Goal: Task Accomplishment & Management: Manage account settings

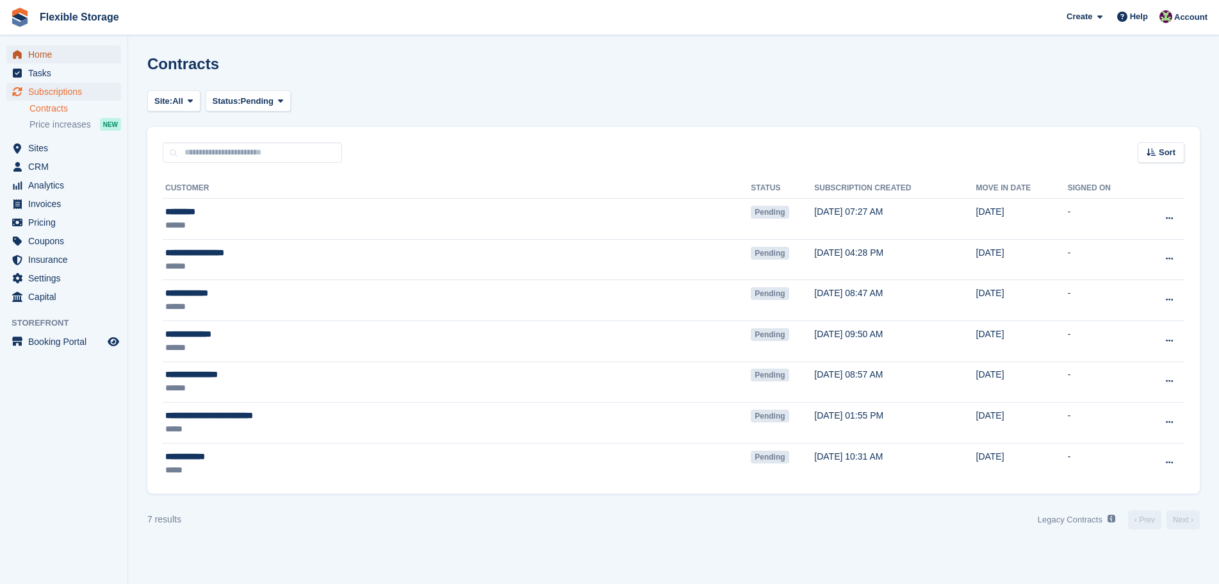
click at [54, 56] on span "Home" at bounding box center [66, 54] width 77 height 18
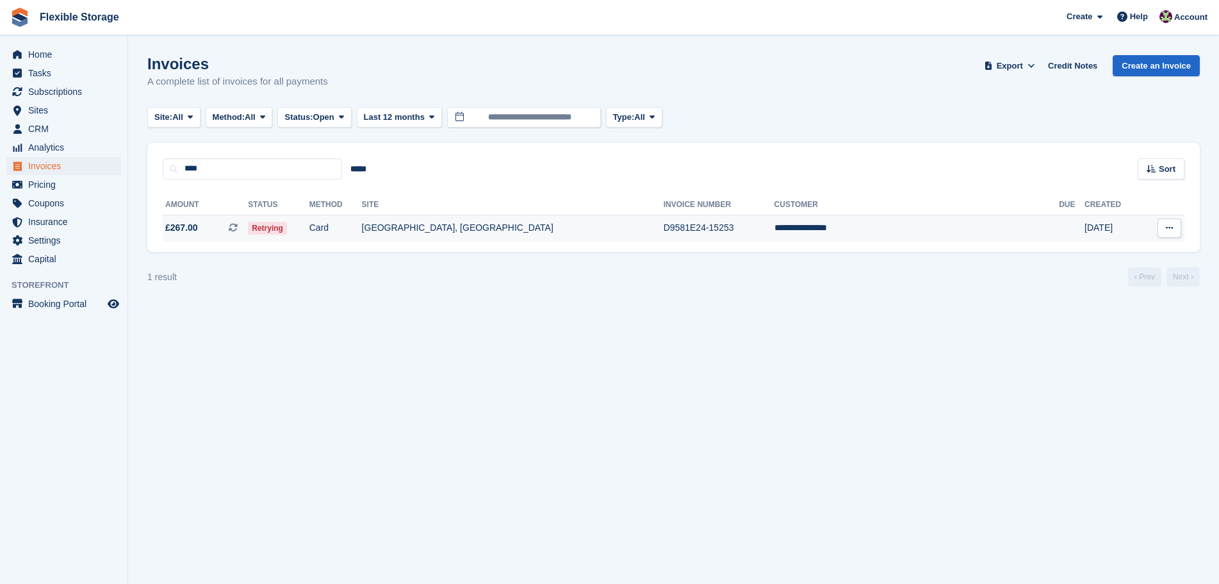
click at [309, 231] on td "Retrying" at bounding box center [278, 228] width 61 height 27
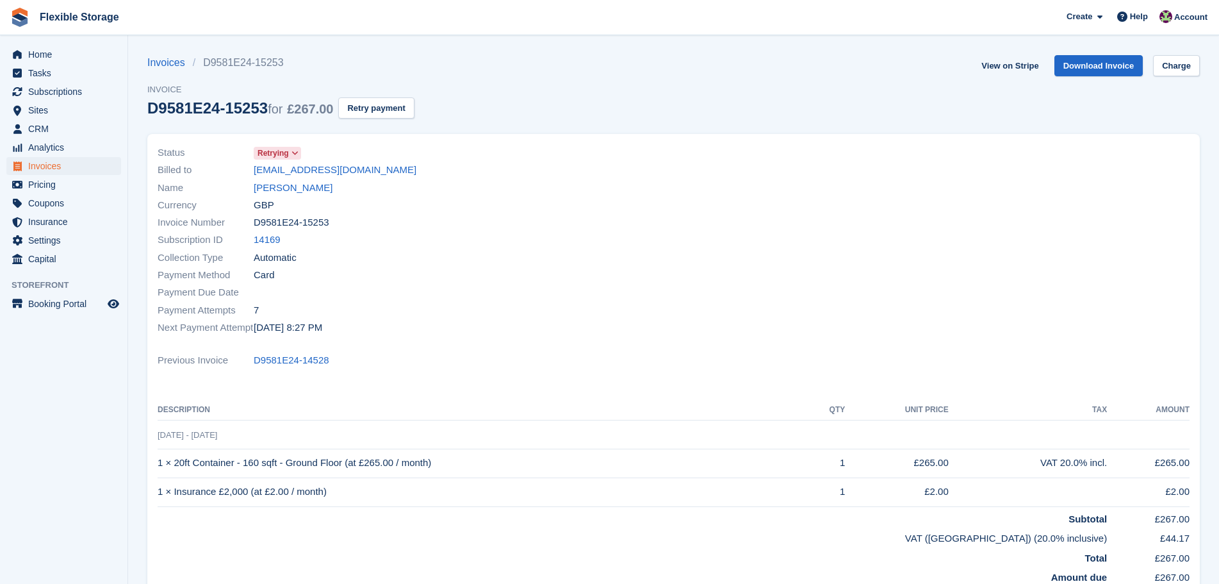
click at [384, 119] on div "Invoices D9581E24-15253 Invoice D9581E24-15253 for £267.00 Retry payment" at bounding box center [280, 94] width 267 height 79
click at [385, 111] on button "Retry payment" at bounding box center [376, 107] width 76 height 21
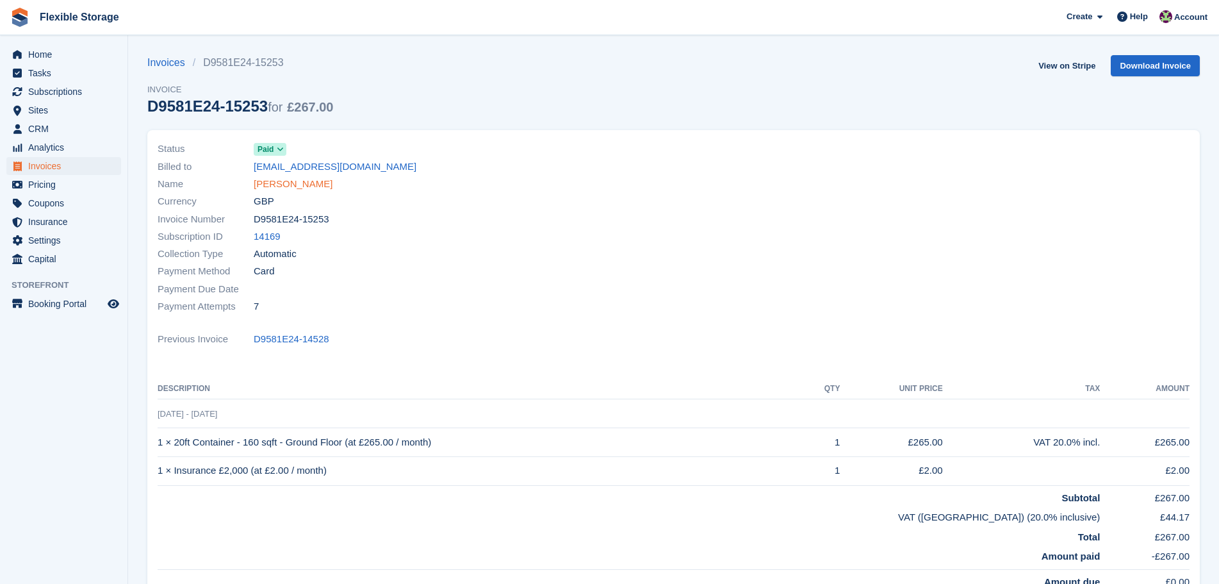
click at [309, 184] on link "[PERSON_NAME]" at bounding box center [293, 184] width 79 height 15
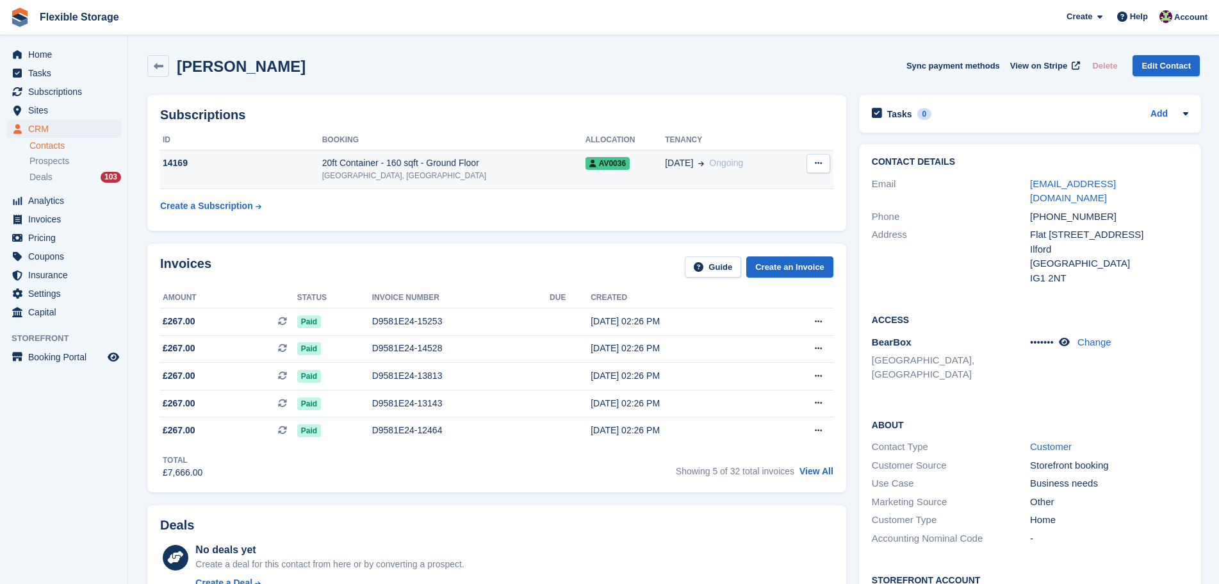
click at [530, 177] on div "[GEOGRAPHIC_DATA], [GEOGRAPHIC_DATA]" at bounding box center [453, 176] width 263 height 12
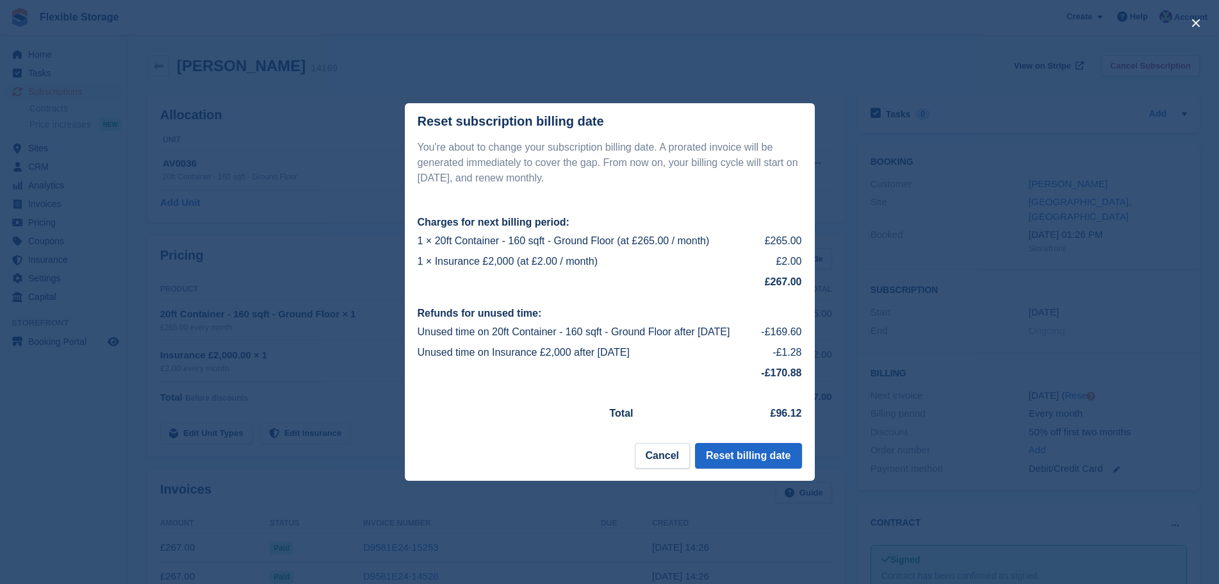
click at [698, 253] on td "1 × Insurance £2,000 (at £2.00 / month)" at bounding box center [588, 261] width 341 height 20
drag, startPoint x: 698, startPoint y: 253, endPoint x: 461, endPoint y: 248, distance: 237.7
click at [432, 229] on div "You're about to change your subscription billing date. A prorated invoice will …" at bounding box center [610, 284] width 410 height 288
click at [554, 265] on td "1 × Insurance £2,000 (at £2.00 / month)" at bounding box center [588, 261] width 341 height 20
click at [657, 263] on td "1 × Insurance £2,000 (at £2.00 / month)" at bounding box center [588, 261] width 341 height 20
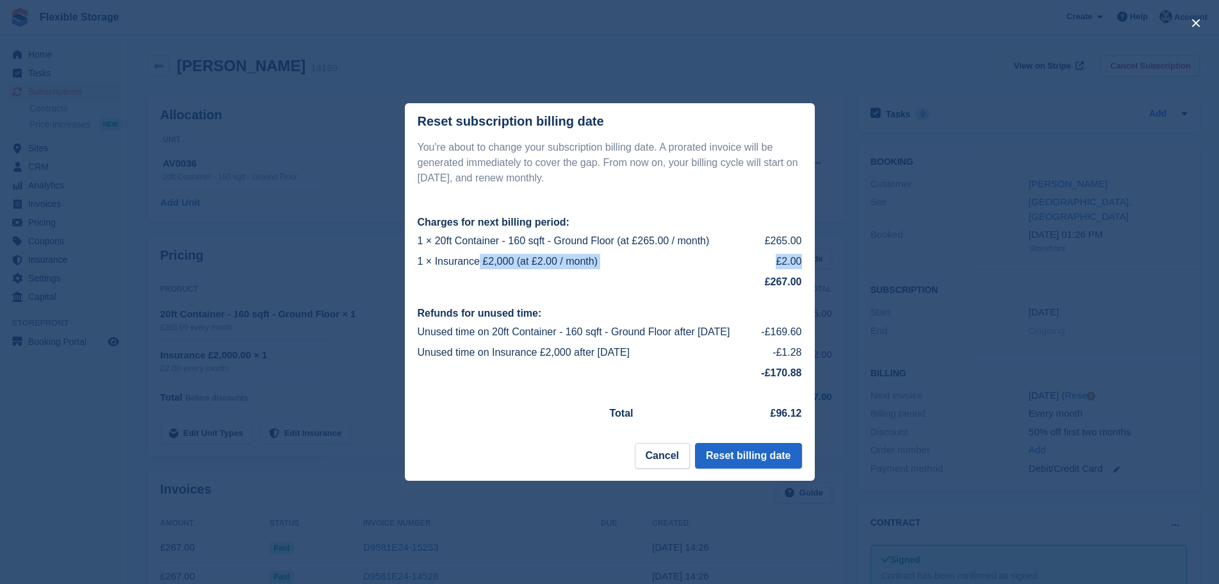
drag, startPoint x: 679, startPoint y: 274, endPoint x: 465, endPoint y: 251, distance: 215.1
click at [444, 254] on tbody "1 × 20ft Container - 160 sqft - Ground Floor (at £265.00 / month) £265.00 1 × I…" at bounding box center [610, 261] width 384 height 61
click at [643, 263] on td "1 × Insurance £2,000 (at £2.00 / month)" at bounding box center [588, 261] width 341 height 20
drag, startPoint x: 701, startPoint y: 264, endPoint x: 667, endPoint y: 275, distance: 36.5
click at [348, 243] on div "Reset subscription billing date You're about to change your subscription billin…" at bounding box center [609, 292] width 1219 height 584
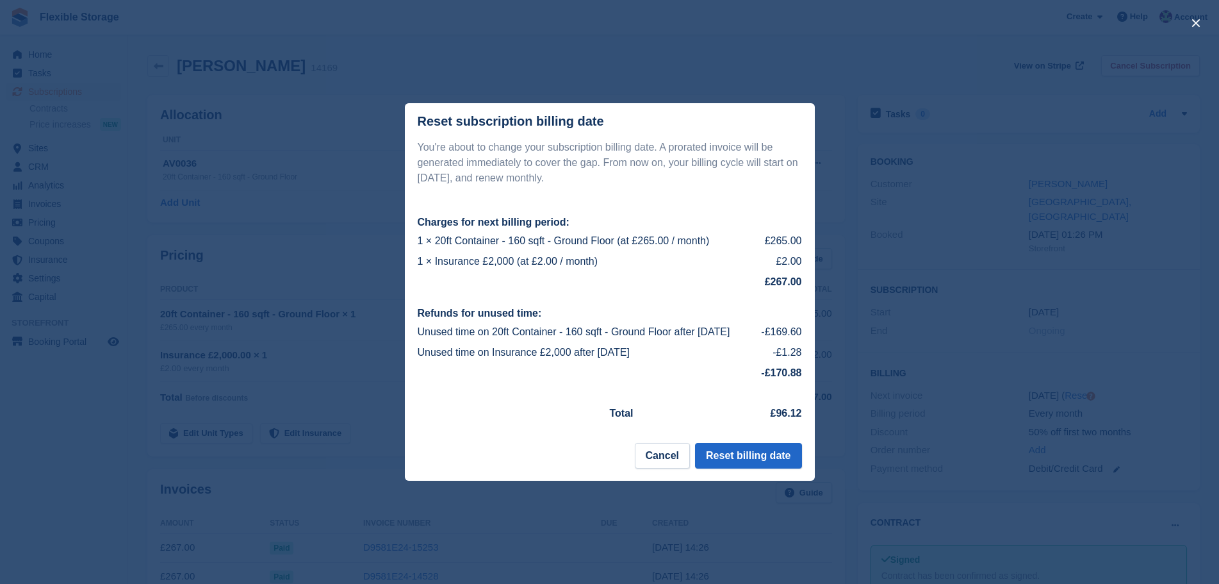
click at [692, 279] on td "£267.00" at bounding box center [610, 282] width 384 height 20
drag, startPoint x: 709, startPoint y: 268, endPoint x: 470, endPoint y: 231, distance: 241.1
click at [470, 231] on tbody "1 × 20ft Container - 160 sqft - Ground Floor (at £265.00 / month) £265.00 1 × I…" at bounding box center [610, 261] width 384 height 61
click at [612, 245] on td "1 × 20ft Container - 160 sqft - Ground Floor (at £265.00 / month)" at bounding box center [588, 241] width 341 height 20
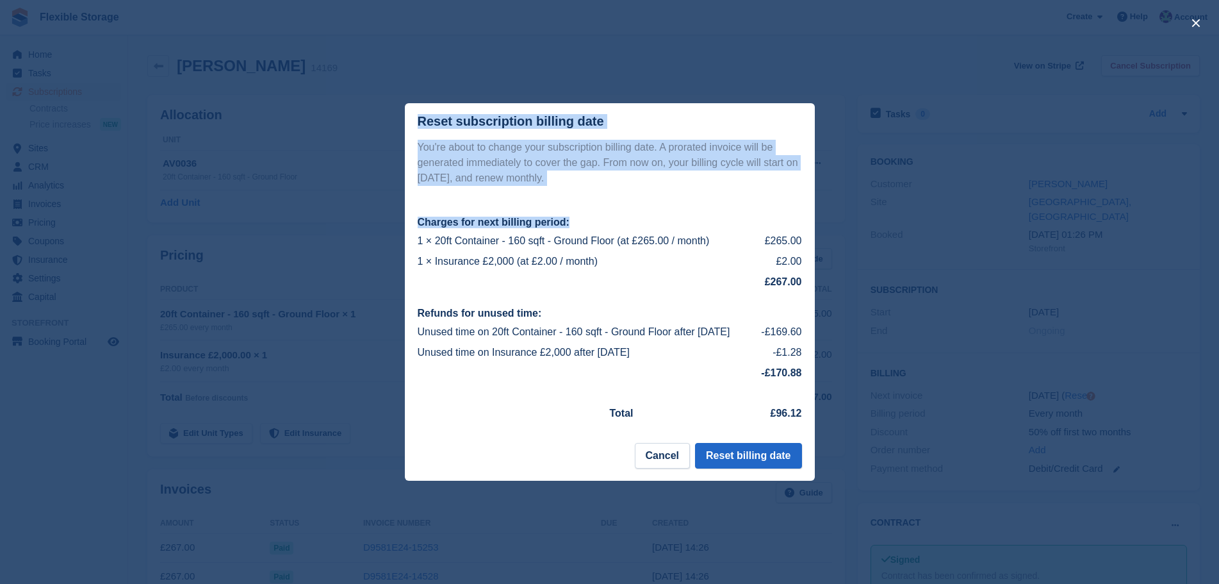
drag, startPoint x: 414, startPoint y: 238, endPoint x: 767, endPoint y: 282, distance: 355.7
click at [817, 290] on div "Reset subscription billing date You're about to change your subscription billin…" at bounding box center [609, 292] width 1219 height 584
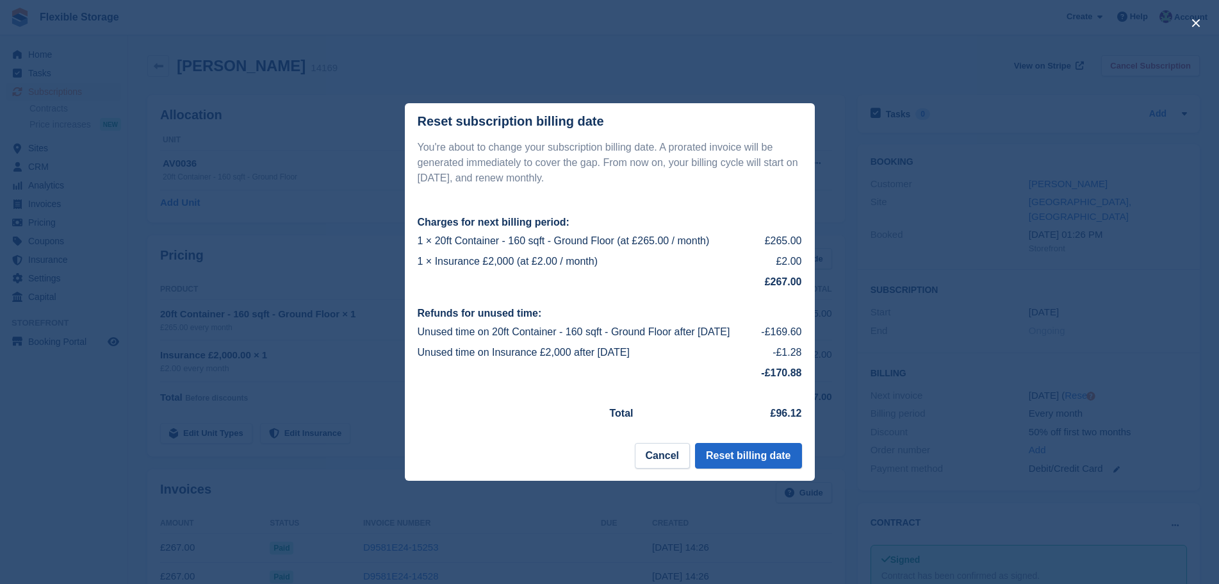
click at [696, 262] on td "1 × Insurance £2,000 (at £2.00 / month)" at bounding box center [588, 261] width 341 height 20
drag, startPoint x: 787, startPoint y: 288, endPoint x: 621, endPoint y: 253, distance: 169.6
click at [534, 252] on tbody "1 × 20ft Container - 160 sqft - Ground Floor (at £265.00 / month) £265.00 1 × I…" at bounding box center [610, 261] width 384 height 61
click at [630, 254] on td "1 × Insurance £2,000 (at £2.00 / month)" at bounding box center [588, 261] width 341 height 20
drag, startPoint x: 691, startPoint y: 264, endPoint x: 474, endPoint y: 238, distance: 218.0
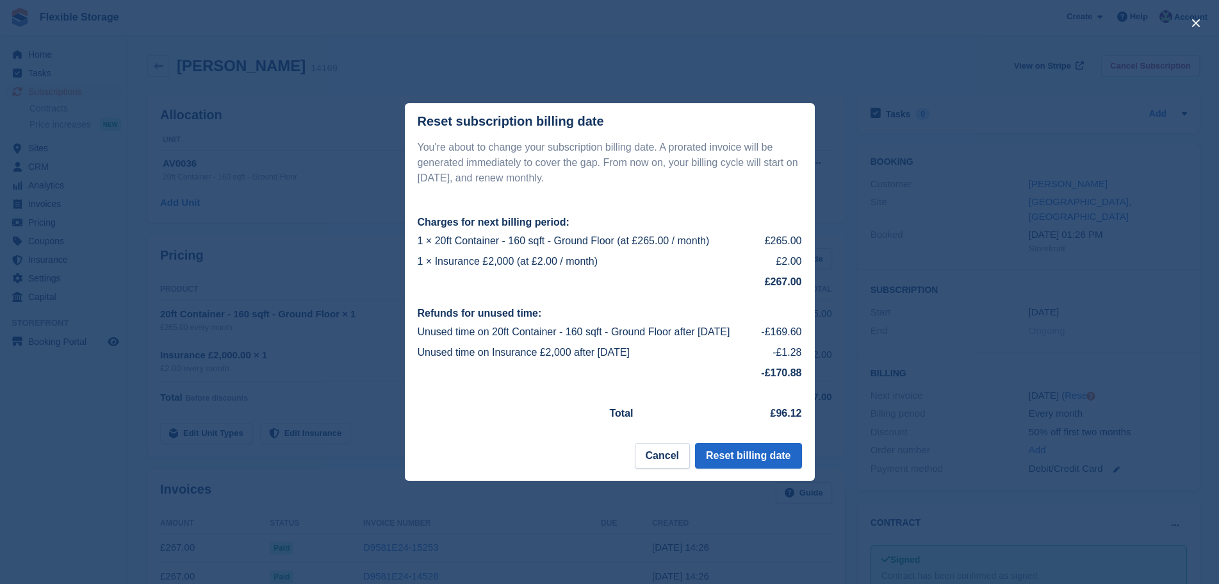
click at [474, 238] on tbody "1 × 20ft Container - 160 sqft - Ground Floor (at £265.00 / month) £265.00 1 × I…" at bounding box center [610, 261] width 384 height 61
click at [603, 256] on td "1 × Insurance £2,000 (at £2.00 / month)" at bounding box center [588, 261] width 341 height 20
drag, startPoint x: 661, startPoint y: 280, endPoint x: 507, endPoint y: 269, distance: 154.8
click at [507, 269] on tbody "1 × 20ft Container - 160 sqft - Ground Floor (at £265.00 / month) £265.00 1 × I…" at bounding box center [610, 261] width 384 height 61
click at [609, 263] on td "1 × Insurance £2,000 (at £2.00 / month)" at bounding box center [588, 261] width 341 height 20
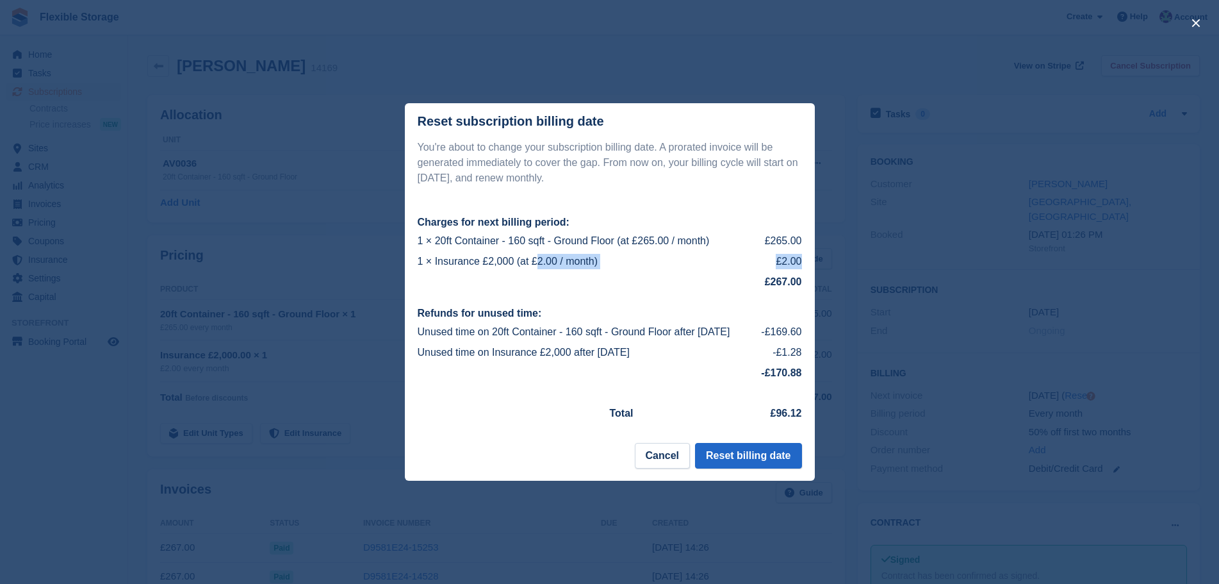
drag, startPoint x: 611, startPoint y: 268, endPoint x: 406, endPoint y: 231, distance: 209.0
click at [406, 231] on div "You're about to change your subscription billing date. A prorated invoice will …" at bounding box center [610, 284] width 410 height 288
click at [545, 234] on td "1 × 20ft Container - 160 sqft - Ground Floor (at £265.00 / month)" at bounding box center [588, 241] width 341 height 20
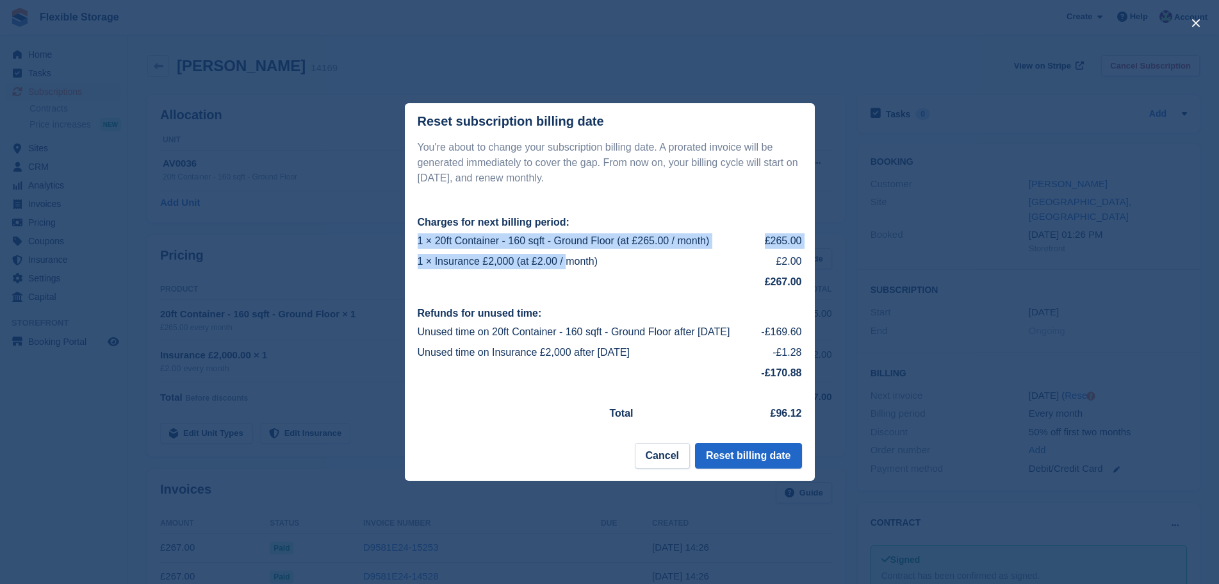
drag, startPoint x: 807, startPoint y: 258, endPoint x: 614, endPoint y: 259, distance: 193.5
click at [532, 258] on div "You're about to change your subscription billing date. A prorated invoice will …" at bounding box center [610, 284] width 410 height 288
click at [644, 261] on td "1 × Insurance £2,000 (at £2.00 / month)" at bounding box center [588, 261] width 341 height 20
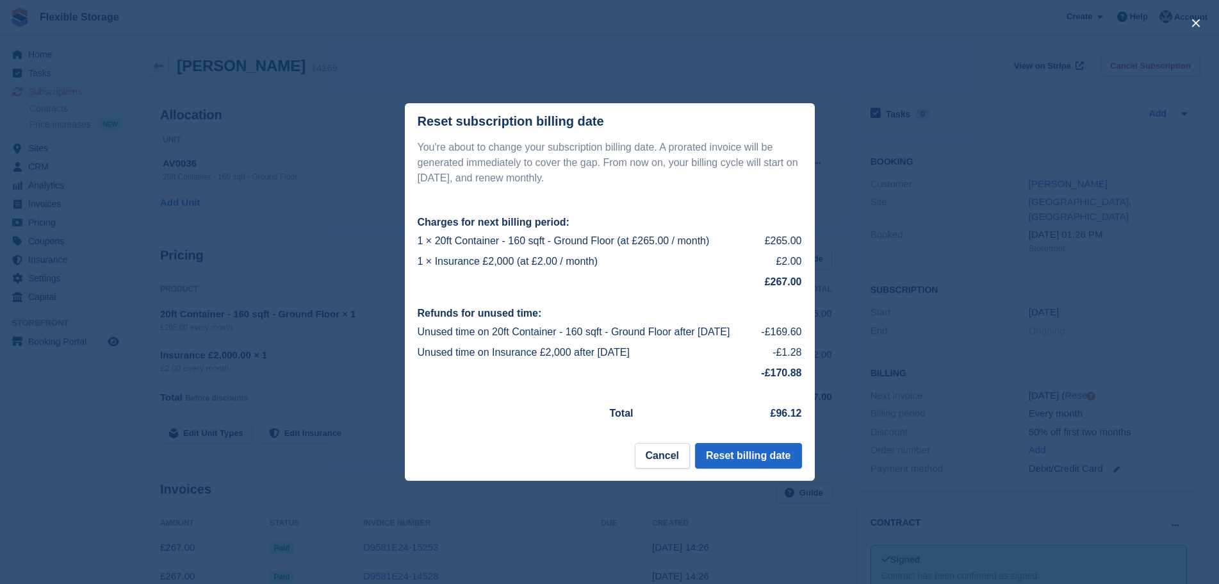
drag, startPoint x: 650, startPoint y: 354, endPoint x: 488, endPoint y: 319, distance: 165.7
click at [487, 319] on div "You're about to change your subscription billing date. A prorated invoice will …" at bounding box center [610, 284] width 410 height 288
click at [582, 336] on td "Unused time on 20ft Container - 160 sqft - Ground Floor after 18 Sep 2025" at bounding box center [588, 332] width 340 height 20
drag, startPoint x: 657, startPoint y: 357, endPoint x: 536, endPoint y: 324, distance: 125.6
click at [473, 321] on div "You're about to change your subscription billing date. A prorated invoice will …" at bounding box center [610, 284] width 410 height 288
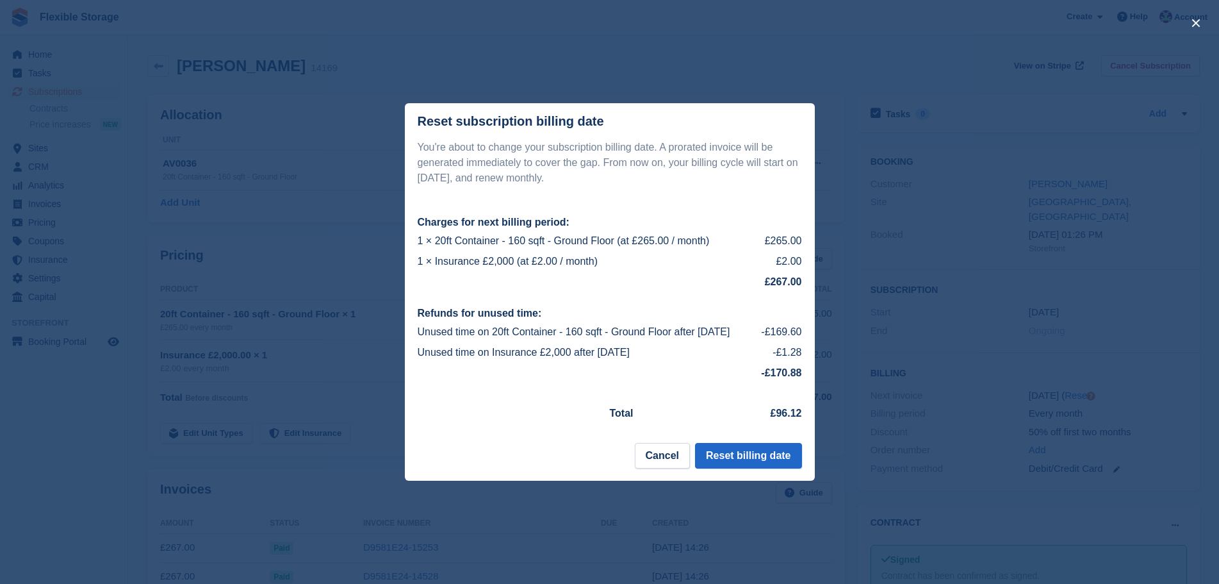
click at [563, 329] on td "Unused time on 20ft Container - 160 sqft - Ground Floor after 18 Sep 2025" at bounding box center [588, 332] width 340 height 20
click at [652, 452] on button "Cancel" at bounding box center [662, 456] width 55 height 26
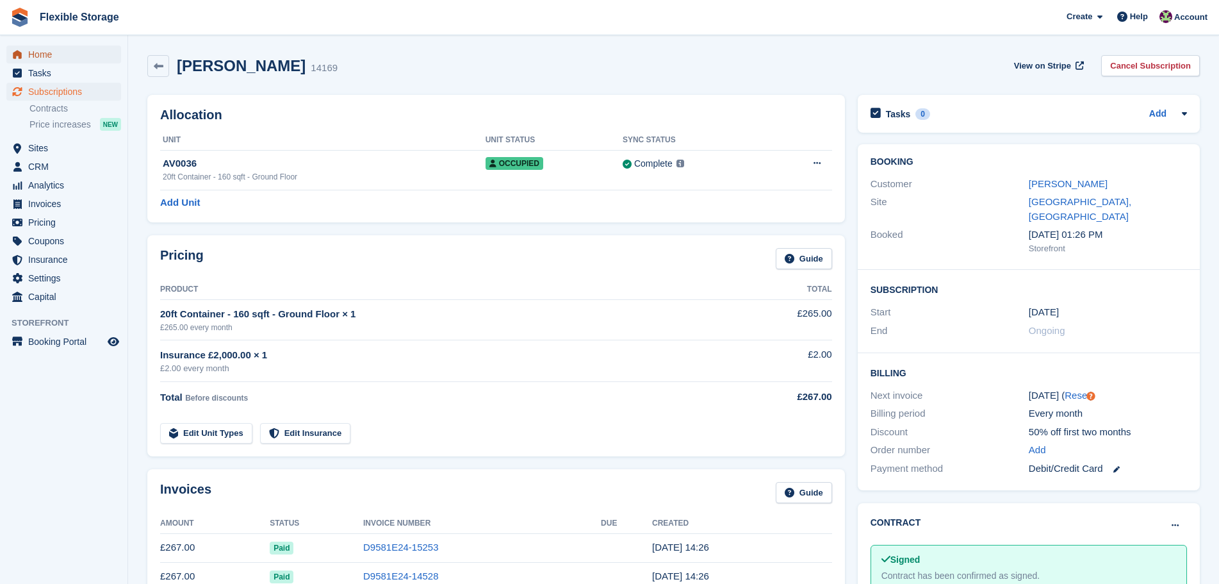
click at [80, 58] on span "Home" at bounding box center [66, 54] width 77 height 18
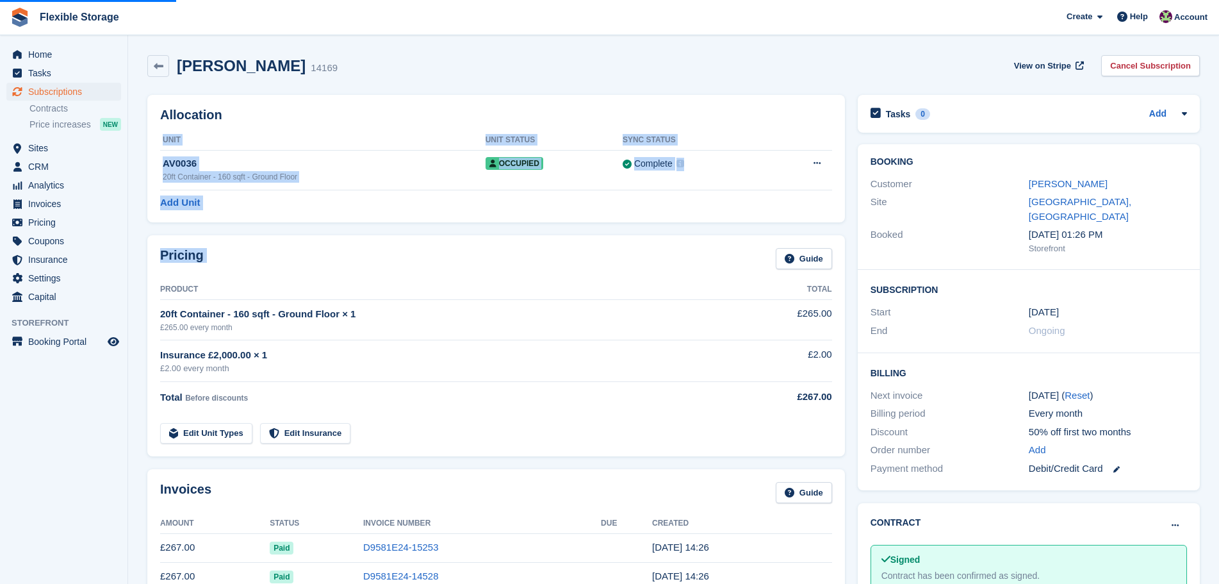
drag, startPoint x: 758, startPoint y: 274, endPoint x: 607, endPoint y: 406, distance: 200.6
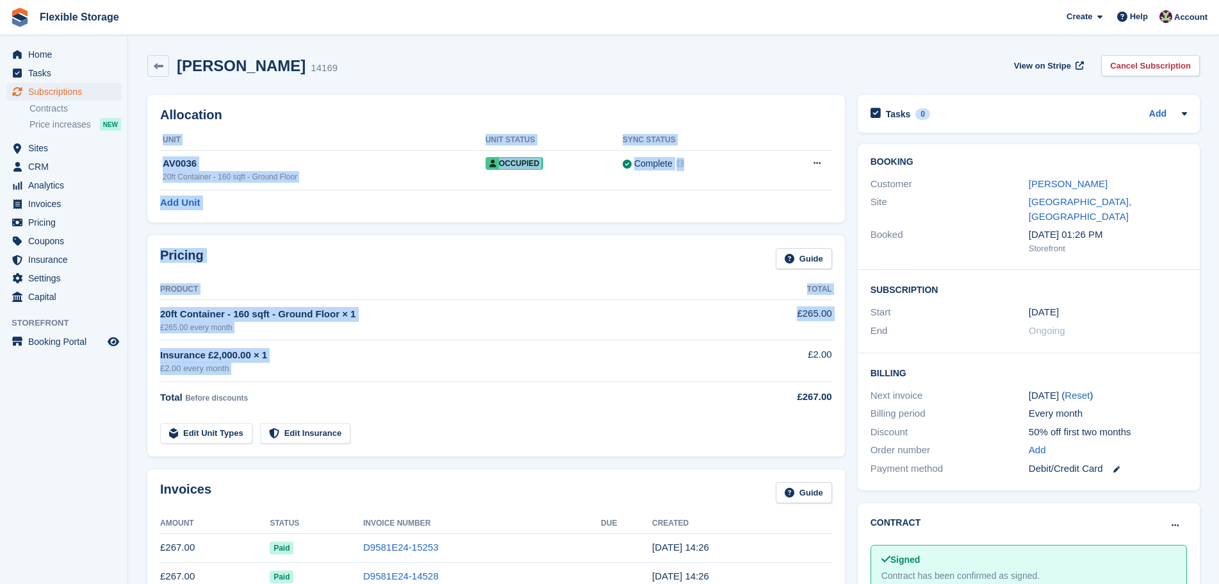
click at [607, 406] on td "Total Before discounts" at bounding box center [445, 395] width 571 height 26
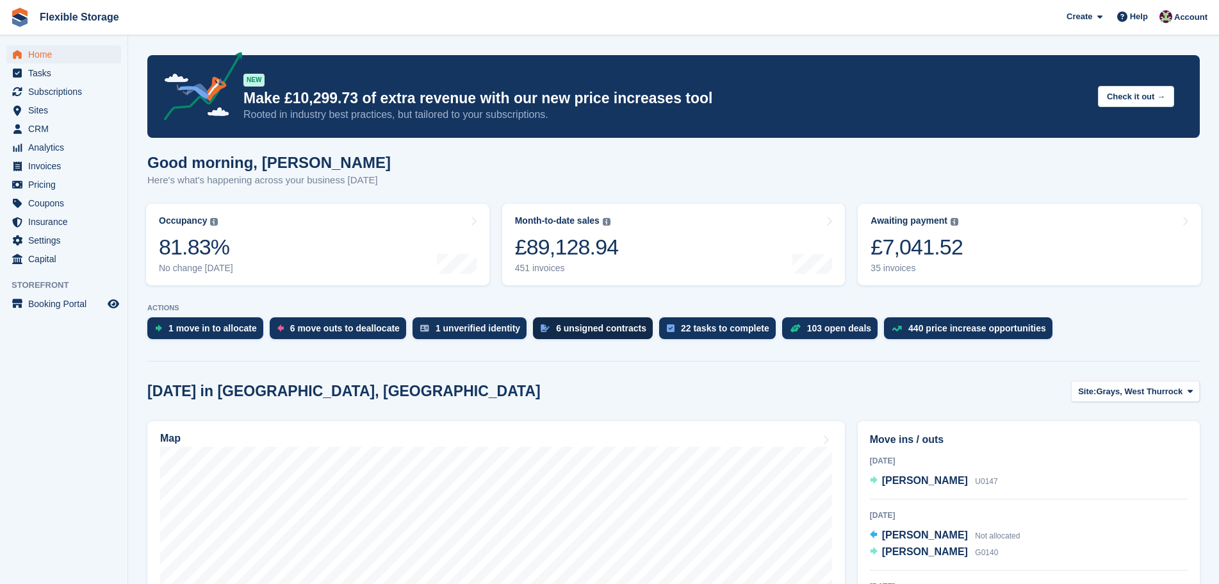
click at [602, 331] on div "6 unsigned contracts" at bounding box center [601, 328] width 90 height 10
click at [577, 333] on div "6 unsigned contracts" at bounding box center [601, 328] width 90 height 10
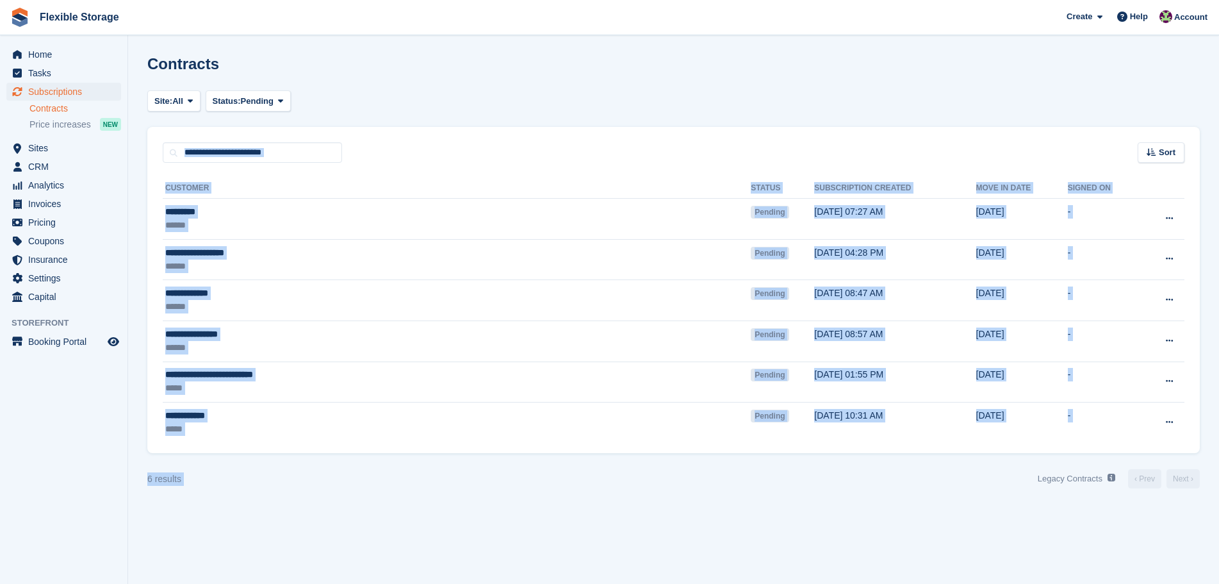
drag, startPoint x: 872, startPoint y: 213, endPoint x: 940, endPoint y: 552, distance: 346.2
click at [940, 552] on section "Contracts Site: All Aveley, Essex Chelmsford, Essex Grays, West Thurrock All St…" at bounding box center [673, 292] width 1091 height 584
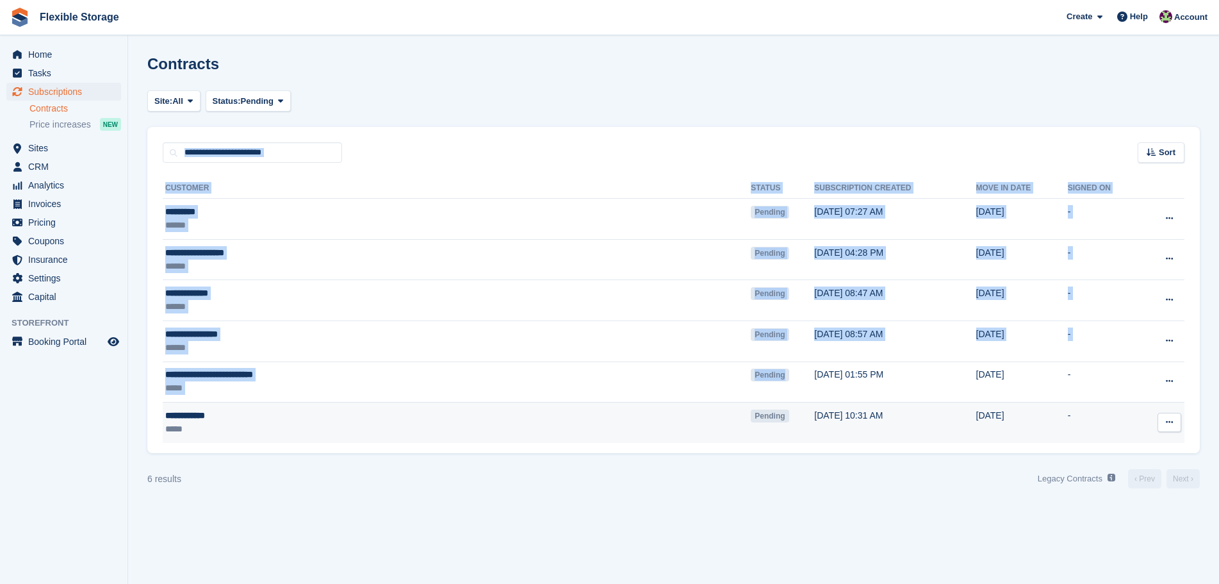
drag, startPoint x: 525, startPoint y: 124, endPoint x: 589, endPoint y: 421, distance: 304.1
click at [584, 402] on turbo-frame "Site: All Aveley, Essex Chelmsford, Essex Grays, West Thurrock All Status: Pend…" at bounding box center [673, 289] width 1053 height 398
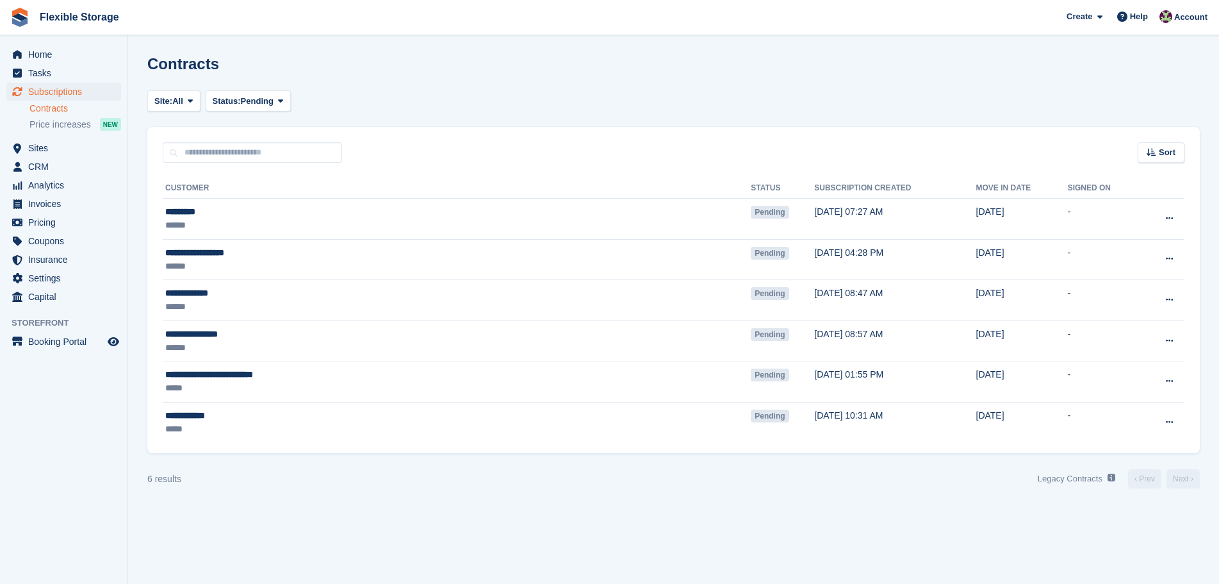
click at [611, 470] on div "6 results Legacy Contracts See a list of Contracts from before they were built …" at bounding box center [673, 478] width 1053 height 21
click at [92, 88] on span "Subscriptions" at bounding box center [66, 92] width 77 height 18
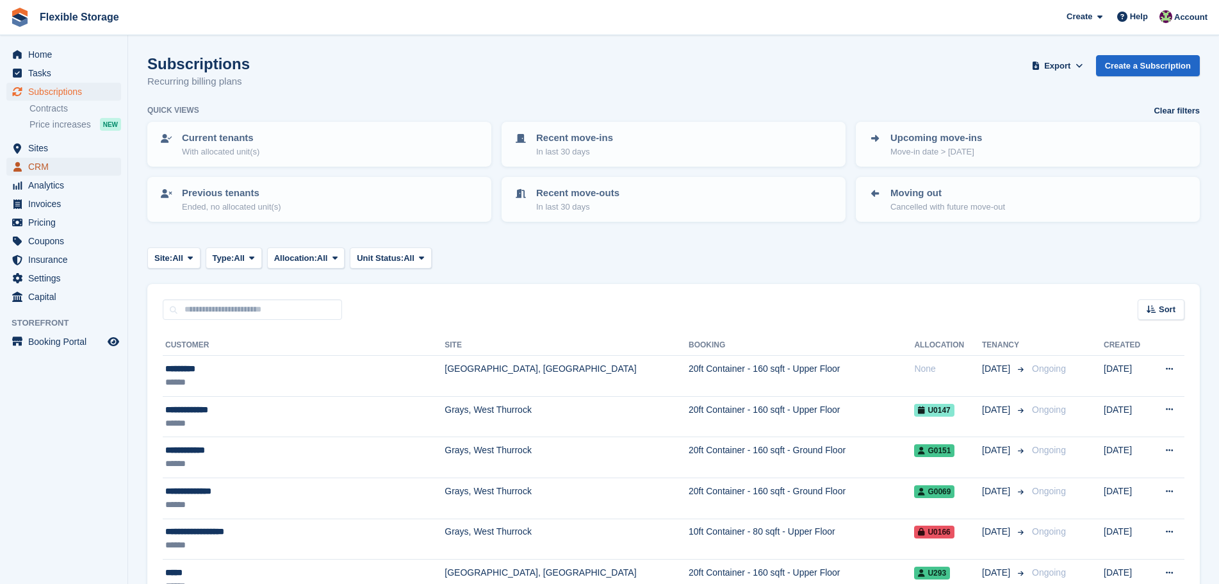
click at [73, 163] on span "CRM" at bounding box center [66, 167] width 77 height 18
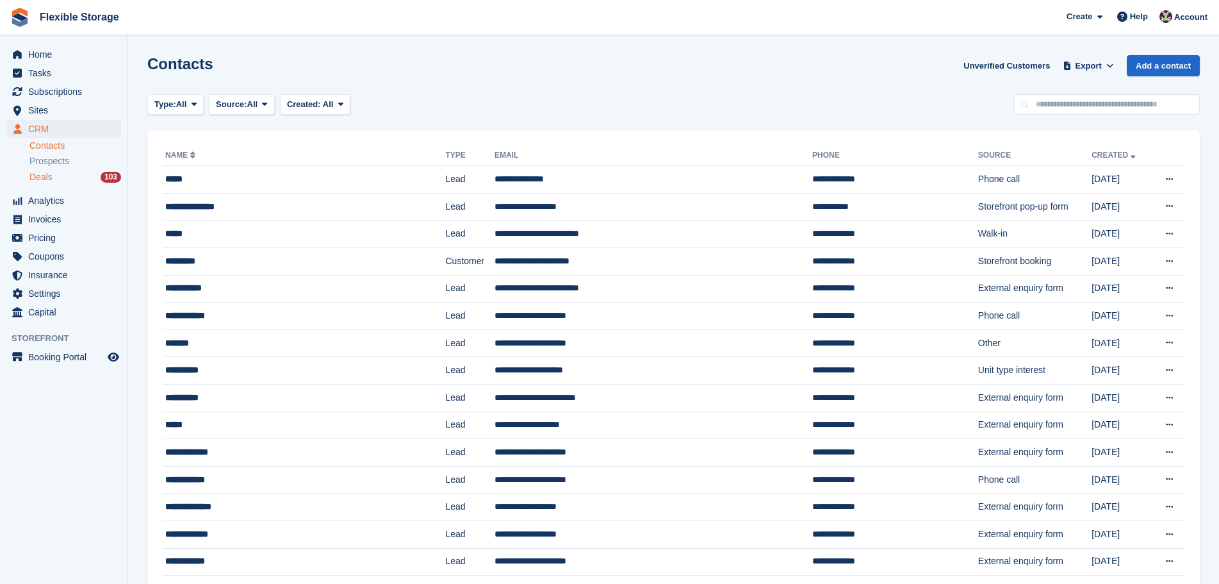
click at [66, 174] on div "Deals 103" at bounding box center [75, 177] width 92 height 12
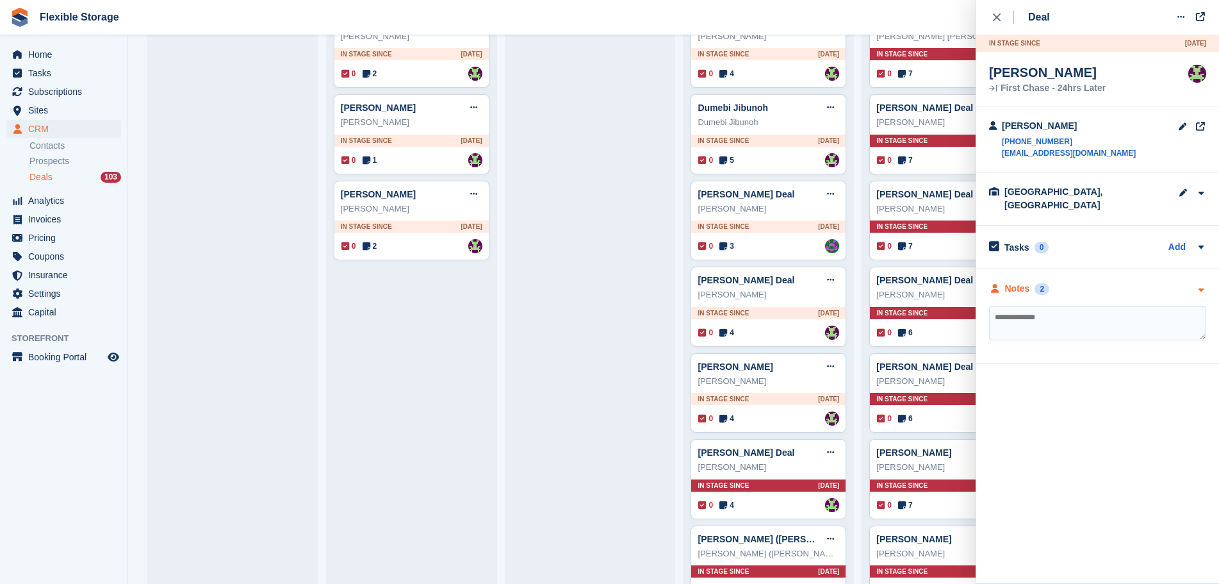
click at [1077, 282] on div "Notes 2" at bounding box center [1097, 288] width 217 height 13
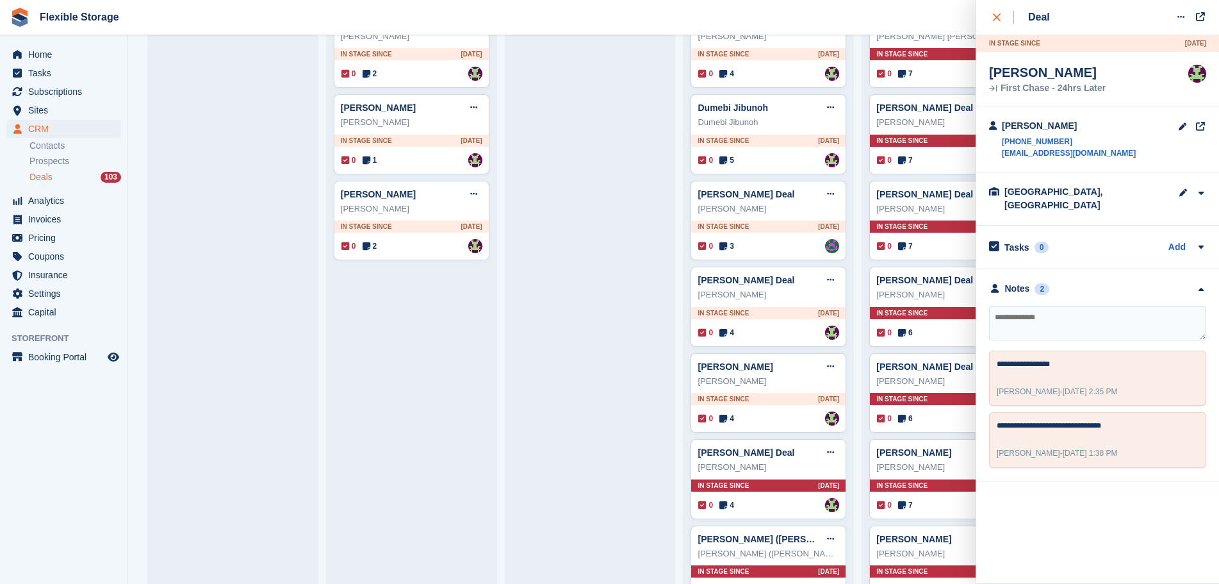
click at [999, 22] on div "close" at bounding box center [1003, 17] width 21 height 13
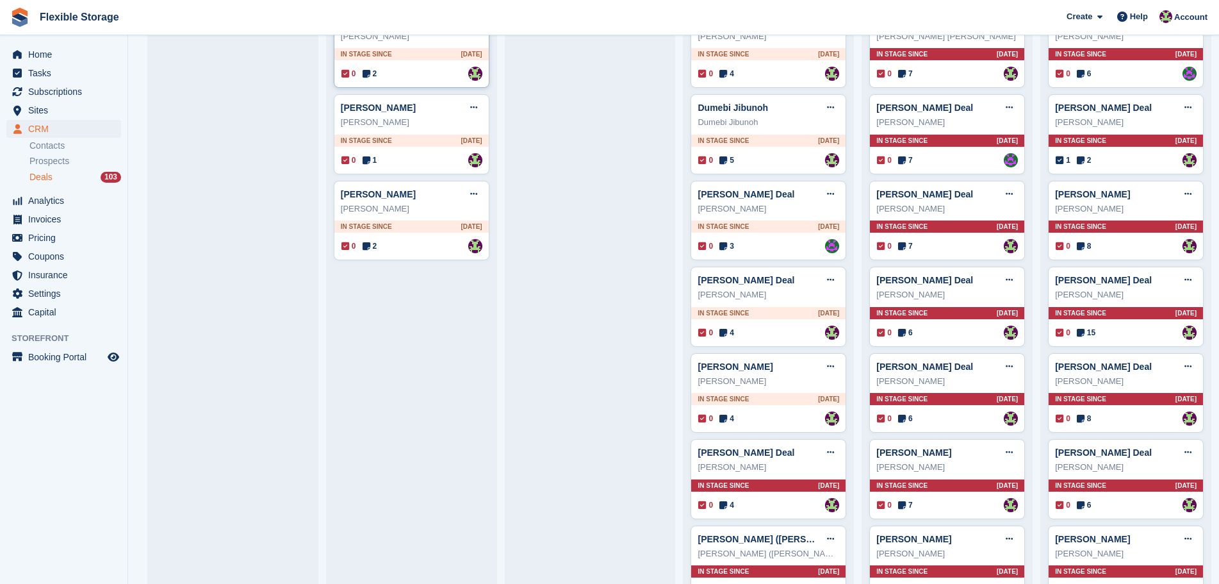
click at [415, 80] on div "0 2 Assigned to Rachael Fisher" at bounding box center [411, 74] width 141 height 14
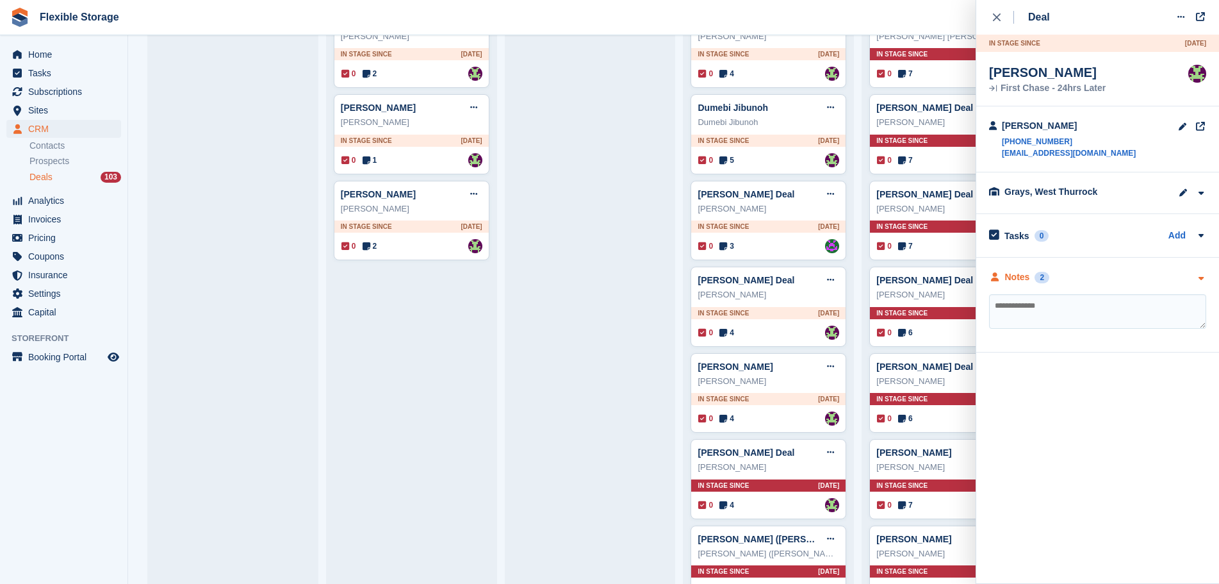
click at [1087, 281] on div "Notes 2" at bounding box center [1097, 276] width 217 height 13
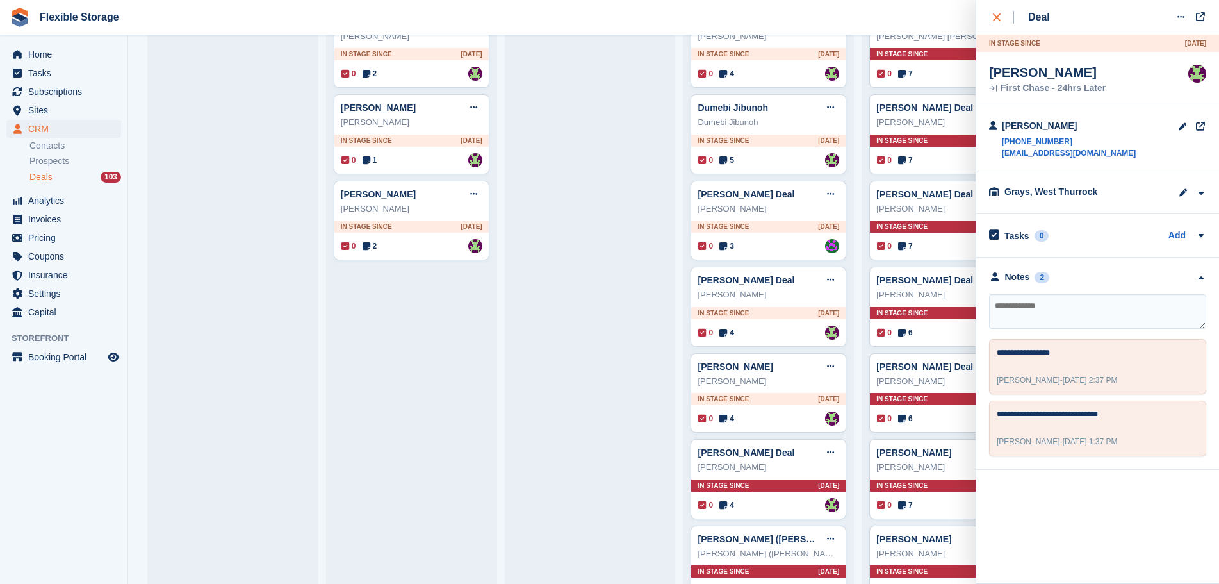
click at [995, 17] on icon "close" at bounding box center [997, 17] width 8 height 8
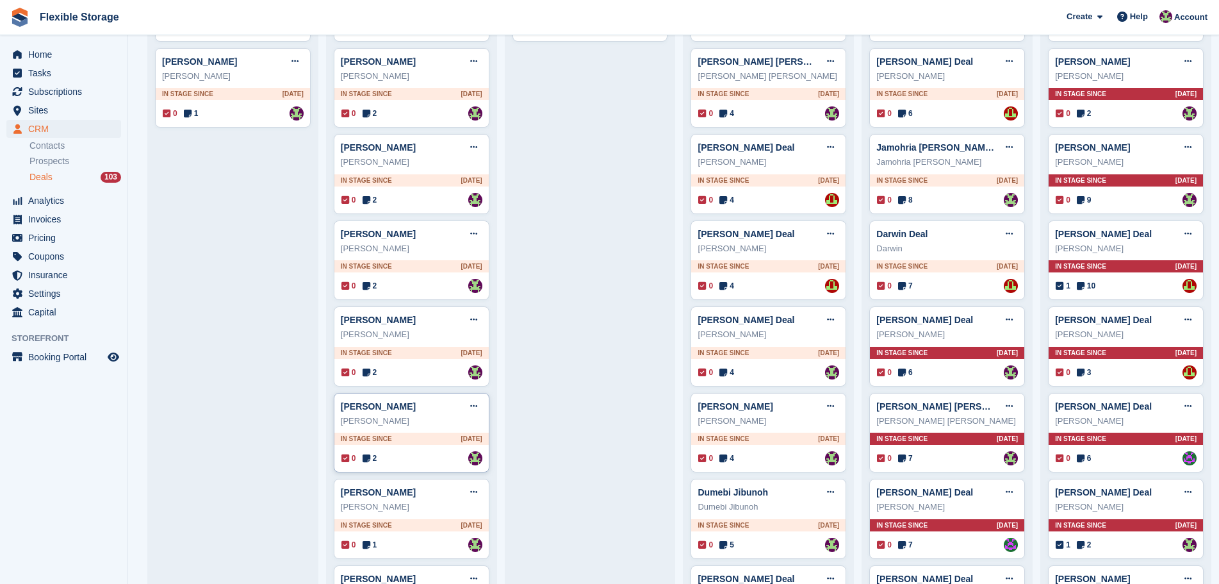
scroll to position [0, 0]
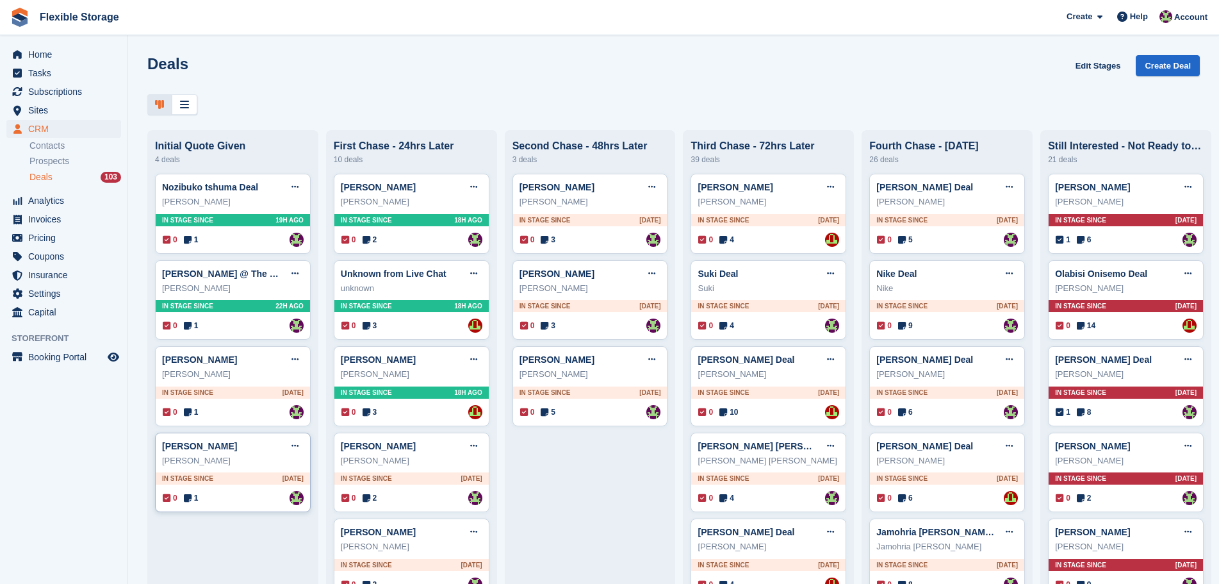
click at [233, 484] on div "In stage since 1D AGO" at bounding box center [233, 478] width 154 height 12
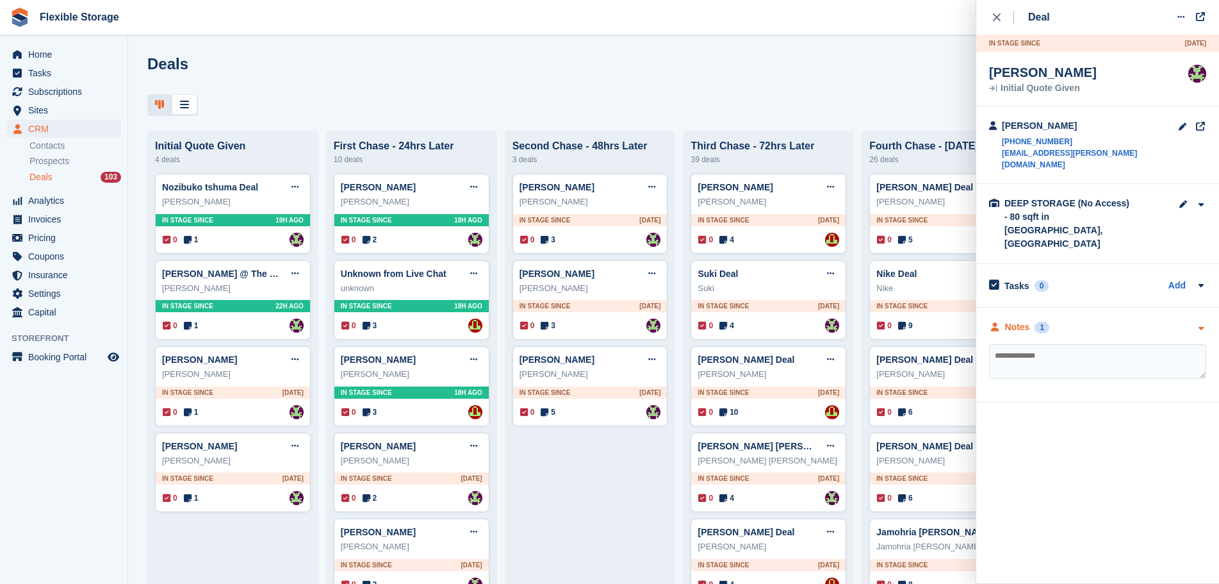
click at [1158, 320] on div "Notes 1" at bounding box center [1097, 326] width 217 height 13
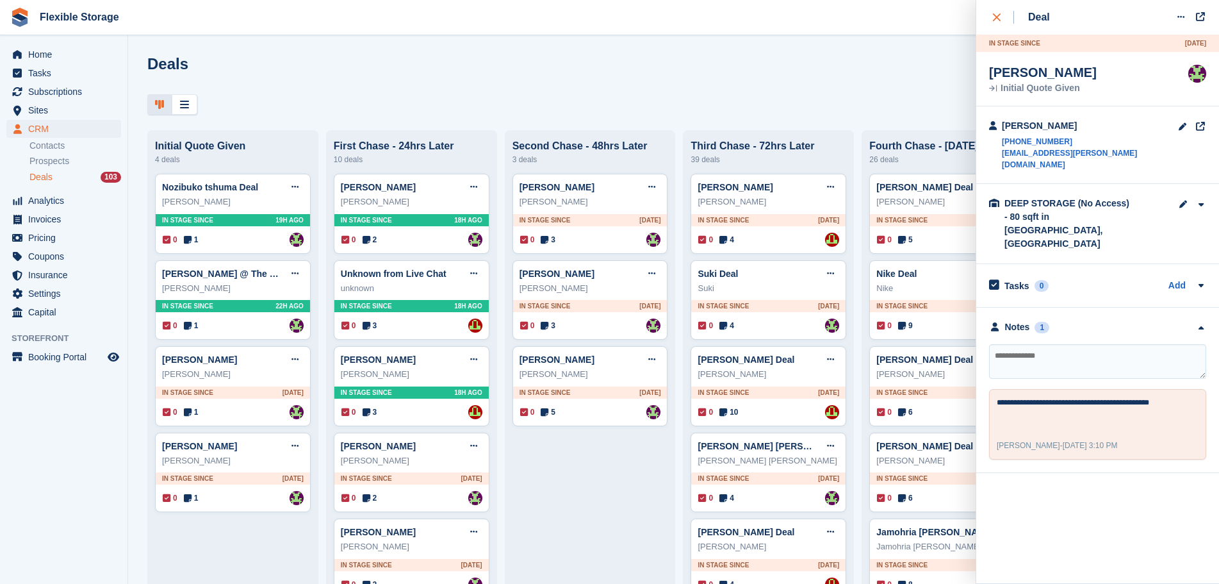
click at [1006, 19] on div "close" at bounding box center [1003, 17] width 21 height 13
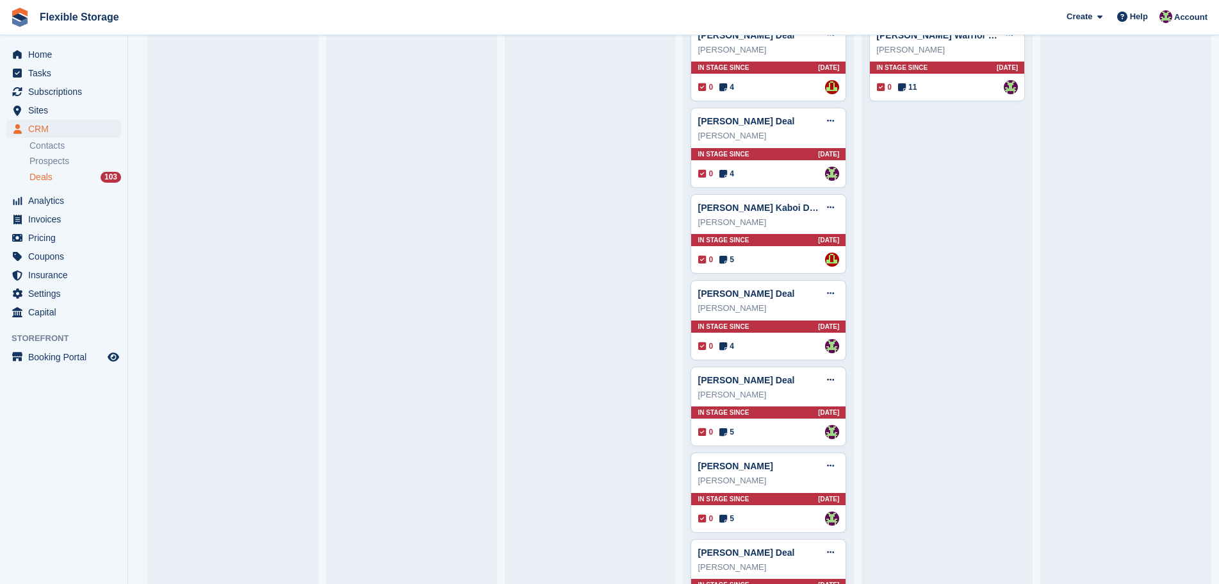
scroll to position [2964, 0]
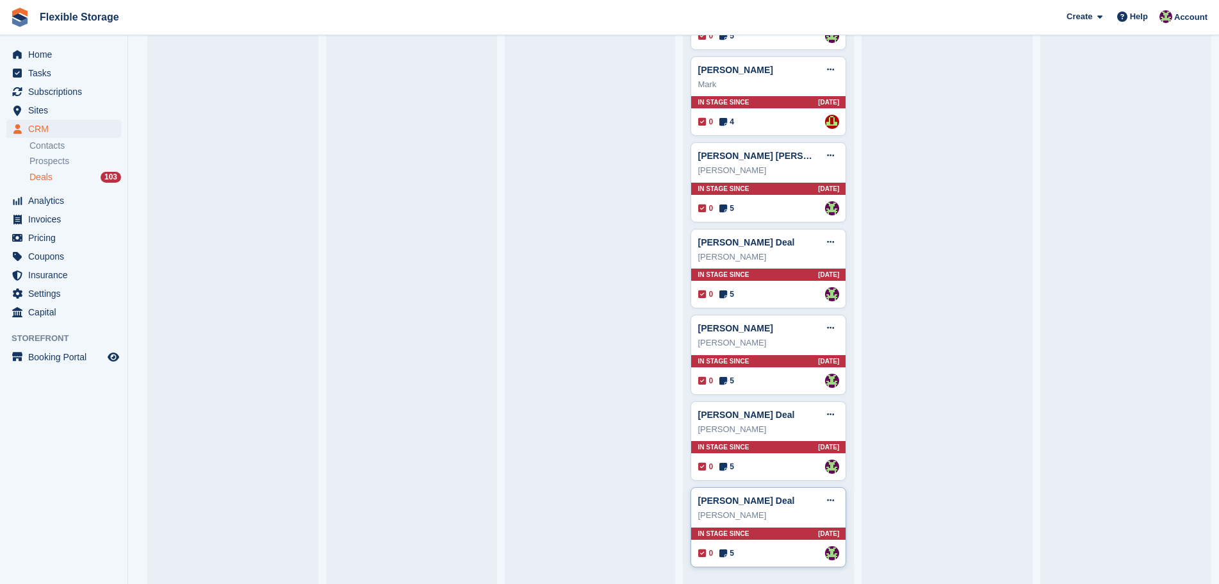
click at [764, 525] on div "Cliff Rozee Deal Edit deal Mark as won Mark as lost Delete deal Cliff Rozee In …" at bounding box center [769, 527] width 156 height 80
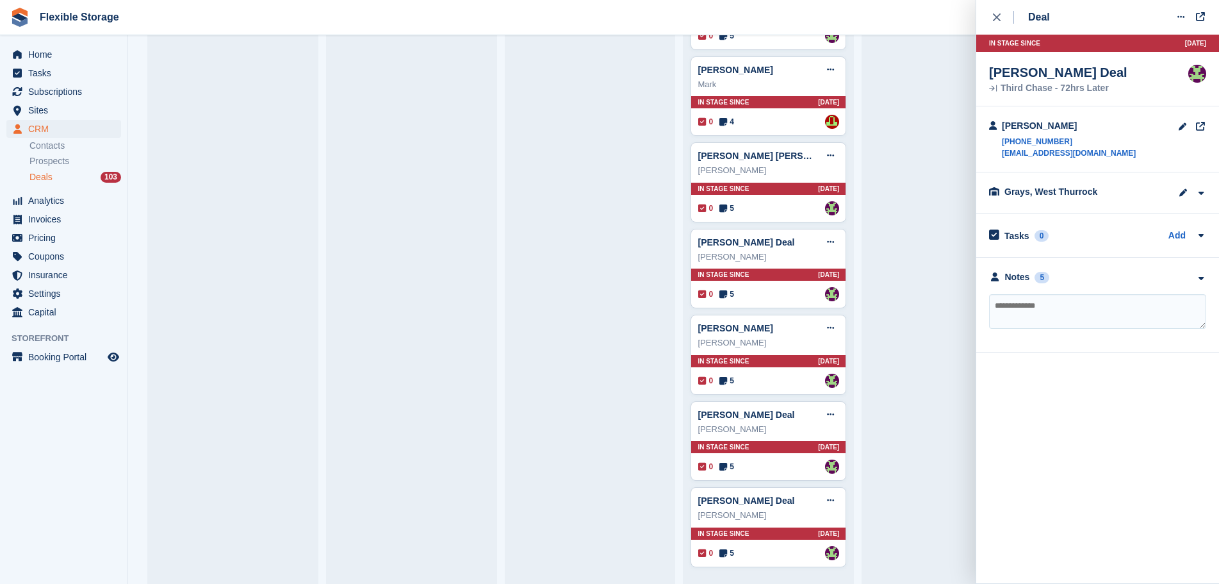
click at [1070, 288] on div "**********" at bounding box center [1097, 305] width 243 height 95
click at [1072, 281] on div "Notes 5" at bounding box center [1097, 276] width 217 height 13
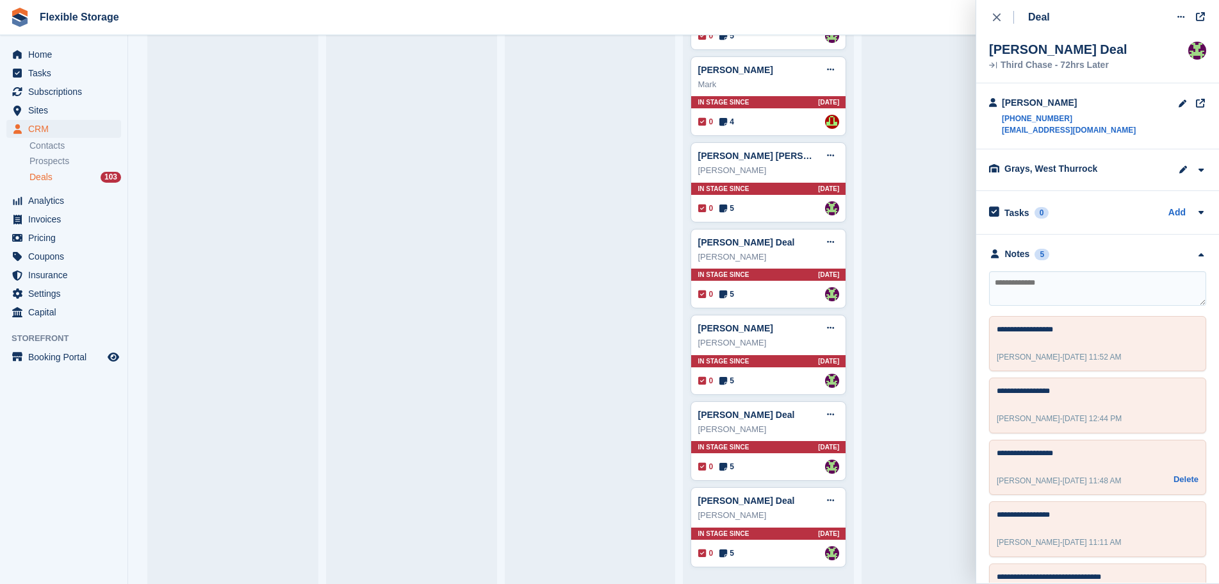
scroll to position [0, 0]
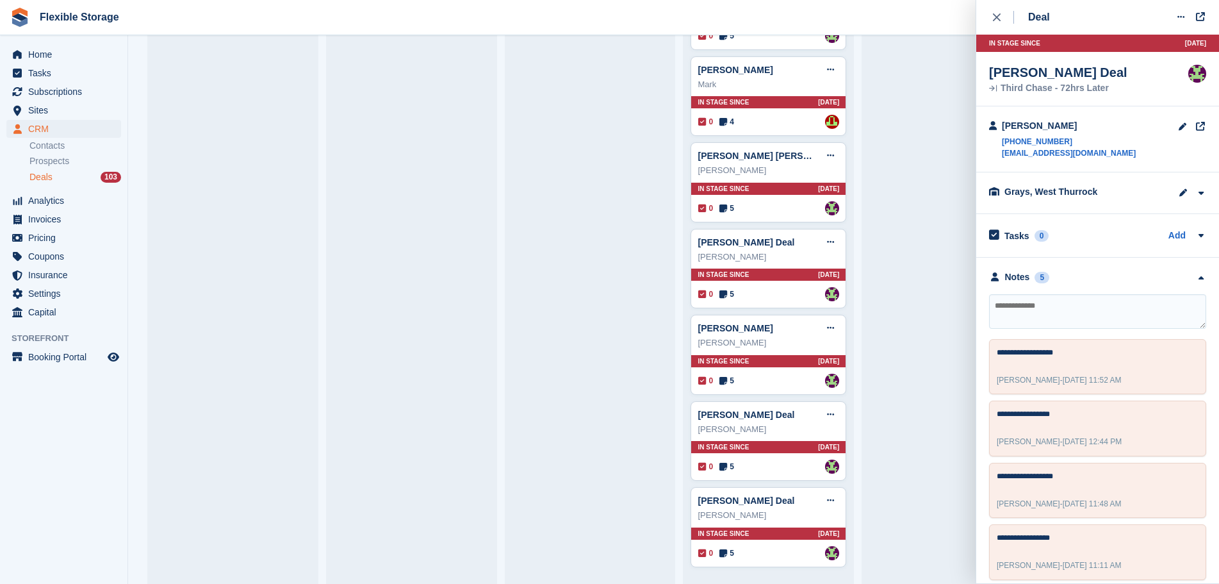
click at [1076, 326] on textarea at bounding box center [1097, 311] width 217 height 35
type textarea "**********"
click at [803, 445] on div "In stage since 12D AGO" at bounding box center [768, 447] width 154 height 12
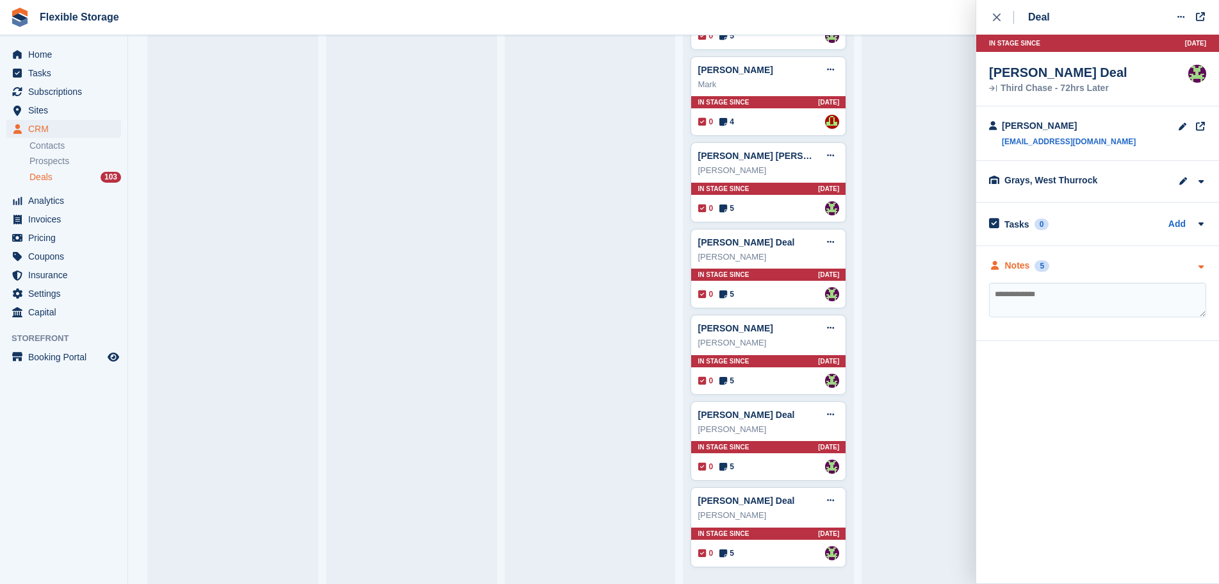
click at [1093, 262] on div "Notes 5" at bounding box center [1097, 265] width 217 height 13
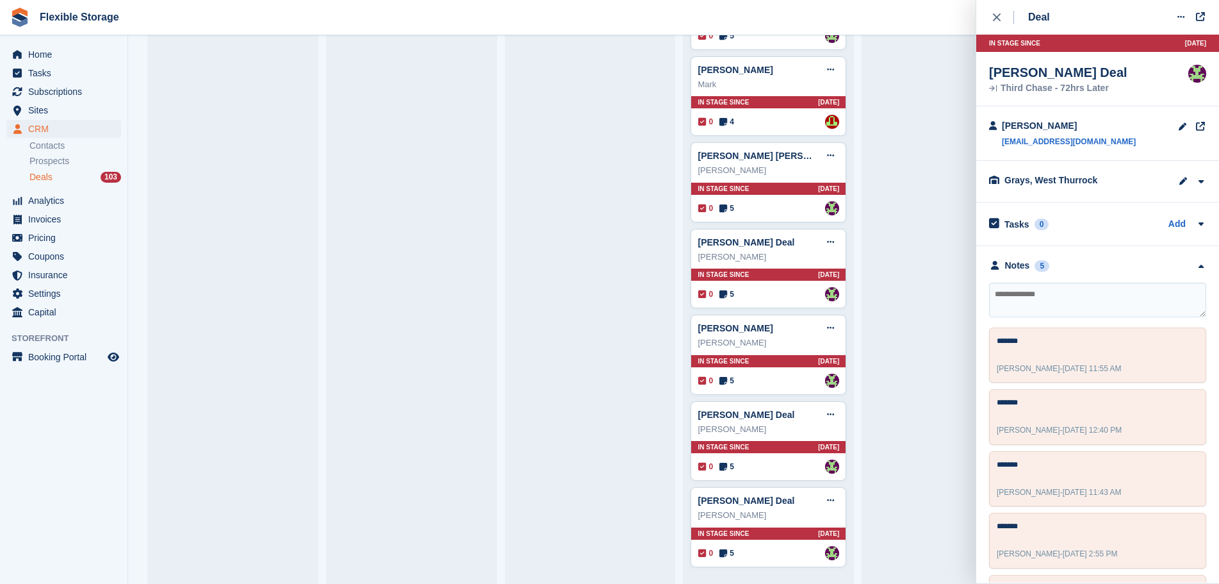
click at [1047, 291] on textarea at bounding box center [1097, 300] width 217 height 35
type textarea "*******"
click at [766, 372] on div "Mick Deal Edit deal Mark as won Mark as lost Delete deal Mick In stage since 12…" at bounding box center [769, 355] width 156 height 80
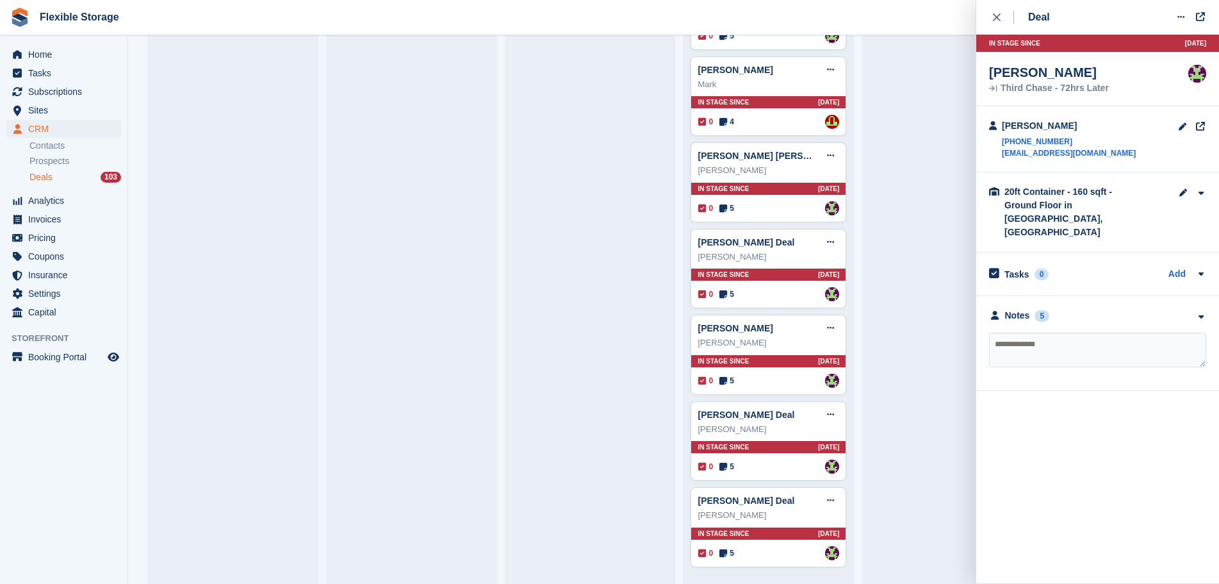
click at [1080, 296] on div "**********" at bounding box center [1097, 343] width 243 height 95
click at [1083, 309] on div "Notes 5" at bounding box center [1097, 315] width 217 height 13
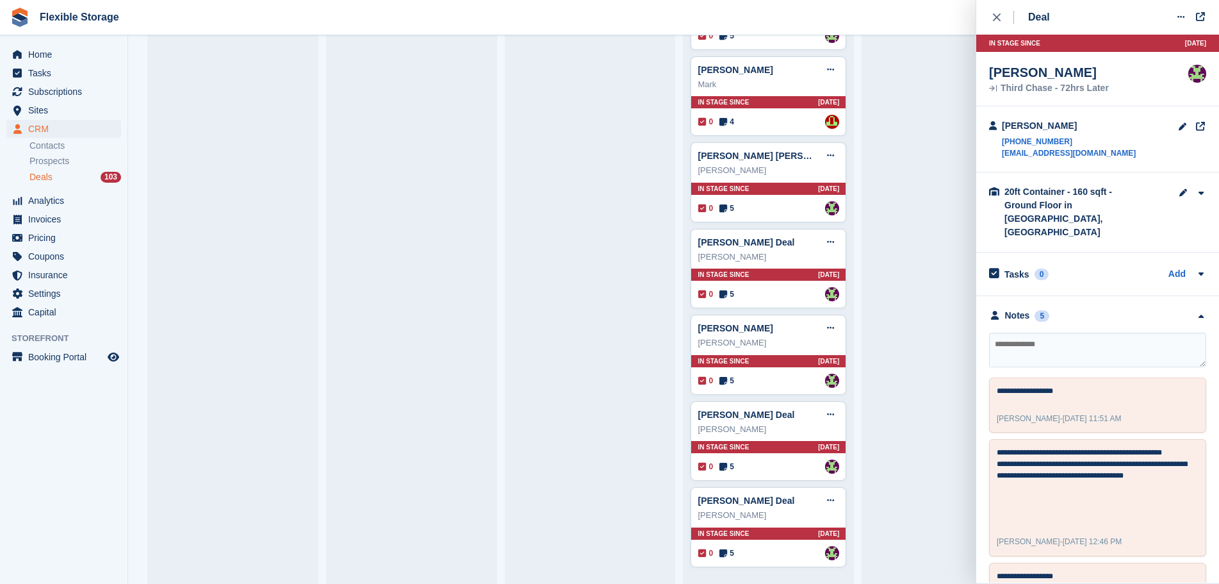
click at [1081, 332] on textarea at bounding box center [1097, 349] width 217 height 35
type textarea "**********"
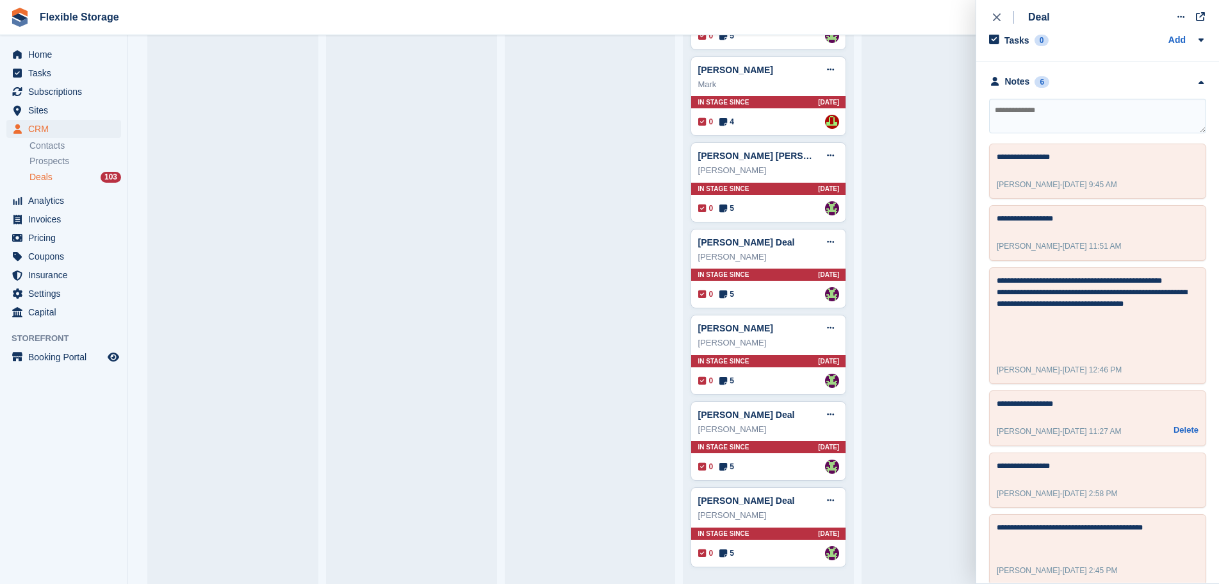
scroll to position [236, 0]
drag, startPoint x: 1173, startPoint y: 293, endPoint x: 926, endPoint y: 236, distance: 253.0
click at [926, 236] on body "Flexible Storage Create Subscription Invoice Contact Deal Discount Page Help Ch…" at bounding box center [609, 292] width 1219 height 584
click at [1136, 289] on textarea "**********" at bounding box center [1092, 311] width 191 height 77
drag, startPoint x: 1146, startPoint y: 290, endPoint x: 1026, endPoint y: 258, distance: 124.5
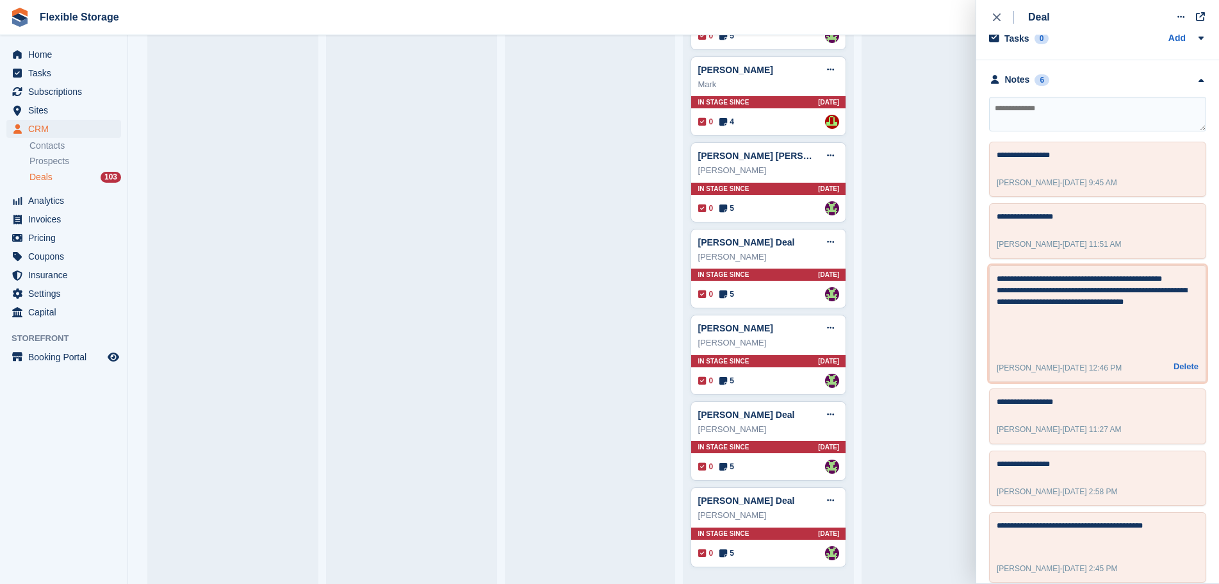
click at [985, 240] on div "**********" at bounding box center [1097, 328] width 243 height 536
click at [1140, 290] on textarea "**********" at bounding box center [1092, 311] width 191 height 77
drag, startPoint x: 1140, startPoint y: 290, endPoint x: 1015, endPoint y: 255, distance: 129.8
click at [1012, 265] on div "**********" at bounding box center [1097, 323] width 217 height 117
click at [1117, 295] on textarea "**********" at bounding box center [1092, 311] width 191 height 77
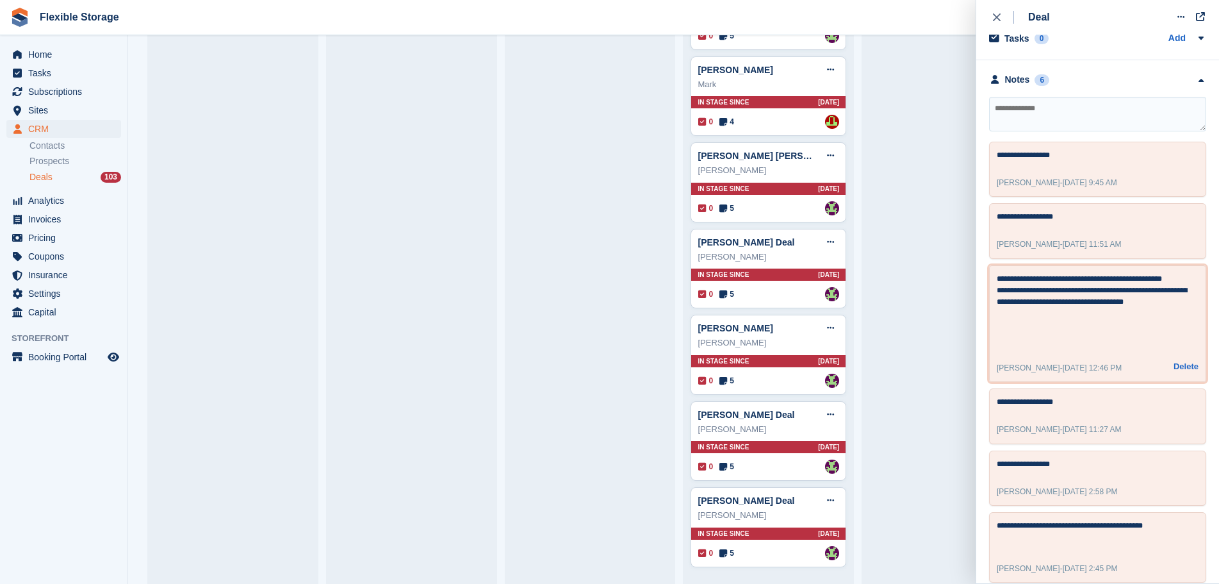
drag, startPoint x: 1176, startPoint y: 292, endPoint x: 859, endPoint y: 229, distance: 322.6
click at [856, 227] on body "Flexible Storage Create Subscription Invoice Contact Deal Discount Page Help Ch…" at bounding box center [609, 292] width 1219 height 584
click at [1161, 297] on textarea "**********" at bounding box center [1092, 311] width 191 height 77
click at [1181, 309] on textarea "**********" at bounding box center [1092, 311] width 191 height 77
click at [1116, 325] on textarea "**********" at bounding box center [1092, 311] width 191 height 77
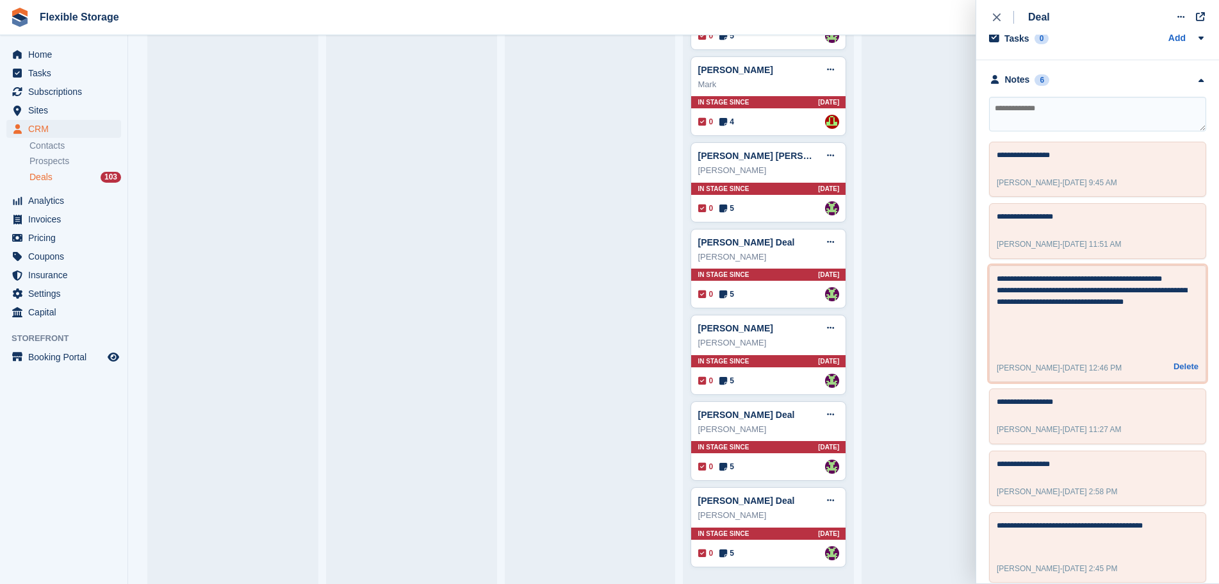
click at [1169, 304] on textarea "**********" at bounding box center [1092, 311] width 191 height 77
drag, startPoint x: 1178, startPoint y: 300, endPoint x: 978, endPoint y: 252, distance: 205.7
click at [978, 252] on div "**********" at bounding box center [1097, 328] width 243 height 536
click at [1129, 293] on textarea "**********" at bounding box center [1092, 311] width 191 height 77
drag, startPoint x: 1174, startPoint y: 297, endPoint x: 952, endPoint y: 253, distance: 226.5
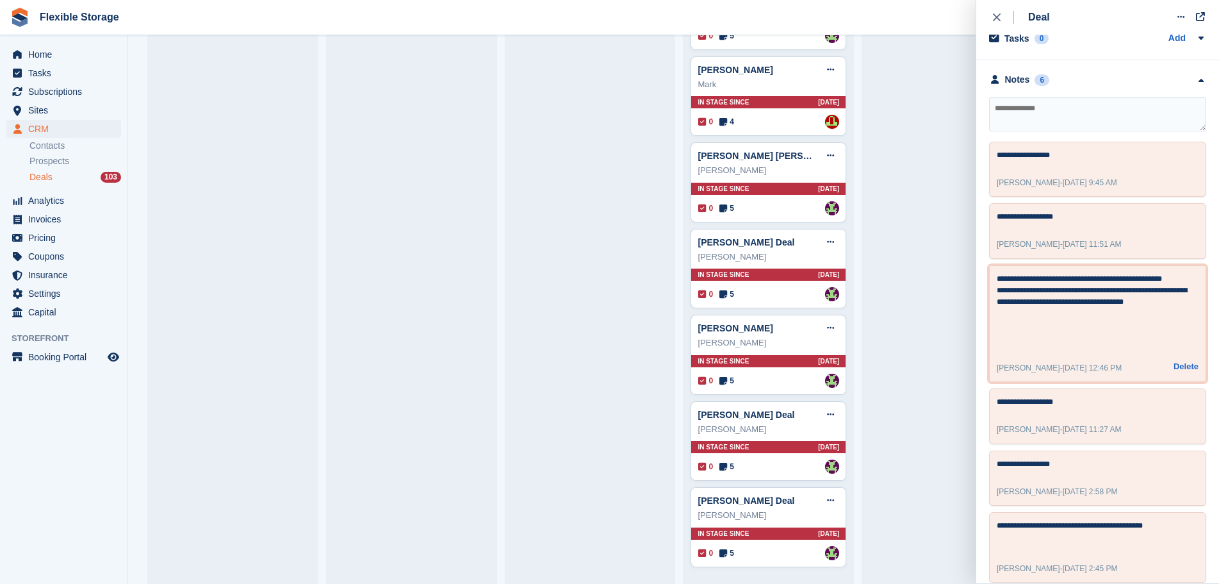
click at [945, 249] on body "Flexible Storage Create Subscription Invoice Contact Deal Discount Page Help Ch…" at bounding box center [609, 292] width 1219 height 584
click at [1115, 302] on textarea "**********" at bounding box center [1092, 311] width 191 height 77
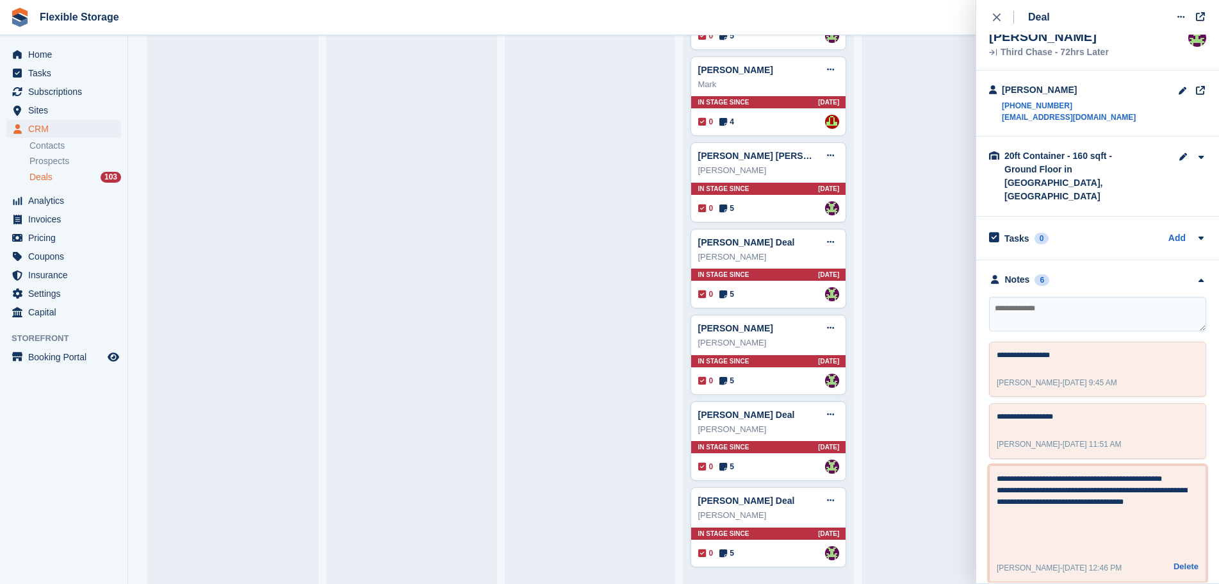
scroll to position [0, 0]
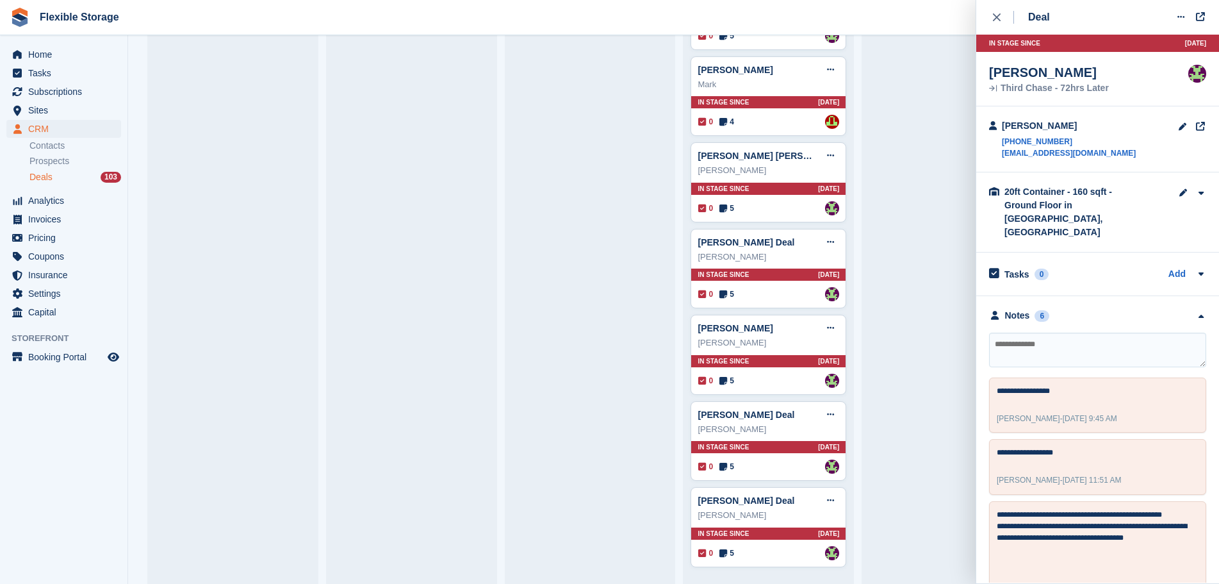
click at [1104, 332] on textarea at bounding box center [1097, 349] width 217 height 35
click at [1111, 387] on div "**********" at bounding box center [1097, 404] width 217 height 55
click at [1100, 385] on textarea "**********" at bounding box center [1092, 392] width 191 height 15
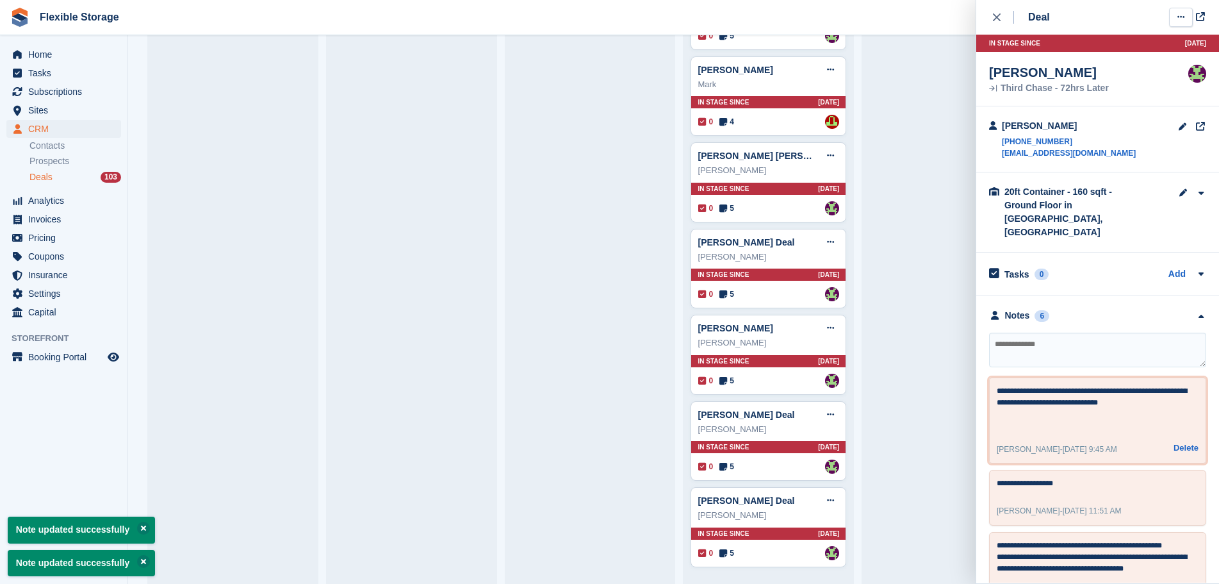
type textarea "**********"
click at [1179, 17] on icon at bounding box center [1180, 17] width 7 height 8
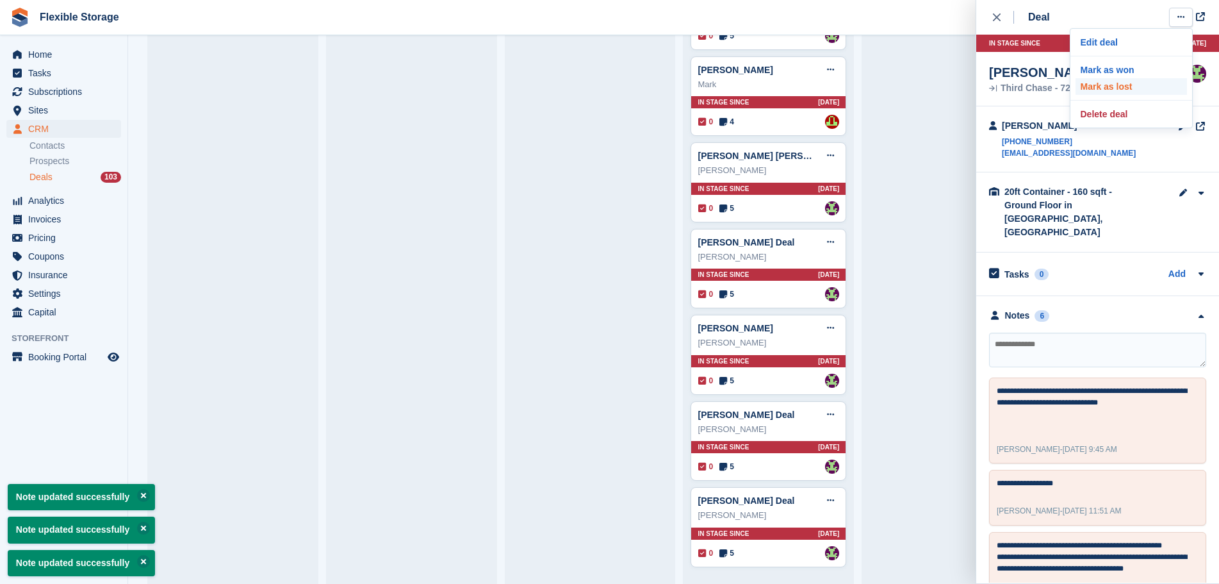
click at [1121, 87] on p "Mark as lost" at bounding box center [1131, 86] width 111 height 17
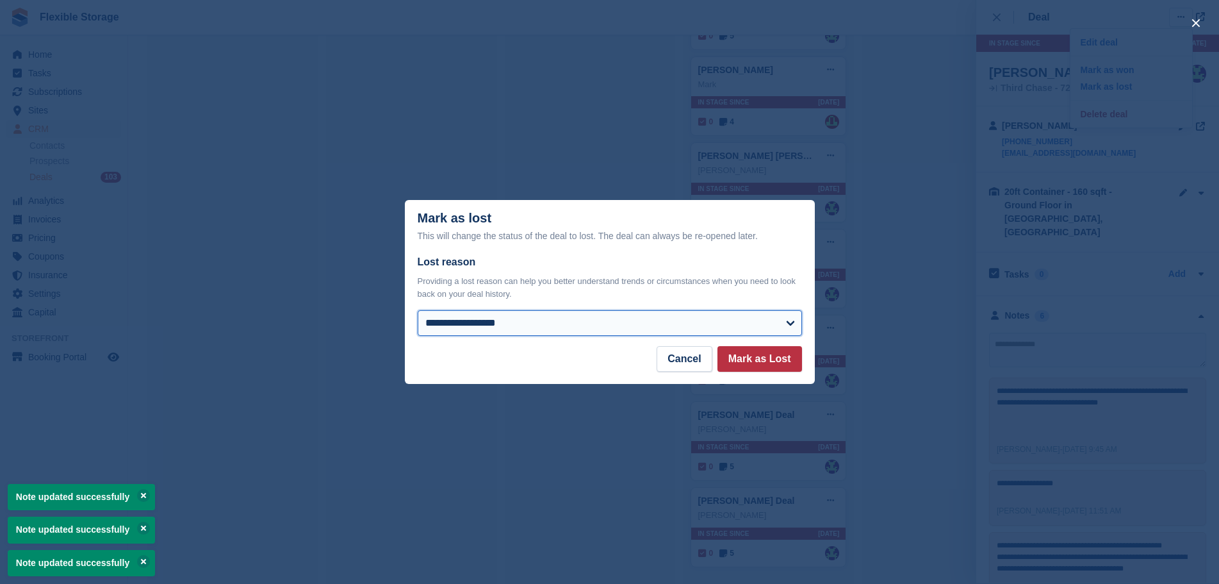
click at [460, 329] on select "**********" at bounding box center [610, 323] width 384 height 26
select select "**********"
click at [418, 311] on select "**********" at bounding box center [610, 323] width 384 height 26
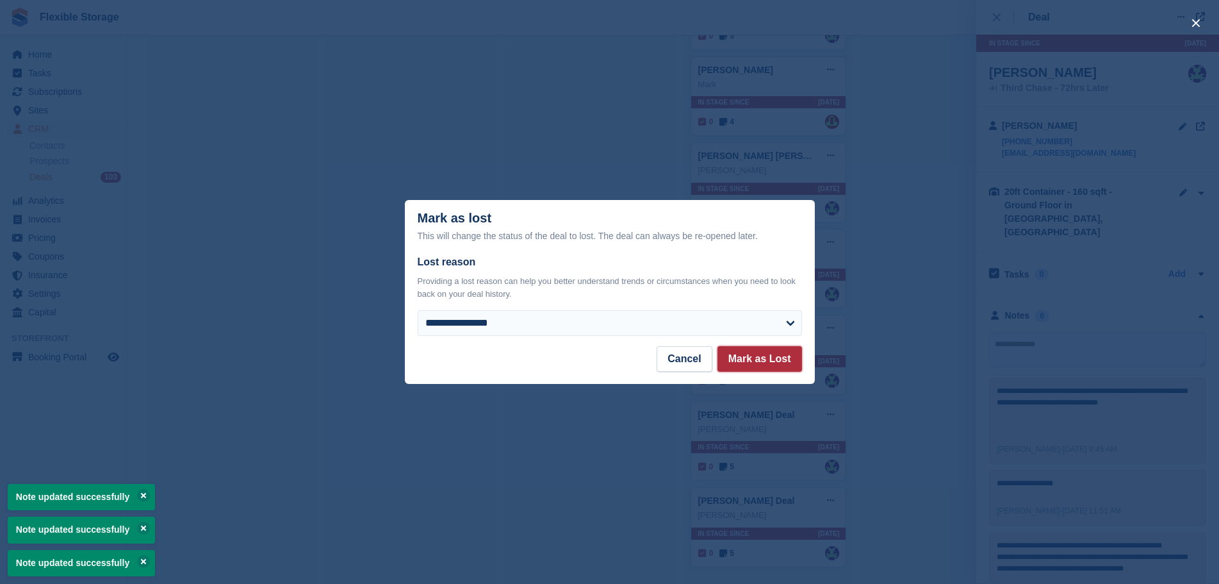
click at [755, 356] on button "Mark as Lost" at bounding box center [759, 359] width 85 height 26
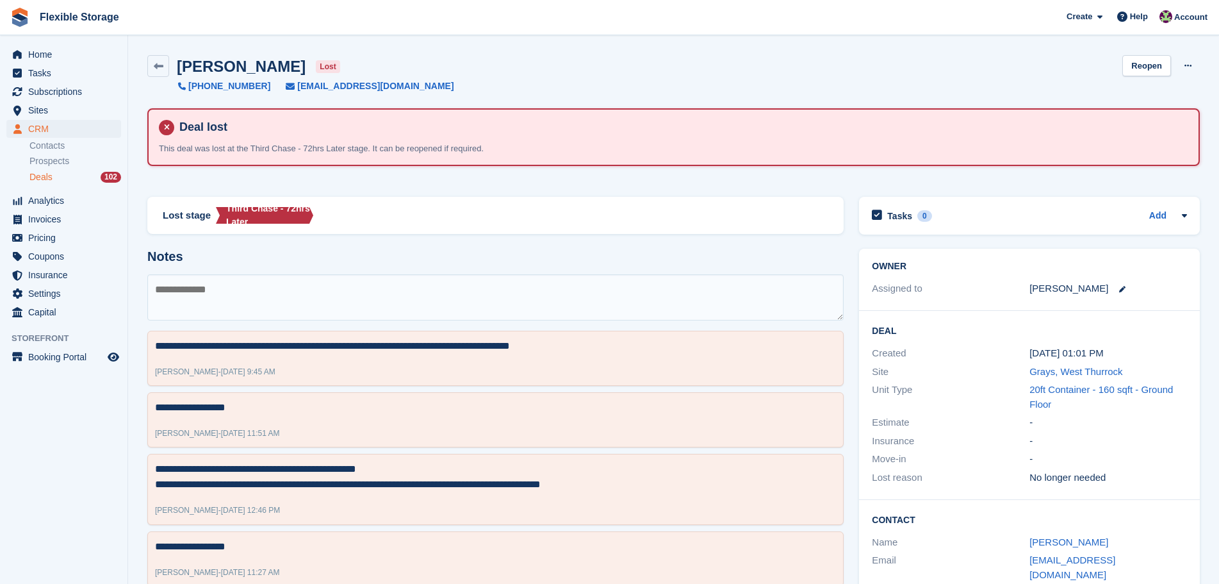
click at [69, 175] on div "Deals 102" at bounding box center [75, 177] width 92 height 12
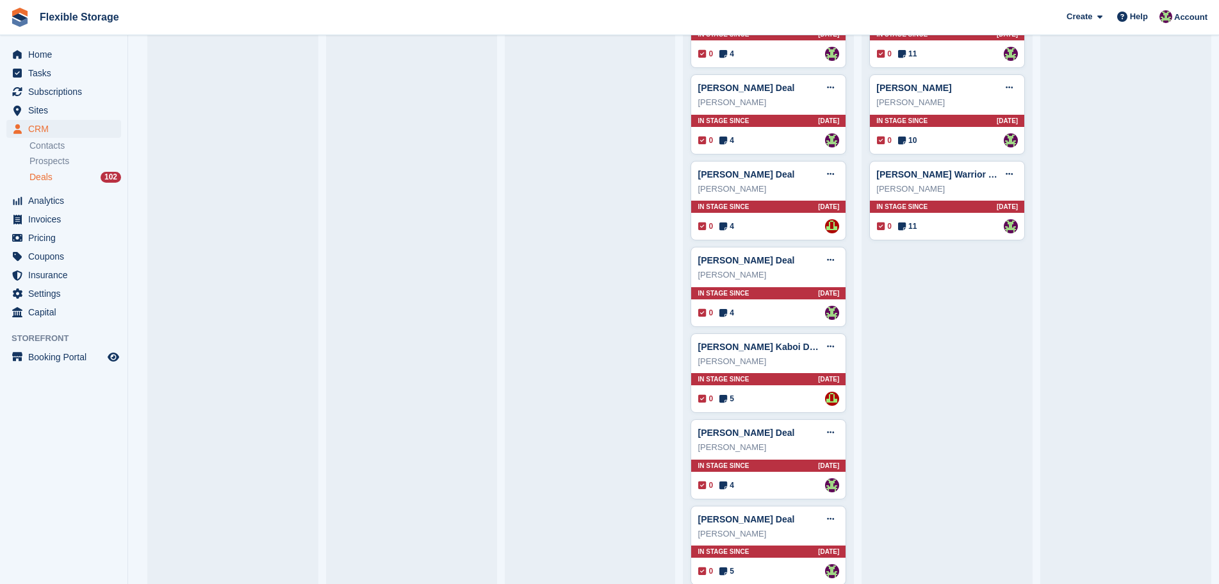
scroll to position [2878, 0]
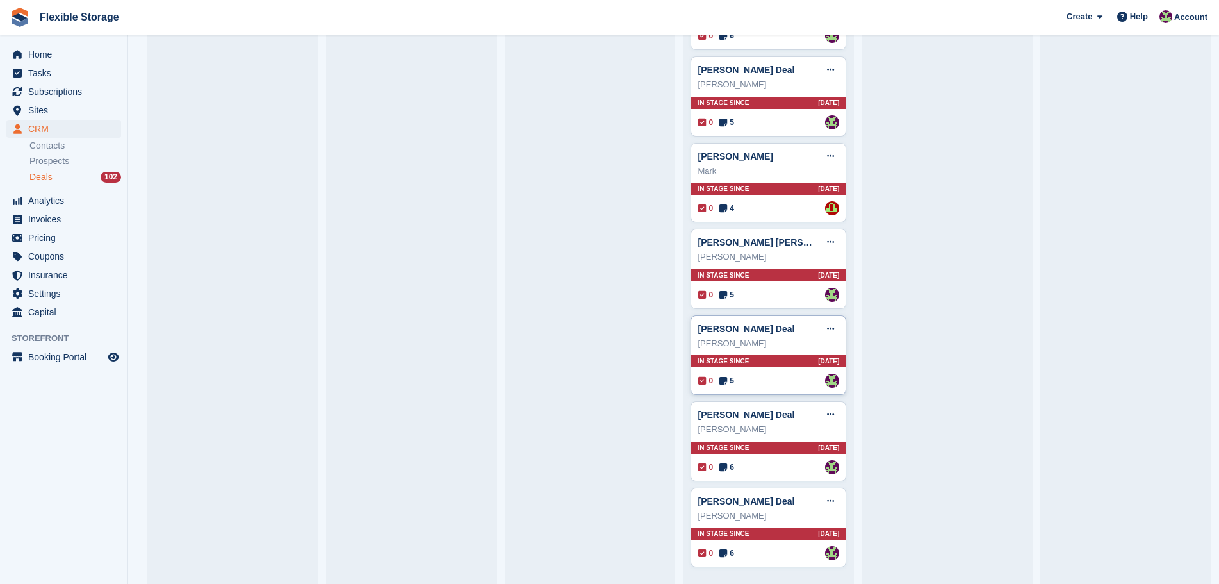
click at [764, 360] on div "In stage since 12D AGO" at bounding box center [768, 361] width 154 height 12
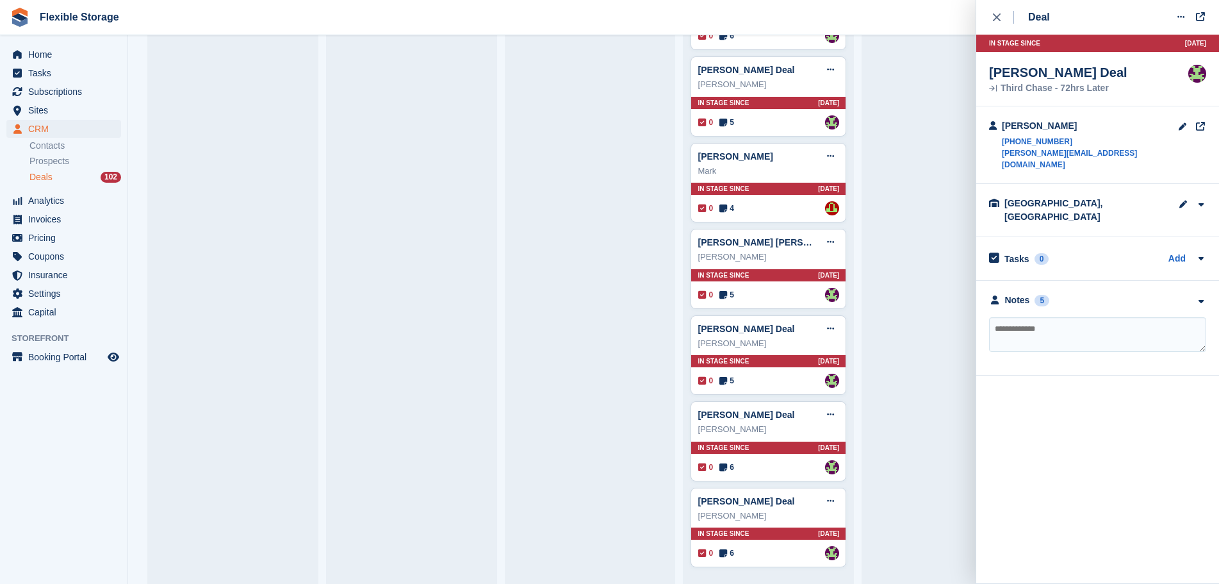
drag, startPoint x: 1068, startPoint y: 279, endPoint x: 1079, endPoint y: 306, distance: 29.9
click at [1068, 293] on div "Notes 5" at bounding box center [1097, 299] width 217 height 13
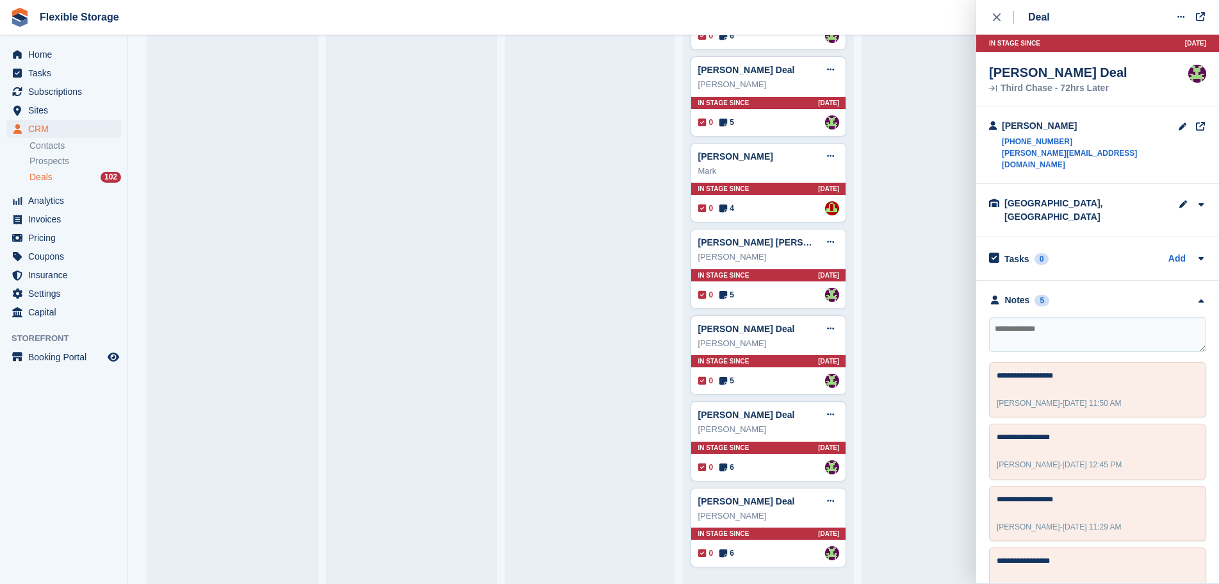
click at [1083, 317] on textarea at bounding box center [1097, 334] width 217 height 35
type textarea "**********"
click at [780, 276] on div "In stage since 12D AGO" at bounding box center [768, 275] width 154 height 12
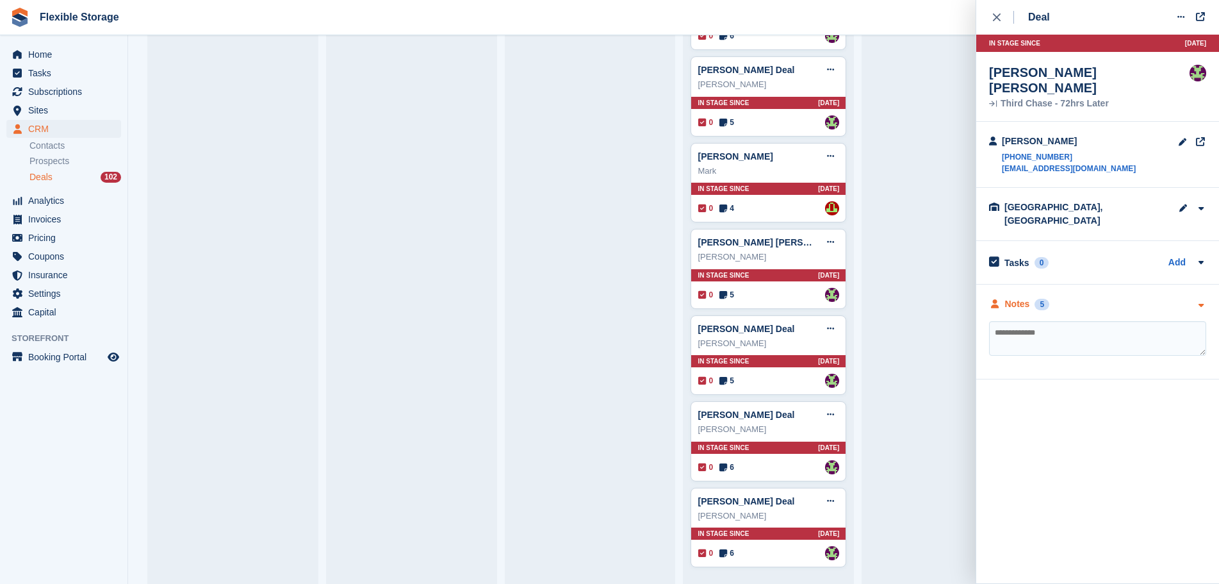
click at [1145, 297] on div "Notes 5" at bounding box center [1097, 303] width 217 height 13
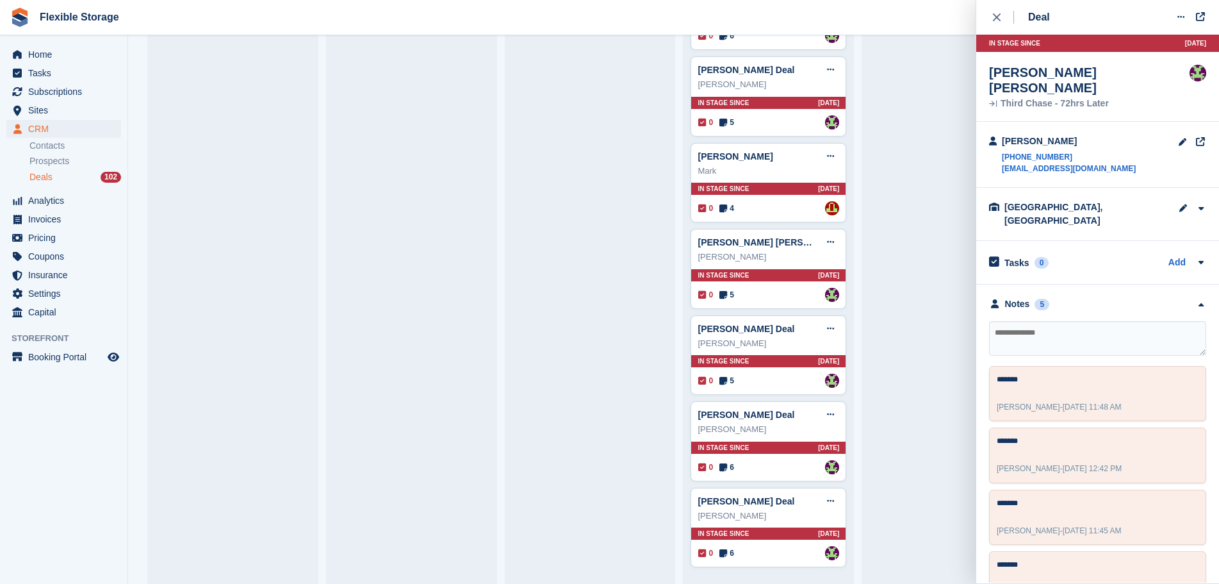
click at [1146, 321] on textarea at bounding box center [1097, 338] width 217 height 35
type textarea "*******"
click at [787, 195] on div "Mark Deal Edit deal Mark as won Mark as lost Delete deal Mark In stage since 12…" at bounding box center [769, 183] width 156 height 80
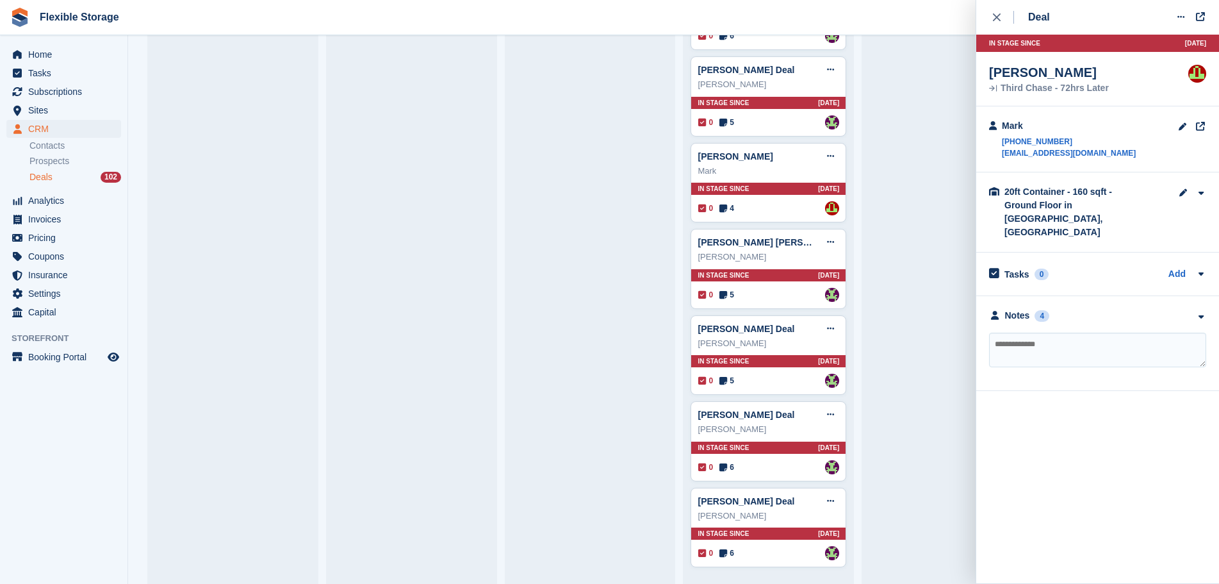
click at [1114, 316] on div "**********" at bounding box center [1097, 343] width 243 height 95
click at [1112, 309] on div "Notes 4" at bounding box center [1097, 315] width 217 height 13
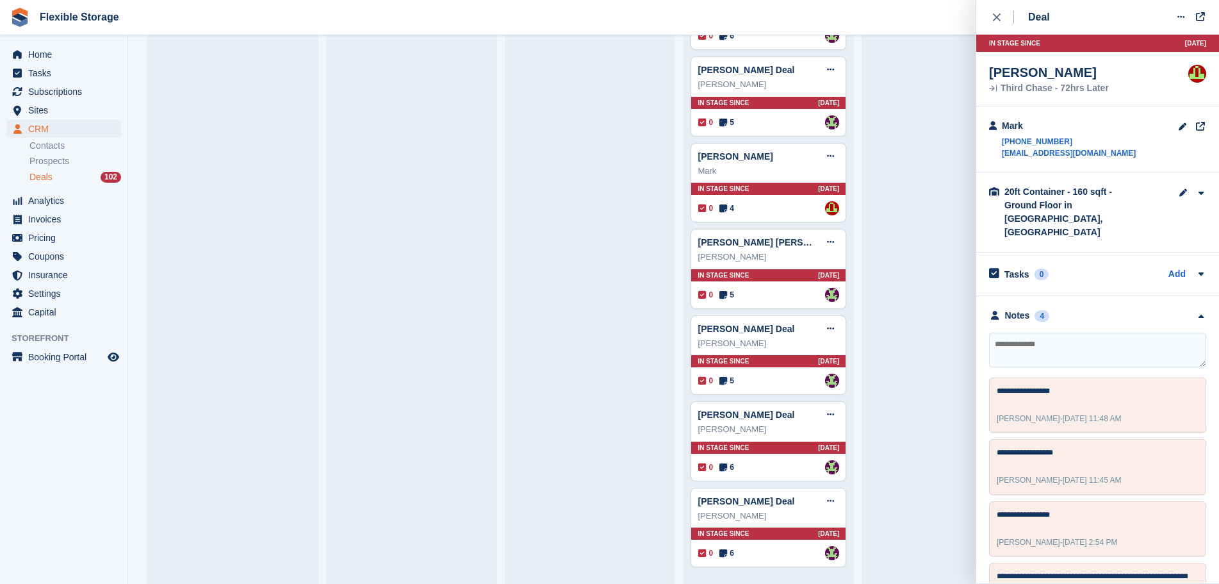
click at [1106, 335] on textarea at bounding box center [1097, 349] width 217 height 35
drag, startPoint x: 1100, startPoint y: 342, endPoint x: 1019, endPoint y: 332, distance: 82.0
click at [1019, 332] on textarea "**********" at bounding box center [1097, 349] width 217 height 35
type textarea "**********"
click at [1182, 16] on icon at bounding box center [1180, 17] width 7 height 8
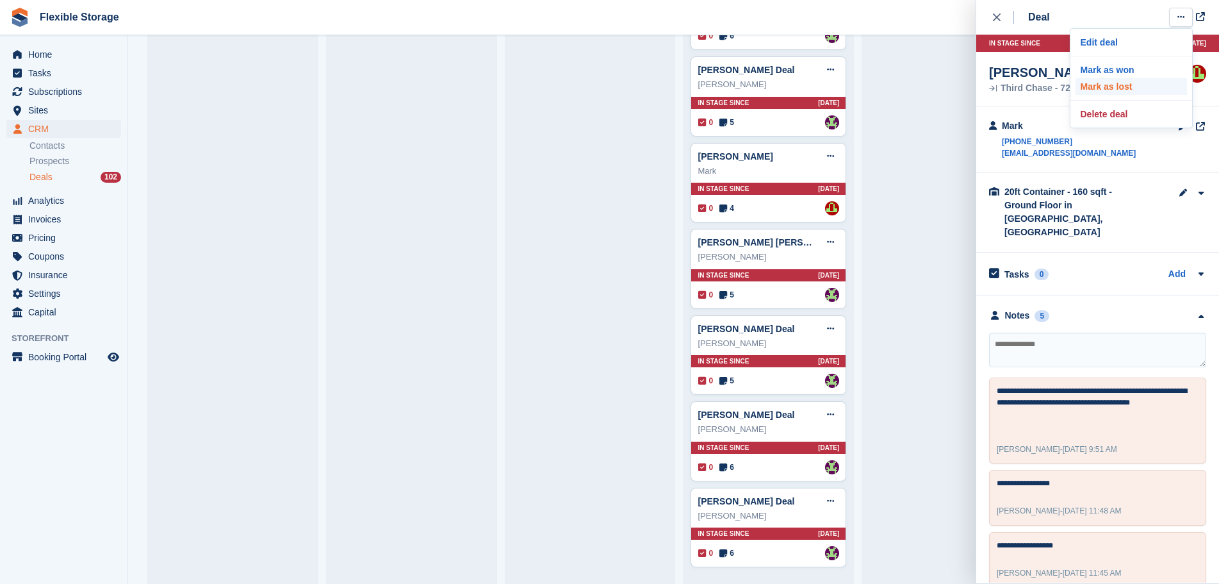
click at [1104, 83] on p "Mark as lost" at bounding box center [1131, 86] width 111 height 17
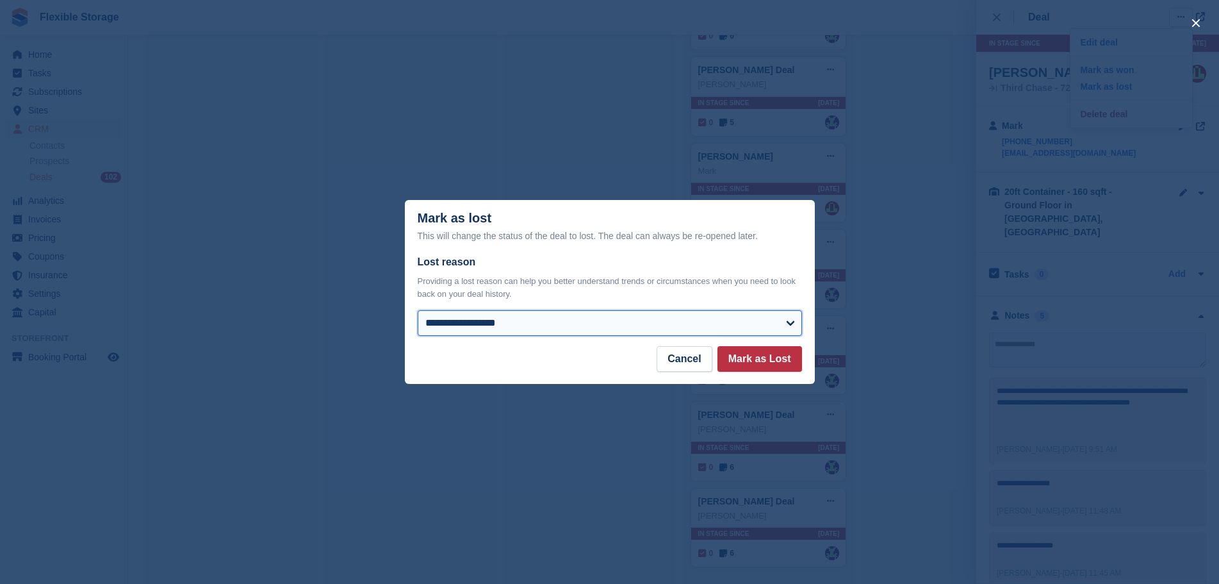
click at [490, 322] on select "**********" at bounding box center [610, 323] width 384 height 26
select select "**********"
click at [418, 311] on select "**********" at bounding box center [610, 323] width 384 height 26
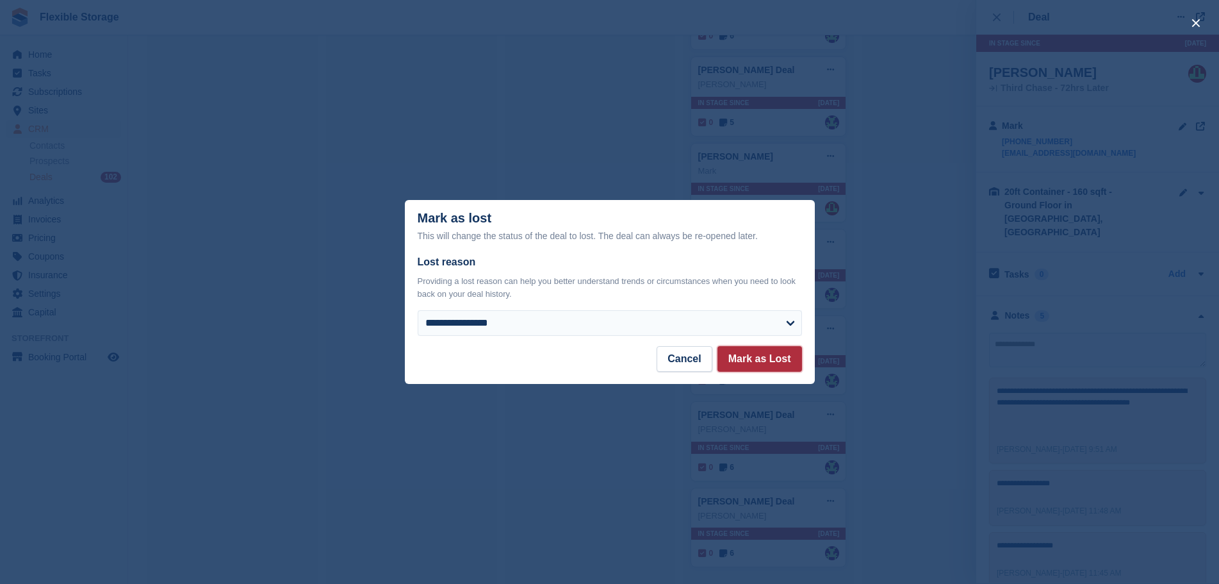
click at [772, 357] on button "Mark as Lost" at bounding box center [759, 359] width 85 height 26
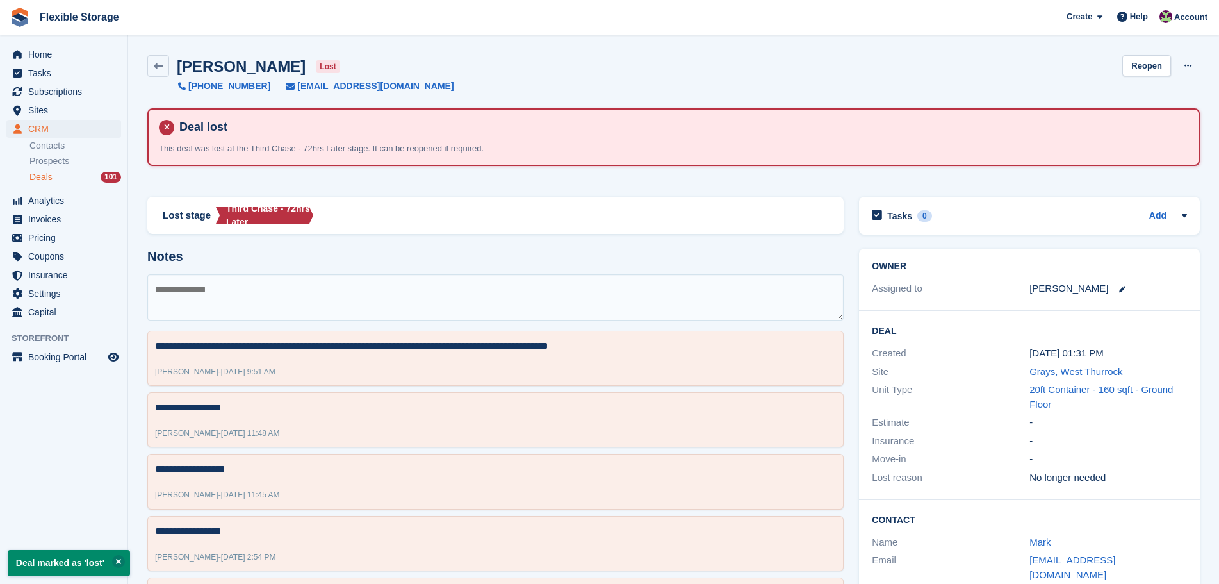
click at [72, 175] on div "Deals 101" at bounding box center [75, 177] width 92 height 12
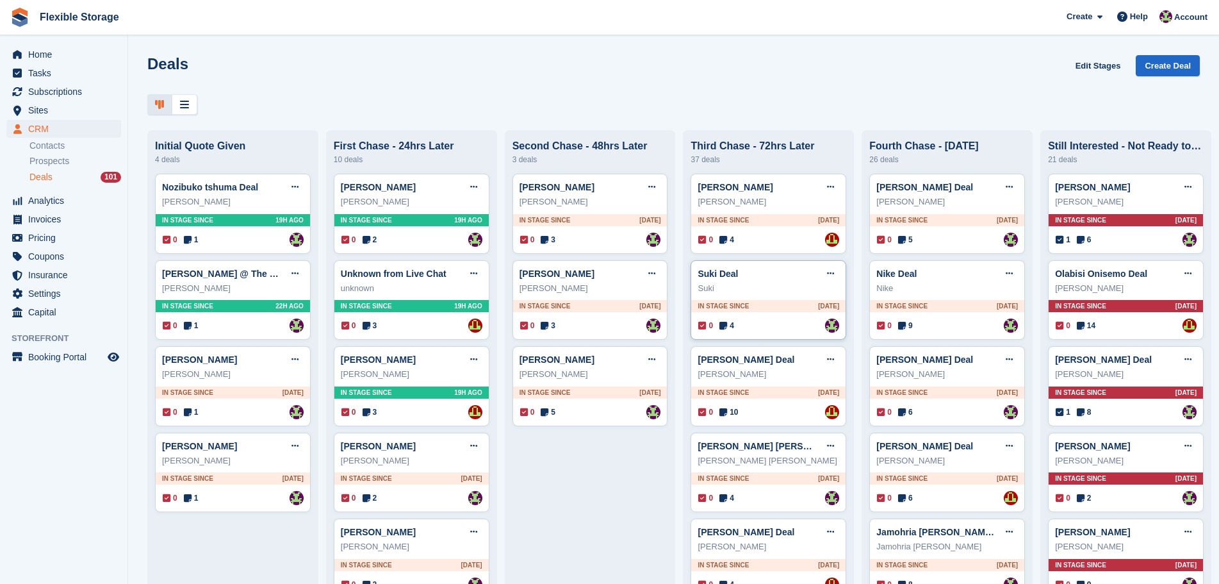
click at [779, 311] on div "In stage since 1D AGO" at bounding box center [768, 306] width 154 height 12
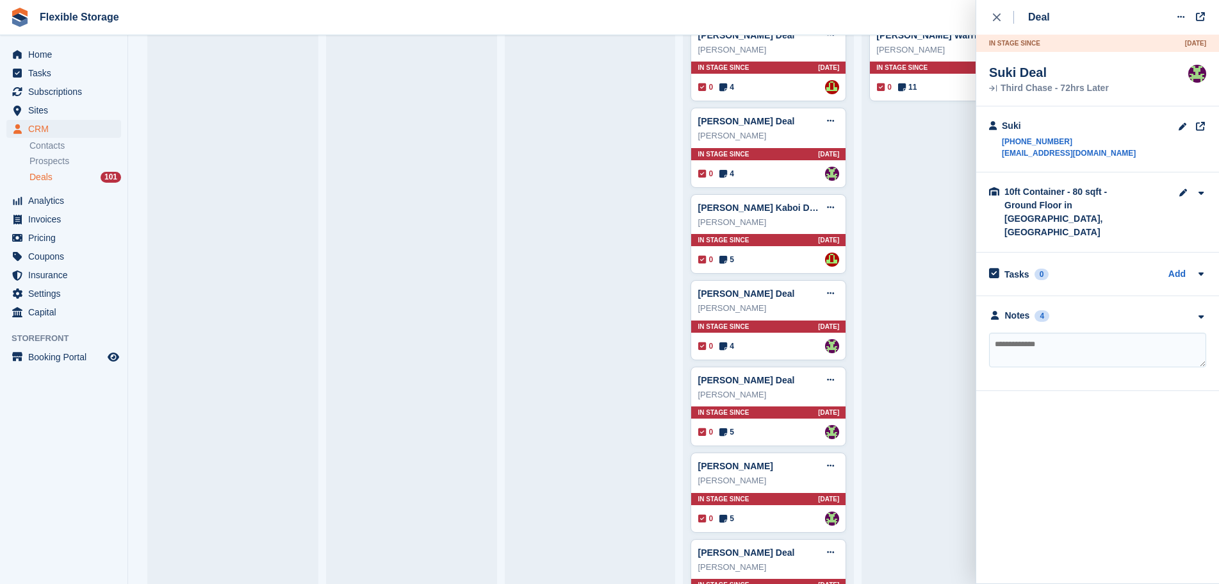
scroll to position [2792, 0]
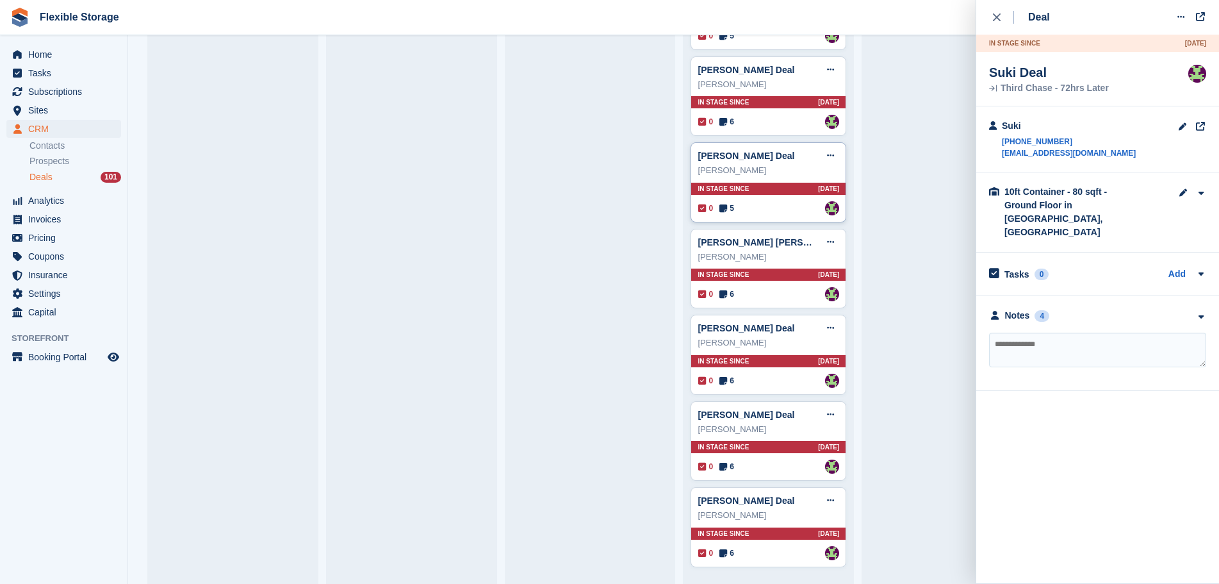
click at [776, 208] on div "0 5 Assigned to Rachael Fisher" at bounding box center [768, 208] width 141 height 14
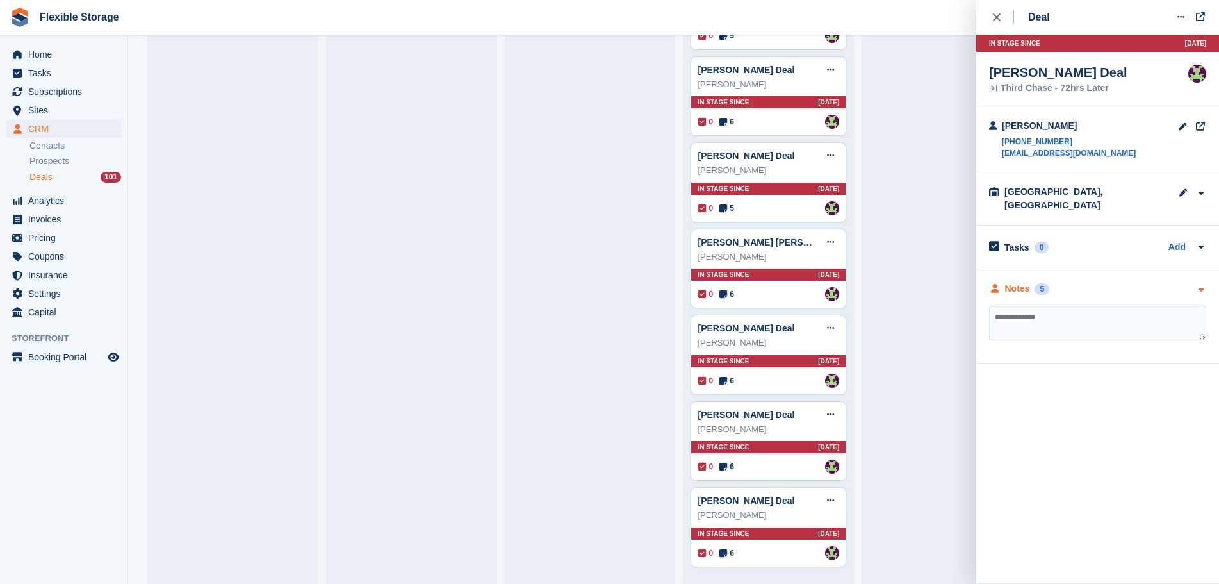
click at [1120, 282] on div "Notes 5" at bounding box center [1097, 288] width 217 height 13
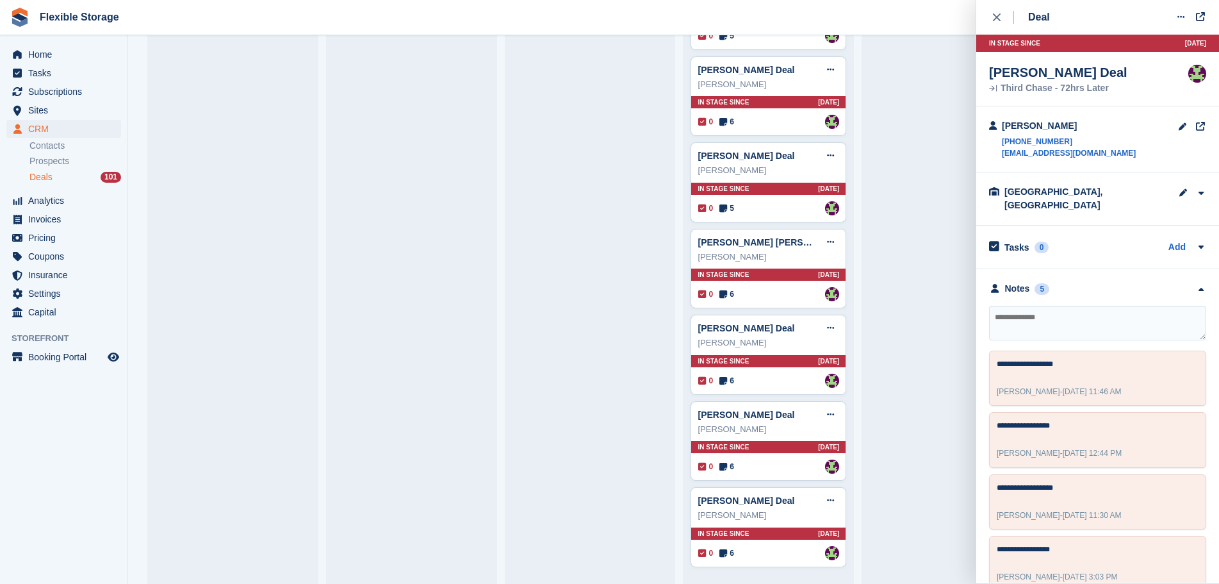
click at [1102, 310] on textarea at bounding box center [1097, 323] width 217 height 35
type textarea "**********"
drag, startPoint x: 58, startPoint y: 90, endPoint x: 77, endPoint y: 102, distance: 21.9
click at [58, 90] on span "Subscriptions" at bounding box center [66, 92] width 77 height 18
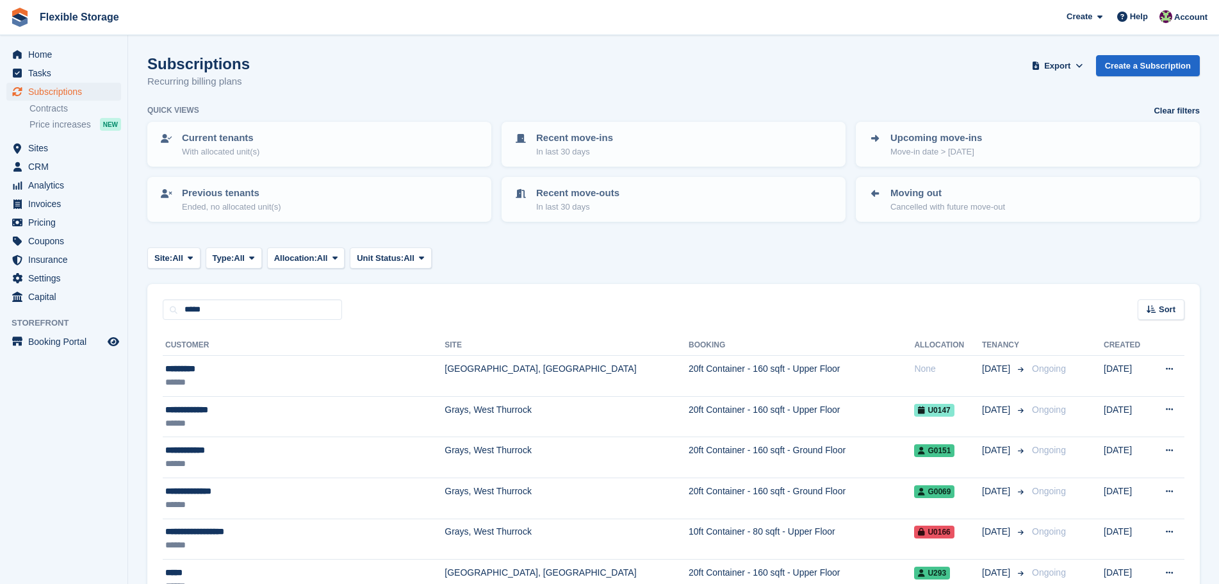
type input "*****"
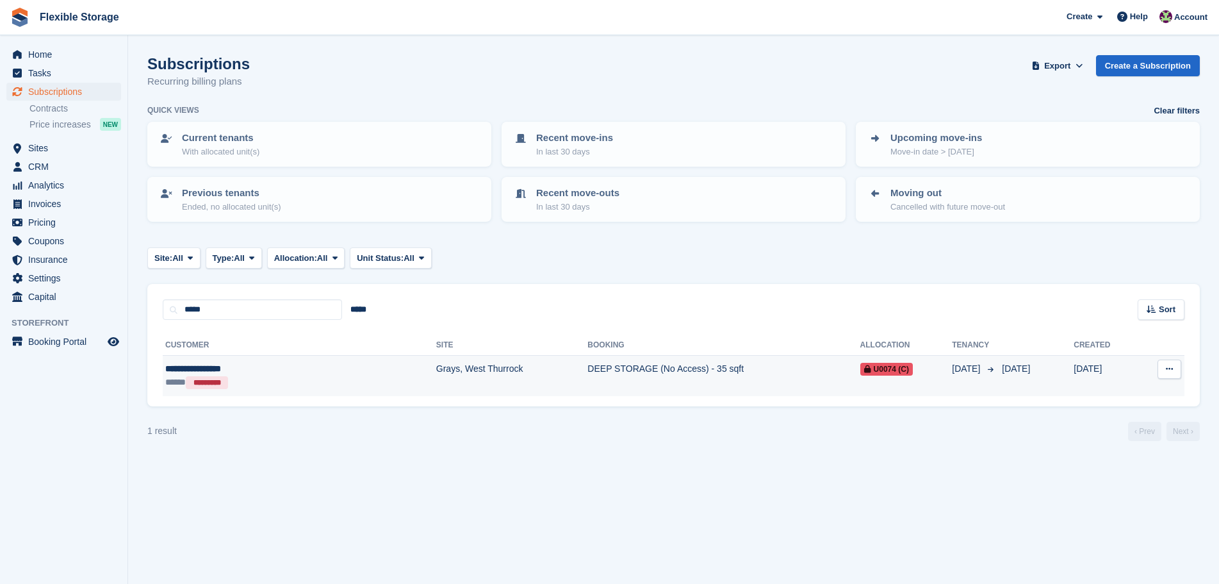
click at [436, 395] on td "Grays, West Thurrock" at bounding box center [512, 376] width 152 height 40
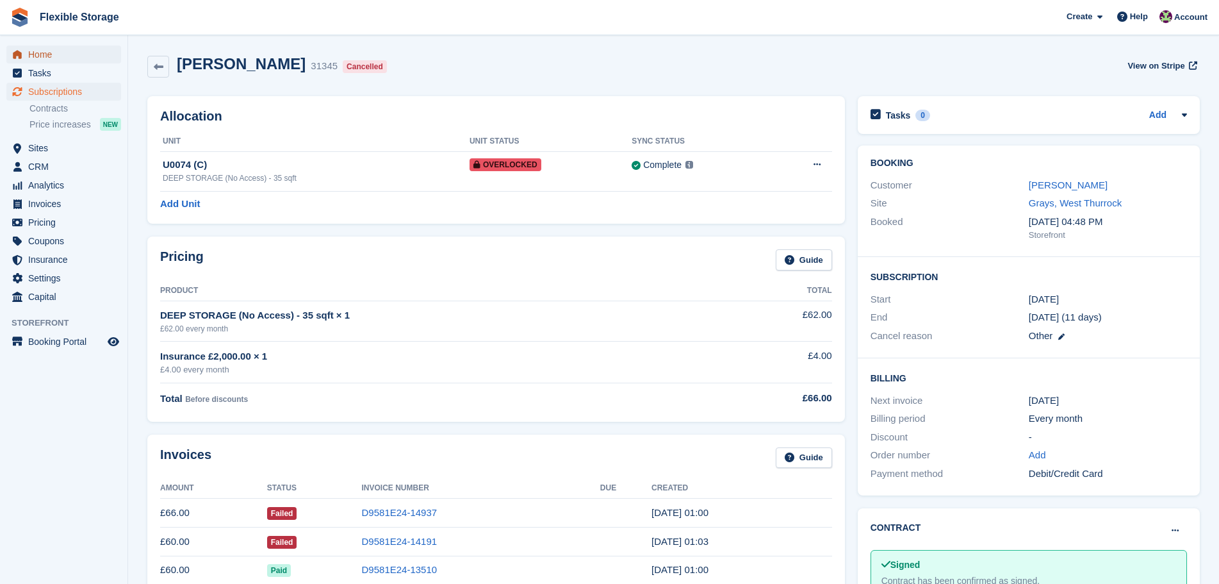
click at [65, 49] on span "Home" at bounding box center [66, 54] width 77 height 18
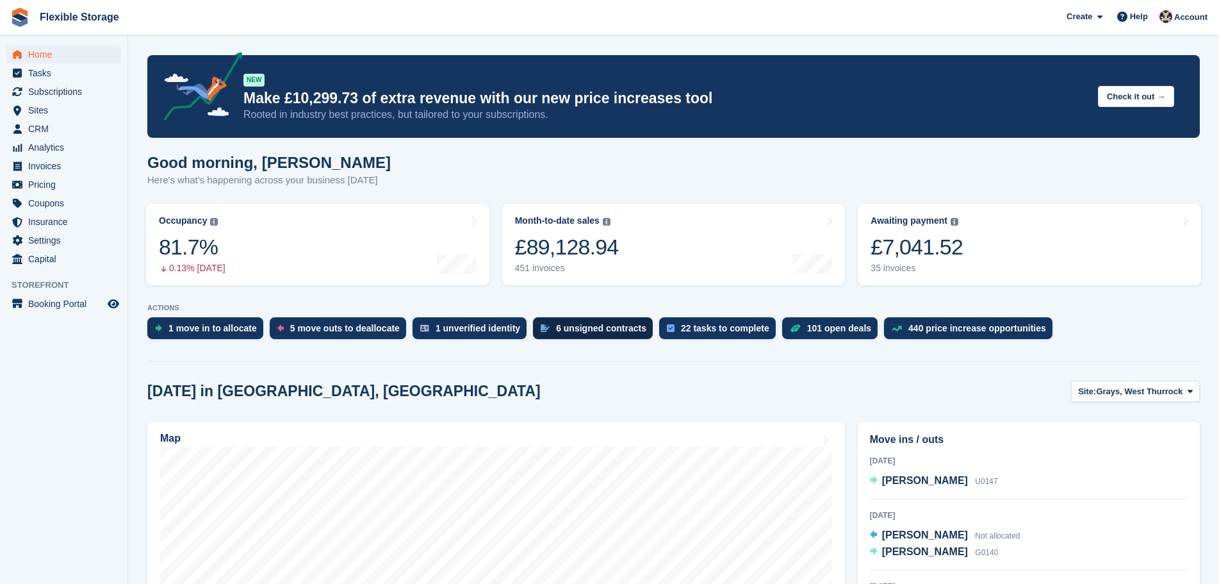
click at [581, 329] on div "6 unsigned contracts" at bounding box center [601, 328] width 90 height 10
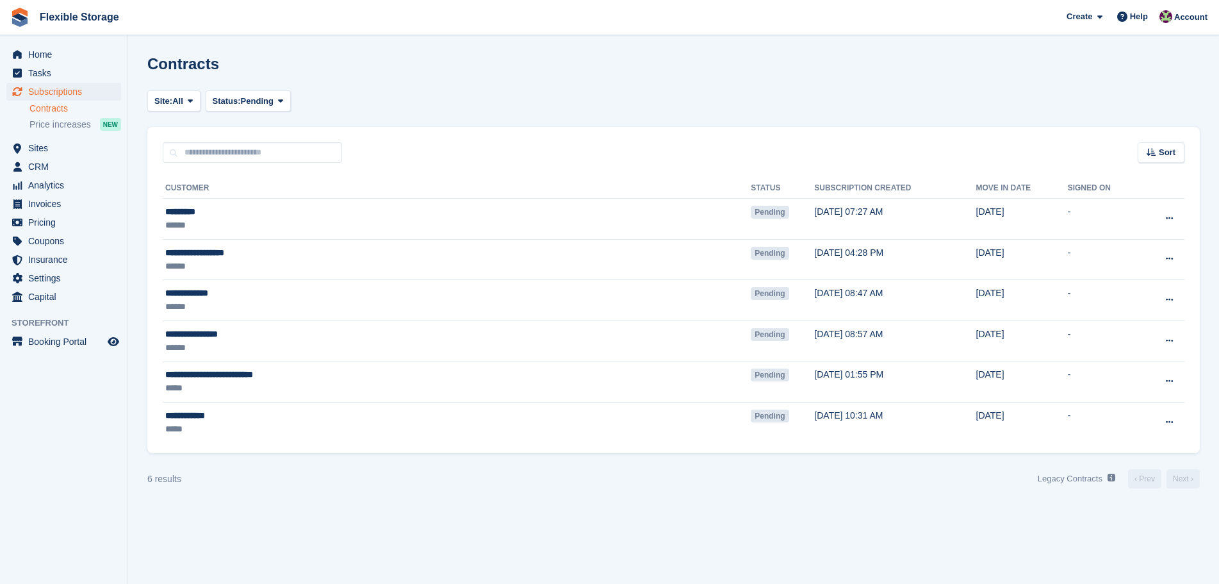
click at [596, 99] on div "Site: All [GEOGRAPHIC_DATA], [GEOGRAPHIC_DATA], [GEOGRAPHIC_DATA], [GEOGRAPHIC_…" at bounding box center [673, 100] width 1053 height 21
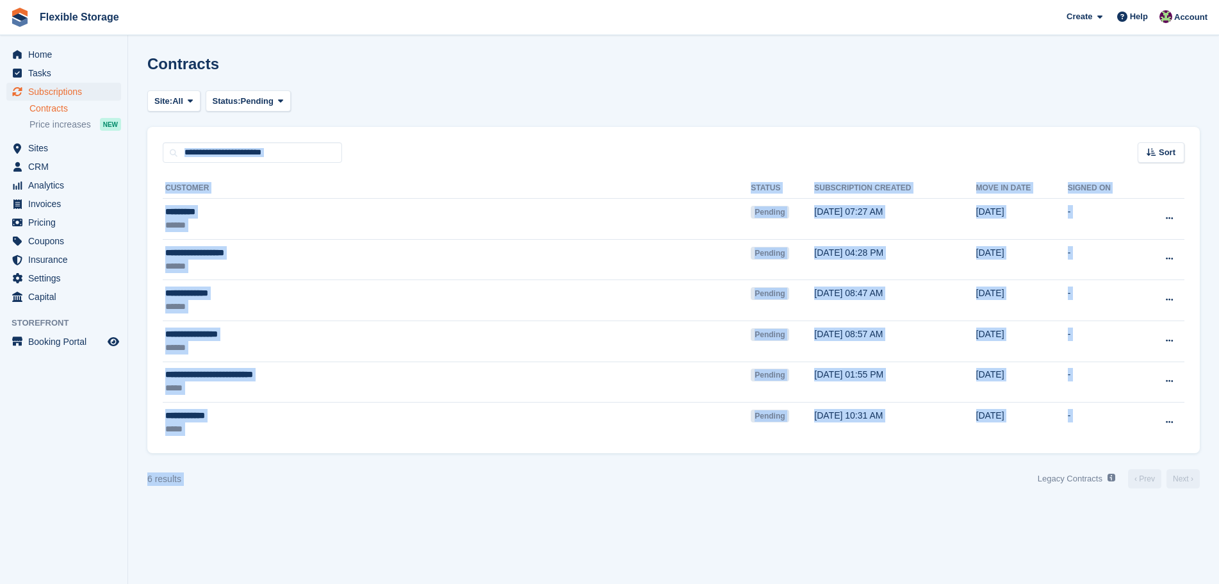
drag, startPoint x: 757, startPoint y: 86, endPoint x: 967, endPoint y: 607, distance: 561.4
click at [967, 583] on html "Flexible Storage Create Subscription Invoice Contact Deal Discount Page Help Ch…" at bounding box center [609, 292] width 1219 height 584
click at [937, 555] on section "Contracts Site: All Aveley, Essex Chelmsford, Essex Grays, West Thurrock All St…" at bounding box center [673, 292] width 1091 height 584
drag, startPoint x: 1088, startPoint y: 521, endPoint x: 1100, endPoint y: 546, distance: 28.4
click at [1100, 546] on section "Contracts Site: All Aveley, Essex Chelmsford, Essex Grays, West Thurrock All St…" at bounding box center [673, 292] width 1091 height 584
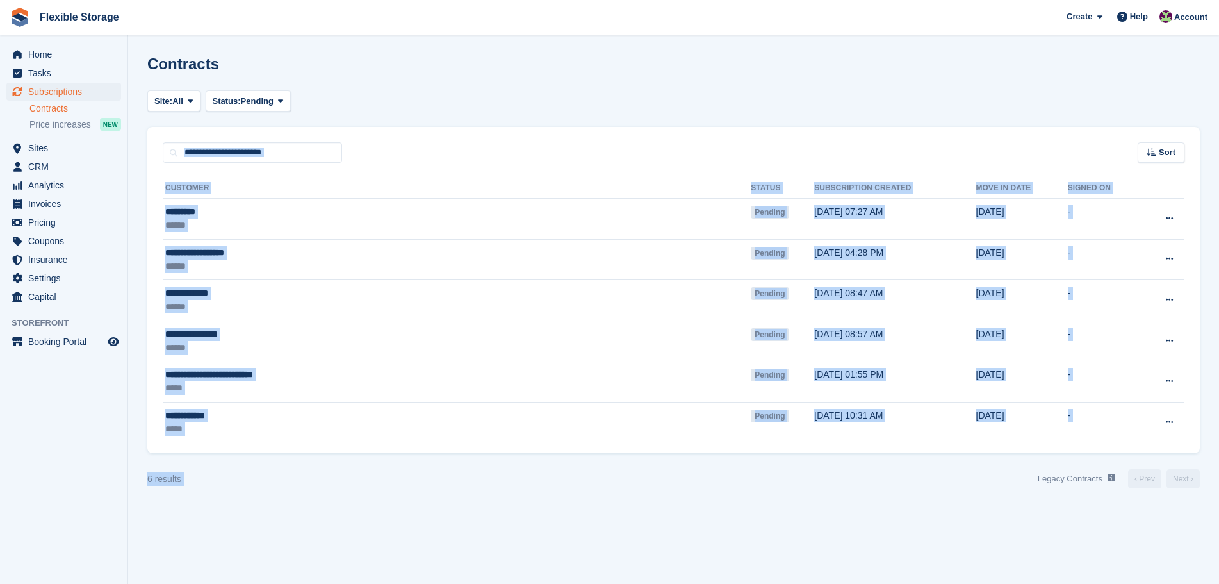
click at [999, 485] on div "6 results Legacy Contracts See a list of Contracts from before they were built …" at bounding box center [673, 478] width 1053 height 21
drag, startPoint x: 794, startPoint y: 265, endPoint x: 620, endPoint y: 102, distance: 237.9
click at [603, 102] on section "Contracts Site: All Aveley, Essex Chelmsford, Essex Grays, West Thurrock All St…" at bounding box center [673, 292] width 1091 height 584
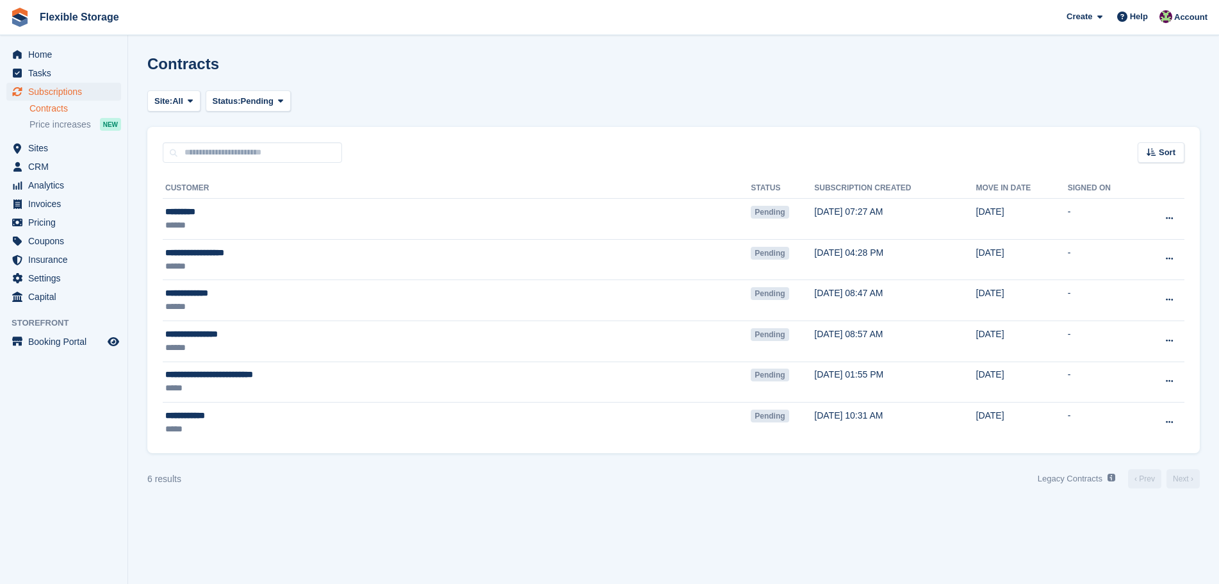
click at [855, 99] on div "Site: All Aveley, Essex Chelmsford, Essex Grays, West Thurrock All Status: Pend…" at bounding box center [673, 100] width 1053 height 21
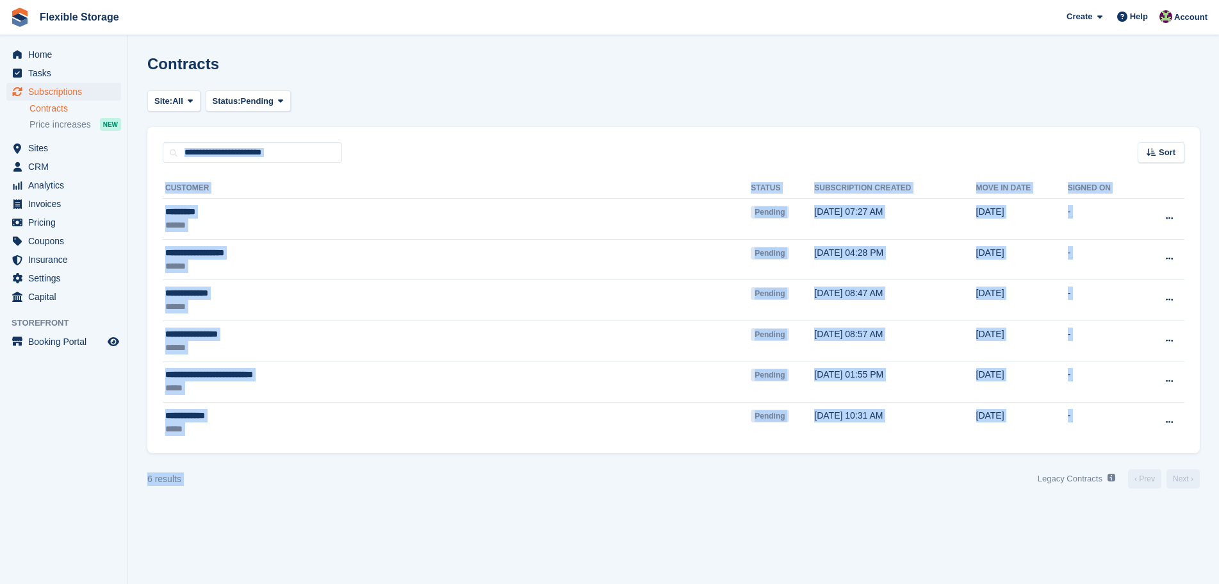
drag, startPoint x: 921, startPoint y: 87, endPoint x: 915, endPoint y: 477, distance: 390.2
click at [917, 473] on section "Contracts Site: All Aveley, Essex Chelmsford, Essex Grays, West Thurrock All St…" at bounding box center [673, 292] width 1091 height 584
click at [914, 480] on div "6 results Legacy Contracts See a list of Contracts from before they were built …" at bounding box center [673, 478] width 1053 height 21
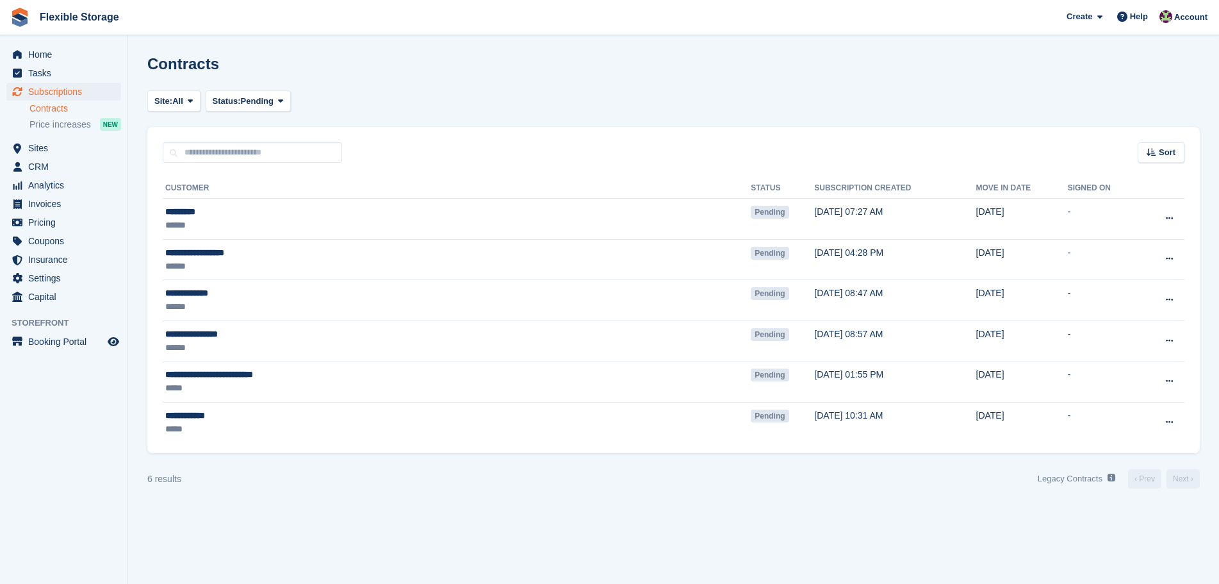
drag, startPoint x: 884, startPoint y: 332, endPoint x: 703, endPoint y: 79, distance: 311.8
click at [696, 81] on section "Contracts Site: All Aveley, Essex Chelmsford, Essex Grays, West Thurrock All St…" at bounding box center [673, 292] width 1091 height 584
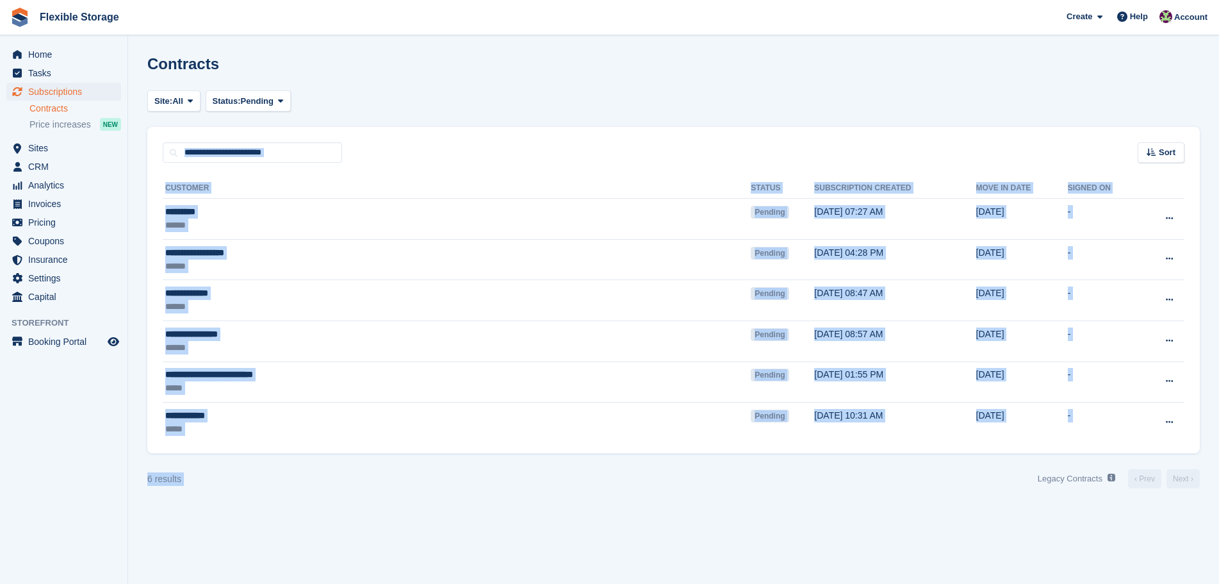
click at [918, 108] on div "Site: All Aveley, Essex Chelmsford, Essex Grays, West Thurrock All Status: Pend…" at bounding box center [673, 100] width 1053 height 21
drag, startPoint x: 958, startPoint y: 306, endPoint x: 949, endPoint y: 457, distance: 152.1
click at [953, 448] on turbo-frame "Site: All Aveley, Essex Chelmsford, Essex Grays, West Thurrock All Status: Pend…" at bounding box center [673, 289] width 1053 height 398
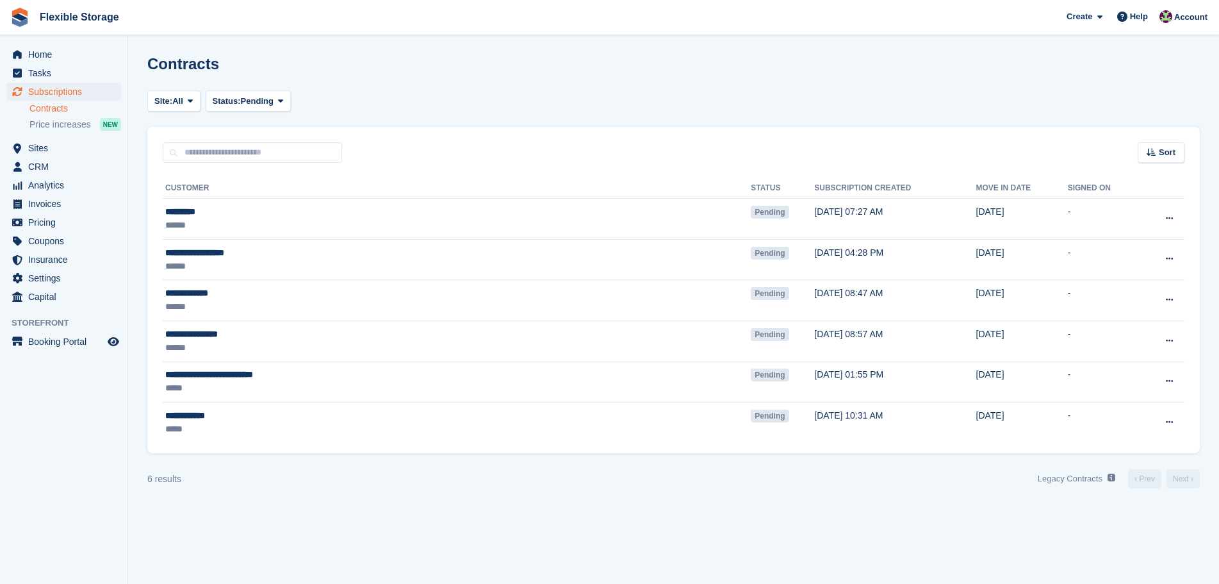
click at [945, 484] on div "6 results Legacy Contracts See a list of Contracts from before they were built …" at bounding box center [673, 478] width 1053 height 21
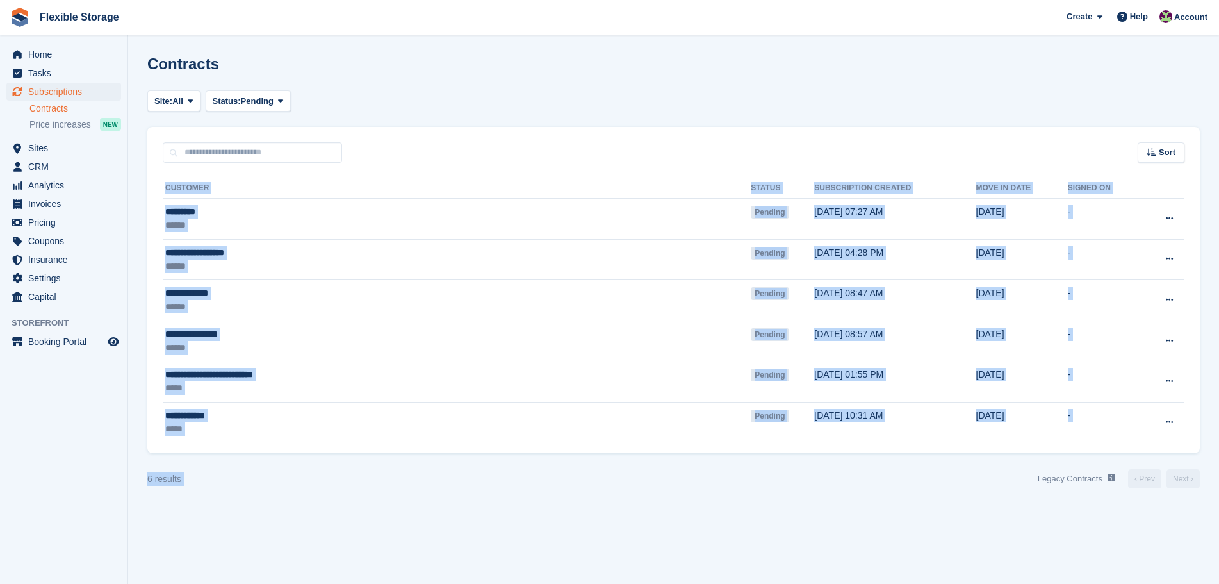
drag, startPoint x: 986, startPoint y: 487, endPoint x: 754, endPoint y: 125, distance: 429.9
click at [754, 126] on turbo-frame "Site: All Aveley, Essex Chelmsford, Essex Grays, West Thurrock All Status: Pend…" at bounding box center [673, 289] width 1053 height 398
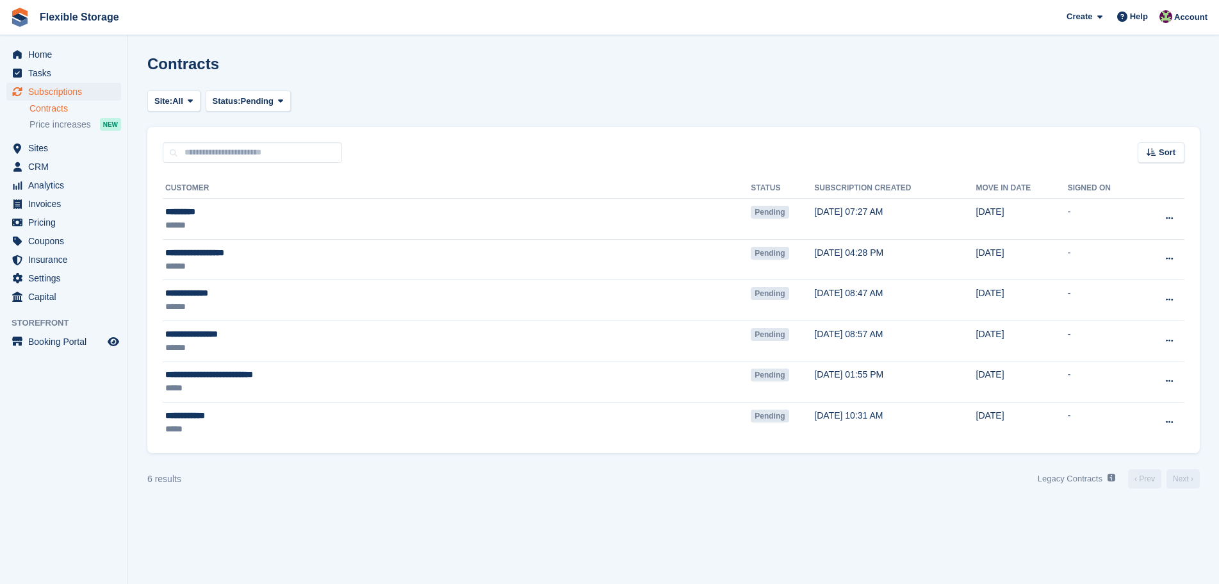
click at [892, 94] on div "Site: All Aveley, Essex Chelmsford, Essex Grays, West Thurrock All Status: Pend…" at bounding box center [673, 100] width 1053 height 21
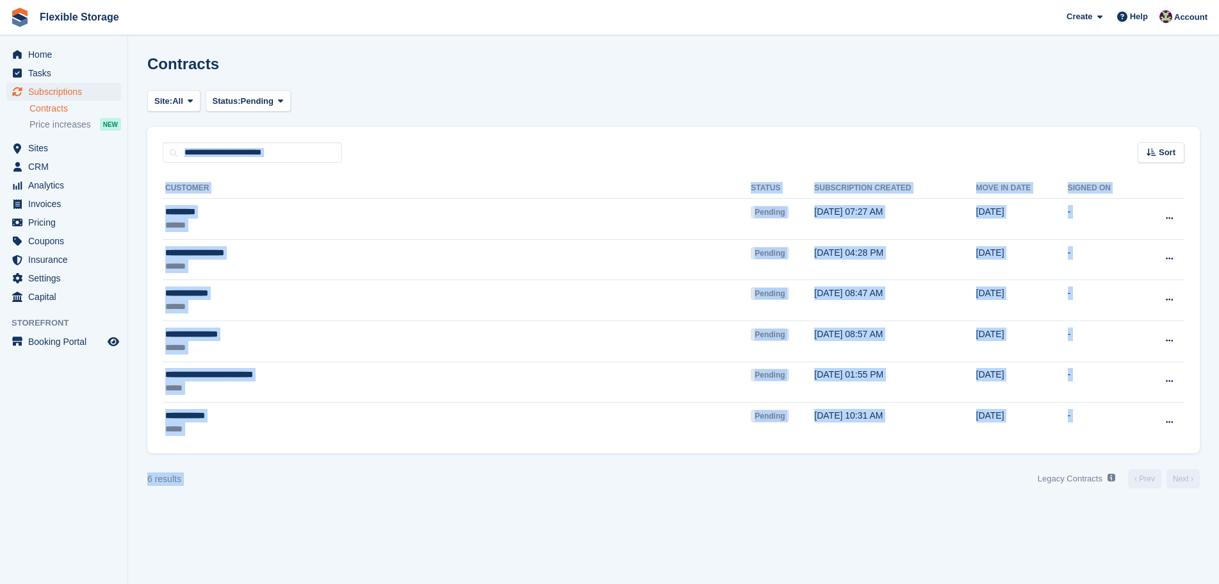
drag, startPoint x: 942, startPoint y: 88, endPoint x: 957, endPoint y: 517, distance: 429.5
click at [960, 523] on section "Contracts Site: All Aveley, Essex Chelmsford, Essex Grays, West Thurrock All St…" at bounding box center [673, 292] width 1091 height 584
click at [940, 516] on section "Contracts Site: All Aveley, Essex Chelmsford, Essex Grays, West Thurrock All St…" at bounding box center [673, 292] width 1091 height 584
drag, startPoint x: 1115, startPoint y: 516, endPoint x: 406, endPoint y: 97, distance: 824.2
click at [392, 102] on section "Contracts Site: All Aveley, Essex Chelmsford, Essex Grays, West Thurrock All St…" at bounding box center [673, 292] width 1091 height 584
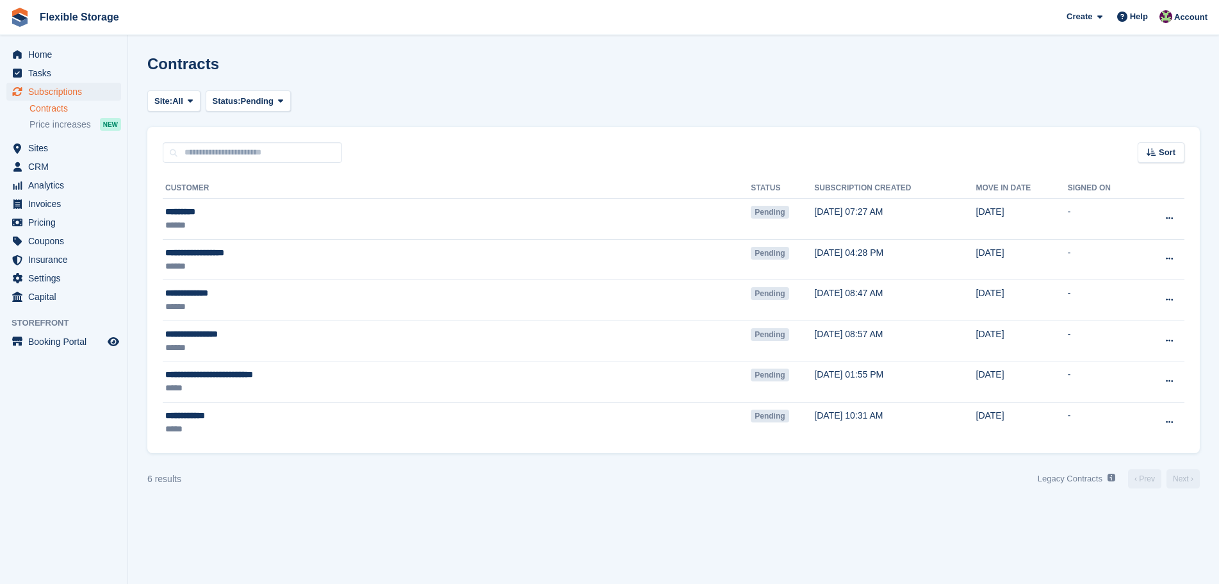
click at [750, 102] on div "Site: All Aveley, Essex Chelmsford, Essex Grays, West Thurrock All Status: Pend…" at bounding box center [673, 100] width 1053 height 21
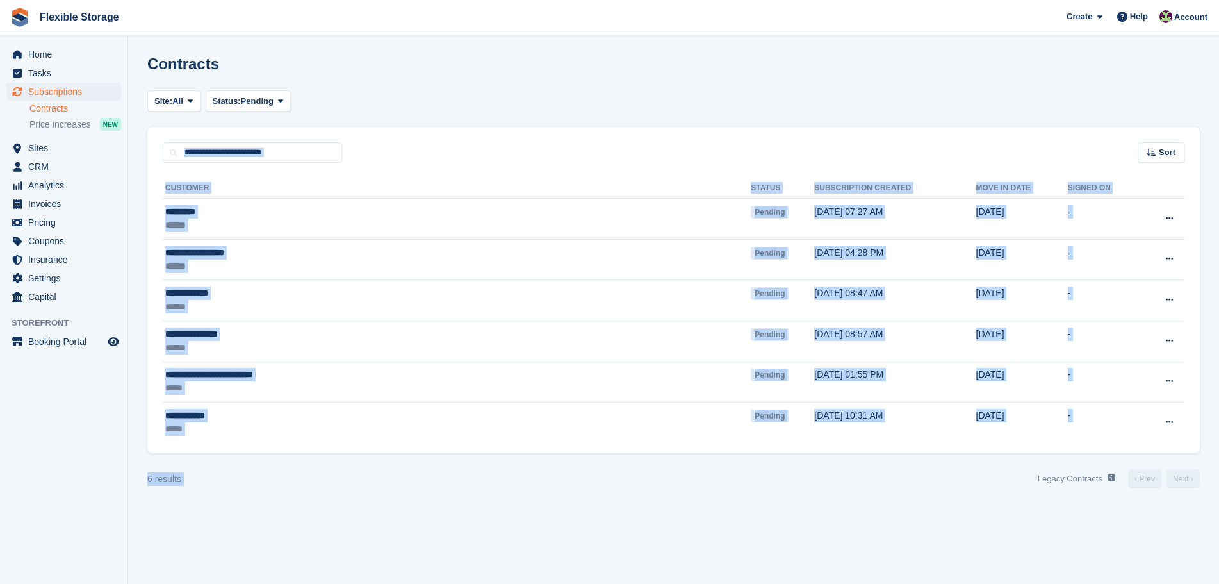
drag, startPoint x: 829, startPoint y: 86, endPoint x: 834, endPoint y: 529, distance: 442.7
click at [835, 518] on section "Contracts Site: All Aveley, Essex Chelmsford, Essex Grays, West Thurrock All St…" at bounding box center [673, 292] width 1091 height 584
click at [834, 530] on section "Contracts Site: All Aveley, Essex Chelmsford, Essex Grays, West Thurrock All St…" at bounding box center [673, 292] width 1091 height 584
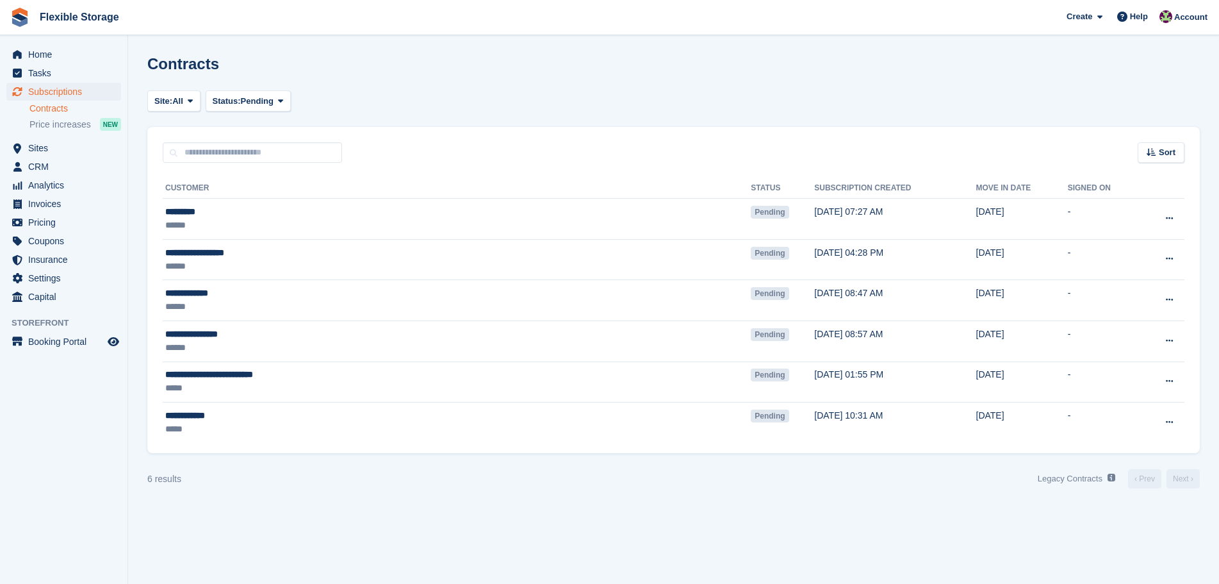
drag, startPoint x: 1123, startPoint y: 483, endPoint x: 937, endPoint y: 472, distance: 186.7
click at [948, 472] on div "6 results Legacy Contracts See a list of Contracts from before they were built …" at bounding box center [673, 478] width 1053 height 21
drag, startPoint x: 882, startPoint y: 476, endPoint x: 1003, endPoint y: 495, distance: 121.9
click at [882, 477] on div "6 results Legacy Contracts See a list of Contracts from before they were built …" at bounding box center [673, 478] width 1053 height 21
click at [641, 488] on div "6 results Legacy Contracts See a list of Contracts from before they were built …" at bounding box center [673, 478] width 1053 height 21
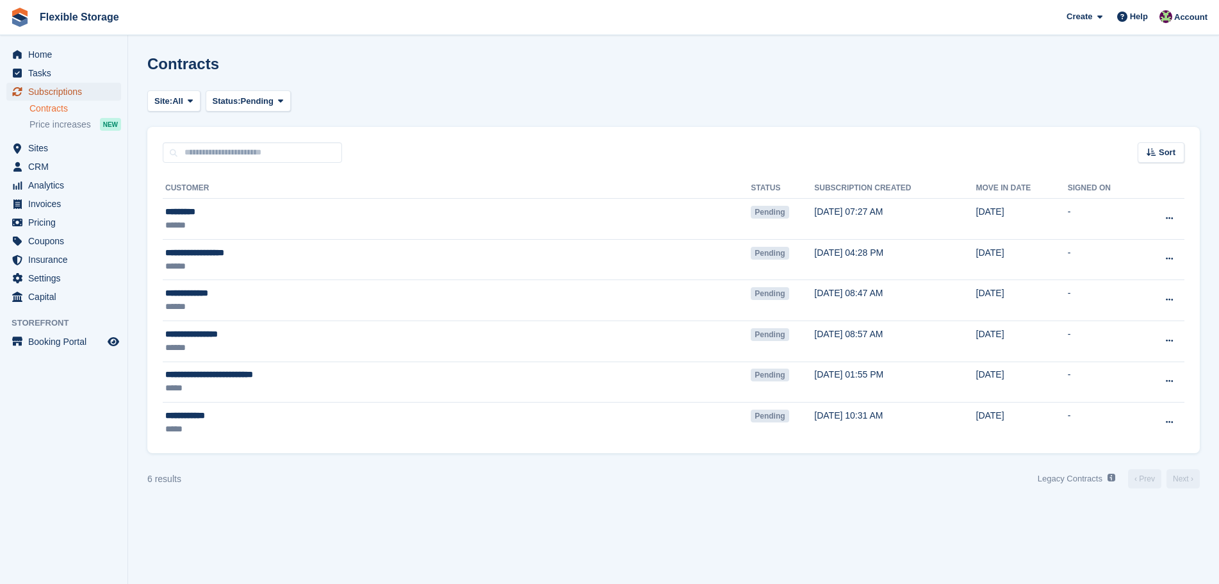
click at [60, 85] on span "Subscriptions" at bounding box center [66, 92] width 77 height 18
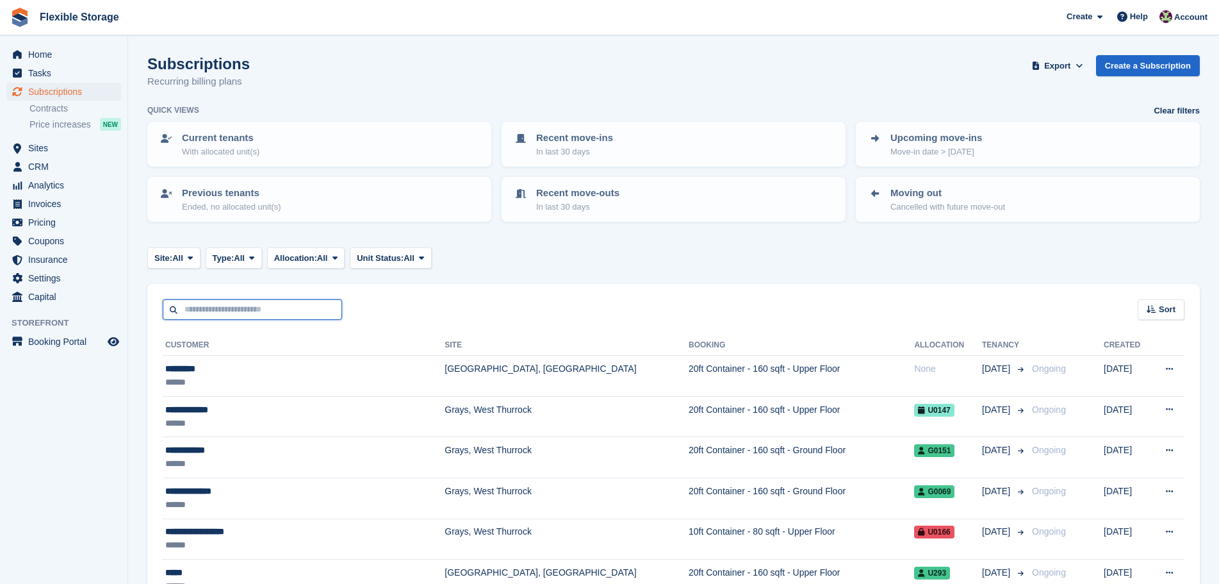
click at [295, 309] on input "text" at bounding box center [252, 309] width 179 height 21
type input "****"
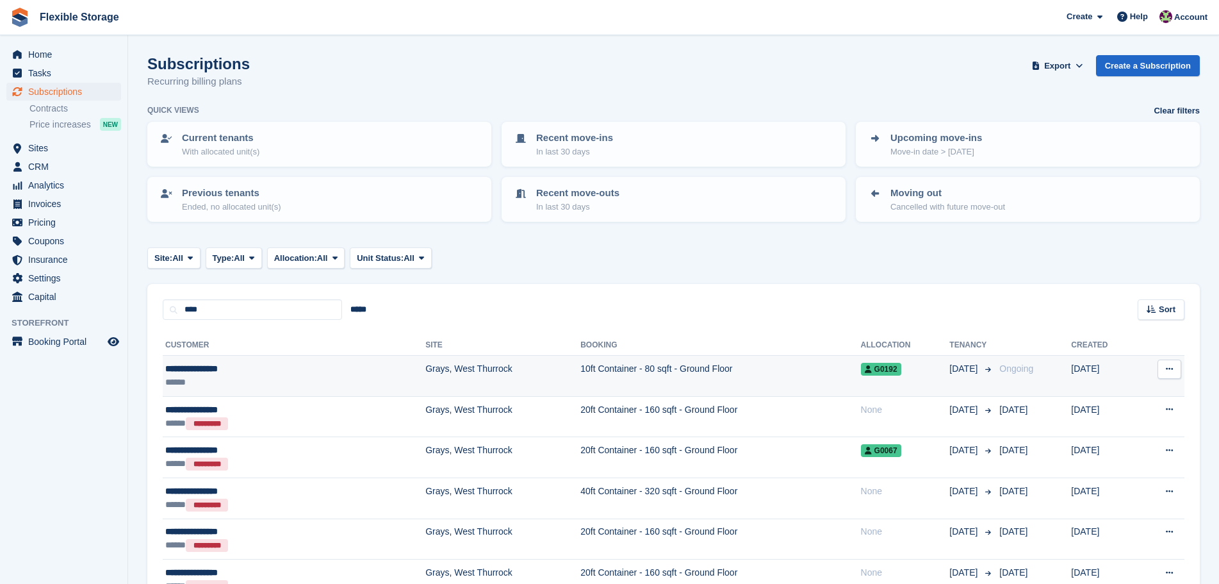
click at [425, 358] on td "Grays, West Thurrock" at bounding box center [502, 376] width 155 height 41
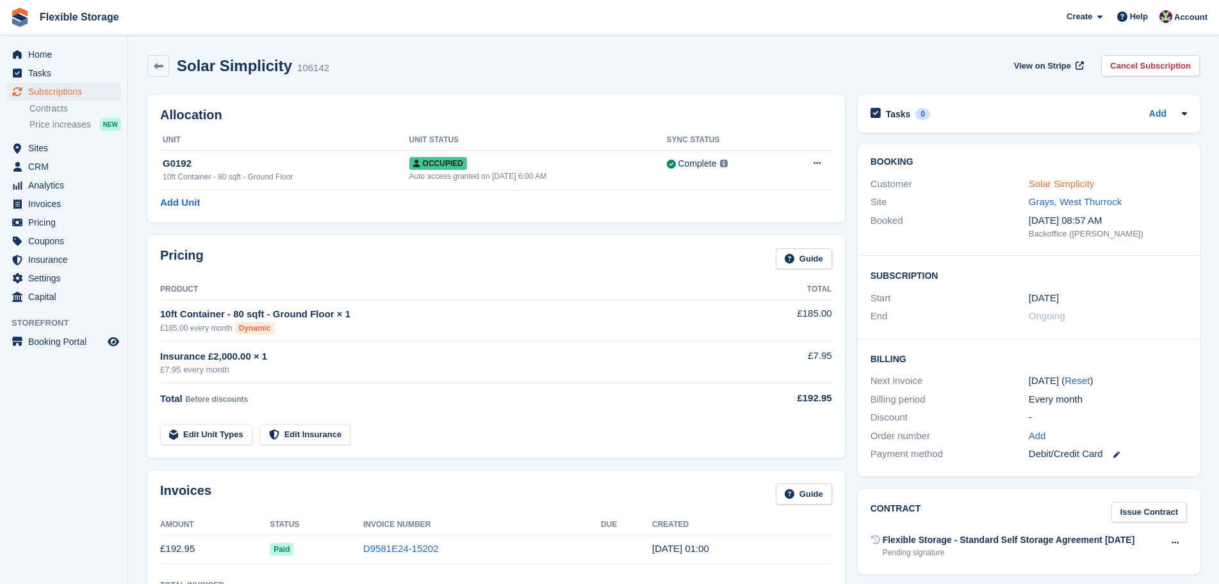
click at [1062, 178] on link "Solar Simplicity" at bounding box center [1062, 183] width 66 height 11
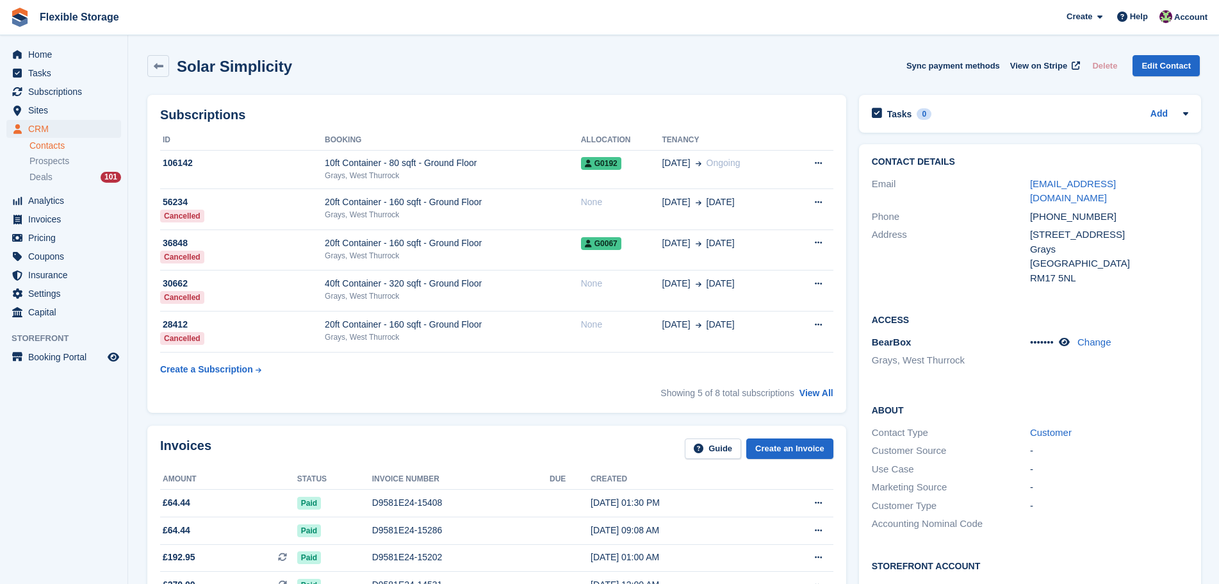
scroll to position [384, 0]
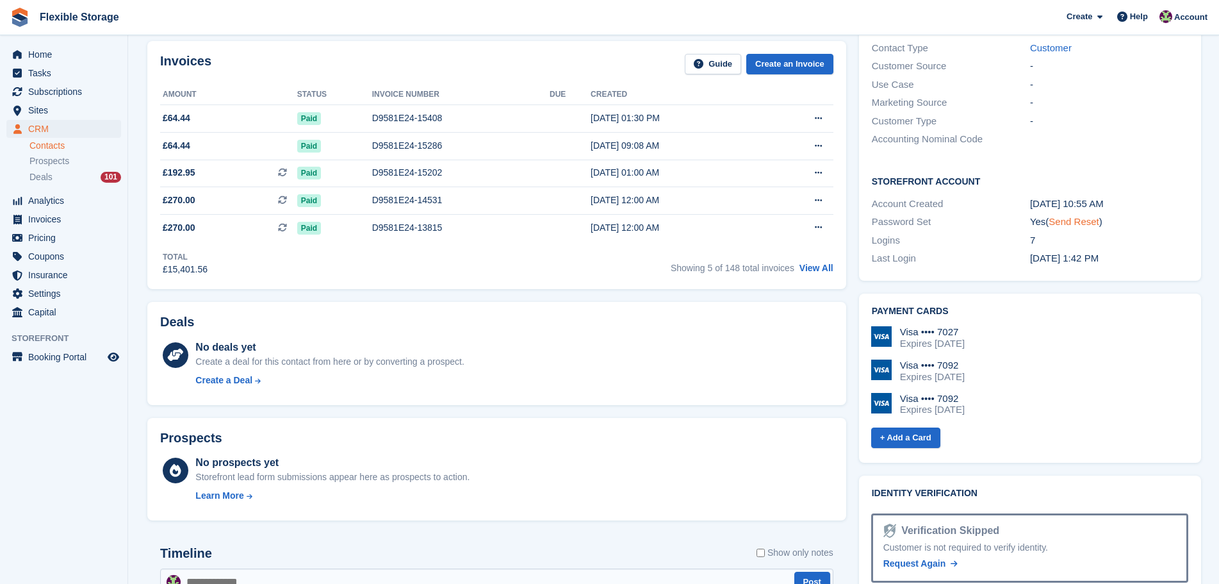
click at [1080, 216] on link "Send Reset" at bounding box center [1074, 221] width 50 height 11
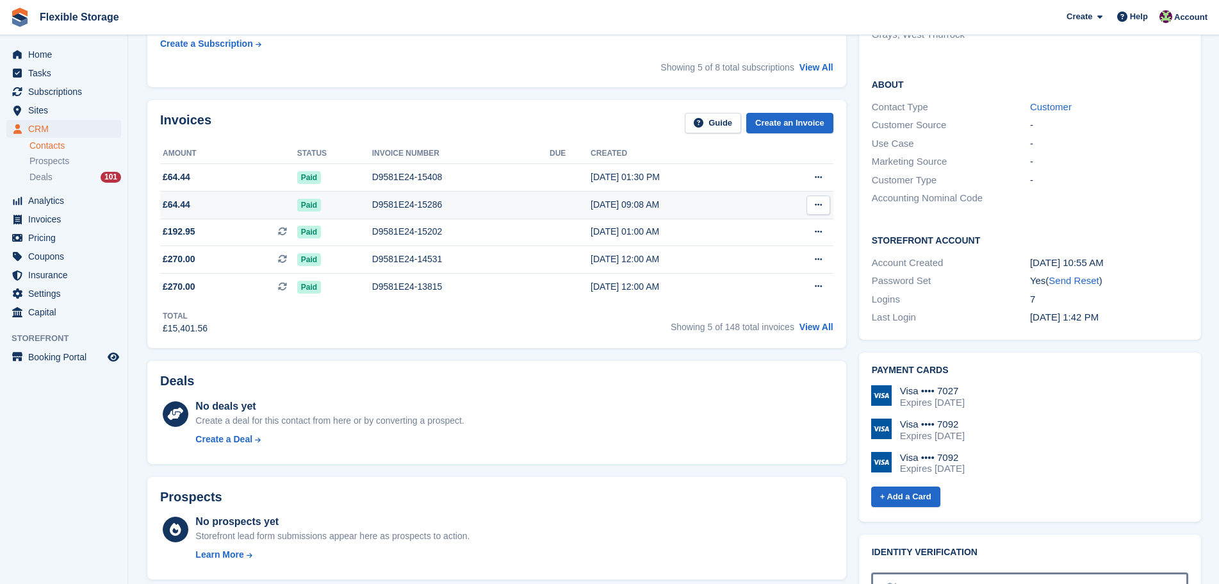
scroll to position [0, 0]
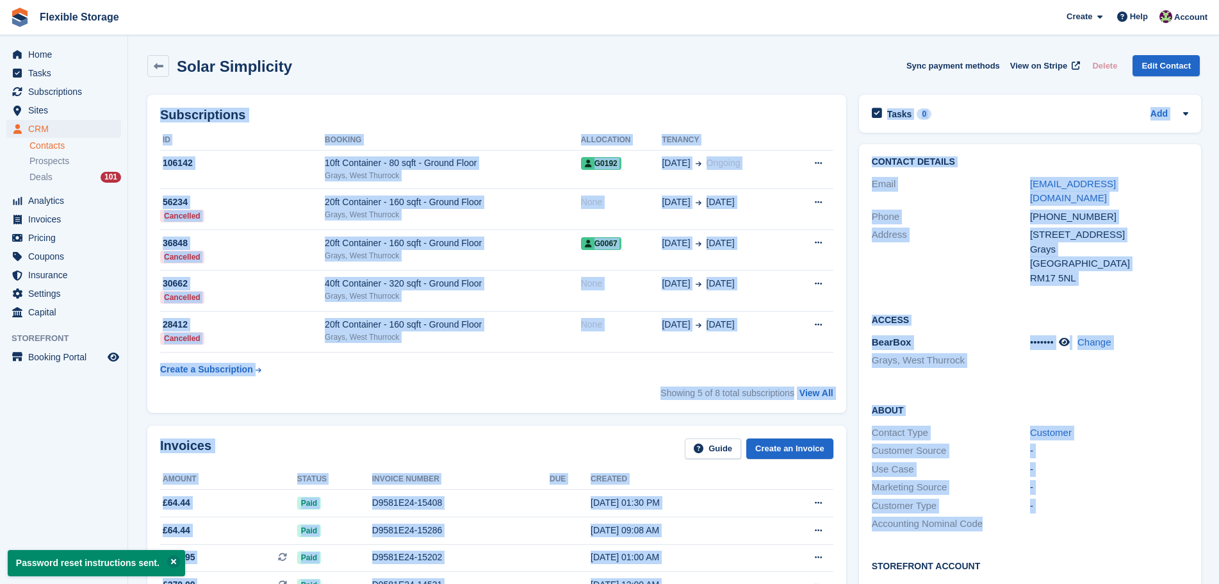
drag, startPoint x: 804, startPoint y: 61, endPoint x: 1099, endPoint y: 527, distance: 551.5
click at [1099, 527] on div "About Contact Type Customer Customer Source - Use Case - Marketing Source - Cus…" at bounding box center [1030, 468] width 342 height 156
drag, startPoint x: 864, startPoint y: 243, endPoint x: 641, endPoint y: 90, distance: 271.0
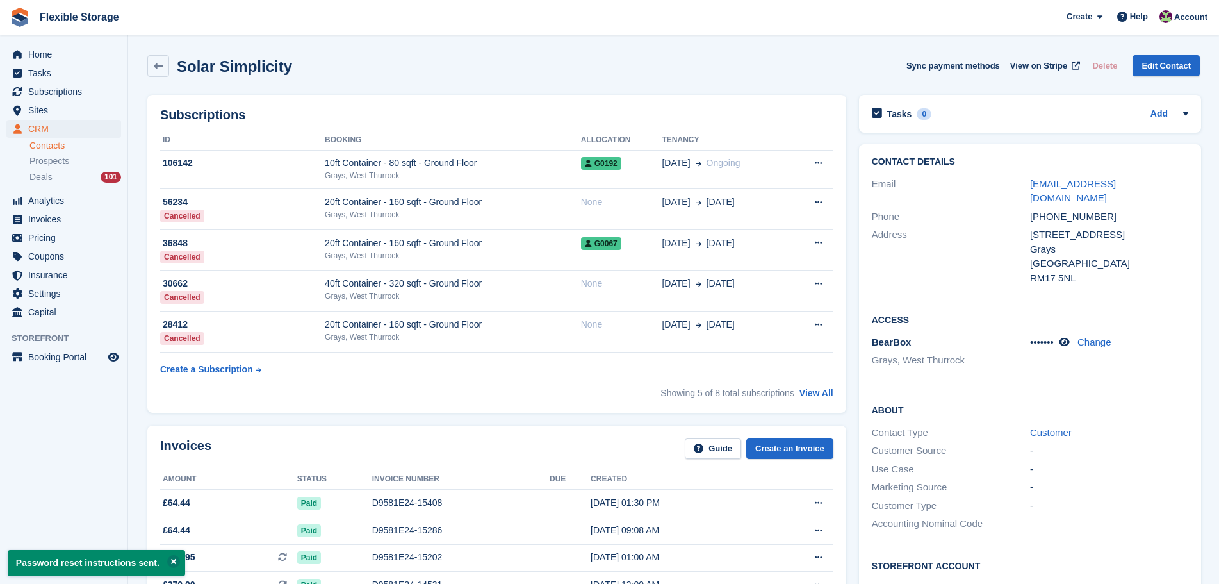
click at [769, 71] on div "Solar Simplicity Sync payment methods View on Stripe Delete Edit Contact" at bounding box center [673, 66] width 1053 height 22
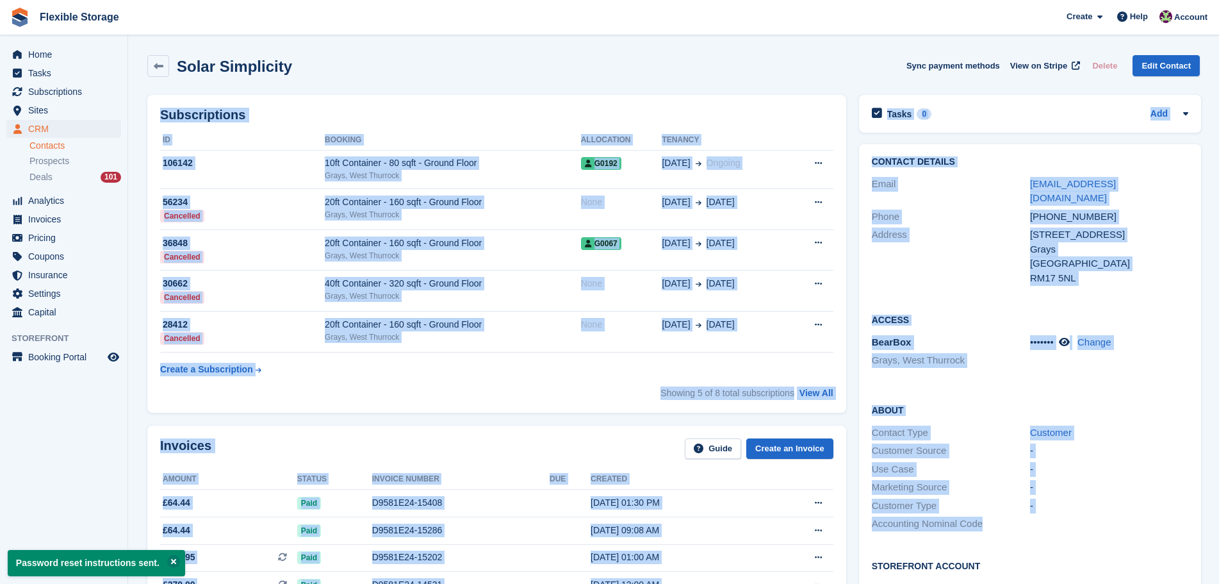
drag, startPoint x: 801, startPoint y: 49, endPoint x: 1063, endPoint y: 532, distance: 549.5
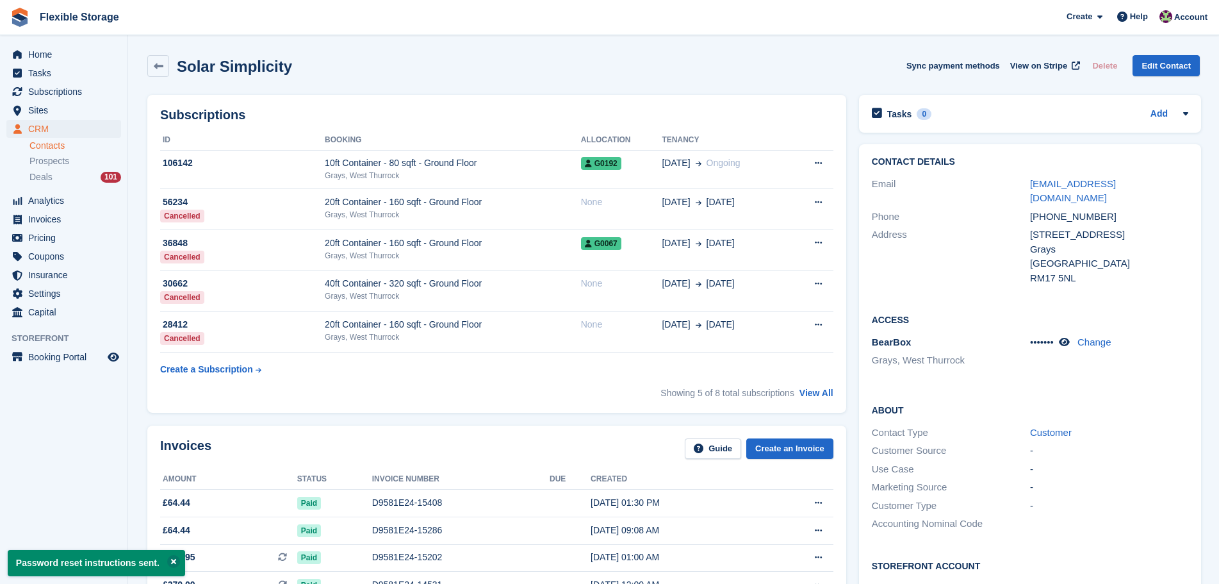
scroll to position [384, 0]
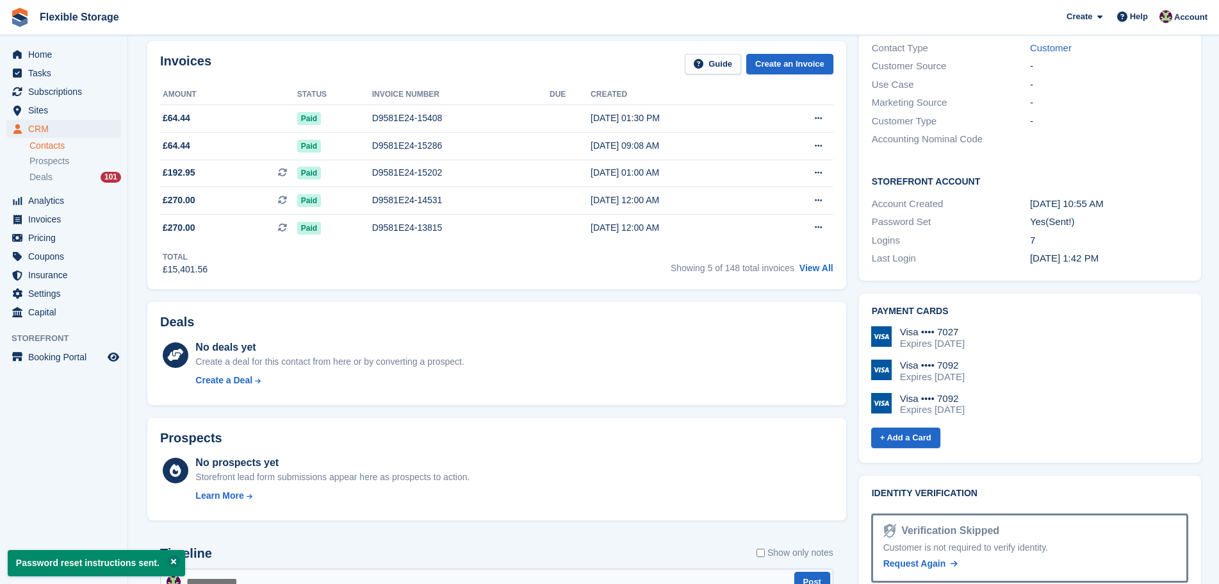
drag, startPoint x: 1151, startPoint y: 237, endPoint x: 916, endPoint y: 159, distance: 247.8
click at [916, 161] on div "Storefront Account Account Created 31 Oct, 10:55 AM Password Set Yes (Sent!) Lo…" at bounding box center [1030, 220] width 342 height 119
click at [1102, 195] on div "Account Created 31 Oct, 10:55 AM" at bounding box center [1030, 204] width 316 height 19
drag, startPoint x: 948, startPoint y: 165, endPoint x: 931, endPoint y: 169, distance: 17.7
click at [917, 161] on div "Storefront Account Account Created 31 Oct, 10:55 AM Password Set Yes (Sent!) Lo…" at bounding box center [1030, 220] width 342 height 119
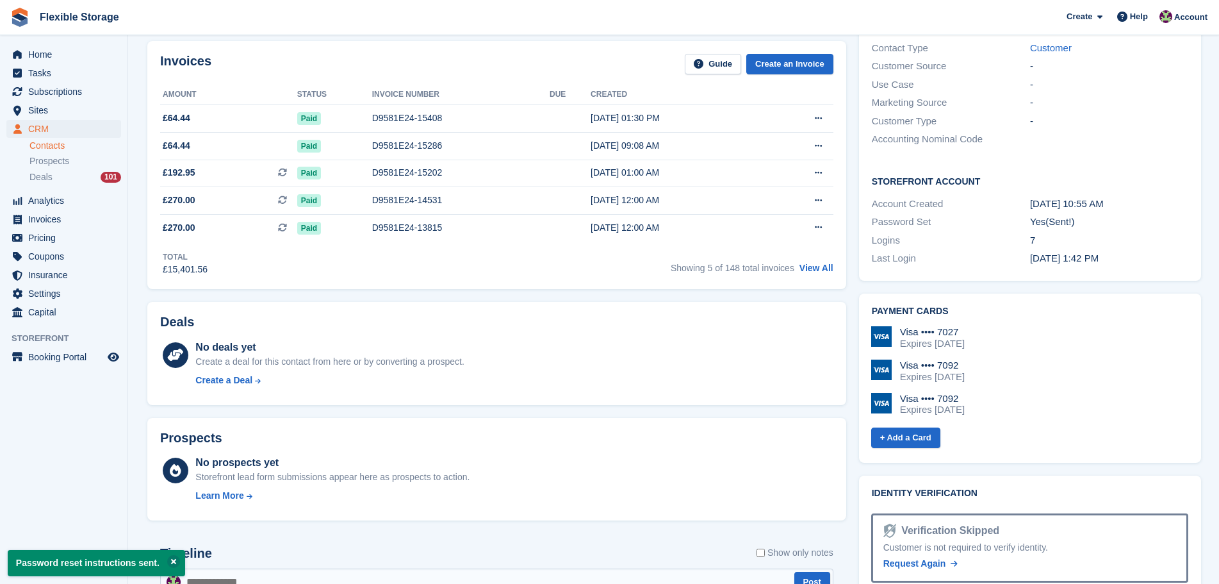
click at [972, 215] on div "Password Set" at bounding box center [951, 222] width 158 height 15
drag, startPoint x: 1145, startPoint y: 246, endPoint x: 944, endPoint y: 180, distance: 212.3
click at [944, 180] on div "Storefront Account Account Created 31 Oct, 10:55 AM Password Set Yes (Sent!) Lo…" at bounding box center [1030, 220] width 342 height 119
click at [962, 215] on div "Password Set" at bounding box center [951, 222] width 158 height 15
drag, startPoint x: 1127, startPoint y: 236, endPoint x: 971, endPoint y: 194, distance: 161.9
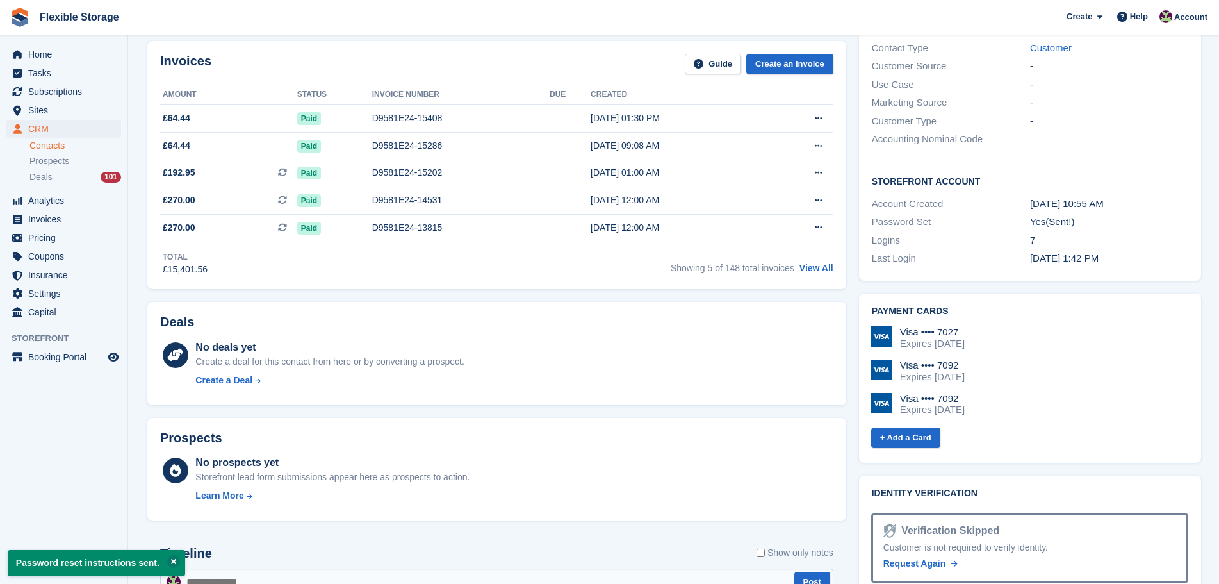
click at [971, 194] on div "Storefront Account Account Created 31 Oct, 10:55 AM Password Set Yes (Sent!) Lo…" at bounding box center [1030, 220] width 342 height 119
click at [975, 215] on div "Password Set" at bounding box center [951, 222] width 158 height 15
drag, startPoint x: 1140, startPoint y: 250, endPoint x: 954, endPoint y: 174, distance: 201.1
click at [953, 170] on div "Storefront Account Account Created 31 Oct, 10:55 AM Password Set Yes (Sent!) Lo…" at bounding box center [1030, 220] width 342 height 119
click at [971, 217] on div "Storefront Account Account Created 31 Oct, 10:55 AM Password Set Yes (Sent!) Lo…" at bounding box center [1030, 220] width 342 height 119
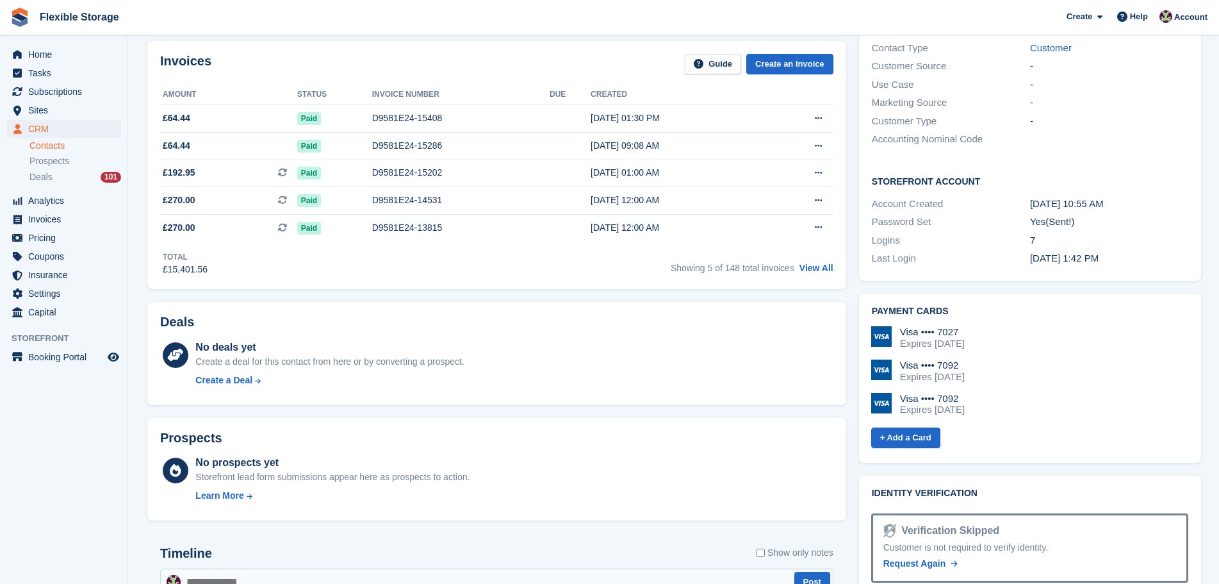
click at [1004, 251] on div "Last Login" at bounding box center [951, 258] width 158 height 15
drag, startPoint x: 1135, startPoint y: 252, endPoint x: 869, endPoint y: 165, distance: 279.8
click at [869, 165] on div "Storefront Account Account Created 31 Oct, 10:55 AM Password Set Yes (Sent!) Lo…" at bounding box center [1030, 220] width 342 height 119
click at [933, 233] on div "Logins" at bounding box center [951, 240] width 158 height 15
drag, startPoint x: 1157, startPoint y: 258, endPoint x: 938, endPoint y: 188, distance: 230.1
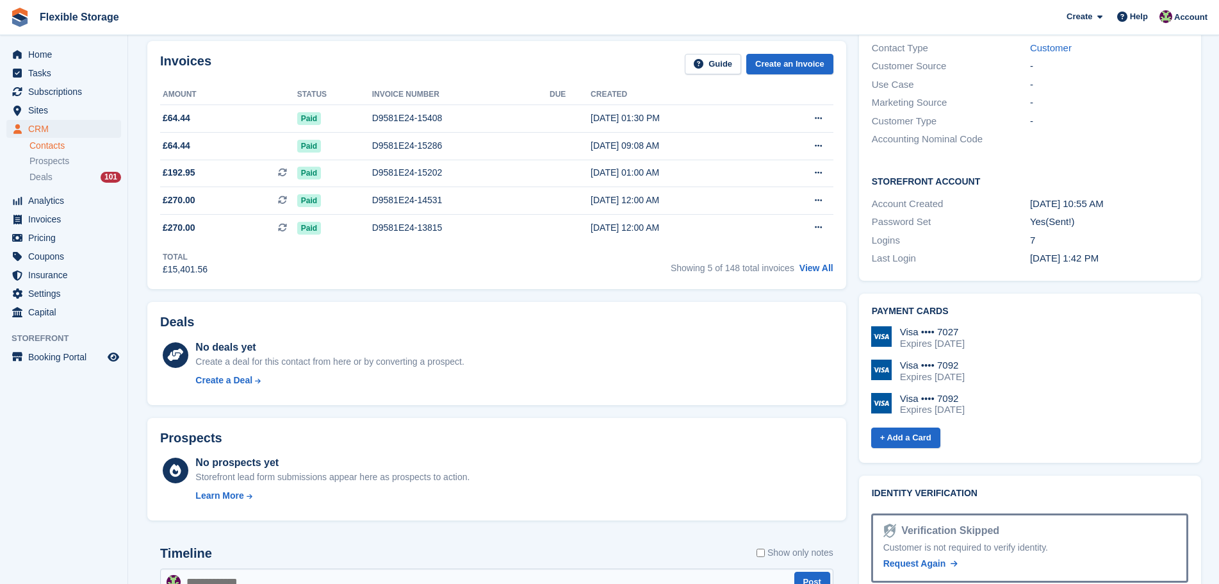
click at [938, 188] on div "Storefront Account Account Created 31 Oct, 10:55 AM Password Set Yes (Sent!) Lo…" at bounding box center [1030, 220] width 342 height 119
click at [956, 233] on div "Logins" at bounding box center [951, 240] width 158 height 15
click at [965, 251] on div "Last Login" at bounding box center [951, 258] width 158 height 15
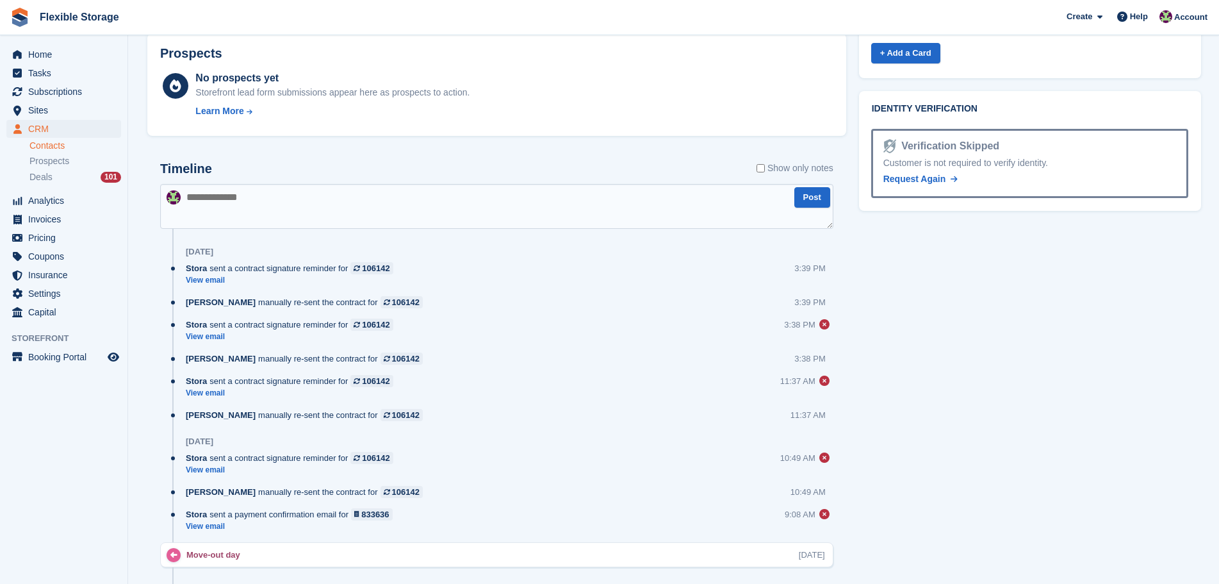
scroll to position [0, 0]
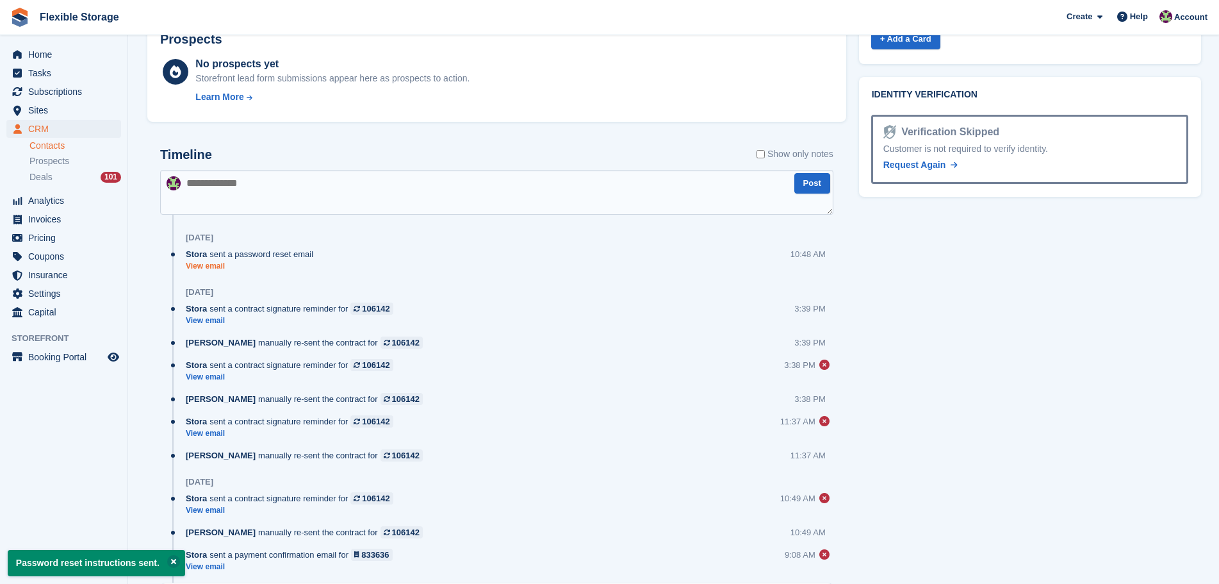
click at [207, 265] on link "View email" at bounding box center [253, 266] width 134 height 11
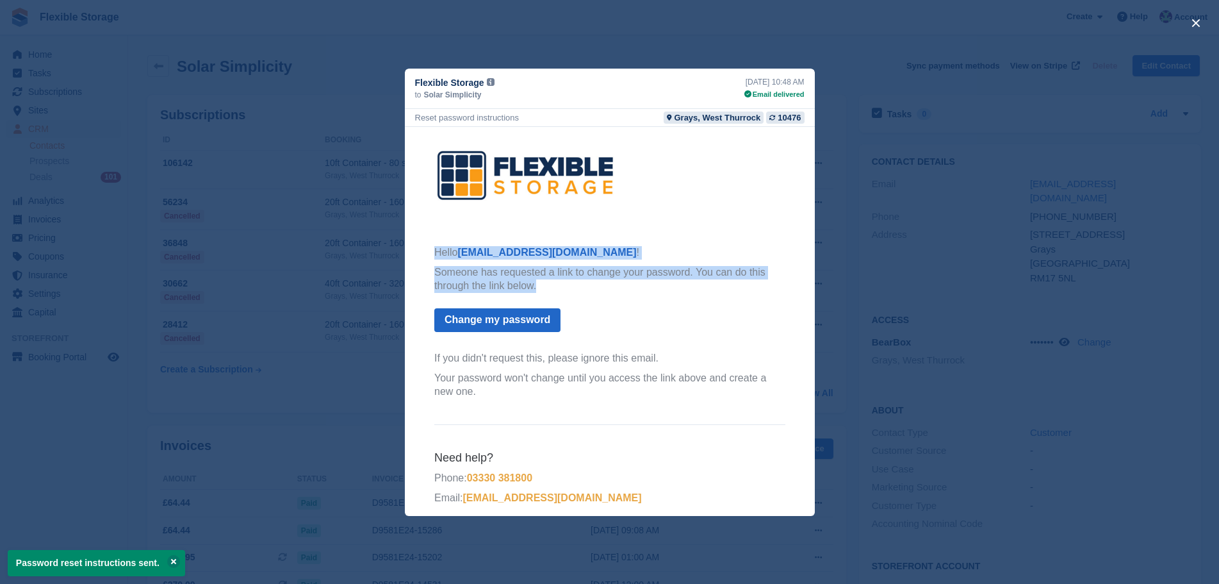
drag, startPoint x: 619, startPoint y: 295, endPoint x: 419, endPoint y: 265, distance: 202.8
click at [423, 265] on th "Hello info@solarsimplicitylimited.co.uk ! Someone has requested a link to chang…" at bounding box center [609, 329] width 372 height 169
click at [621, 293] on th "Hello info@solarsimplicitylimited.co.uk ! Someone has requested a link to chang…" at bounding box center [609, 324] width 351 height 159
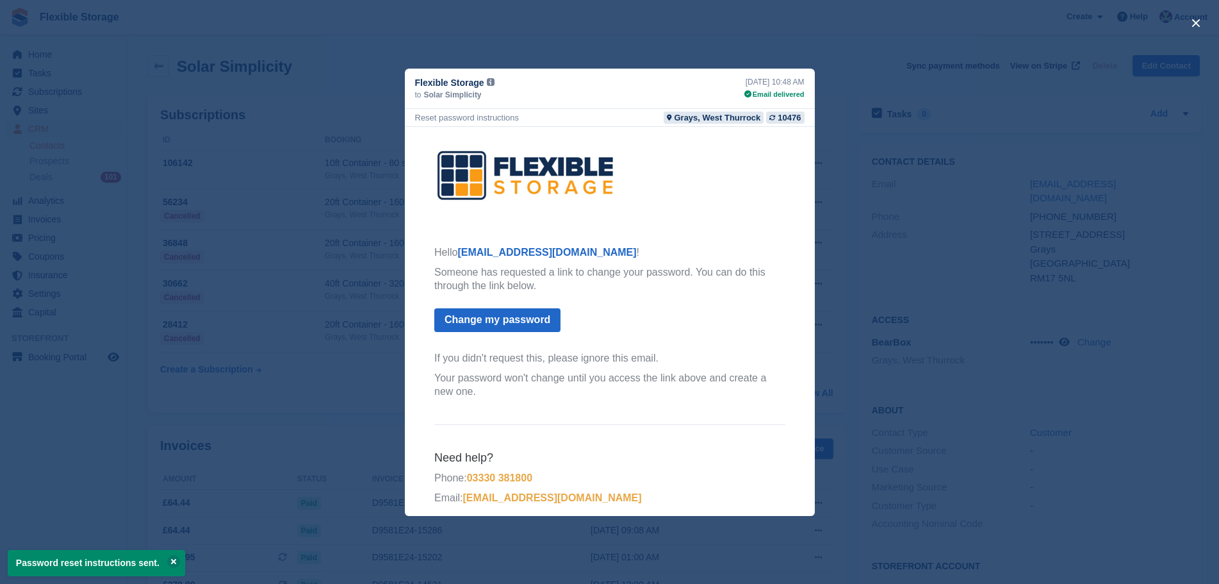
click at [733, 318] on th "Hello info@solarsimplicitylimited.co.uk ! Someone has requested a link to chang…" at bounding box center [609, 324] width 351 height 159
click at [1199, 22] on button "close" at bounding box center [1196, 23] width 20 height 20
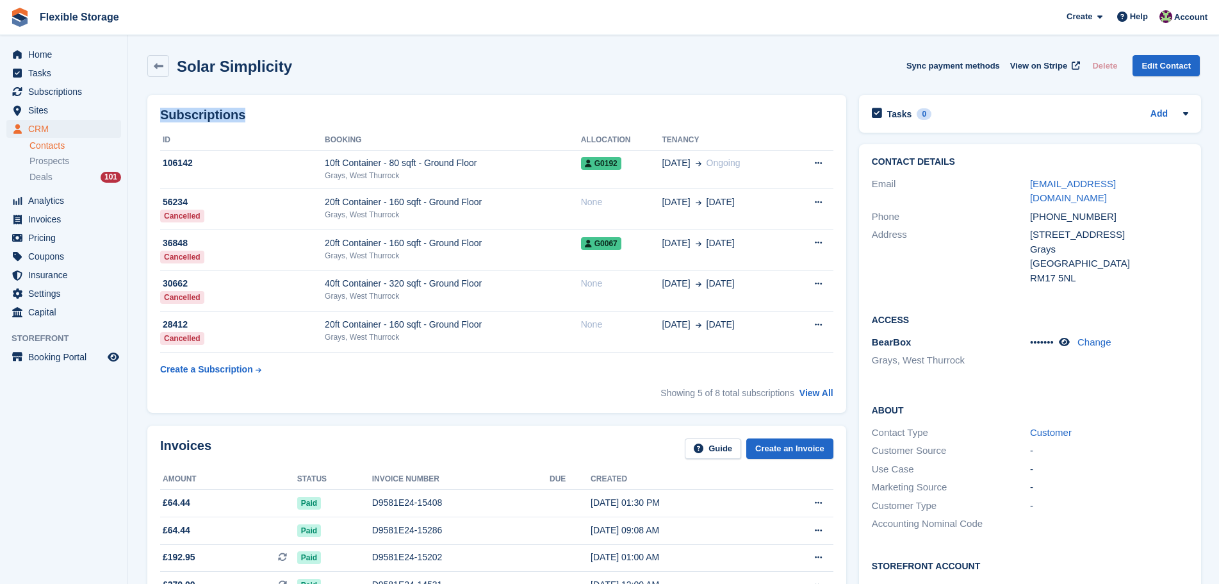
drag, startPoint x: 678, startPoint y: 105, endPoint x: 756, endPoint y: 409, distance: 314.0
click at [637, 368] on table "ID Booking Allocation Tenancy 106142 10ft Container - 80 sqft - Ground Floor Gr…" at bounding box center [496, 255] width 673 height 251
click at [539, 163] on div "10ft Container - 80 sqft - Ground Floor" at bounding box center [453, 162] width 256 height 13
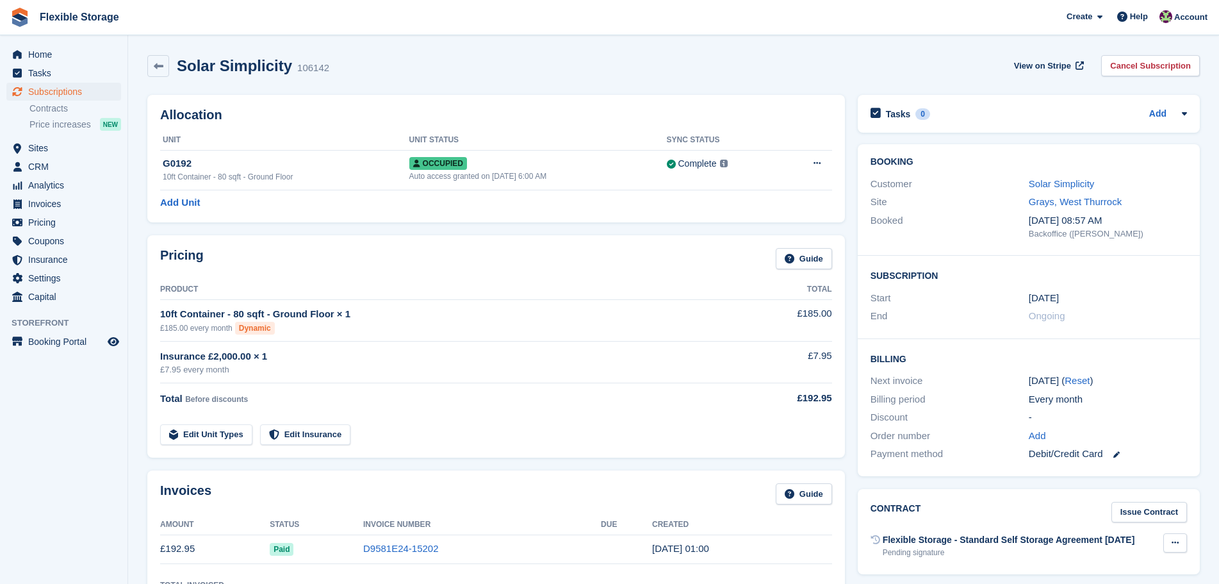
click at [1178, 541] on icon at bounding box center [1175, 542] width 7 height 8
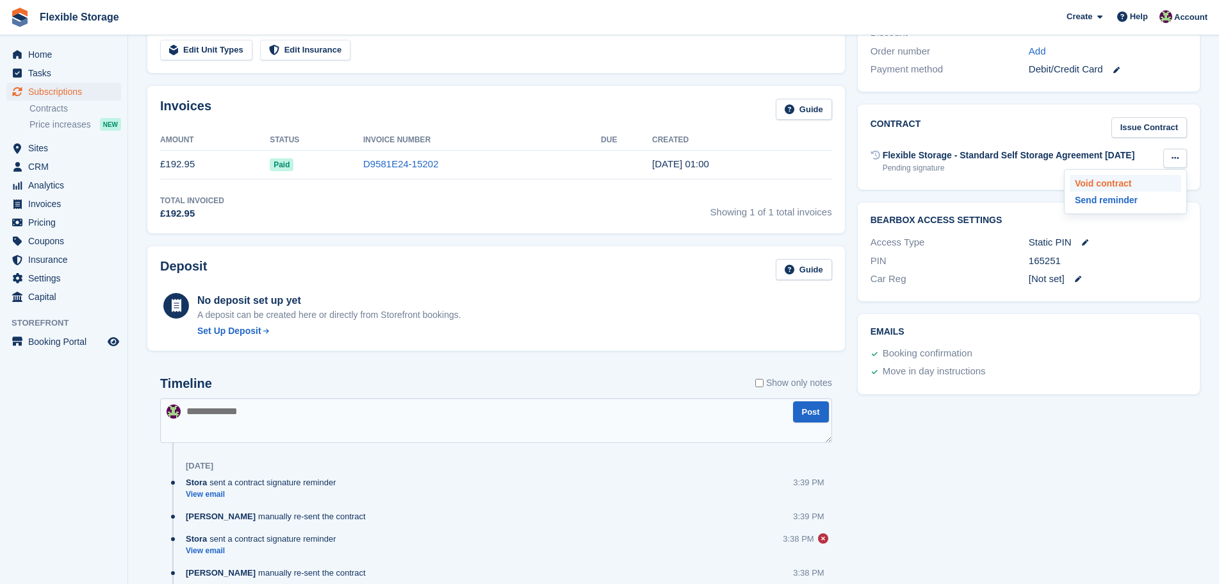
click at [1110, 187] on p "Void contract" at bounding box center [1125, 183] width 111 height 17
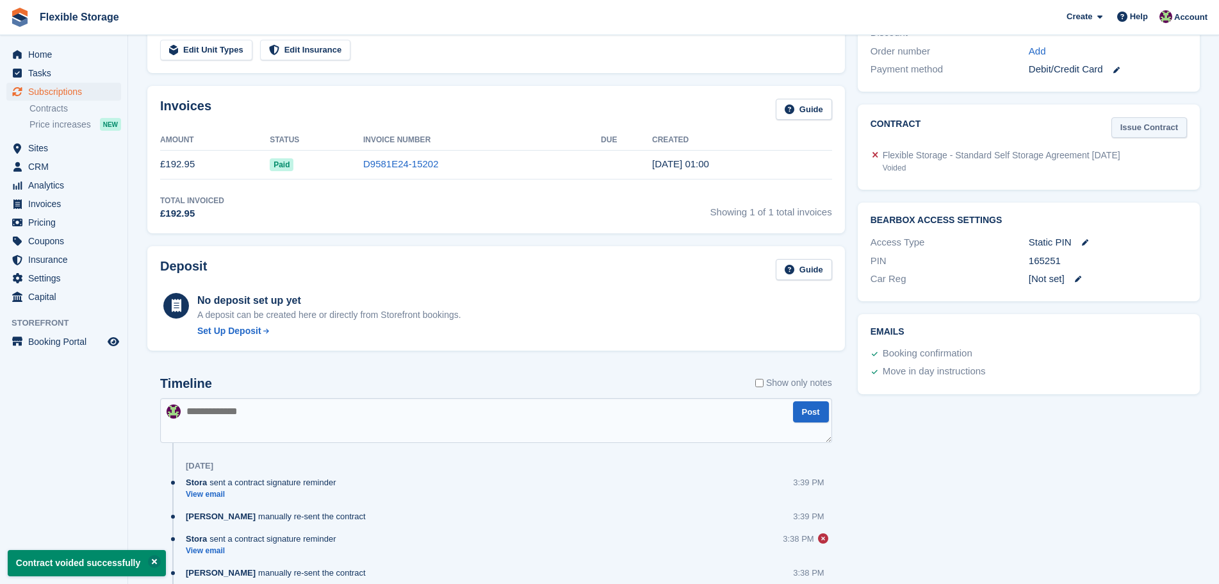
click at [1155, 135] on link "Issue Contract" at bounding box center [1149, 127] width 76 height 21
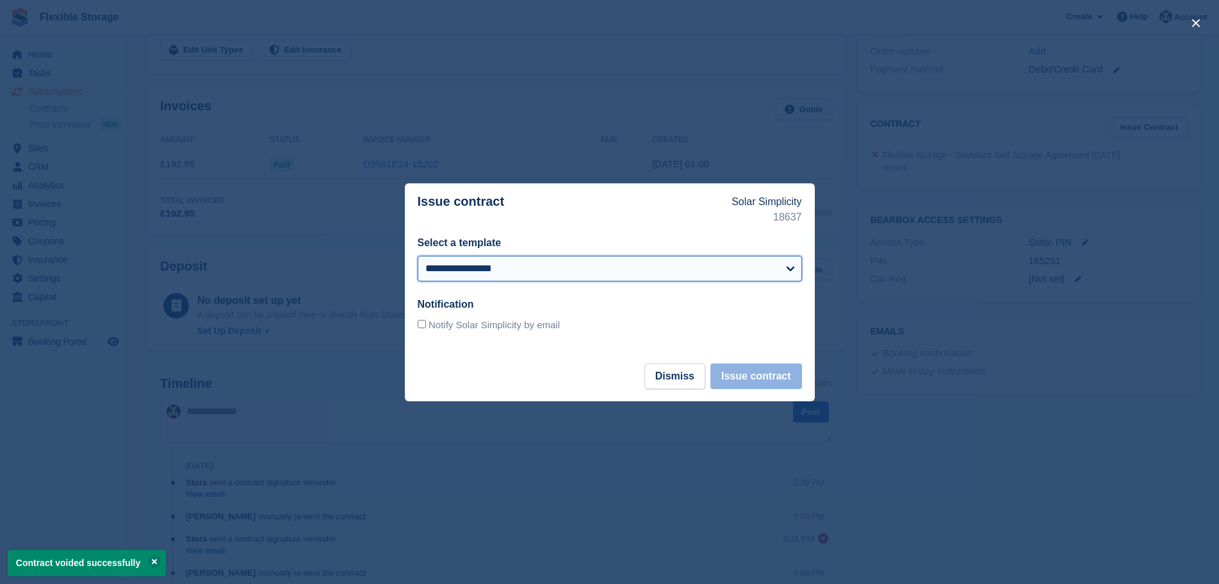
click at [690, 265] on select "**********" at bounding box center [610, 269] width 384 height 26
select select "***"
click at [418, 256] on select "**********" at bounding box center [610, 269] width 384 height 26
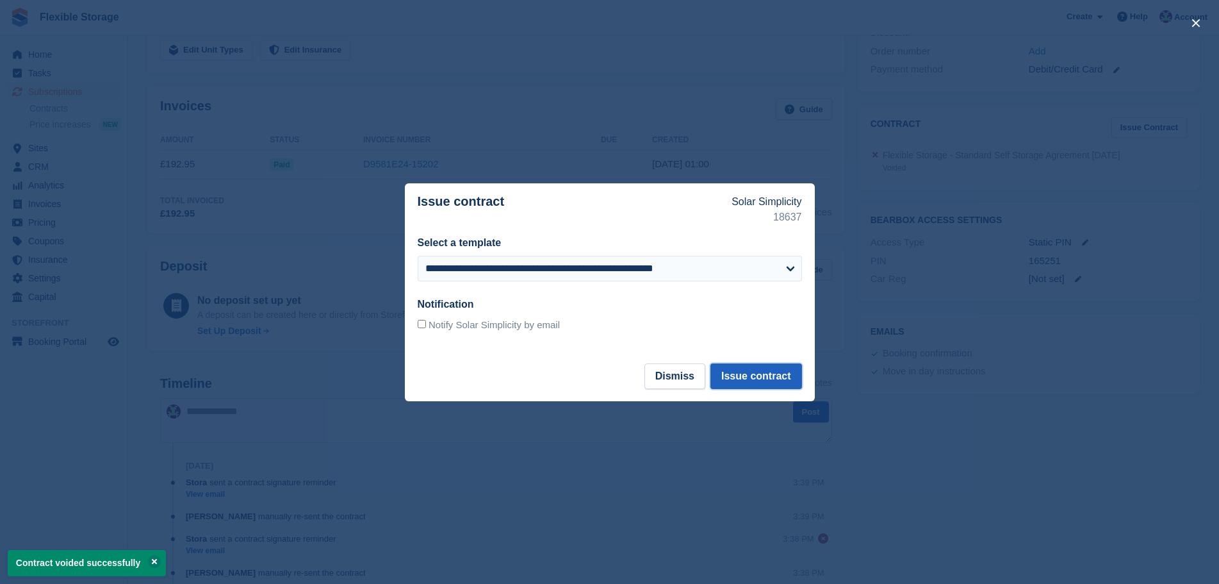
click at [764, 371] on button "Issue contract" at bounding box center [755, 376] width 91 height 26
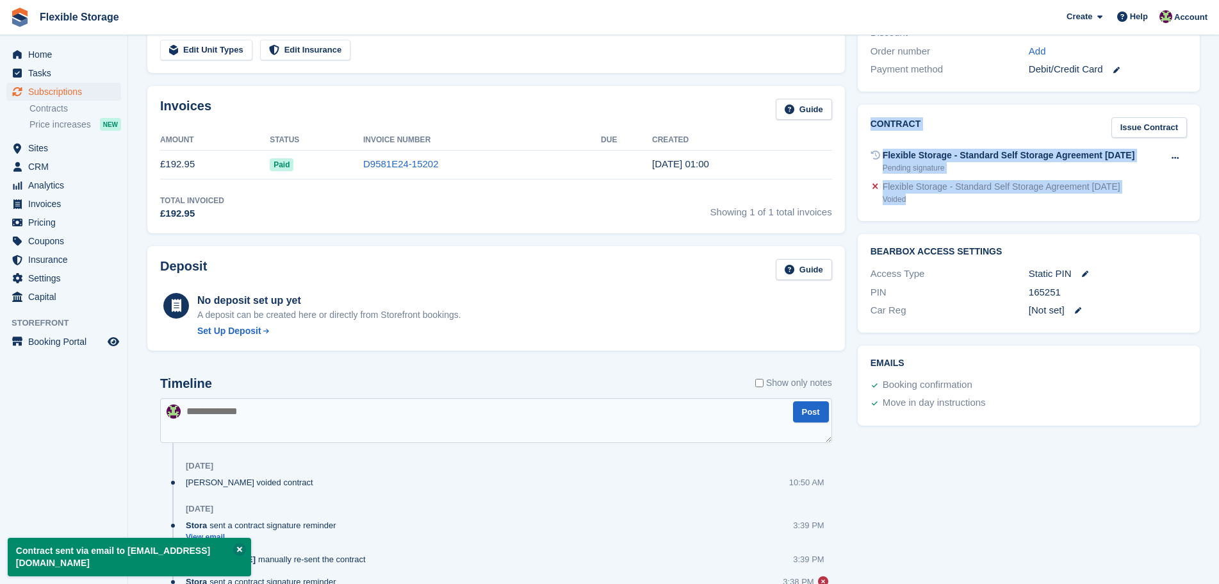
drag, startPoint x: 1146, startPoint y: 193, endPoint x: 856, endPoint y: 134, distance: 296.2
click at [856, 133] on div "Contract Issue Contract Flexible Storage - Standard Self Storage Agreement [DAT…" at bounding box center [1028, 163] width 355 height 130
click at [1123, 215] on div "Contract Issue Contract Flexible Storage - Standard Self Storage Agreement [DAT…" at bounding box center [1029, 162] width 342 height 117
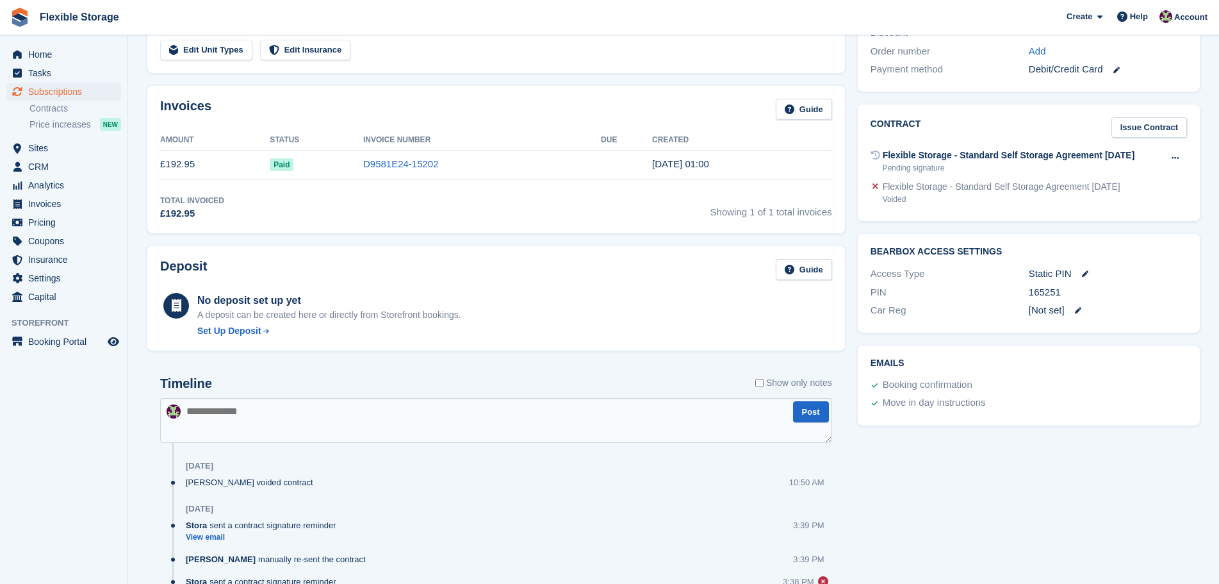
drag, startPoint x: 1109, startPoint y: 437, endPoint x: 372, endPoint y: 206, distance: 772.6
click at [372, 206] on div "Allocation Unit Unit Status Sync Status G0192 10ft Container - 80 sqft - Ground…" at bounding box center [673, 526] width 1065 height 1644
click at [1010, 530] on div "Tasks 0 Add No tasks related to Subscription #106142 Booking Customer Solar Sim…" at bounding box center [1028, 526] width 355 height 1644
drag, startPoint x: 1111, startPoint y: 418, endPoint x: 836, endPoint y: 315, distance: 293.8
click at [714, 222] on div "Allocation Unit Unit Status Sync Status G0192 10ft Container - 80 sqft - Ground…" at bounding box center [673, 526] width 1065 height 1644
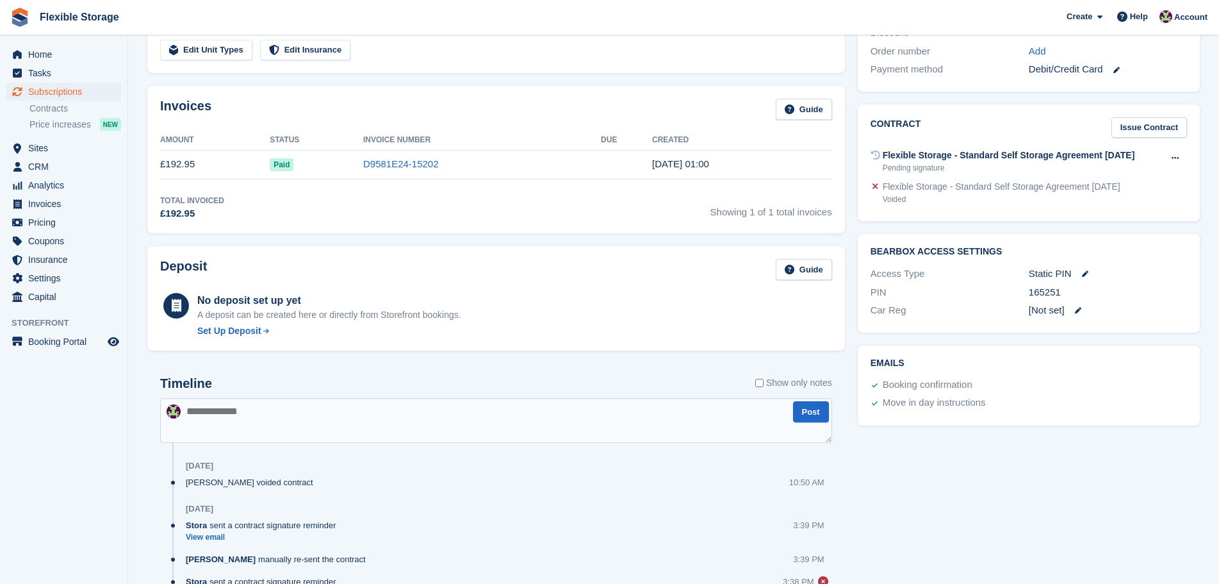
click at [1040, 389] on div "Booking confirmation" at bounding box center [1027, 384] width 320 height 19
drag, startPoint x: 693, startPoint y: 334, endPoint x: 364, endPoint y: 250, distance: 339.2
click at [304, 247] on div "Deposit Guide No deposit set up yet A deposit can be created here or directly f…" at bounding box center [496, 298] width 698 height 104
click at [490, 277] on div "Deposit Guide" at bounding box center [496, 273] width 672 height 29
drag, startPoint x: 799, startPoint y: 331, endPoint x: 204, endPoint y: 242, distance: 602.4
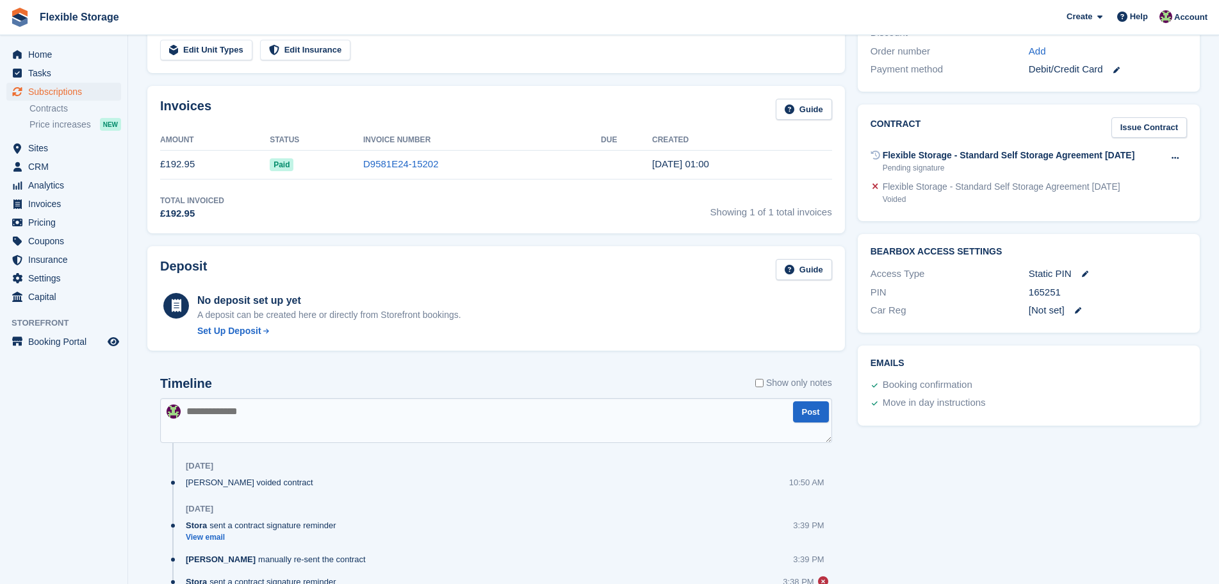
click at [204, 242] on div "Deposit Guide No deposit set up yet A deposit can be created here or directly f…" at bounding box center [496, 298] width 710 height 117
click at [499, 296] on div "No deposit set up yet A deposit can be created here or directly from Storefront…" at bounding box center [496, 313] width 672 height 47
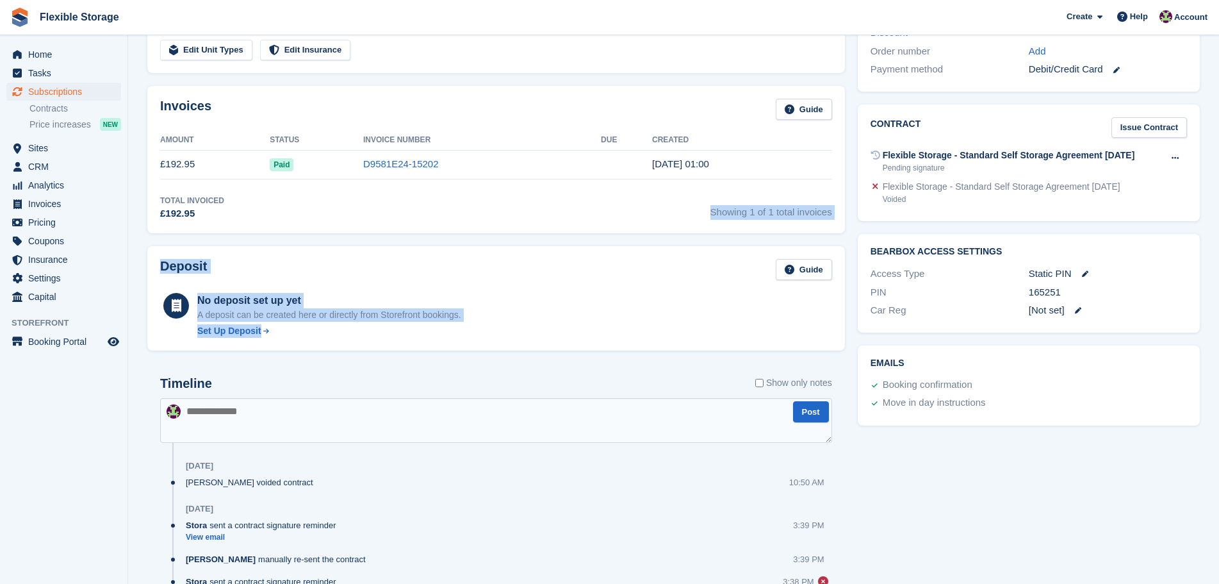
drag, startPoint x: 821, startPoint y: 337, endPoint x: 473, endPoint y: 275, distance: 353.2
click at [151, 211] on div "Allocation Unit Unit Status Sync Status G0192 10ft Container - 80 sqft - Ground…" at bounding box center [496, 526] width 710 height 1644
click at [524, 284] on div "Deposit Guide" at bounding box center [496, 273] width 672 height 29
drag, startPoint x: 782, startPoint y: 335, endPoint x: 322, endPoint y: 279, distance: 464.0
click at [322, 279] on div "Deposit Guide No deposit set up yet A deposit can be created here or directly f…" at bounding box center [496, 298] width 698 height 104
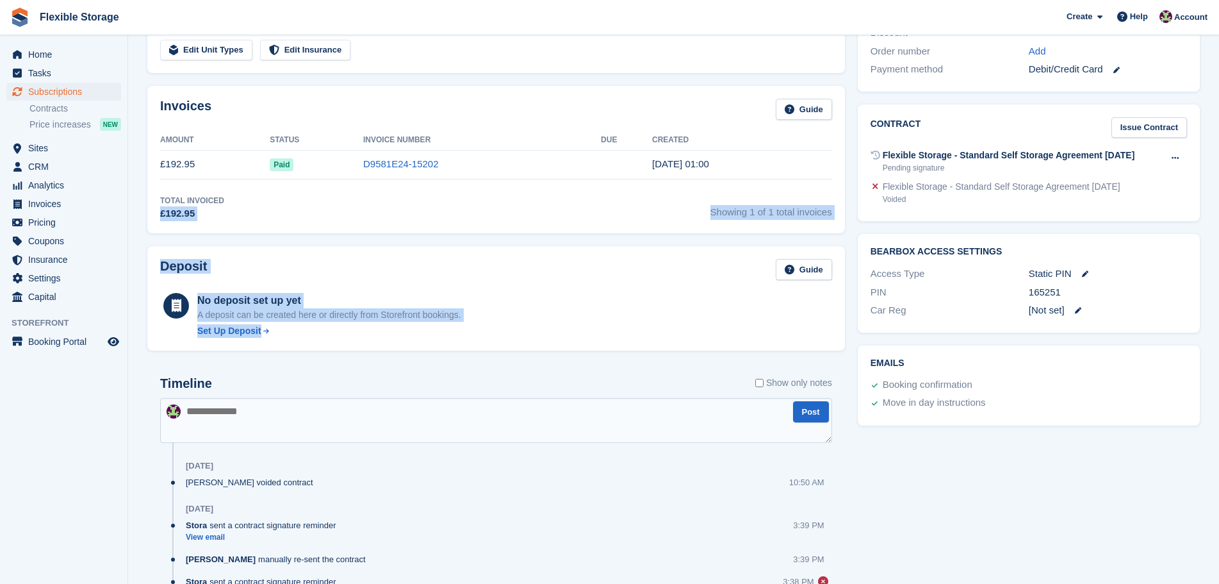
click at [512, 292] on div "No deposit set up yet A deposit can be created here or directly from Storefront…" at bounding box center [496, 313] width 672 height 47
drag, startPoint x: 801, startPoint y: 339, endPoint x: 488, endPoint y: 270, distance: 320.8
click at [311, 243] on div "Deposit Guide No deposit set up yet A deposit can be created here or directly f…" at bounding box center [496, 298] width 710 height 117
click at [608, 290] on div "No deposit set up yet A deposit can be created here or directly from Storefront…" at bounding box center [496, 313] width 672 height 47
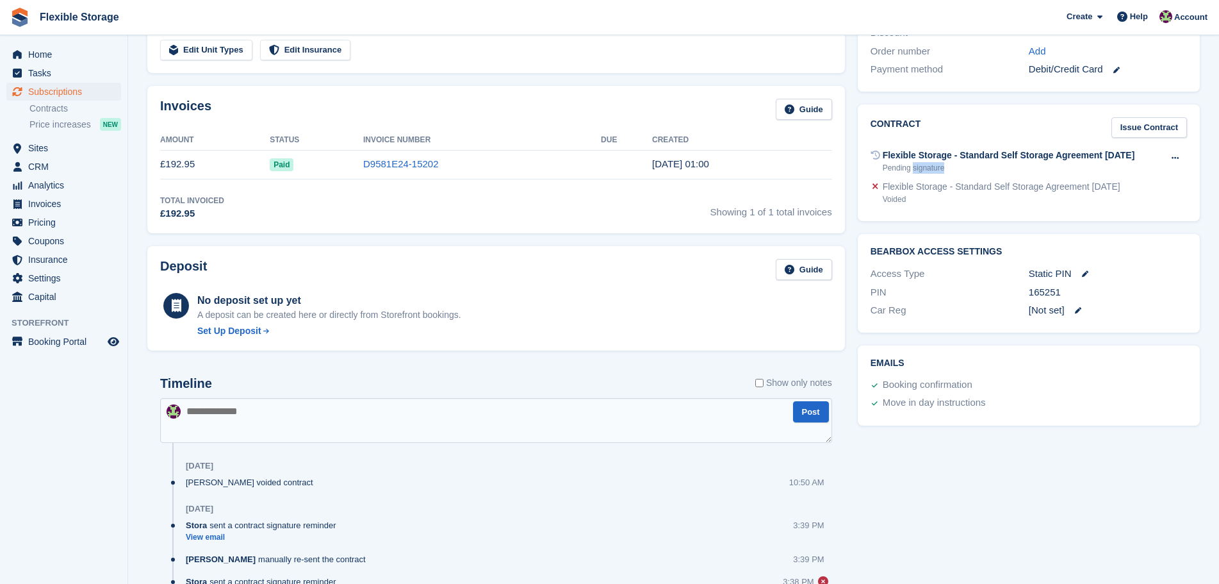
drag, startPoint x: 1101, startPoint y: 174, endPoint x: 912, endPoint y: 166, distance: 189.2
click at [912, 166] on div "Flexible Storage - Standard Self Storage Agreement Aug 2025 Pending signature V…" at bounding box center [1029, 160] width 316 height 31
click at [1058, 536] on div "Tasks 0 Add No tasks related to Subscription #106142 Booking Customer Solar Sim…" at bounding box center [1028, 526] width 355 height 1644
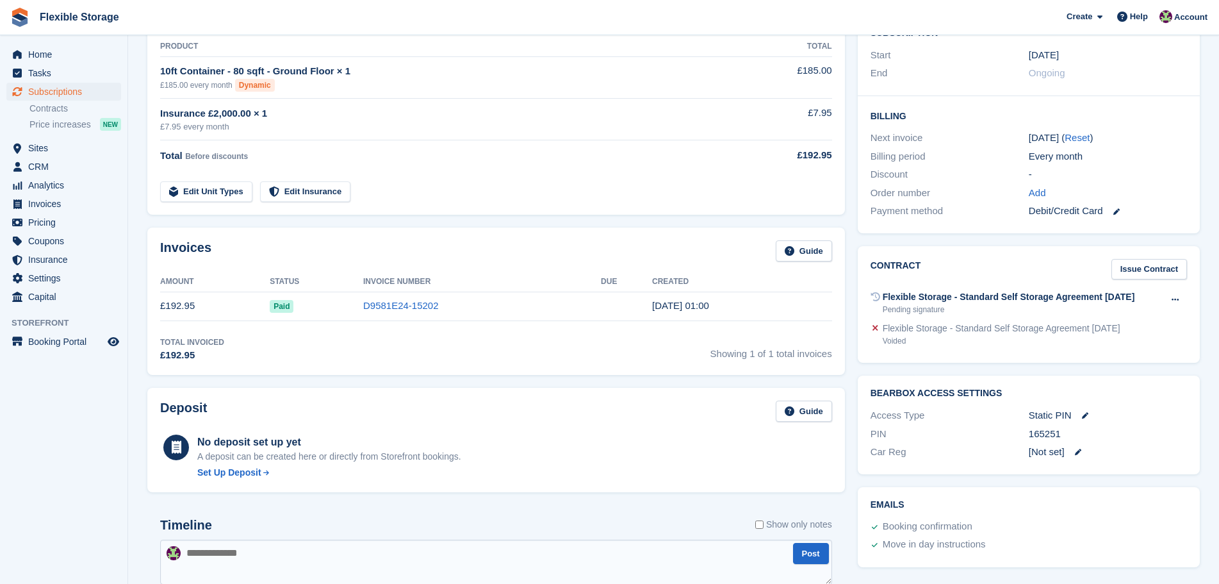
scroll to position [627, 0]
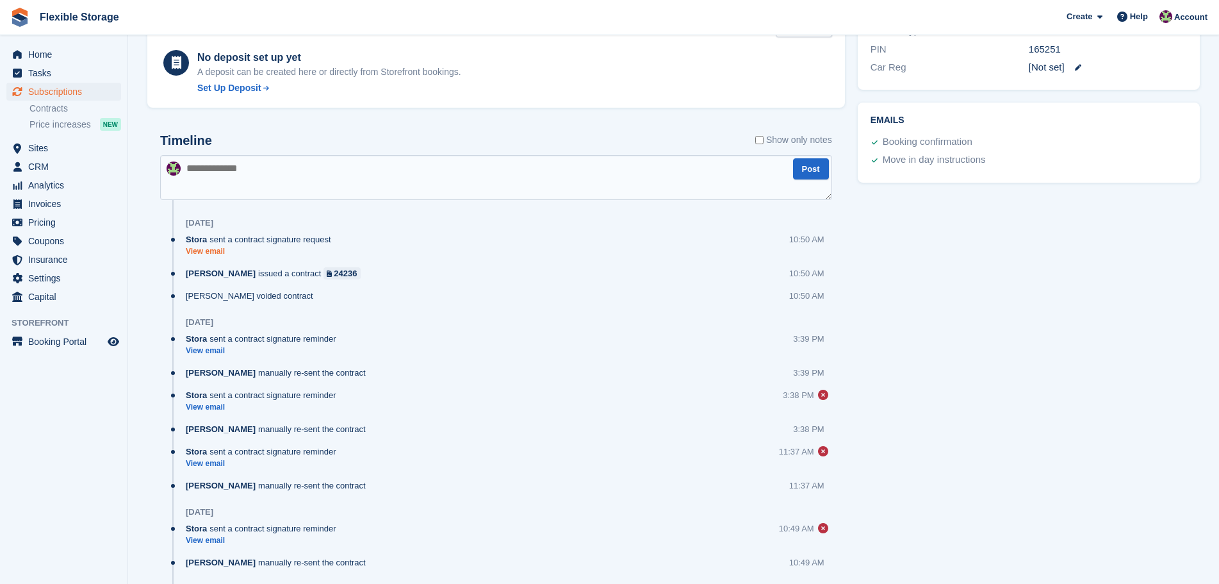
click at [213, 249] on link "View email" at bounding box center [262, 251] width 152 height 11
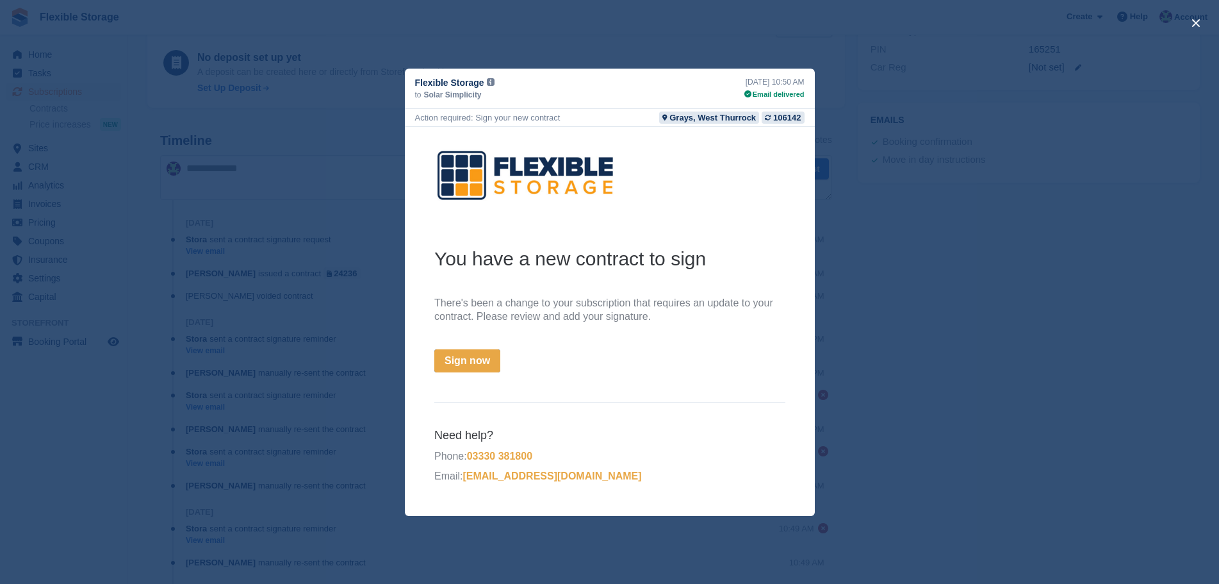
scroll to position [0, 0]
click at [991, 290] on div "close" at bounding box center [609, 292] width 1219 height 584
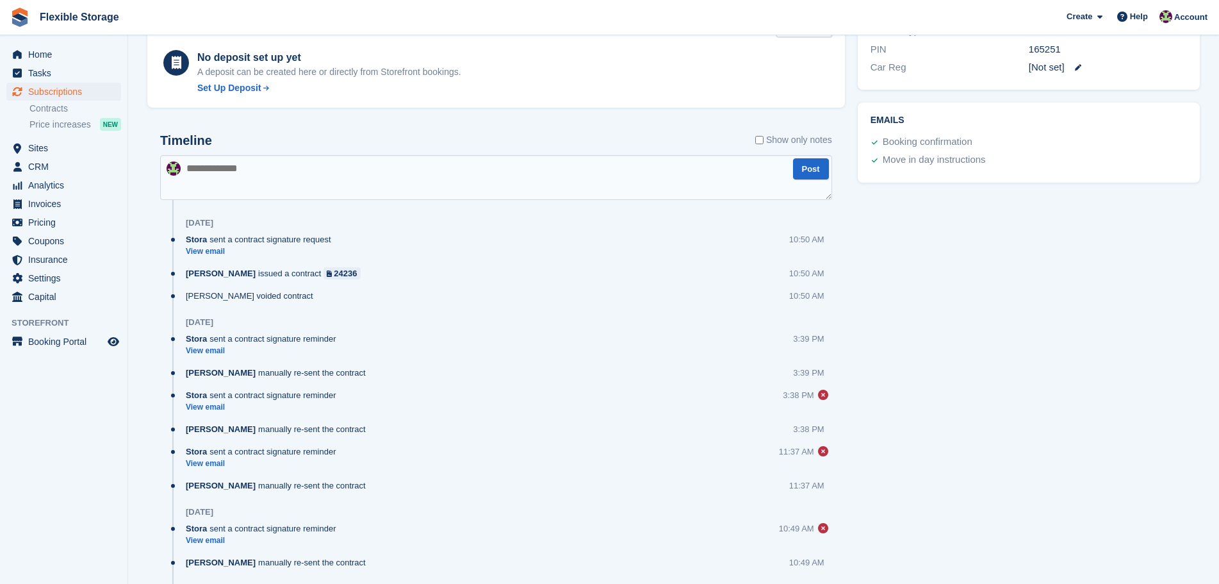
scroll to position [243, 0]
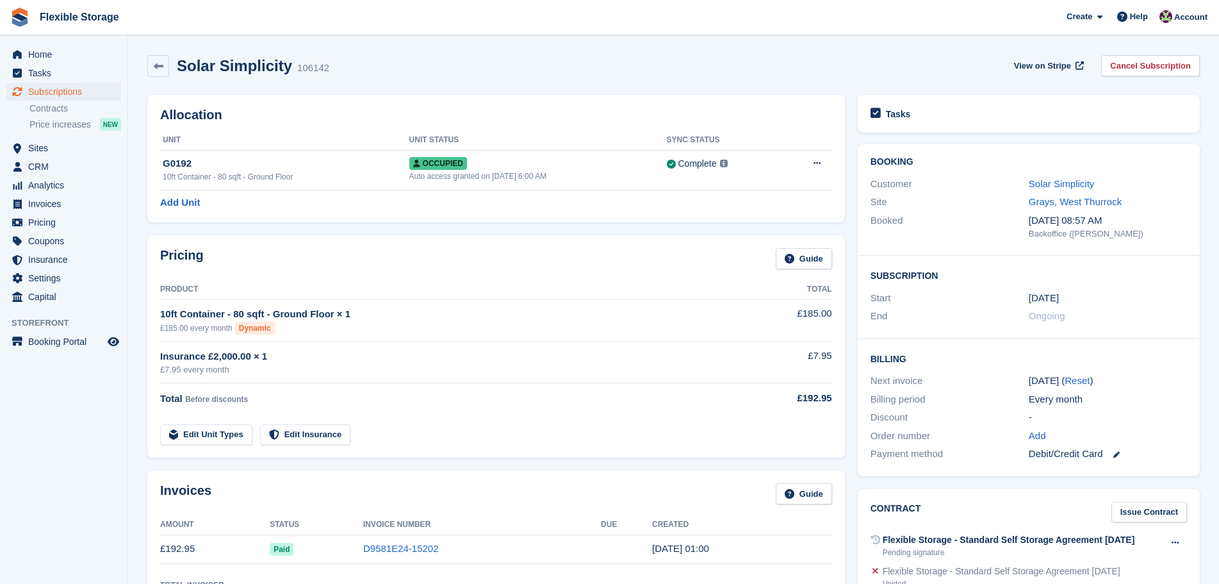
scroll to position [242, 0]
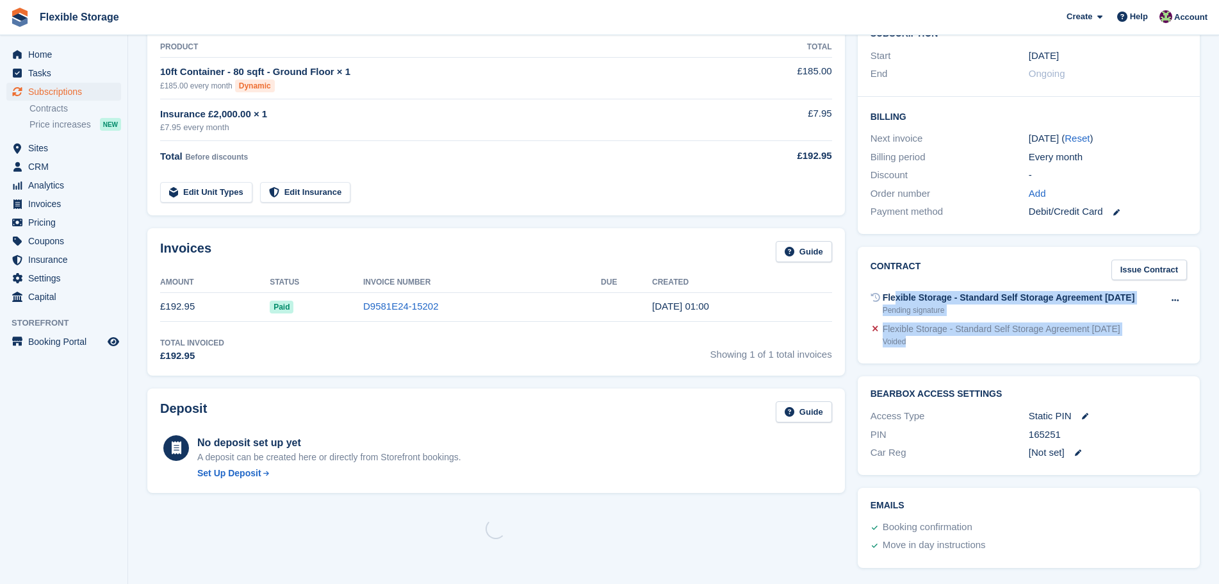
drag, startPoint x: 975, startPoint y: 334, endPoint x: 896, endPoint y: 299, distance: 86.6
click at [887, 288] on div "Flexible Storage - Standard Self Storage Agreement [DATE] Pending signature Voi…" at bounding box center [1029, 319] width 316 height 63
click at [937, 348] on div "Flexible Storage - Standard Self Storage Agreement [DATE] Voided" at bounding box center [1029, 334] width 316 height 31
click at [924, 341] on div "Voided" at bounding box center [1002, 342] width 238 height 12
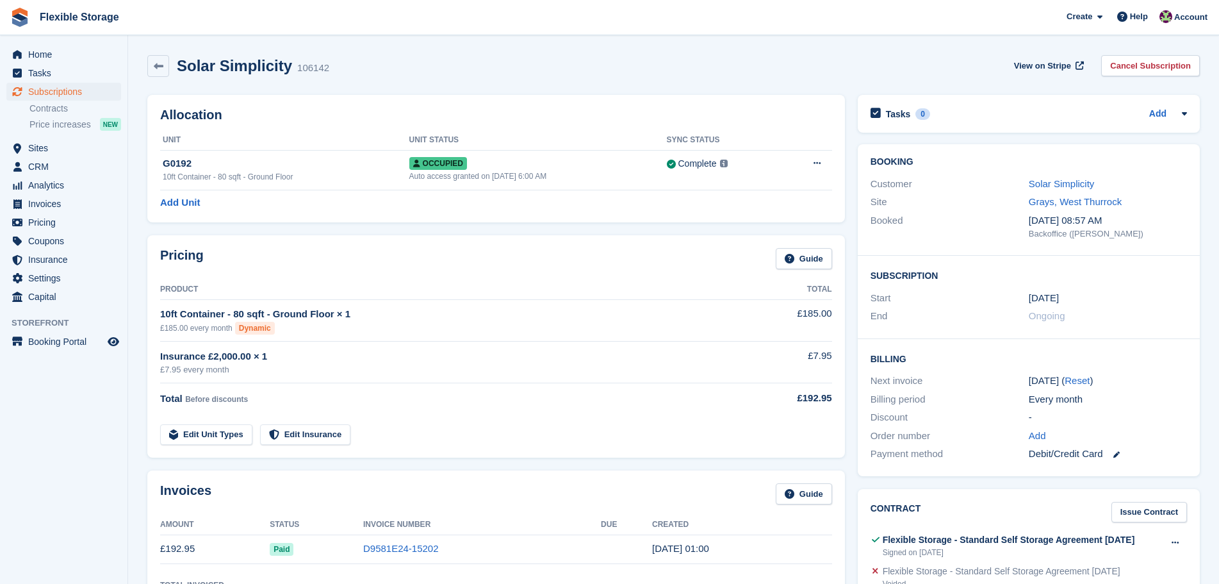
click at [971, 530] on div "Flexible Storage - Standard Self Storage Agreement Aug 2025 Signed on 18 Sep Vi…" at bounding box center [1029, 545] width 316 height 31
click at [71, 54] on span "Home" at bounding box center [66, 54] width 77 height 18
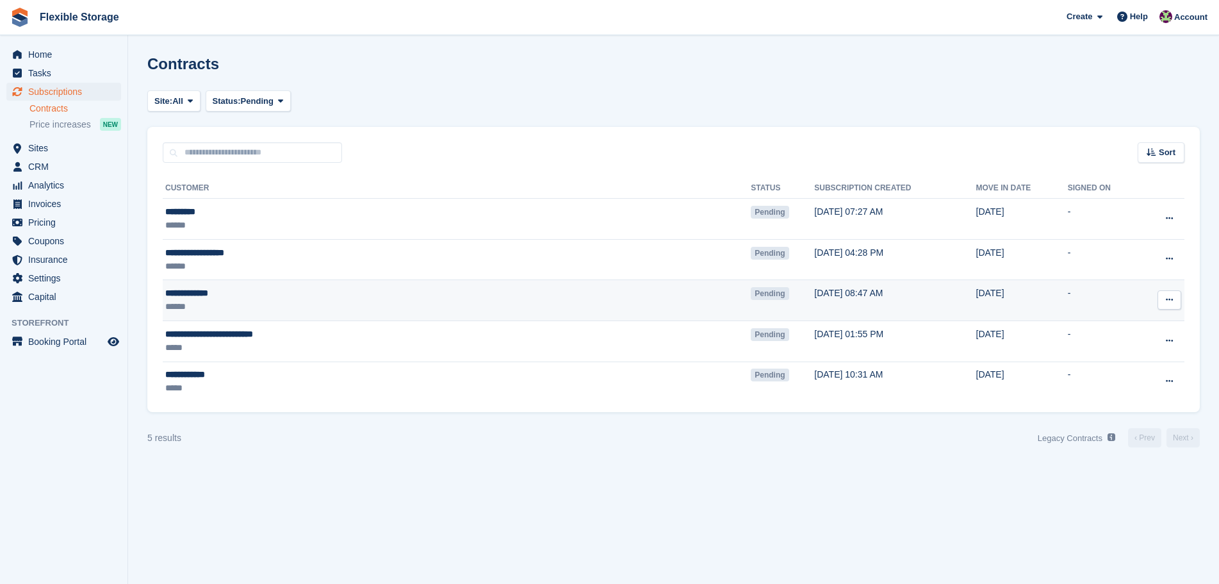
click at [369, 288] on div "**********" at bounding box center [340, 292] width 350 height 13
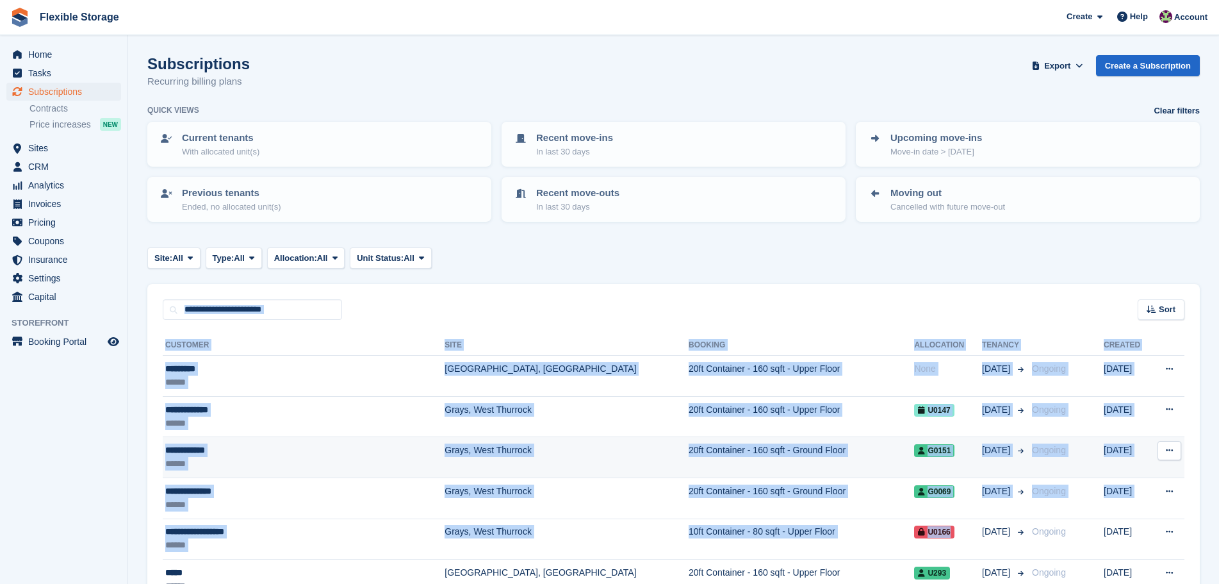
drag, startPoint x: 890, startPoint y: 259, endPoint x: 899, endPoint y: 418, distance: 159.1
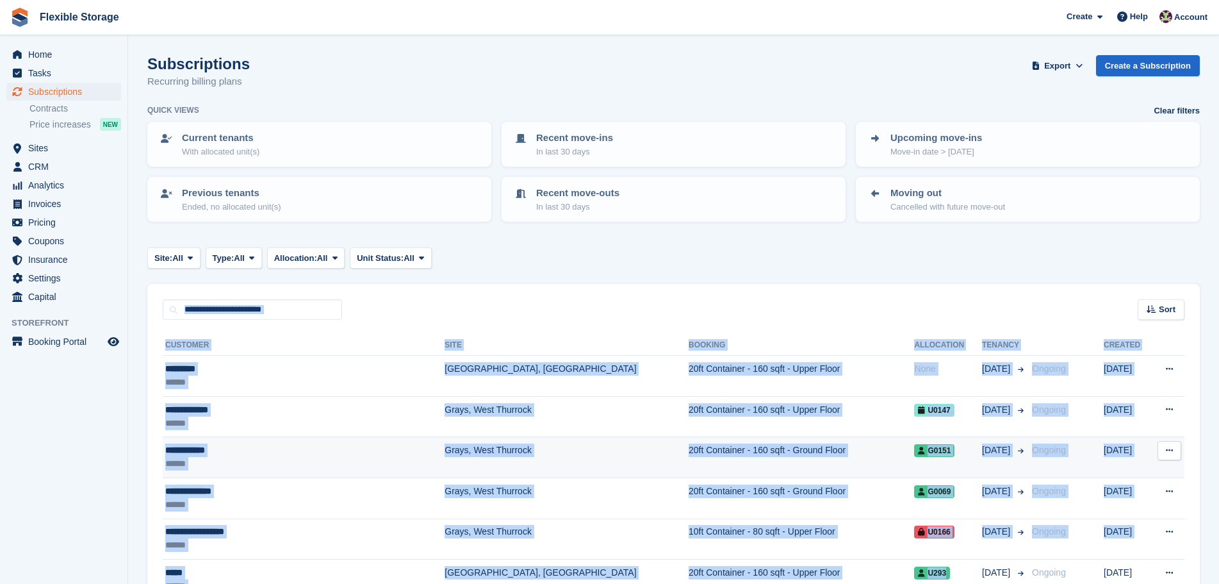
scroll to position [19, 0]
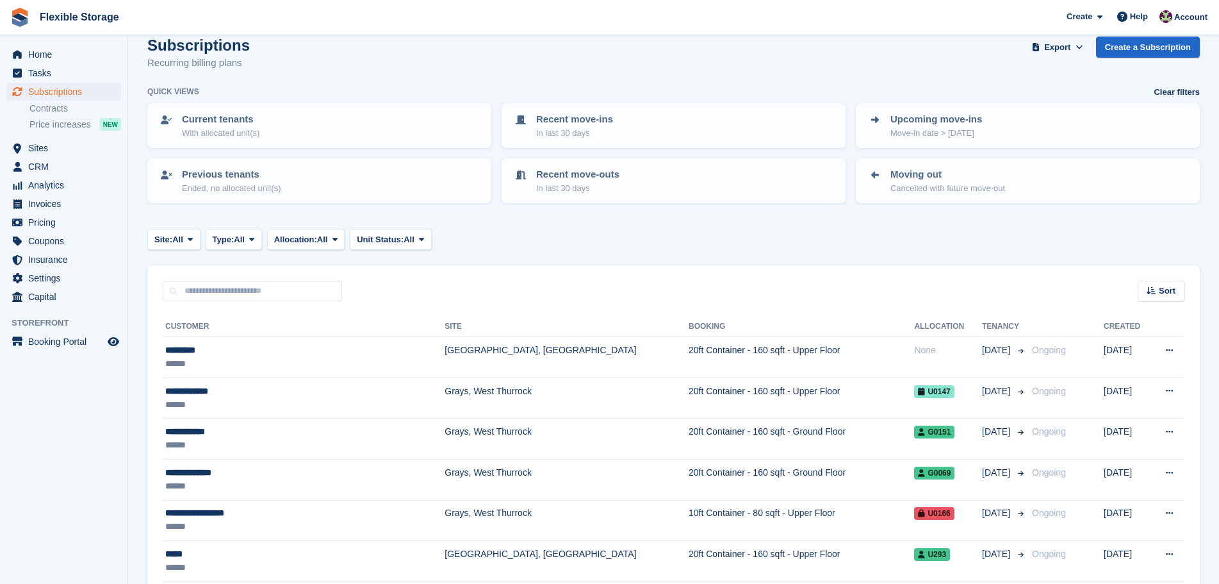
click at [883, 244] on div "Site: All All Grays, West Thurrock Chelmsford, Essex Aveley, Essex Type: All Al…" at bounding box center [673, 239] width 1053 height 21
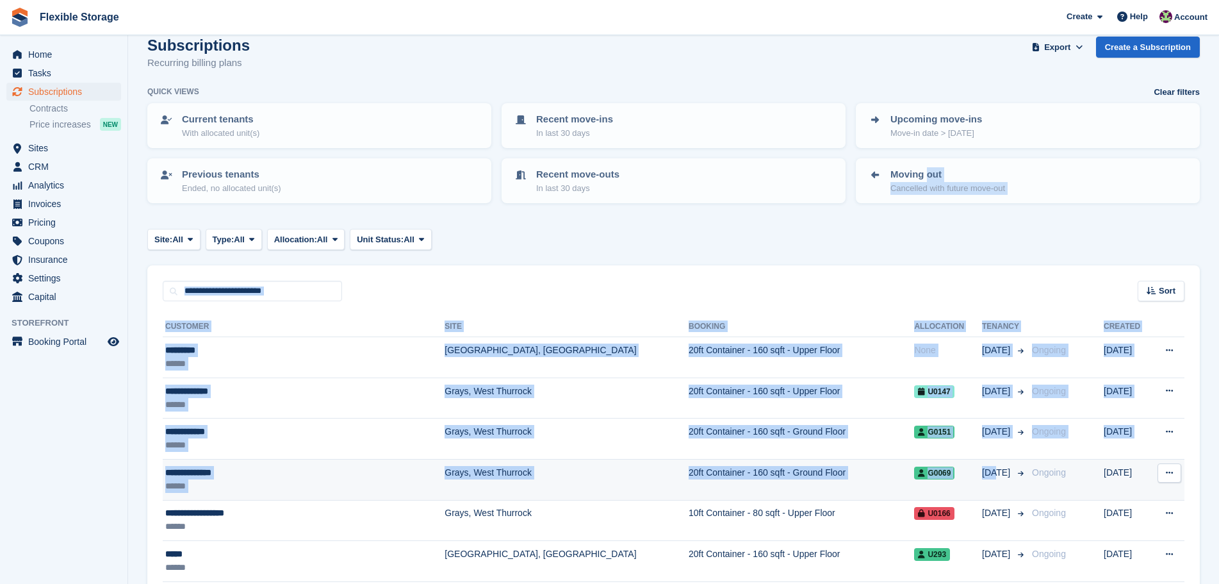
drag, startPoint x: 948, startPoint y: 248, endPoint x: 969, endPoint y: 484, distance: 236.7
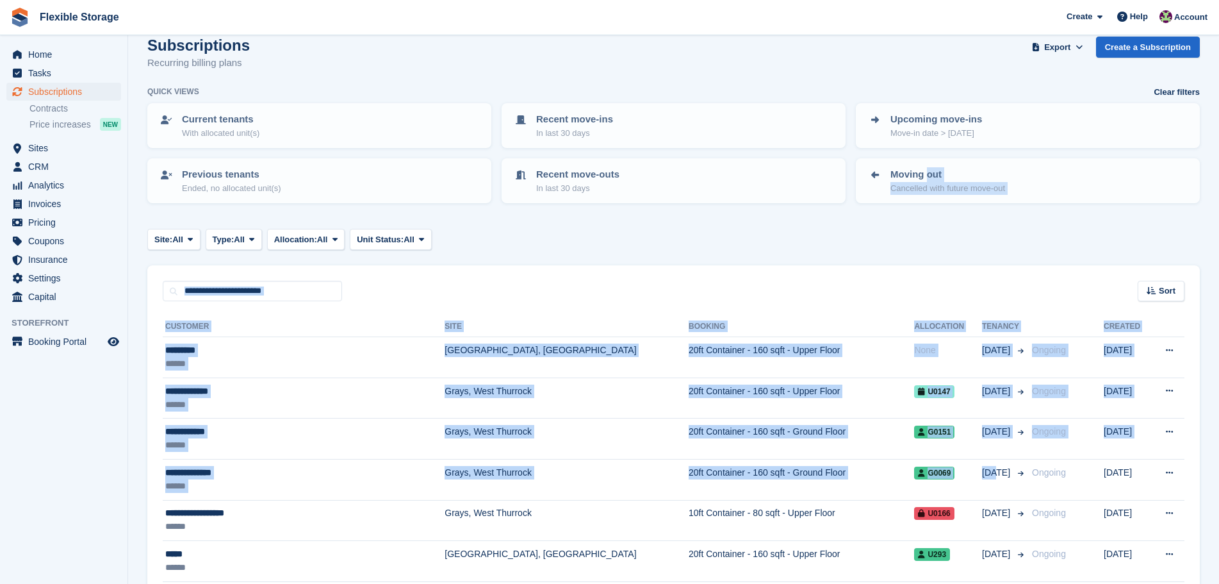
click at [910, 245] on div "Site: All All Grays, West Thurrock Chelmsford, Essex Aveley, Essex Type: All Al…" at bounding box center [673, 239] width 1053 height 21
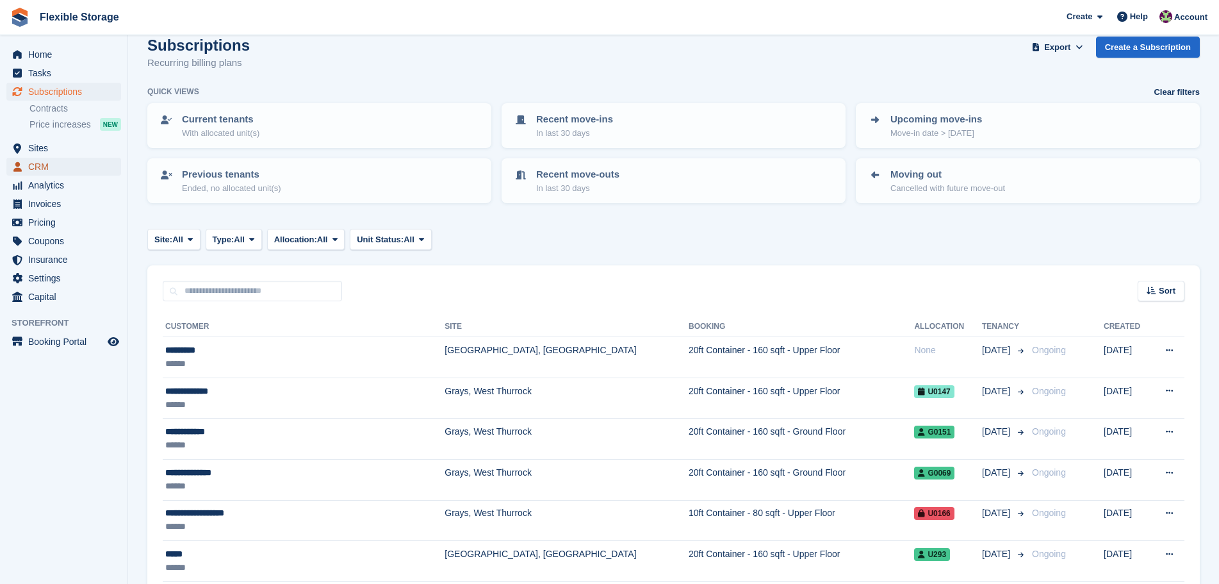
click at [59, 166] on span "CRM" at bounding box center [66, 167] width 77 height 18
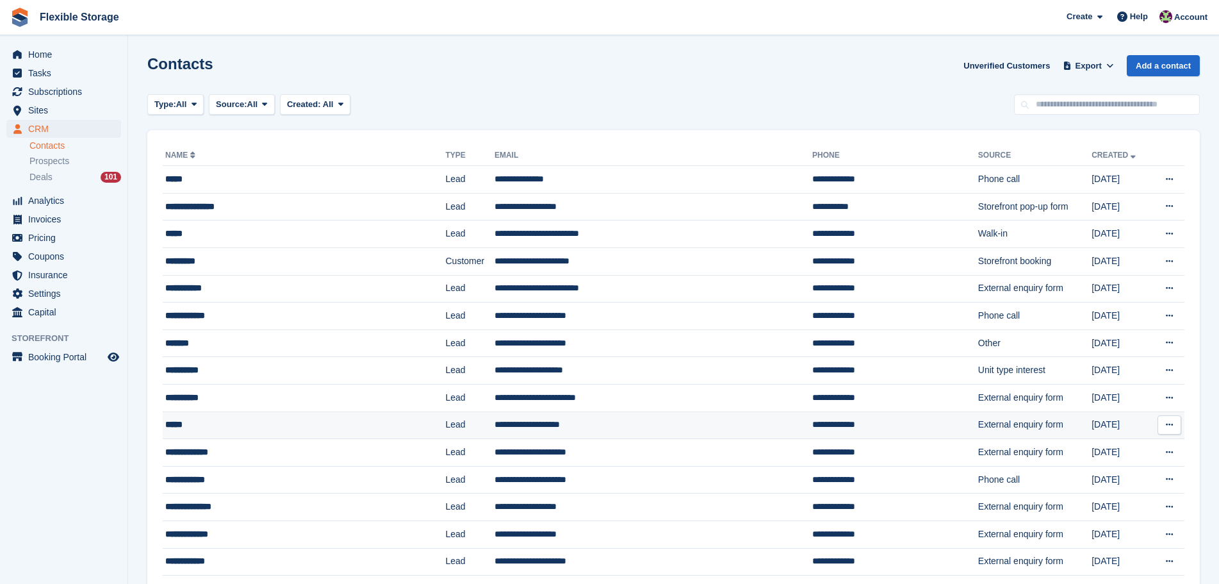
scroll to position [1010, 0]
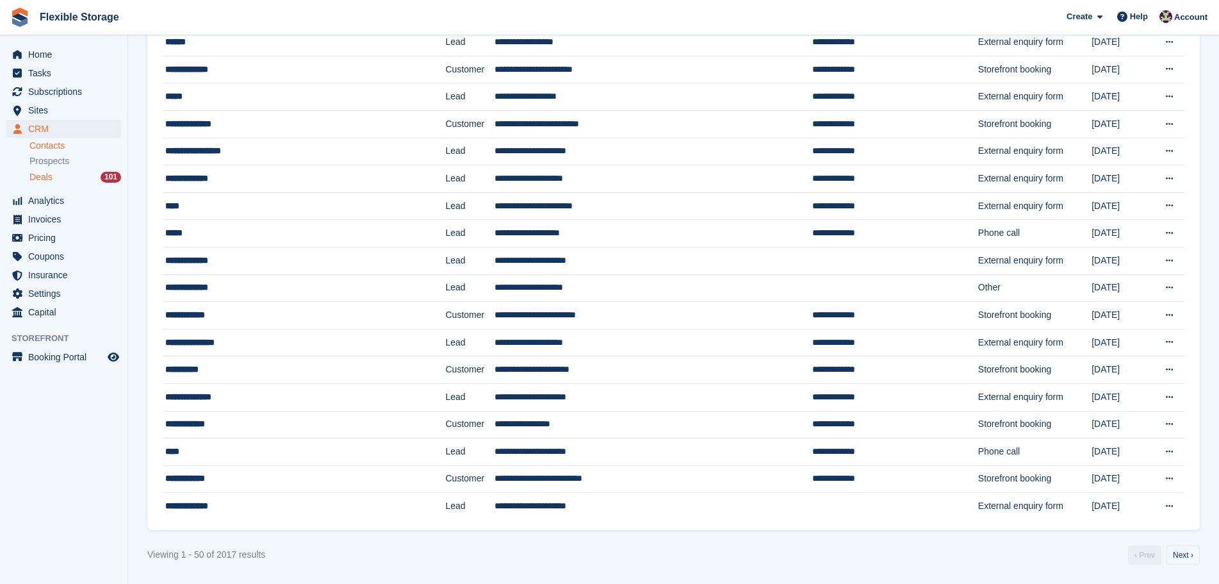
click at [63, 179] on div "Deals 101" at bounding box center [75, 177] width 92 height 12
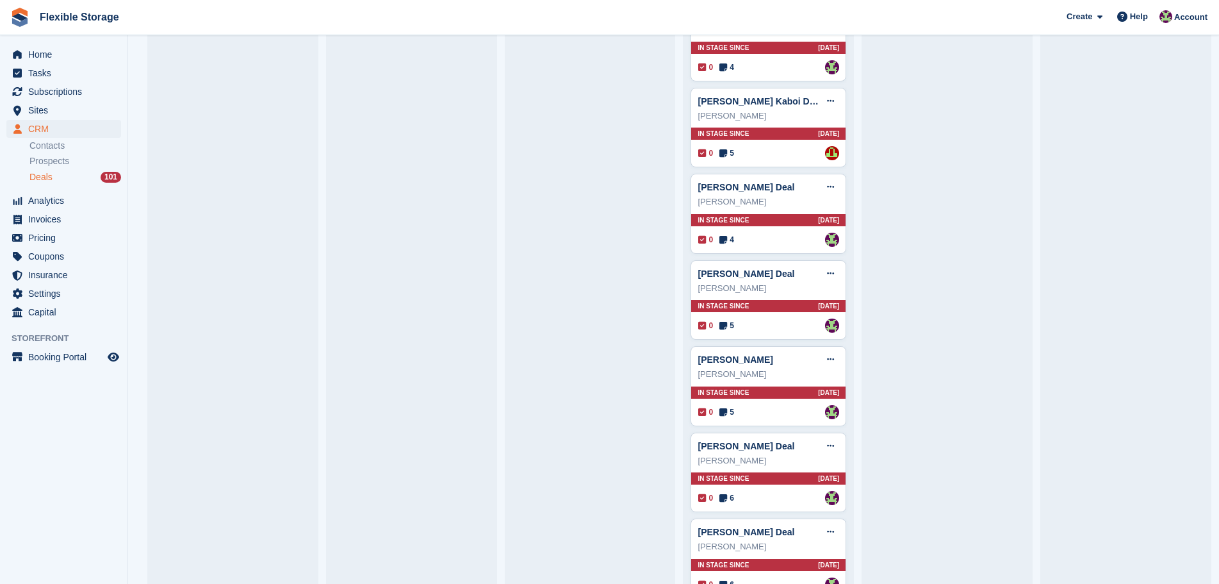
scroll to position [2792, 0]
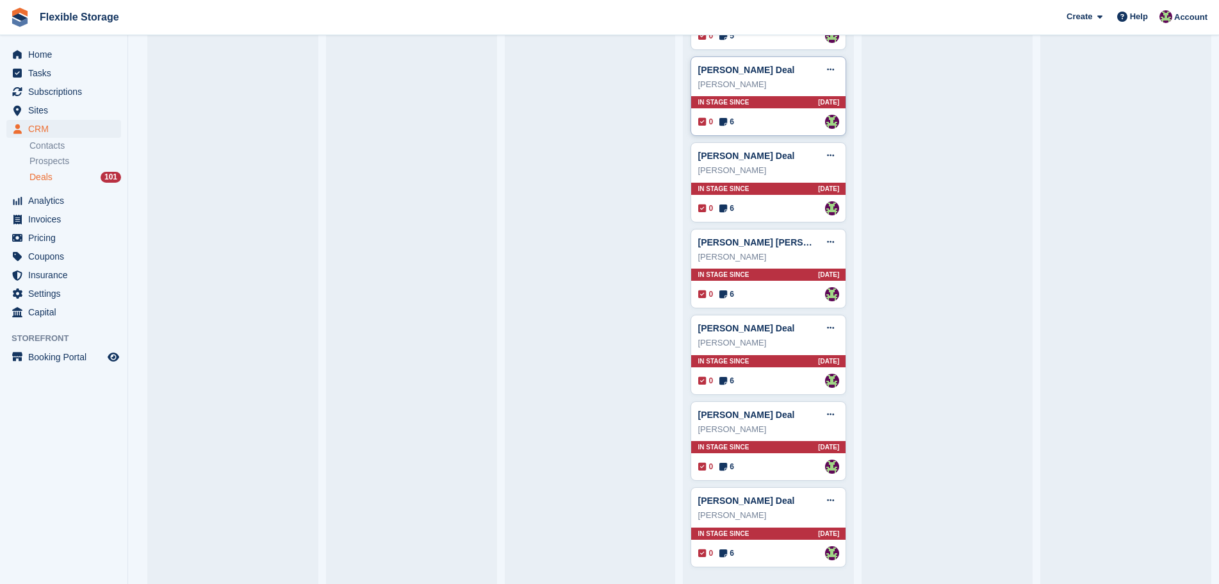
click at [790, 124] on div "0 6 Assigned to Rachael Fisher" at bounding box center [768, 122] width 141 height 14
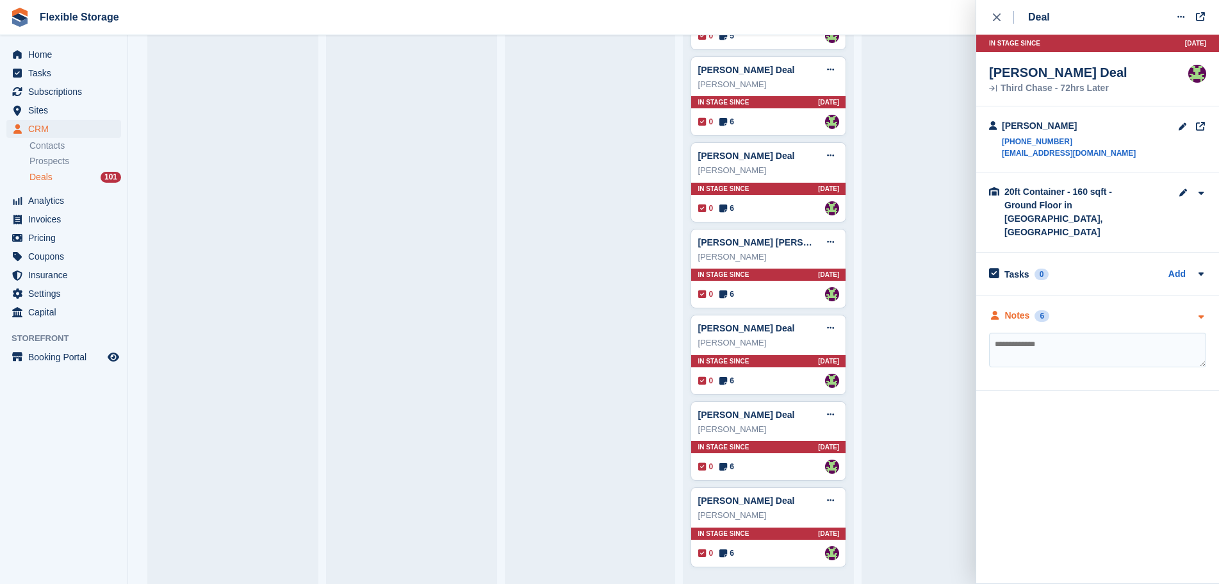
click at [1073, 309] on div "Notes 6" at bounding box center [1097, 315] width 217 height 13
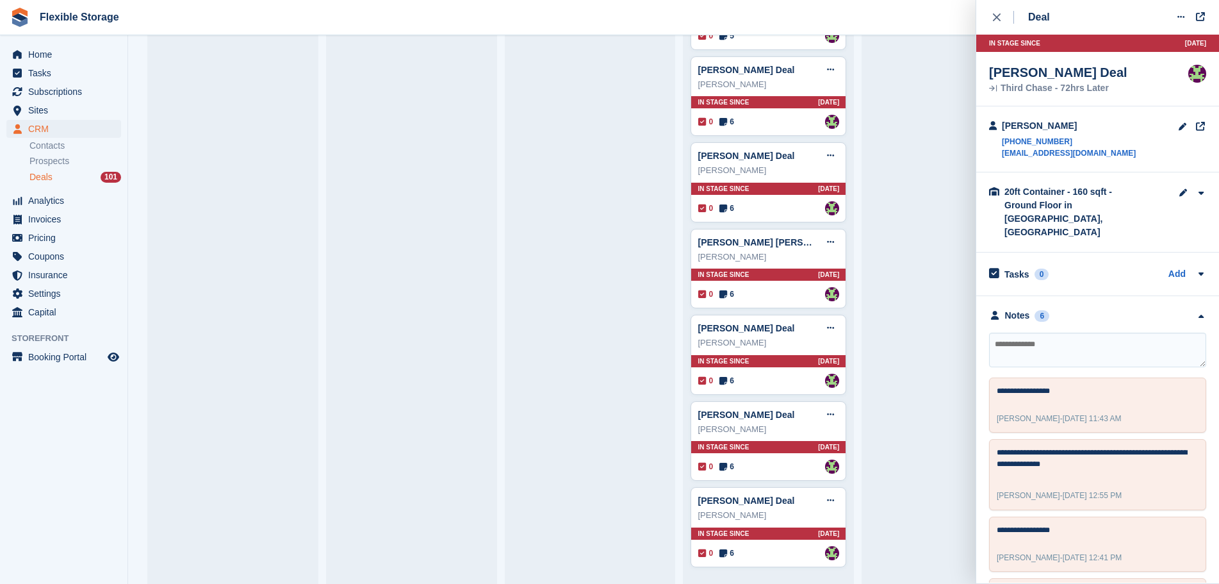
click at [1089, 332] on textarea at bounding box center [1097, 349] width 217 height 35
type textarea "**********"
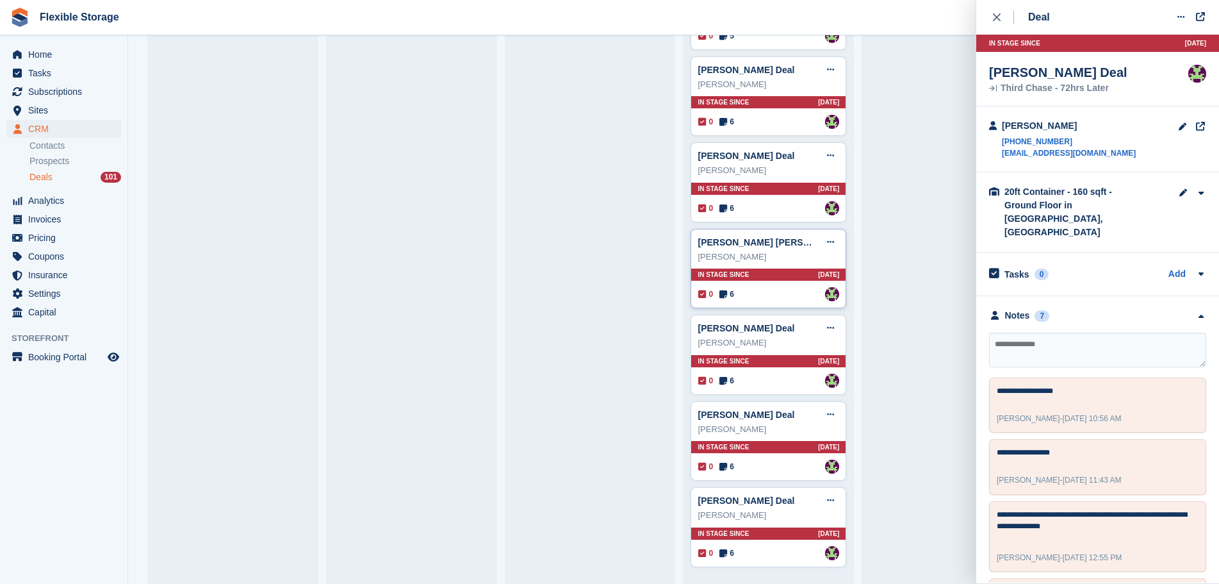
scroll to position [2407, 0]
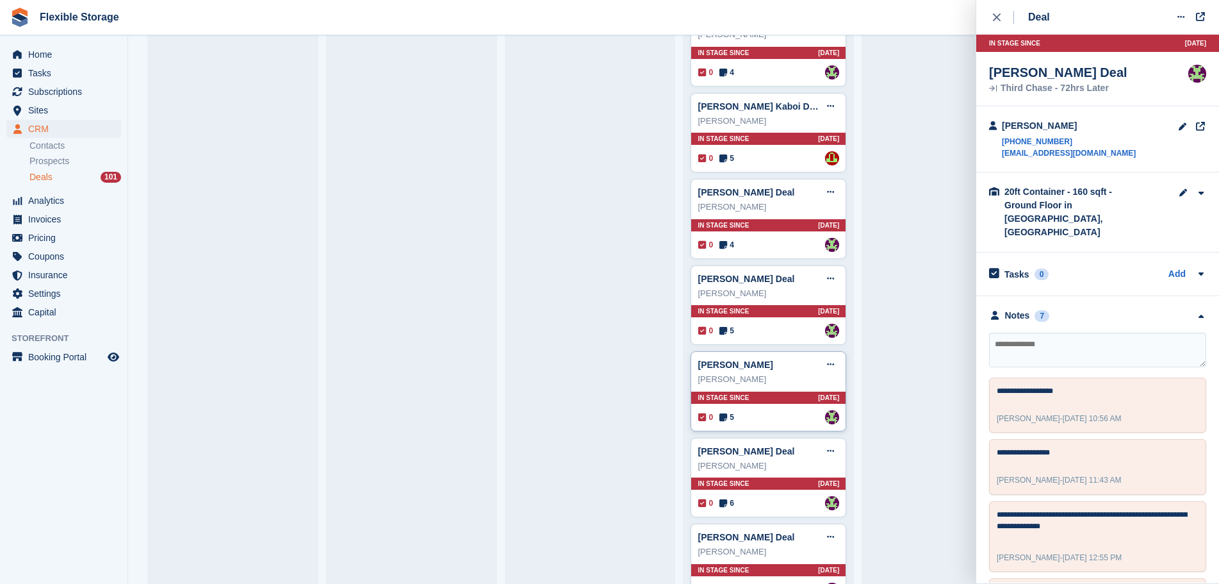
click at [796, 414] on div "0 5 Assigned to Rachael Fisher" at bounding box center [768, 417] width 141 height 14
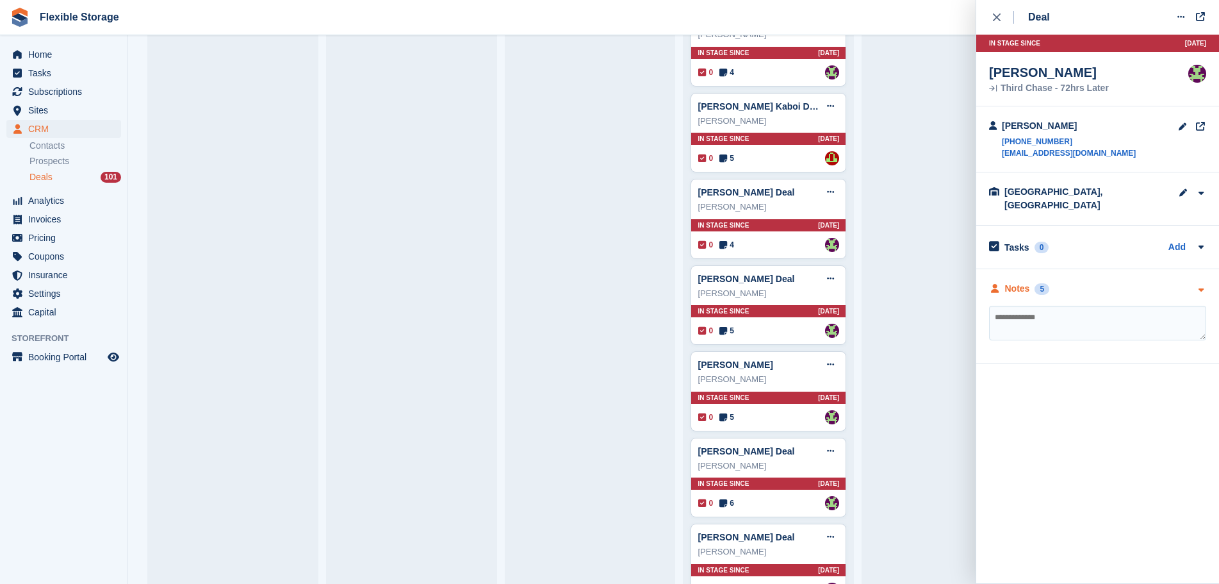
click at [1122, 282] on div "Notes 5" at bounding box center [1097, 288] width 217 height 13
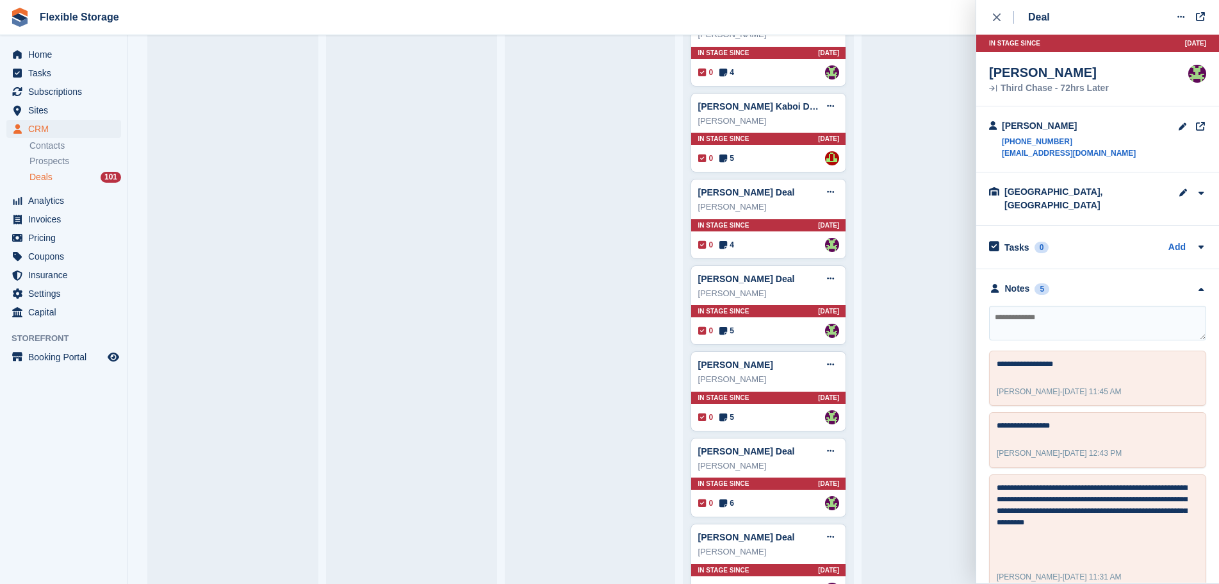
click at [1115, 306] on textarea at bounding box center [1097, 323] width 217 height 35
type textarea "**********"
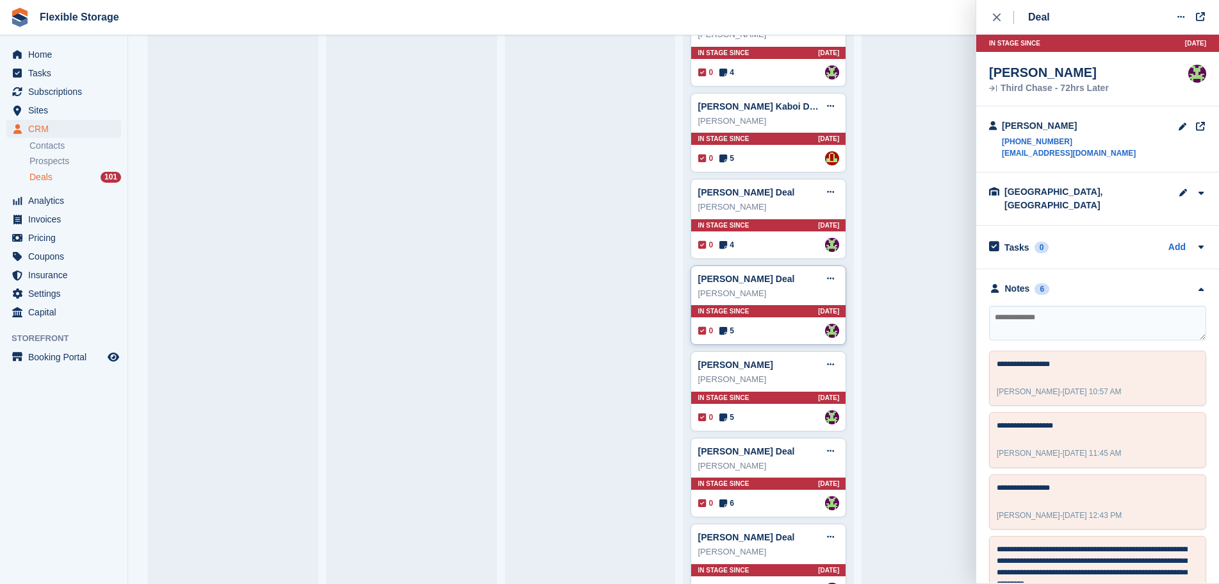
click at [770, 327] on div "0 5 Assigned to Rachael Fisher" at bounding box center [768, 331] width 141 height 14
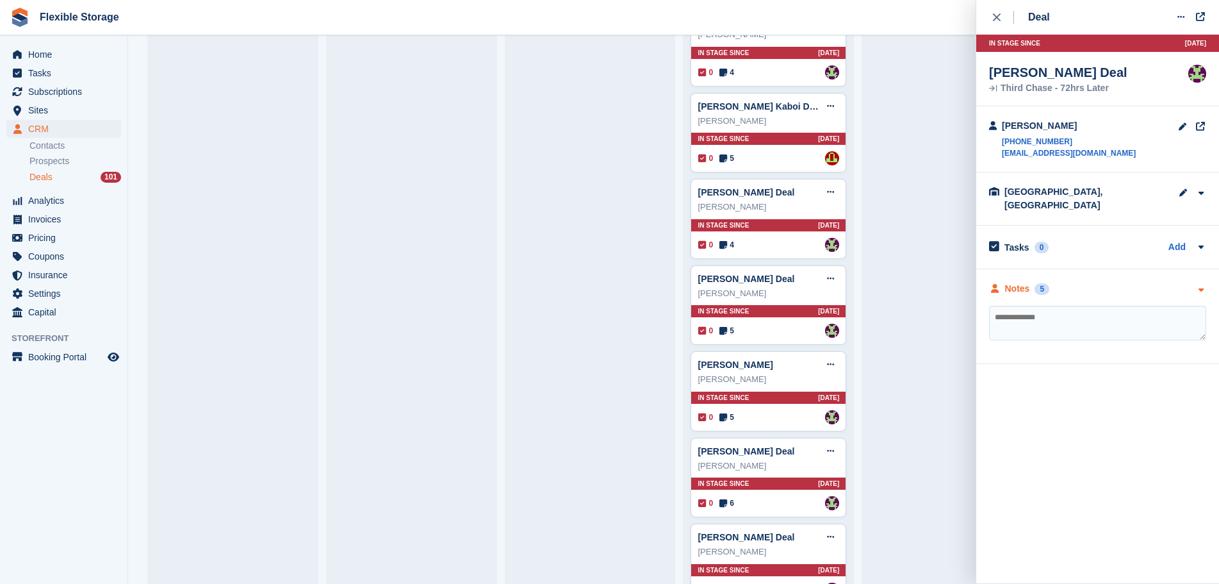
click at [1076, 283] on div "Notes 5" at bounding box center [1097, 288] width 217 height 13
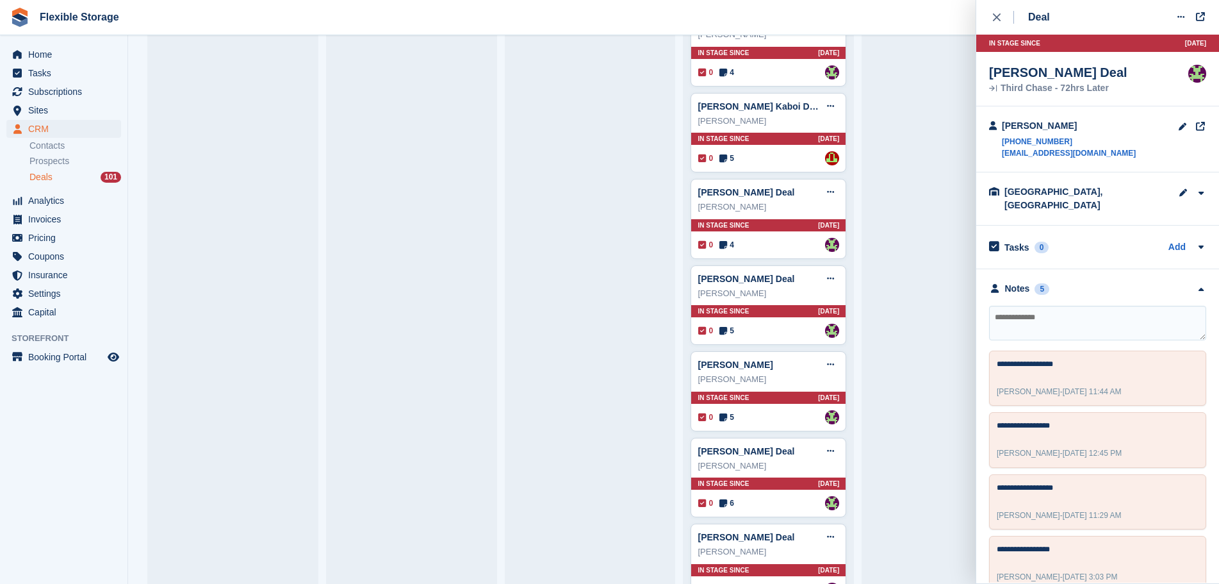
click at [1084, 306] on textarea at bounding box center [1097, 323] width 217 height 35
type textarea "**********"
click at [775, 225] on div "In stage since 9D AGO" at bounding box center [768, 225] width 154 height 12
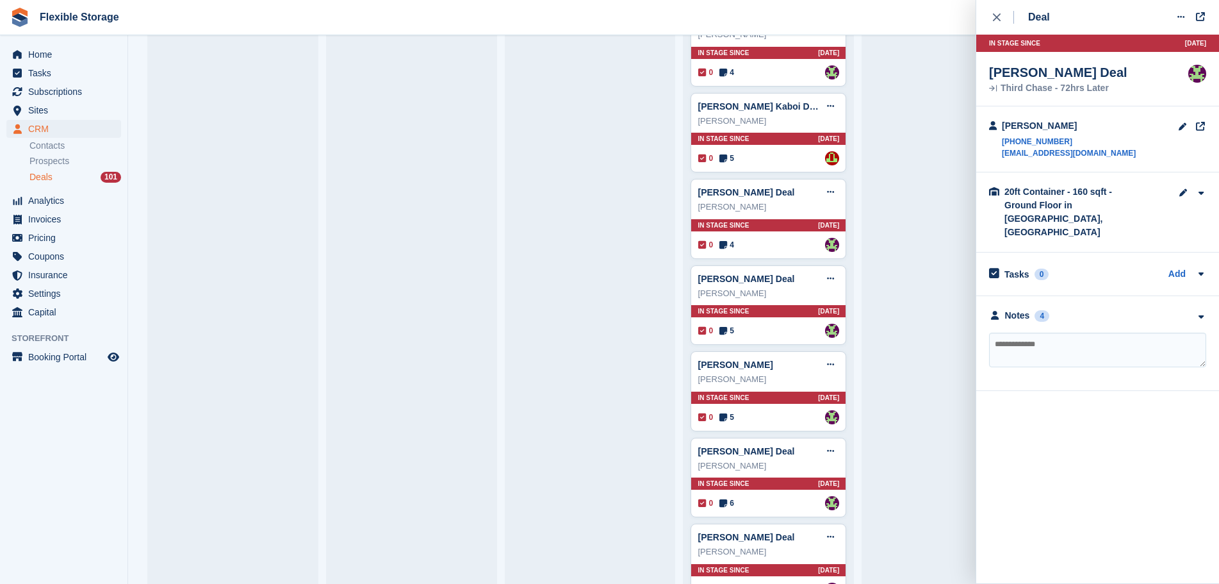
click at [1120, 296] on div "**********" at bounding box center [1097, 343] width 243 height 95
click at [1121, 309] on div "Notes 4" at bounding box center [1097, 315] width 217 height 13
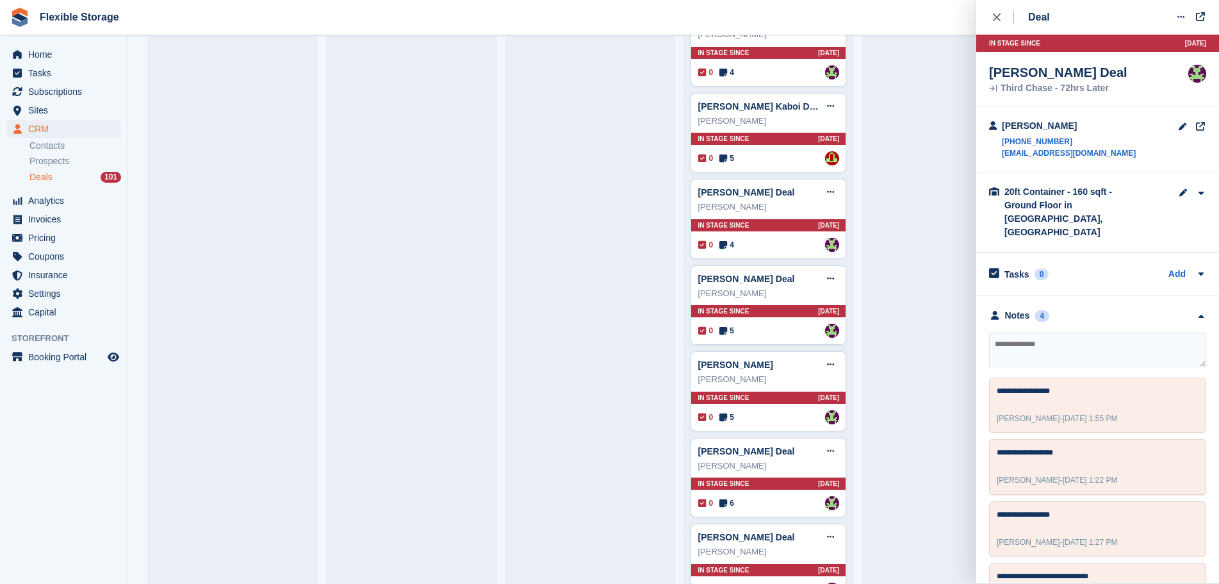
click at [1050, 336] on textarea at bounding box center [1097, 349] width 217 height 35
type textarea "**********"
click at [770, 154] on div "0 5 Assigned to David Jones" at bounding box center [768, 158] width 141 height 14
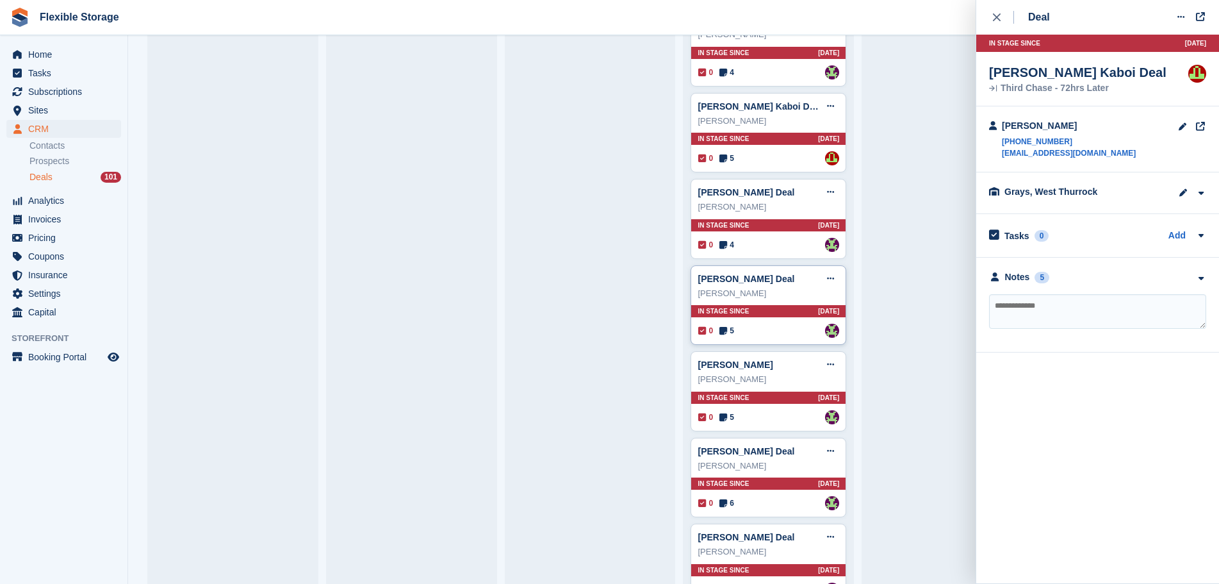
click at [783, 317] on div "In stage since 12D AGO" at bounding box center [768, 311] width 154 height 12
click at [787, 229] on div "In stage since 9D AGO" at bounding box center [768, 225] width 154 height 12
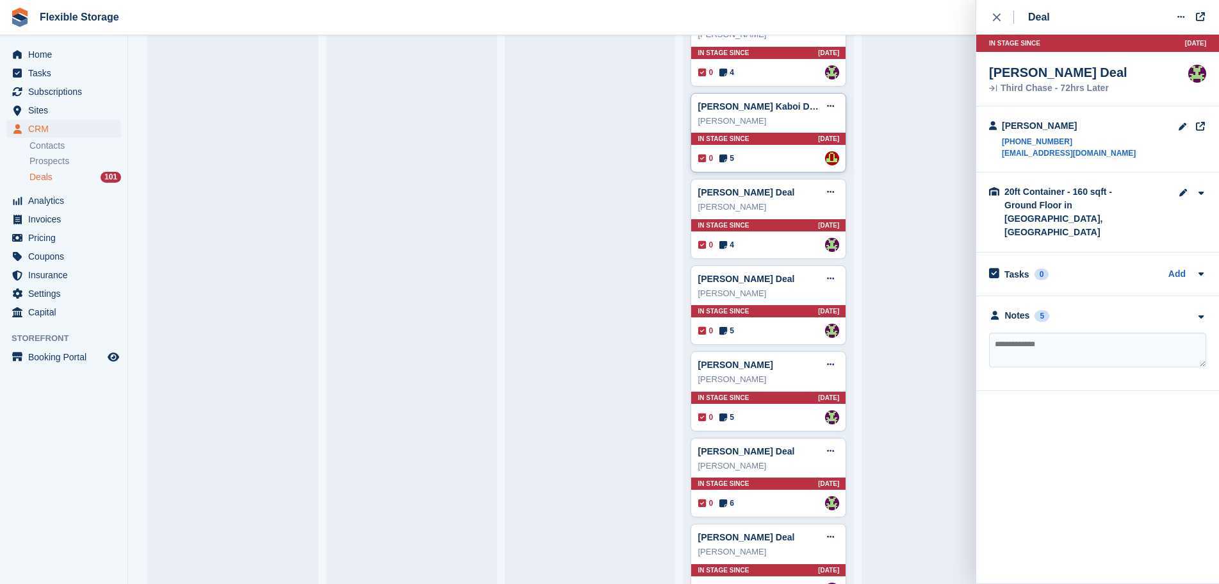
click at [789, 158] on div "0 5 Assigned to David Jones" at bounding box center [768, 158] width 141 height 14
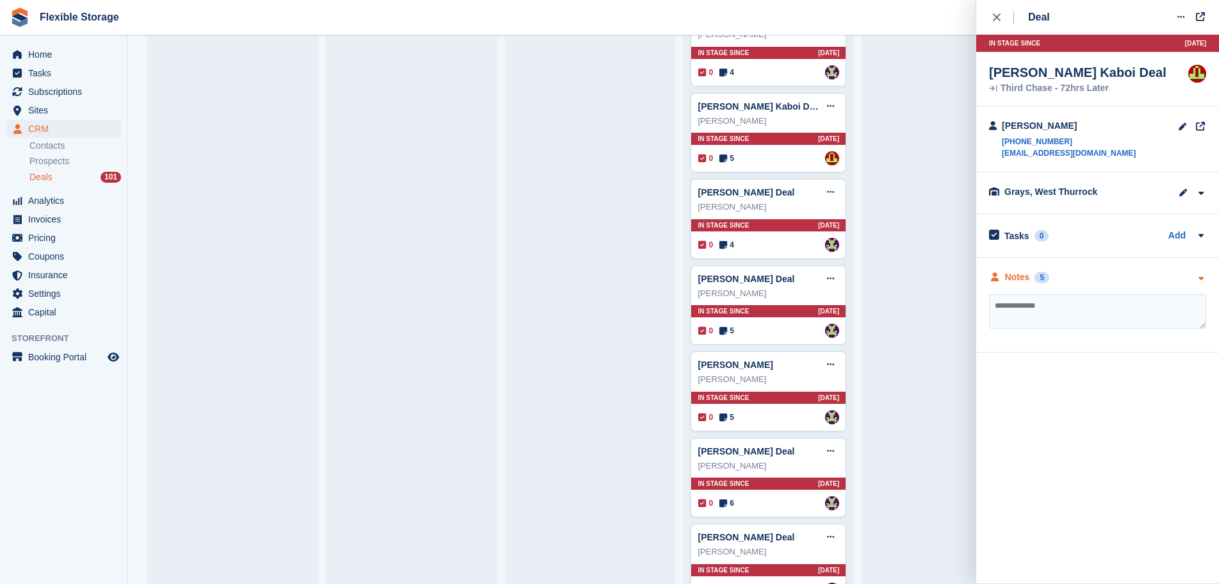
click at [1079, 270] on div "Notes 5" at bounding box center [1097, 276] width 217 height 13
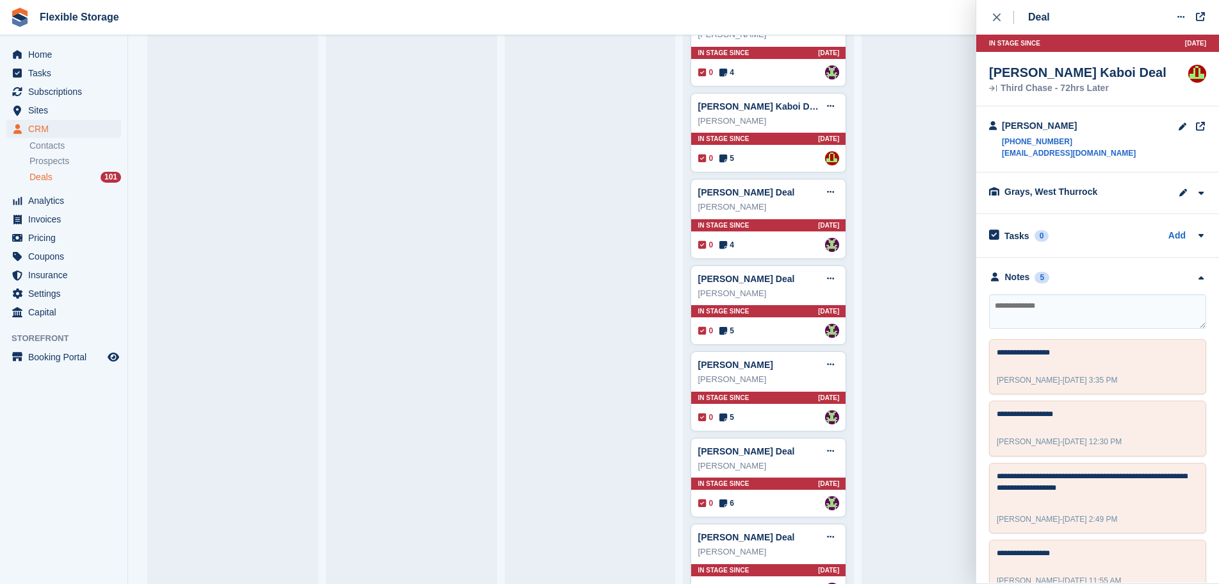
click at [1081, 316] on textarea at bounding box center [1097, 311] width 217 height 35
drag, startPoint x: 1123, startPoint y: 485, endPoint x: 993, endPoint y: 469, distance: 131.0
click at [993, 469] on div "**********" at bounding box center [1097, 498] width 217 height 70
click at [1050, 490] on textarea "**********" at bounding box center [1092, 485] width 191 height 31
click at [1042, 316] on textarea "******" at bounding box center [1097, 311] width 217 height 35
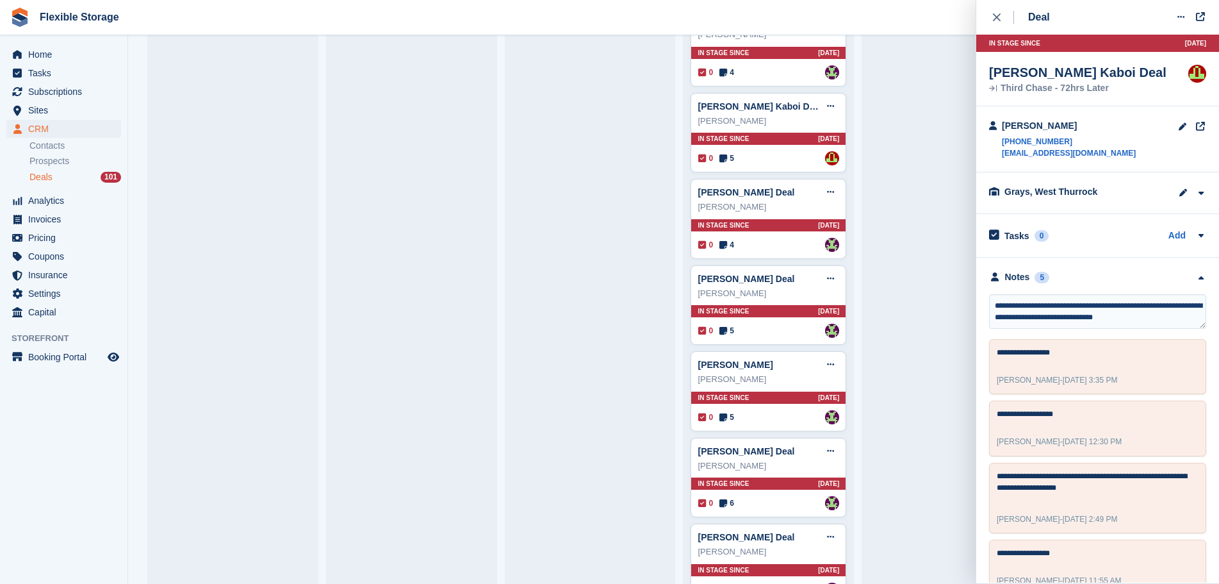
type textarea "**********"
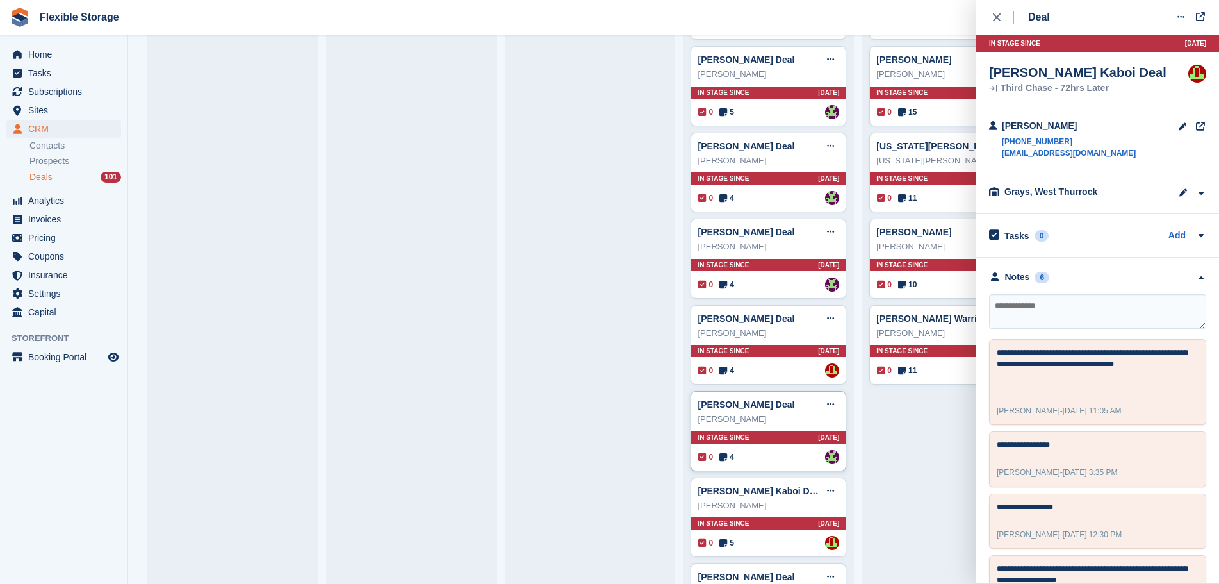
click at [796, 453] on div "0 4 Assigned to Rachael Fisher" at bounding box center [768, 457] width 141 height 14
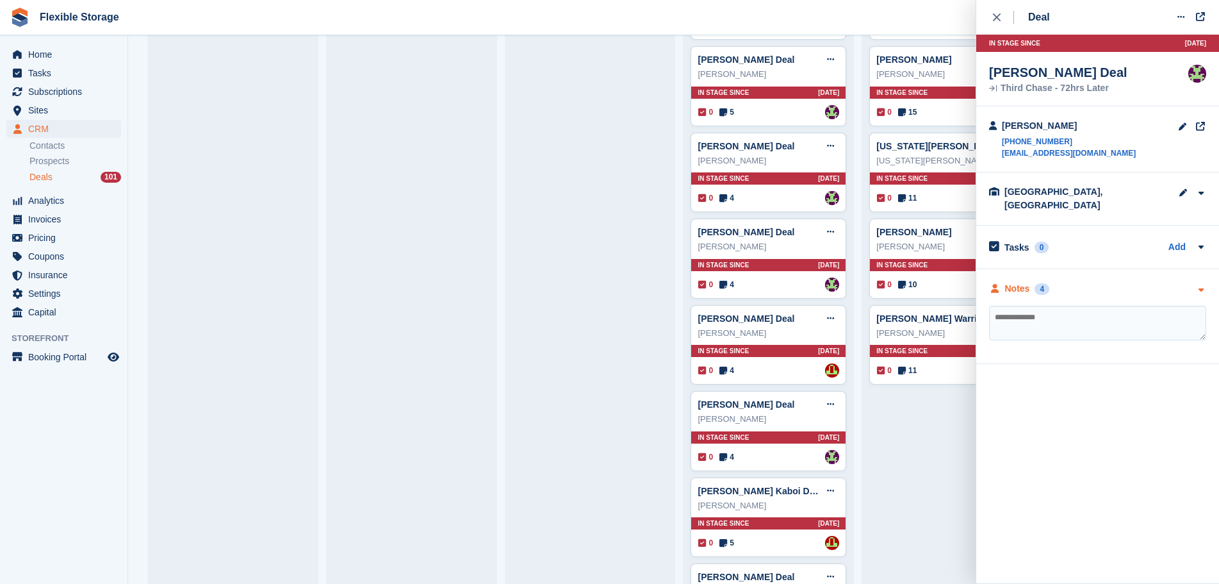
click at [1104, 282] on div "Notes 4" at bounding box center [1097, 288] width 217 height 13
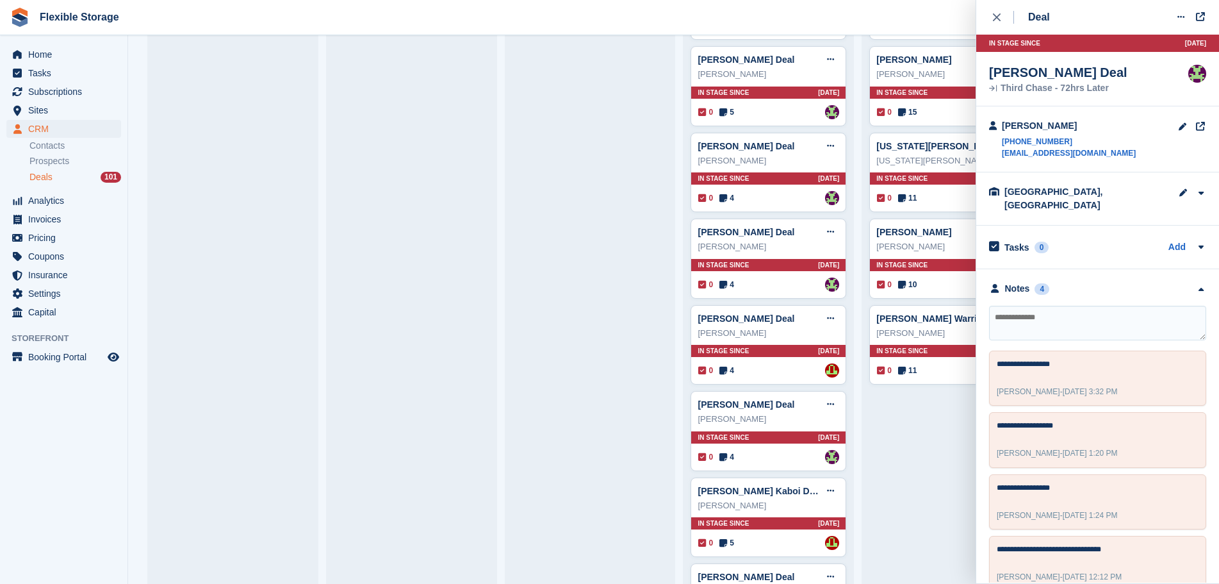
click at [1090, 318] on textarea at bounding box center [1097, 323] width 217 height 35
type textarea "**********"
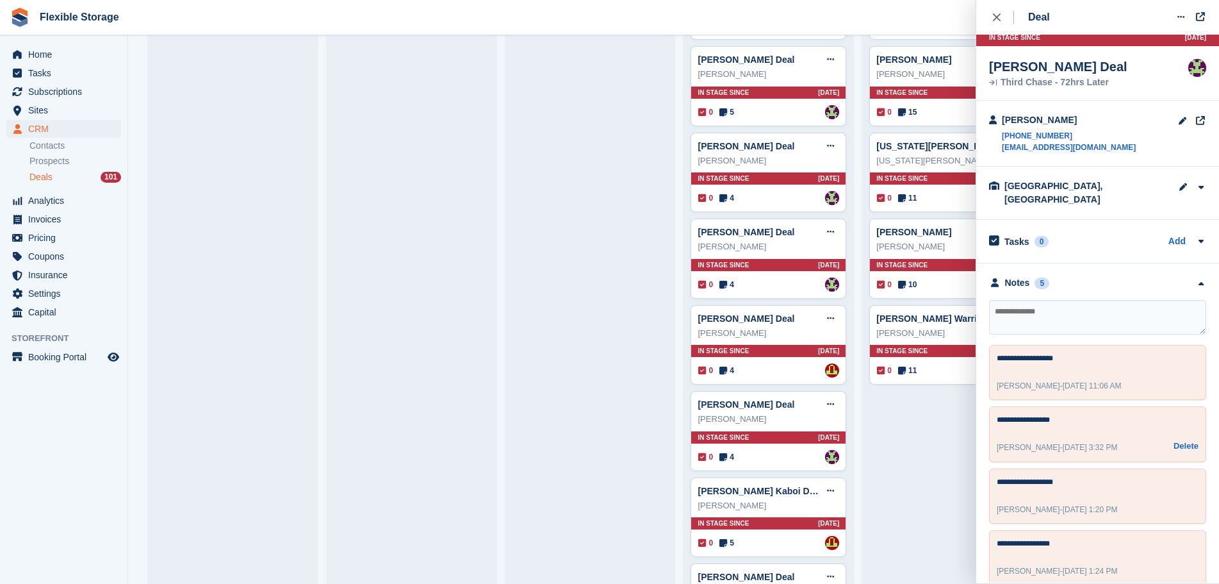
scroll to position [0, 0]
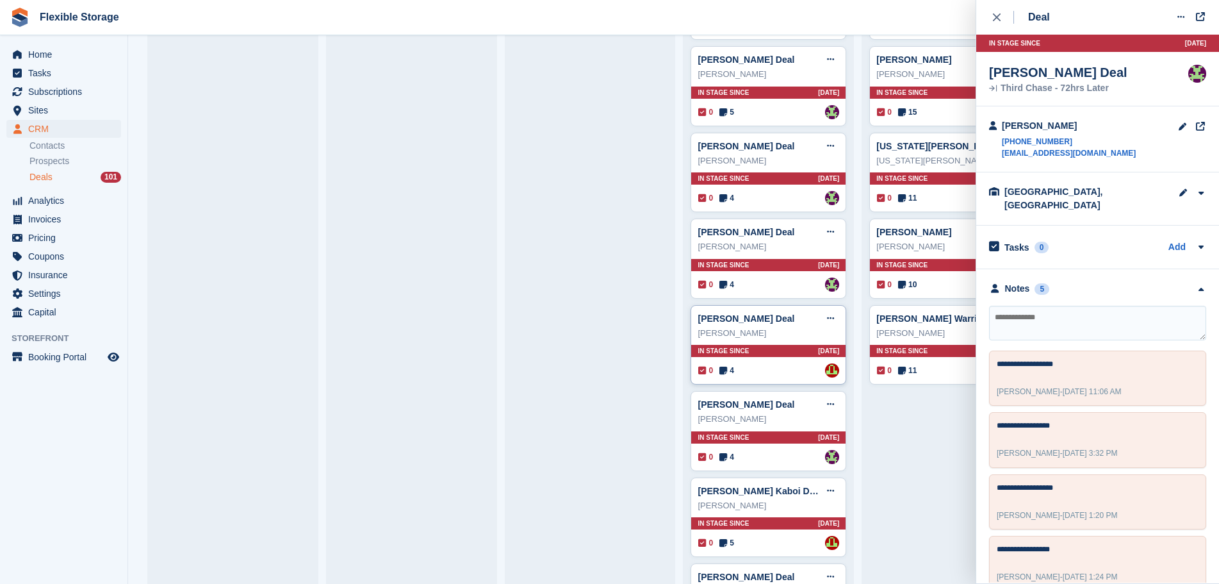
click at [779, 365] on div "Tony Simpson Deal Edit deal Mark as won Mark as lost Delete deal Tony Simpson I…" at bounding box center [769, 345] width 156 height 80
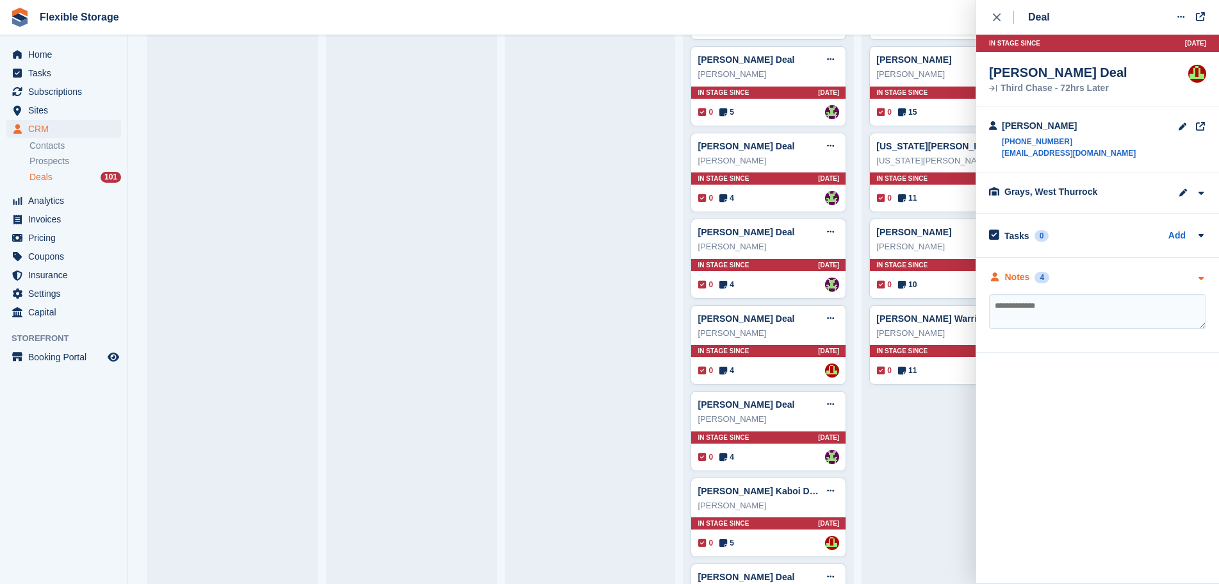
click at [1107, 274] on div "Notes 4" at bounding box center [1097, 276] width 217 height 13
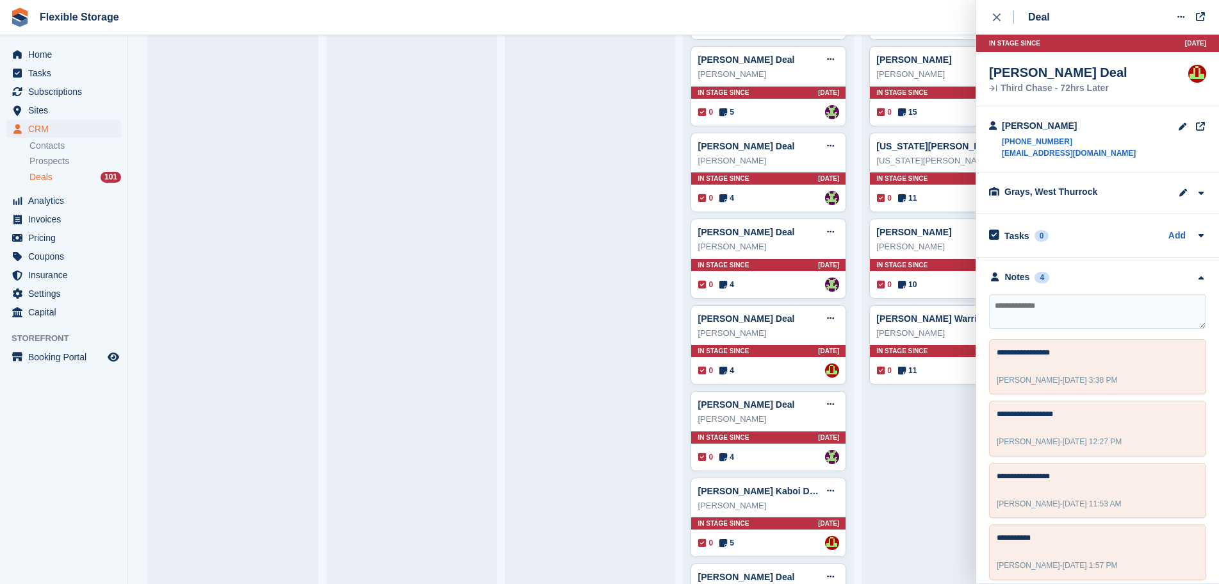
click at [1108, 300] on textarea at bounding box center [1097, 311] width 217 height 35
click at [1016, 307] on textarea "**********" at bounding box center [1097, 311] width 217 height 35
type textarea "**********"
click at [999, 26] on button "close" at bounding box center [1003, 17] width 29 height 35
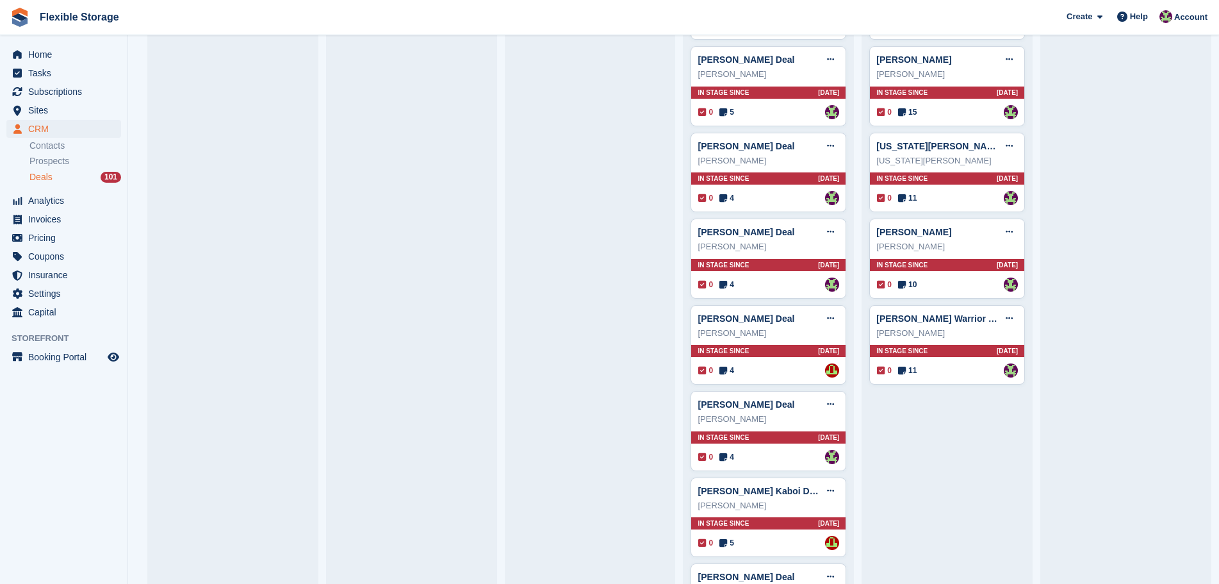
scroll to position [2792, 0]
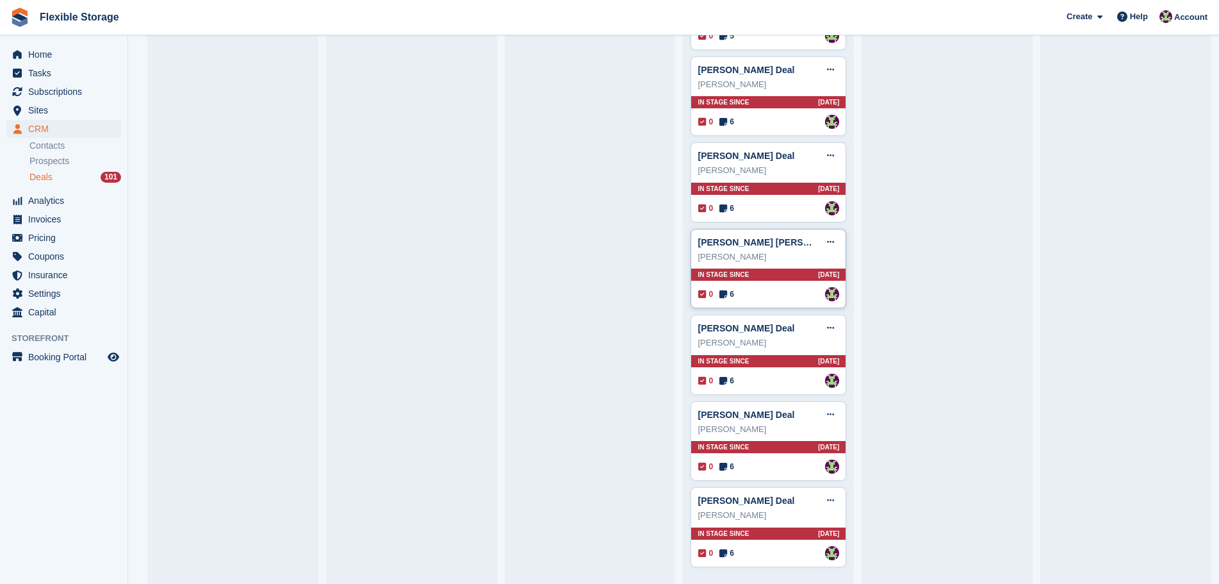
click at [783, 277] on div "In stage since 12D AGO" at bounding box center [768, 274] width 154 height 12
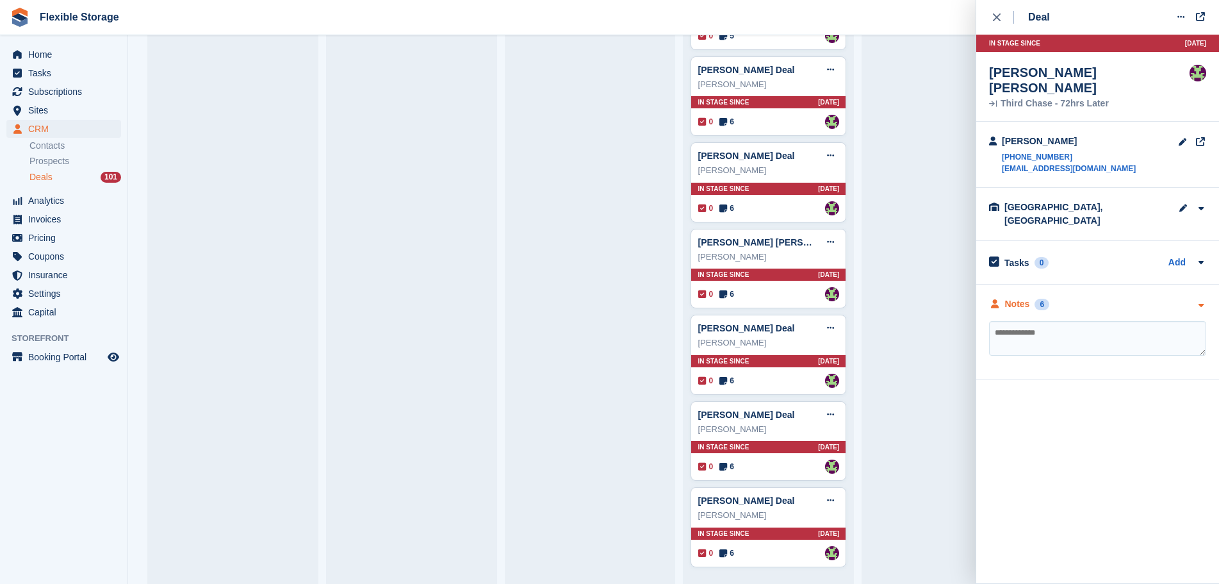
click at [1101, 297] on div "Notes 6" at bounding box center [1097, 303] width 217 height 13
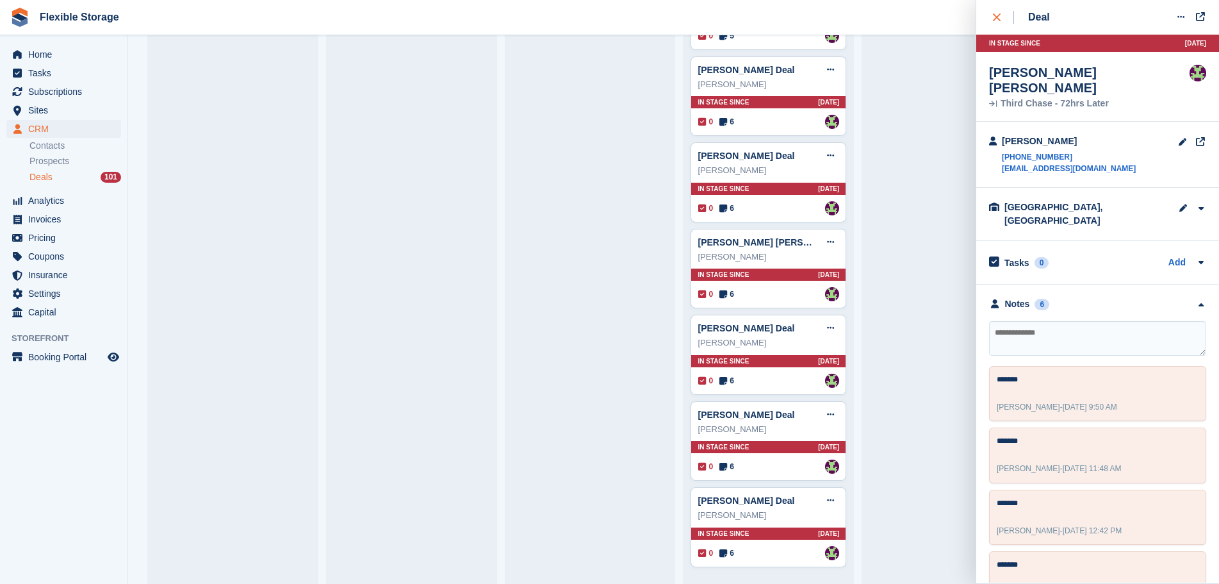
click at [999, 24] on button "close" at bounding box center [1003, 17] width 29 height 35
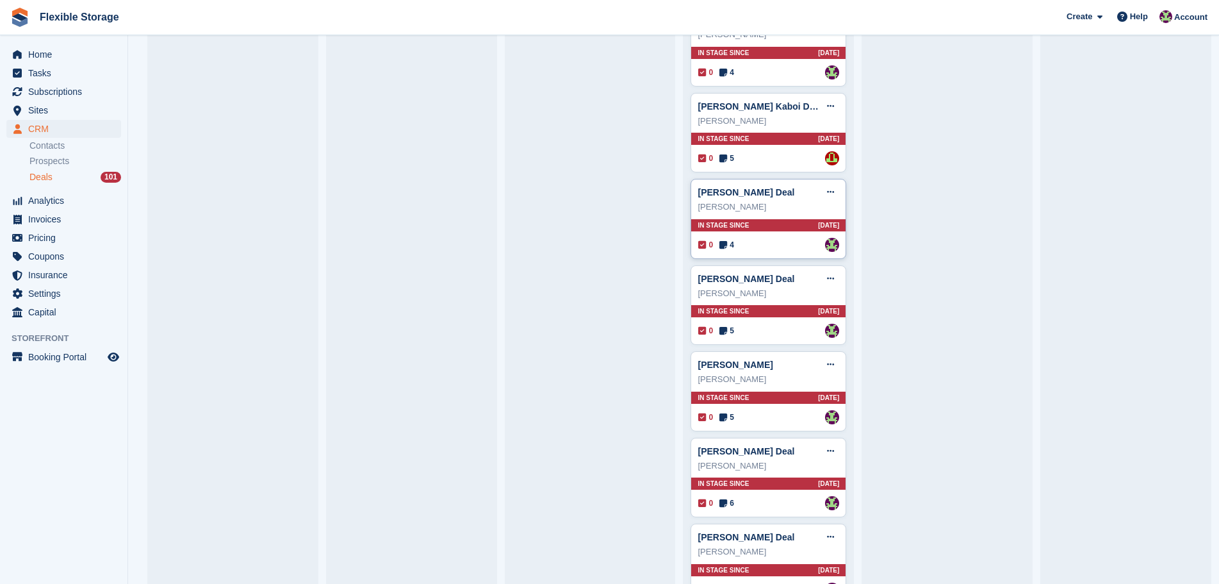
scroll to position [2023, 0]
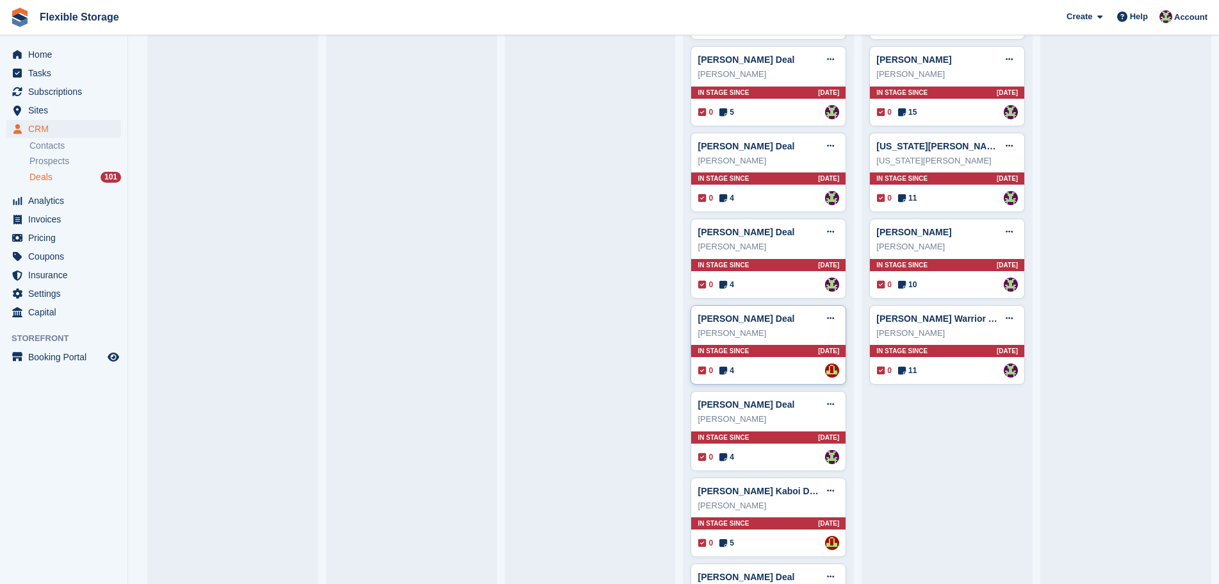
click at [777, 360] on div "Tony Simpson Deal Edit deal Mark as won Mark as lost Delete deal Tony Simpson I…" at bounding box center [769, 345] width 156 height 80
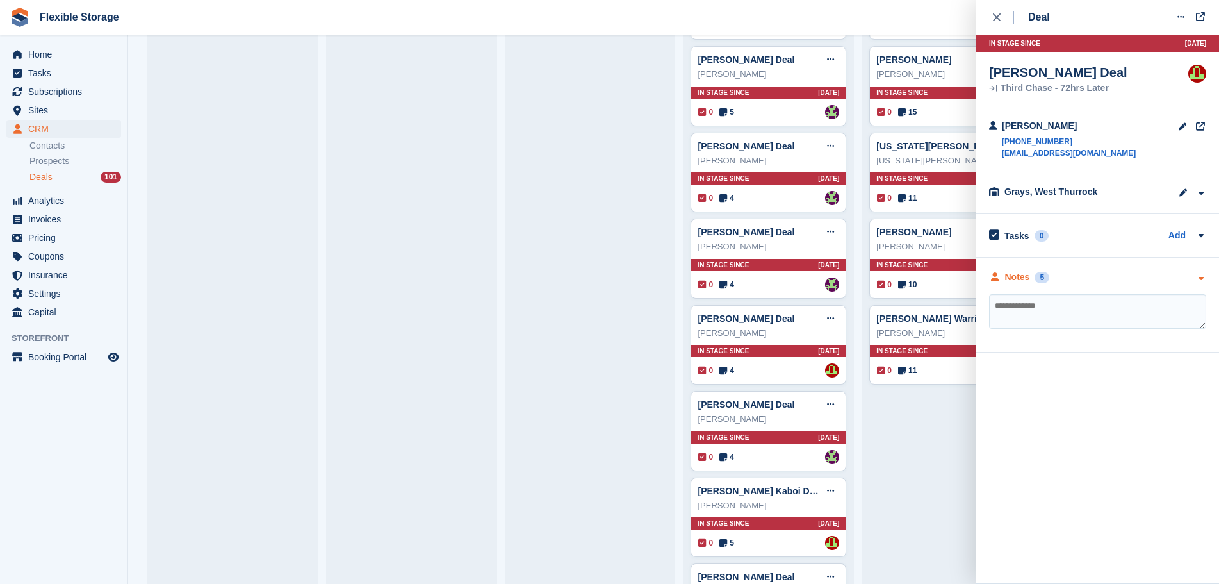
click at [1090, 273] on div "Notes 5" at bounding box center [1097, 276] width 217 height 13
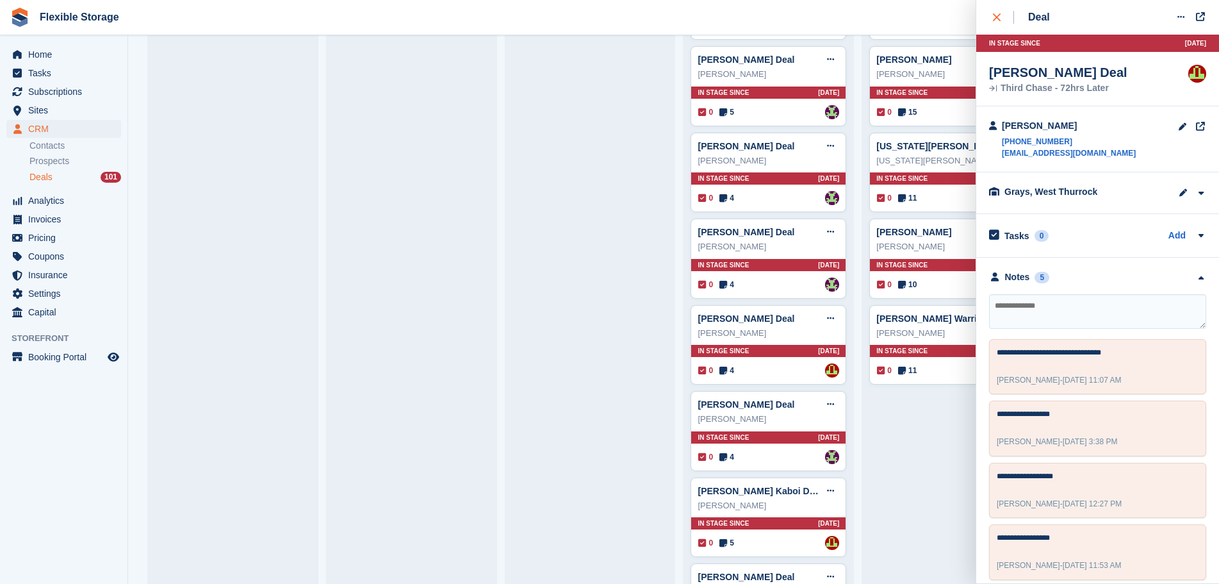
click at [1003, 22] on div "close" at bounding box center [1003, 17] width 21 height 13
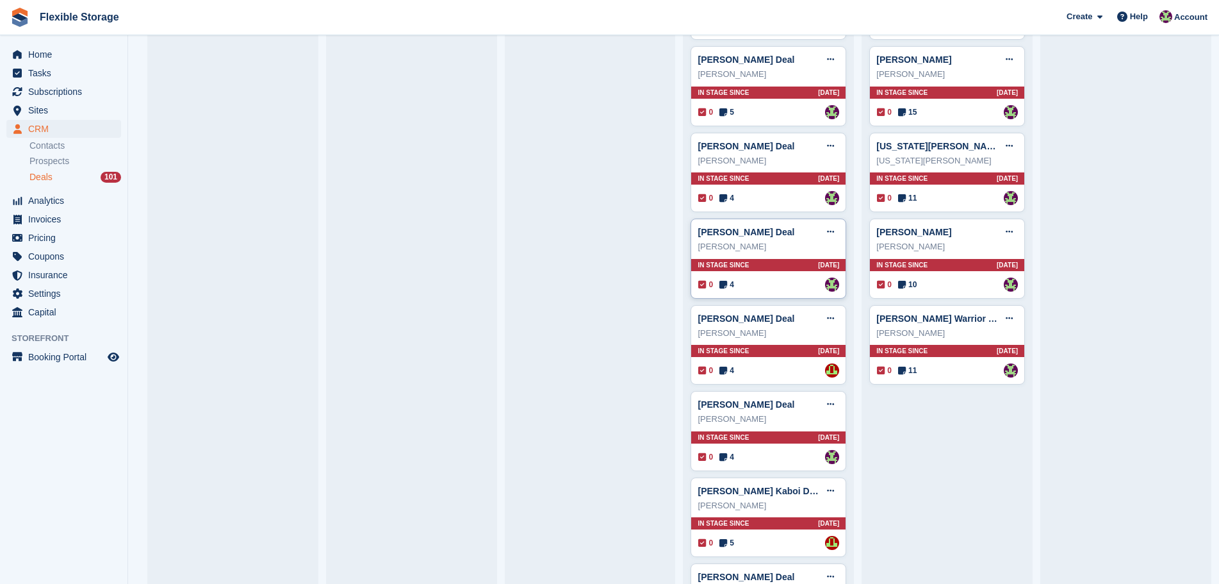
click at [769, 242] on div "Bernice Lim Deal Edit deal Mark as won Mark as lost Delete deal" at bounding box center [769, 231] width 142 height 19
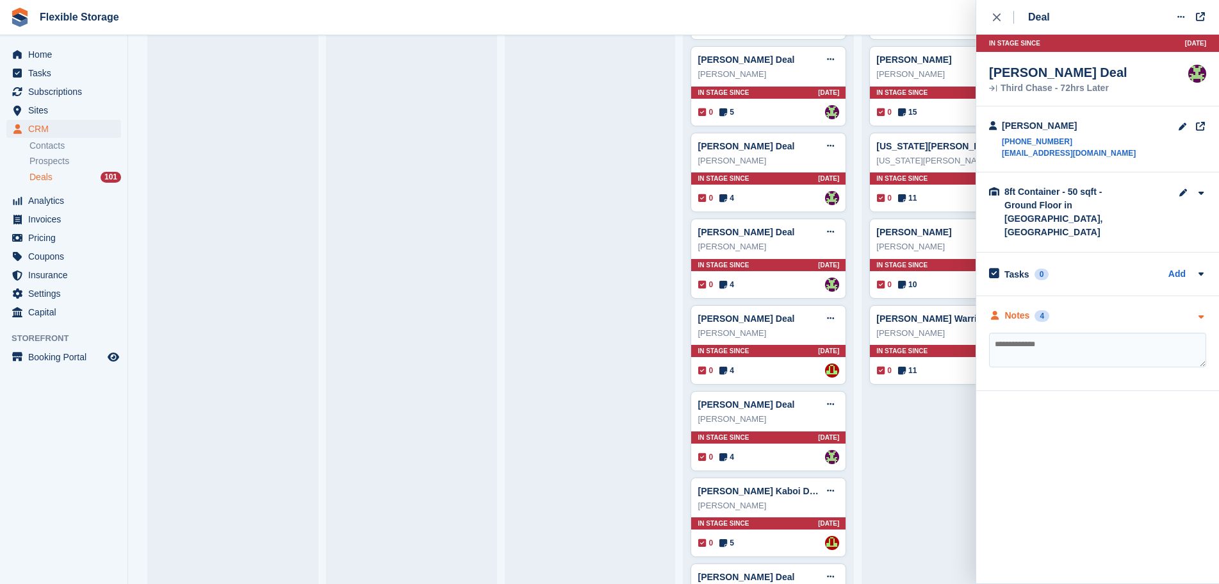
click at [1124, 309] on div "Notes 4" at bounding box center [1097, 315] width 217 height 13
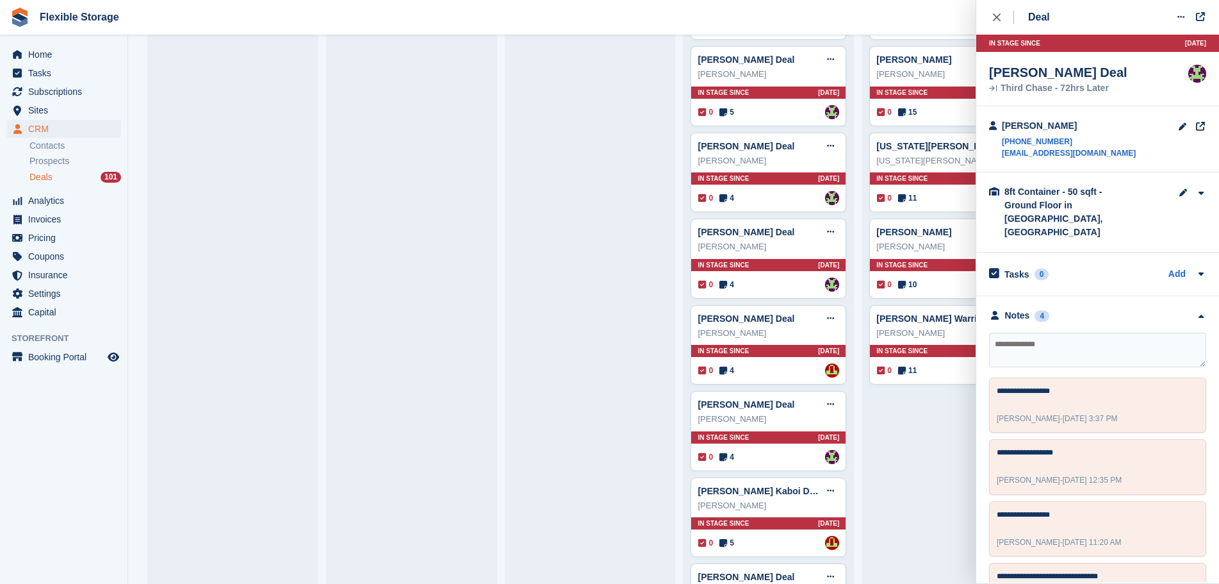
click at [1123, 332] on textarea at bounding box center [1097, 349] width 217 height 35
type textarea "**********"
click at [1001, 17] on div "close" at bounding box center [1003, 17] width 21 height 13
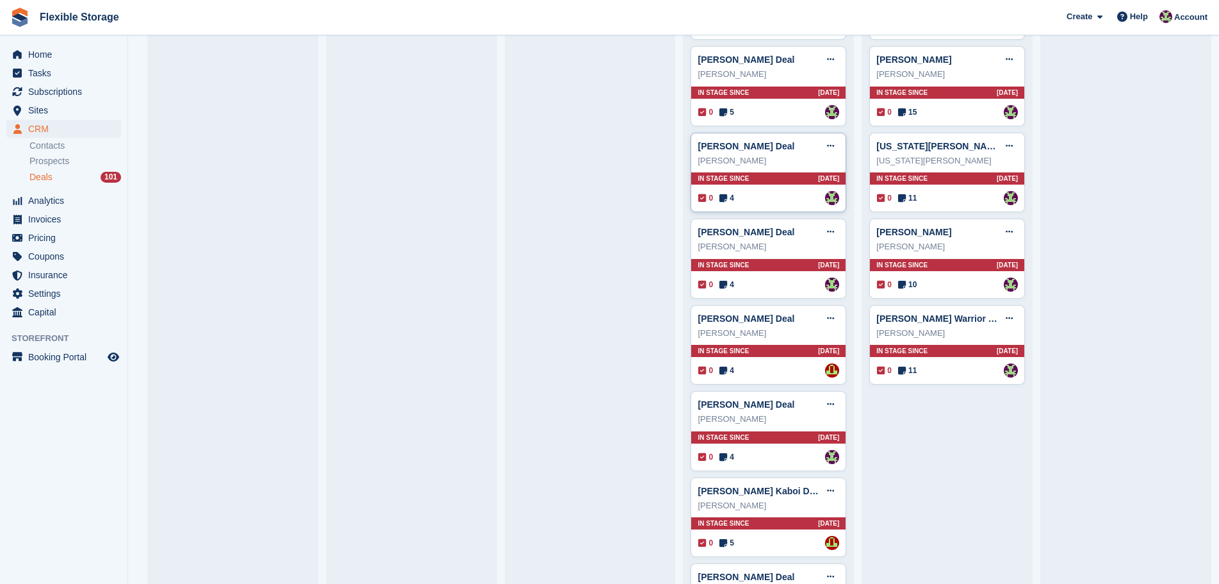
click at [794, 195] on div "0 4 Assigned to Rachael Fisher" at bounding box center [768, 198] width 141 height 14
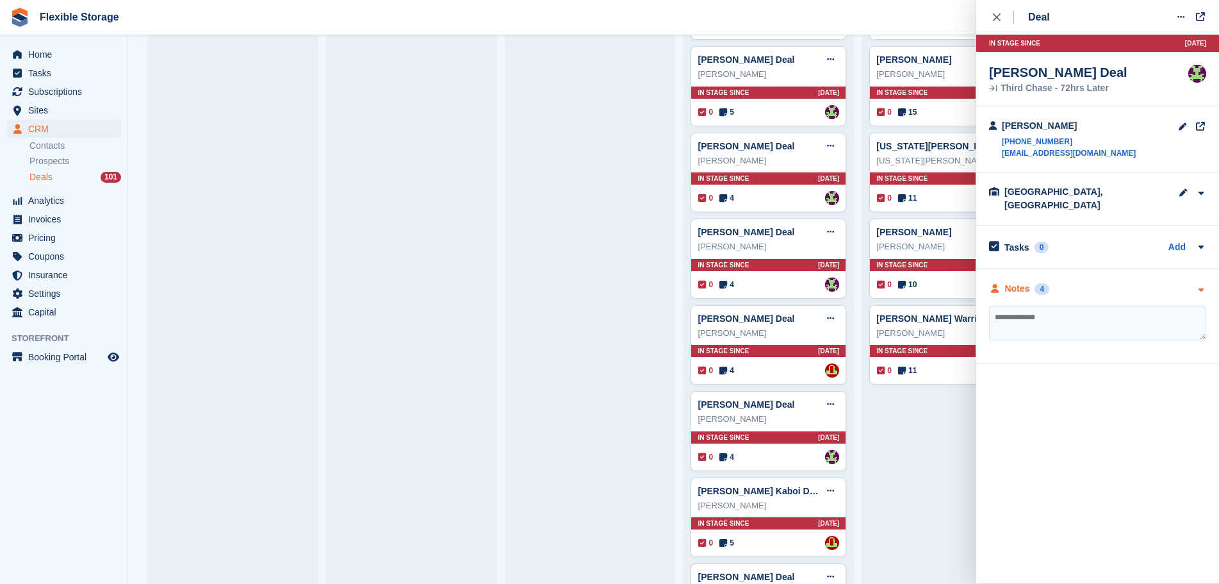
click at [1089, 282] on div "Notes 4" at bounding box center [1097, 288] width 217 height 13
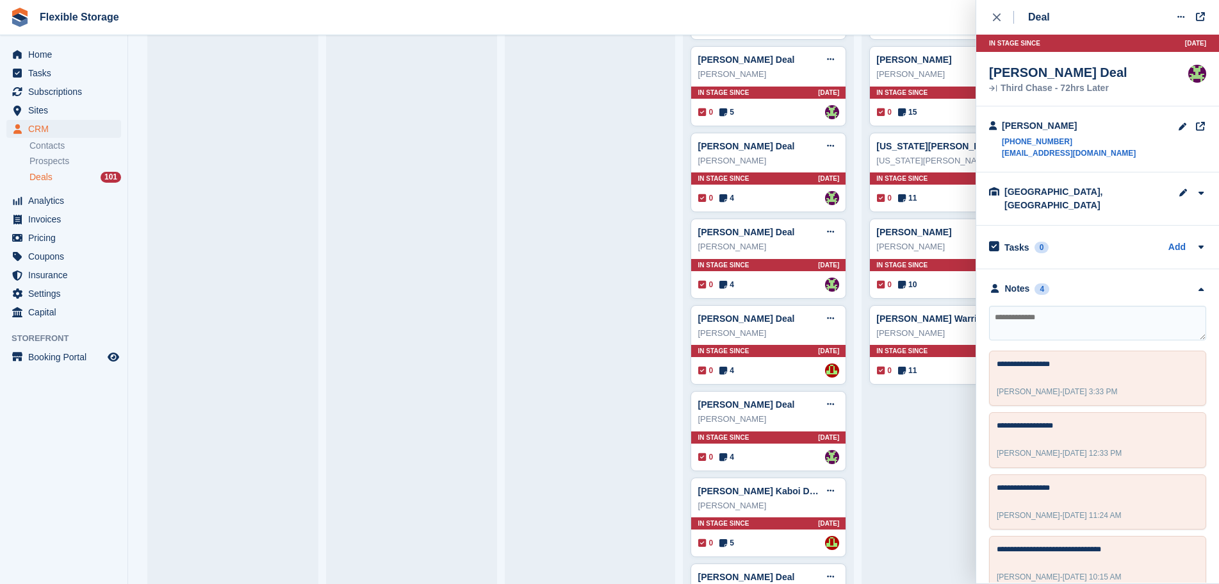
click at [1097, 306] on textarea at bounding box center [1097, 323] width 217 height 35
click at [1093, 310] on textarea at bounding box center [1097, 323] width 217 height 35
click at [1093, 310] on textarea "**********" at bounding box center [1097, 323] width 217 height 35
type textarea "**********"
click at [1115, 306] on textarea "**********" at bounding box center [1097, 323] width 217 height 35
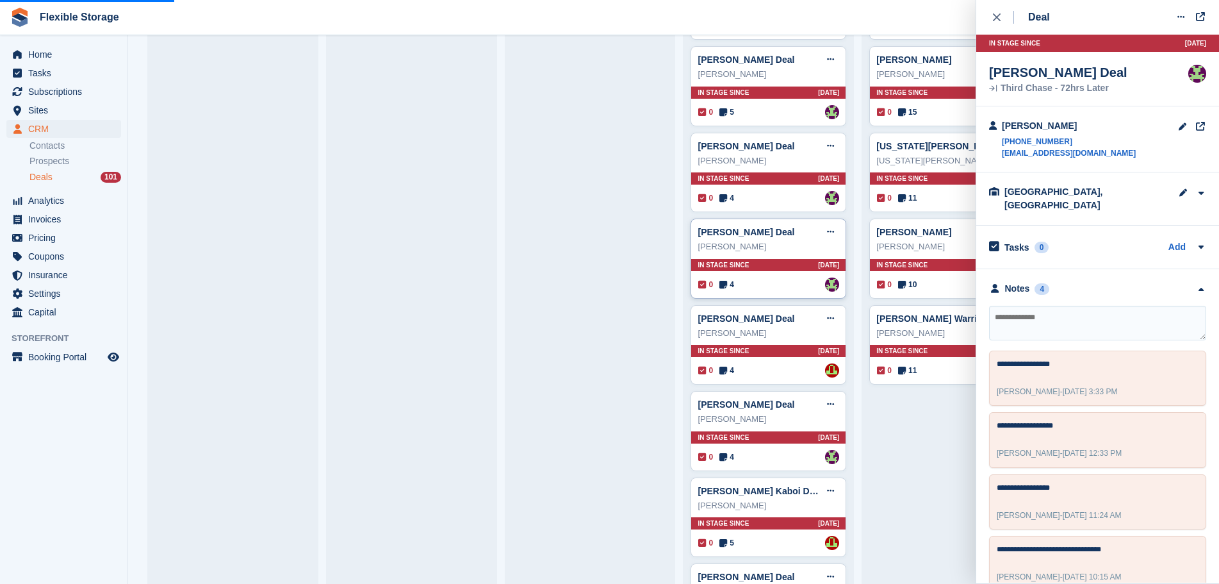
click at [791, 271] on div "In stage since 8D AGO" at bounding box center [768, 265] width 154 height 12
click at [1088, 282] on div "Notes 4" at bounding box center [1097, 288] width 217 height 13
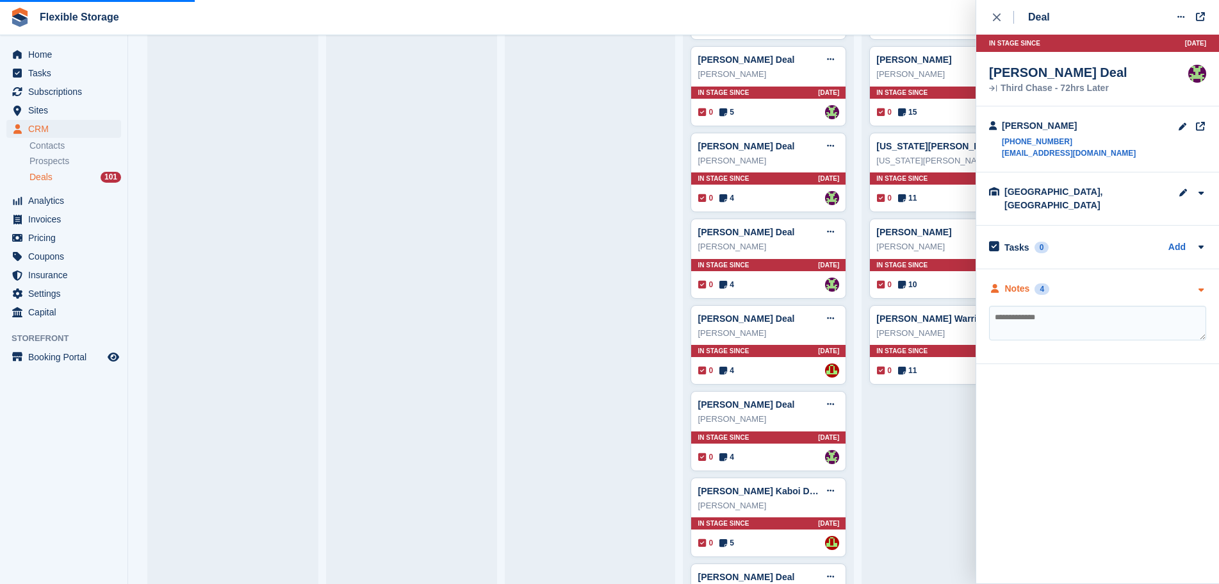
click at [1090, 282] on div "Notes 4" at bounding box center [1097, 288] width 217 height 13
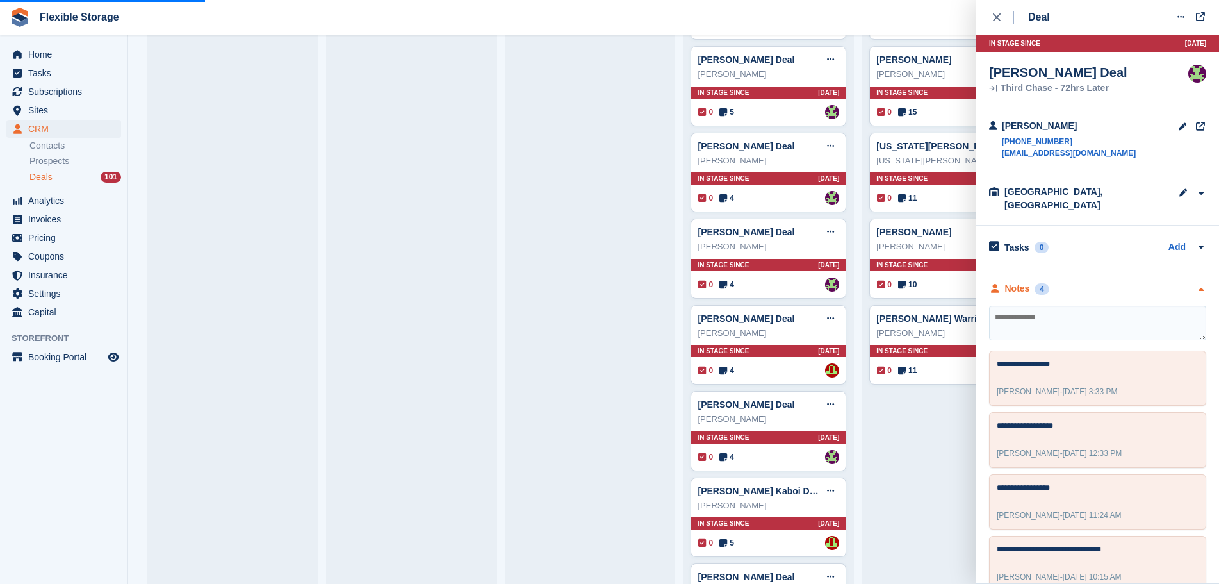
click at [1093, 282] on div "Notes 4" at bounding box center [1097, 288] width 217 height 13
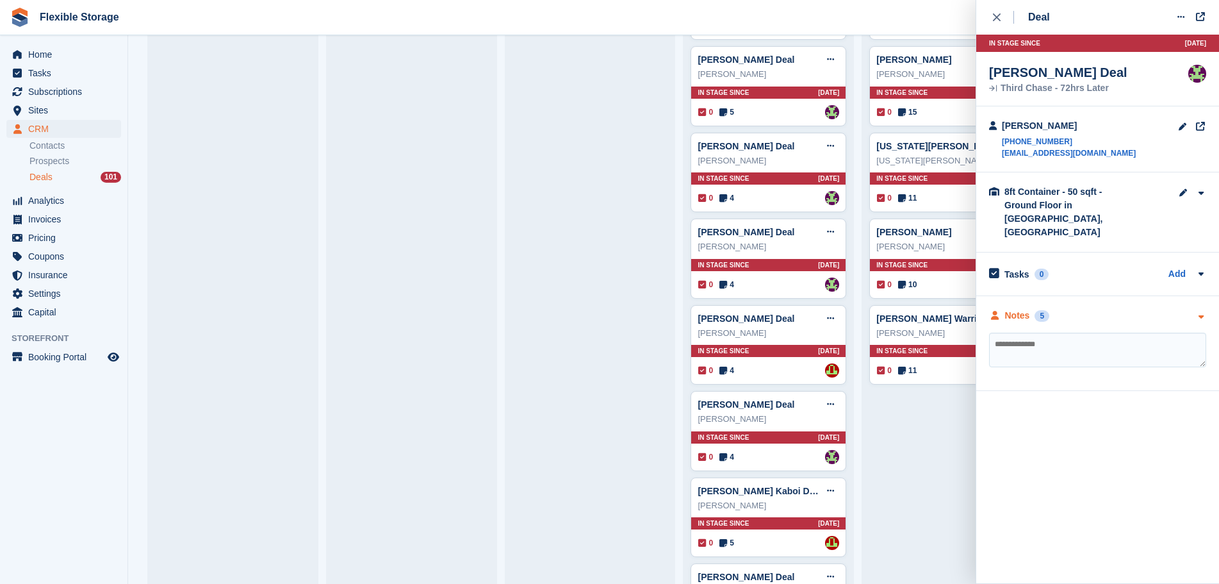
click at [1126, 309] on div "Notes 5" at bounding box center [1097, 315] width 217 height 13
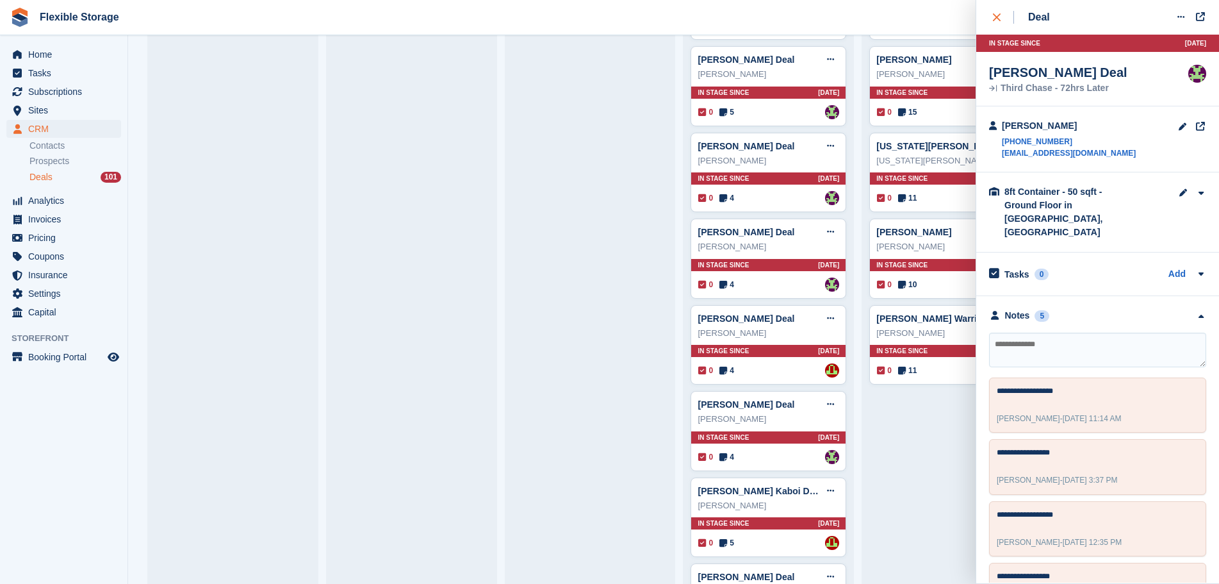
click at [1005, 14] on div "close" at bounding box center [1003, 17] width 21 height 13
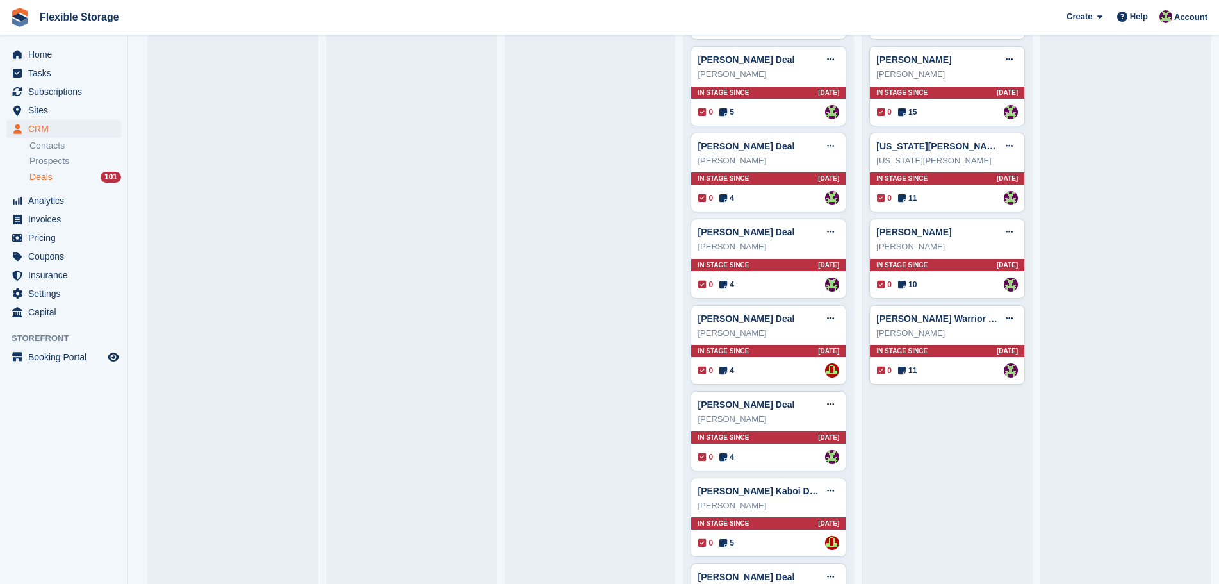
click at [758, 117] on div "0 5 Assigned to Rachael Fisher" at bounding box center [768, 112] width 141 height 14
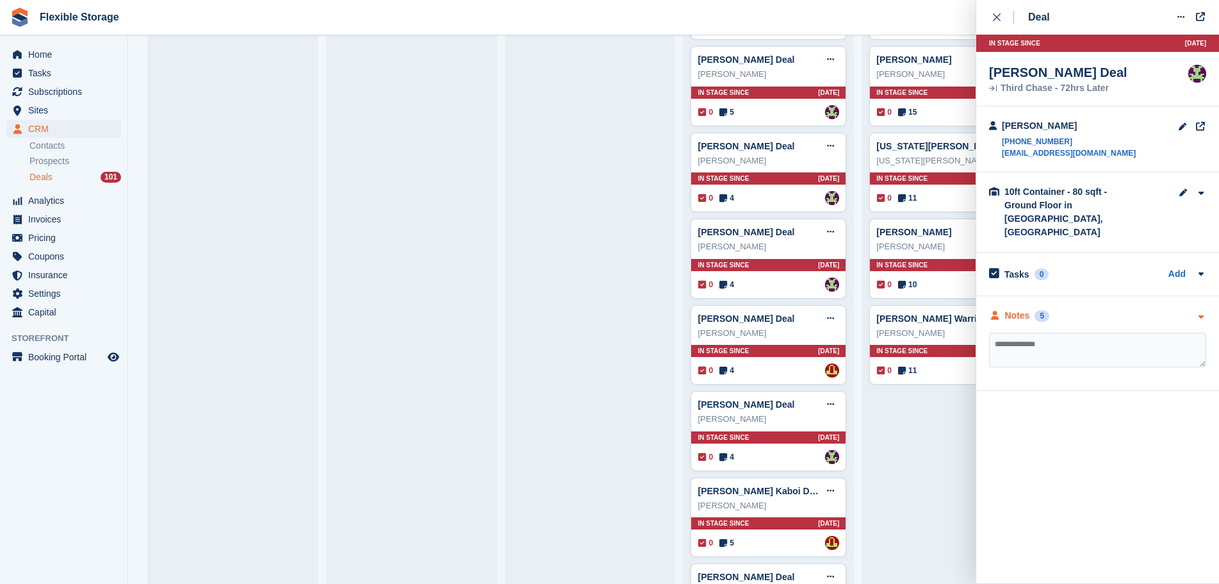
click at [1086, 309] on div "Notes 5" at bounding box center [1097, 315] width 217 height 13
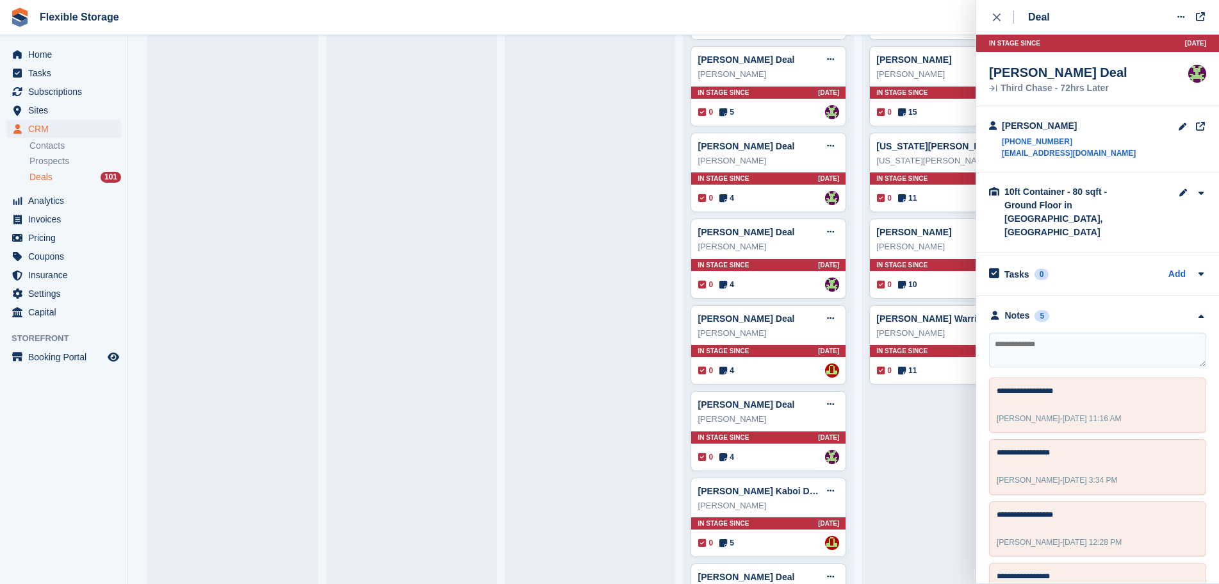
click at [1084, 332] on textarea at bounding box center [1097, 349] width 217 height 35
click at [1086, 332] on textarea at bounding box center [1097, 349] width 217 height 35
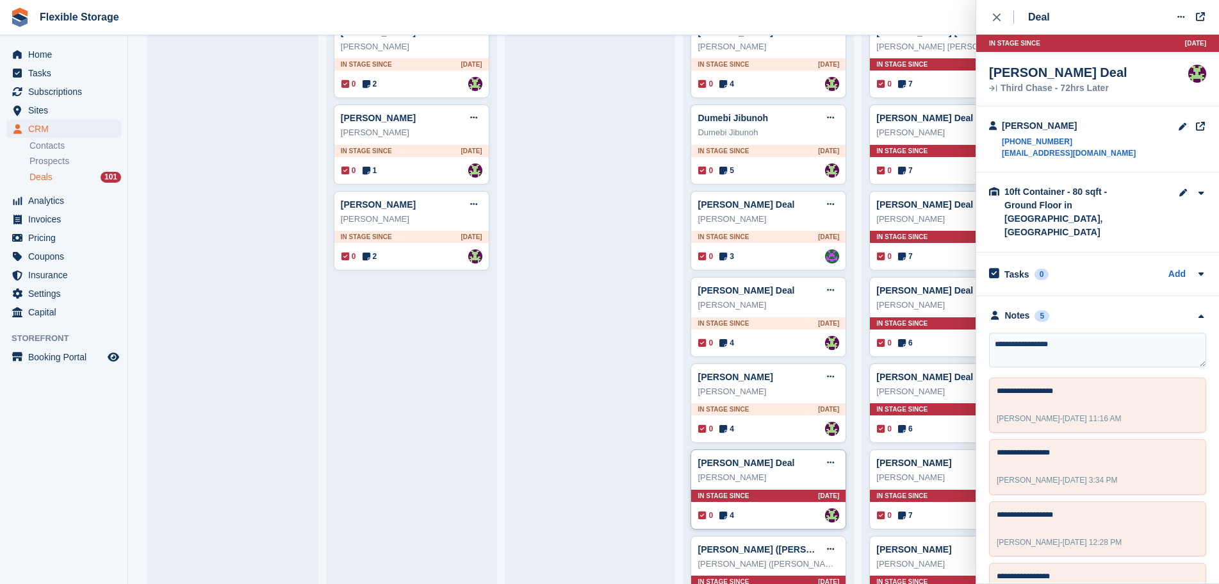
scroll to position [769, 0]
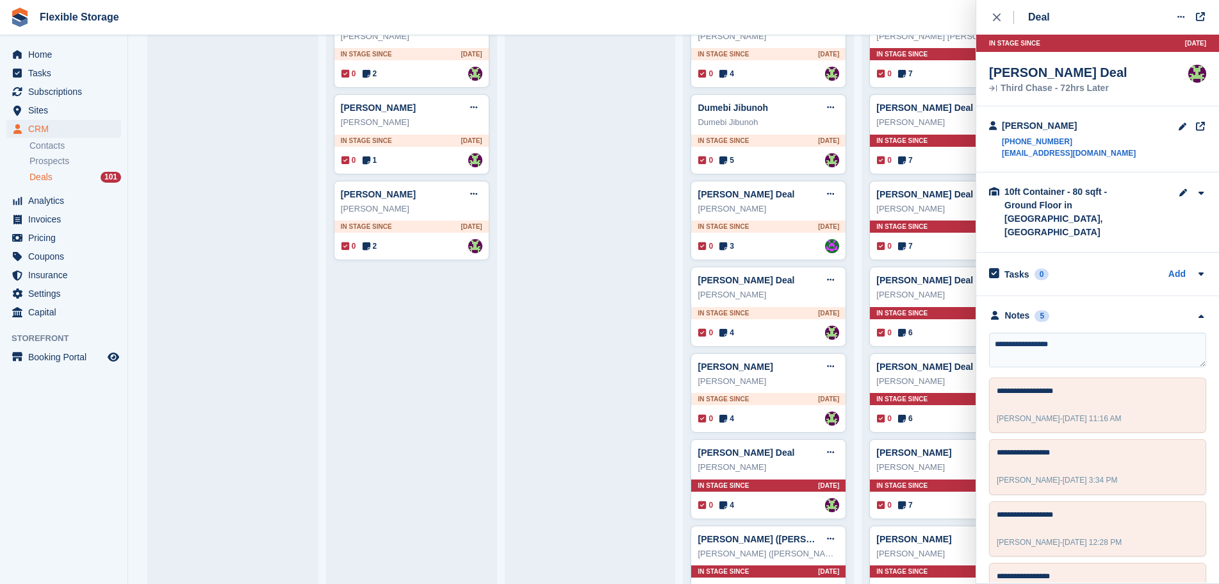
type textarea "**********"
drag, startPoint x: 1096, startPoint y: 333, endPoint x: 899, endPoint y: 334, distance: 196.7
click at [892, 331] on body "Flexible Storage Create Subscription Invoice Contact Deal Discount Page Help Ch…" at bounding box center [609, 292] width 1219 height 584
click at [1119, 334] on textarea "**********" at bounding box center [1097, 349] width 217 height 35
click at [1172, 332] on textarea "**********" at bounding box center [1097, 349] width 217 height 35
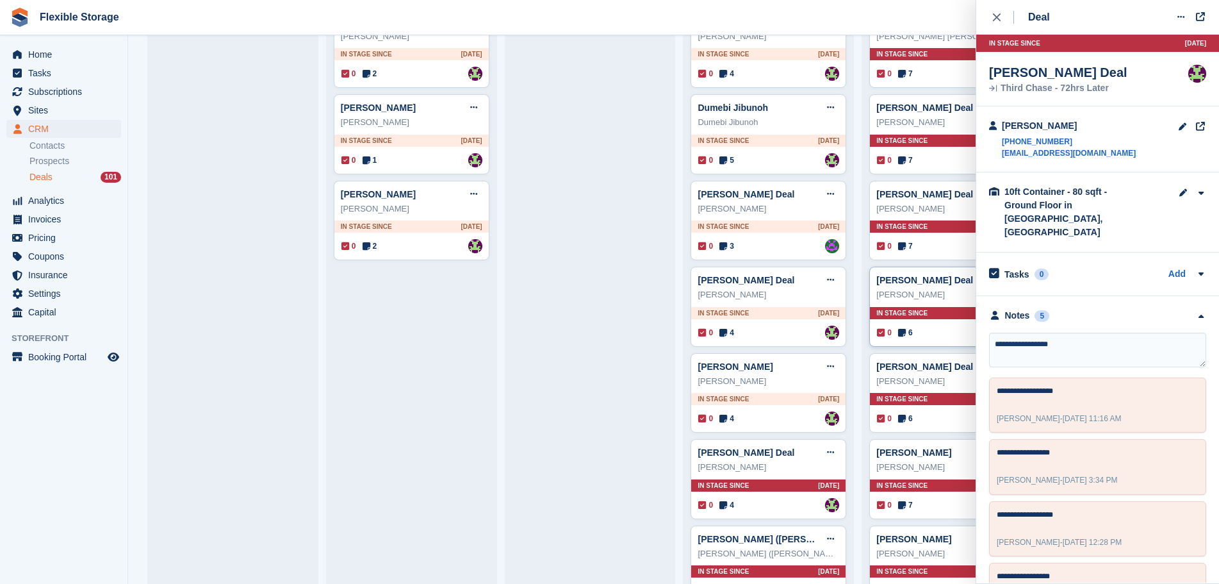
drag, startPoint x: 1155, startPoint y: 336, endPoint x: 958, endPoint y: 321, distance: 197.9
click at [958, 321] on body "Flexible Storage Create Subscription Invoice Contact Deal Discount Page Help Ch…" at bounding box center [609, 292] width 1219 height 584
click at [1120, 332] on textarea "**********" at bounding box center [1097, 349] width 217 height 35
click at [1166, 333] on textarea "**********" at bounding box center [1097, 349] width 217 height 35
drag, startPoint x: 978, startPoint y: 326, endPoint x: 949, endPoint y: 320, distance: 30.0
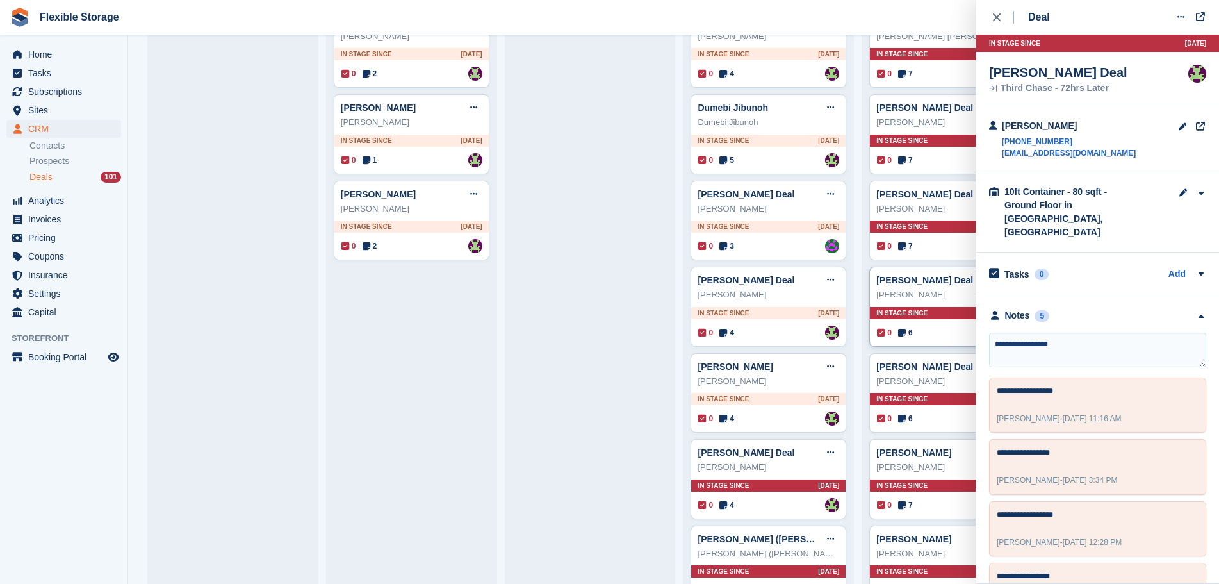
click at [949, 320] on body "Flexible Storage Create Subscription Invoice Contact Deal Discount Page Help Ch…" at bounding box center [609, 292] width 1219 height 584
click at [1108, 332] on textarea "**********" at bounding box center [1097, 349] width 217 height 35
click at [992, 24] on button "close" at bounding box center [1003, 17] width 29 height 35
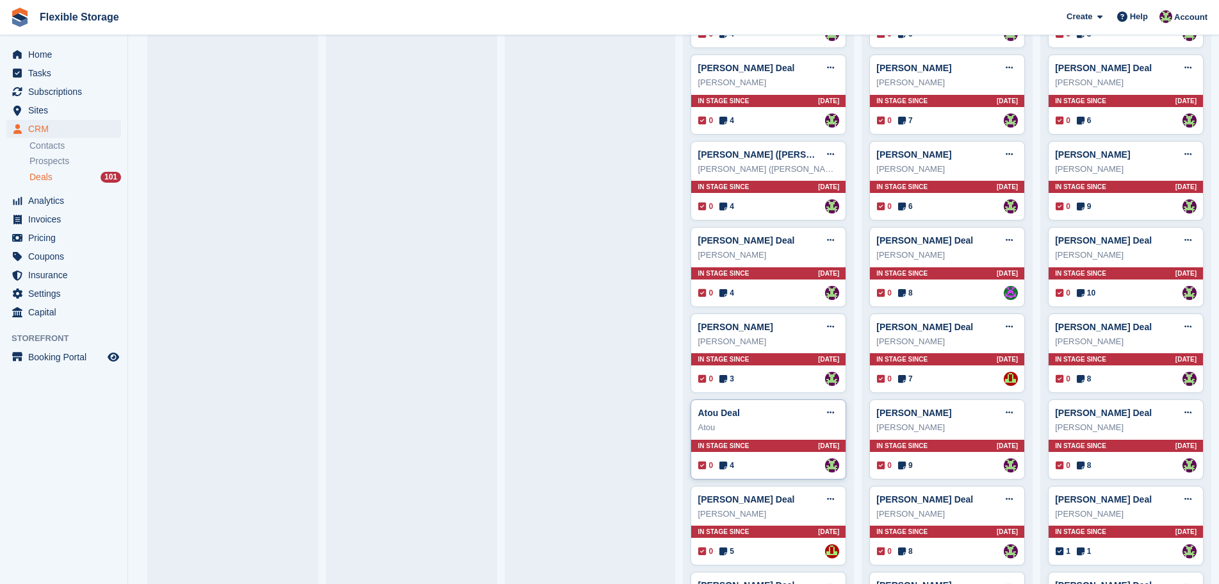
scroll to position [1537, 0]
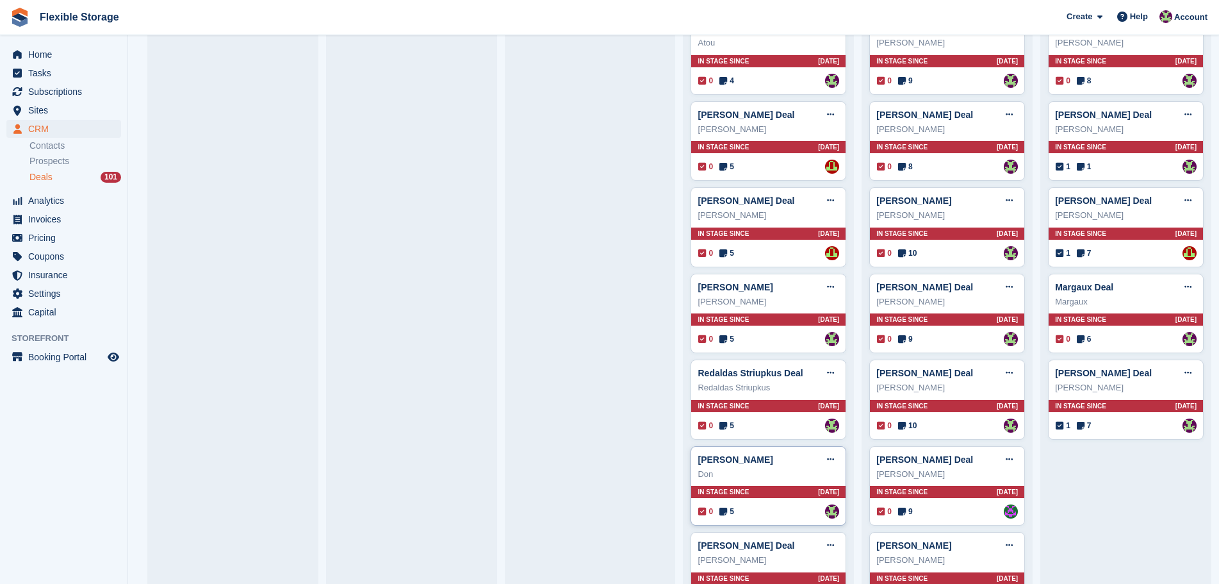
click at [770, 477] on div "Don" at bounding box center [769, 474] width 142 height 13
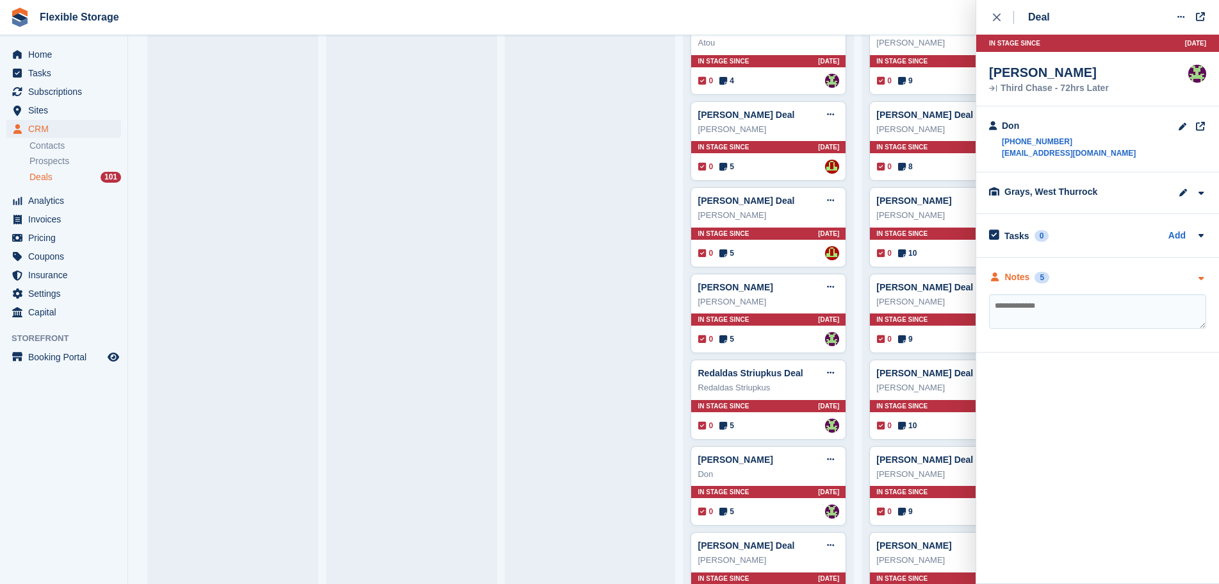
click at [1111, 281] on div "Notes 5" at bounding box center [1097, 276] width 217 height 13
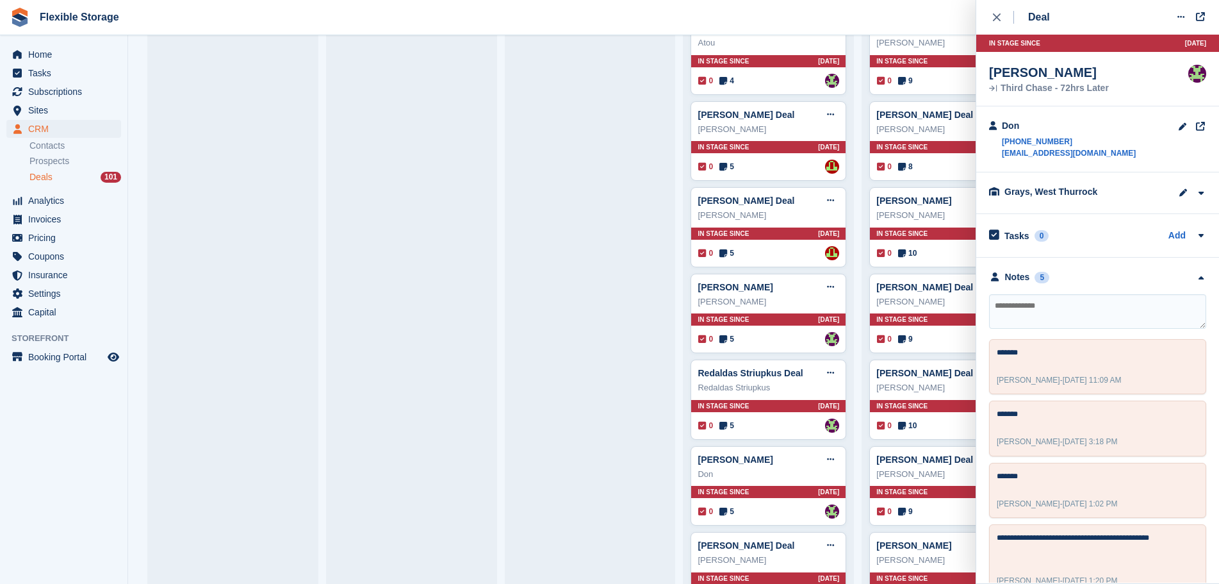
click at [1099, 315] on textarea at bounding box center [1097, 311] width 217 height 35
type textarea "*"
type textarea "*******"
click at [776, 412] on div "In stage since 8D AGO" at bounding box center [768, 406] width 154 height 12
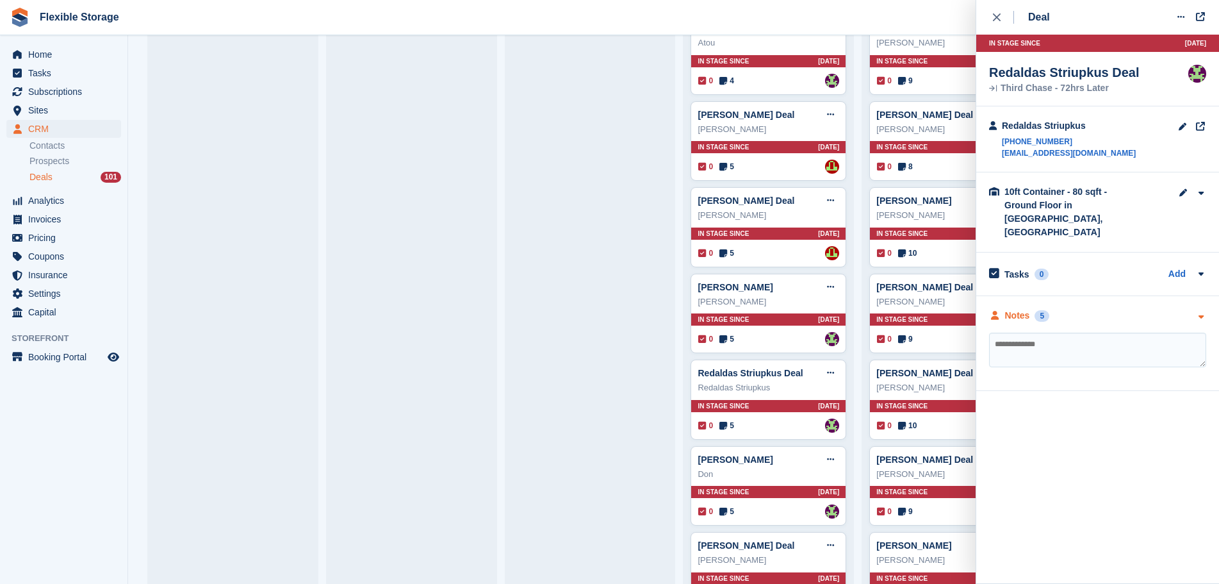
click at [1087, 309] on div "Notes 5" at bounding box center [1097, 315] width 217 height 13
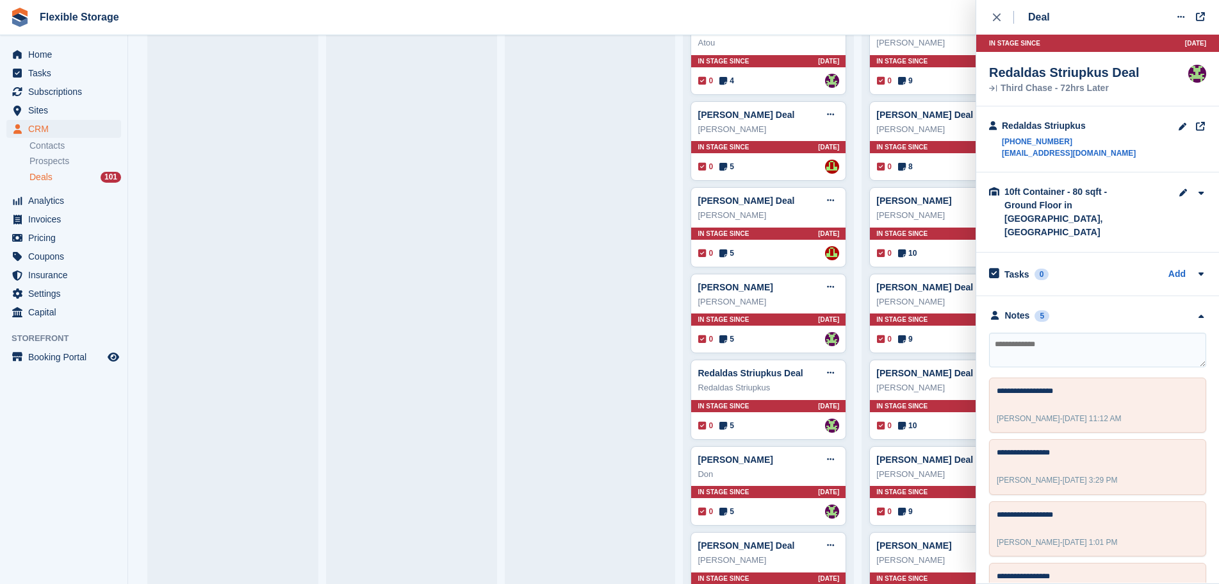
click at [1085, 334] on textarea at bounding box center [1097, 349] width 217 height 35
type textarea "**********"
click at [1085, 335] on textarea at bounding box center [1097, 349] width 217 height 35
click at [782, 336] on div "0 5 Assigned to Rachael Fisher" at bounding box center [768, 339] width 141 height 14
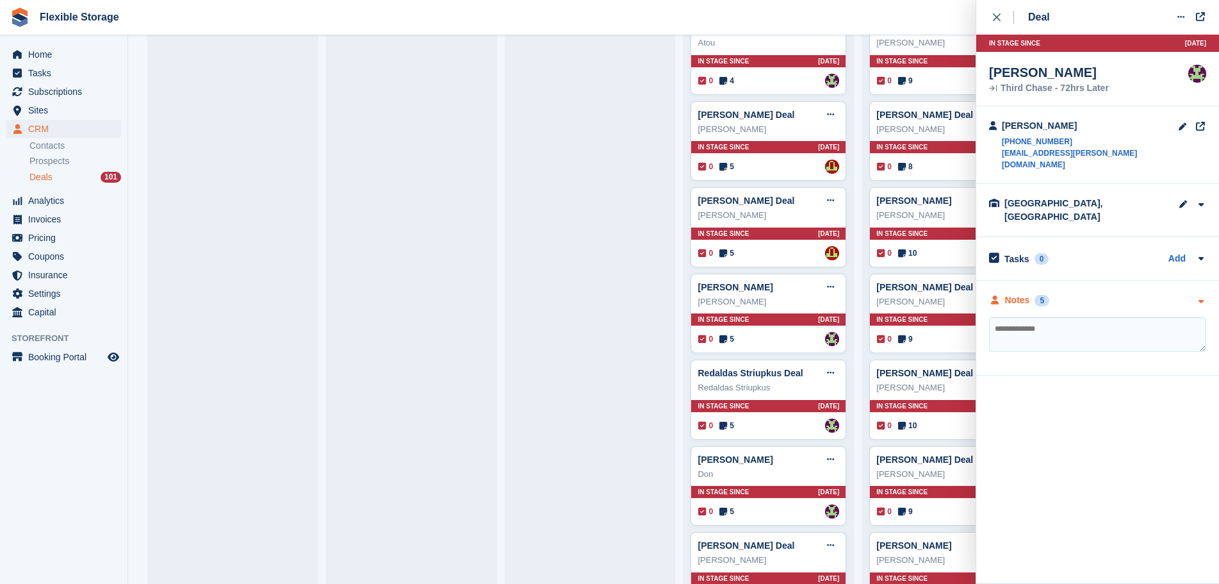
click at [1115, 293] on div "Notes 5" at bounding box center [1097, 299] width 217 height 13
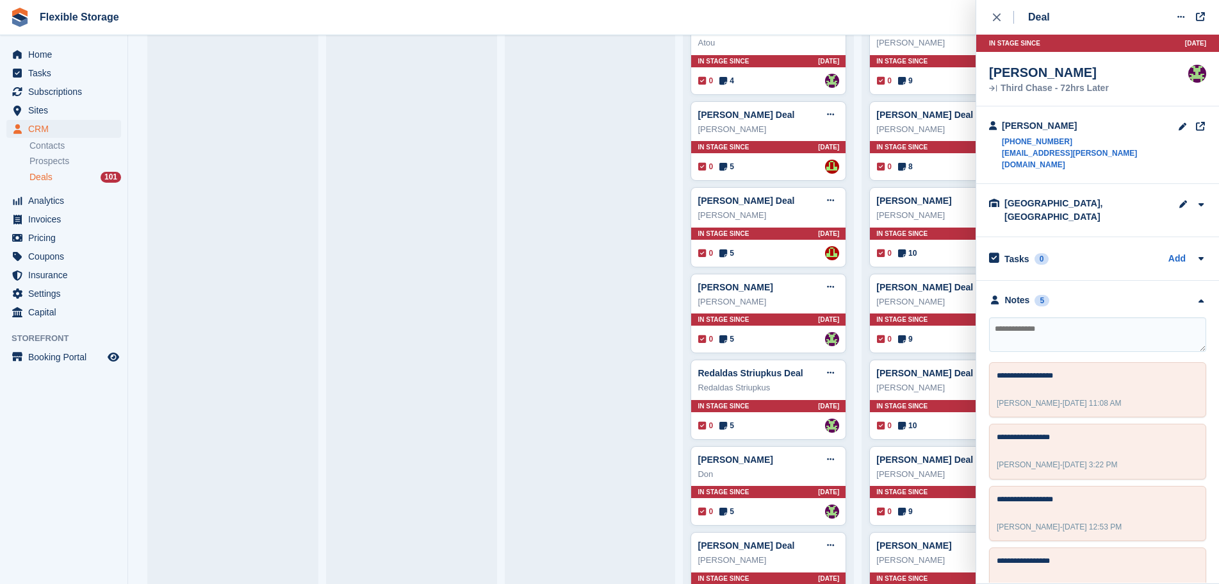
click at [1104, 317] on textarea at bounding box center [1097, 334] width 217 height 35
type textarea "**********"
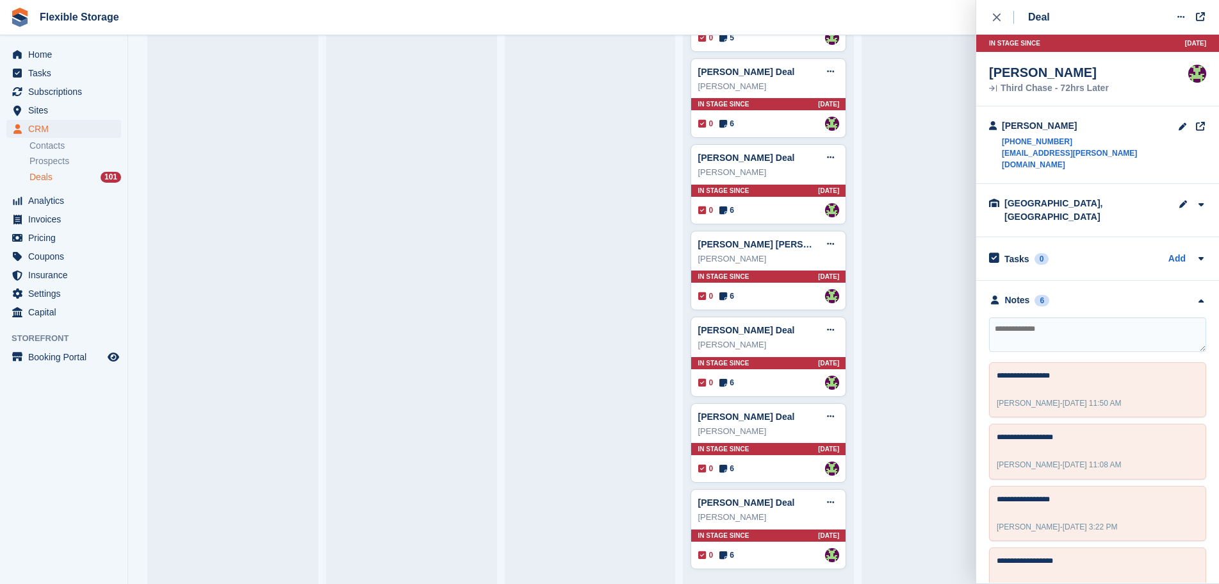
scroll to position [2792, 0]
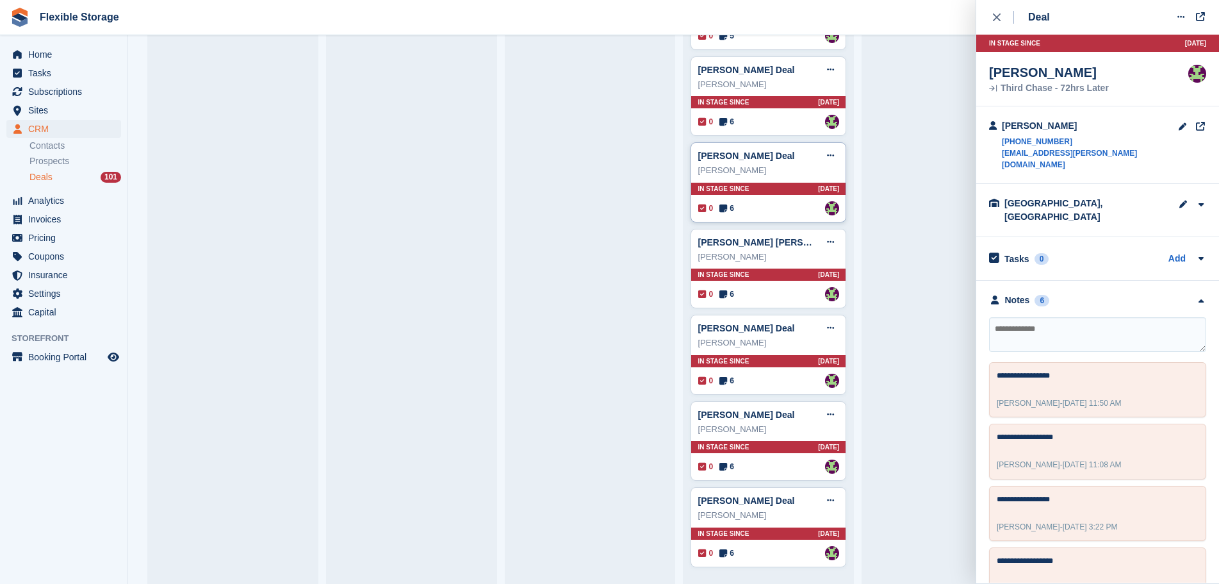
click at [798, 159] on div "Ryan Permanand Deal Edit deal Mark as won Mark as lost Delete deal" at bounding box center [769, 155] width 142 height 19
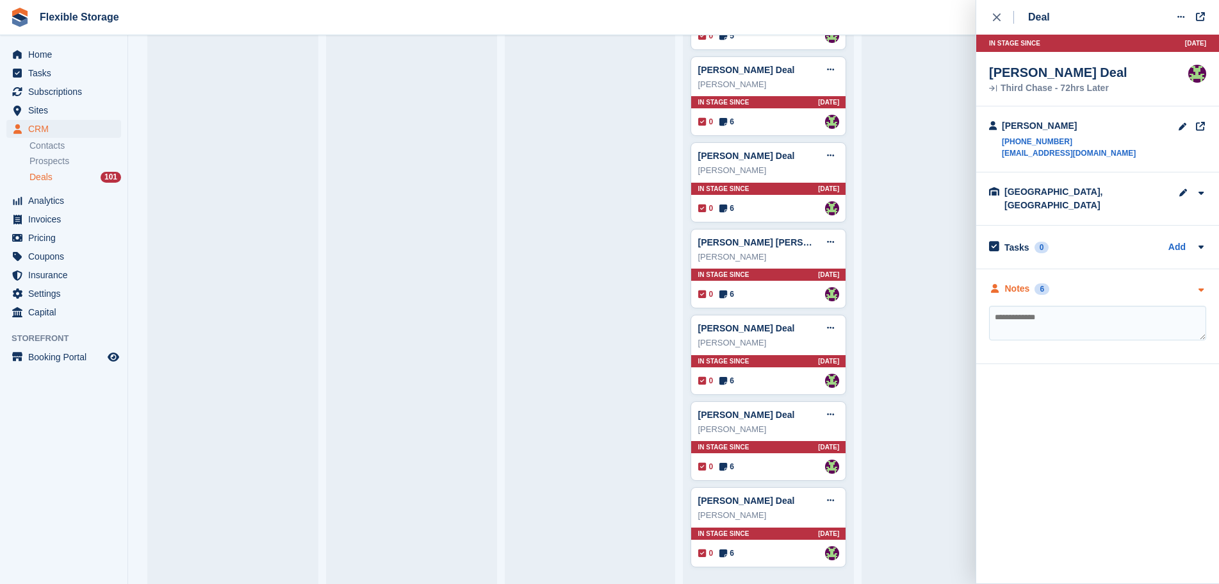
click at [1115, 282] on div "Notes 6" at bounding box center [1097, 288] width 217 height 13
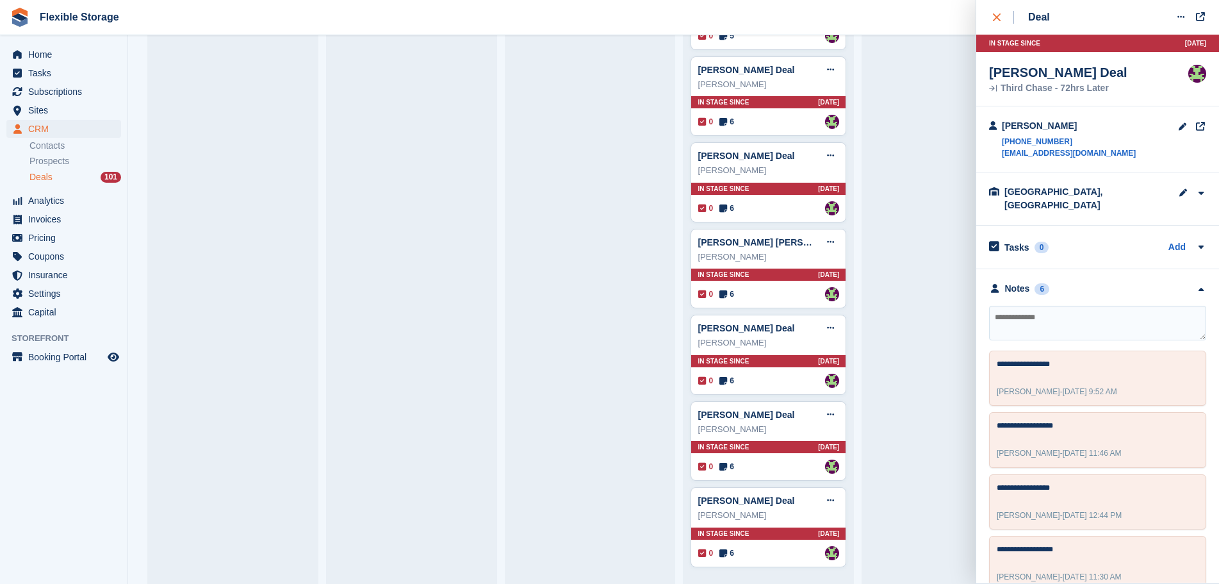
click at [1003, 19] on div "close" at bounding box center [1003, 17] width 21 height 13
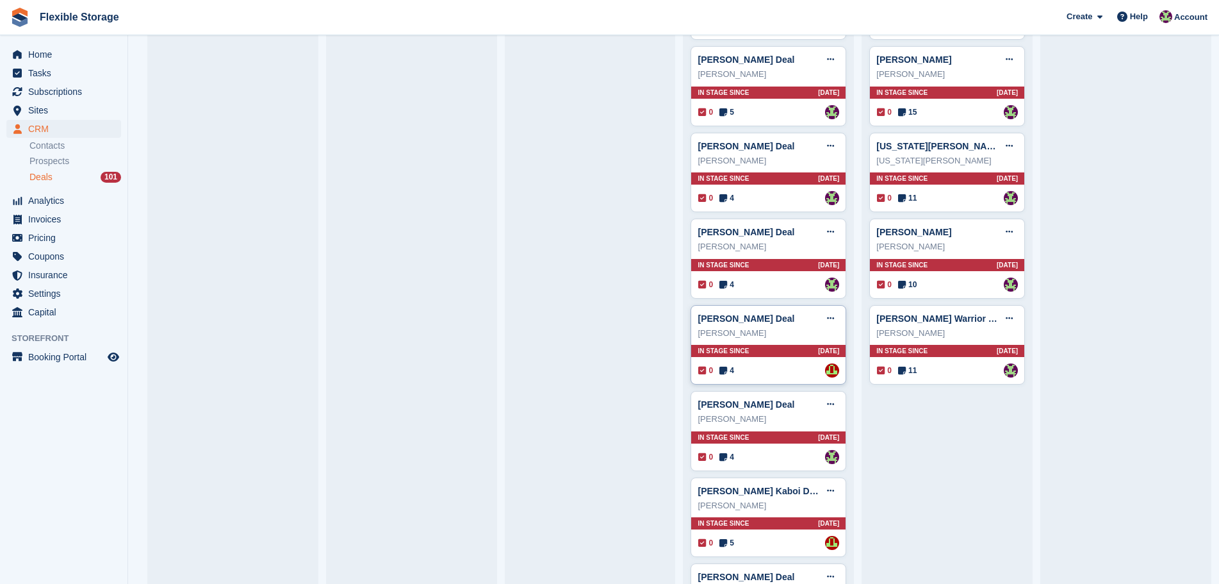
scroll to position [1639, 0]
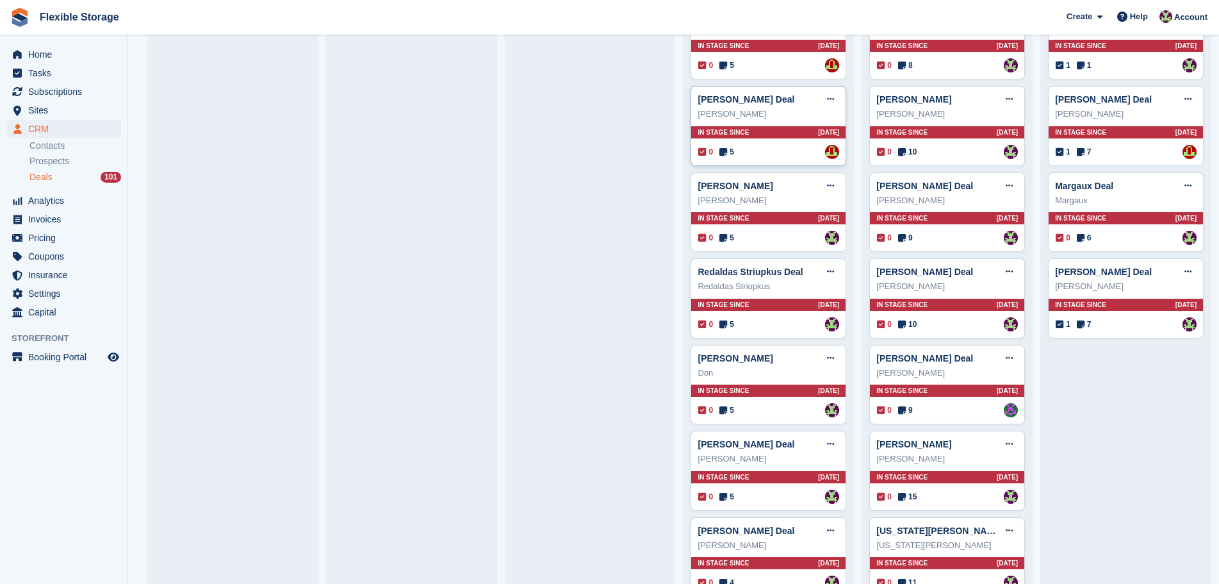
click at [766, 149] on div "0 5 Assigned to David Jones" at bounding box center [768, 152] width 141 height 14
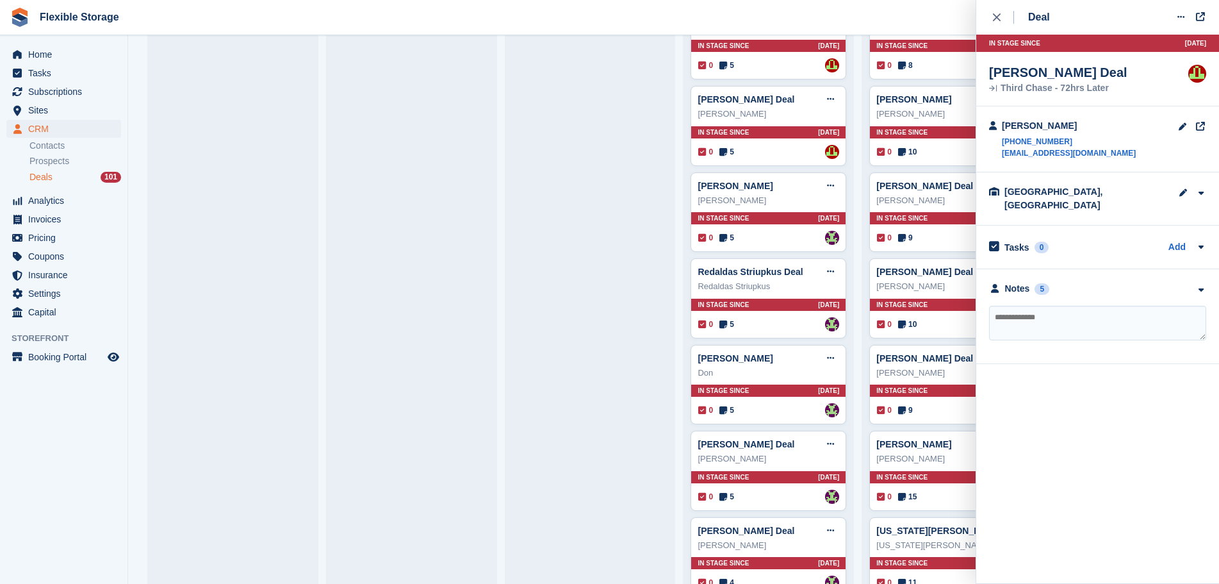
click at [1102, 269] on div "**********" at bounding box center [1097, 316] width 243 height 95
click at [1097, 282] on div "Notes 5" at bounding box center [1097, 288] width 217 height 13
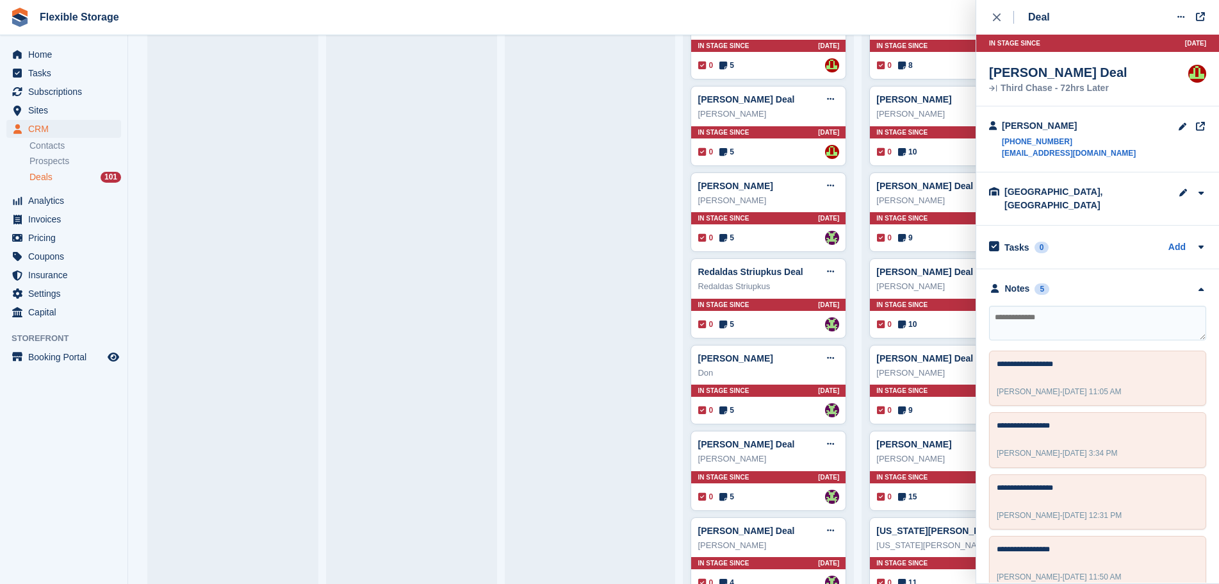
click at [1095, 315] on textarea at bounding box center [1097, 323] width 217 height 35
type textarea "**********"
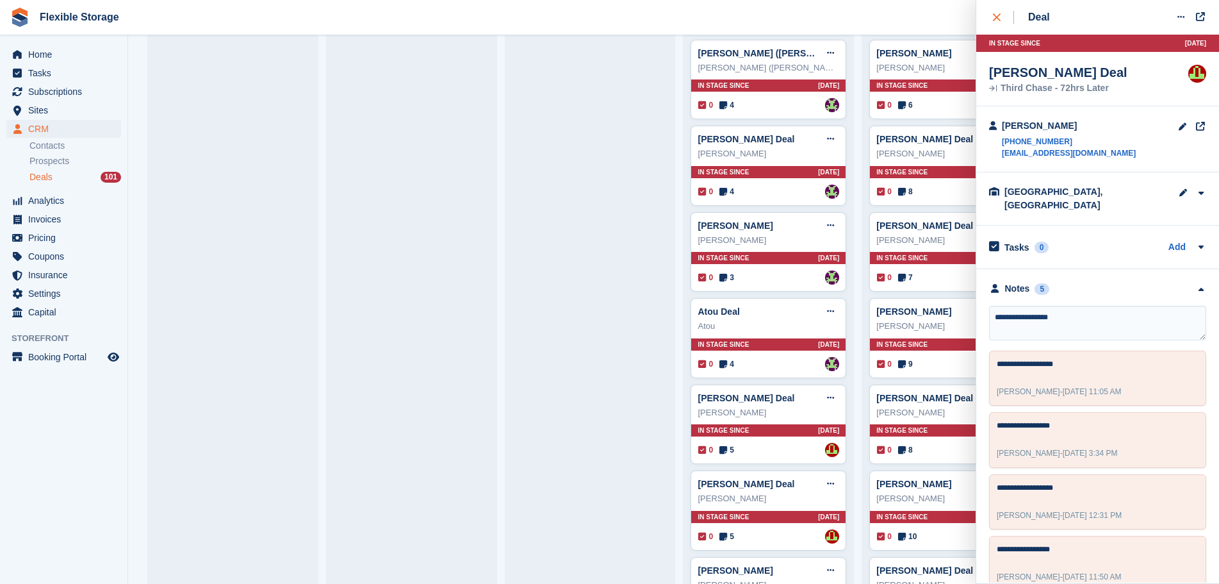
click at [1006, 17] on div "close" at bounding box center [1003, 17] width 21 height 13
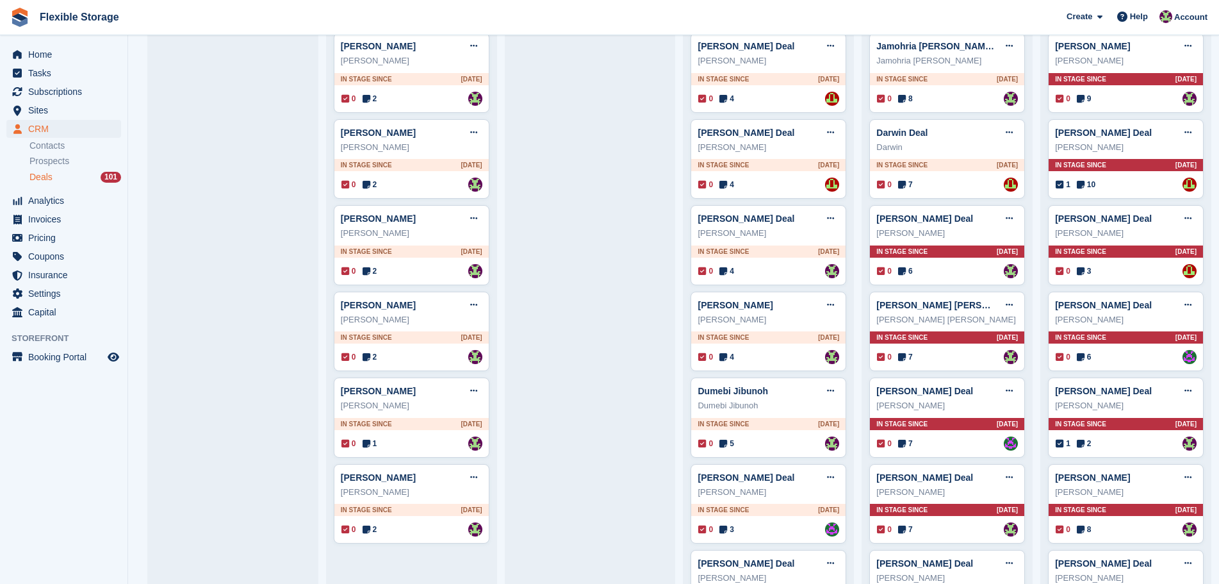
scroll to position [0, 0]
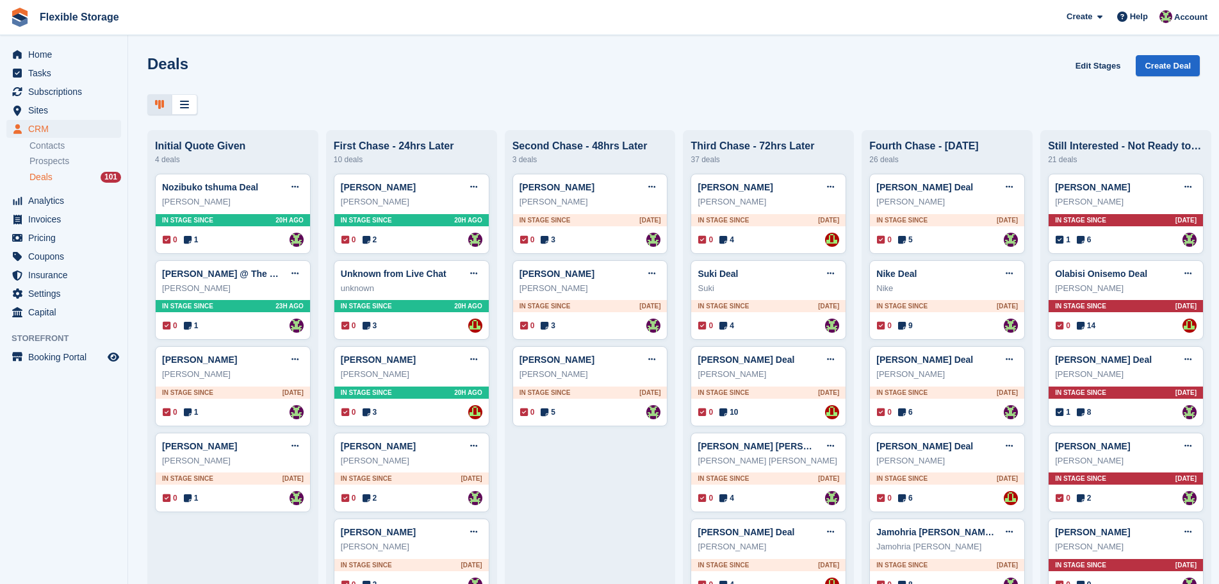
click at [171, 63] on h1 "Deals" at bounding box center [167, 63] width 41 height 17
click at [312, 65] on div "Deals Edit Stages Create Deal" at bounding box center [673, 73] width 1053 height 37
click at [51, 53] on span "Home" at bounding box center [66, 54] width 77 height 18
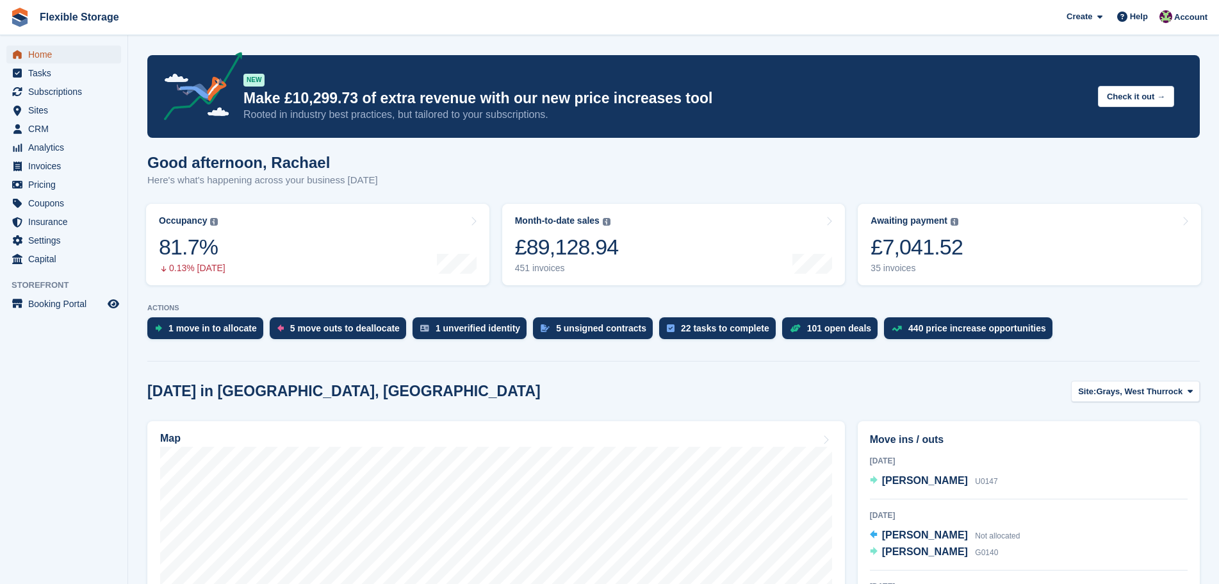
click at [66, 53] on span "Home" at bounding box center [66, 54] width 77 height 18
click at [76, 92] on span "Subscriptions" at bounding box center [66, 92] width 77 height 18
click at [39, 94] on span "Subscriptions" at bounding box center [66, 92] width 77 height 18
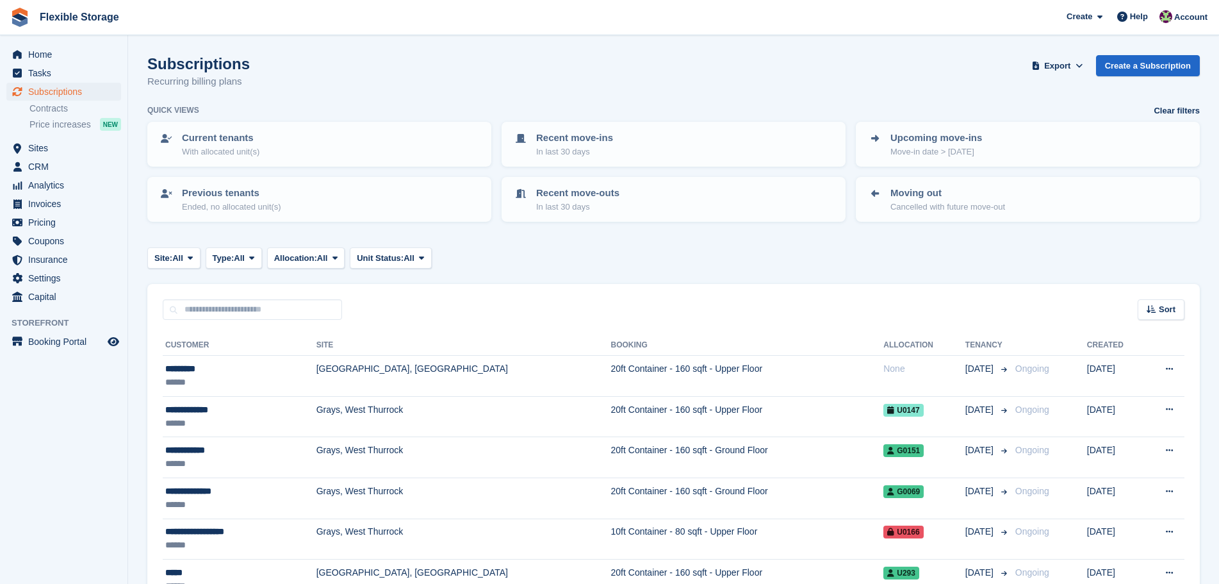
click at [953, 252] on div "Site: All All Grays, West Thurrock Chelmsford, Essex Aveley, Essex Type: All Al…" at bounding box center [673, 257] width 1053 height 21
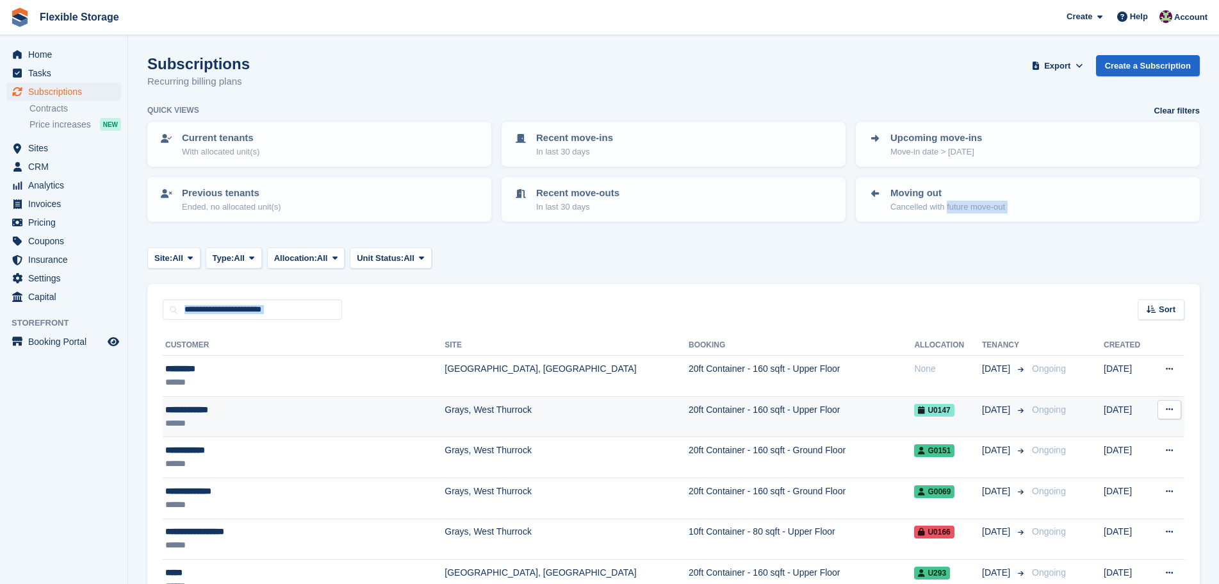
drag, startPoint x: 935, startPoint y: 298, endPoint x: 923, endPoint y: 423, distance: 126.1
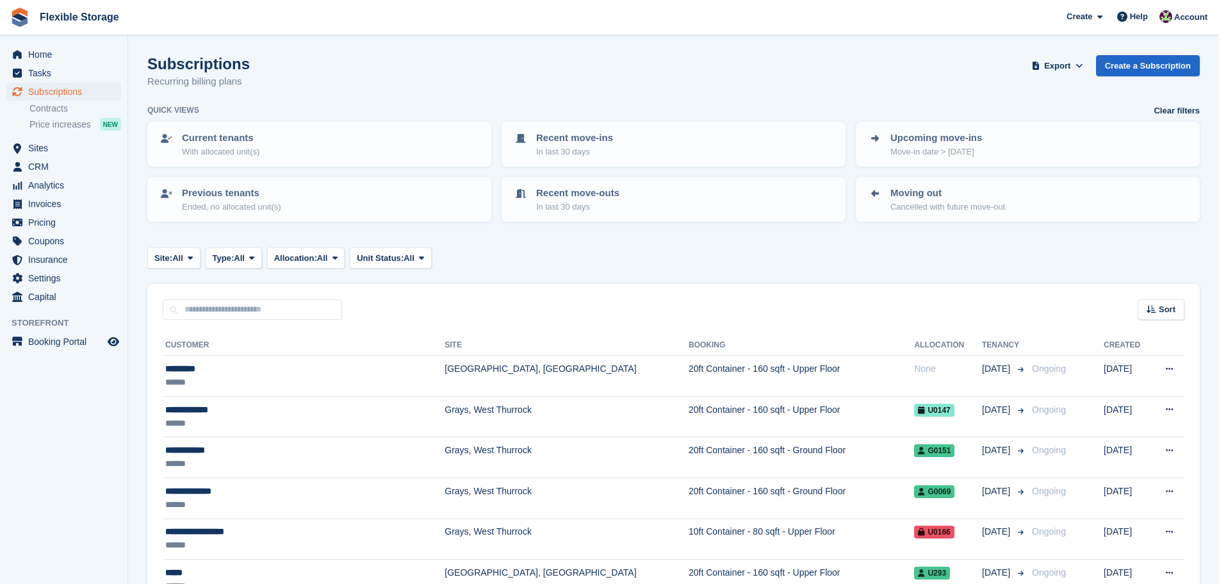
click at [68, 166] on span "CRM" at bounding box center [66, 167] width 77 height 18
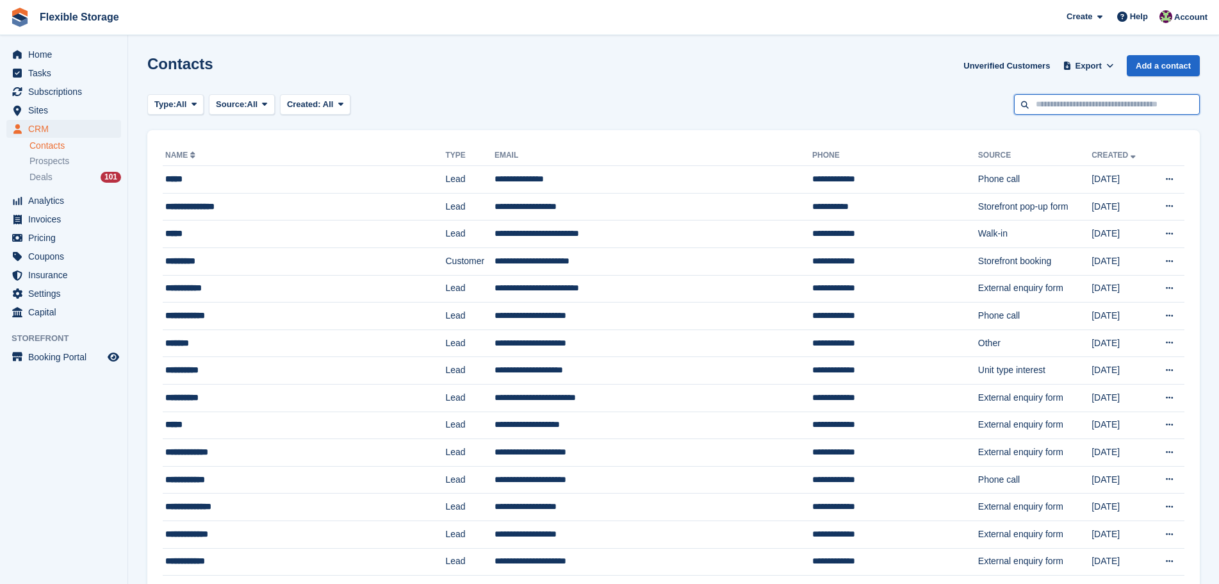
click at [1081, 97] on input "text" at bounding box center [1107, 104] width 186 height 21
type input "****"
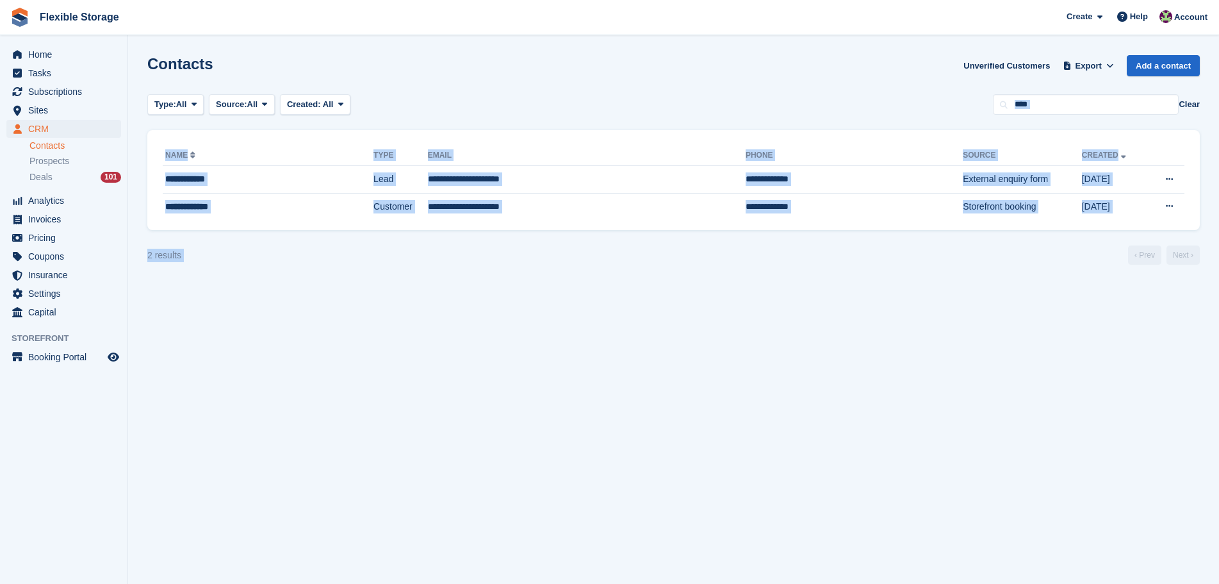
drag, startPoint x: 1178, startPoint y: 351, endPoint x: 725, endPoint y: 63, distance: 536.5
click at [725, 63] on section "Contacts Unverified Customers Export Export Contacts Export a CSV of all Contac…" at bounding box center [673, 292] width 1091 height 584
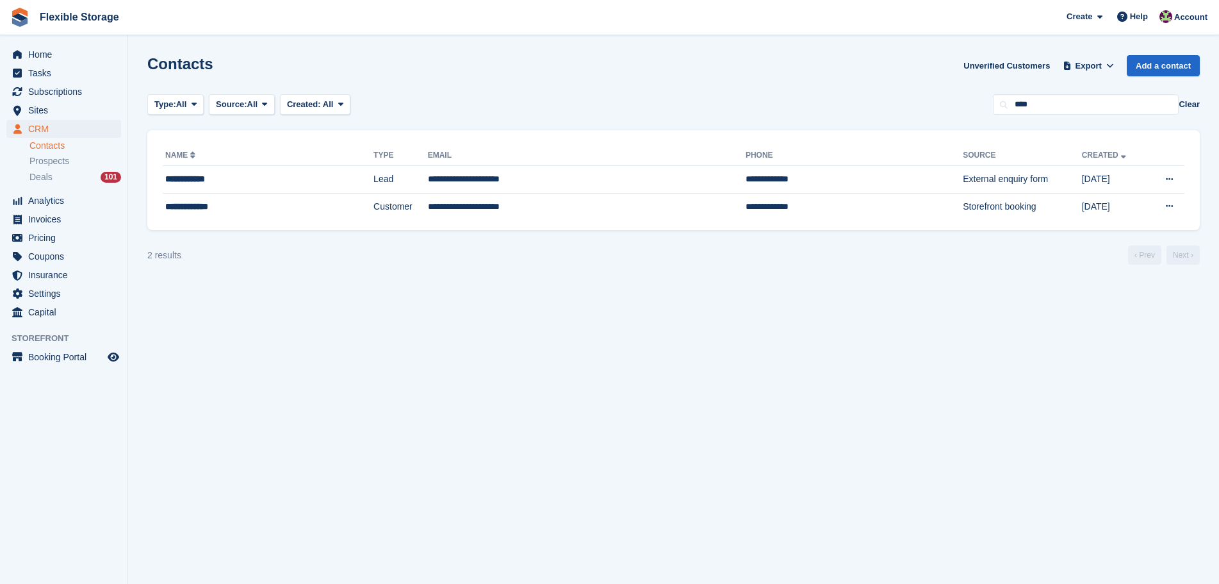
click at [758, 67] on div "Contacts Unverified Customers Export Export Contacts Export a CSV of all Contac…" at bounding box center [673, 73] width 1053 height 37
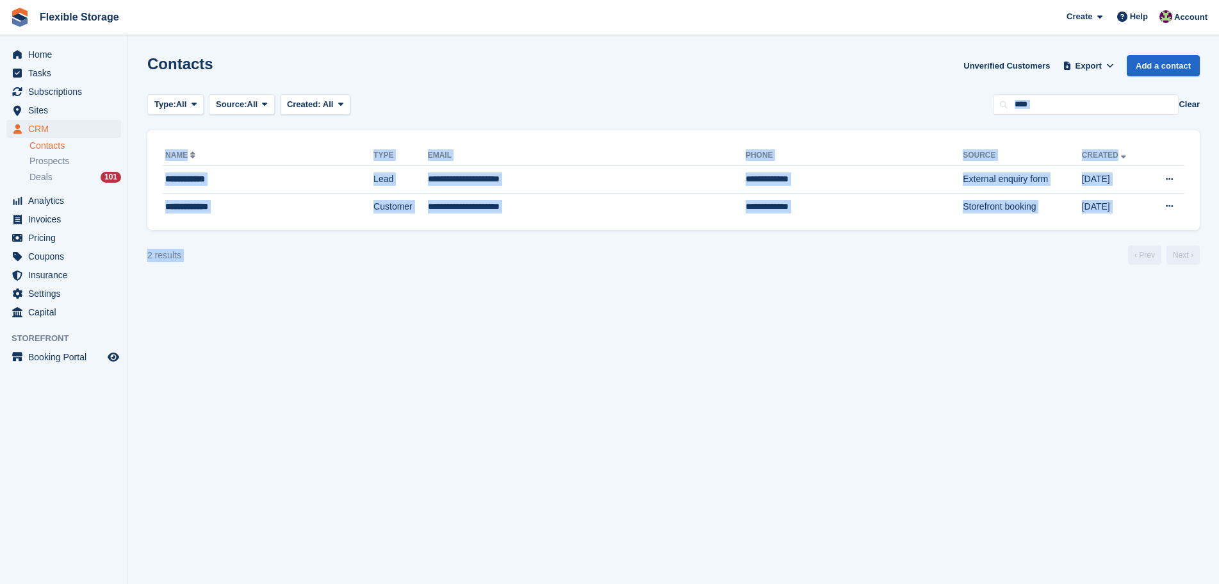
drag, startPoint x: 914, startPoint y: 254, endPoint x: 990, endPoint y: 409, distance: 173.6
click at [990, 409] on section "Contacts Unverified Customers Export Export Contacts Export a CSV of all Contac…" at bounding box center [673, 292] width 1091 height 584
drag, startPoint x: 897, startPoint y: 76, endPoint x: 1045, endPoint y: 444, distance: 396.7
click at [1045, 444] on section "Contacts Unverified Customers Export Export Contacts Export a CSV of all Contac…" at bounding box center [673, 292] width 1091 height 584
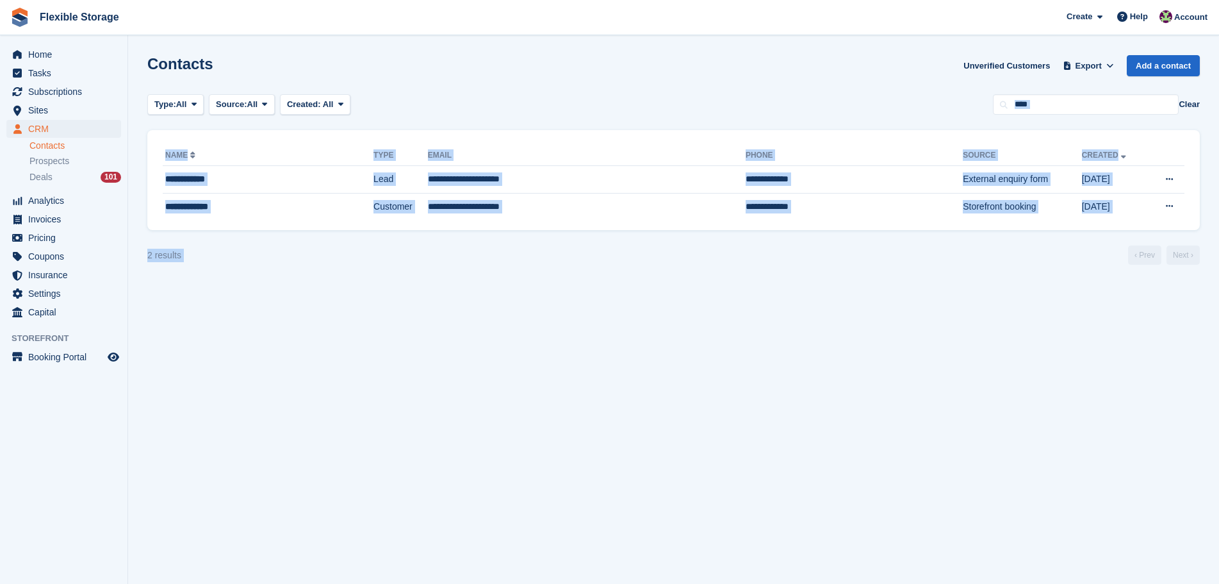
click at [1028, 366] on section "Contacts Unverified Customers Export Export Contacts Export a CSV of all Contac…" at bounding box center [673, 292] width 1091 height 584
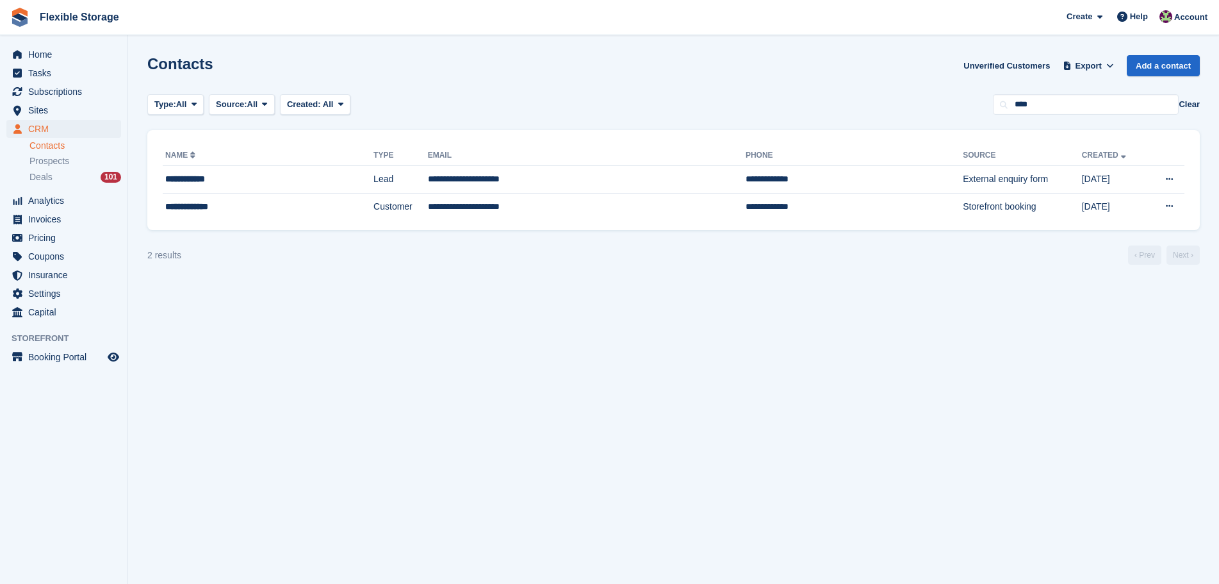
click at [858, 58] on div "Contacts Unverified Customers Export Export Contacts Export a CSV of all Contac…" at bounding box center [673, 73] width 1053 height 37
click at [69, 113] on span "Sites" at bounding box center [66, 110] width 77 height 18
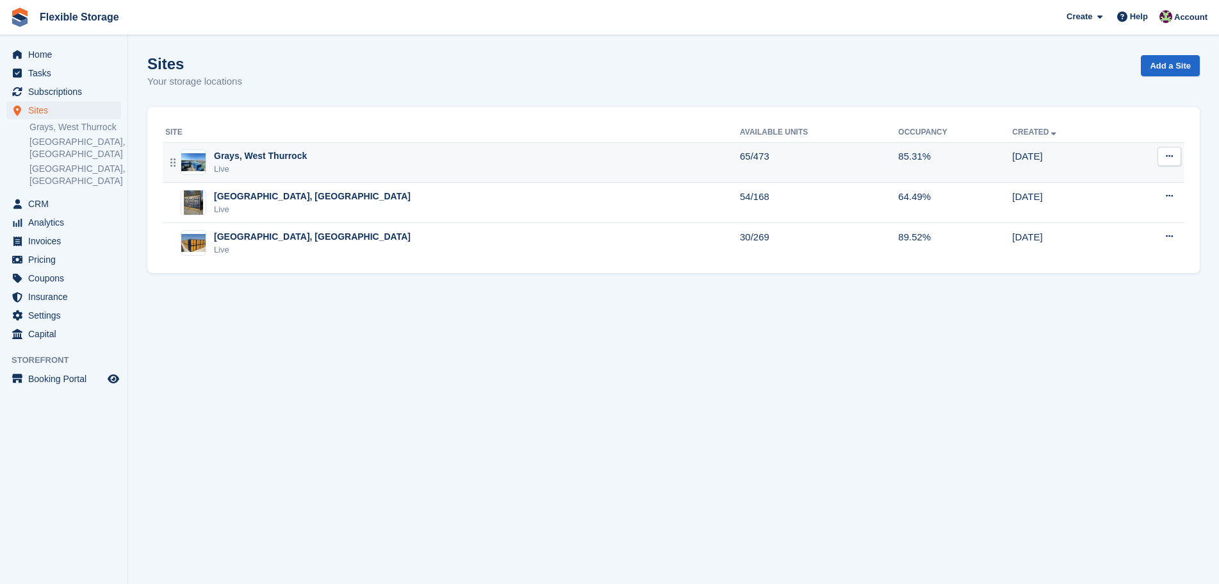
click at [316, 154] on div "Grays, West Thurrock Live" at bounding box center [452, 162] width 575 height 26
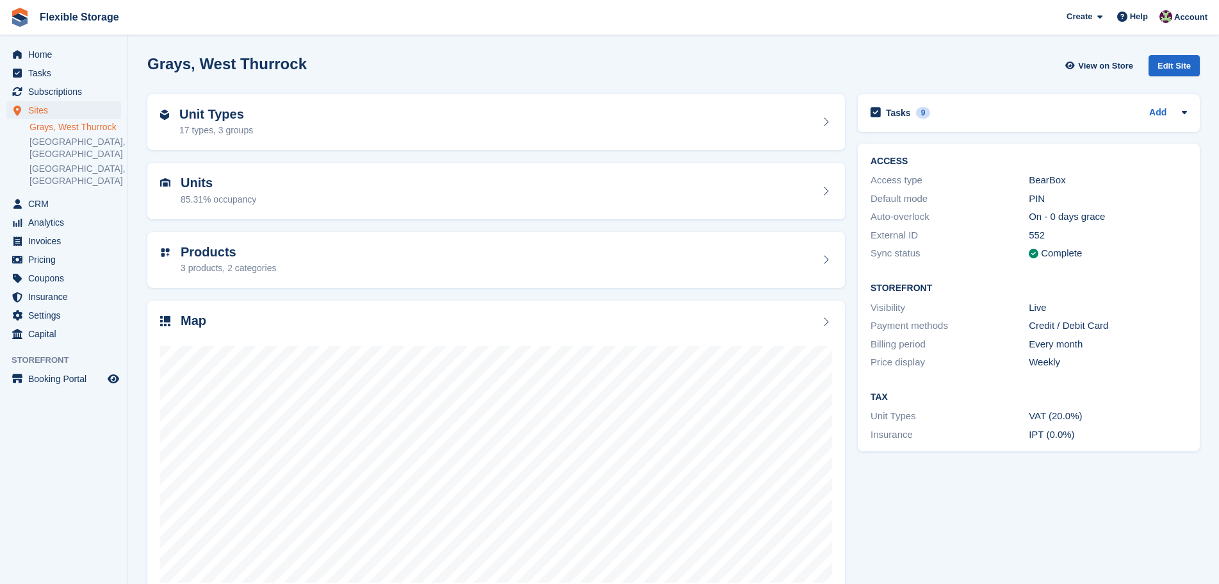
click at [652, 179] on div "Unit Types 17 types, 3 groups Units 85.31% occupancy Products 3 products, 2 cat…" at bounding box center [673, 346] width 1065 height 517
click at [860, 63] on div "Grays, West Thurrock View on Store Edit Site" at bounding box center [673, 65] width 1053 height 21
click at [1099, 520] on section "Grays, West Thurrock View on Store Edit Site Unit Types 17 types, 3 groups Unit…" at bounding box center [673, 308] width 1091 height 616
click at [1099, 520] on div "Tasks 9 Add cancel subscription once payment has gone through 10 Jul" at bounding box center [1028, 346] width 355 height 517
click at [515, 94] on div "Unit Types 17 types, 3 groups Units 85.31% occupancy Products 3 products, 2 cat…" at bounding box center [673, 346] width 1065 height 517
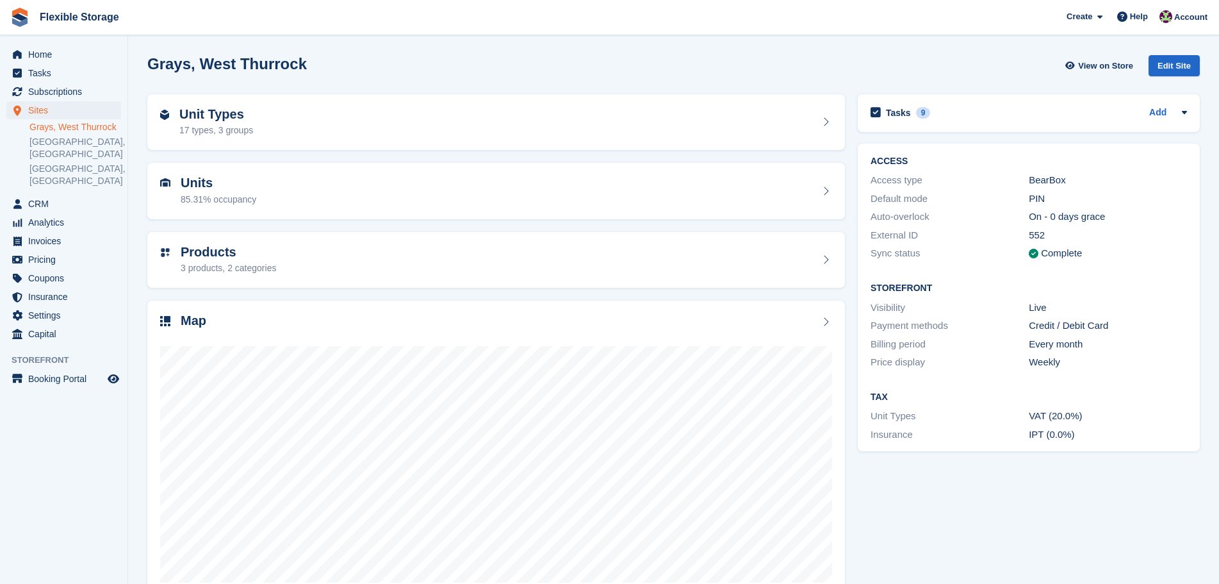
drag, startPoint x: 874, startPoint y: 81, endPoint x: 857, endPoint y: 83, distance: 17.4
click at [874, 80] on div "Grays, West Thurrock View on Store Edit Site" at bounding box center [673, 68] width 1065 height 39
click at [291, 131] on div "Unit Types 17 types, 3 groups" at bounding box center [496, 122] width 672 height 31
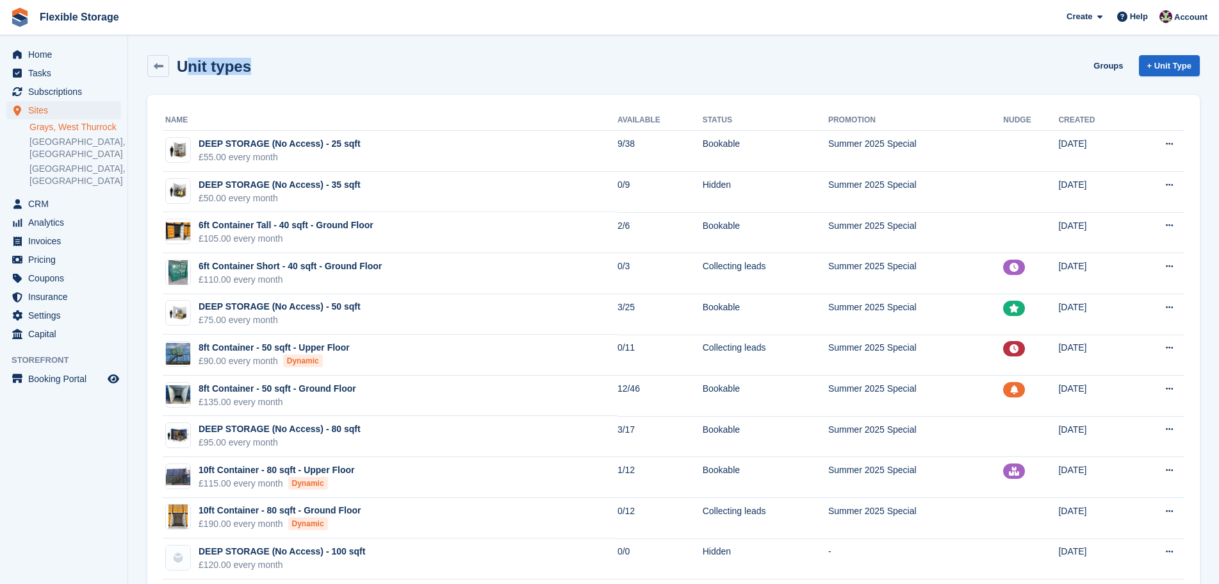
drag, startPoint x: 316, startPoint y: 65, endPoint x: 151, endPoint y: 53, distance: 166.4
click at [151, 53] on div "Unit types Groups + Unit Type" at bounding box center [673, 69] width 1065 height 40
click at [284, 60] on div "Unit types Groups + Unit Type" at bounding box center [673, 66] width 1053 height 22
drag, startPoint x: 340, startPoint y: 65, endPoint x: 152, endPoint y: 49, distance: 189.0
click at [152, 49] on div "Unit types Groups + Unit Type" at bounding box center [673, 69] width 1065 height 40
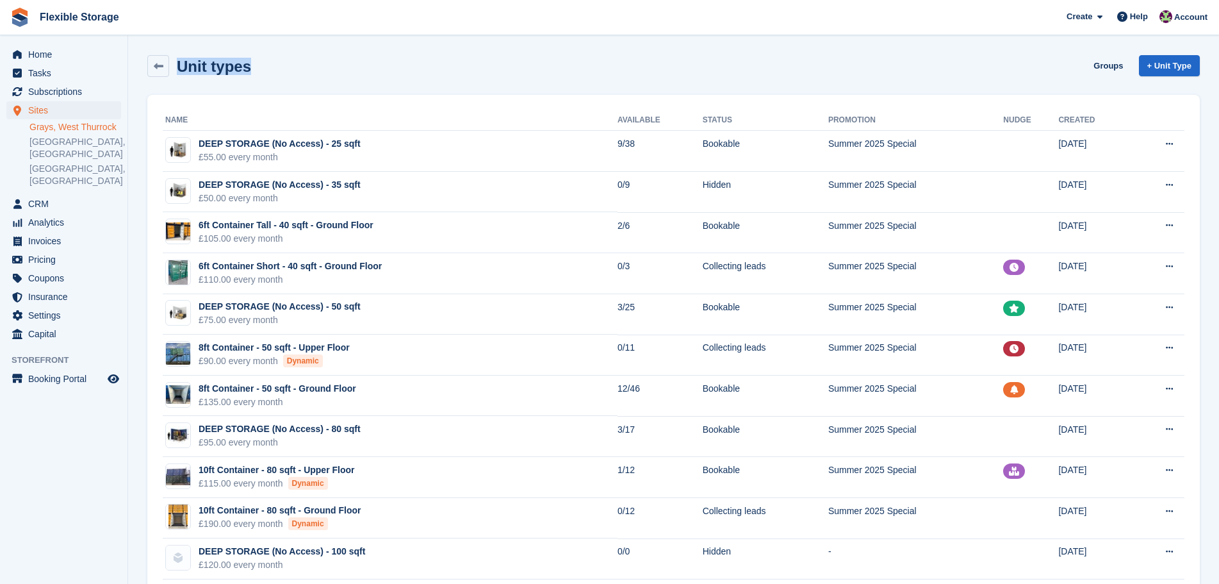
click at [332, 61] on div "Unit types Groups + Unit Type" at bounding box center [673, 66] width 1053 height 22
drag, startPoint x: 336, startPoint y: 69, endPoint x: 160, endPoint y: 59, distance: 175.8
click at [160, 59] on div "Unit types Groups + Unit Type" at bounding box center [673, 66] width 1053 height 22
click at [363, 58] on div "Unit types Groups + Unit Type" at bounding box center [673, 66] width 1053 height 22
click at [69, 142] on link "[GEOGRAPHIC_DATA], [GEOGRAPHIC_DATA]" at bounding box center [75, 148] width 92 height 24
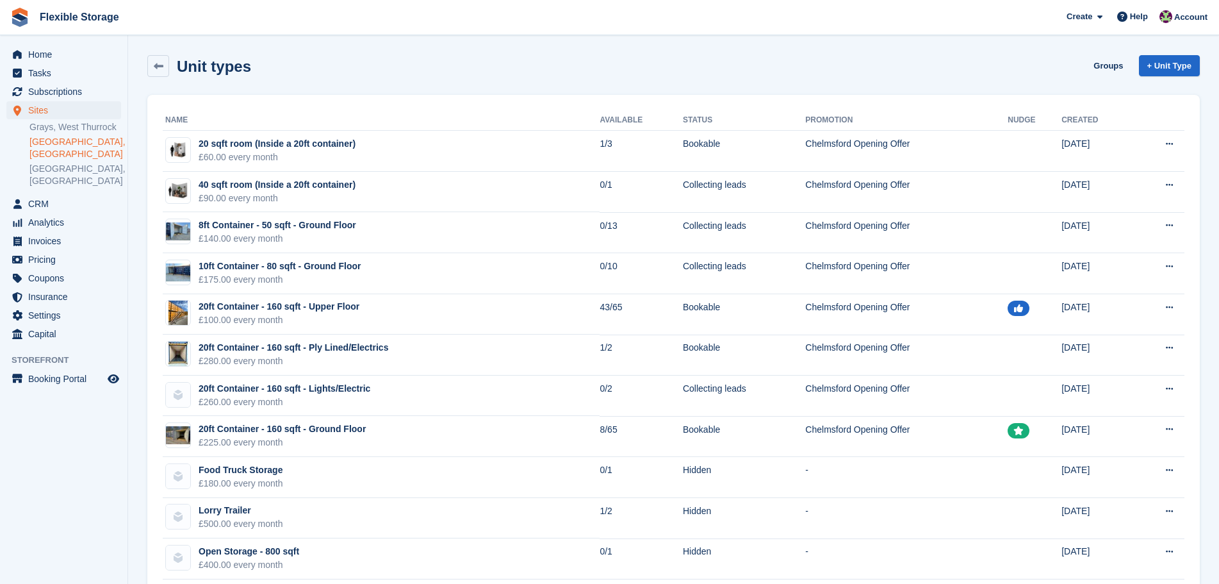
click at [781, 48] on section "Unit types Groups + Unit Type Name Available Status Promotion Nudge Created 20 …" at bounding box center [673, 365] width 1091 height 730
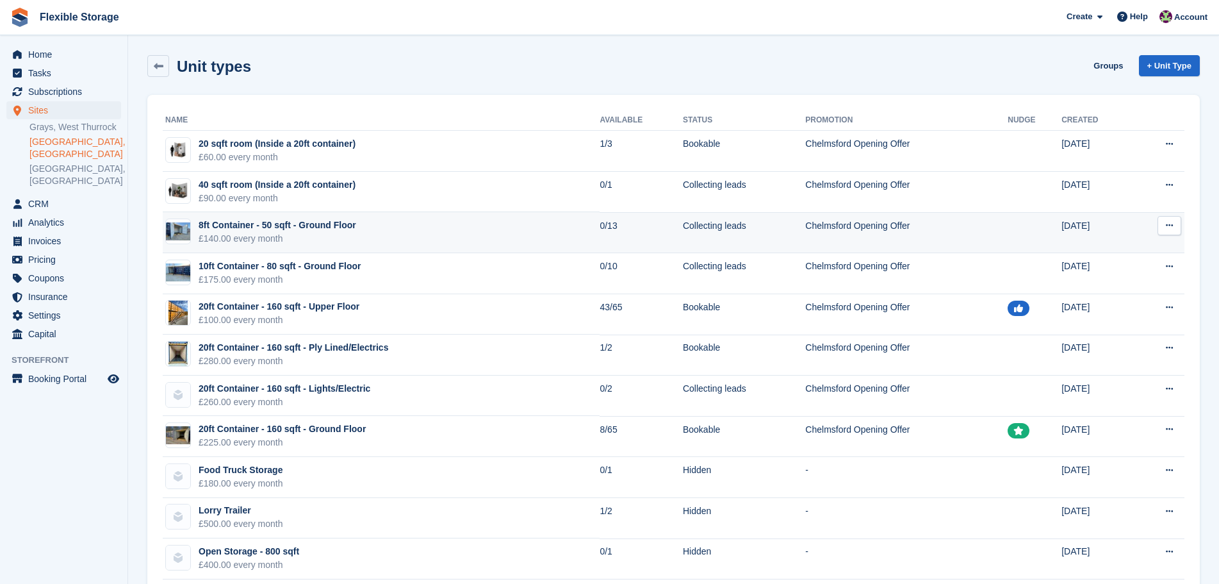
drag, startPoint x: 753, startPoint y: 57, endPoint x: 739, endPoint y: 218, distance: 162.0
click at [742, 210] on div "Unit types Groups + Unit Type Name Available Status Promotion Nudge Created 20 …" at bounding box center [673, 380] width 1053 height 662
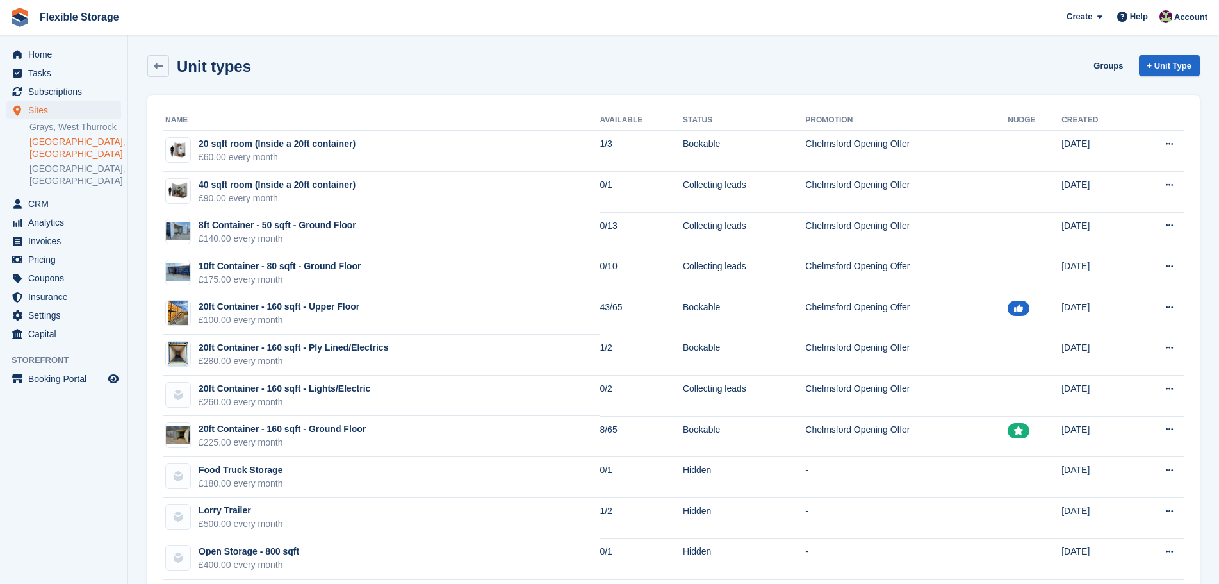
click at [703, 37] on section "Unit types Groups + Unit Type Name Available Status Promotion Nudge Created 20 …" at bounding box center [673, 365] width 1091 height 730
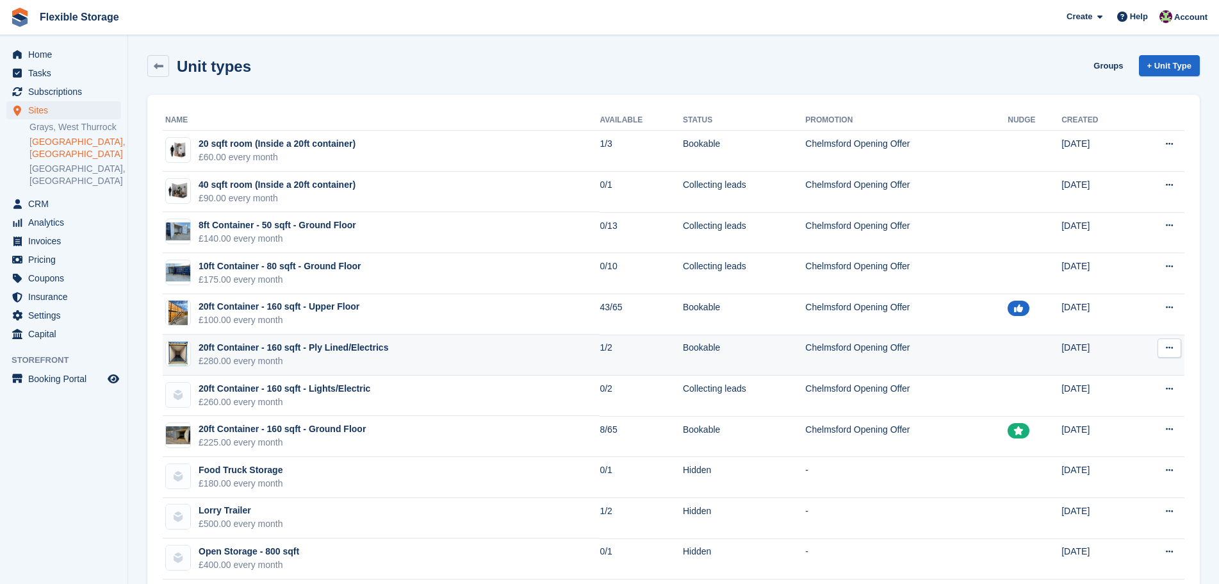
drag, startPoint x: 1024, startPoint y: 158, endPoint x: 1069, endPoint y: 361, distance: 208.0
click at [1069, 361] on div "Unit types Groups + Unit Type Name Available Status Promotion Nudge Created 20 …" at bounding box center [673, 380] width 1053 height 662
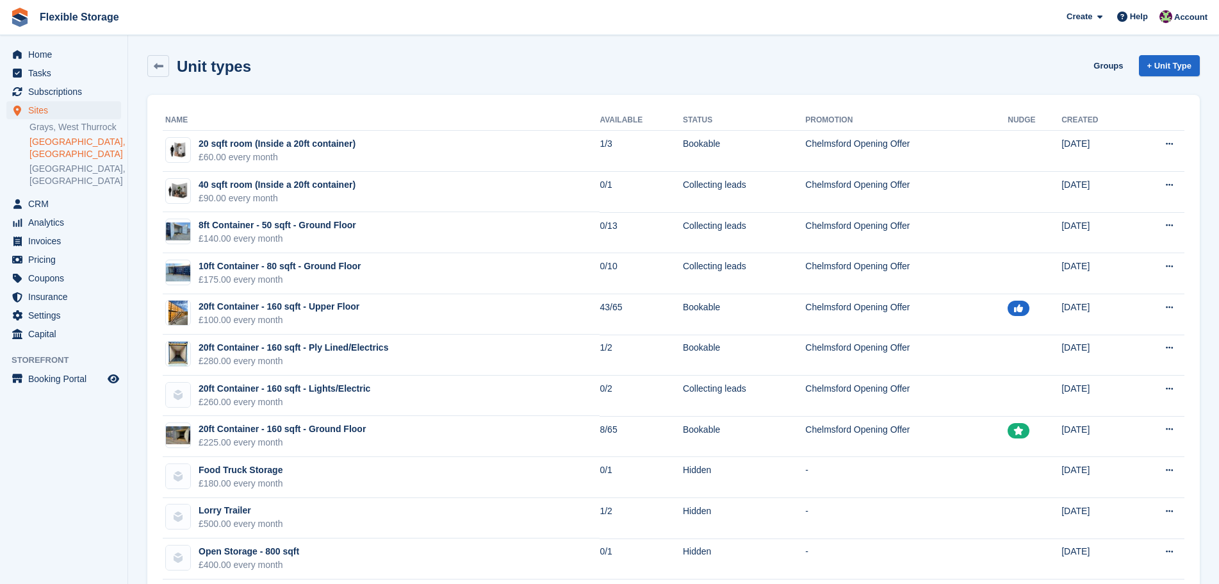
click at [1032, 63] on div "Unit types Groups + Unit Type" at bounding box center [673, 66] width 1053 height 22
click at [85, 91] on span "Subscriptions" at bounding box center [66, 92] width 77 height 18
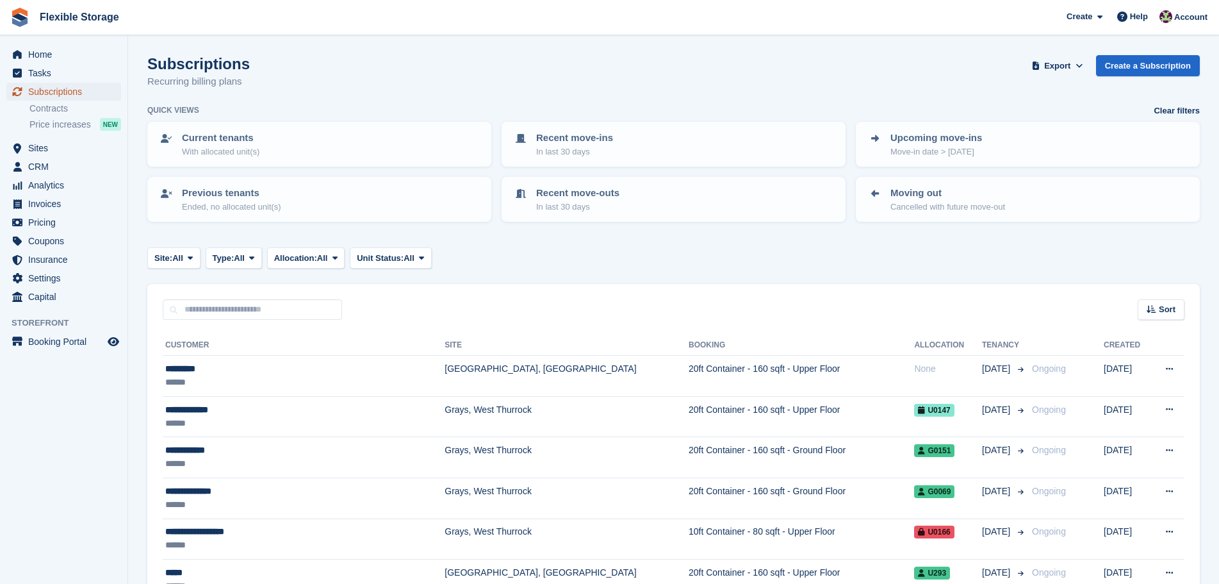
click at [75, 88] on span "Subscriptions" at bounding box center [66, 92] width 77 height 18
click at [76, 93] on span "Subscriptions" at bounding box center [66, 92] width 77 height 18
click at [313, 311] on input "text" at bounding box center [252, 309] width 179 height 21
click at [279, 313] on input "text" at bounding box center [252, 309] width 179 height 21
type input "******"
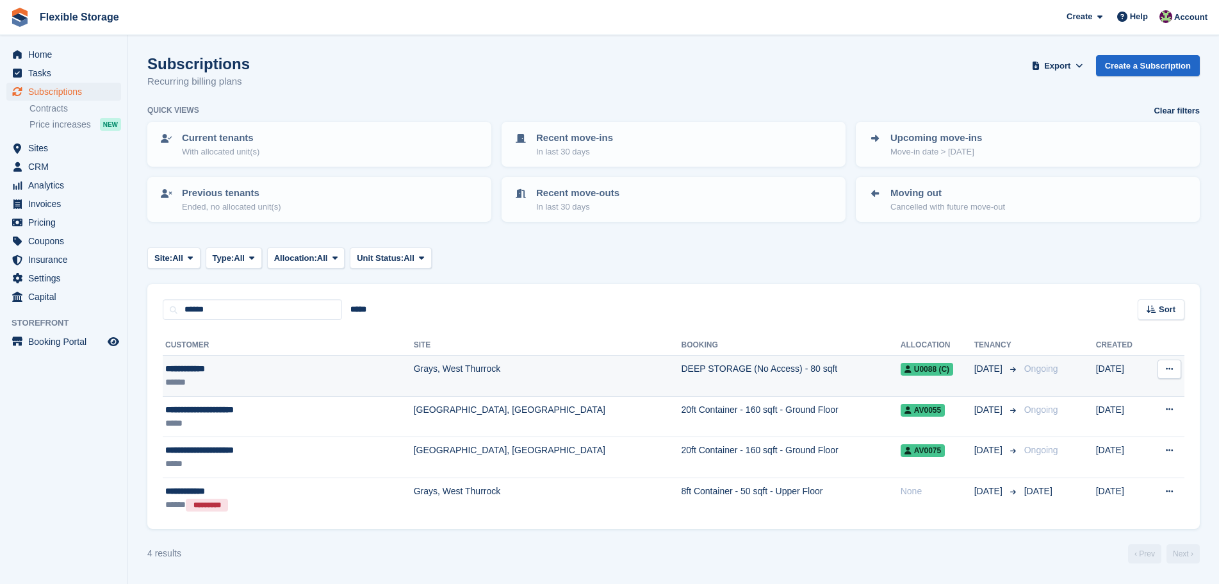
click at [681, 366] on td "DEEP STORAGE (No Access) - 80 sqft" at bounding box center [790, 376] width 219 height 41
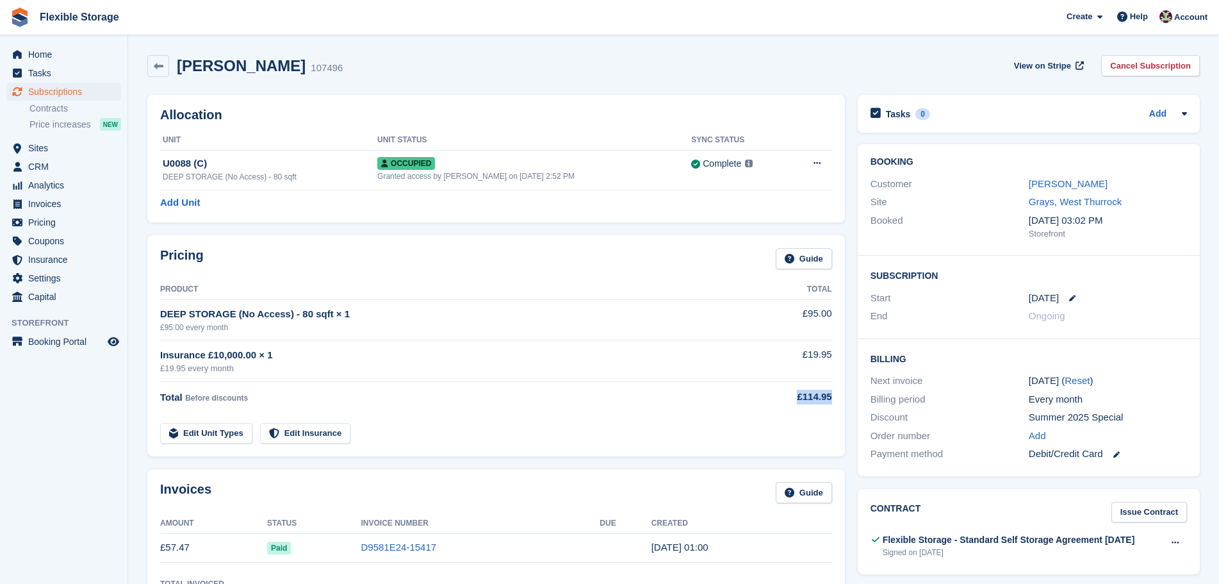
drag, startPoint x: 830, startPoint y: 397, endPoint x: 503, endPoint y: 346, distance: 330.7
click at [503, 346] on tbody "DEEP STORAGE (No Access) - 80 sqft × 1 £95.00 every month £95.00 Insurance £10,…" at bounding box center [496, 371] width 672 height 144
click at [656, 363] on div "£19.95 every month" at bounding box center [444, 368] width 568 height 13
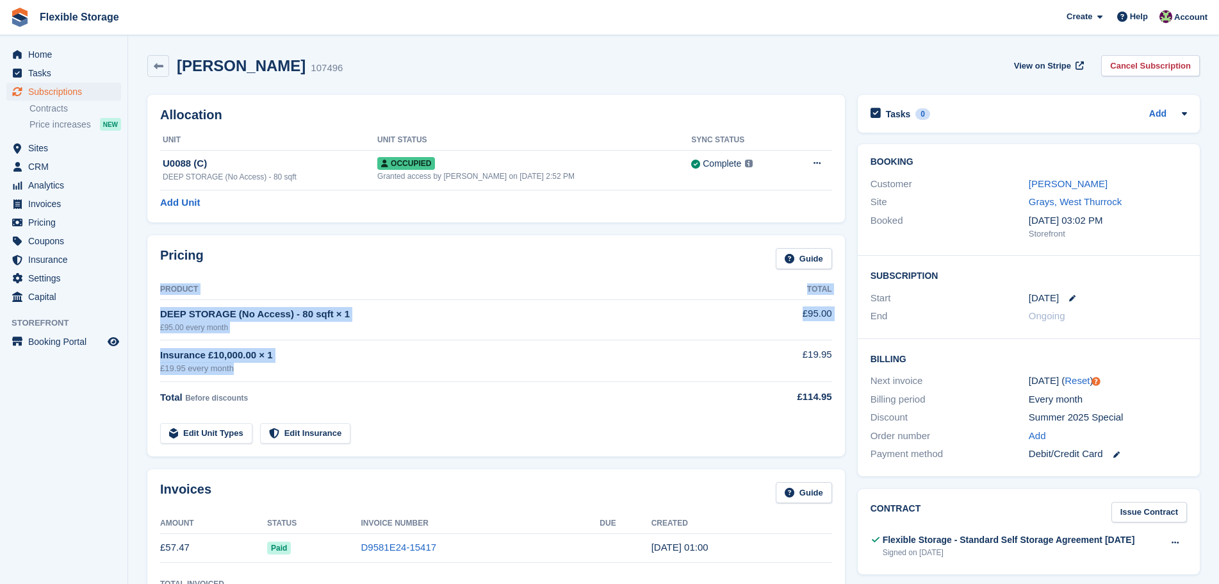
drag, startPoint x: 586, startPoint y: 363, endPoint x: 466, endPoint y: 304, distance: 133.5
click at [143, 305] on div "Pricing Guide Product Total DEEP STORAGE (No Access) - 80 sqft × 1 £95.00 every…" at bounding box center [496, 346] width 710 height 234
click at [466, 305] on td "DEEP STORAGE (No Access) - 80 sqft × 1 £95.00 every month" at bounding box center [444, 319] width 568 height 40
click at [757, 49] on div "Stuart Beels 107496 View on Stripe Cancel Subscription" at bounding box center [673, 69] width 1065 height 40
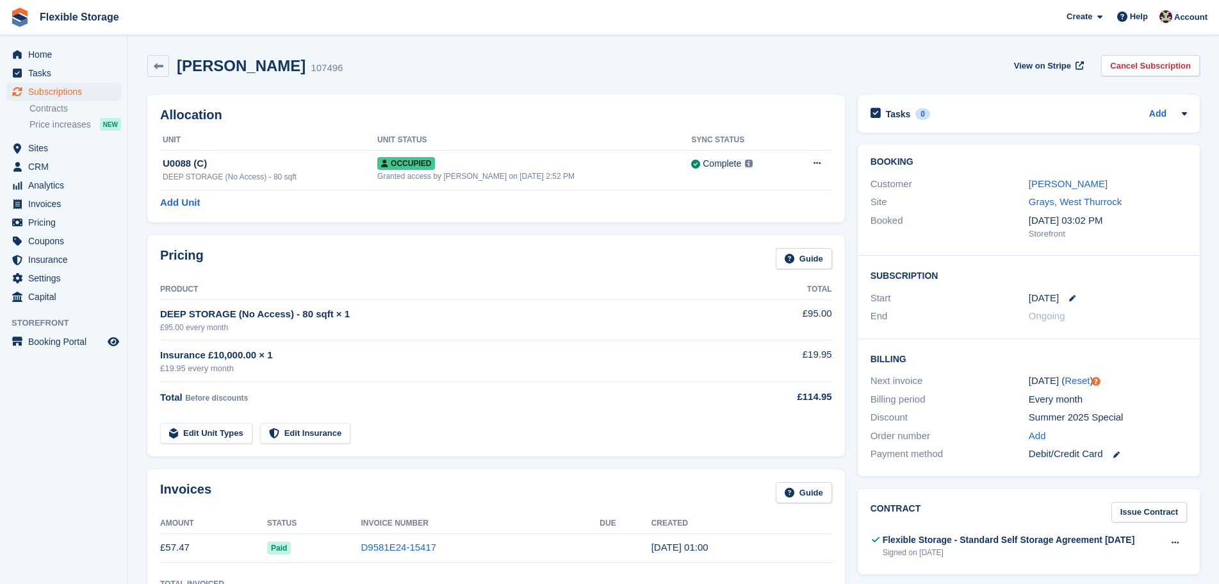
drag, startPoint x: 782, startPoint y: 51, endPoint x: 915, endPoint y: 482, distance: 451.3
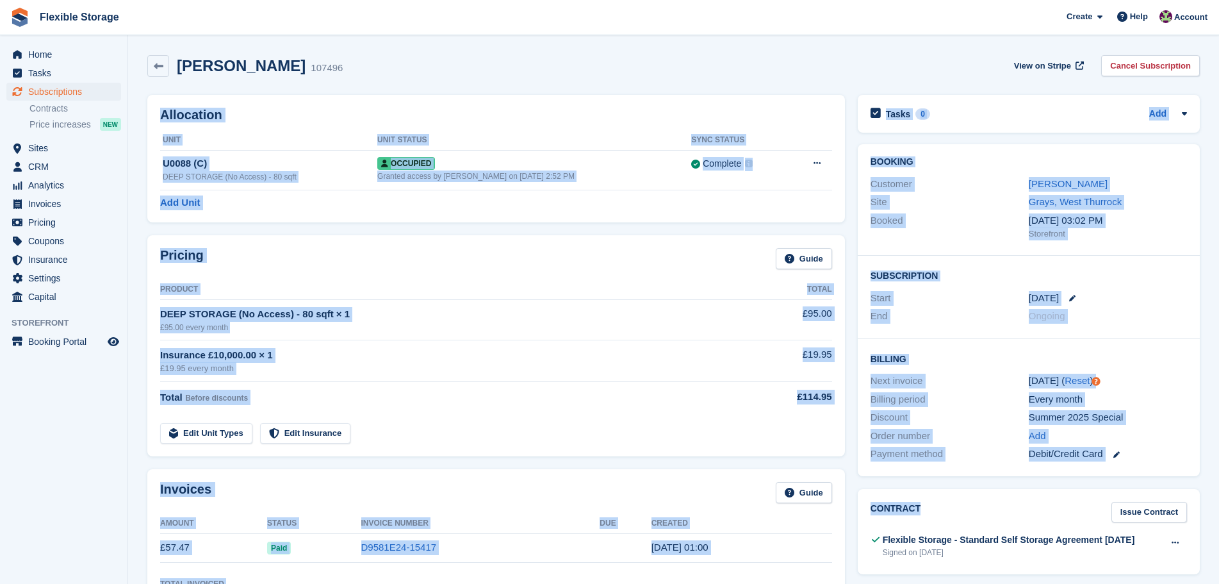
click at [713, 431] on td "Edit Unit Types Edit Insurance" at bounding box center [444, 431] width 568 height 26
drag, startPoint x: 922, startPoint y: 63, endPoint x: 1102, endPoint y: 426, distance: 405.1
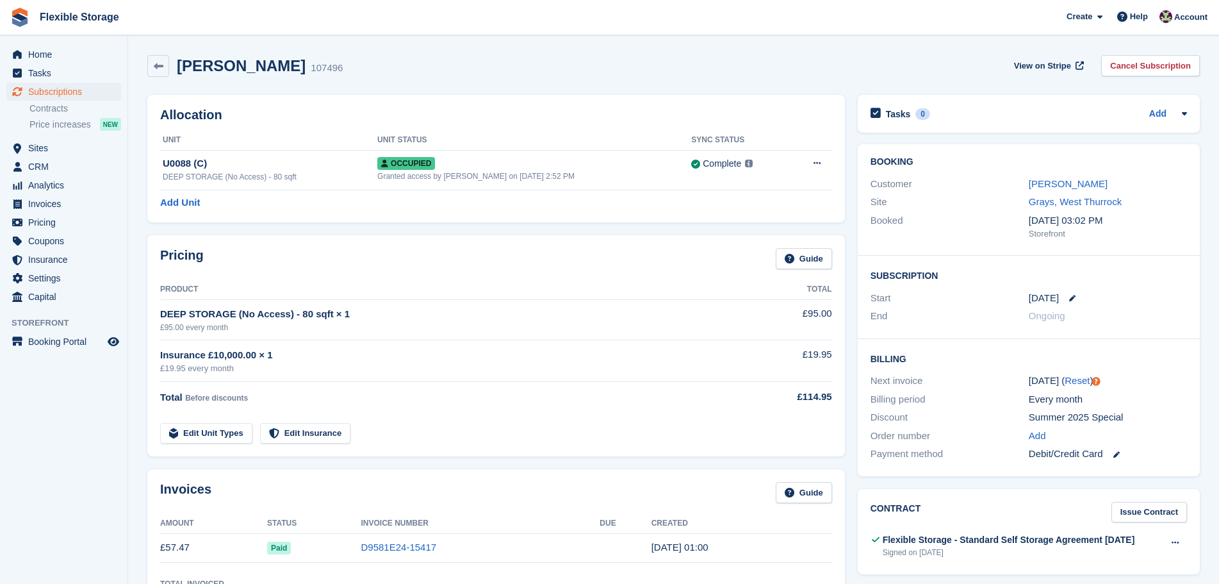
click at [1136, 427] on div "Order number Add" at bounding box center [1029, 436] width 316 height 19
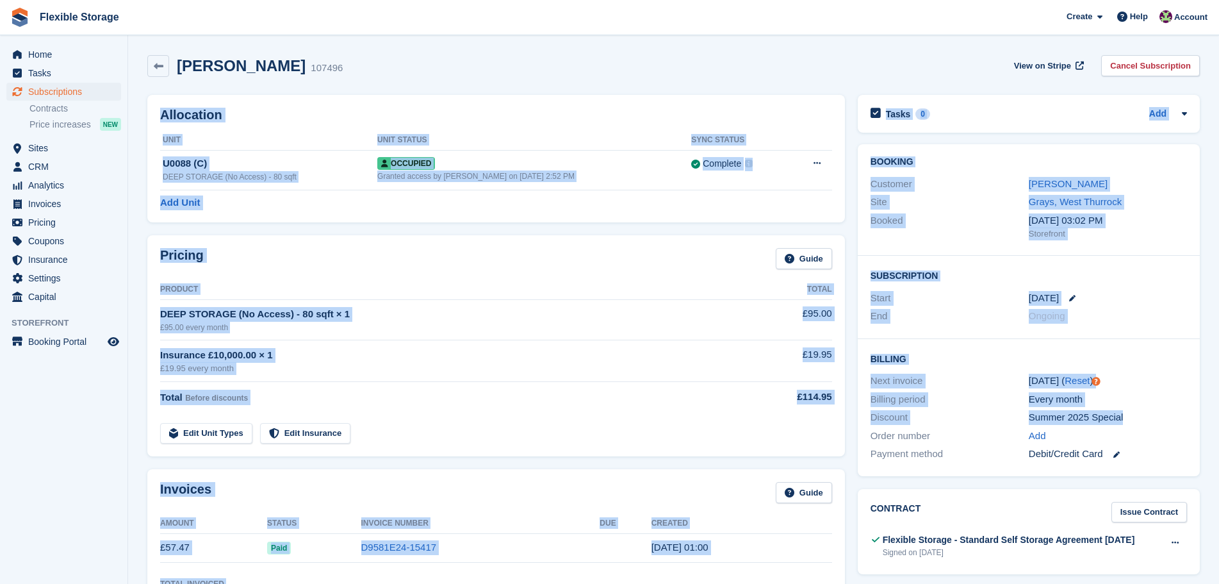
drag, startPoint x: 944, startPoint y: 84, endPoint x: 1131, endPoint y: 379, distance: 349.0
click at [1131, 375] on div "16 Oct ( Reset )" at bounding box center [1108, 380] width 158 height 15
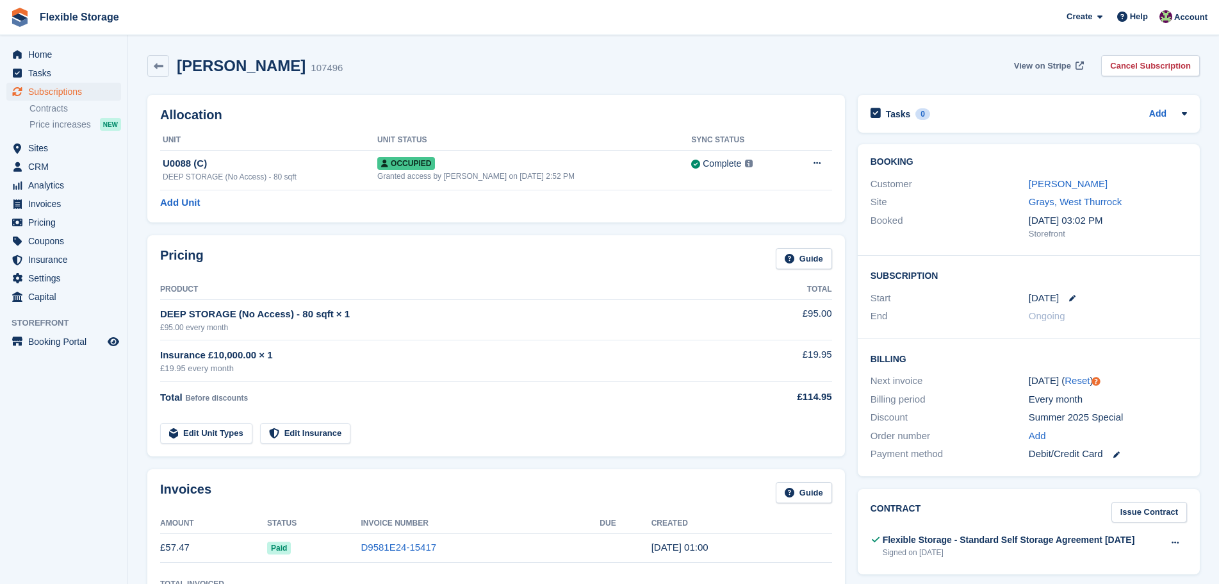
click at [1035, 65] on span "View on Stripe" at bounding box center [1042, 66] width 57 height 13
click at [455, 253] on div "Pricing Guide" at bounding box center [496, 262] width 672 height 29
click at [195, 432] on link "Edit Unit Types" at bounding box center [206, 433] width 92 height 21
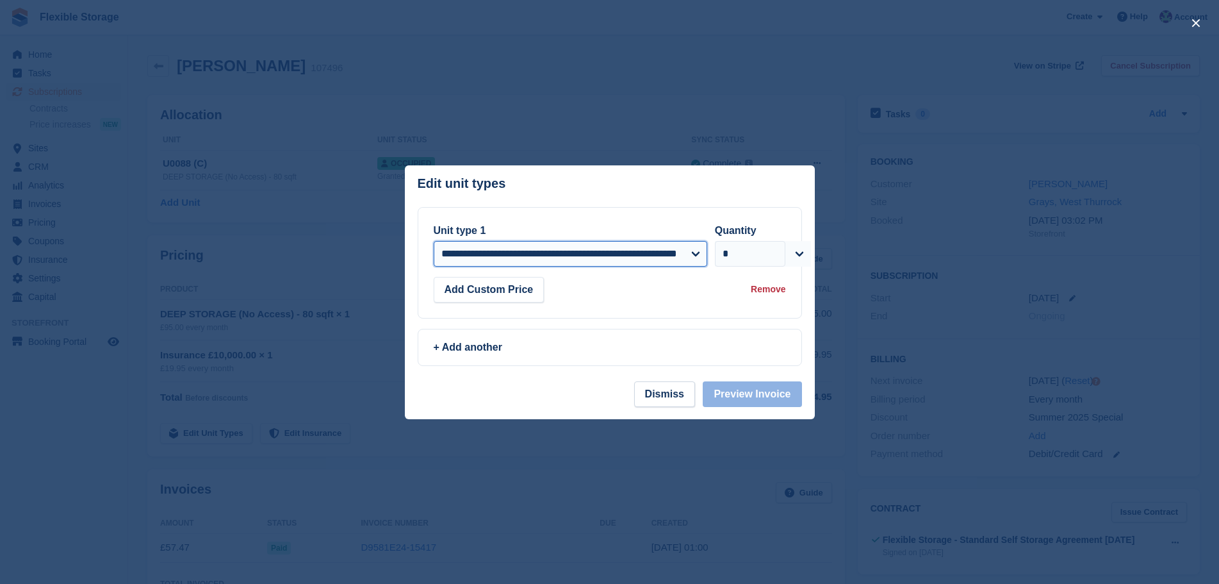
click at [504, 250] on select "**********" at bounding box center [571, 254] width 274 height 26
select select "*****"
click at [434, 242] on select "**********" at bounding box center [571, 254] width 274 height 26
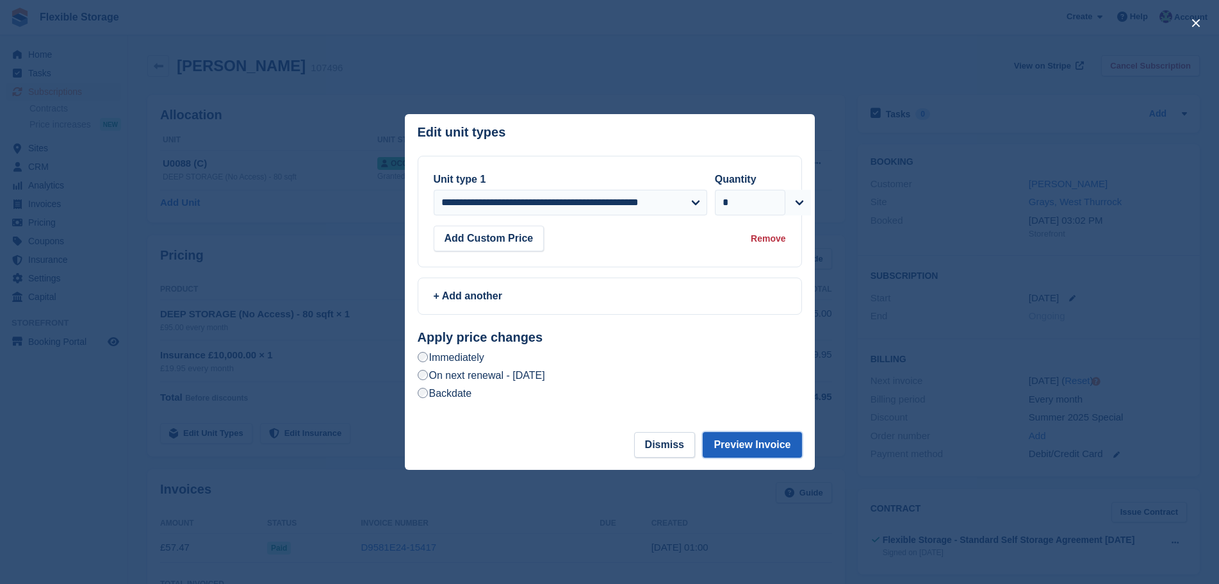
click at [758, 445] on button "Preview Invoice" at bounding box center [752, 445] width 99 height 26
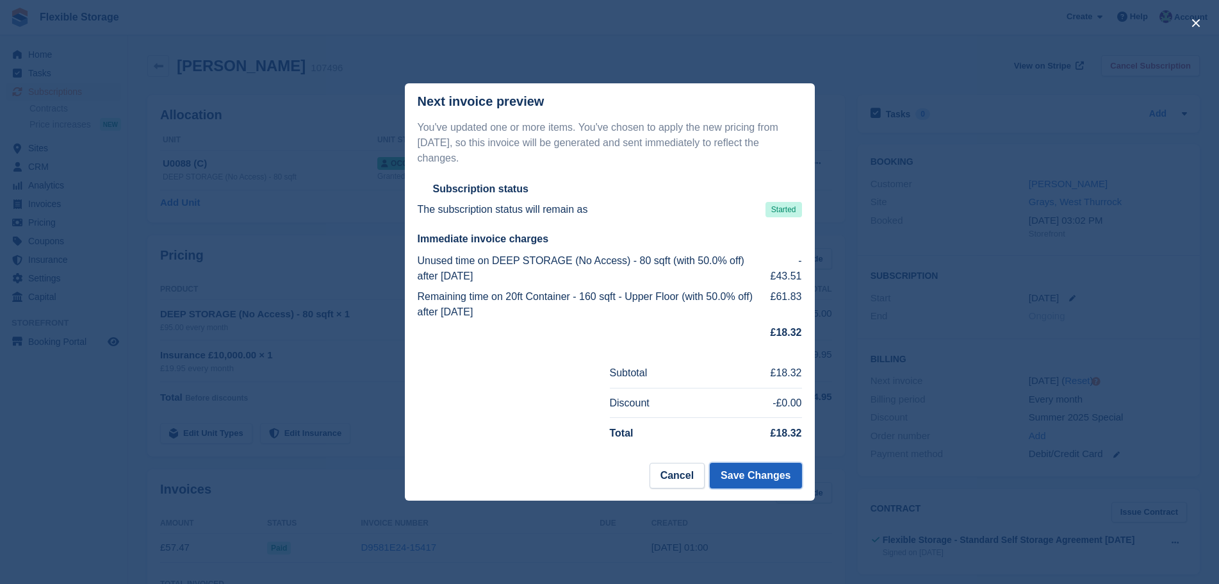
click at [736, 470] on button "Save Changes" at bounding box center [756, 476] width 92 height 26
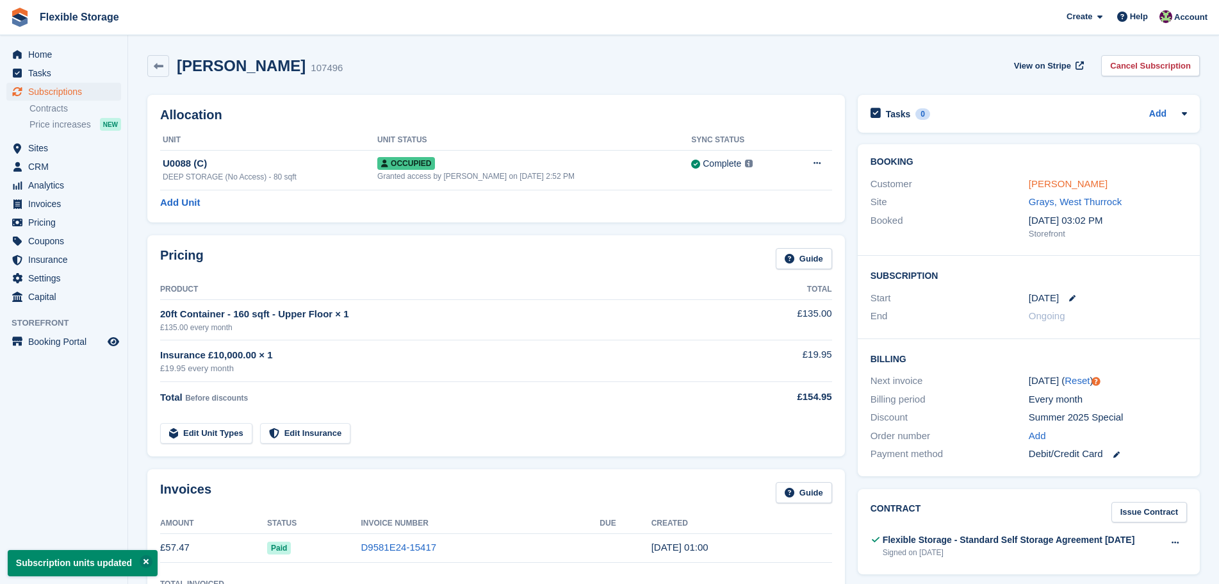
click at [1061, 184] on link "Stuart Beels" at bounding box center [1068, 183] width 79 height 11
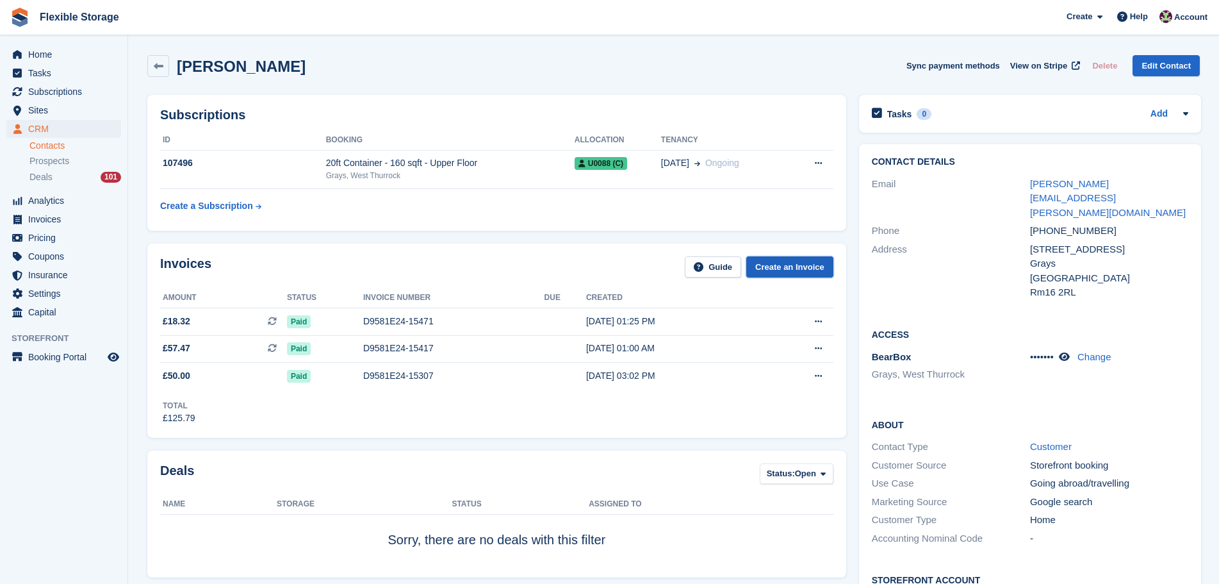
click at [799, 264] on link "Create an Invoice" at bounding box center [789, 266] width 87 height 21
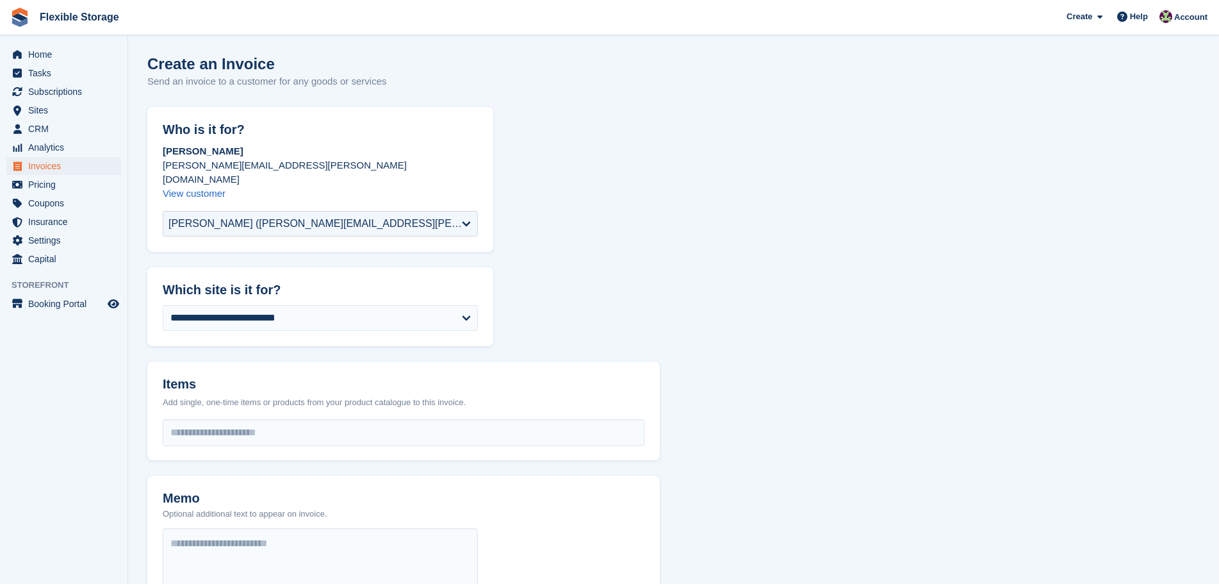
select select "***"
click at [382, 422] on input "select-one" at bounding box center [403, 433] width 480 height 26
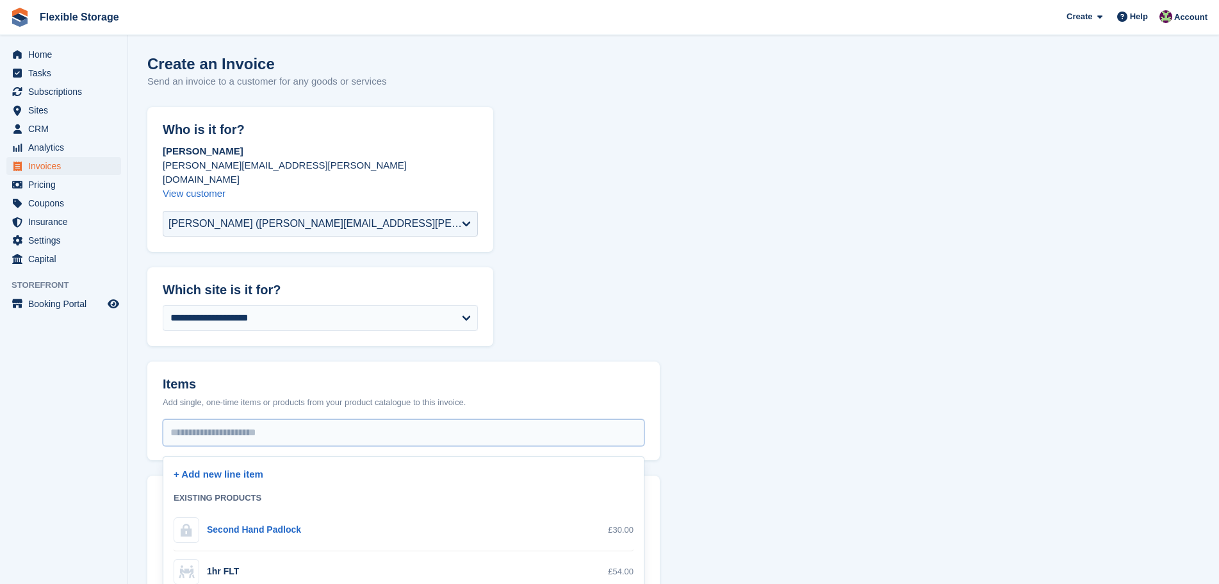
click at [256, 523] on div "Second Hand Padlock" at bounding box center [254, 529] width 94 height 13
select select "**"
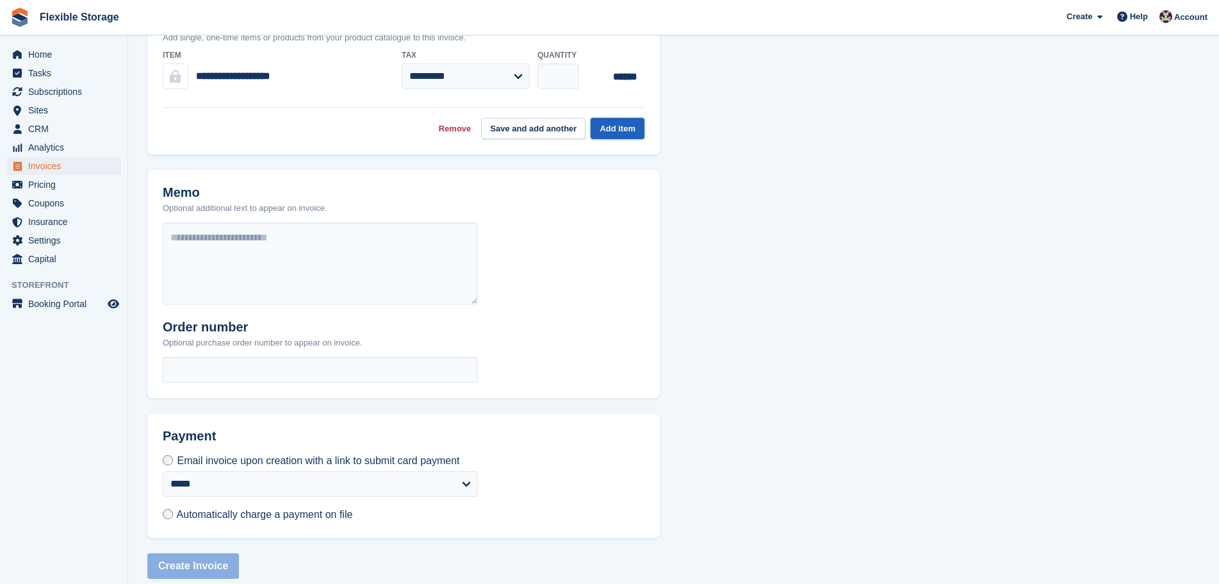
click at [628, 118] on button "Add item" at bounding box center [618, 128] width 54 height 21
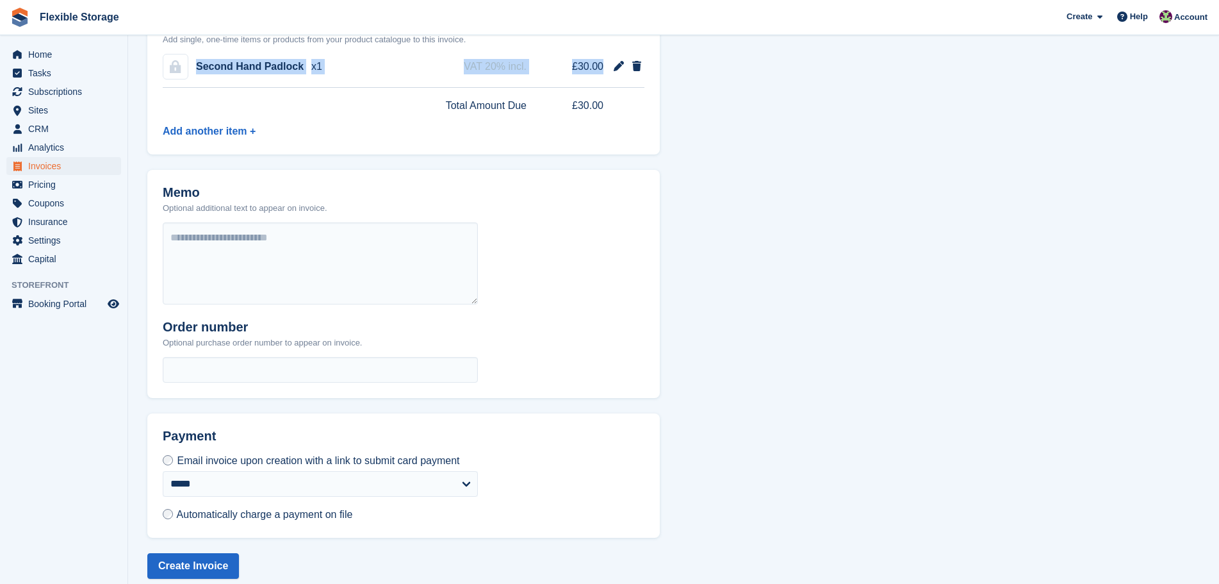
drag, startPoint x: 604, startPoint y: 53, endPoint x: 194, endPoint y: 51, distance: 410.0
click at [194, 51] on div "Second Hand Padlock x1 VAT 20% incl. £30.00" at bounding box center [404, 67] width 482 height 42
copy div "Second Hand Padlock x1 VAT 20% incl. £30.00"
click at [260, 509] on span "Automatically charge a payment on file" at bounding box center [265, 514] width 176 height 11
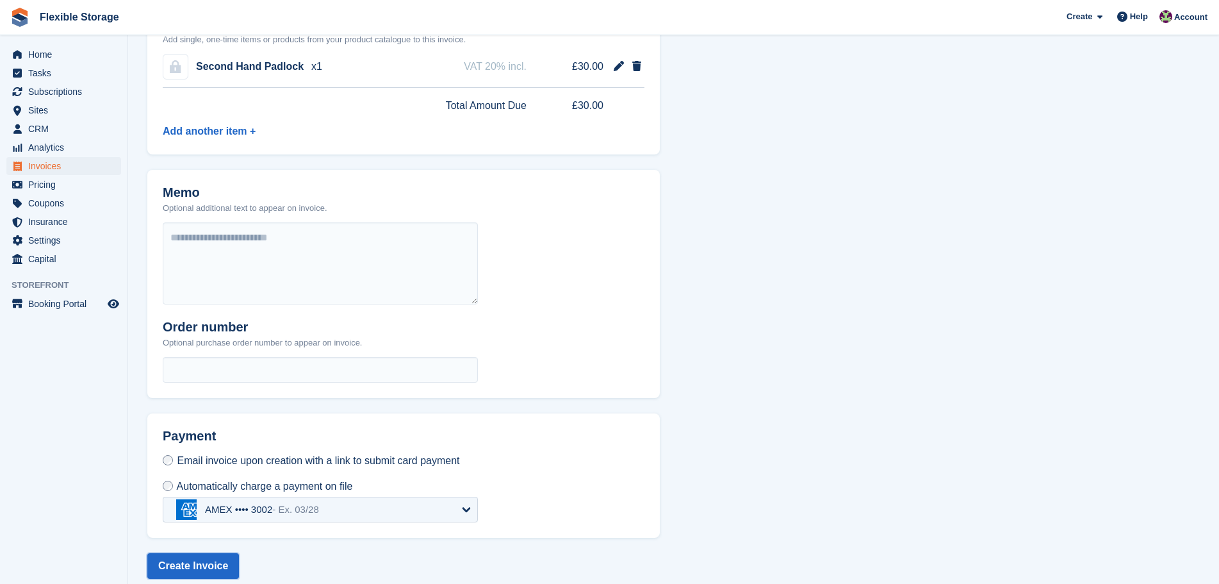
drag, startPoint x: 194, startPoint y: 554, endPoint x: 206, endPoint y: 551, distance: 12.0
click at [194, 553] on button "Create Invoice" at bounding box center [193, 566] width 92 height 26
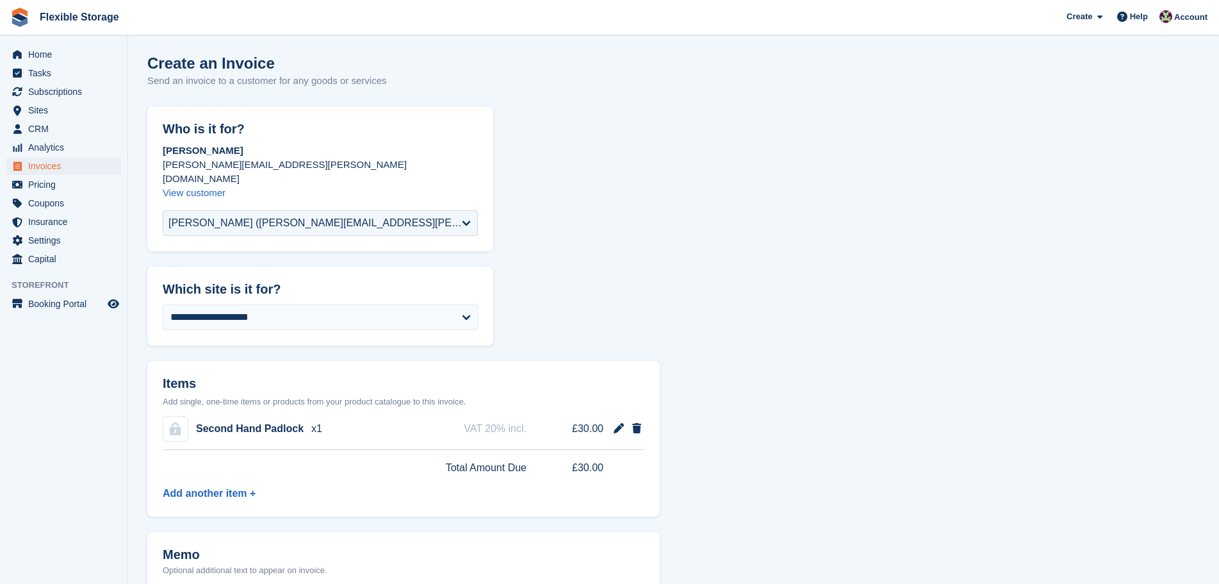
scroll to position [0, 0]
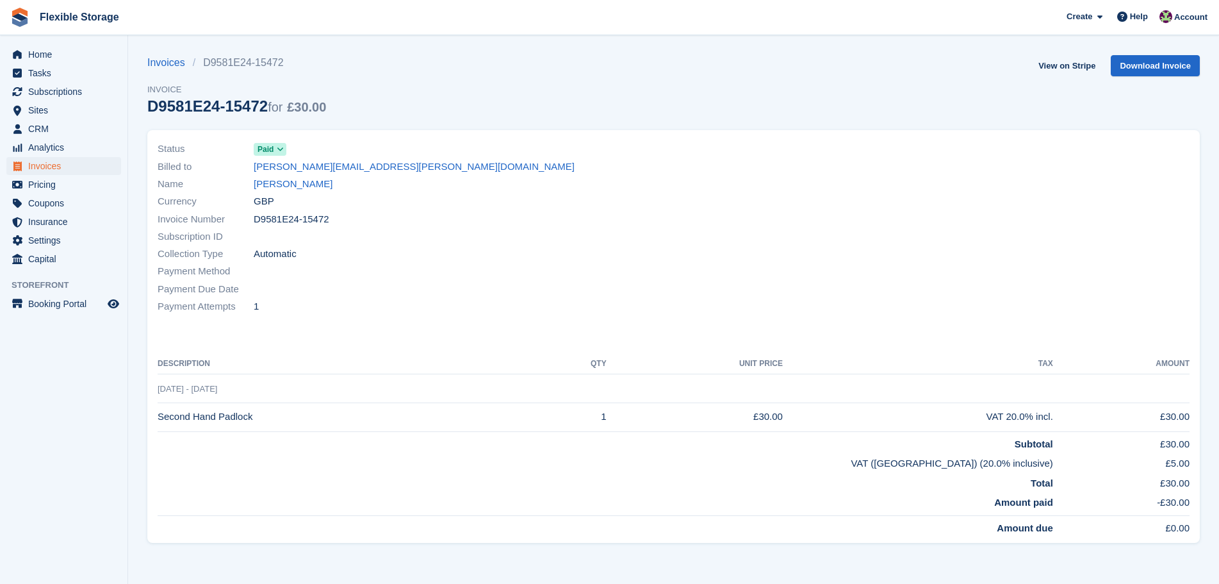
drag, startPoint x: 363, startPoint y: 308, endPoint x: 469, endPoint y: 259, distance: 117.0
click at [142, 144] on div "Status Paid Billed to [PERSON_NAME][EMAIL_ADDRESS][PERSON_NAME][DOMAIN_NAME] Na…" at bounding box center [674, 340] width 1068 height 436
click at [469, 259] on div "Collection Type Automatic" at bounding box center [412, 253] width 509 height 17
drag, startPoint x: 546, startPoint y: 329, endPoint x: 302, endPoint y: 205, distance: 274.5
click at [302, 205] on div "Status Paid Billed to [PERSON_NAME][EMAIL_ADDRESS][PERSON_NAME][DOMAIN_NAME] Na…" at bounding box center [673, 336] width 1053 height 413
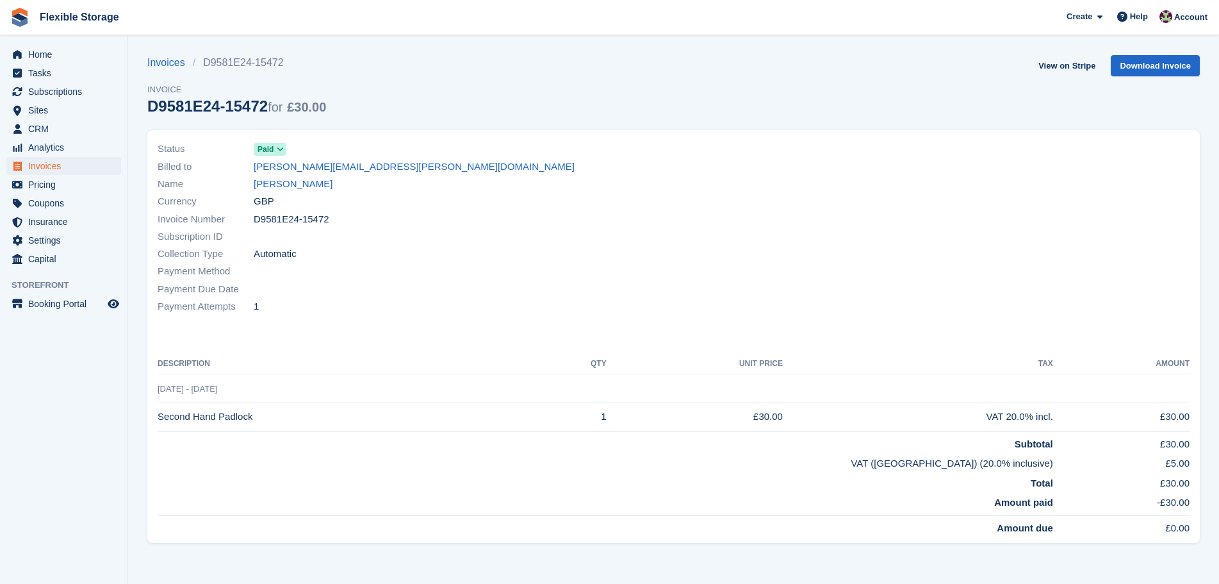
click at [524, 271] on div "Payment Method" at bounding box center [412, 271] width 509 height 17
drag, startPoint x: 538, startPoint y: 304, endPoint x: 302, endPoint y: 222, distance: 249.6
click at [241, 181] on div "Status Paid Billed to [PERSON_NAME][EMAIL_ADDRESS][PERSON_NAME][DOMAIN_NAME] Na…" at bounding box center [412, 228] width 524 height 190
click at [355, 236] on div "Subscription ID" at bounding box center [412, 236] width 509 height 17
click at [507, 341] on div "Status Paid Billed to [PERSON_NAME][EMAIL_ADDRESS][PERSON_NAME][DOMAIN_NAME] Na…" at bounding box center [673, 336] width 1053 height 413
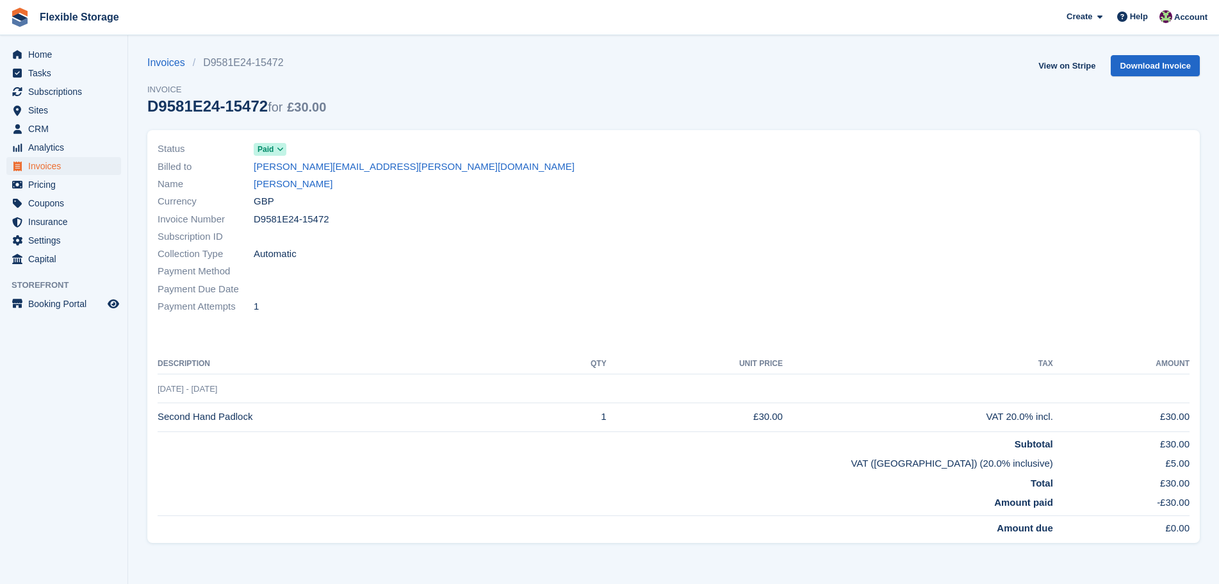
drag, startPoint x: 596, startPoint y: 320, endPoint x: 140, endPoint y: 127, distance: 495.2
click at [140, 127] on div "Status Paid Billed to [PERSON_NAME][EMAIL_ADDRESS][PERSON_NAME][DOMAIN_NAME] Na…" at bounding box center [674, 340] width 1068 height 436
click at [529, 252] on div "Collection Type Automatic" at bounding box center [412, 253] width 509 height 17
click at [58, 127] on span "CRM" at bounding box center [66, 129] width 77 height 18
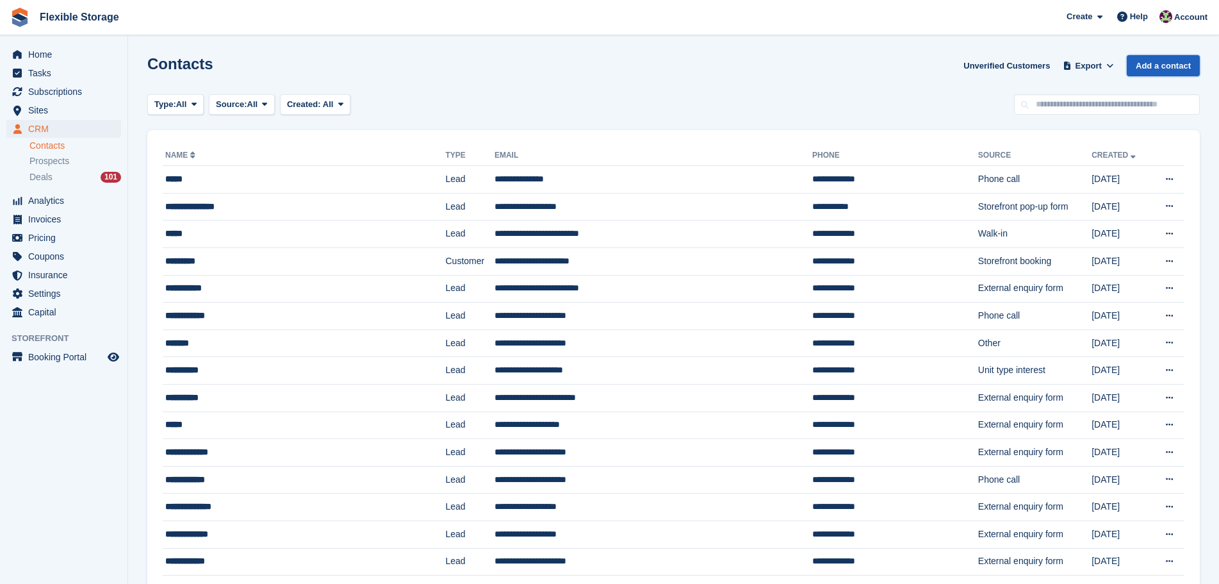
click at [1163, 65] on link "Add a contact" at bounding box center [1163, 65] width 73 height 21
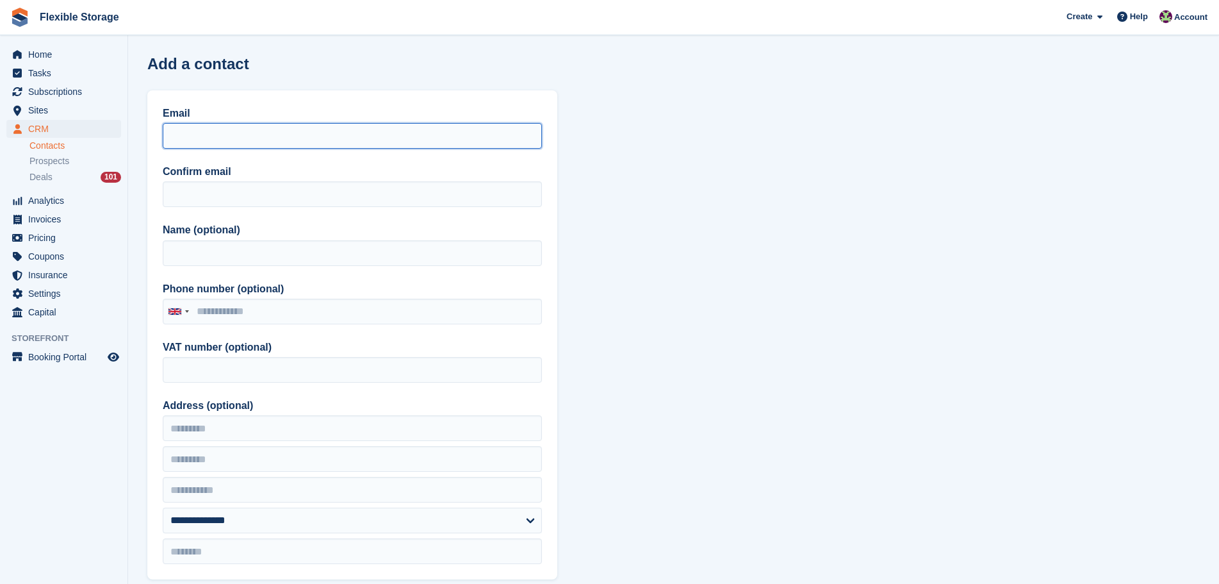
click at [275, 136] on input "Email" at bounding box center [352, 136] width 379 height 26
paste input "**********"
type input "**********"
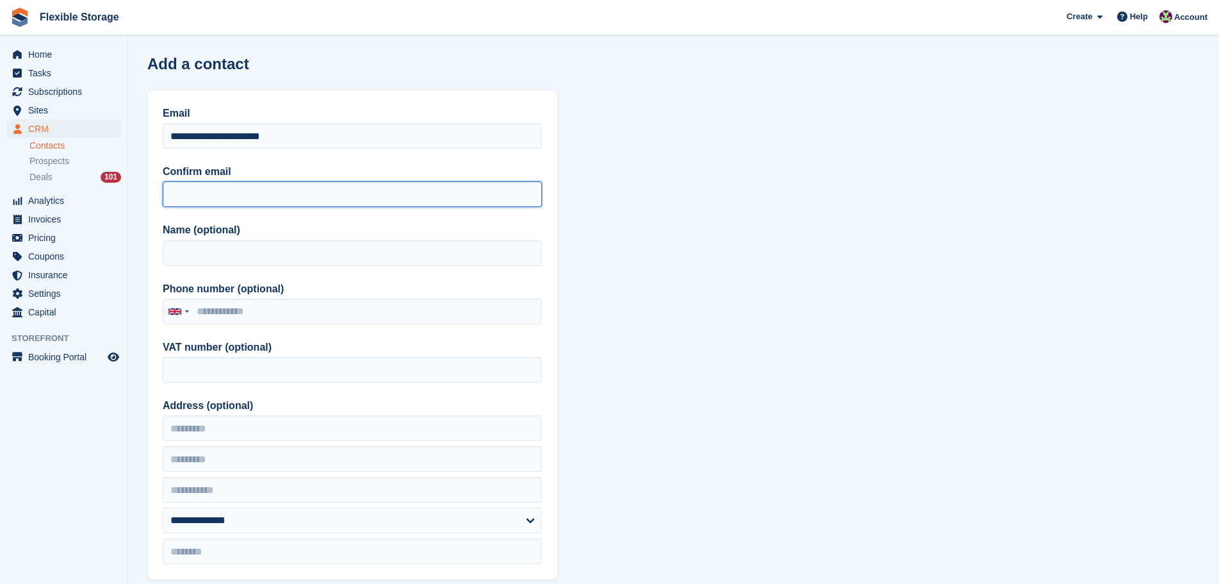
click at [187, 198] on input "Confirm email" at bounding box center [352, 194] width 379 height 26
paste input "**********"
type input "**********"
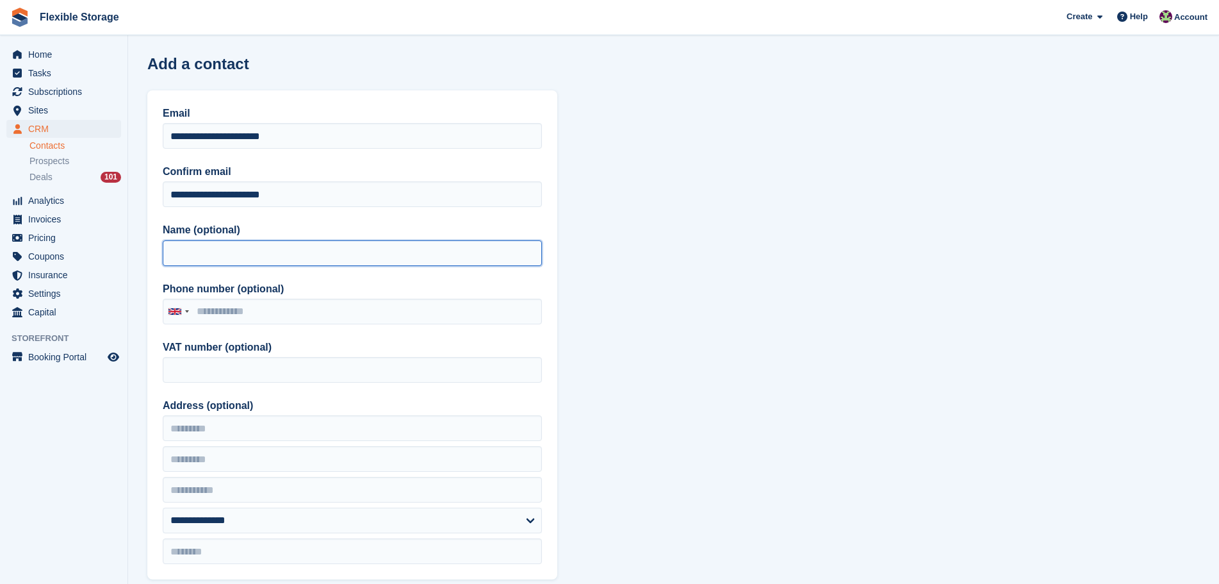
click at [208, 251] on input "Name (optional)" at bounding box center [352, 253] width 379 height 26
type input "*"
type input "*********"
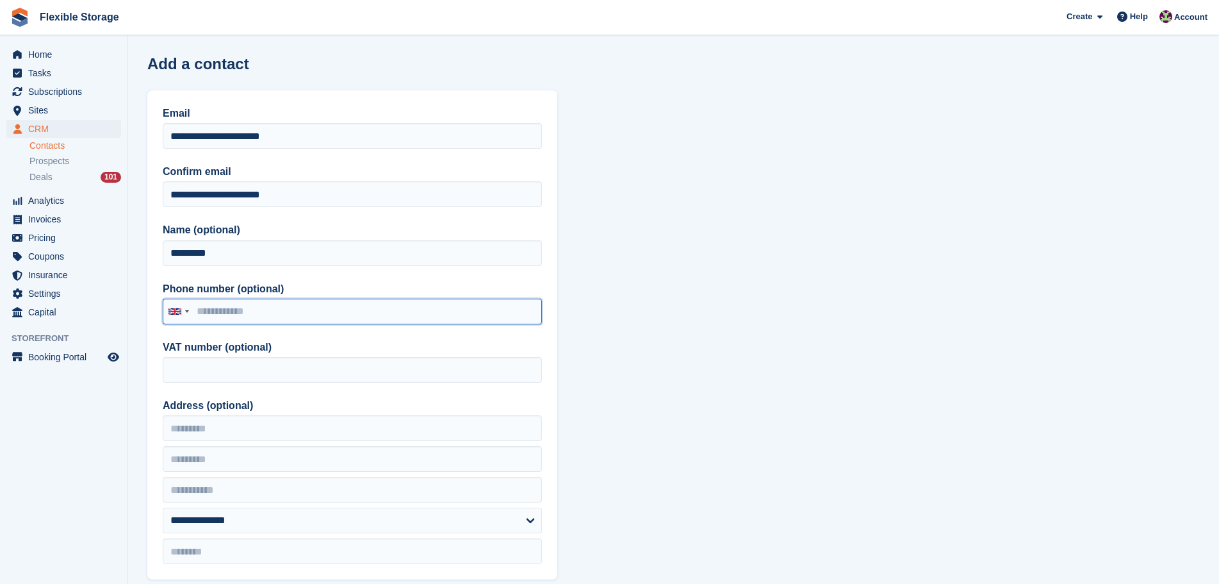
paste input "**********"
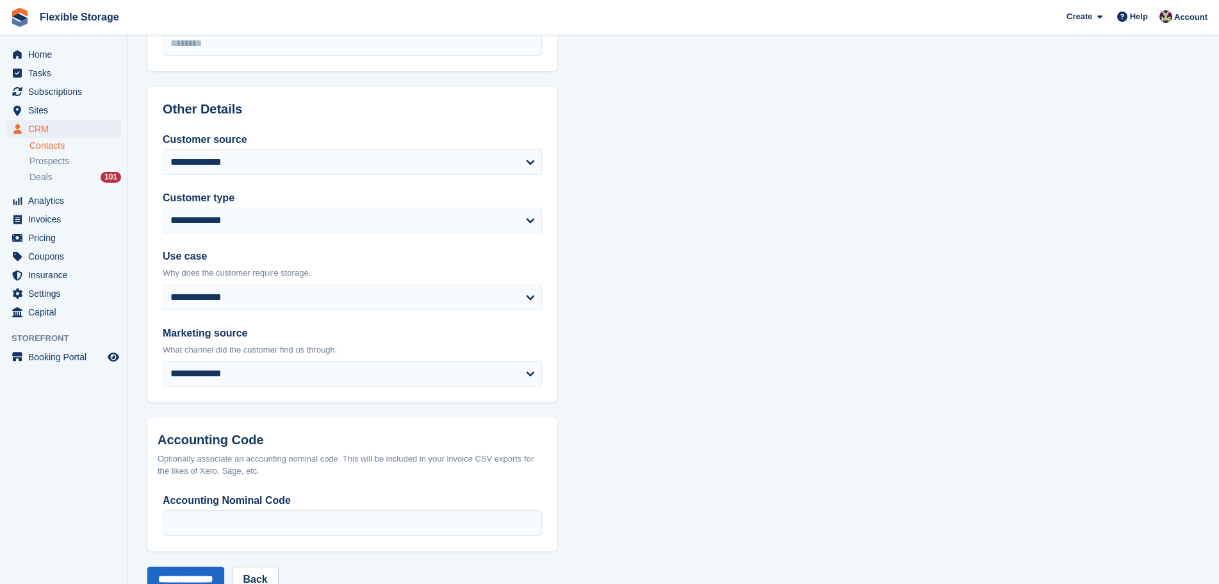
scroll to position [546, 0]
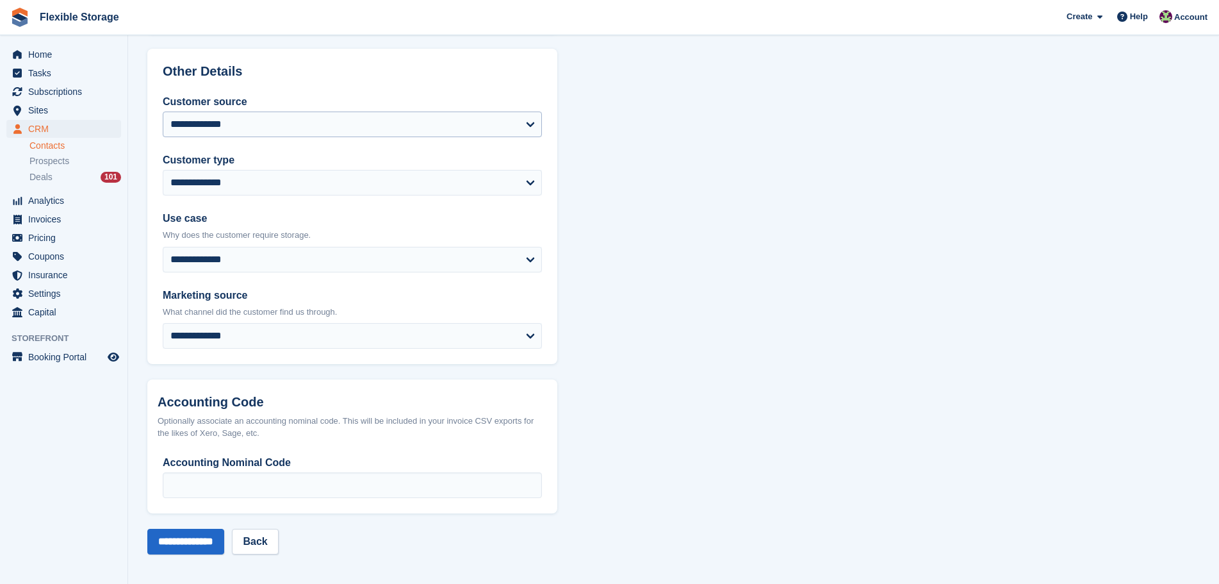
type input "**********"
drag, startPoint x: 263, startPoint y: 116, endPoint x: 263, endPoint y: 135, distance: 19.2
click at [263, 115] on select "**********" at bounding box center [352, 124] width 379 height 26
select select "**********"
click at [163, 111] on select "**********" at bounding box center [352, 124] width 379 height 26
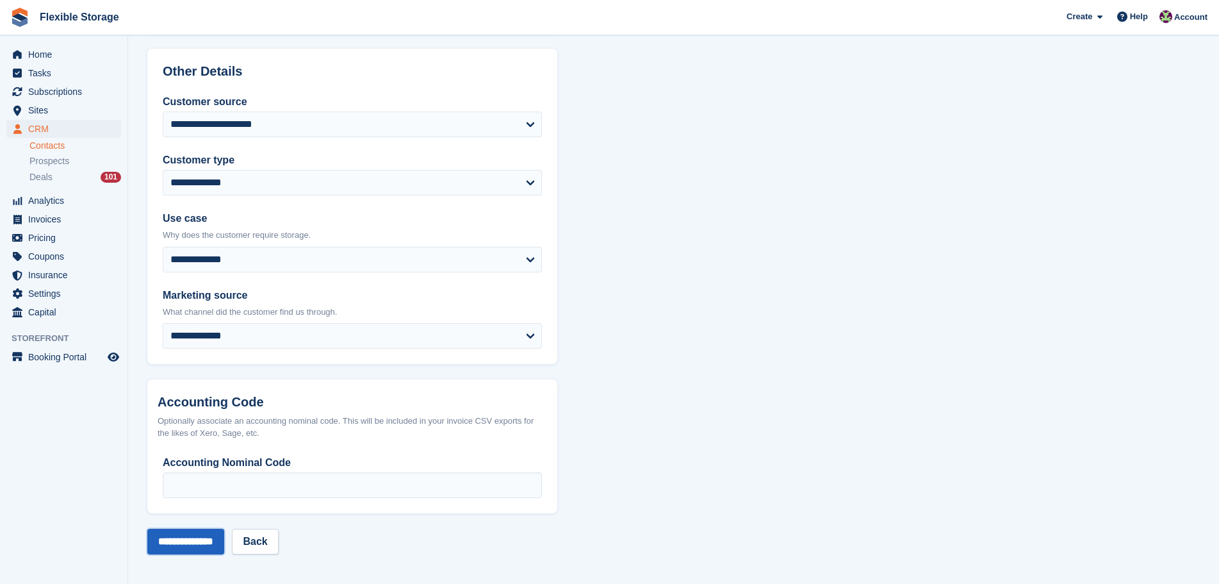
click at [197, 540] on input "**********" at bounding box center [185, 542] width 77 height 26
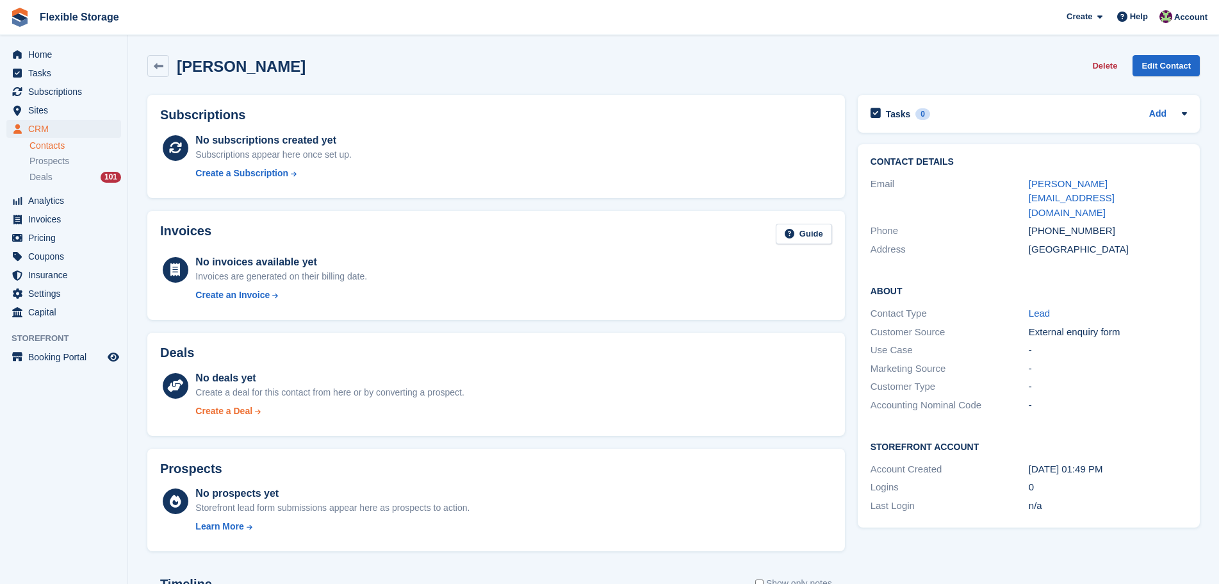
click at [238, 416] on div "Create a Deal" at bounding box center [223, 410] width 57 height 13
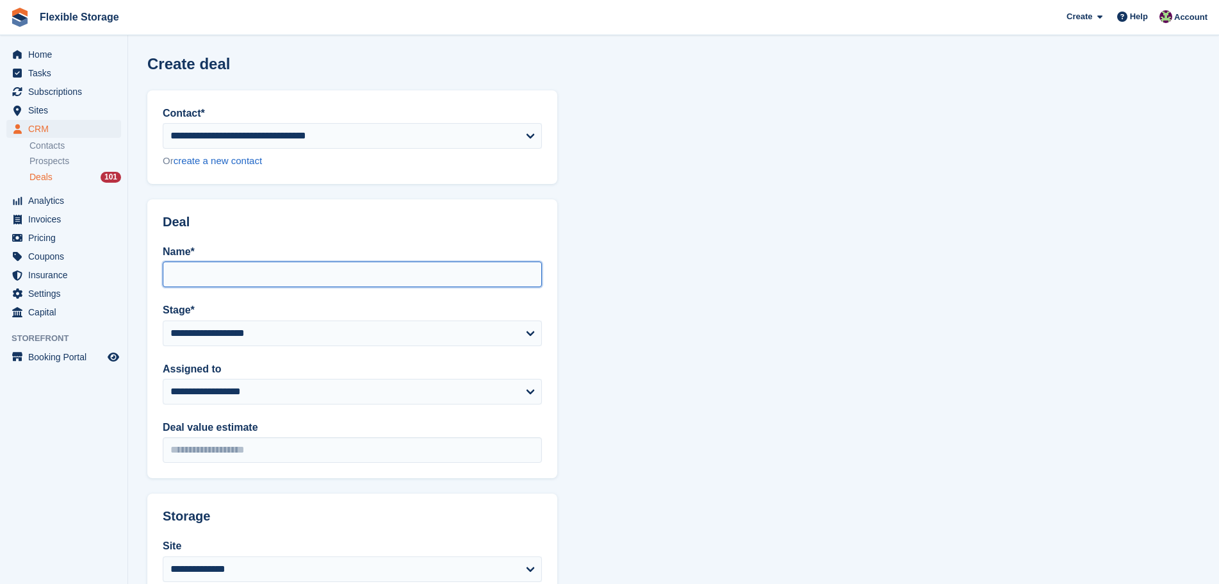
click at [292, 284] on input "Name*" at bounding box center [352, 274] width 379 height 26
type input "*********"
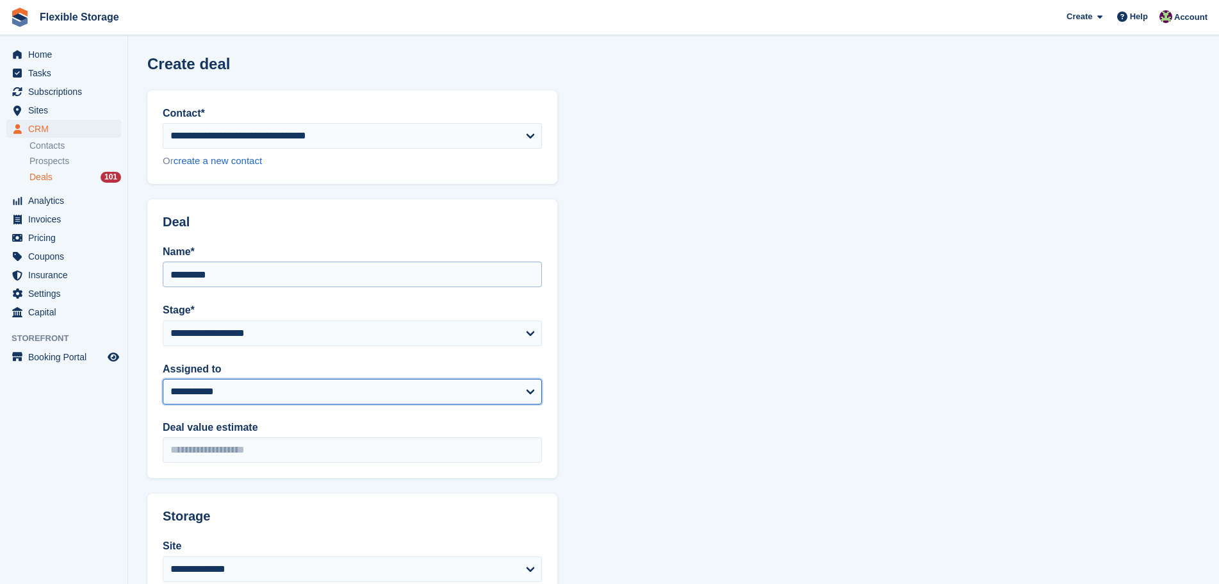
select select "***"
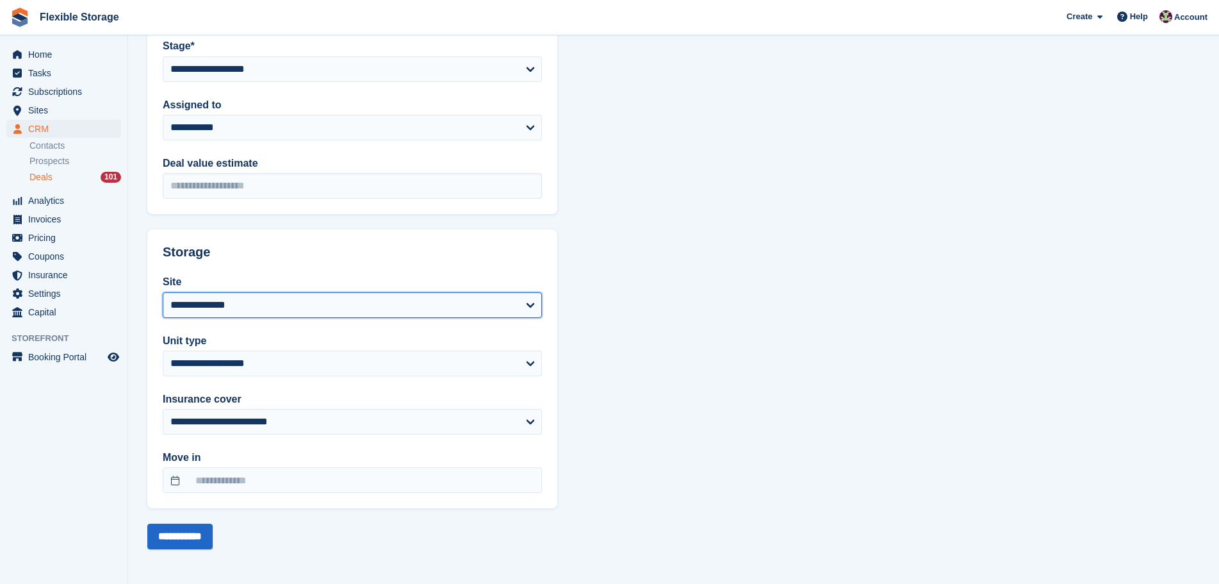
click at [296, 293] on select "**********" at bounding box center [352, 305] width 379 height 26
select select "****"
click at [163, 292] on select "**********" at bounding box center [352, 305] width 379 height 26
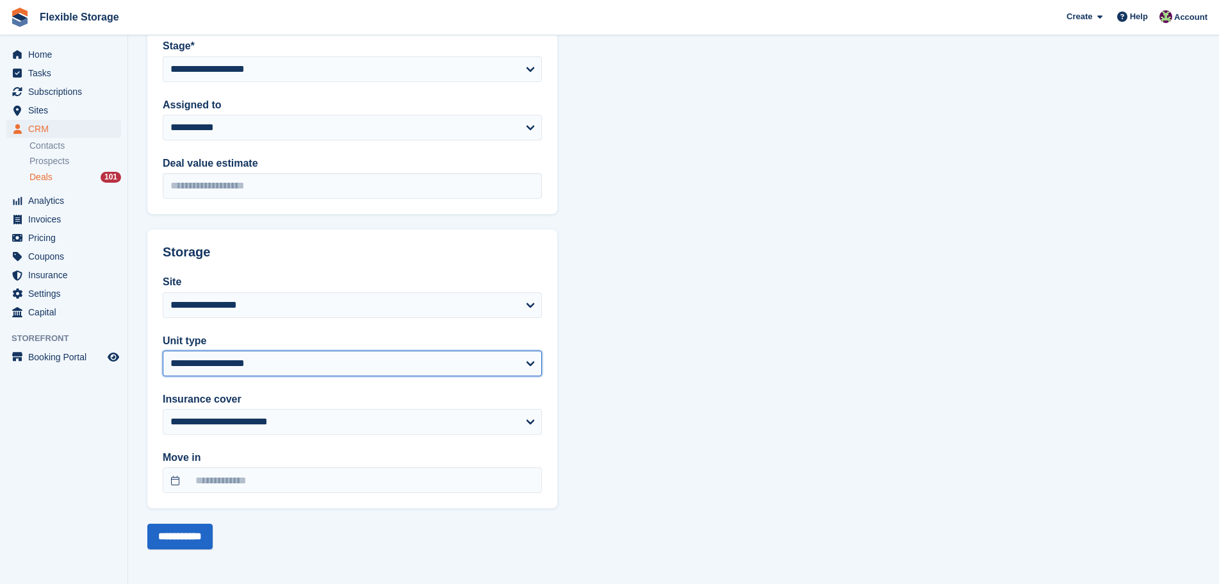
click at [265, 370] on select "**********" at bounding box center [352, 363] width 379 height 26
select select "*****"
click at [163, 350] on select "**********" at bounding box center [352, 363] width 379 height 26
click at [187, 539] on input "**********" at bounding box center [179, 536] width 65 height 26
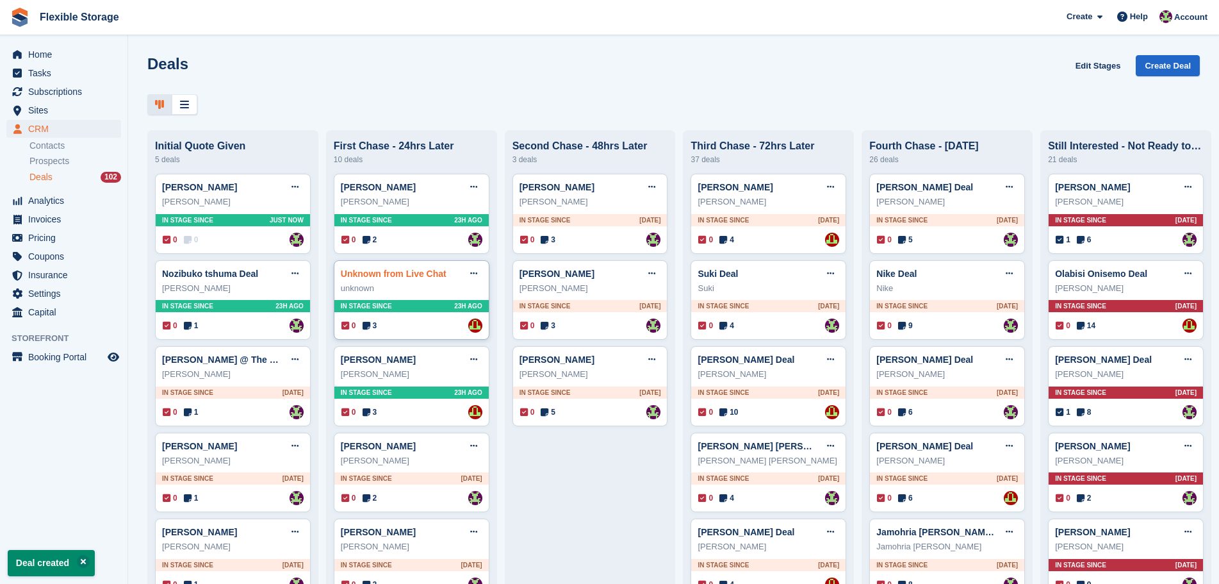
click at [235, 236] on div "0 0 Assigned to [PERSON_NAME]" at bounding box center [233, 240] width 141 height 14
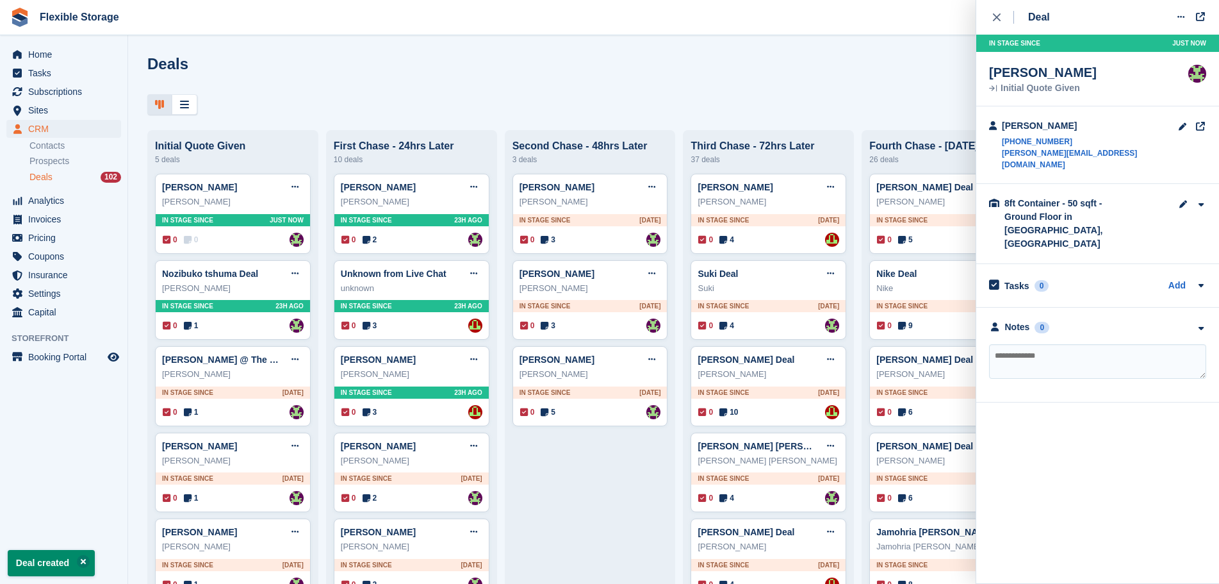
click at [1093, 344] on textarea at bounding box center [1097, 361] width 217 height 35
type textarea "**********"
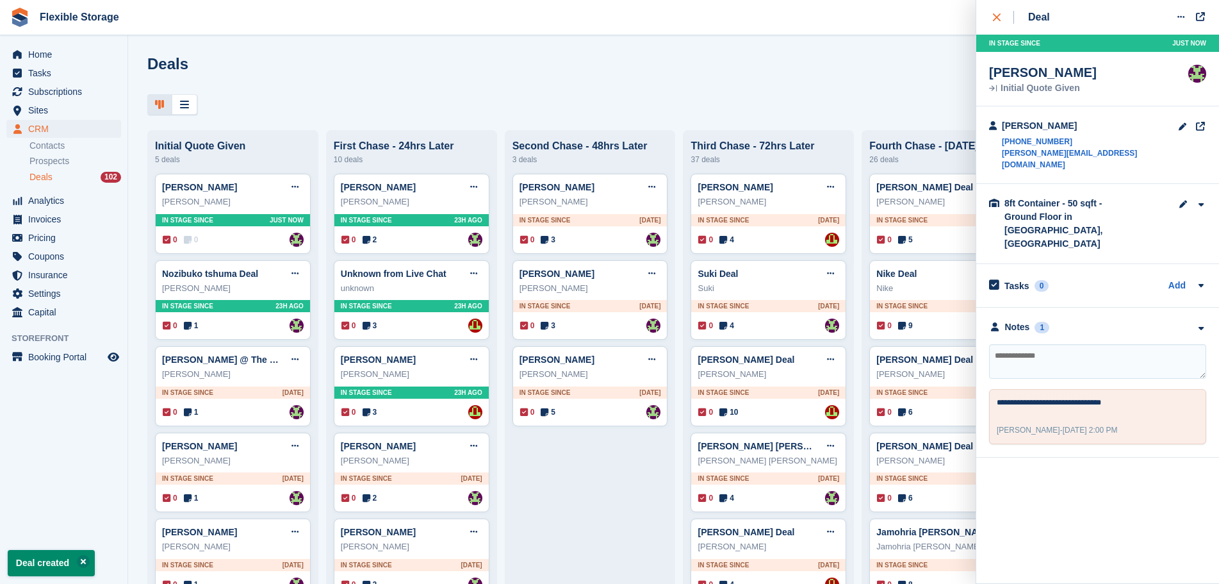
click at [996, 19] on icon "close" at bounding box center [997, 17] width 8 height 8
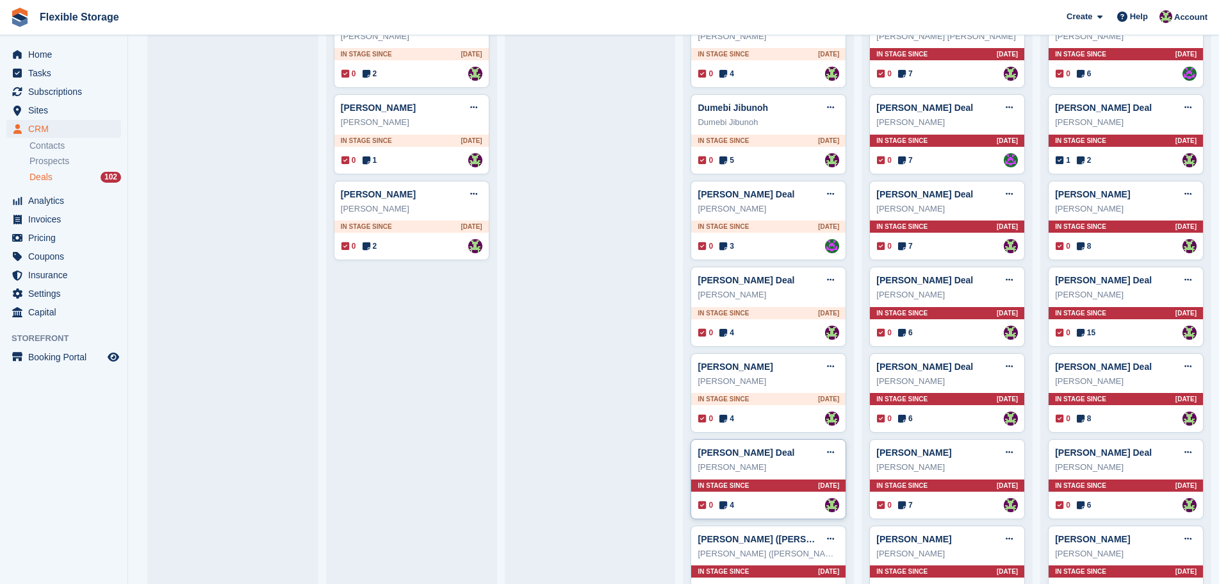
click at [779, 490] on div "In stage since [DATE]" at bounding box center [768, 485] width 154 height 12
click at [758, 491] on div "In stage since [DATE]" at bounding box center [768, 485] width 154 height 12
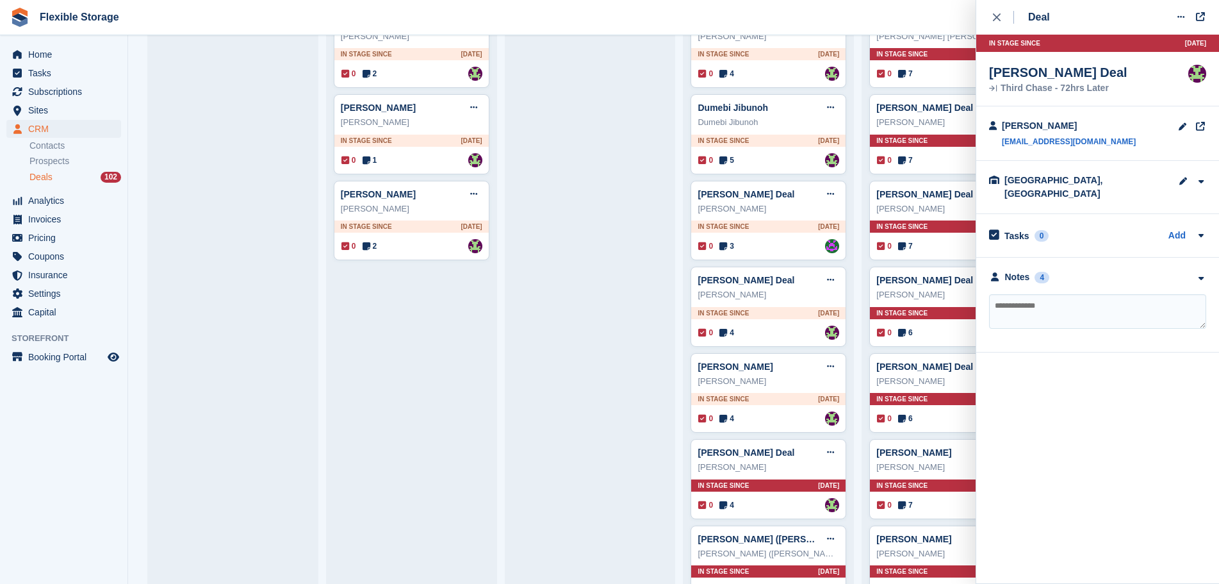
click at [1079, 258] on div "**********" at bounding box center [1097, 305] width 243 height 95
click at [1076, 270] on div "Notes 4" at bounding box center [1097, 276] width 217 height 13
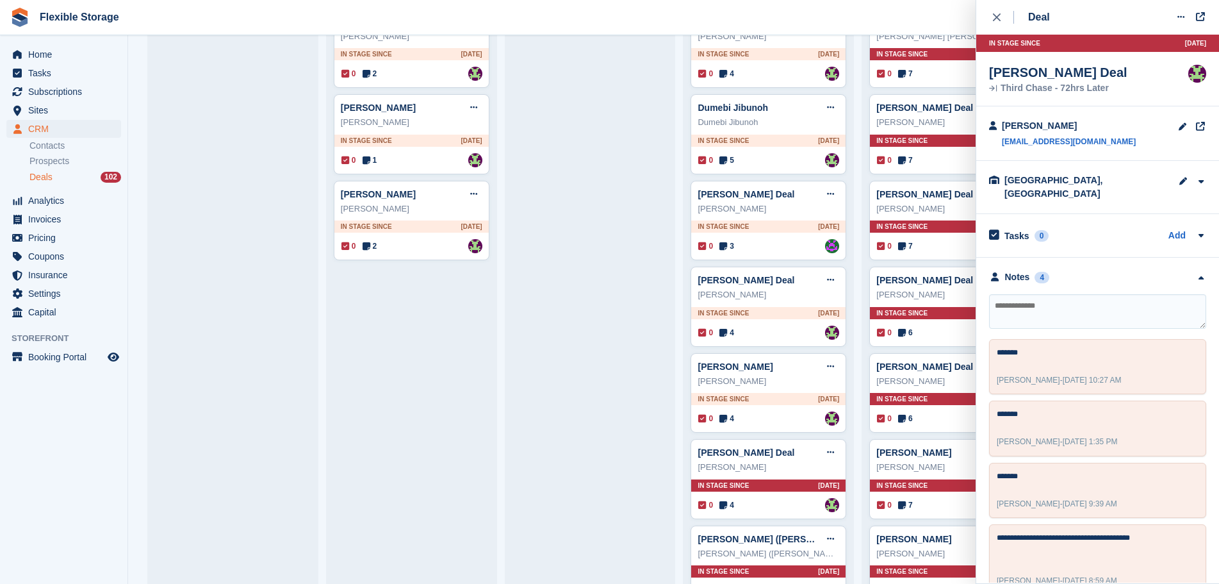
click at [1081, 298] on textarea at bounding box center [1097, 311] width 217 height 35
type textarea "****"
type textarea "*******"
click at [61, 92] on span "Subscriptions" at bounding box center [66, 92] width 77 height 18
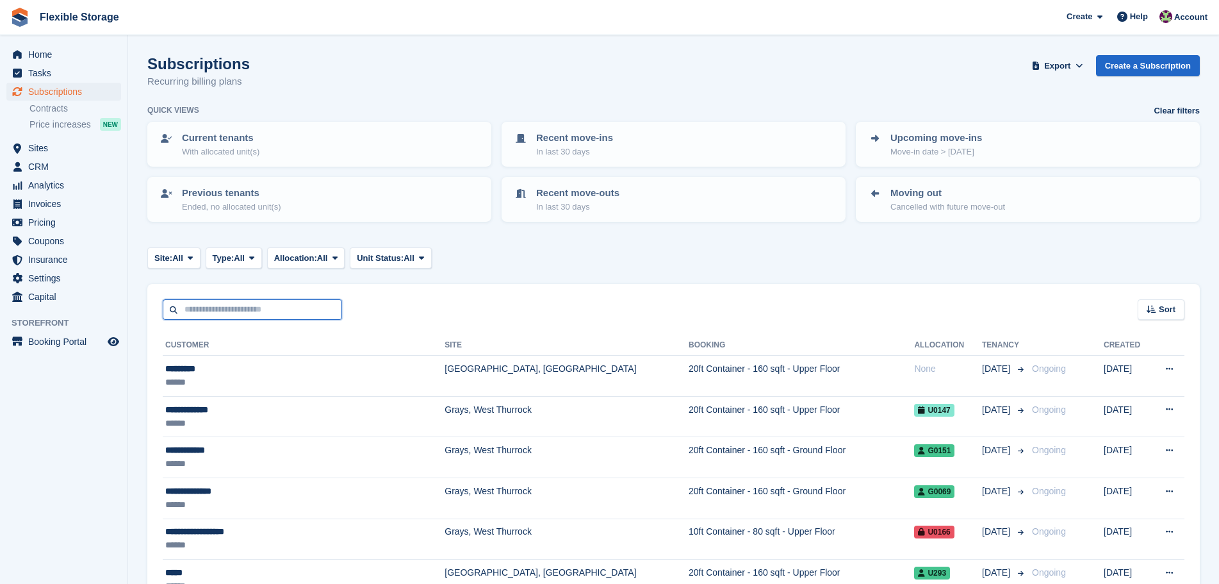
click at [218, 316] on input "text" at bounding box center [252, 309] width 179 height 21
type input "*****"
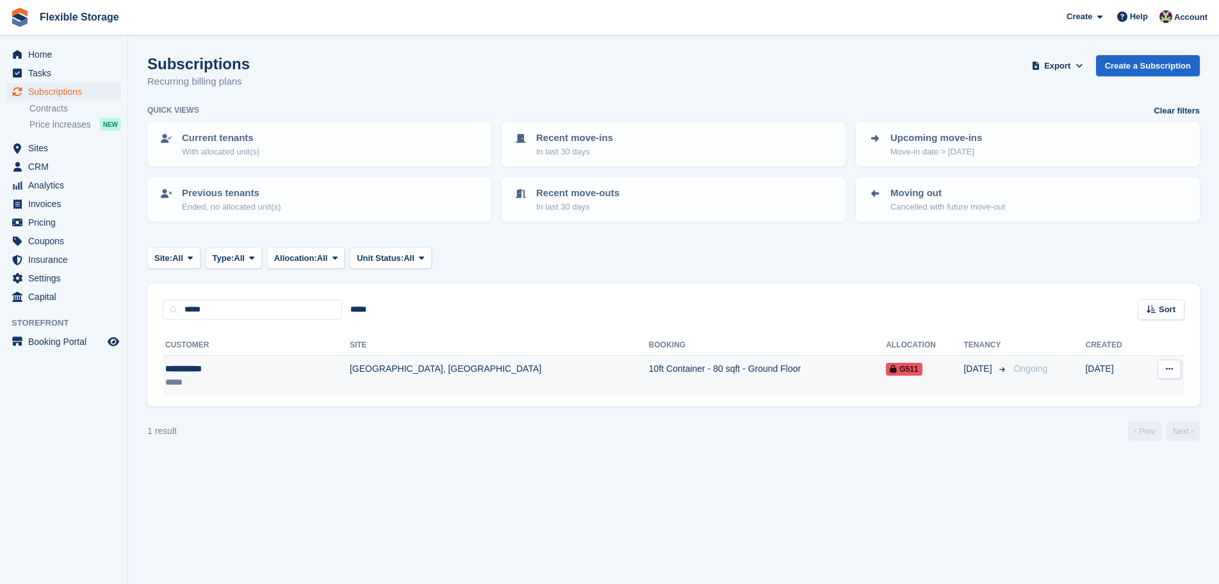
click at [649, 367] on td "10ft Container - 80 sqft - Ground Floor" at bounding box center [767, 376] width 237 height 40
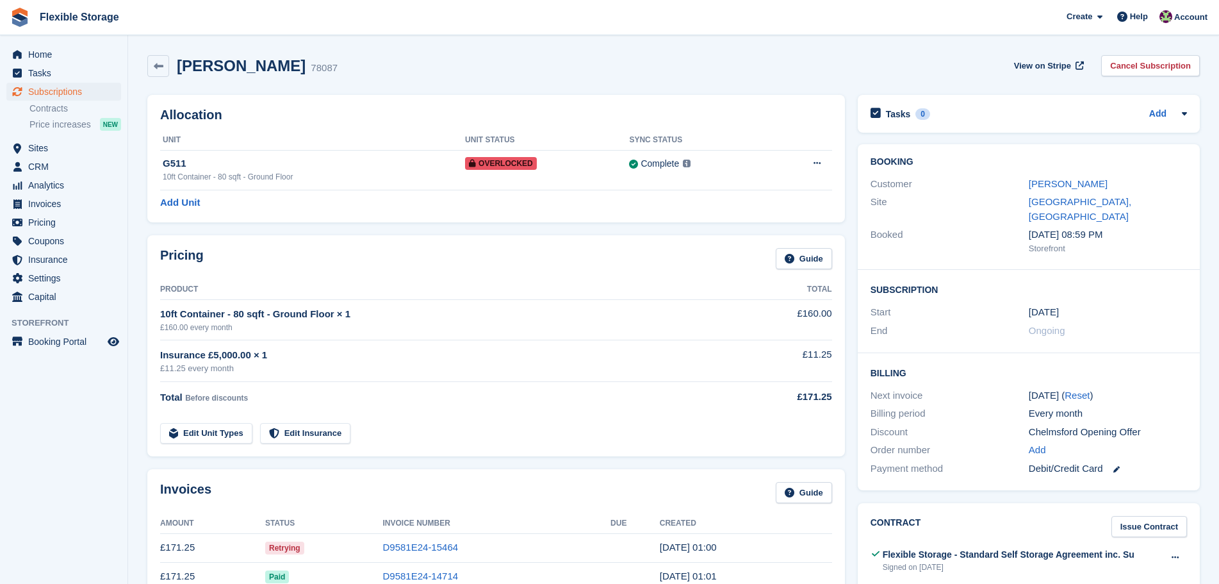
scroll to position [384, 0]
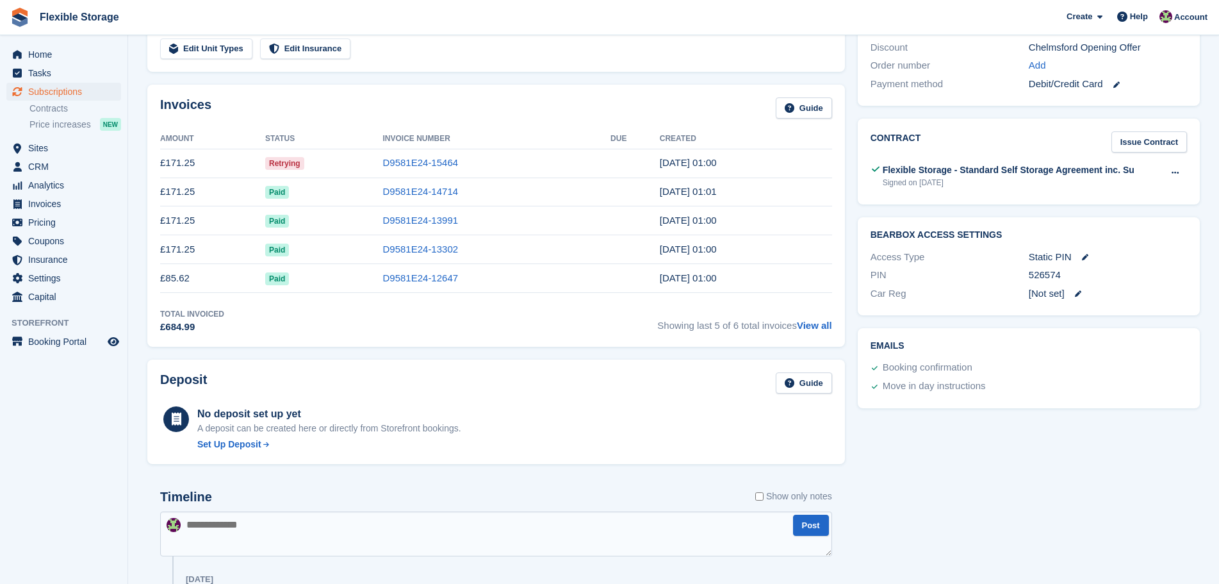
drag, startPoint x: 1135, startPoint y: 368, endPoint x: 823, endPoint y: 221, distance: 344.2
click at [823, 221] on div "Allocation Unit Unit Status Sync Status G511 10ft Container - 80 sqft - Ground …" at bounding box center [673, 385] width 1065 height 1363
click at [1070, 395] on div "Emails Booking confirmation Move in day instructions" at bounding box center [1028, 368] width 355 height 93
drag, startPoint x: 1132, startPoint y: 382, endPoint x: 1045, endPoint y: 346, distance: 94.2
click at [853, 322] on div "Emails Booking confirmation Move in day instructions" at bounding box center [1028, 368] width 355 height 93
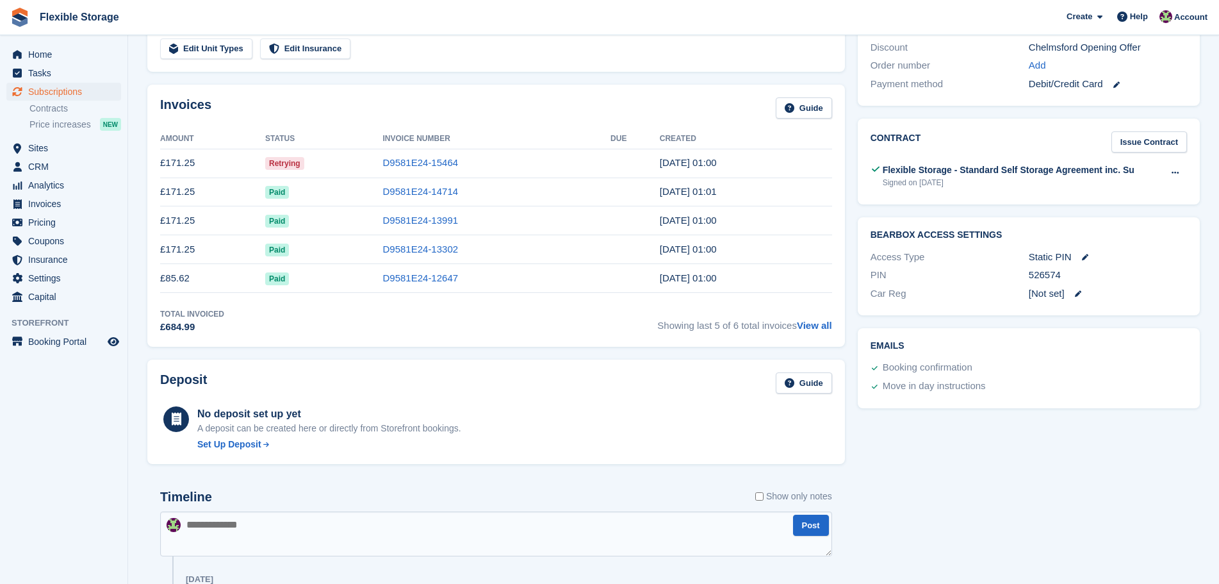
click at [1045, 359] on div "Booking confirmation" at bounding box center [1027, 368] width 320 height 19
drag, startPoint x: 1144, startPoint y: 375, endPoint x: 790, endPoint y: 277, distance: 367.7
click at [790, 277] on div "Allocation Unit Unit Status Sync Status G511 10ft Container - 80 sqft - Ground …" at bounding box center [673, 385] width 1065 height 1363
click at [1056, 359] on div "Booking confirmation" at bounding box center [1027, 368] width 320 height 19
drag, startPoint x: 1129, startPoint y: 370, endPoint x: 734, endPoint y: 203, distance: 428.6
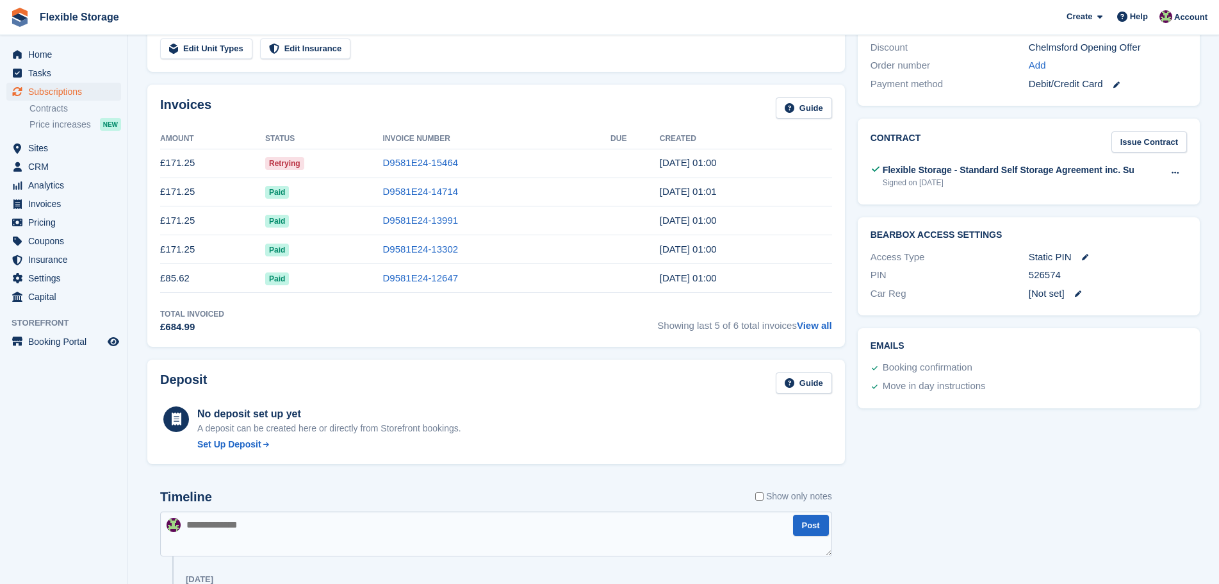
click at [734, 203] on div "Allocation Unit Unit Status Sync Status G511 10ft Container - 80 sqft - Ground …" at bounding box center [673, 385] width 1065 height 1363
click at [1060, 359] on div "Booking confirmation" at bounding box center [1027, 368] width 320 height 19
drag, startPoint x: 1115, startPoint y: 365, endPoint x: 863, endPoint y: 262, distance: 272.7
click at [668, 158] on div "Allocation Unit Unit Status Sync Status G511 10ft Container - 80 sqft - Ground …" at bounding box center [673, 385] width 1065 height 1363
click at [1013, 341] on h2 "Emails" at bounding box center [1029, 346] width 316 height 10
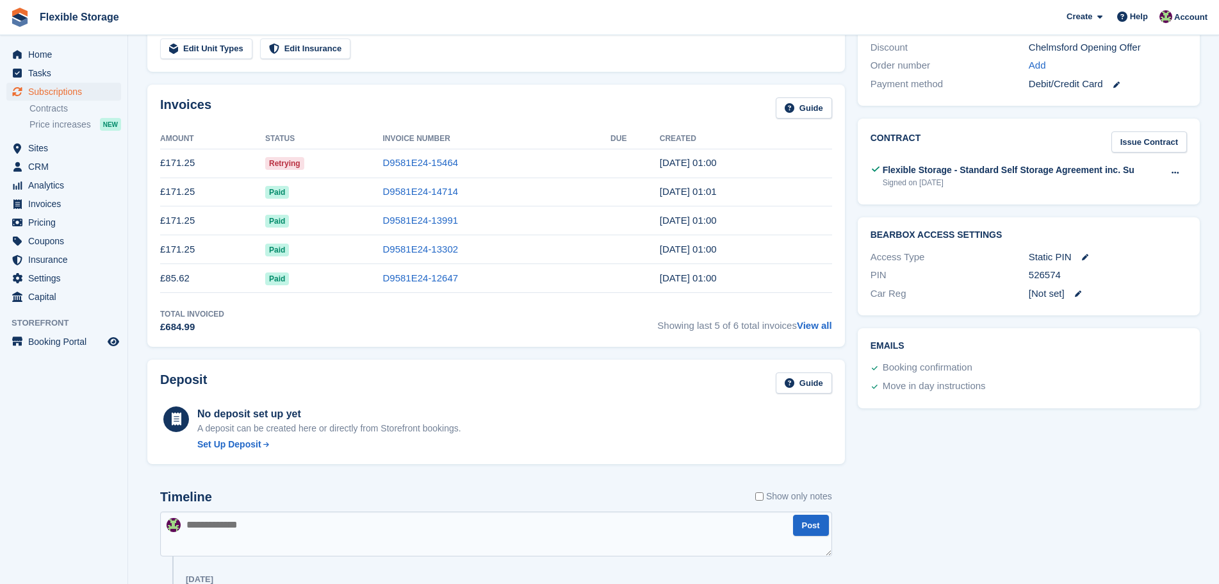
drag, startPoint x: 1093, startPoint y: 369, endPoint x: 894, endPoint y: 293, distance: 213.3
click at [728, 208] on div "Allocation Unit Unit Status Sync Status G511 10ft Container - 80 sqft - Ground …" at bounding box center [673, 385] width 1065 height 1363
click at [999, 338] on div "Emails Booking confirmation Move in day instructions" at bounding box center [1029, 368] width 342 height 80
drag, startPoint x: 1094, startPoint y: 379, endPoint x: 813, endPoint y: 250, distance: 309.0
click at [743, 217] on div "Allocation Unit Unit Status Sync Status G511 10ft Container - 80 sqft - Ground …" at bounding box center [673, 385] width 1065 height 1363
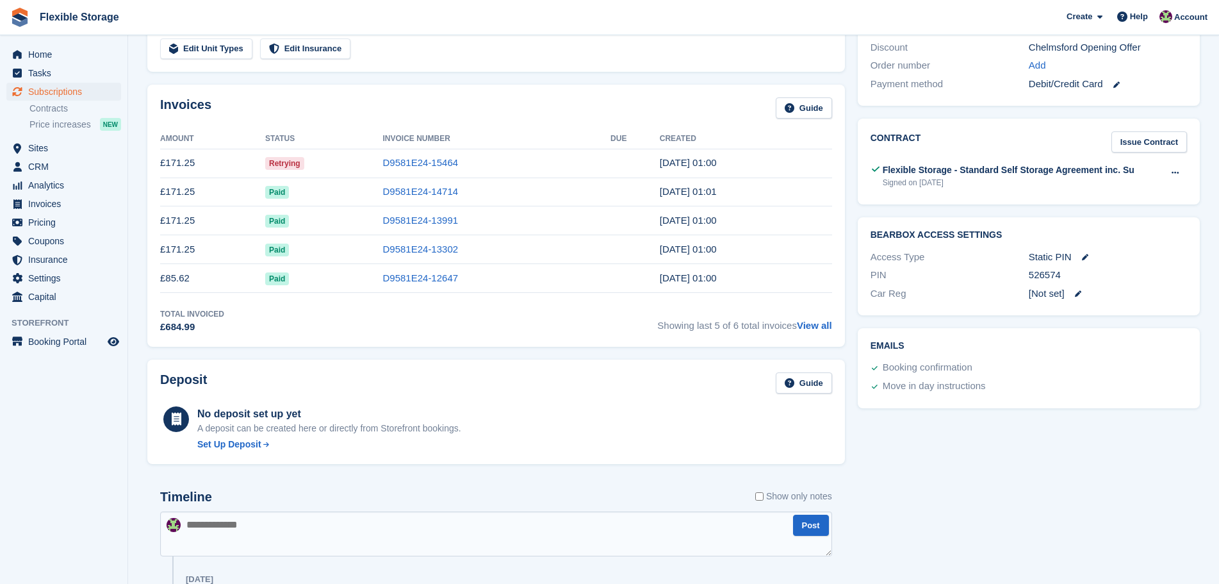
click at [1037, 343] on div "Emails Booking confirmation Move in day instructions" at bounding box center [1029, 368] width 342 height 80
drag, startPoint x: 1130, startPoint y: 363, endPoint x: 998, endPoint y: 310, distance: 142.3
click at [819, 203] on div "Allocation Unit Unit Status Sync Status G511 10ft Container - 80 sqft - Ground …" at bounding box center [673, 385] width 1065 height 1363
click at [1020, 328] on div "Emails Booking confirmation Move in day instructions" at bounding box center [1029, 368] width 342 height 80
drag, startPoint x: 985, startPoint y: 302, endPoint x: 778, endPoint y: 216, distance: 224.9
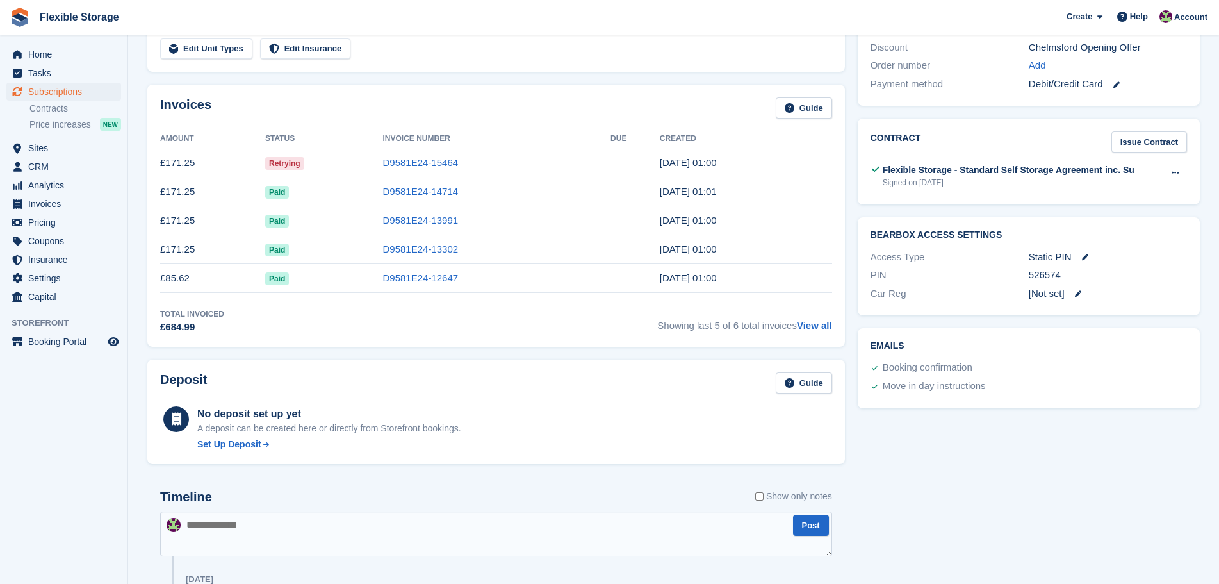
click at [763, 208] on div "Allocation Unit Unit Status Sync Status G511 10ft Container - 80 sqft - Ground …" at bounding box center [673, 385] width 1065 height 1363
click at [1006, 328] on div "Emails Booking confirmation Move in day instructions" at bounding box center [1029, 368] width 342 height 80
drag, startPoint x: 1109, startPoint y: 365, endPoint x: 609, endPoint y: 47, distance: 592.7
click at [609, 47] on div "Allocation Unit Unit Status Sync Status G511 10ft Container - 80 sqft - Ground …" at bounding box center [673, 385] width 1065 height 1363
click at [1017, 322] on div "Emails Booking confirmation Move in day instructions" at bounding box center [1028, 368] width 355 height 93
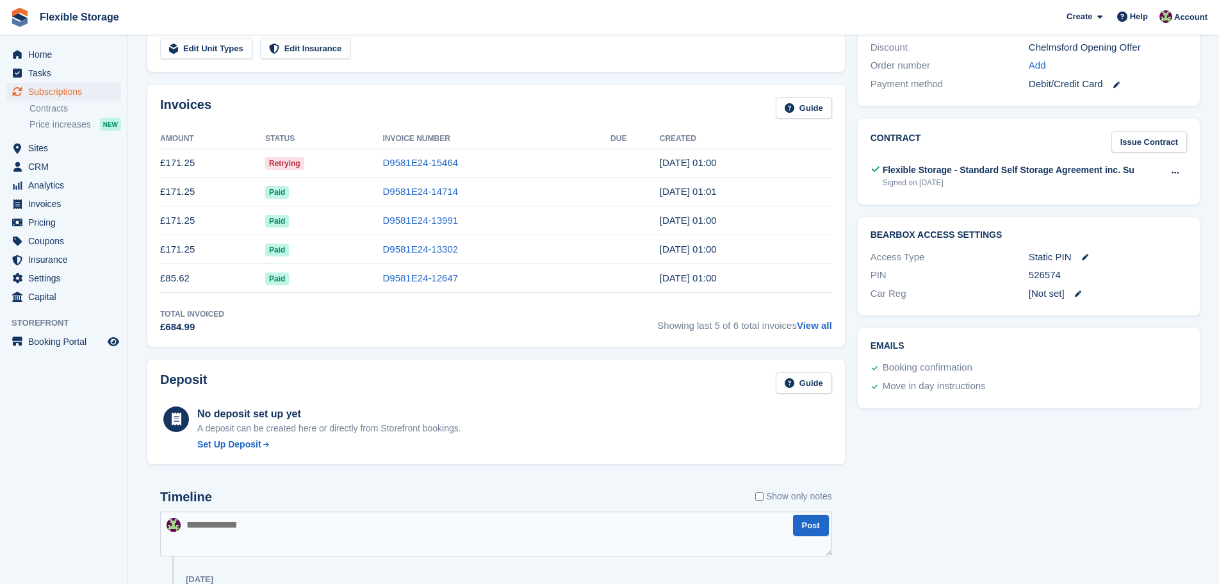
drag, startPoint x: 1079, startPoint y: 370, endPoint x: 696, endPoint y: 157, distance: 438.5
click at [696, 157] on div "Allocation Unit Unit Status Sync Status G511 10ft Container - 80 sqft - Ground …" at bounding box center [673, 385] width 1065 height 1363
click at [1040, 341] on h2 "Emails" at bounding box center [1029, 346] width 316 height 10
drag, startPoint x: 1088, startPoint y: 361, endPoint x: 692, endPoint y: 117, distance: 465.1
click at [657, 95] on div "Allocation Unit Unit Status Sync Status G511 10ft Container - 80 sqft - Ground …" at bounding box center [673, 385] width 1065 height 1363
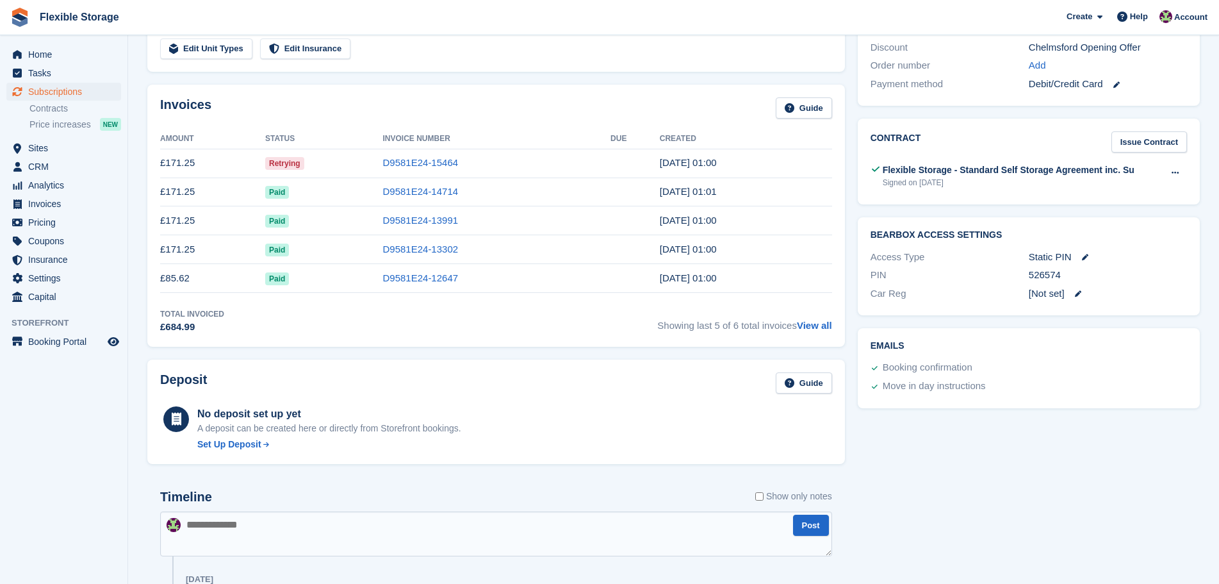
click at [1070, 359] on div "Booking confirmation" at bounding box center [1027, 368] width 320 height 19
drag, startPoint x: 1117, startPoint y: 379, endPoint x: 831, endPoint y: 181, distance: 348.5
click at [764, 156] on div "Allocation Unit Unit Status Sync Status G511 10ft Container - 80 sqft - Ground …" at bounding box center [673, 385] width 1065 height 1363
click at [977, 250] on div "Access Type" at bounding box center [950, 257] width 158 height 15
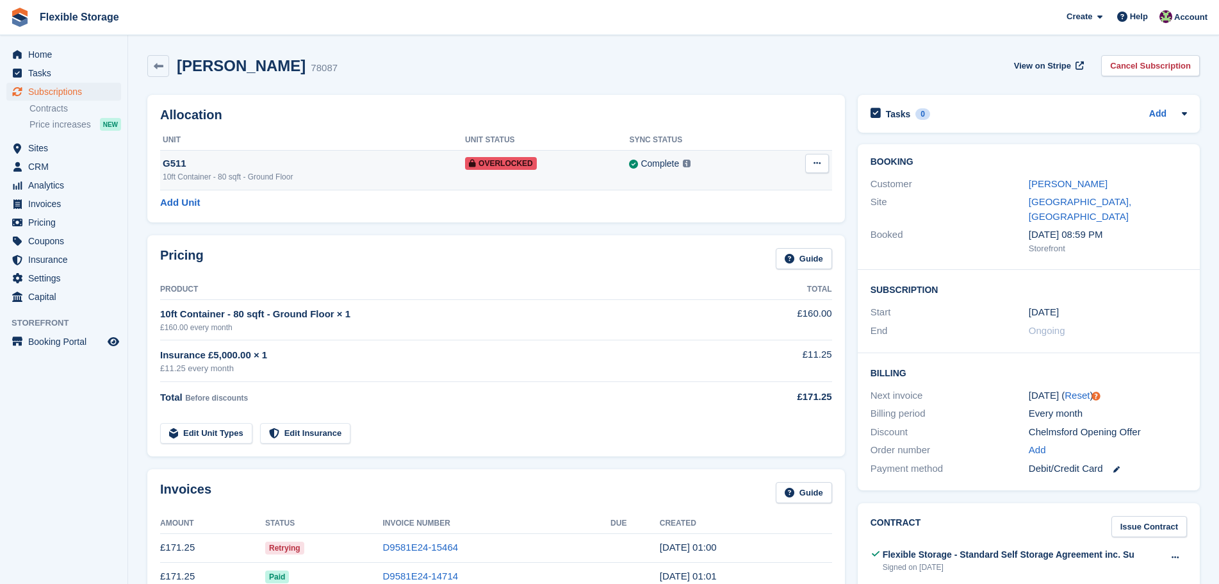
click at [573, 165] on div "Overlocked" at bounding box center [547, 162] width 164 height 13
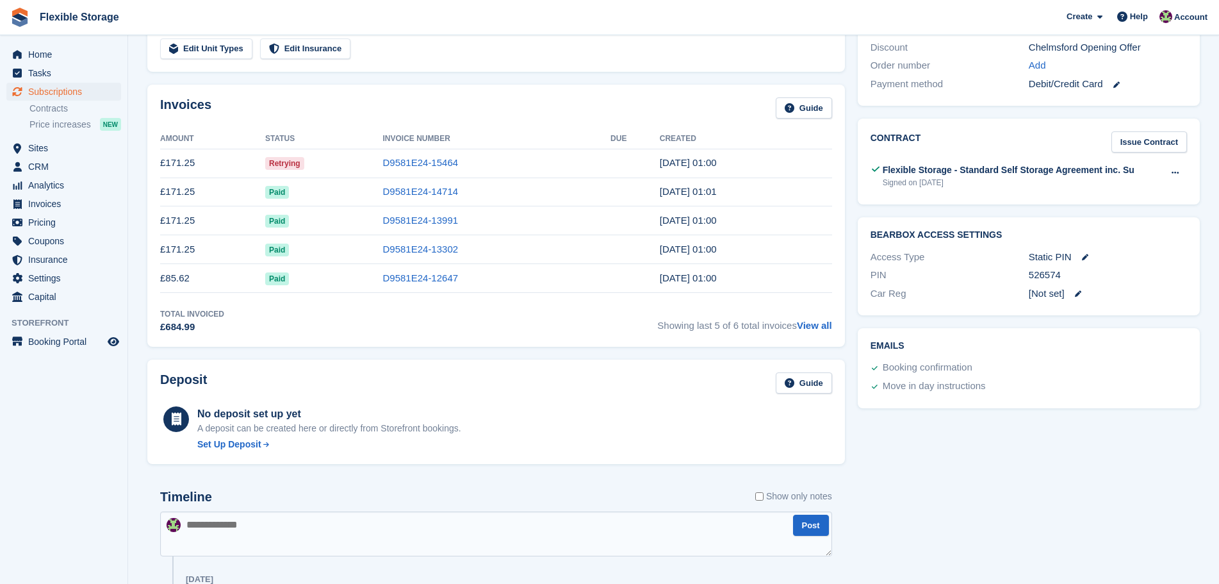
scroll to position [384, 0]
drag, startPoint x: 1057, startPoint y: 388, endPoint x: 831, endPoint y: 355, distance: 228.5
click at [703, 225] on div "Allocation Unit Unit Status Sync Status G511 10ft Container - 80 sqft - Ground …" at bounding box center [673, 385] width 1065 height 1363
click at [896, 422] on div "Tasks 0 Add No tasks related to Subscription #78087 Booking Customer [PERSON_NA…" at bounding box center [1028, 385] width 355 height 1363
click at [427, 168] on link "D9581E24-15464" at bounding box center [420, 162] width 76 height 11
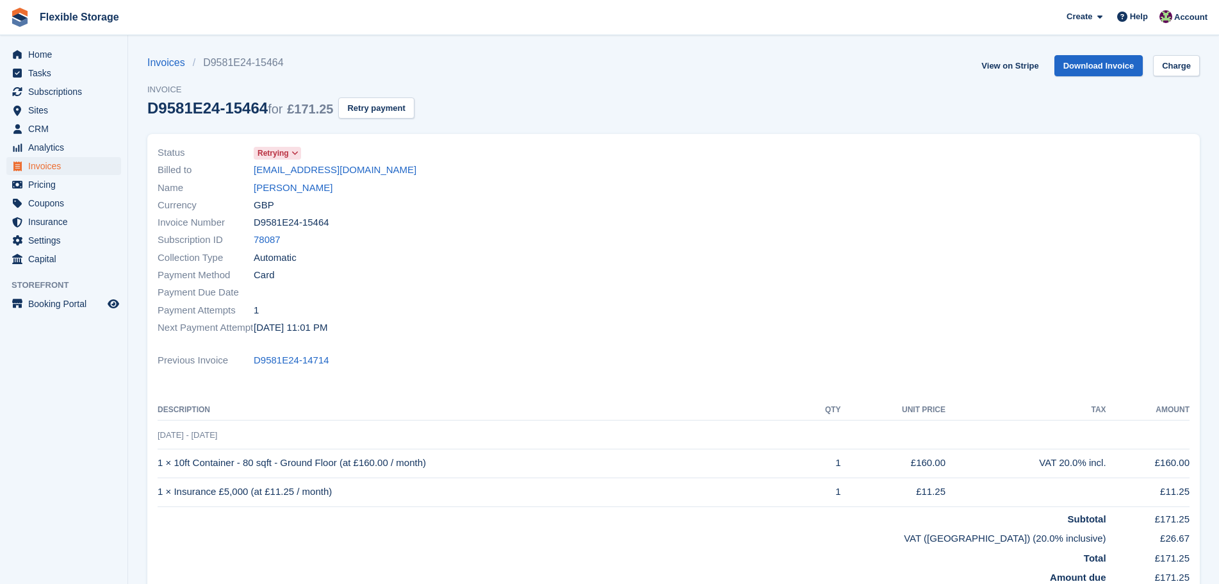
drag, startPoint x: 420, startPoint y: 347, endPoint x: 159, endPoint y: 170, distance: 315.0
click at [159, 170] on div "Status Retrying Billed to [EMAIL_ADDRESS][DOMAIN_NAME] Name [PERSON_NAME] Curre…" at bounding box center [673, 363] width 1053 height 459
click at [434, 272] on div "Payment Method Card" at bounding box center [412, 274] width 509 height 17
click at [467, 324] on div "Next Payment Attempt [DATE] 11:01 PM" at bounding box center [412, 326] width 509 height 17
drag, startPoint x: 529, startPoint y: 322, endPoint x: 140, endPoint y: 169, distance: 418.3
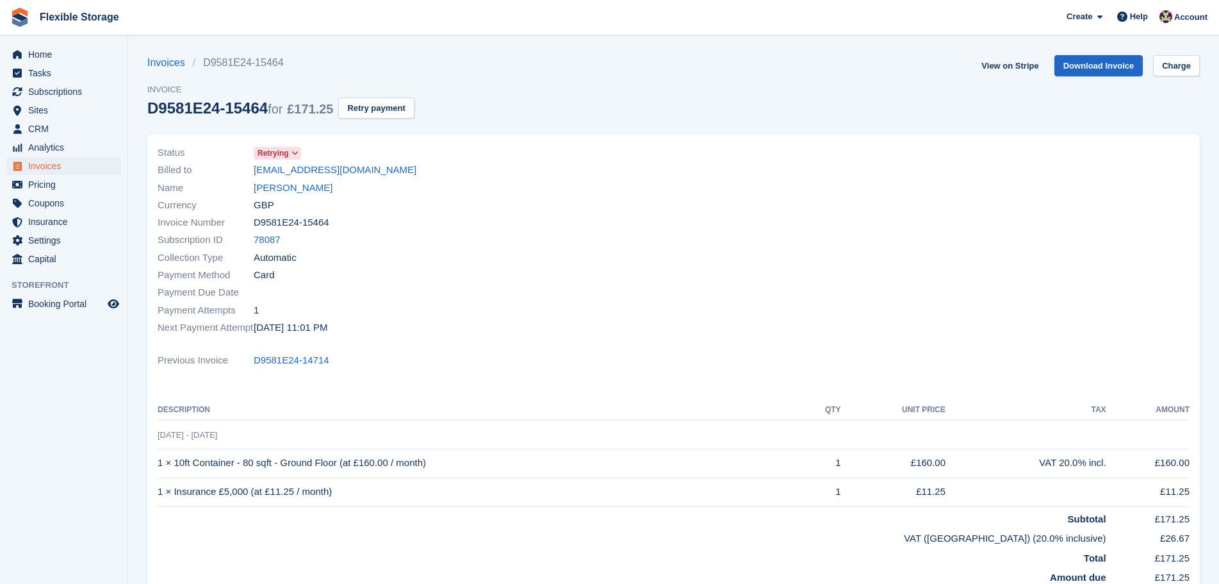
click at [140, 169] on div "Status Retrying Billed to [EMAIL_ADDRESS][DOMAIN_NAME] Name [PERSON_NAME] Curre…" at bounding box center [674, 367] width 1068 height 482
click at [488, 284] on div "Payment Due Date" at bounding box center [412, 292] width 509 height 17
drag, startPoint x: 512, startPoint y: 314, endPoint x: 188, endPoint y: 186, distance: 348.6
click at [188, 186] on div "Status Retrying Billed to [EMAIL_ADDRESS][DOMAIN_NAME] Name [PERSON_NAME] Curre…" at bounding box center [412, 240] width 524 height 208
click at [442, 273] on div "Payment Method Card" at bounding box center [412, 274] width 509 height 17
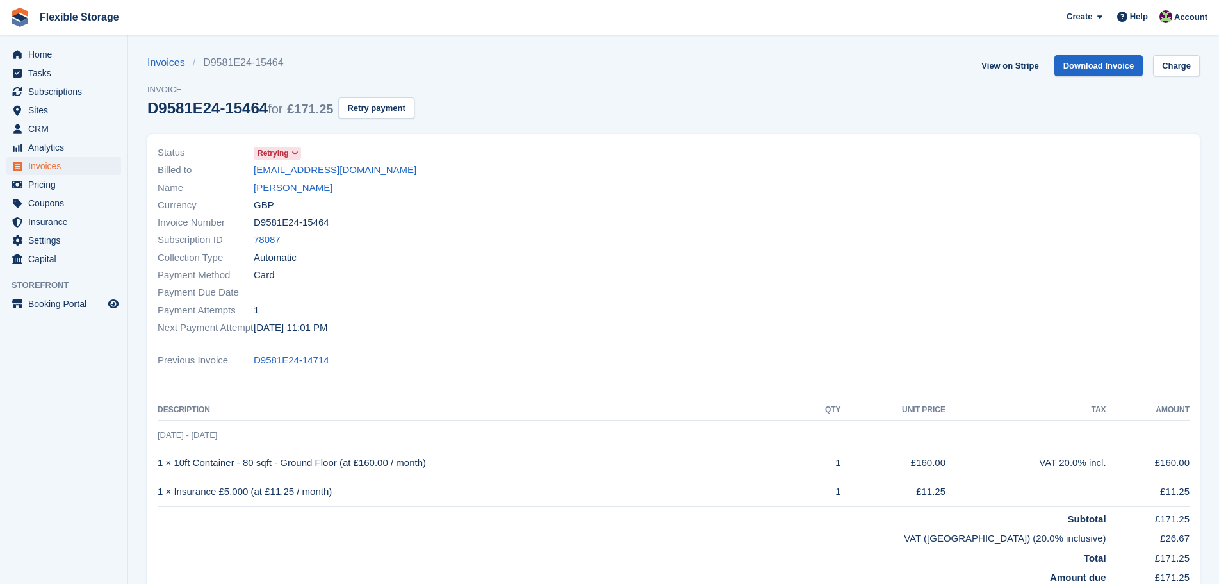
drag, startPoint x: 468, startPoint y: 332, endPoint x: 224, endPoint y: 223, distance: 267.3
click at [224, 223] on div "Status Retrying Billed to [EMAIL_ADDRESS][DOMAIN_NAME] Name [PERSON_NAME] Curre…" at bounding box center [412, 240] width 524 height 208
click at [455, 302] on div "Payment Attempts 1" at bounding box center [412, 309] width 509 height 17
drag, startPoint x: 475, startPoint y: 318, endPoint x: 176, endPoint y: 174, distance: 331.2
click at [176, 174] on div "Status Retrying Billed to [EMAIL_ADDRESS][DOMAIN_NAME] Name [PERSON_NAME] Curre…" at bounding box center [412, 240] width 524 height 208
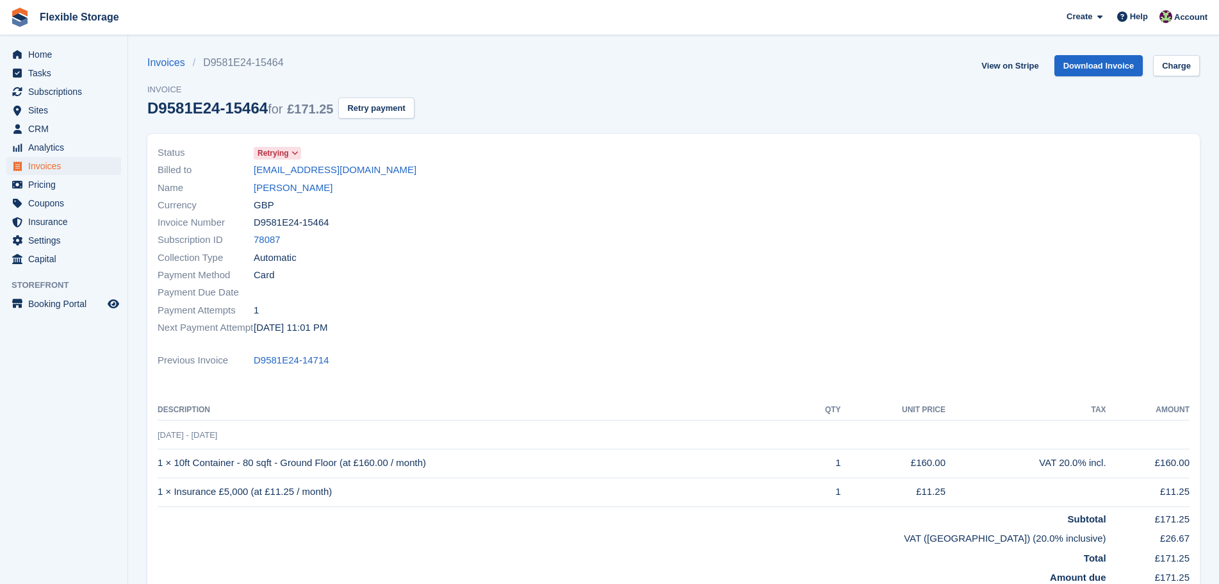
click at [464, 259] on div "Collection Type Automatic" at bounding box center [412, 257] width 509 height 17
click at [378, 109] on button "Retry payment" at bounding box center [376, 107] width 76 height 21
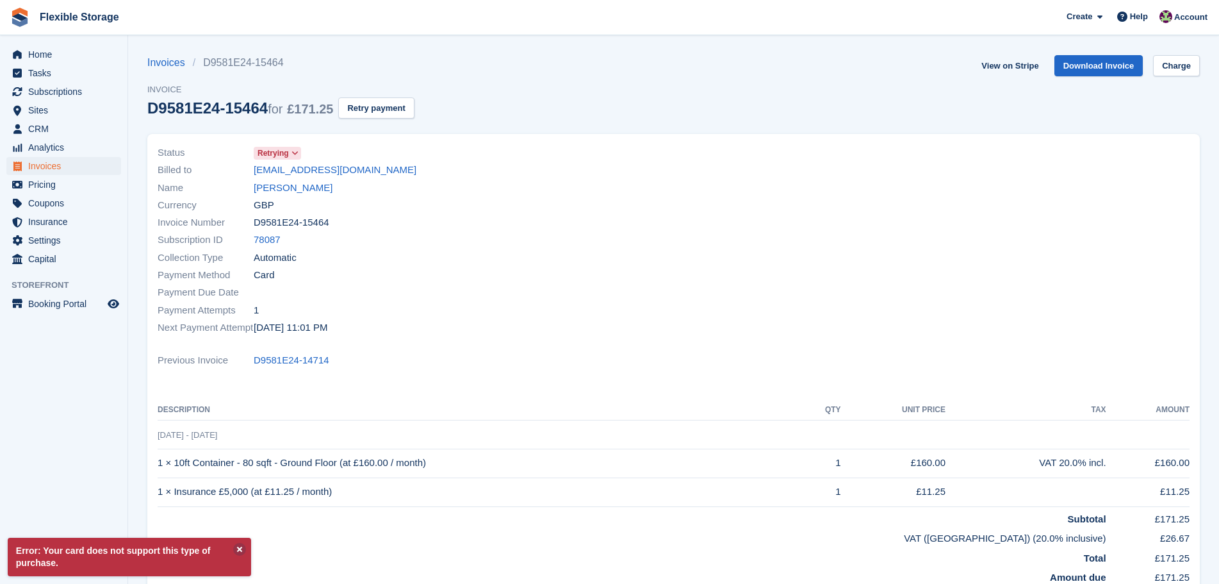
drag, startPoint x: 549, startPoint y: 356, endPoint x: 147, endPoint y: 169, distance: 443.7
click at [147, 169] on div "Status Retrying Billed to [EMAIL_ADDRESS][DOMAIN_NAME] Name [PERSON_NAME] Curre…" at bounding box center [674, 367] width 1068 height 482
click at [370, 261] on div "Collection Type Automatic" at bounding box center [412, 257] width 509 height 17
drag, startPoint x: 424, startPoint y: 341, endPoint x: 235, endPoint y: 232, distance: 218.4
click at [235, 232] on div "Status Retrying Billed to [EMAIL_ADDRESS][DOMAIN_NAME] Name [PERSON_NAME] Curre…" at bounding box center [412, 240] width 524 height 208
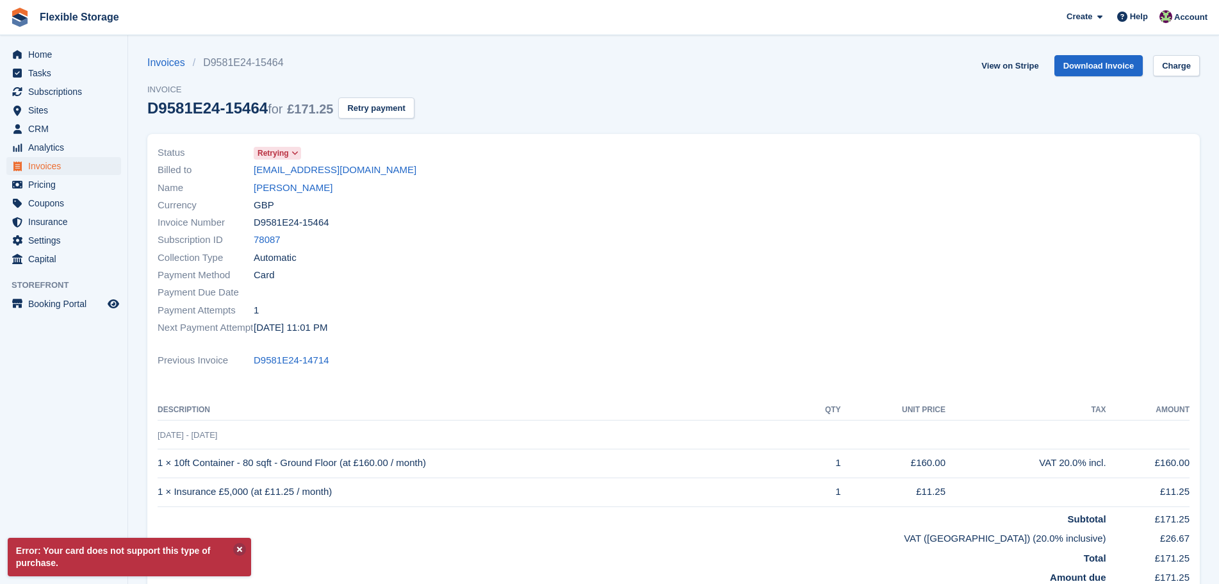
click at [471, 288] on div "Payment Due Date" at bounding box center [412, 292] width 509 height 17
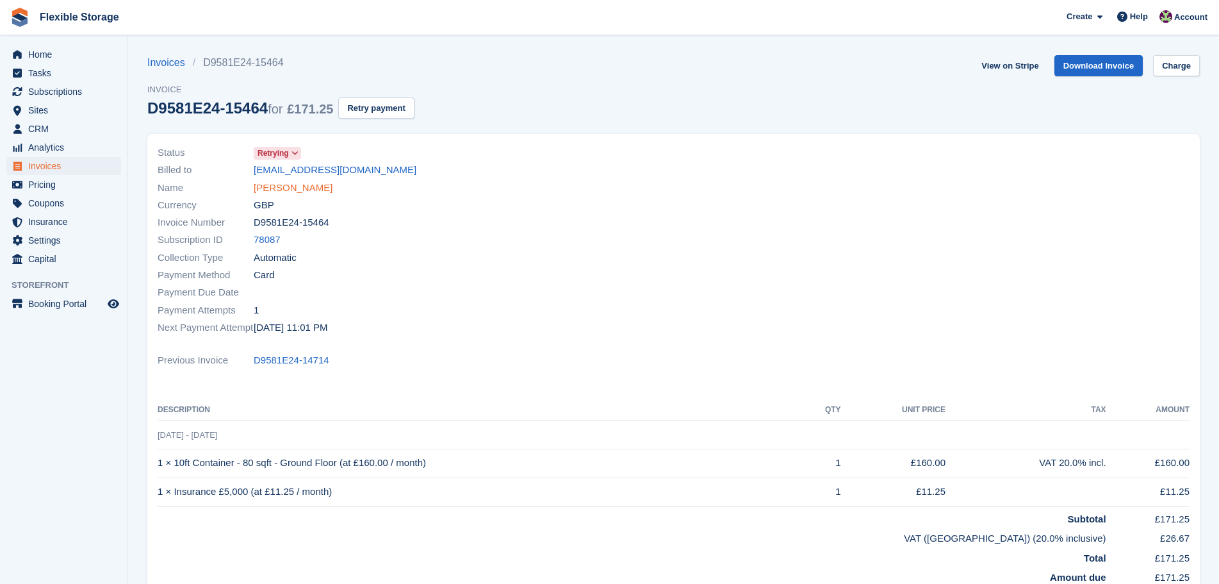
click at [287, 192] on link "[PERSON_NAME]" at bounding box center [293, 188] width 79 height 15
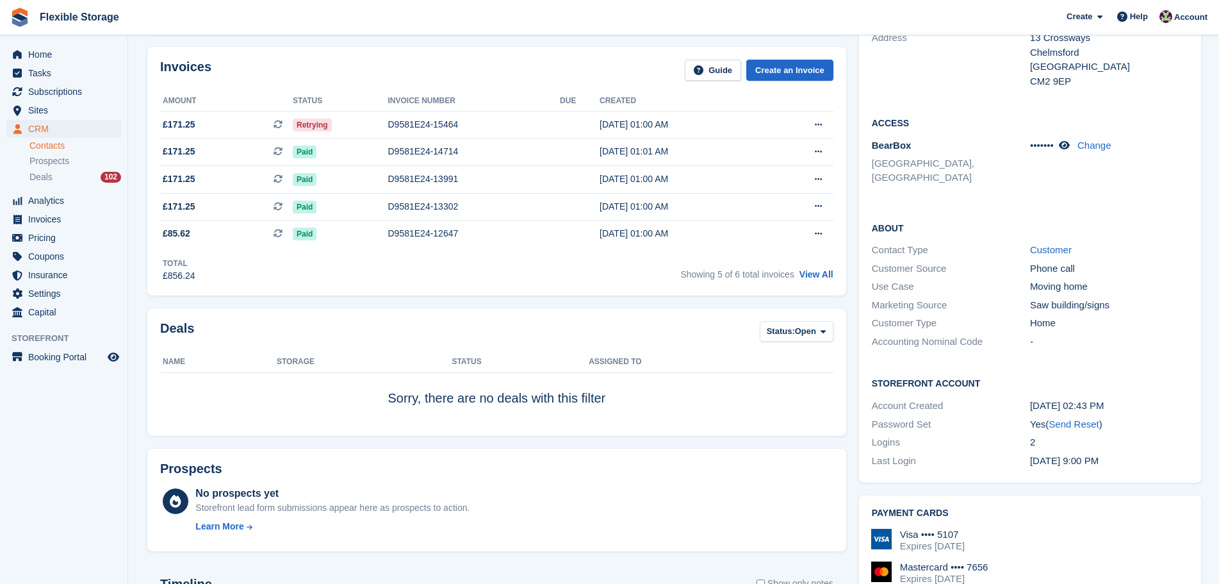
scroll to position [347, 0]
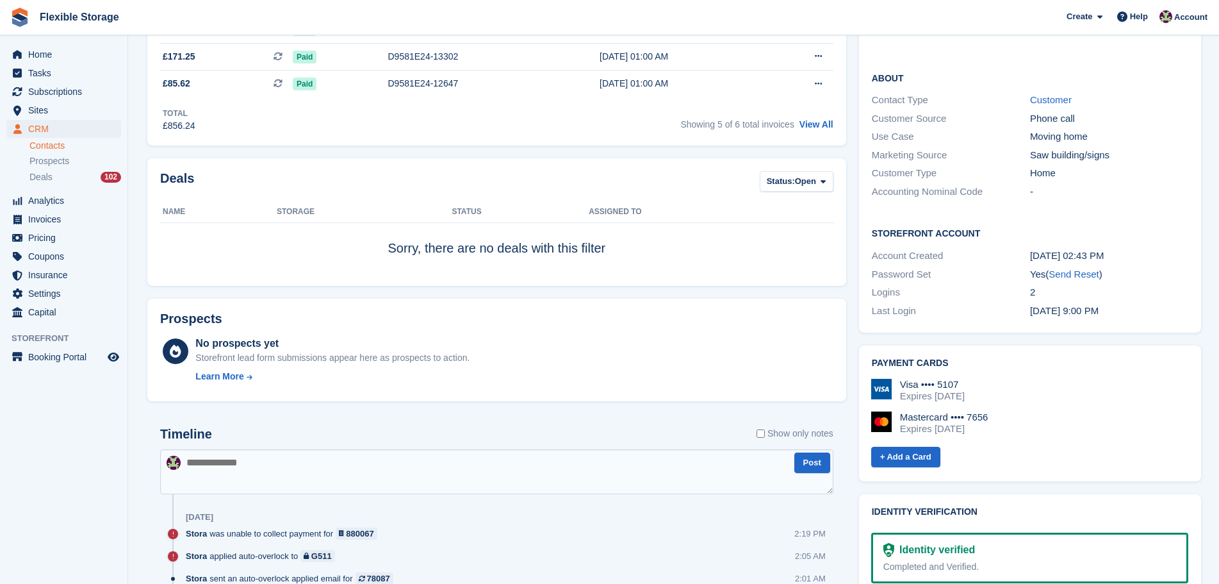
click at [842, 362] on div "Subscriptions ID Booking Allocation Tenancy 78087 10ft Container - 80 sqft - Gr…" at bounding box center [673, 559] width 1065 height 1634
click at [719, 403] on div "Prospects No prospects yet Storefront lead form submissions appear here as pros…" at bounding box center [497, 350] width 712 height 116
click at [1138, 411] on div "Mastercard •••• 7656 Expires [DATE]" at bounding box center [1029, 422] width 317 height 23
drag, startPoint x: 1176, startPoint y: 405, endPoint x: 837, endPoint y: 342, distance: 344.7
click at [837, 342] on div "Subscriptions ID Booking Allocation Tenancy 78087 10ft Container - 80 sqft - Gr…" at bounding box center [673, 559] width 1065 height 1634
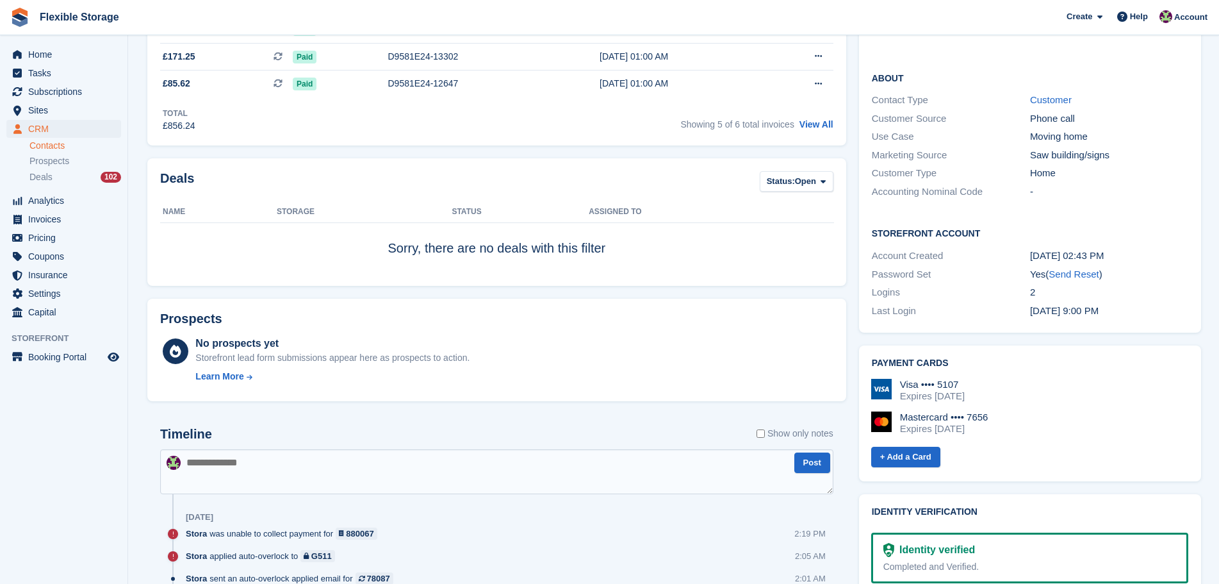
click at [1124, 411] on div "Visa •••• 5107 Expires [DATE] Mastercard •••• 7656 Expires [DATE]" at bounding box center [1029, 412] width 317 height 66
drag, startPoint x: 1157, startPoint y: 407, endPoint x: 1041, endPoint y: 413, distance: 116.1
click at [869, 368] on div "Visa •••• 5107 Expires [DATE] Mastercard •••• 7656 Expires [DATE] + Add a Card" at bounding box center [1029, 418] width 320 height 101
drag, startPoint x: 1074, startPoint y: 419, endPoint x: 1086, endPoint y: 419, distance: 12.2
click at [1075, 445] on div "+ Add a Card" at bounding box center [1029, 457] width 317 height 24
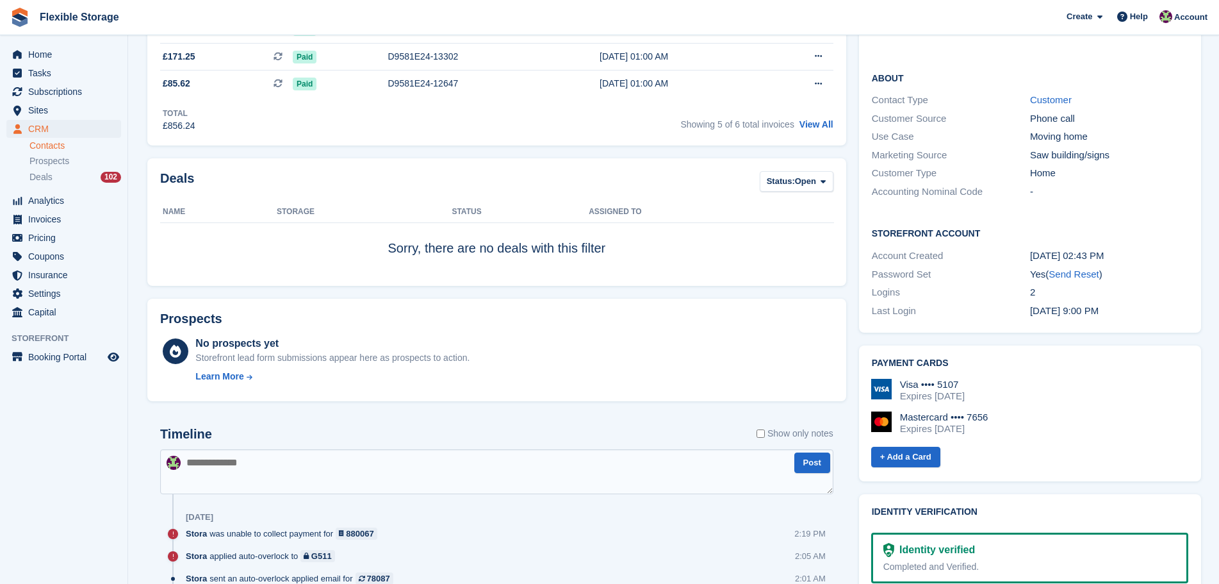
drag, startPoint x: 1156, startPoint y: 407, endPoint x: 884, endPoint y: 346, distance: 279.0
click at [884, 368] on div "Visa •••• 5107 Expires [DATE] Mastercard •••• 7656 Expires [DATE] + Add a Card" at bounding box center [1029, 418] width 320 height 101
click at [1151, 411] on div "Mastercard •••• 7656 Expires [DATE]" at bounding box center [1029, 422] width 317 height 23
drag, startPoint x: 1035, startPoint y: 373, endPoint x: 887, endPoint y: 344, distance: 151.4
click at [887, 368] on div "Visa •••• 5107 Expires [DATE] Mastercard •••• 7656 Expires [DATE] + Add a Card" at bounding box center [1029, 418] width 320 height 101
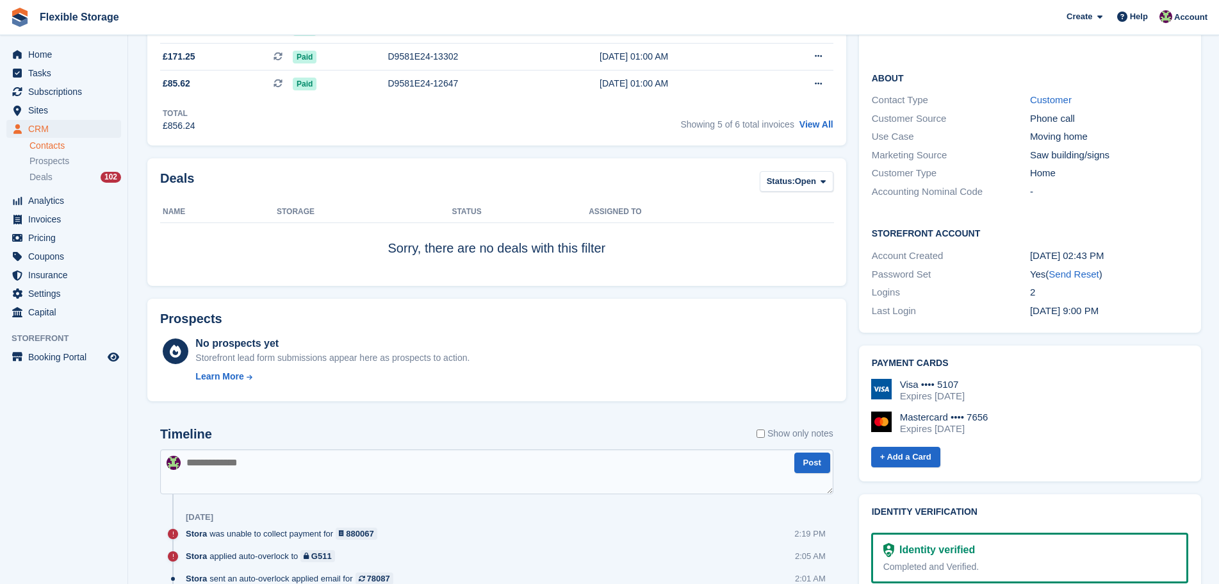
click at [1113, 411] on div "Mastercard •••• 7656 Expires [DATE]" at bounding box center [1029, 422] width 317 height 23
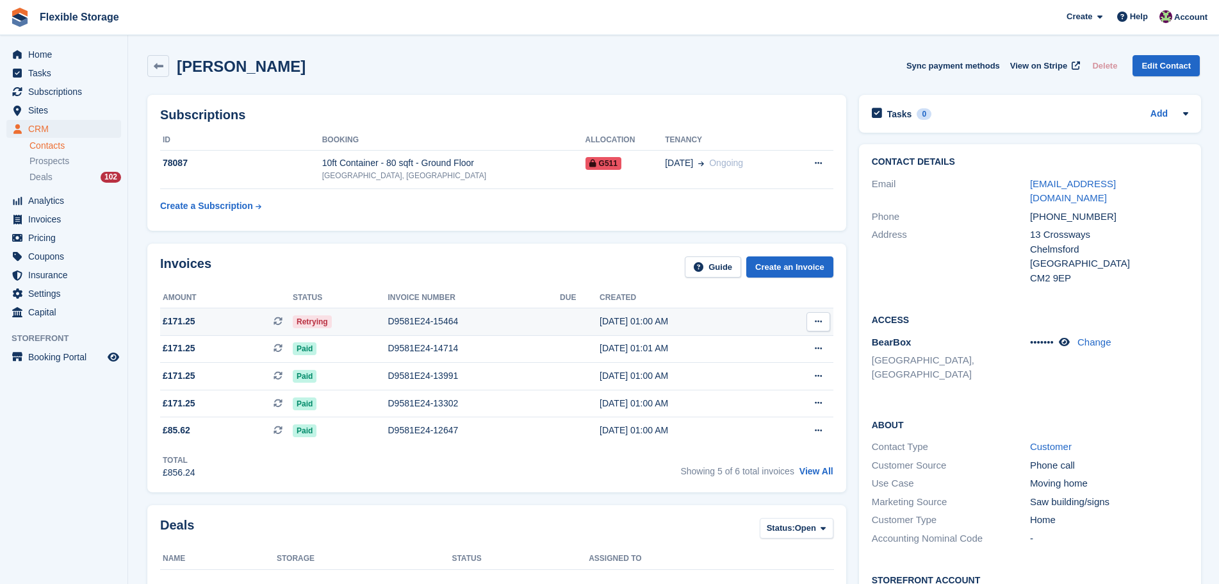
click at [423, 327] on div "D9581E24-15464" at bounding box center [474, 321] width 172 height 13
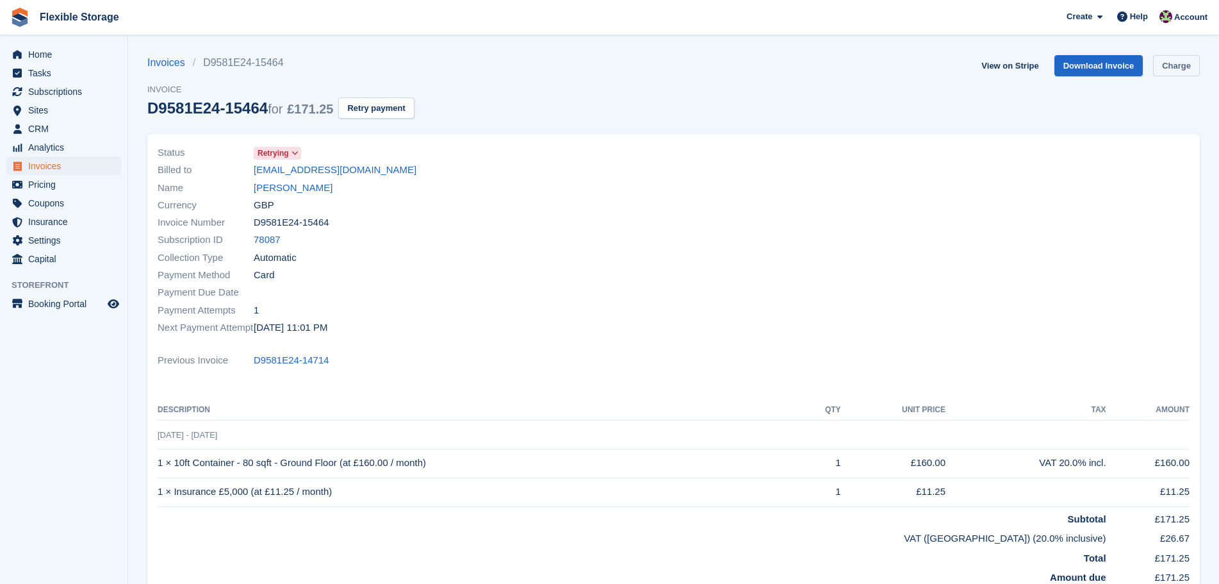
click at [1162, 73] on link "Charge" at bounding box center [1176, 65] width 47 height 21
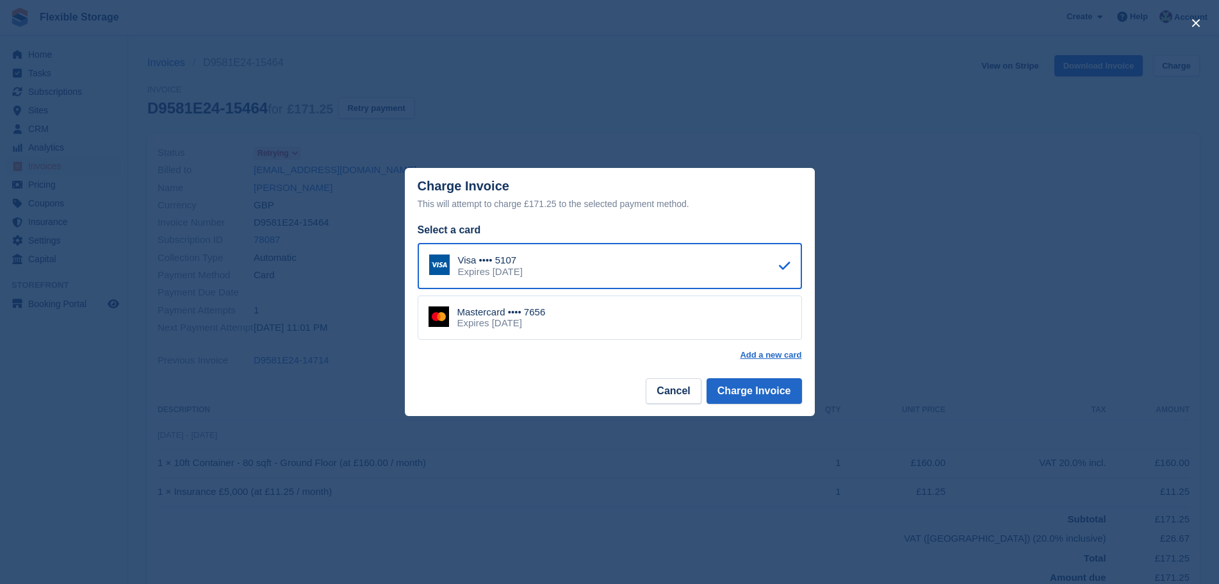
click at [561, 322] on div "Mastercard •••• 7656 Expires [DATE]" at bounding box center [610, 317] width 384 height 45
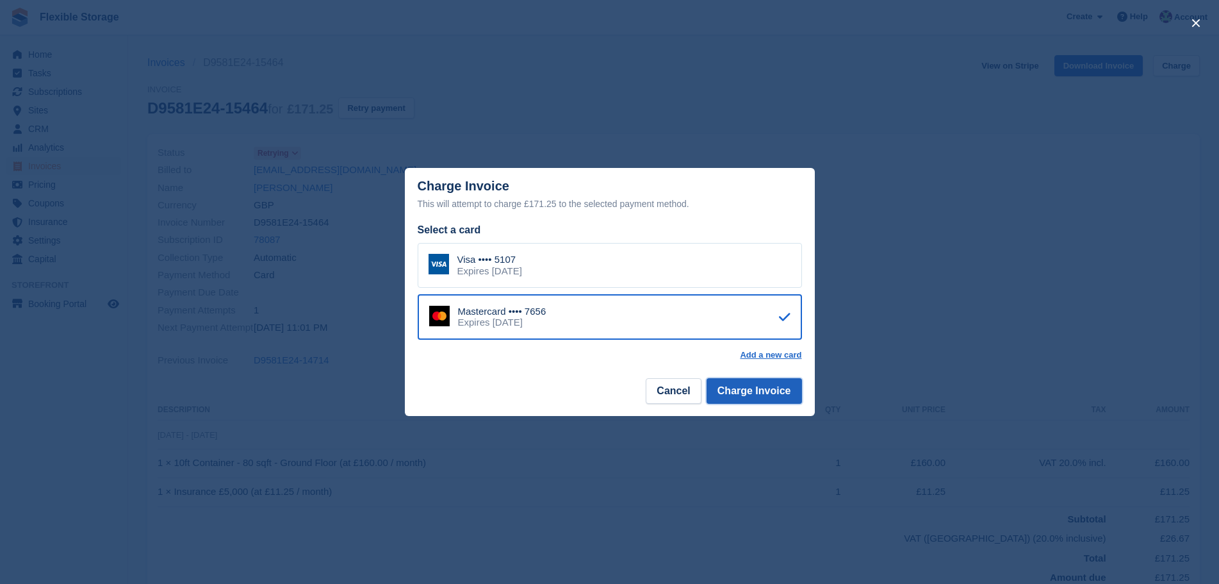
click at [785, 393] on button "Charge Invoice" at bounding box center [754, 391] width 95 height 26
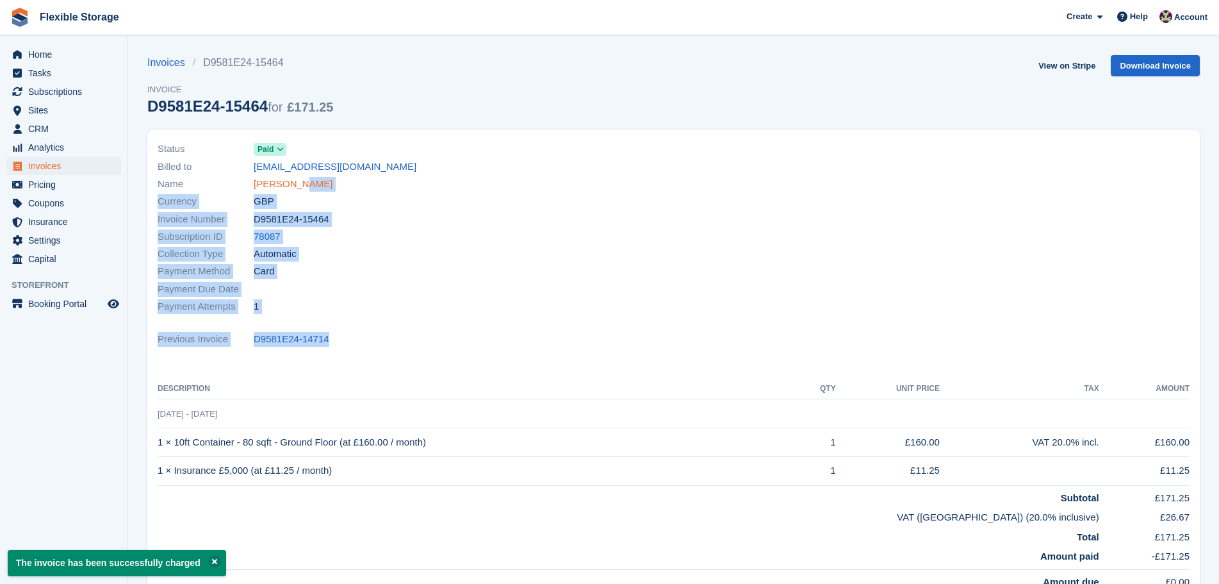
drag, startPoint x: 659, startPoint y: 367, endPoint x: 295, endPoint y: 182, distance: 407.7
click at [295, 182] on div "Status Paid Billed to [EMAIL_ADDRESS][DOMAIN_NAME] Name [PERSON_NAME] Currency …" at bounding box center [673, 363] width 1053 height 466
click at [442, 240] on div "Subscription ID 78087" at bounding box center [412, 236] width 509 height 17
drag, startPoint x: 361, startPoint y: 260, endPoint x: 278, endPoint y: 231, distance: 88.3
click at [278, 231] on div "Status Paid Billed to [EMAIL_ADDRESS][DOMAIN_NAME] Name [PERSON_NAME] Currency …" at bounding box center [673, 363] width 1053 height 466
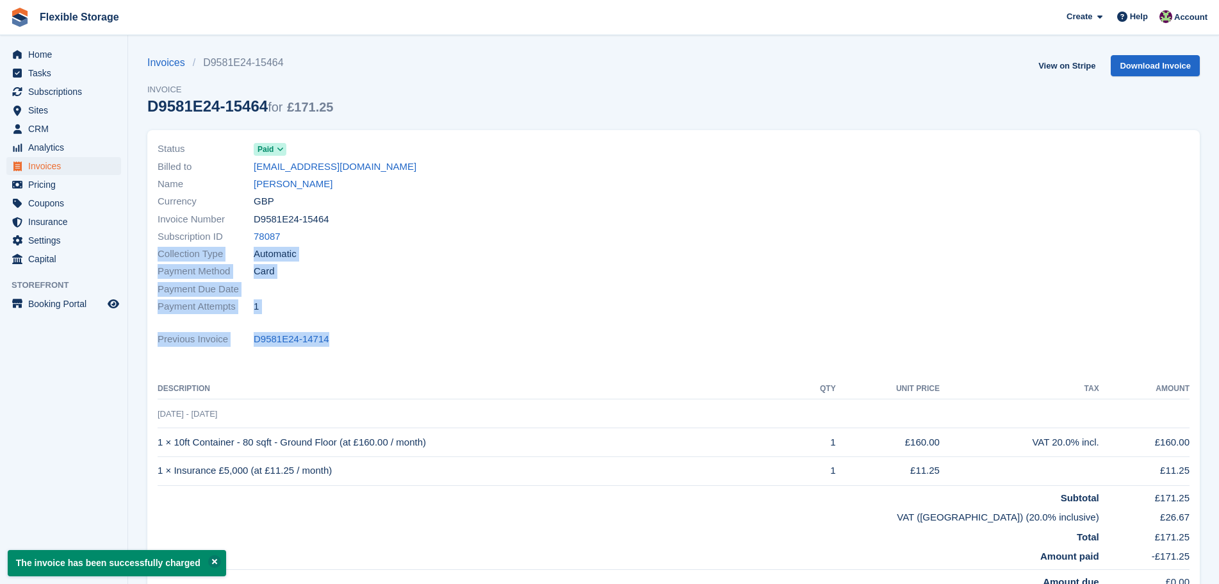
click at [521, 281] on div "Payment Due Date" at bounding box center [412, 288] width 509 height 17
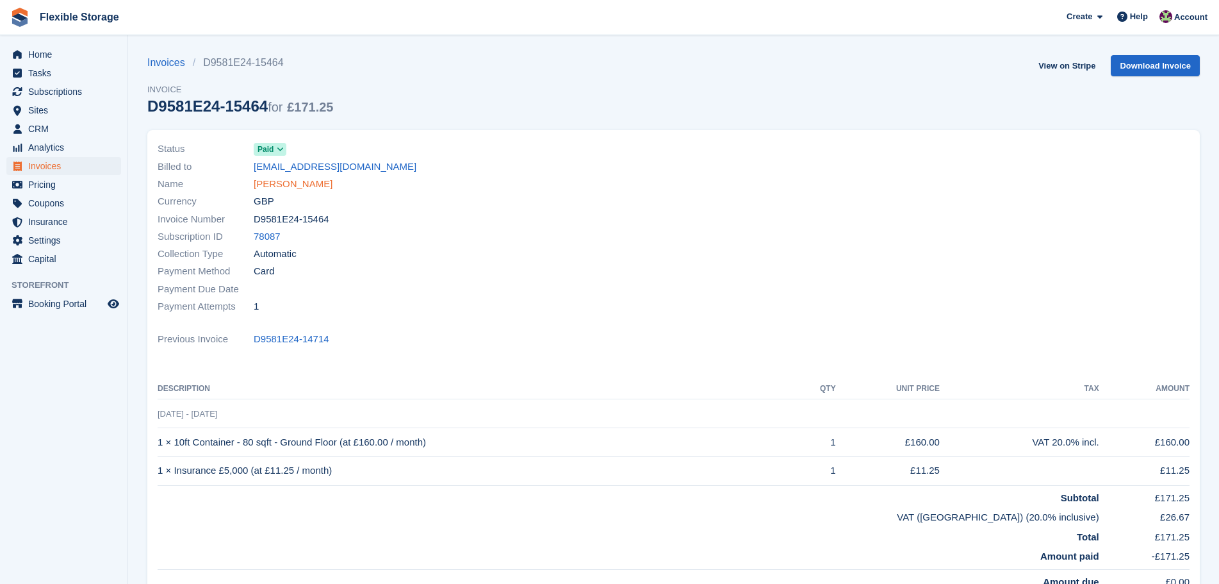
click at [294, 188] on link "[PERSON_NAME]" at bounding box center [293, 184] width 79 height 15
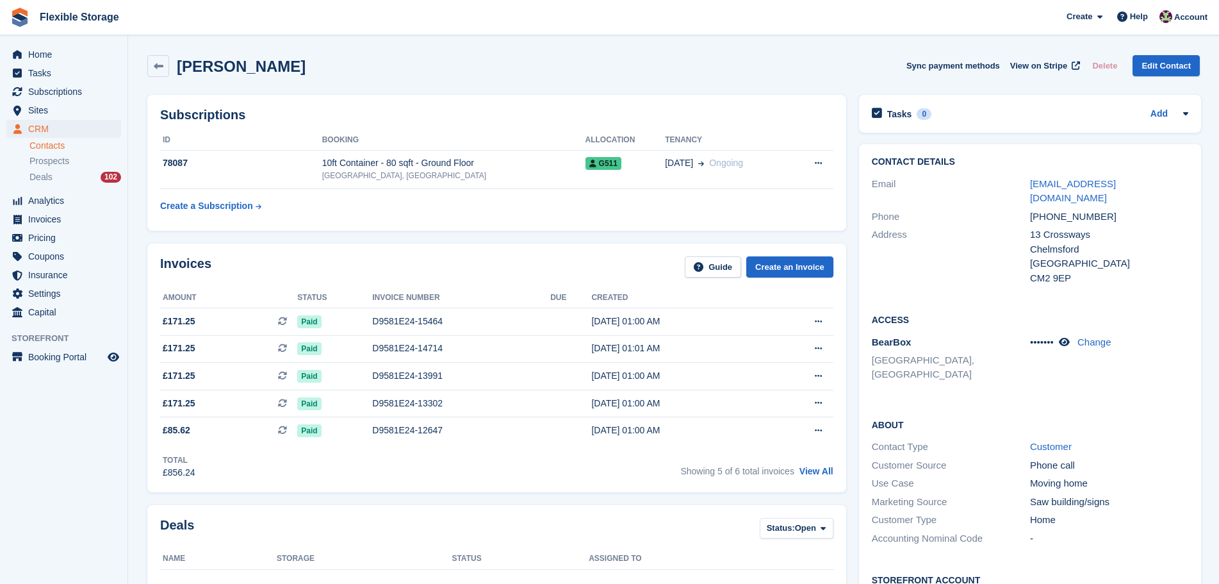
scroll to position [347, 0]
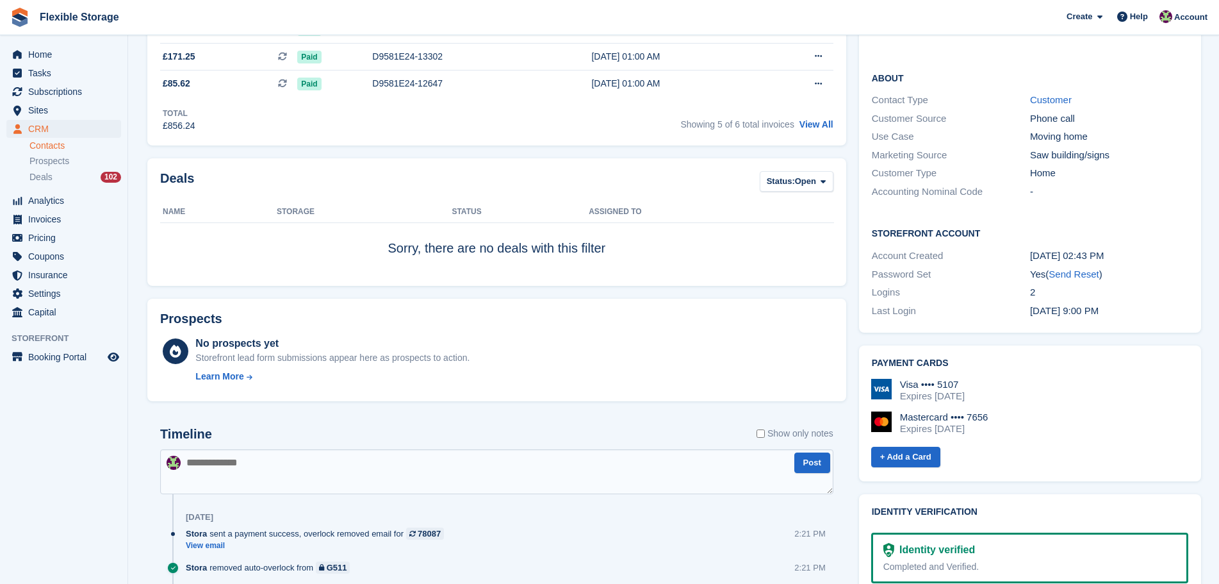
drag, startPoint x: 887, startPoint y: 345, endPoint x: 956, endPoint y: 356, distance: 70.0
click at [886, 368] on div "Visa •••• 5107 Expires [DATE] Mastercard •••• 7656 Expires [DATE] + Add a Card" at bounding box center [1029, 418] width 320 height 101
click at [1004, 379] on div "Visa •••• 5107 Expires August 2030" at bounding box center [1029, 390] width 317 height 23
drag, startPoint x: 1020, startPoint y: 377, endPoint x: 922, endPoint y: 350, distance: 101.6
click at [896, 379] on div "Visa •••• 5107 Expires August 2030 Mastercard •••• 7656 Expires May 2029" at bounding box center [1029, 412] width 317 height 66
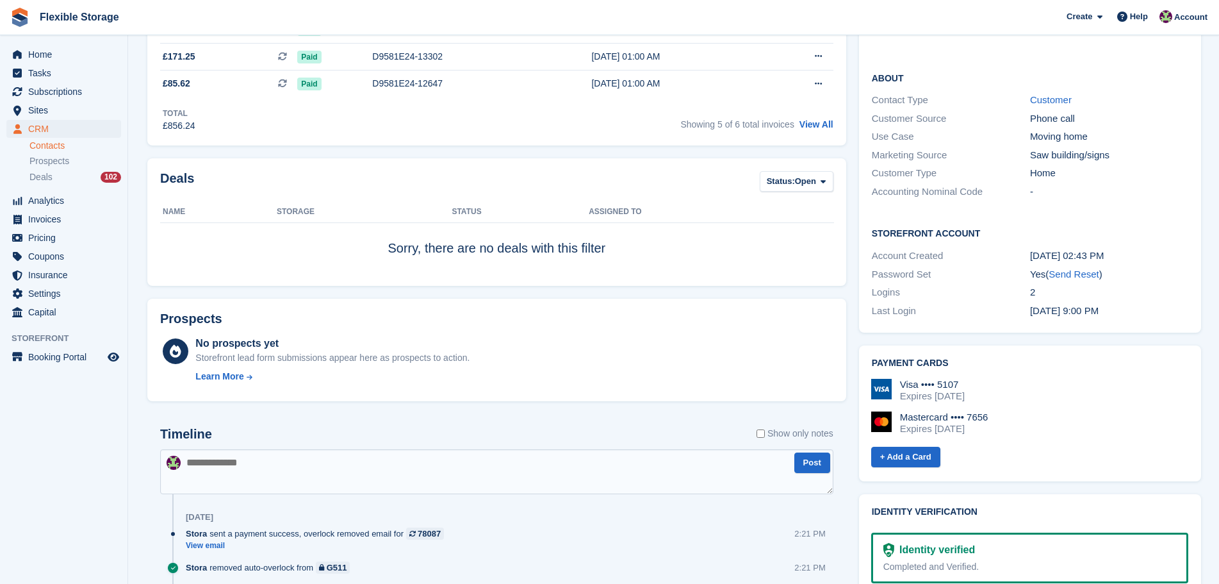
click at [965, 379] on div "Visa •••• 5107" at bounding box center [932, 385] width 65 height 12
click at [45, 56] on span "Home" at bounding box center [66, 54] width 77 height 18
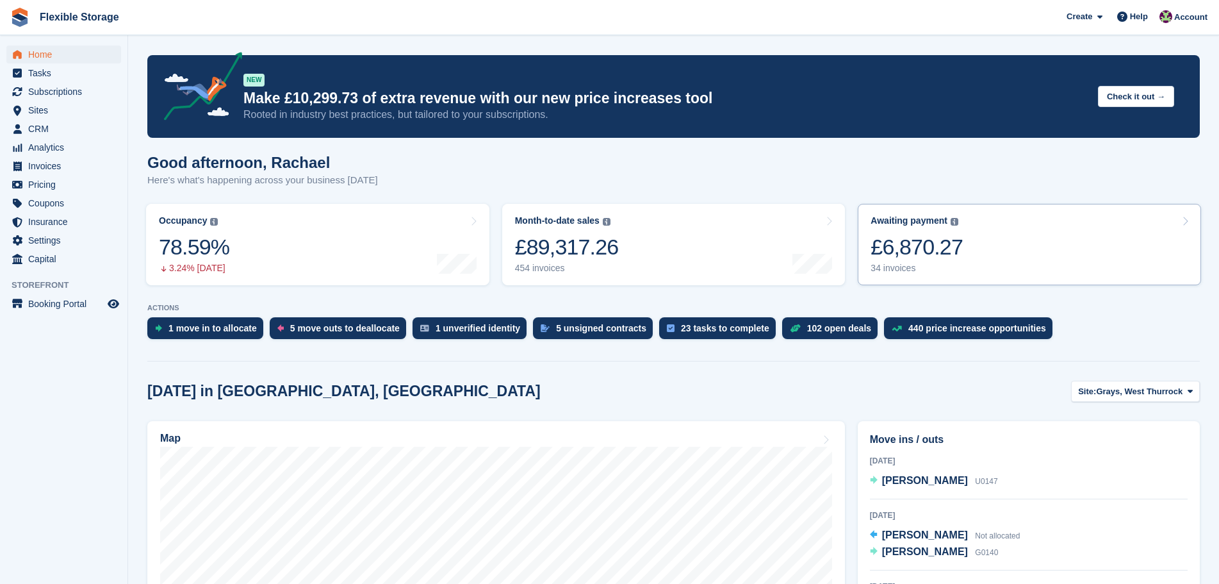
click at [950, 262] on div "Awaiting payment The total outstanding balance on all open invoices. £6,870.27 …" at bounding box center [917, 244] width 92 height 58
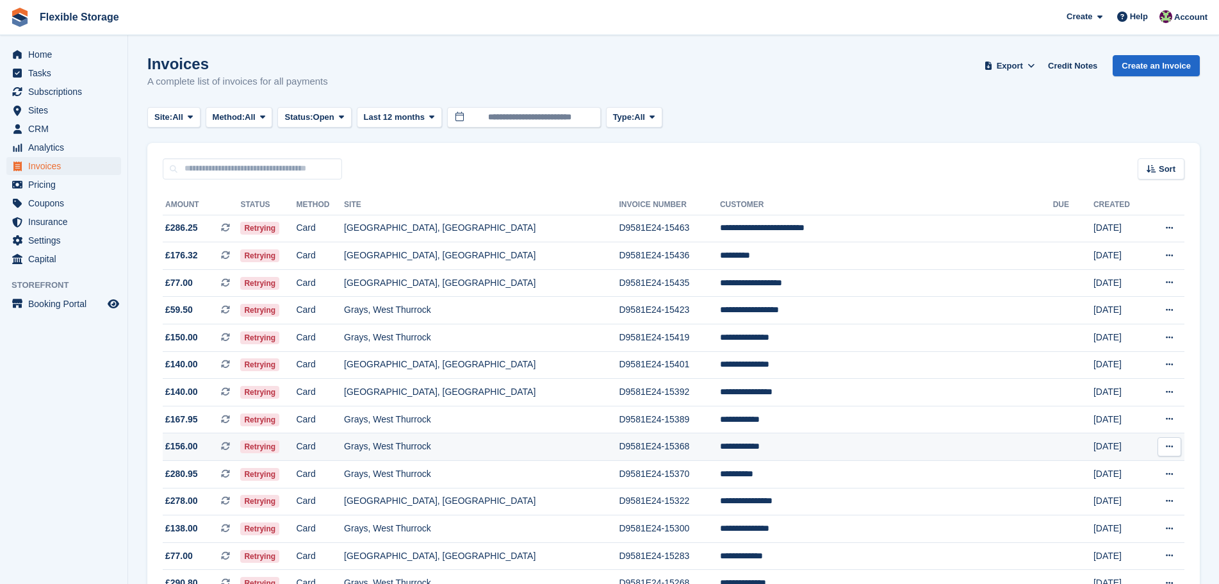
drag, startPoint x: 1001, startPoint y: 115, endPoint x: 1094, endPoint y: 441, distance: 339.7
click at [1048, 161] on div "Sort Sort by Date created Created (oldest first) Created (newest first)" at bounding box center [673, 161] width 1053 height 37
click at [49, 109] on span "Sites" at bounding box center [66, 110] width 77 height 18
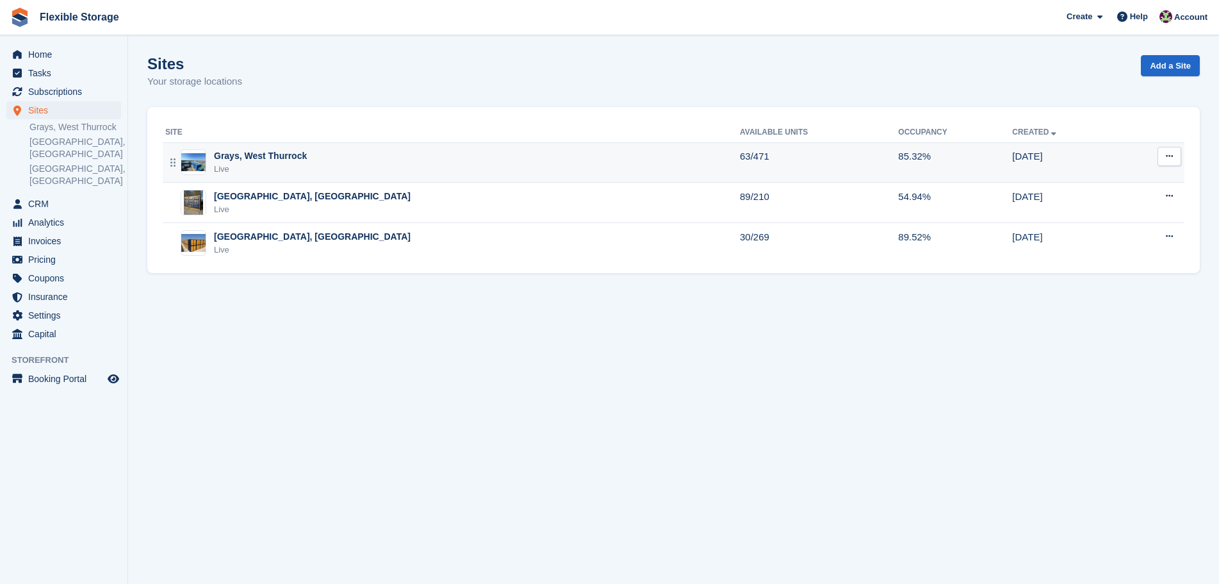
click at [451, 174] on div "Grays, West Thurrock Live" at bounding box center [452, 162] width 575 height 26
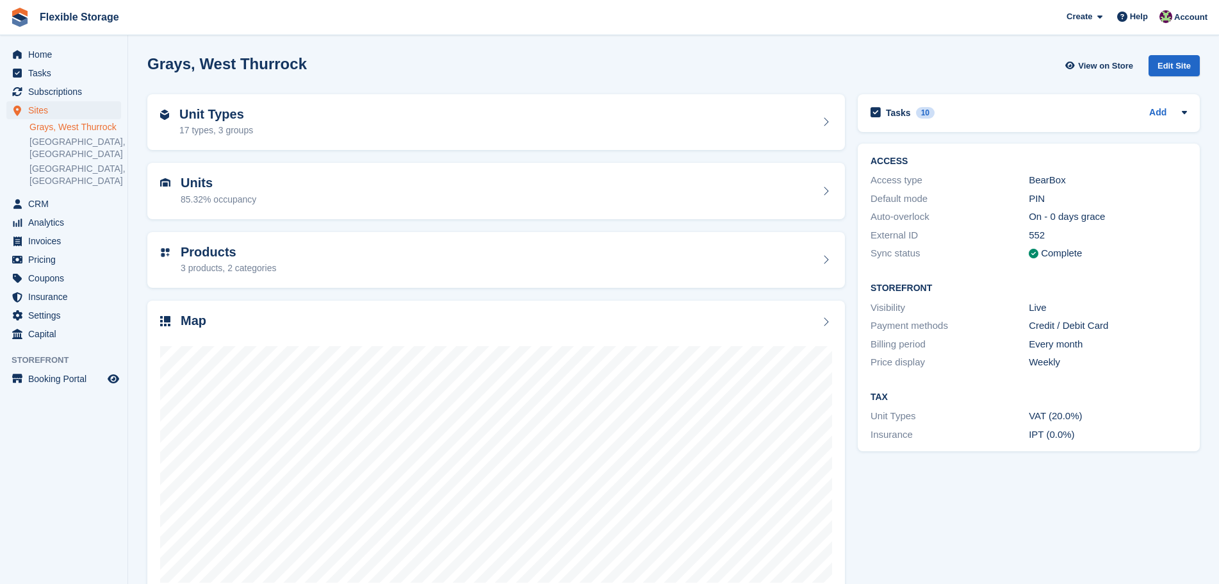
click at [557, 329] on div "Map" at bounding box center [496, 321] width 672 height 17
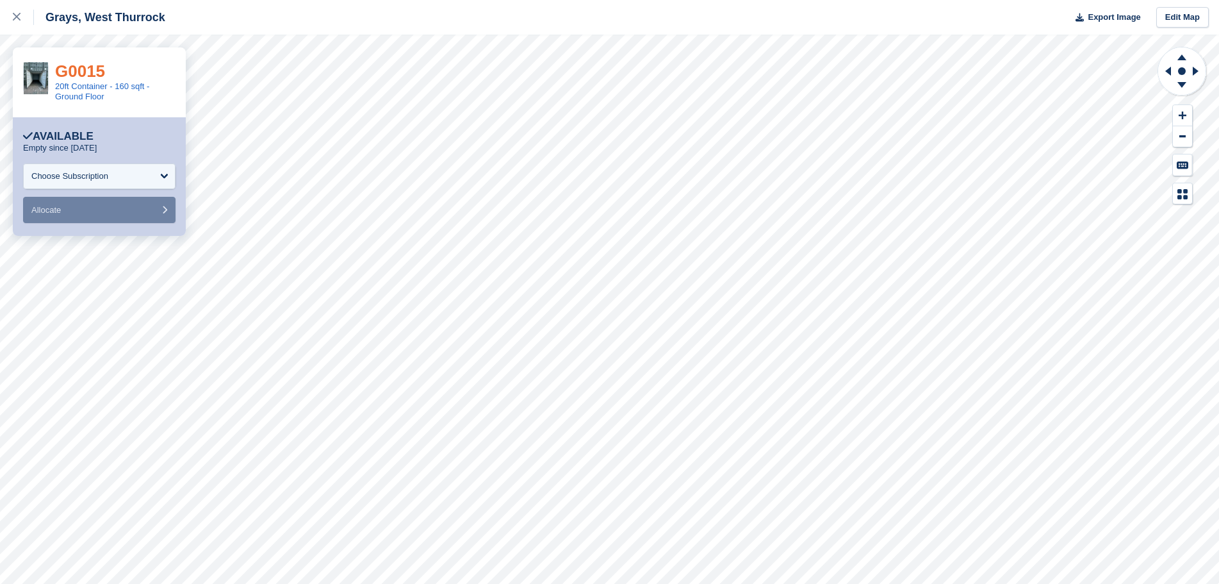
click at [86, 78] on link "G0015" at bounding box center [80, 70] width 50 height 19
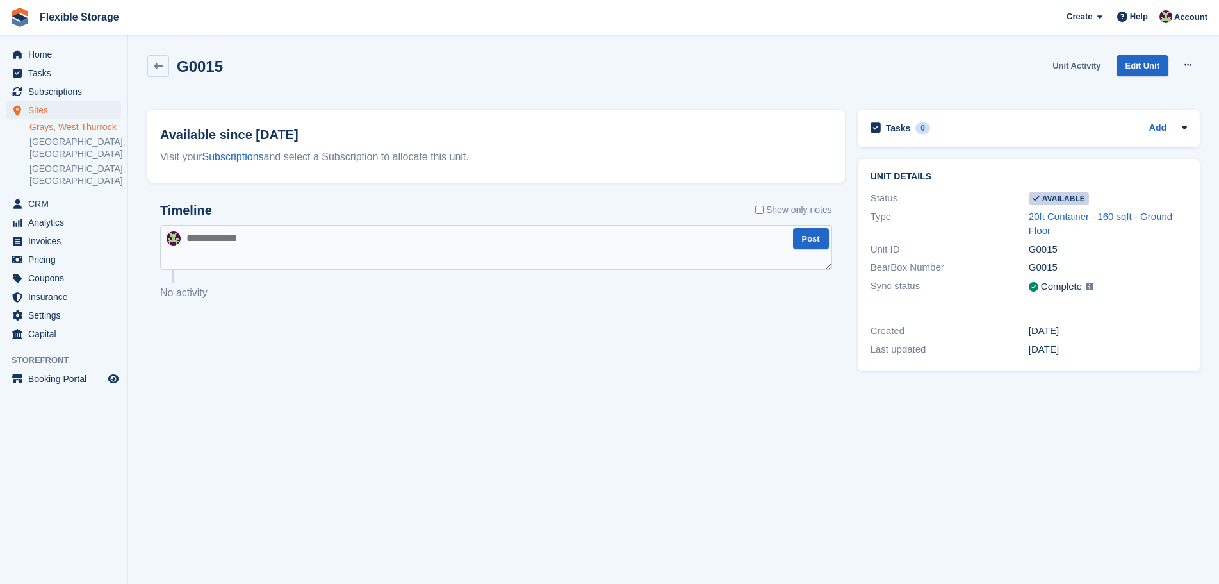
click at [1105, 63] on link "Unit Activity" at bounding box center [1076, 65] width 58 height 21
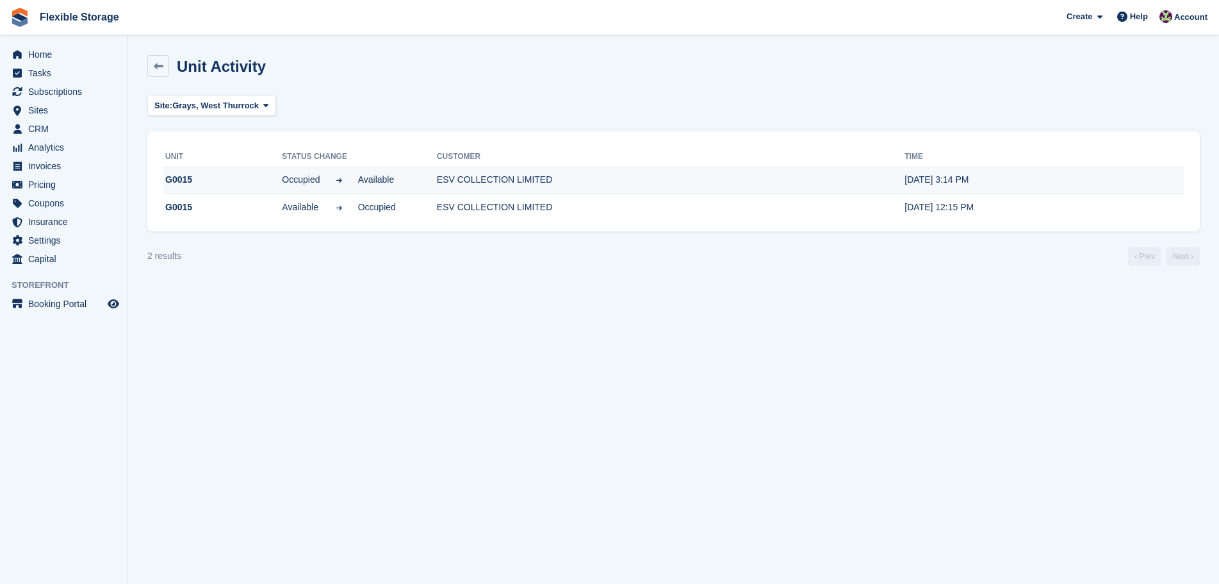
drag, startPoint x: 987, startPoint y: 210, endPoint x: 245, endPoint y: 178, distance: 741.9
click at [245, 178] on tbody "G0015 Occupied Available ESV COLLECTION LIMITED 13 Jun, 3:14 PM G0015 Available…" at bounding box center [674, 194] width 1022 height 54
click at [697, 106] on div "Site: Grays, West Thurrock All Grays, West Thurrock Chelmsford, Essex Aveley, E…" at bounding box center [673, 105] width 1053 height 21
click at [617, 436] on section "Unit Activity Site: Grays, West Thurrock All Grays, West Thurrock Chelmsford, E…" at bounding box center [673, 292] width 1091 height 584
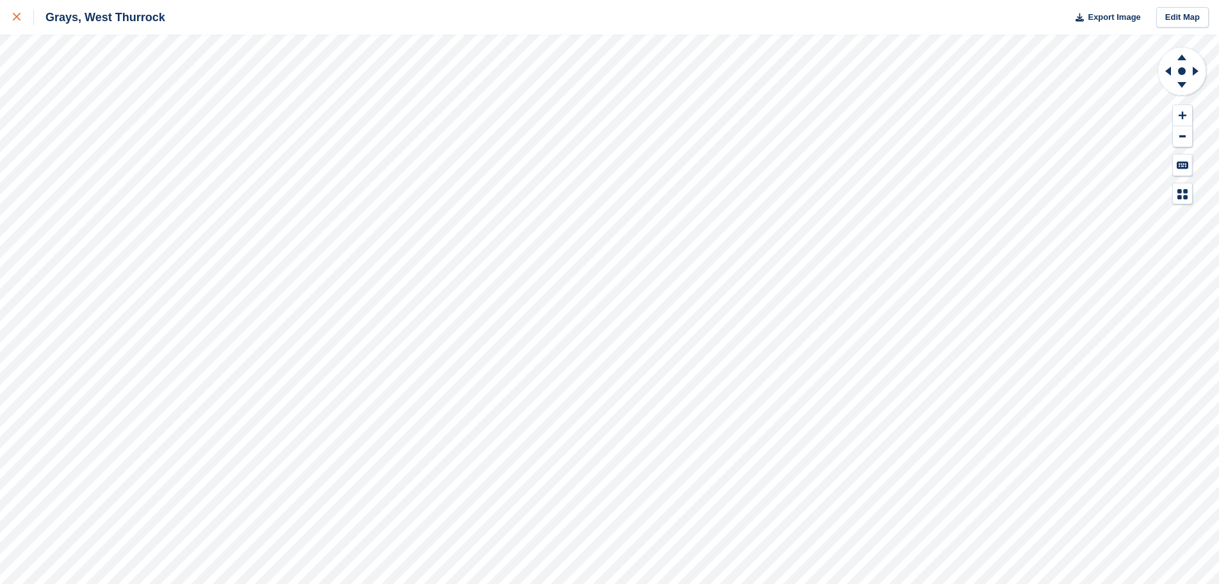
click at [18, 21] on div at bounding box center [23, 17] width 21 height 15
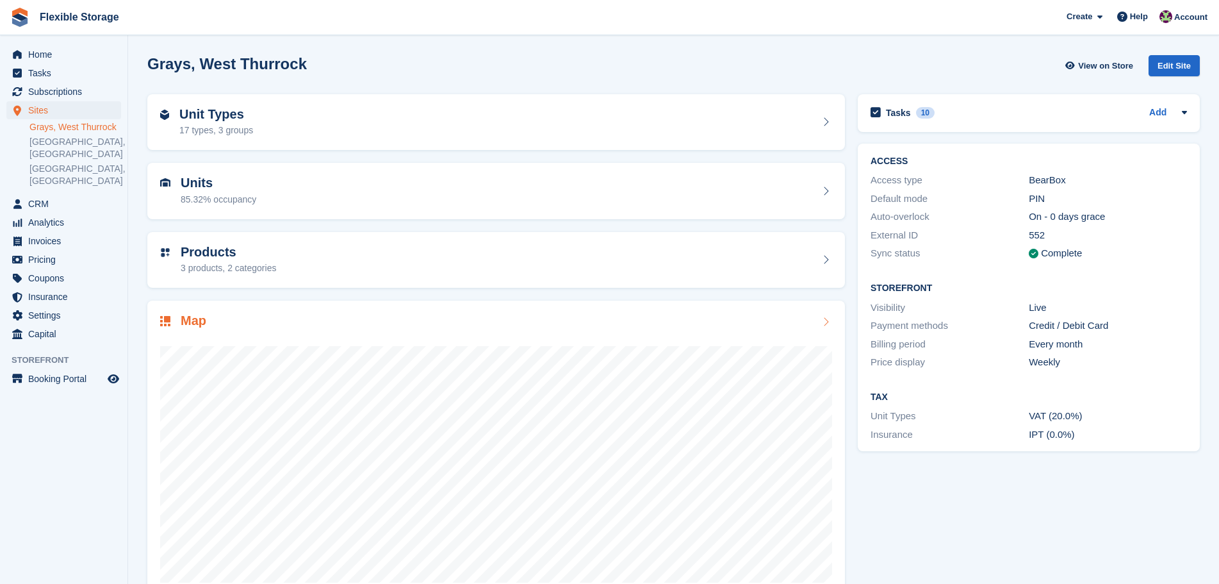
click at [658, 331] on div at bounding box center [496, 459] width 672 height 256
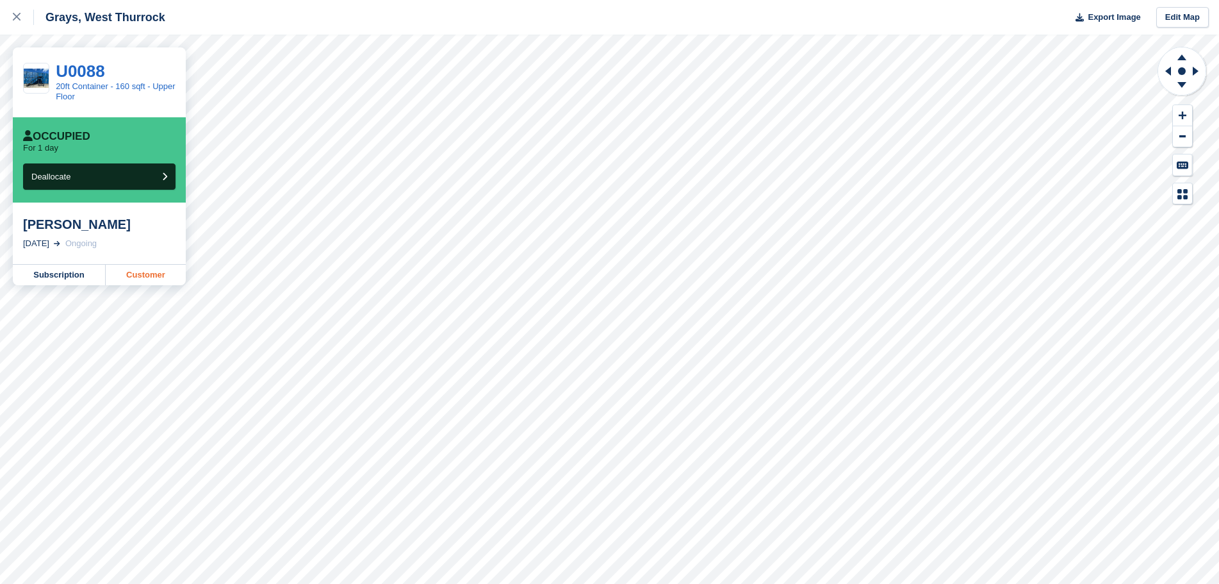
click at [120, 268] on link "Customer" at bounding box center [146, 275] width 80 height 20
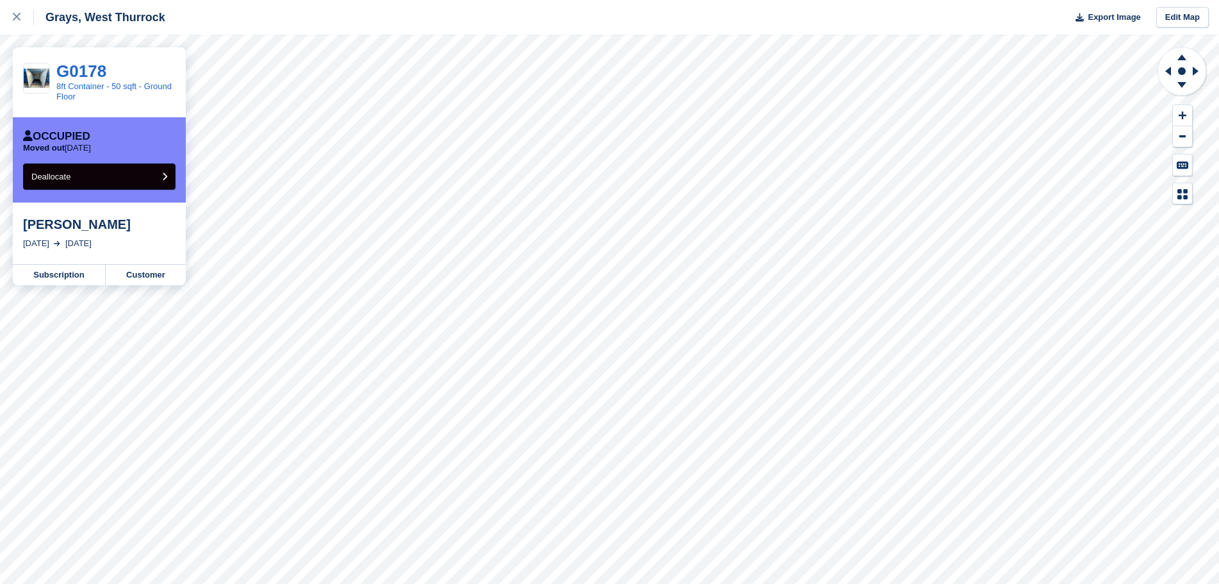
click at [103, 161] on div "Occupied Moved out [DATE] Deallocate" at bounding box center [99, 160] width 152 height 60
click at [61, 176] on span "Deallocate" at bounding box center [50, 177] width 39 height 10
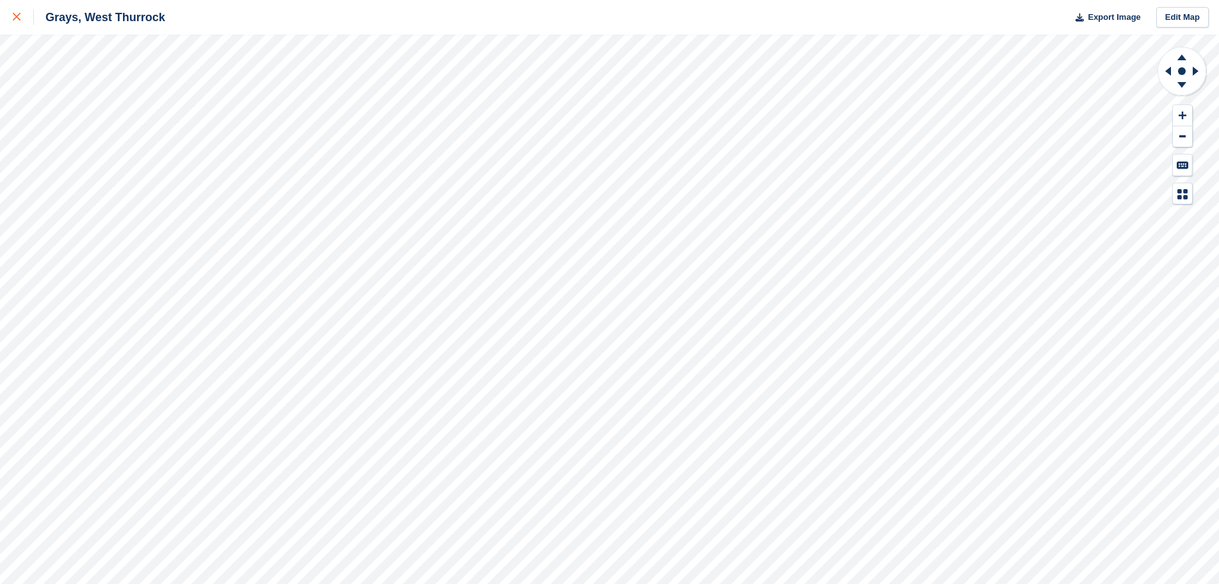
click at [16, 21] on div at bounding box center [23, 17] width 21 height 15
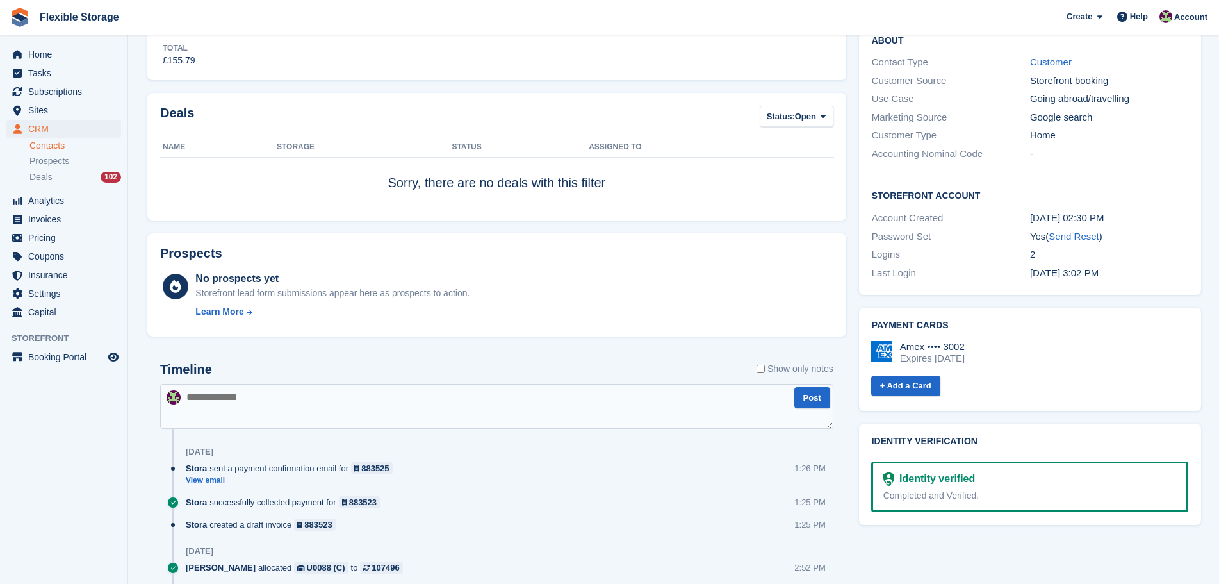
scroll to position [969, 0]
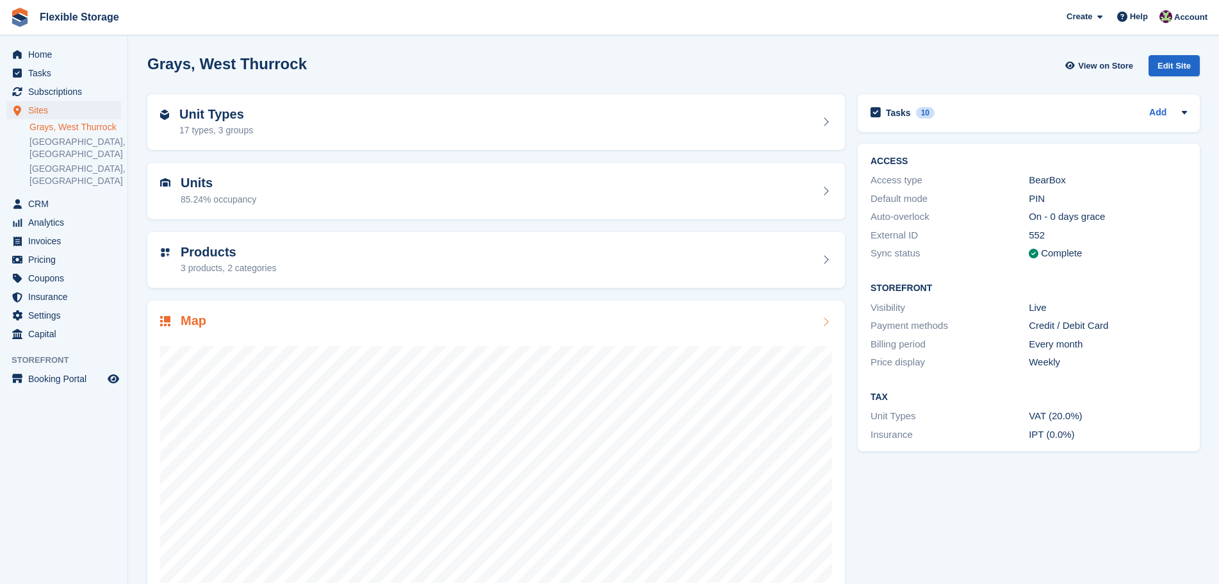
click at [595, 326] on div "Map" at bounding box center [496, 321] width 672 height 17
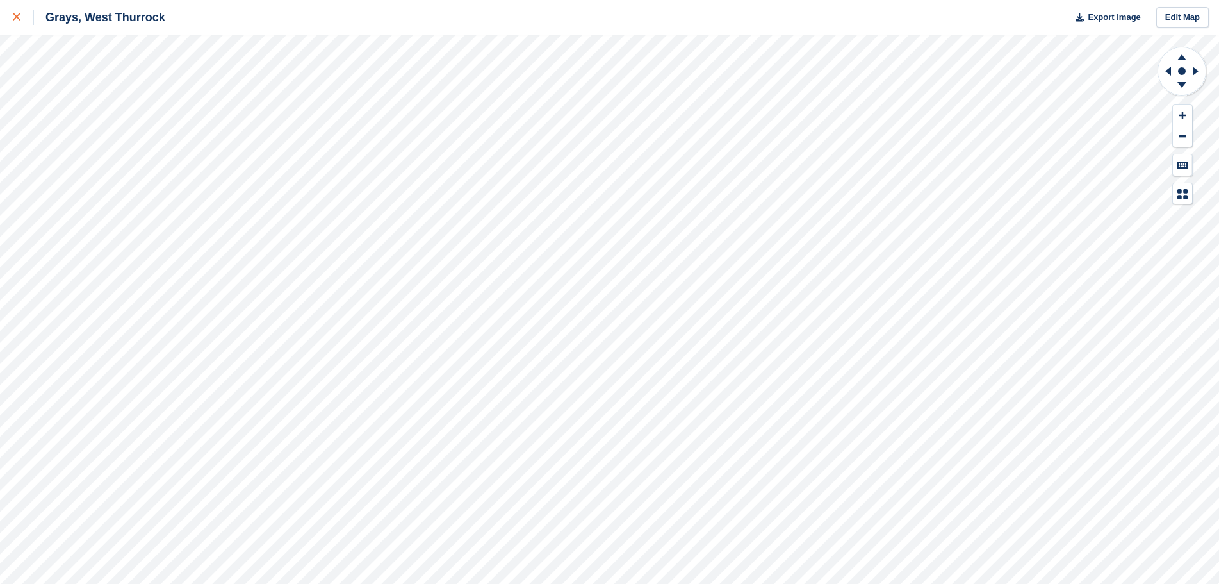
click at [23, 27] on link at bounding box center [17, 17] width 34 height 35
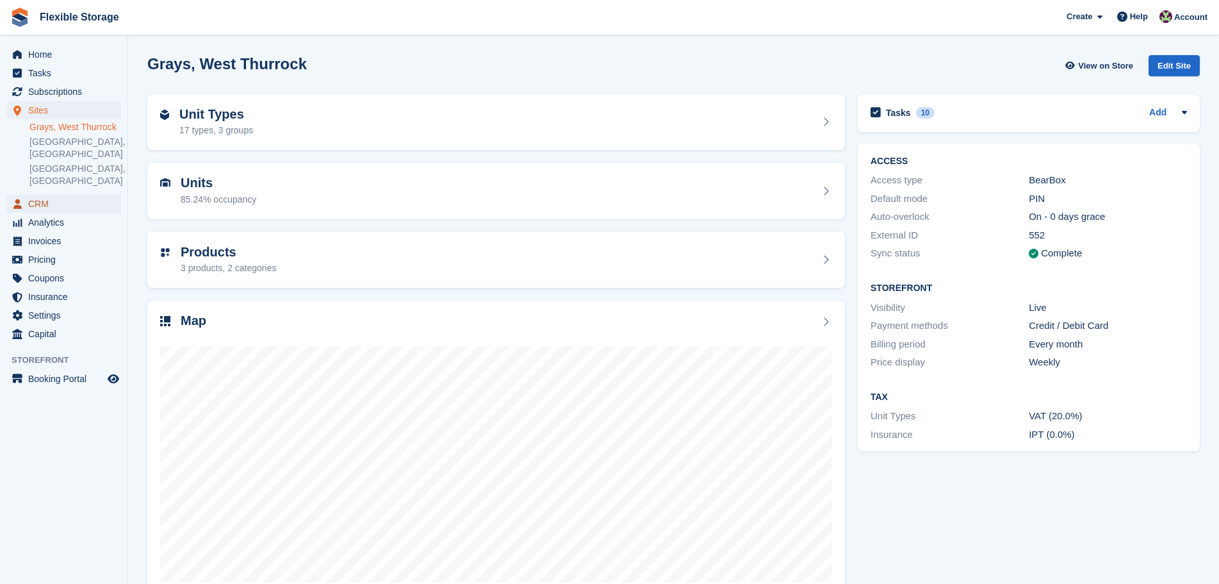
click at [44, 195] on span "CRM" at bounding box center [66, 204] width 77 height 18
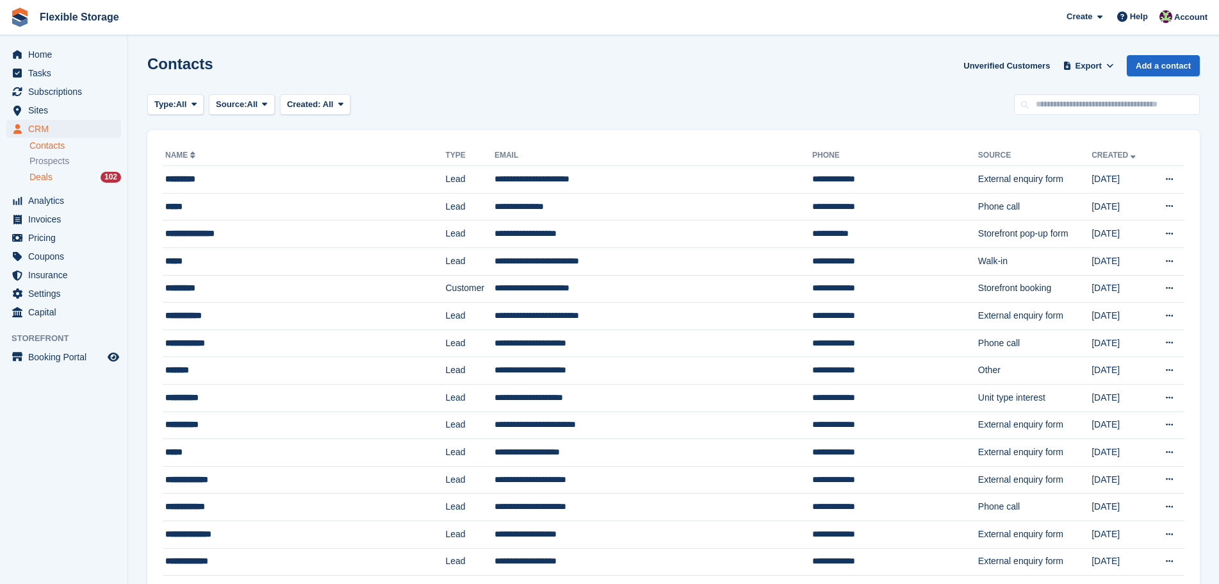
click at [44, 179] on span "Deals" at bounding box center [40, 177] width 23 height 12
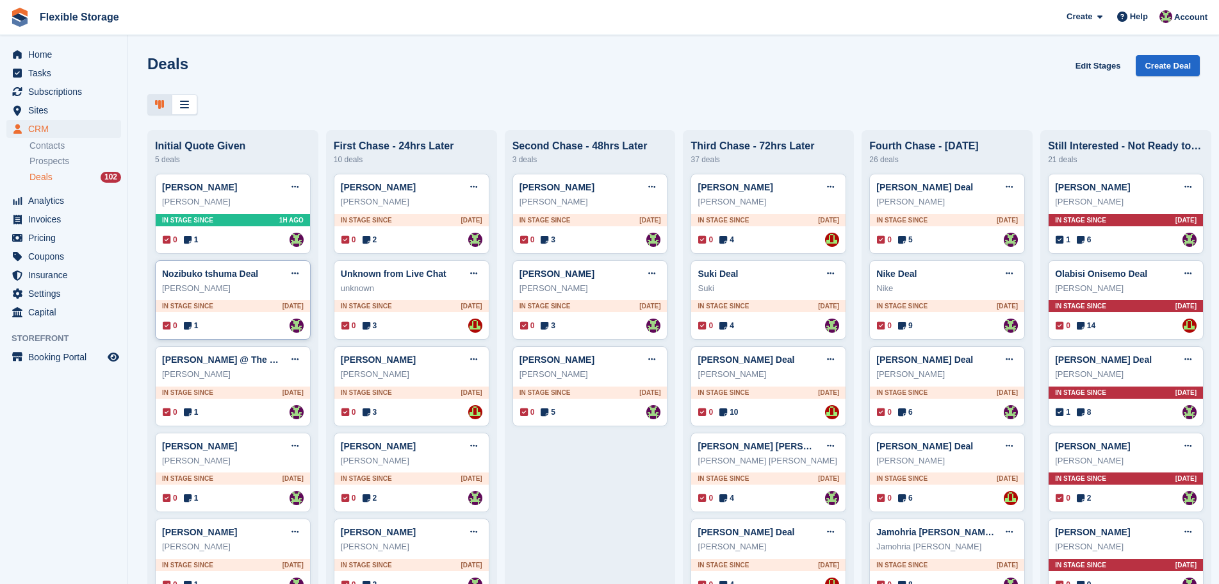
click at [237, 315] on div "Nozibuko tshuma Deal Edit deal Mark as won Mark as lost Delete deal Nozibuko ts…" at bounding box center [233, 300] width 156 height 80
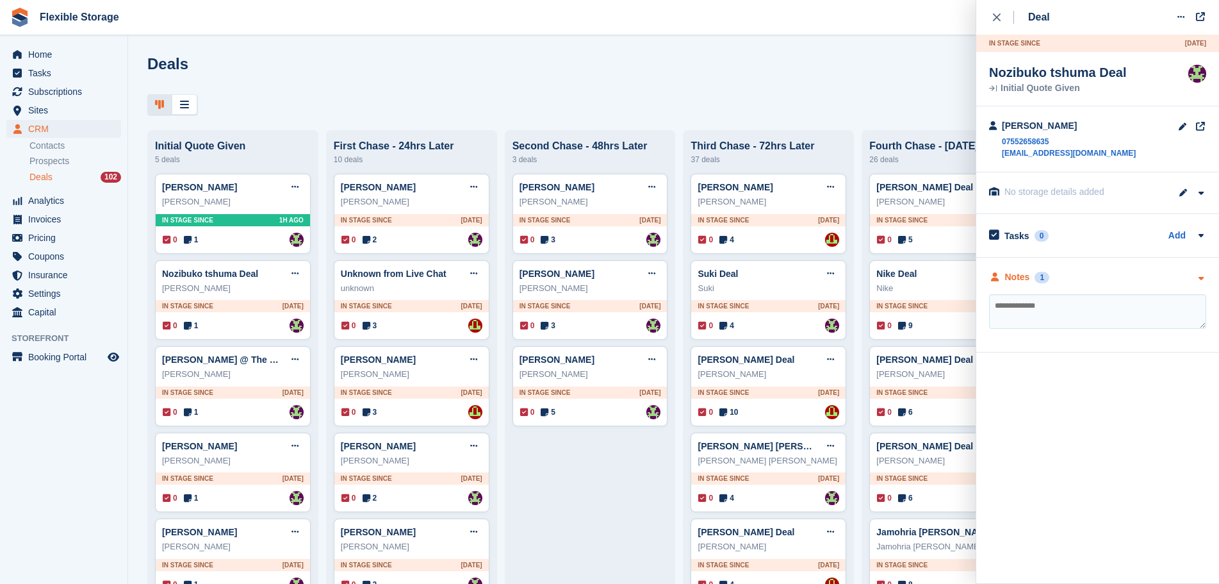
click at [1112, 281] on div "Notes 1" at bounding box center [1097, 276] width 217 height 13
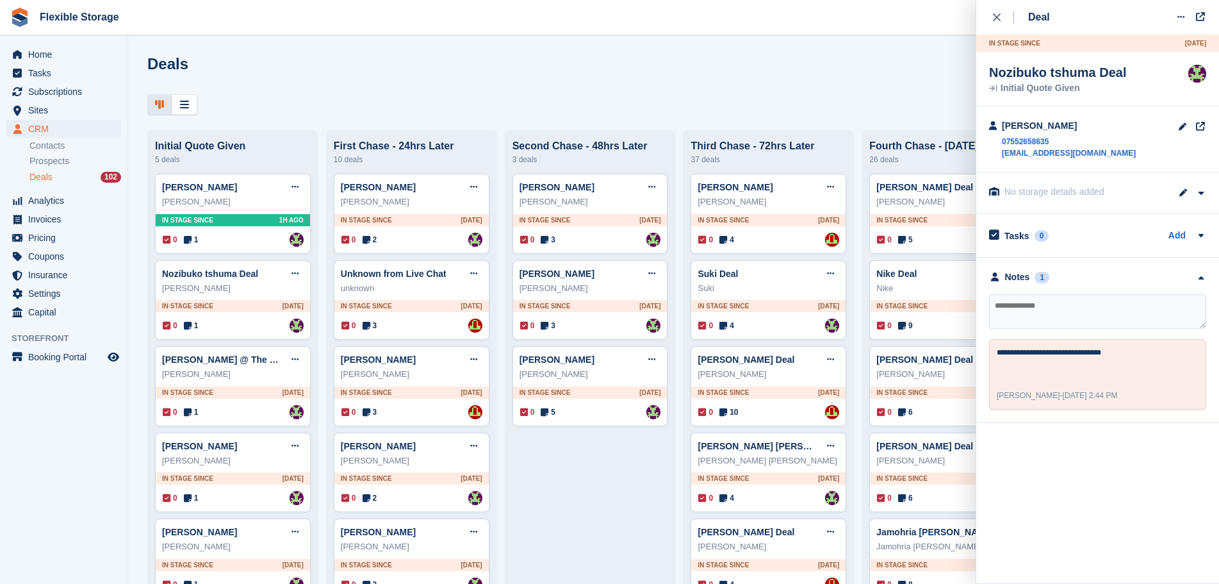
click at [1111, 302] on textarea at bounding box center [1097, 311] width 217 height 35
type textarea "**********"
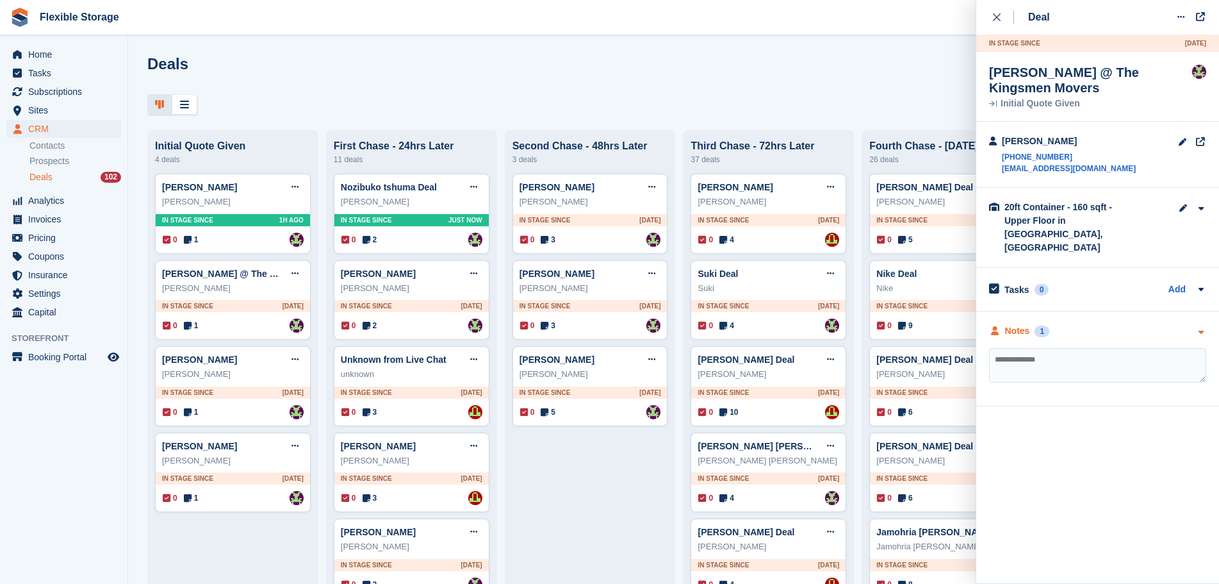
click at [1083, 324] on div "Notes 1" at bounding box center [1097, 330] width 217 height 13
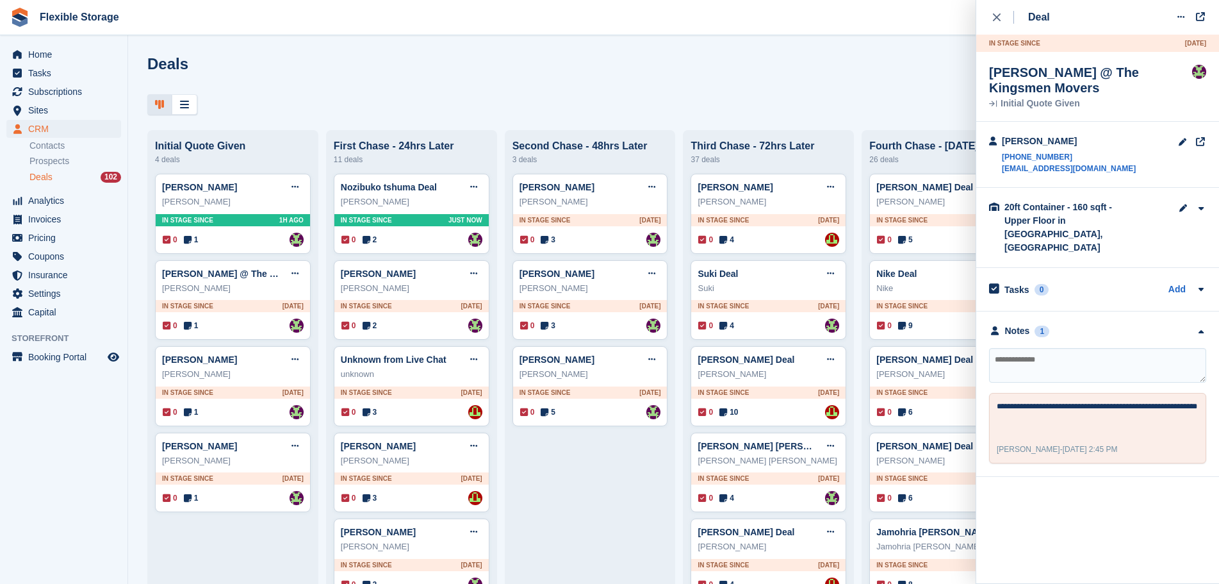
click at [1097, 348] on textarea at bounding box center [1097, 365] width 217 height 35
type textarea "**********"
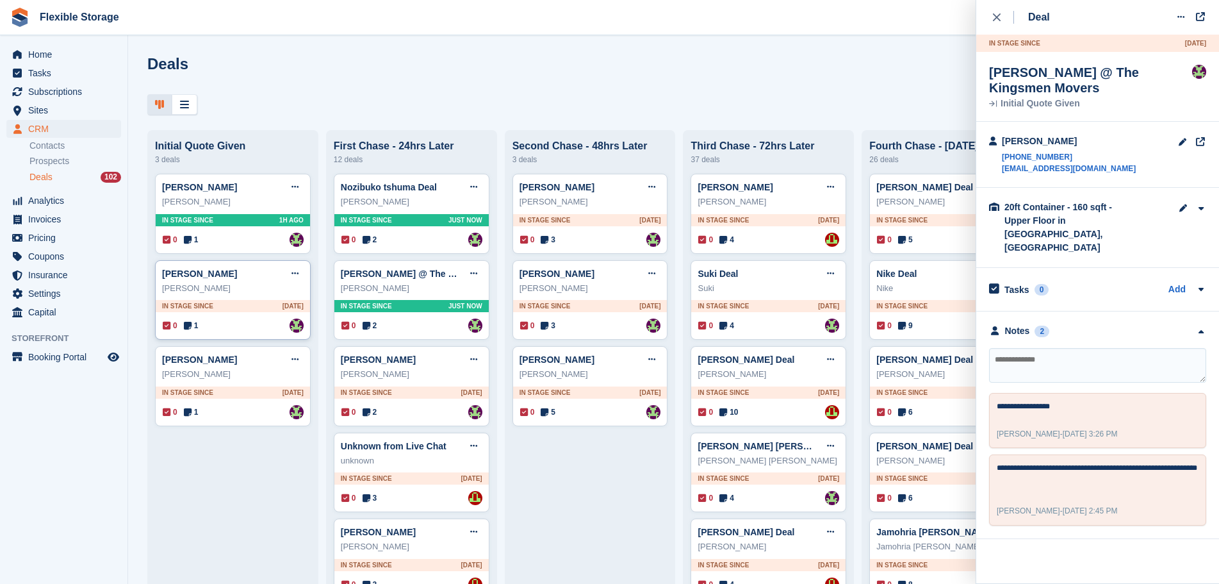
click at [238, 340] on div "Bristy Azmi Edit deal Mark as won Mark as lost Delete deal Bristy Azmi In stage…" at bounding box center [233, 300] width 156 height 80
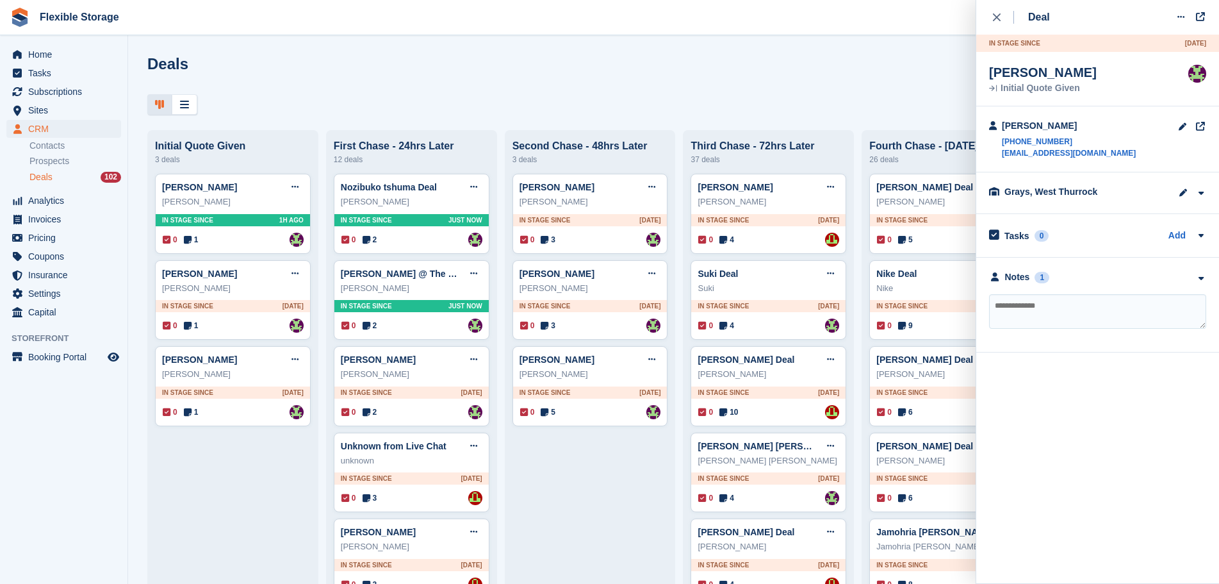
click at [1084, 286] on div "**********" at bounding box center [1097, 305] width 243 height 95
click at [1088, 281] on div "Notes 1" at bounding box center [1097, 276] width 217 height 13
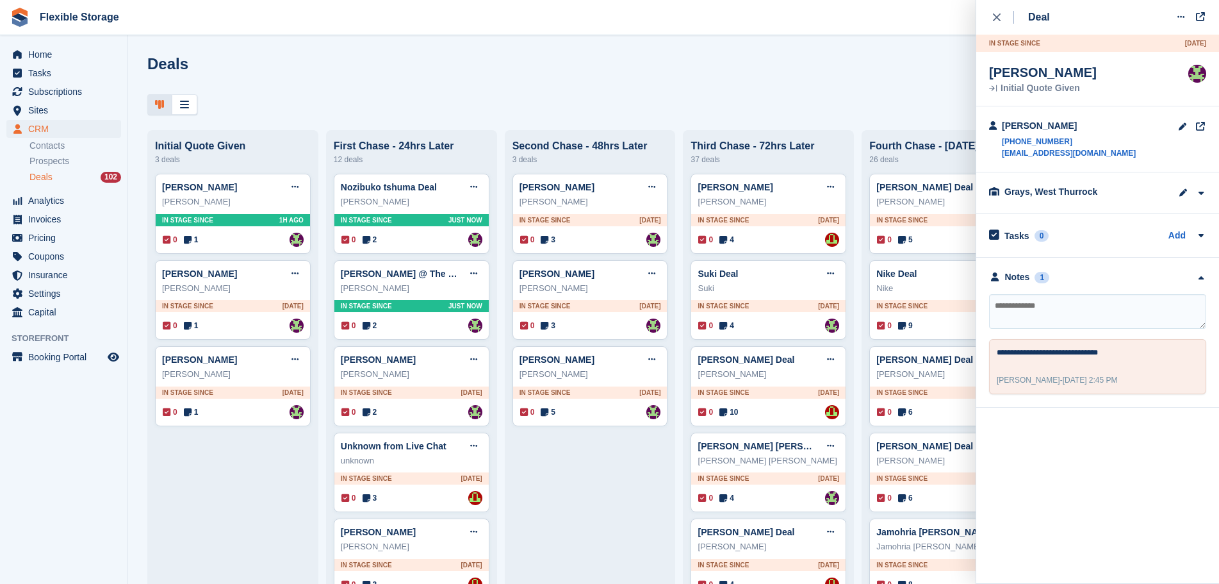
click at [1087, 307] on textarea at bounding box center [1097, 311] width 217 height 35
type textarea "**********"
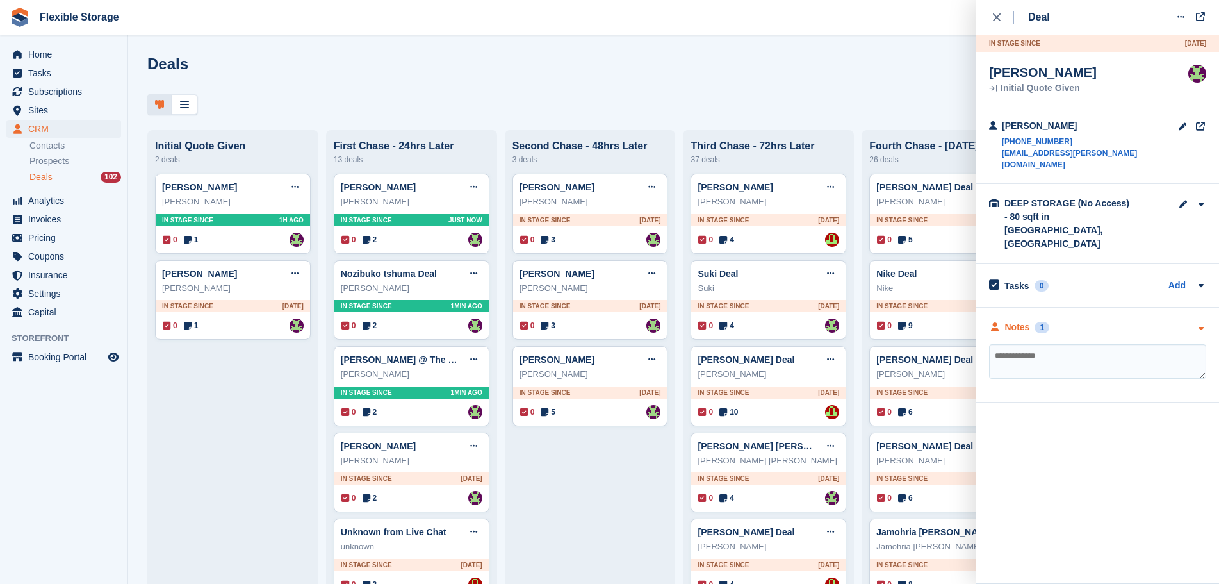
click at [1086, 320] on div "Notes 1" at bounding box center [1097, 326] width 217 height 13
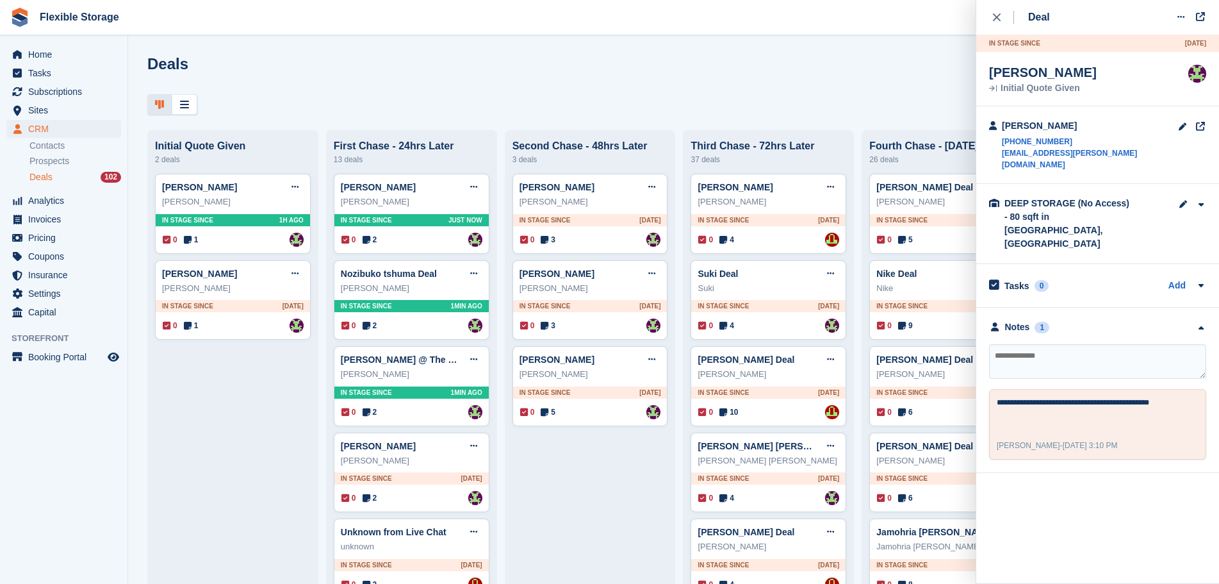
click at [1078, 344] on textarea at bounding box center [1097, 361] width 217 height 35
type textarea "**********"
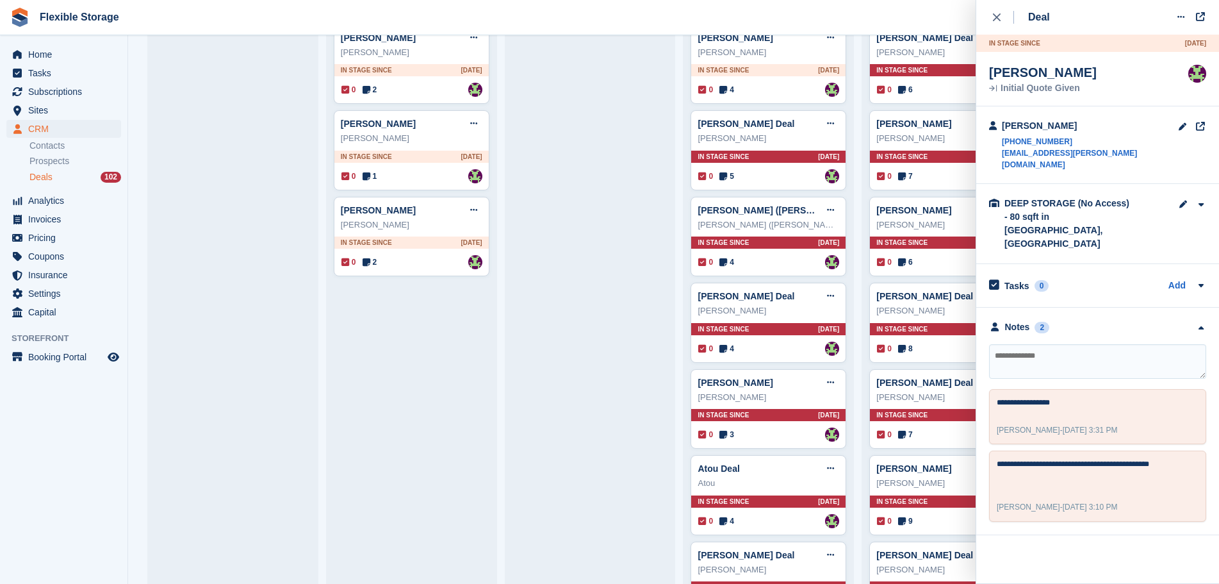
scroll to position [1153, 0]
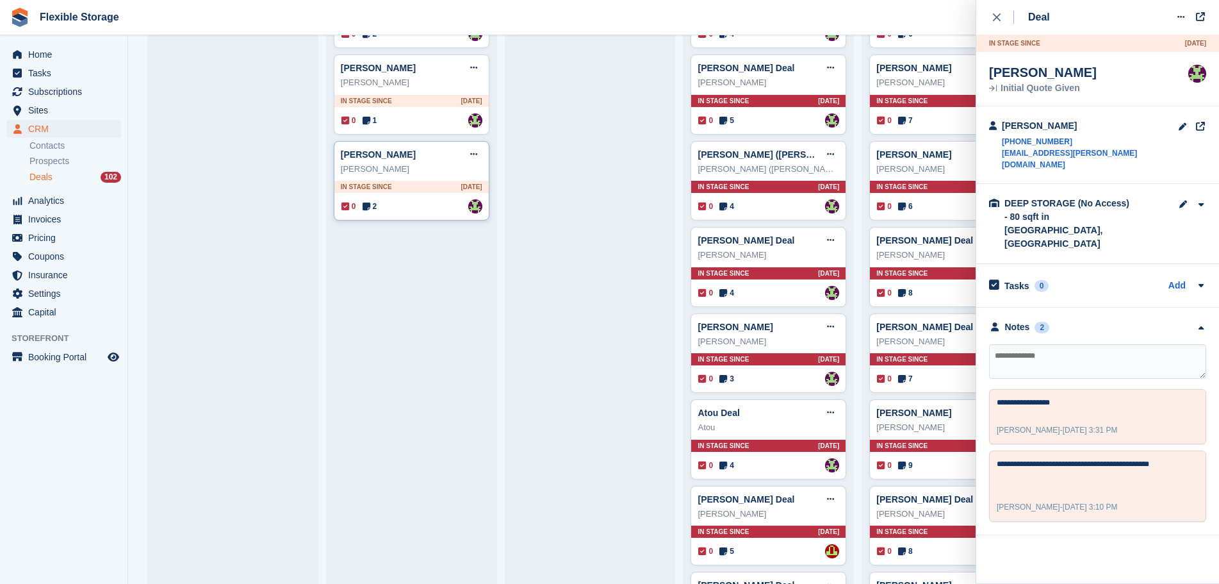
click at [406, 199] on div "Evans Nana Edit deal Mark as won Mark as lost Delete deal Evans Nana In stage s…" at bounding box center [412, 181] width 156 height 80
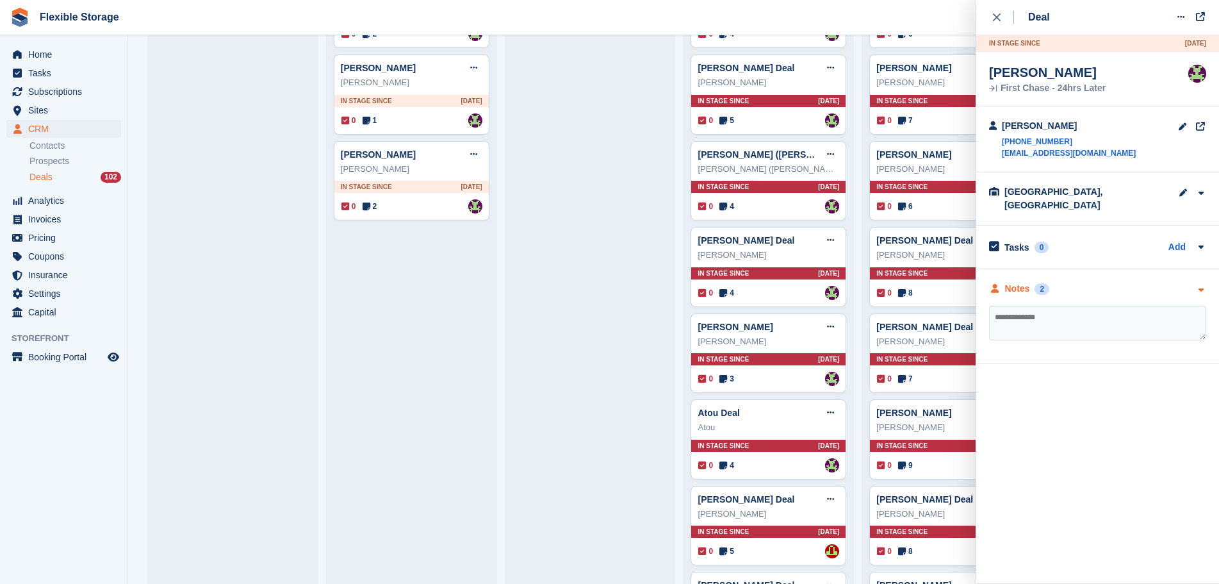
click at [1115, 282] on div "Notes 2" at bounding box center [1097, 288] width 217 height 13
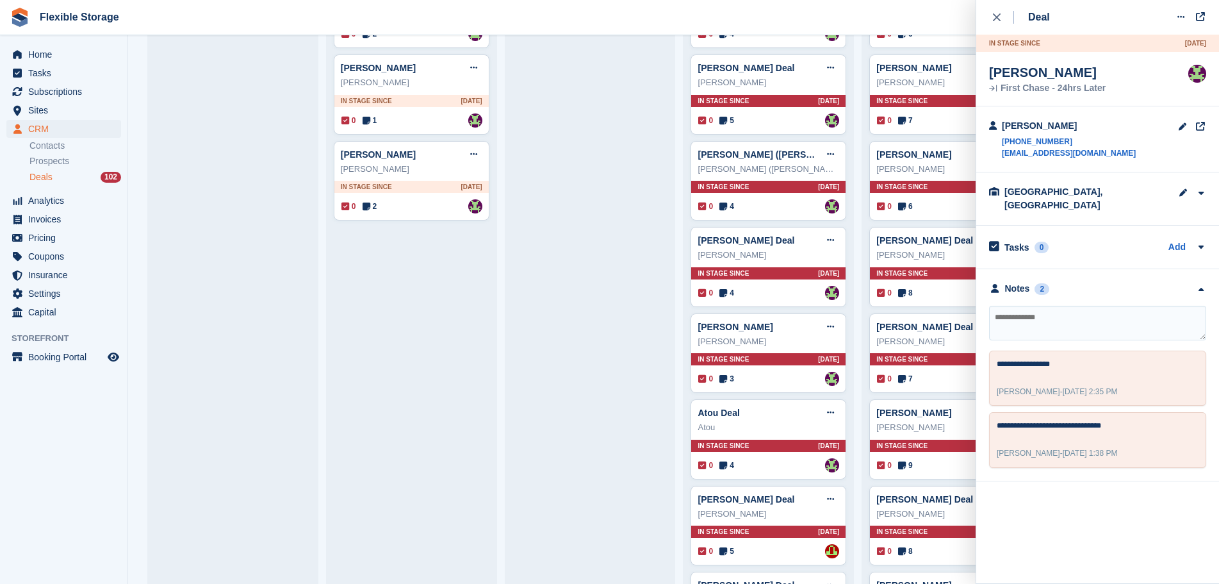
click at [1106, 306] on textarea at bounding box center [1097, 323] width 217 height 35
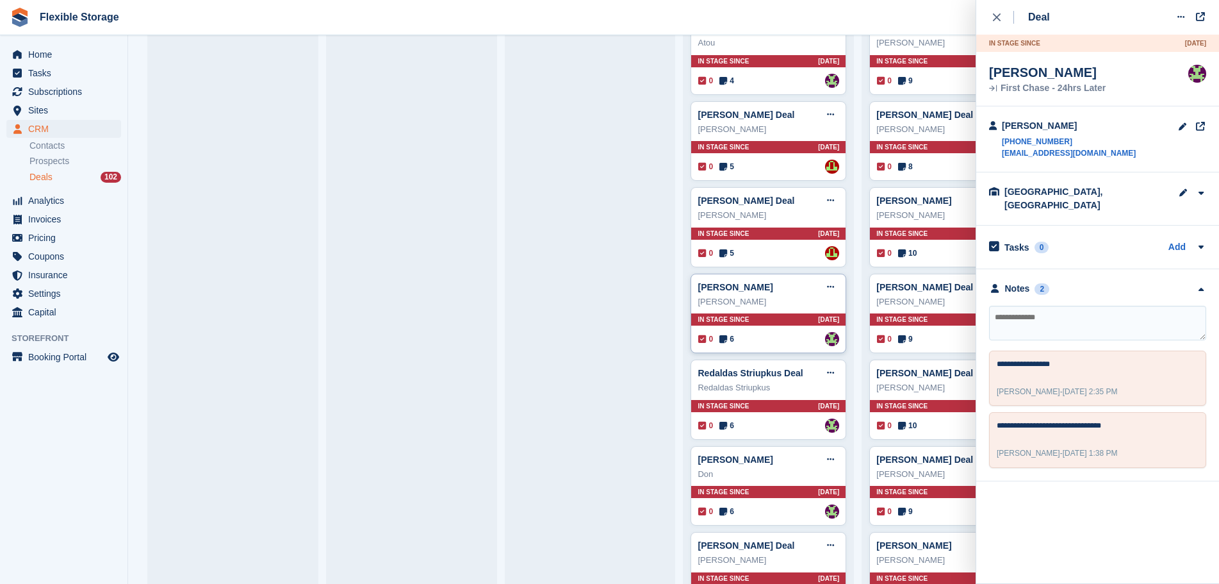
click at [769, 325] on div "In stage since 8D AGO" at bounding box center [768, 319] width 154 height 12
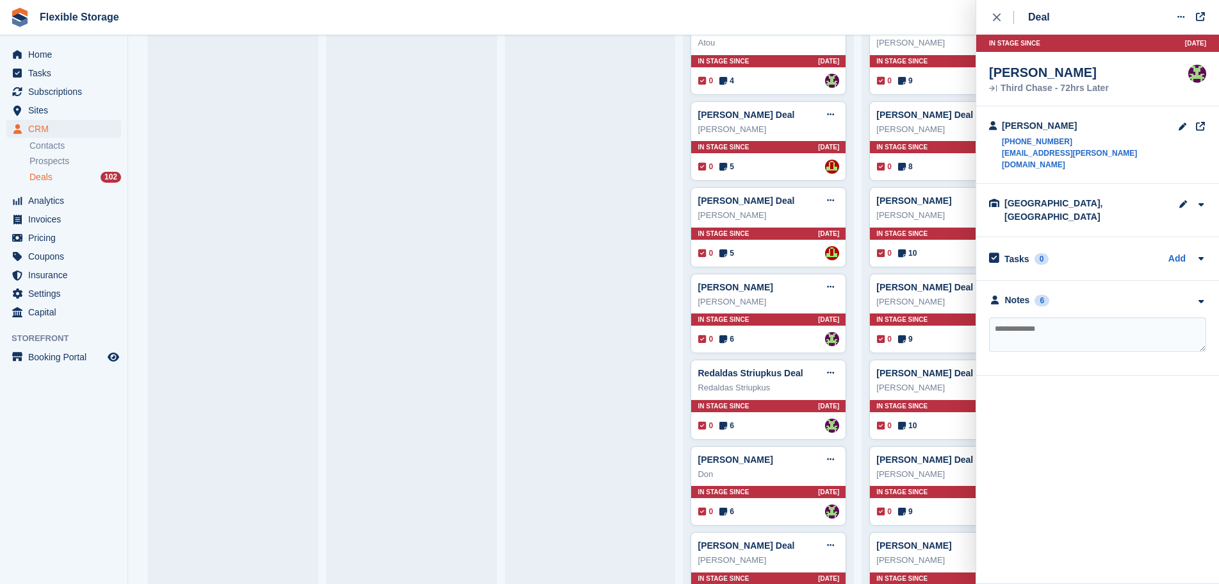
click at [1070, 290] on div "**********" at bounding box center [1097, 328] width 243 height 95
click at [1083, 293] on div "Notes 6" at bounding box center [1097, 299] width 217 height 13
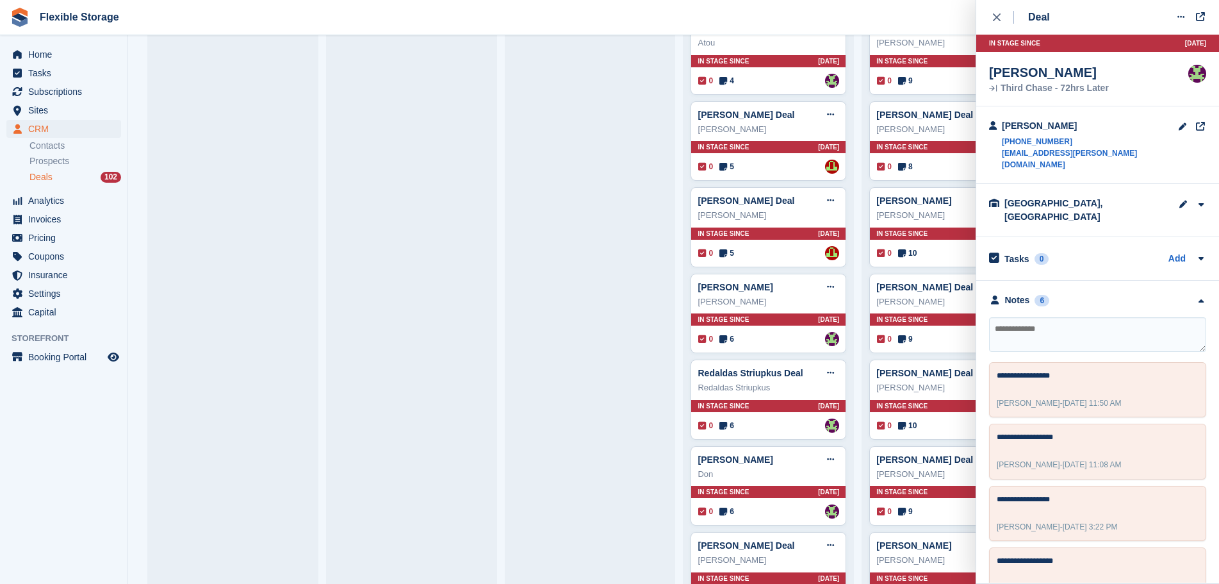
click at [1083, 317] on textarea at bounding box center [1097, 334] width 217 height 35
click at [768, 249] on div "0 5 Assigned to David Jones" at bounding box center [768, 253] width 141 height 14
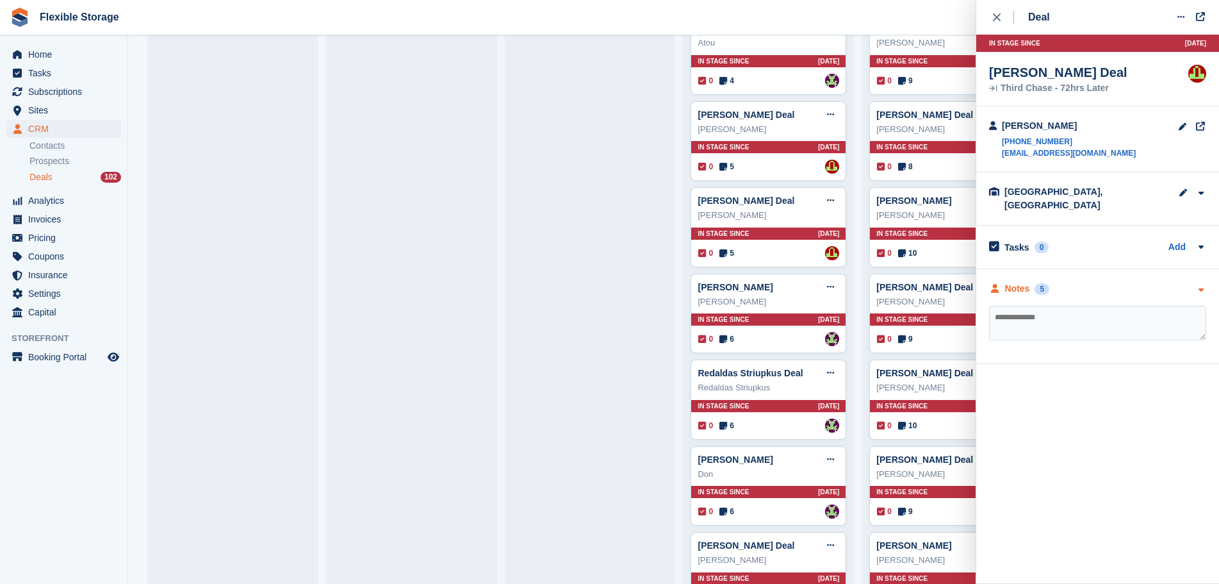
click at [1081, 282] on div "Notes 5" at bounding box center [1097, 288] width 217 height 13
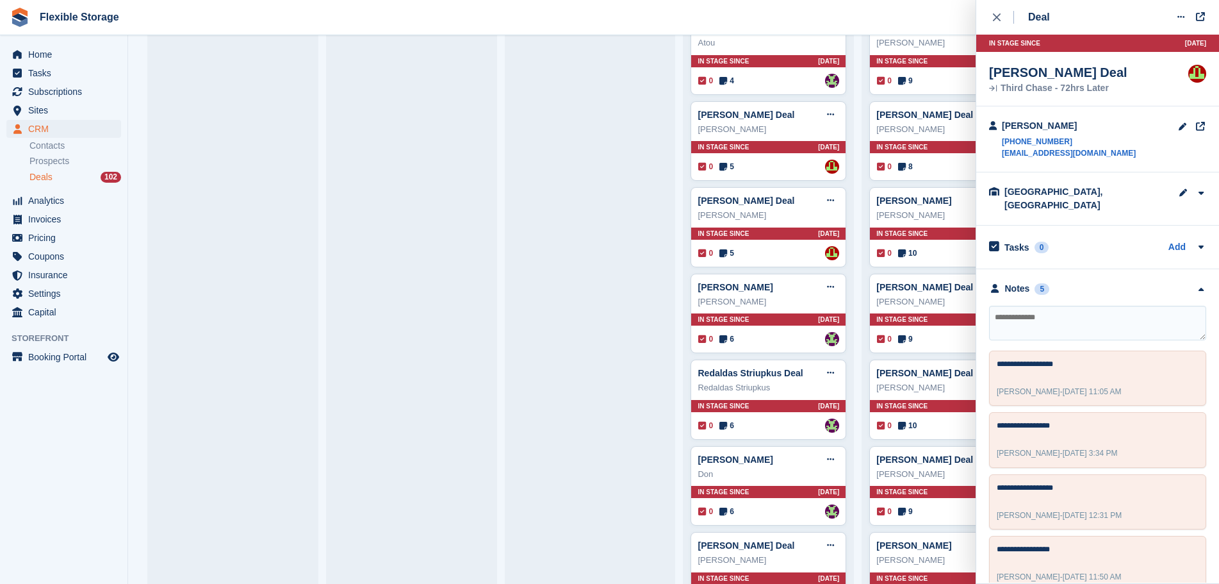
click at [1074, 311] on textarea at bounding box center [1097, 323] width 217 height 35
type textarea "**********"
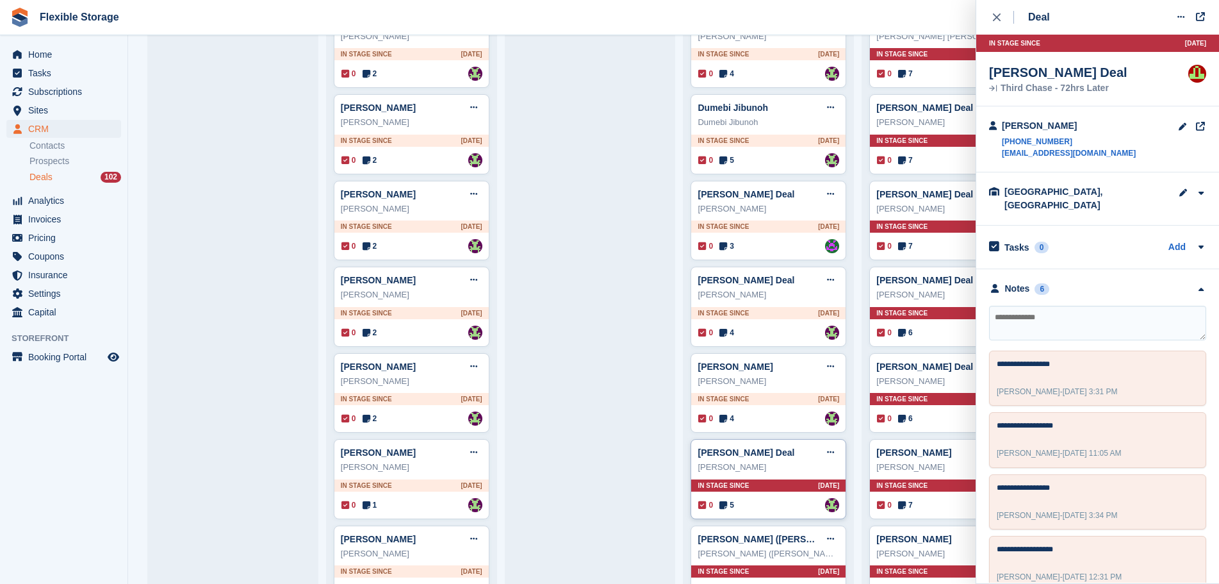
scroll to position [1153, 0]
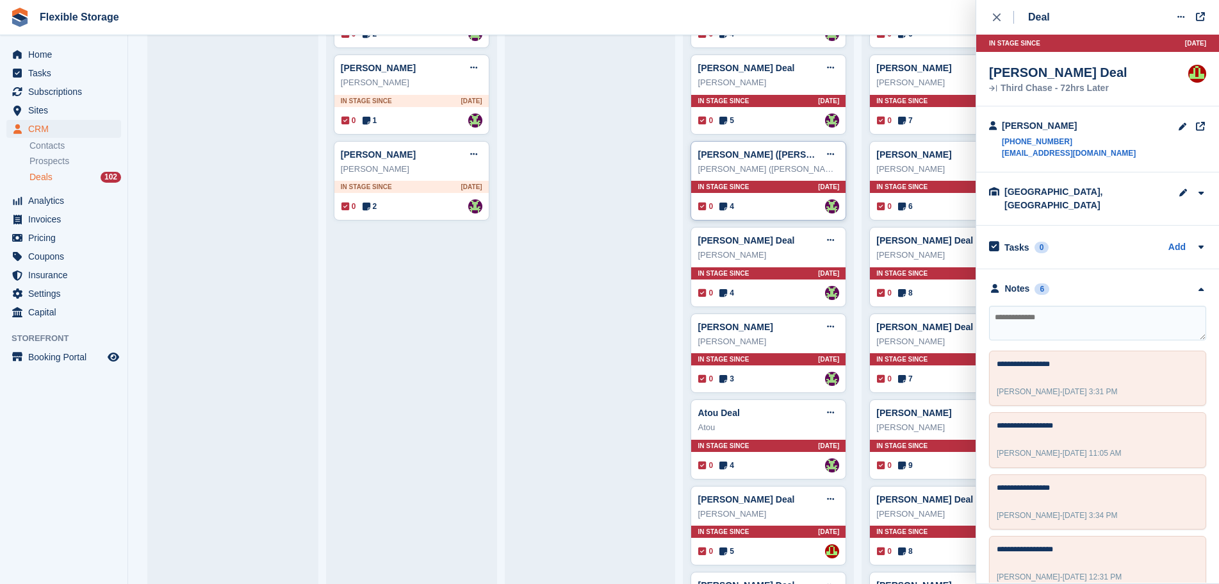
click at [794, 202] on div "Shannon (Charlie) Deal Edit deal Mark as won Mark as lost Delete deal Shannon (…" at bounding box center [769, 181] width 156 height 80
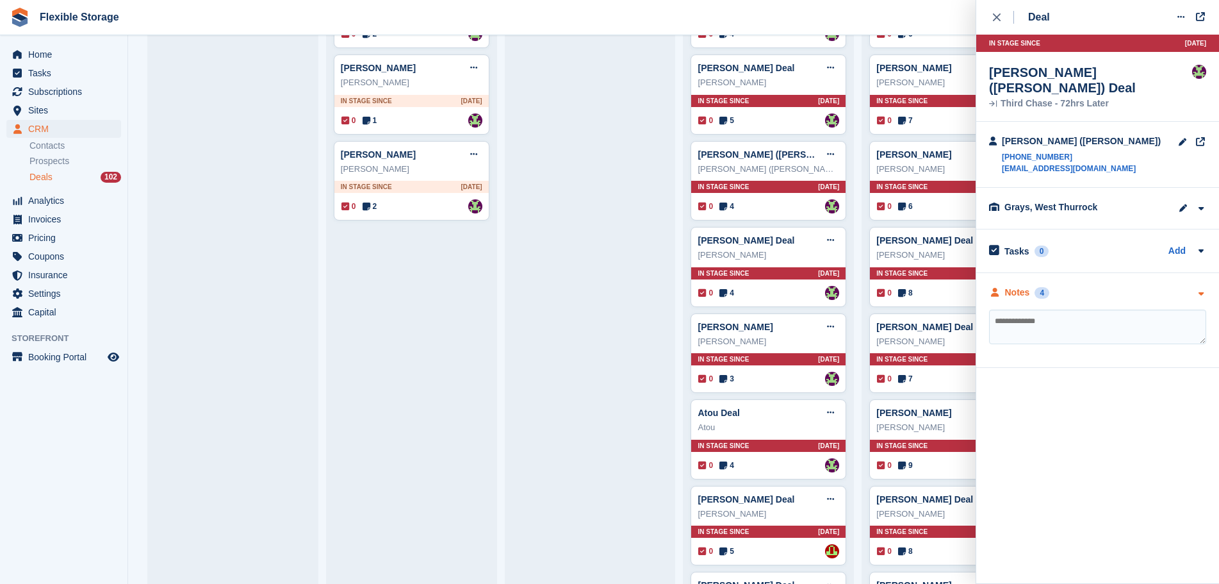
click at [1094, 286] on div "Notes 4" at bounding box center [1097, 292] width 217 height 13
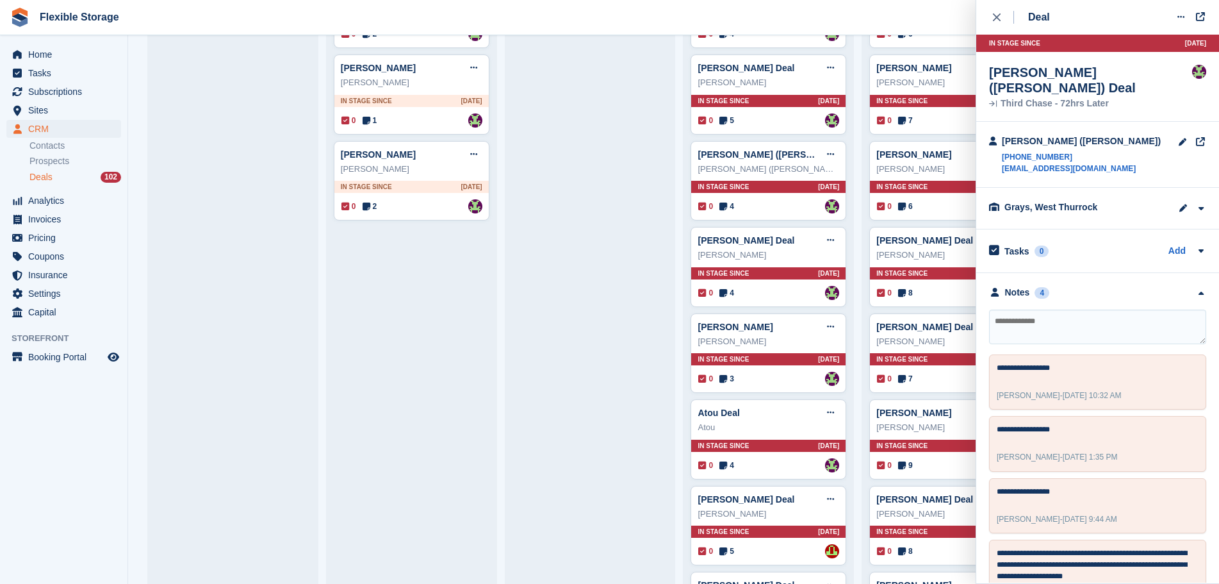
click at [1093, 309] on textarea at bounding box center [1097, 326] width 217 height 35
drag, startPoint x: 1093, startPoint y: 299, endPoint x: 1070, endPoint y: 300, distance: 22.5
click at [1091, 309] on textarea "**********" at bounding box center [1097, 326] width 217 height 35
click at [1063, 309] on textarea "**********" at bounding box center [1097, 326] width 217 height 35
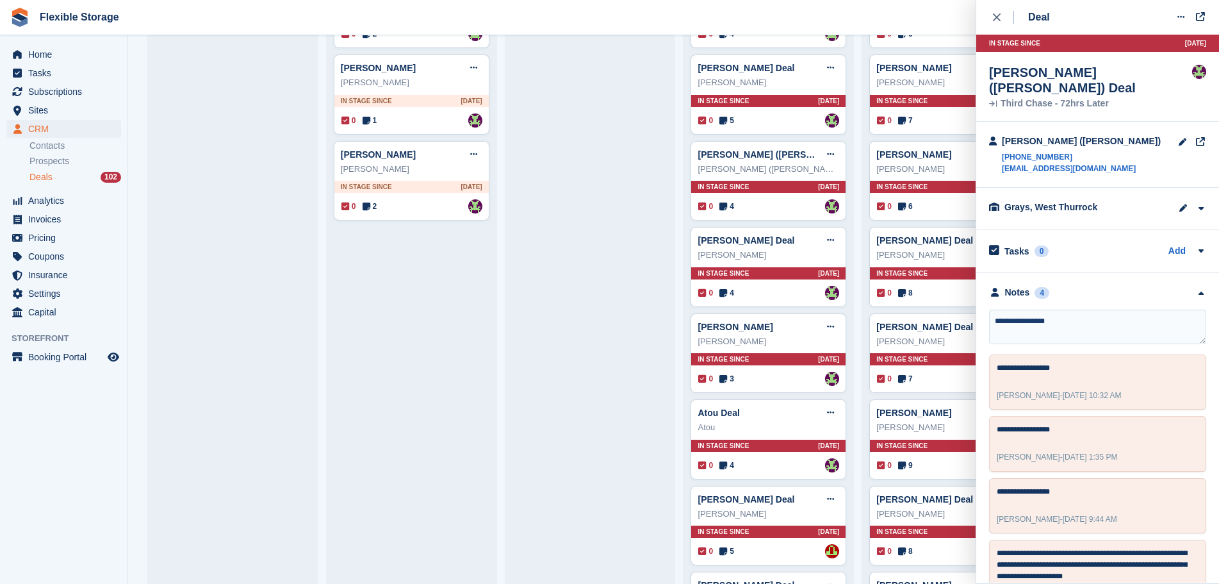
type textarea "**********"
click at [996, 26] on button "close" at bounding box center [1003, 17] width 29 height 35
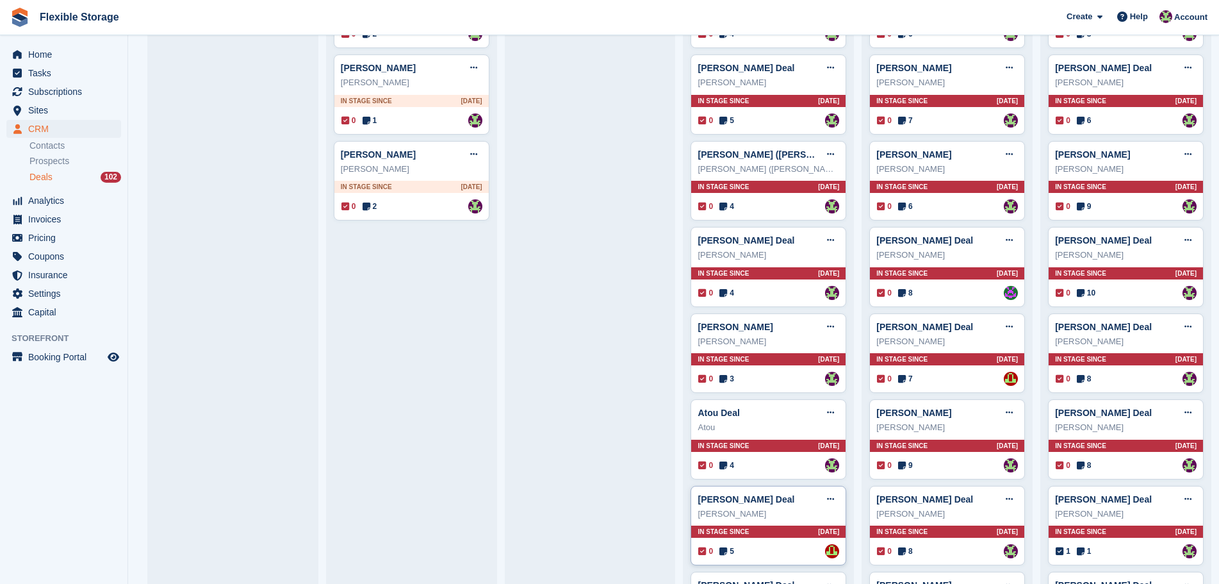
click at [771, 548] on div "0 5 Assigned to David Jones" at bounding box center [768, 551] width 141 height 14
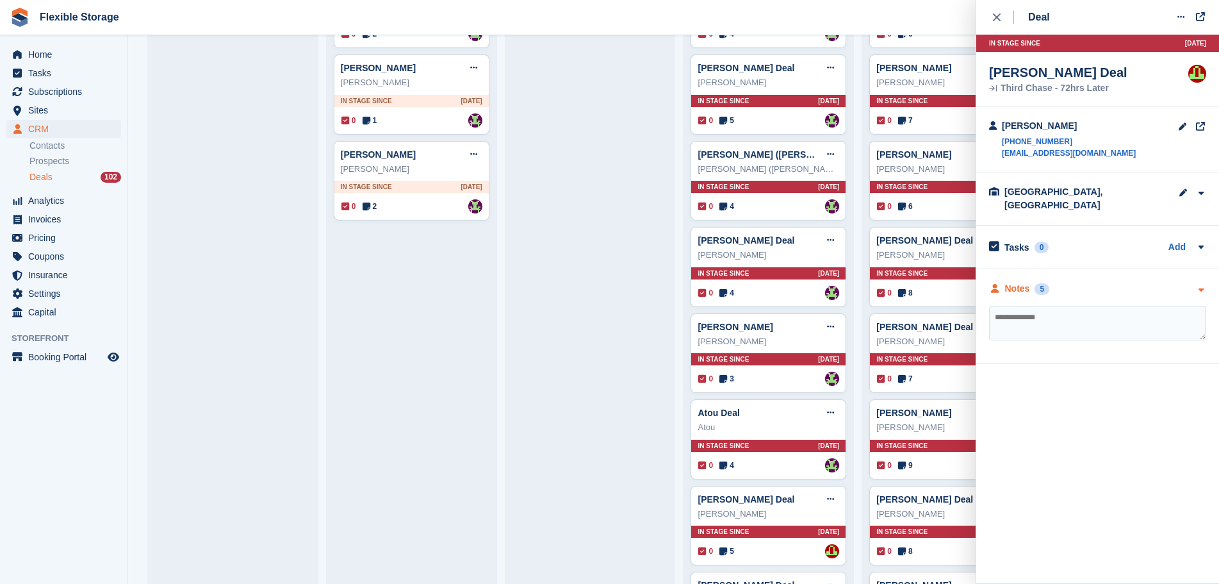
click at [1149, 282] on div "Notes 5" at bounding box center [1097, 288] width 217 height 13
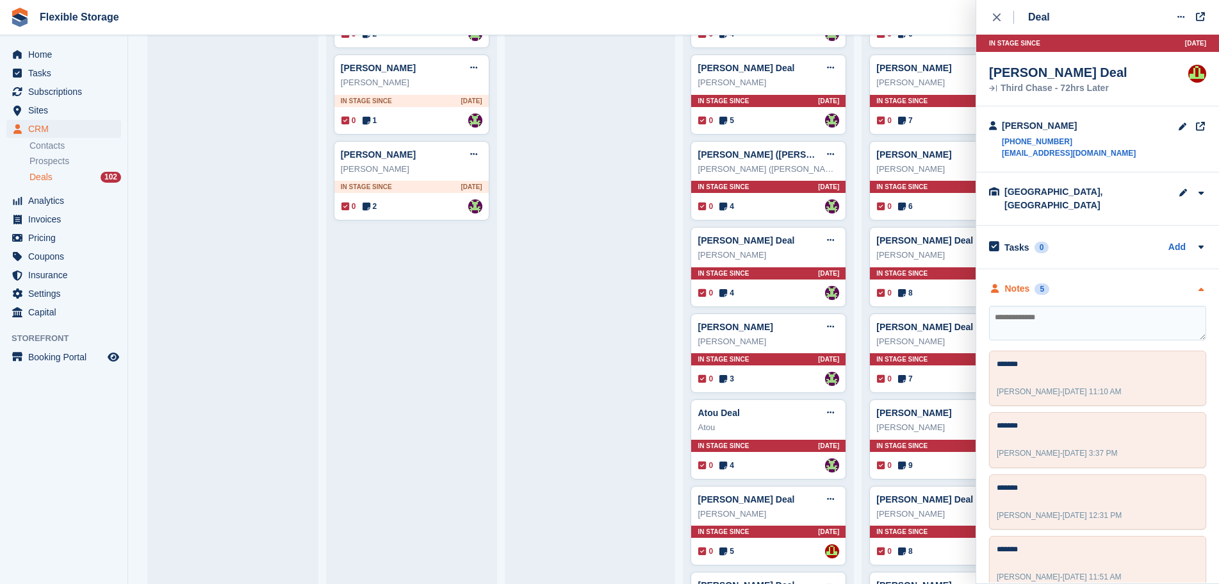
click at [1147, 282] on div "Notes 5" at bounding box center [1097, 288] width 217 height 13
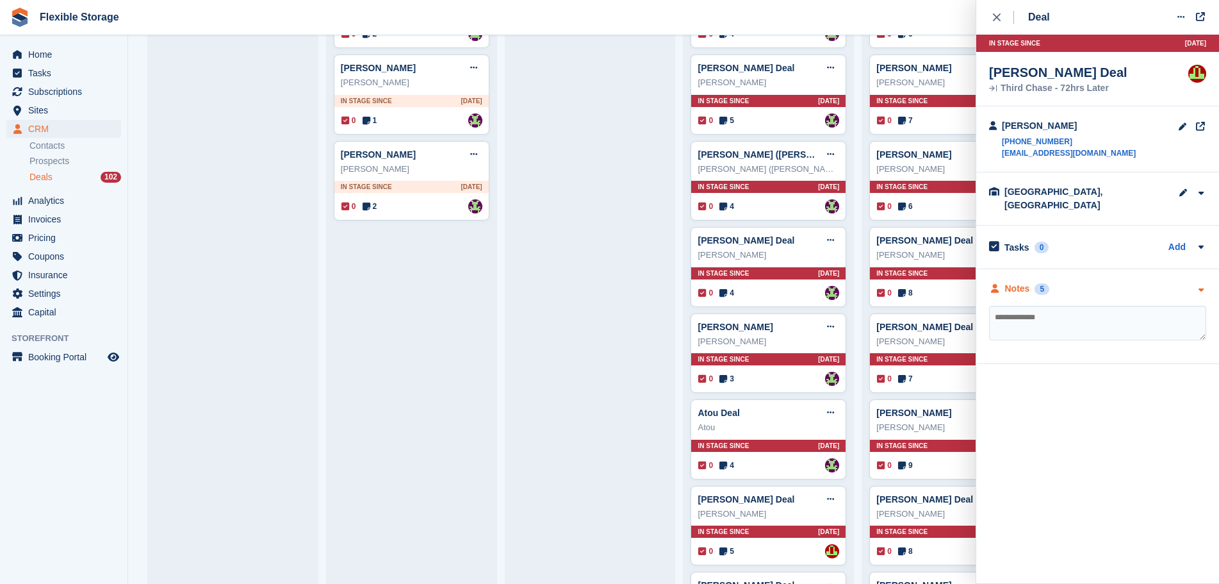
click at [1147, 282] on div "Notes 5" at bounding box center [1097, 288] width 217 height 13
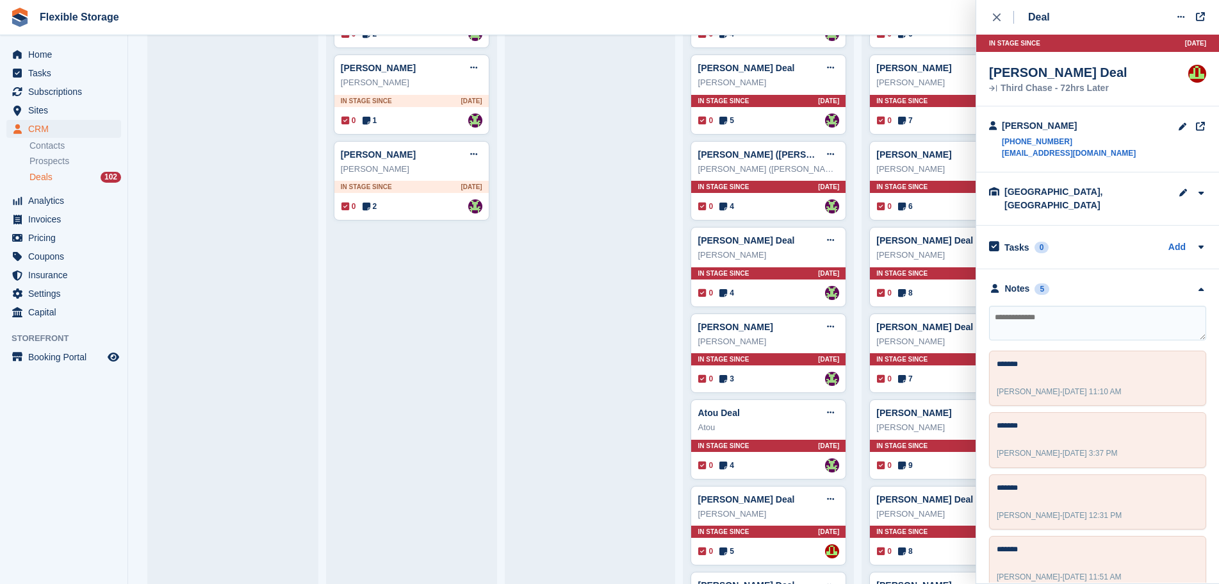
click at [1126, 306] on textarea at bounding box center [1097, 323] width 217 height 35
type textarea "*******"
click at [1002, 24] on button "close" at bounding box center [1003, 17] width 29 height 35
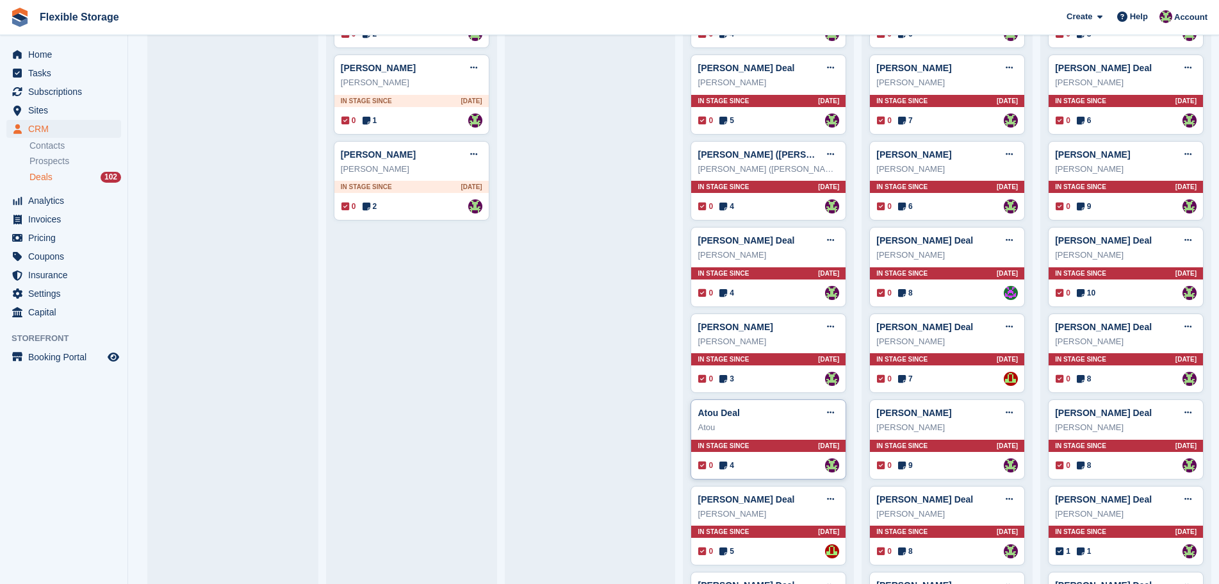
click at [761, 424] on div "Atou" at bounding box center [769, 427] width 142 height 13
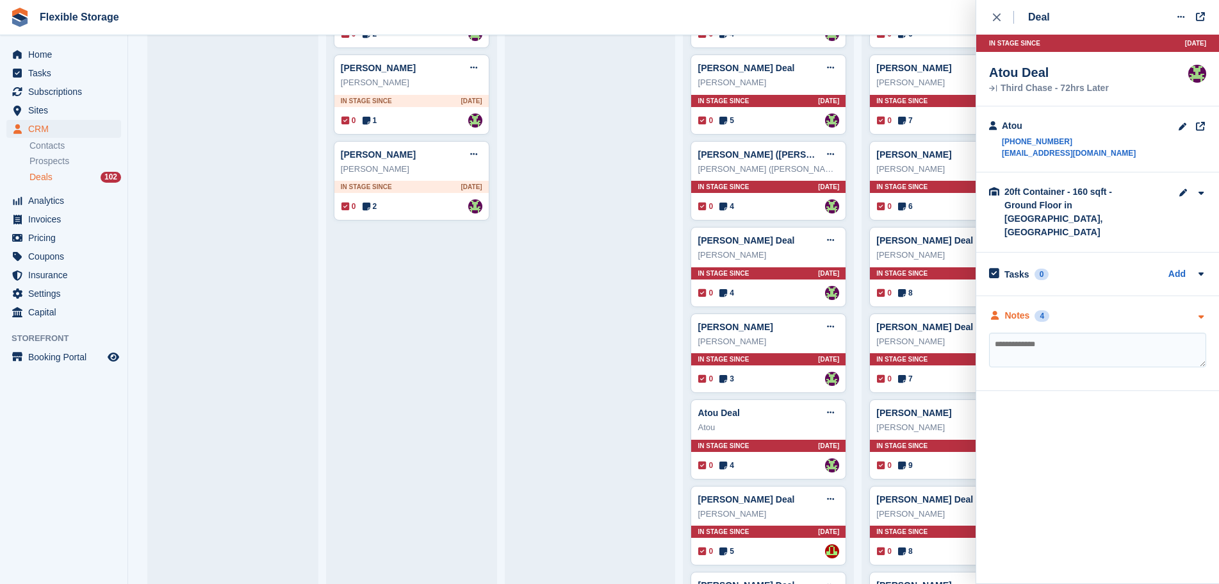
click at [1089, 309] on div "Notes 4" at bounding box center [1097, 315] width 217 height 13
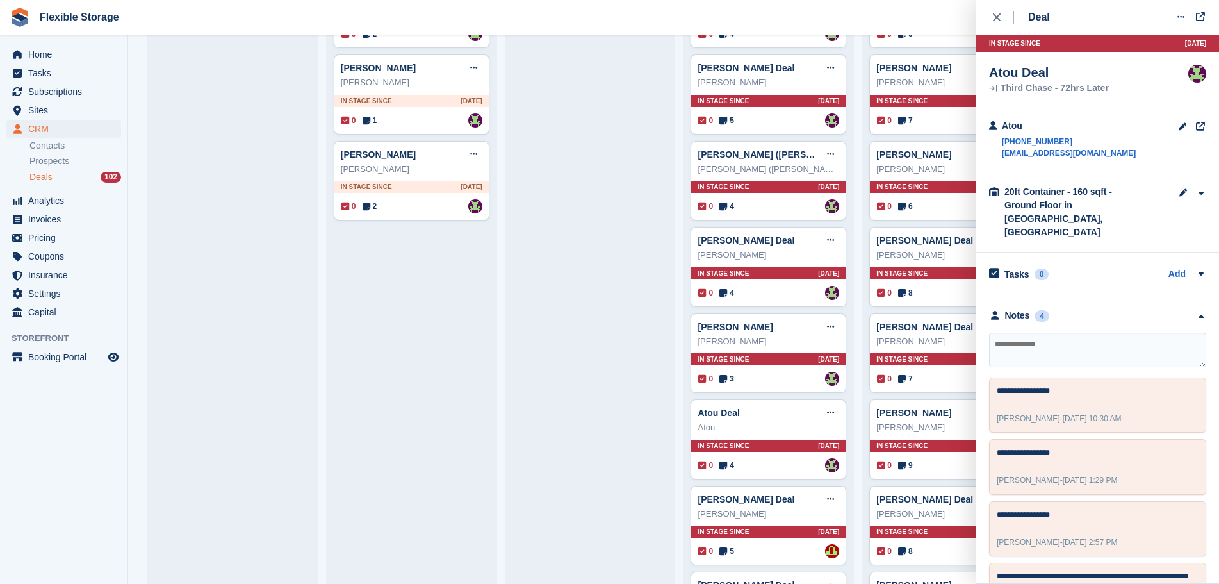
click at [1087, 332] on textarea at bounding box center [1097, 349] width 217 height 35
type textarea "**********"
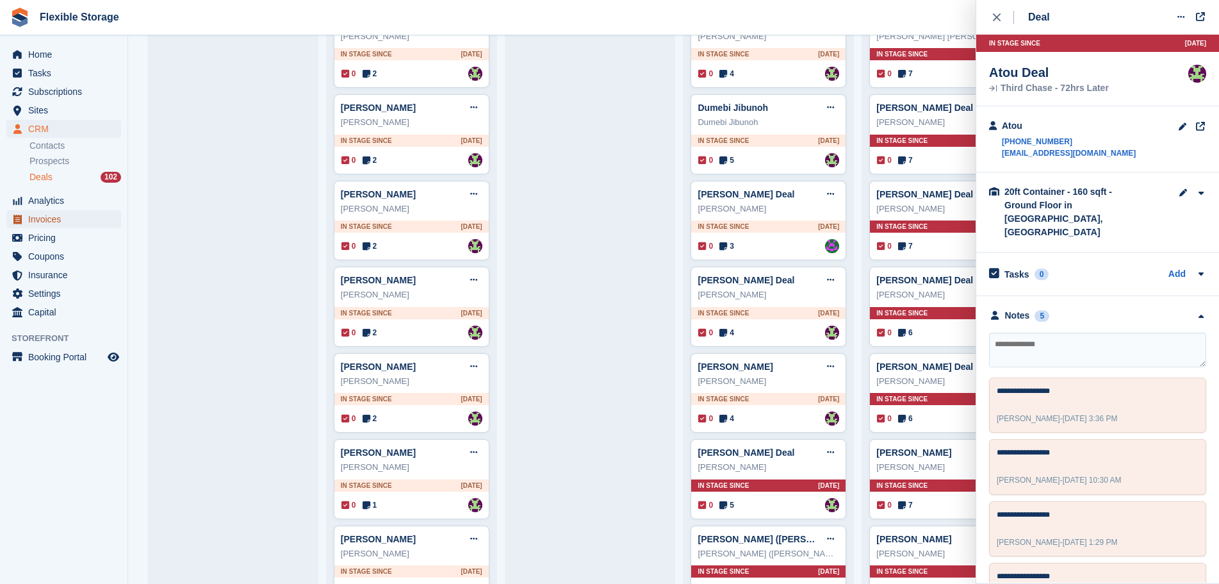
click at [58, 220] on span "Invoices" at bounding box center [66, 219] width 77 height 18
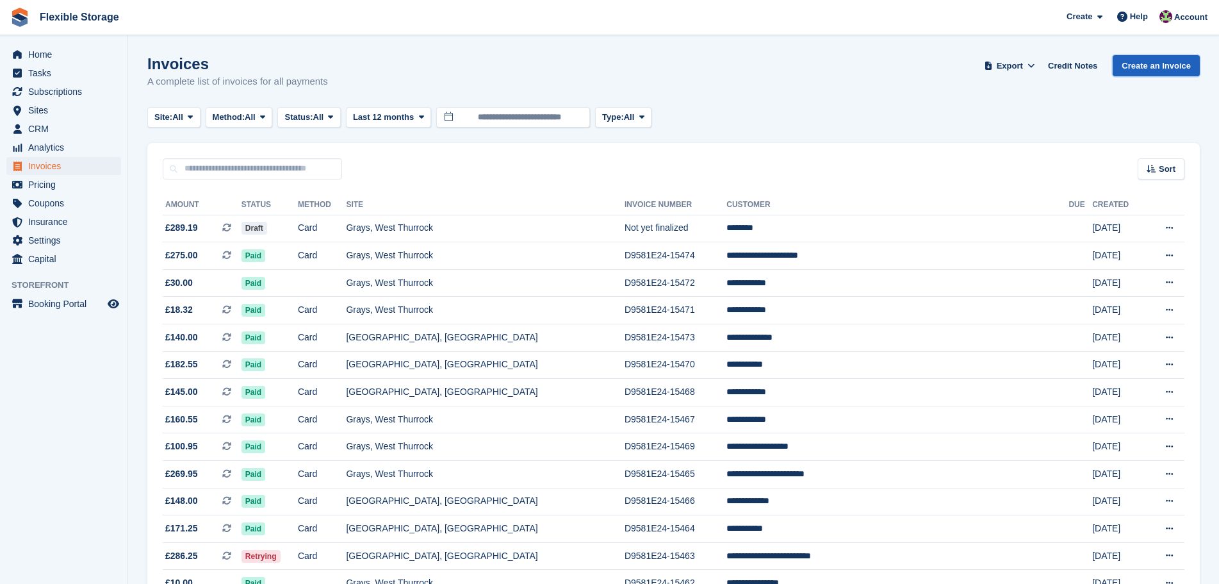
click at [1143, 67] on link "Create an Invoice" at bounding box center [1156, 65] width 87 height 21
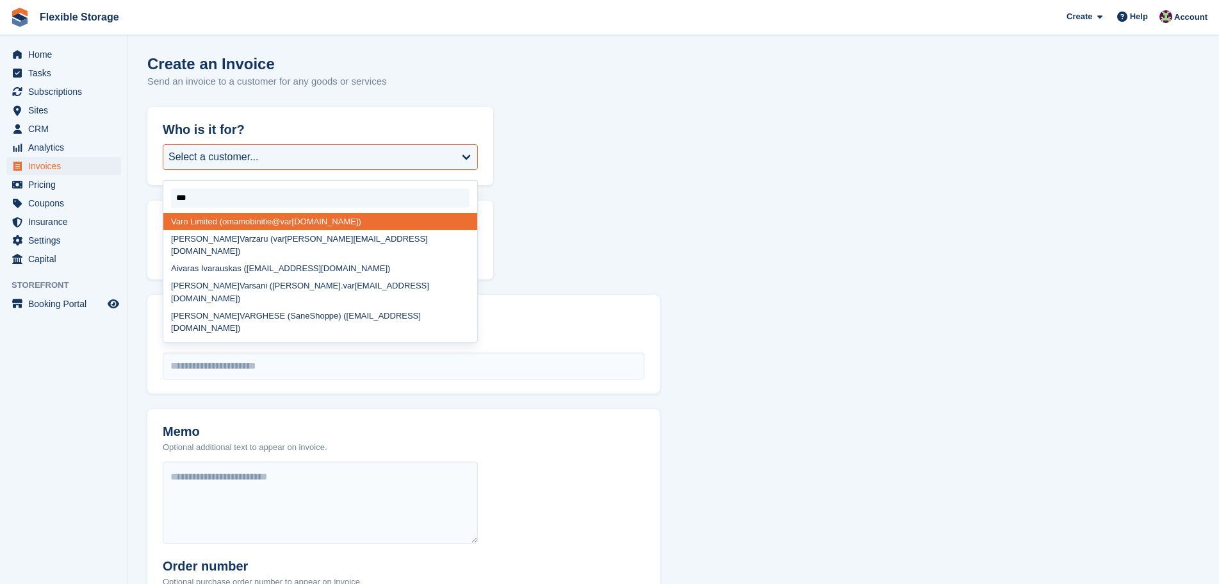
type input "****"
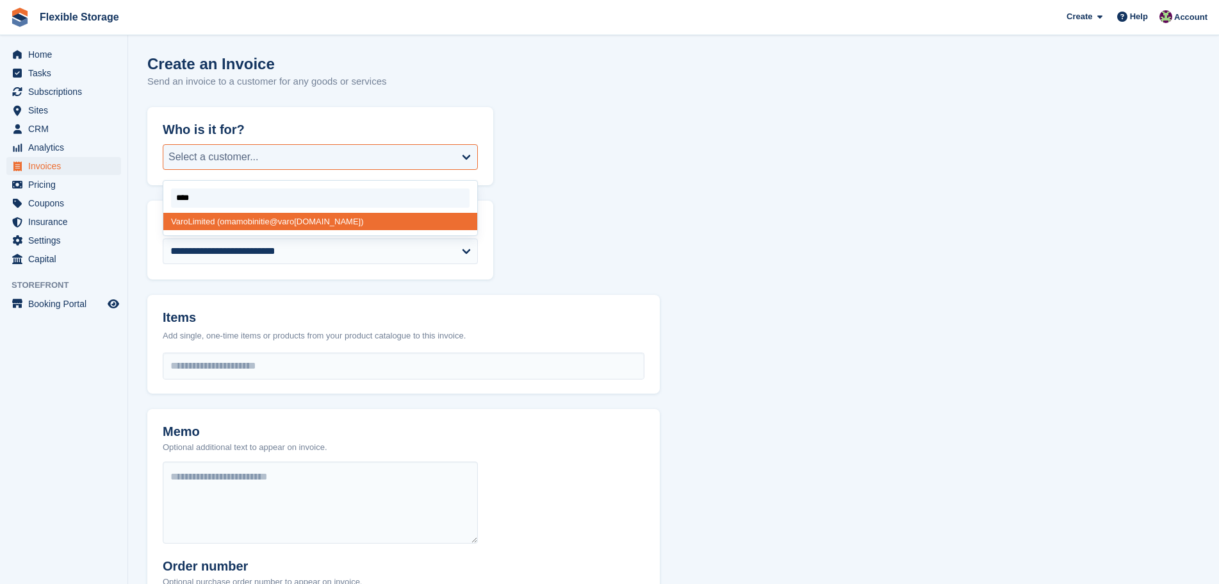
select select "*****"
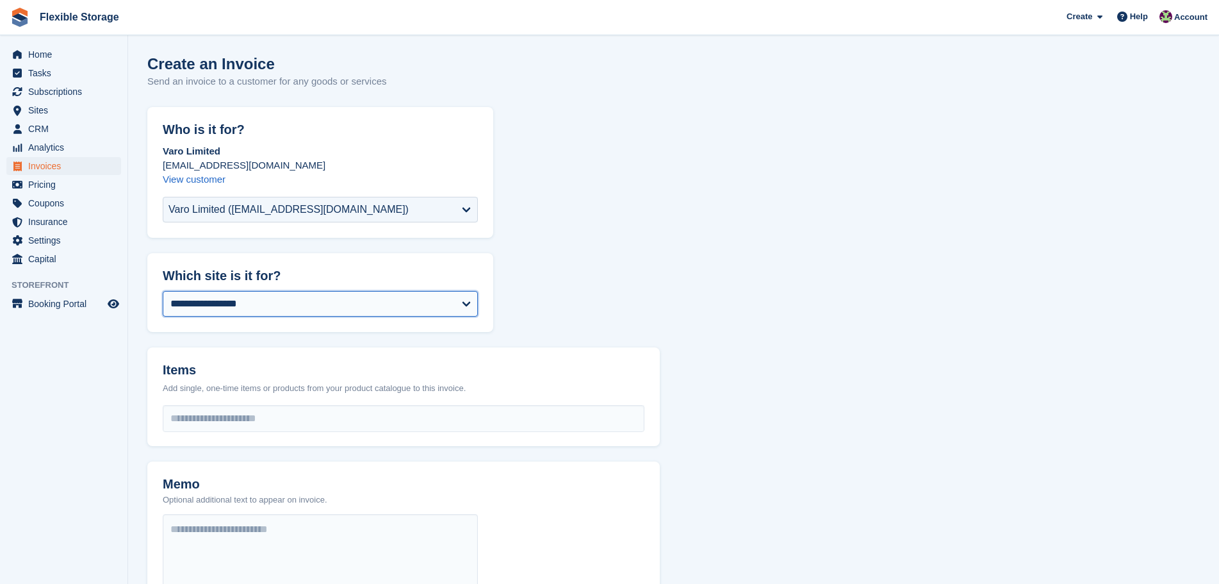
click at [318, 294] on select "**********" at bounding box center [320, 304] width 315 height 26
select select "***"
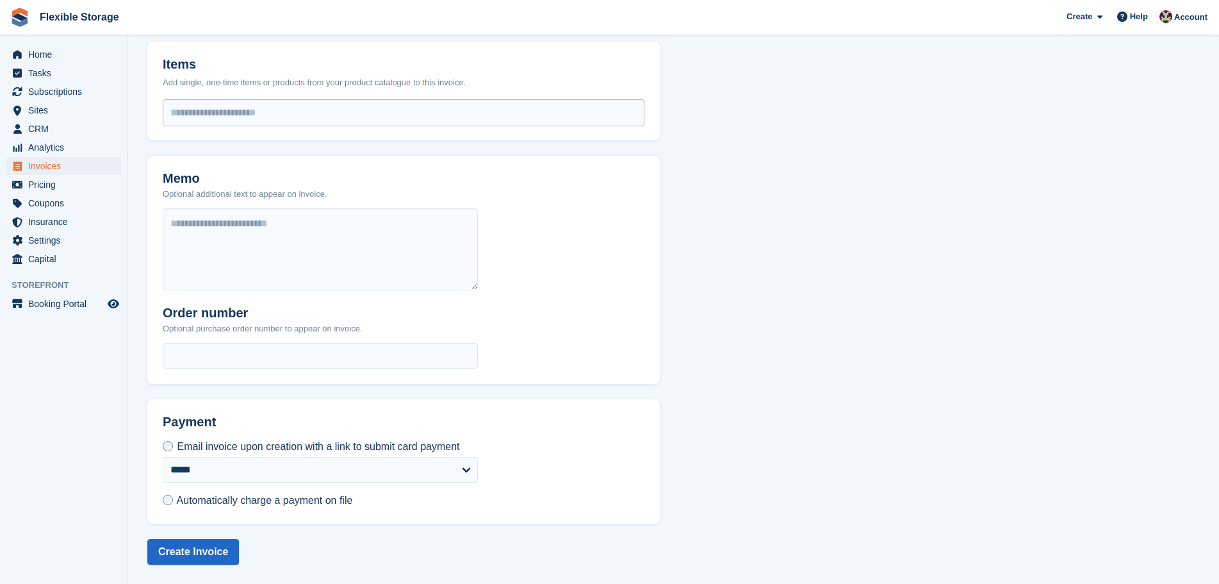
click at [280, 116] on input "select-one" at bounding box center [403, 113] width 480 height 26
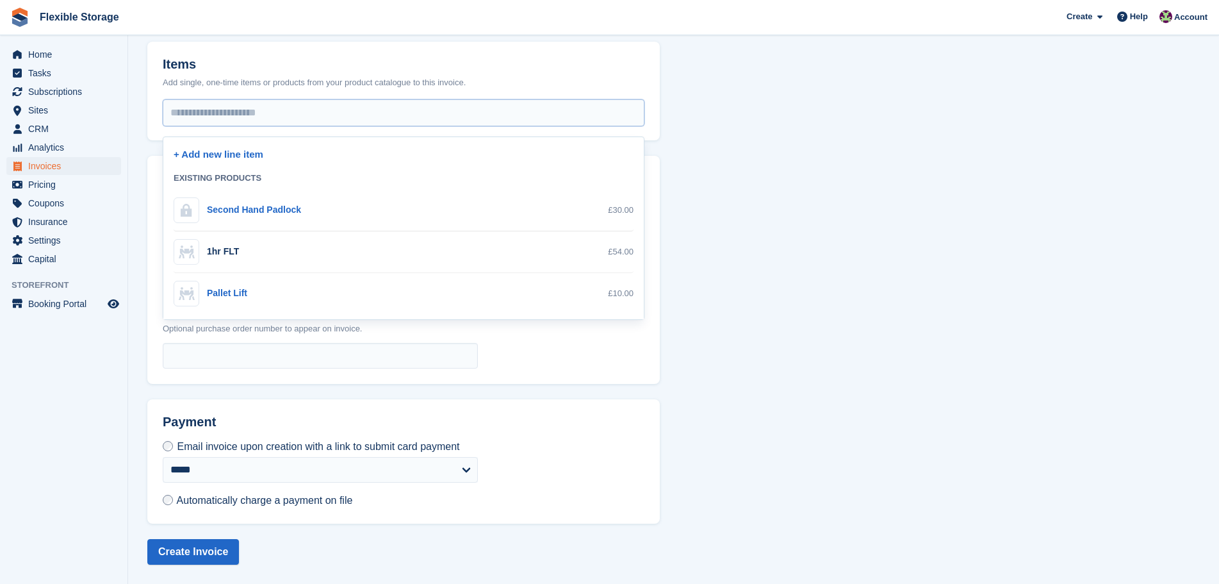
click at [240, 288] on div "Pallet Lift" at bounding box center [227, 292] width 40 height 13
select select "**"
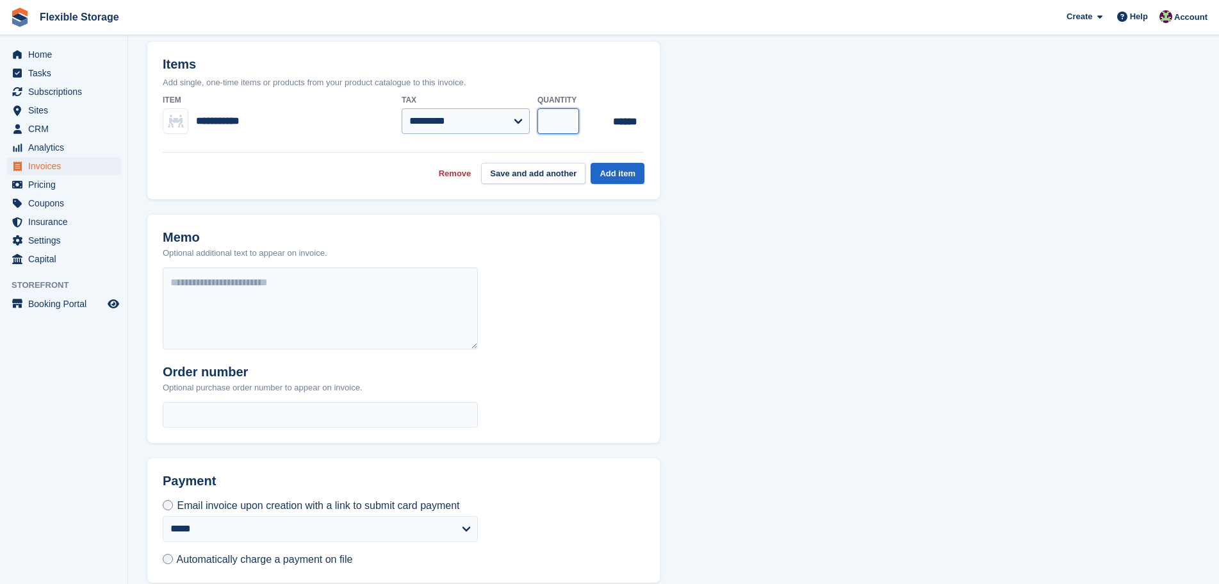
drag, startPoint x: 546, startPoint y: 120, endPoint x: 492, endPoint y: 126, distance: 54.8
click at [492, 126] on div "**********" at bounding box center [404, 114] width 482 height 51
type input "*"
click at [622, 167] on button "Add item" at bounding box center [618, 173] width 54 height 21
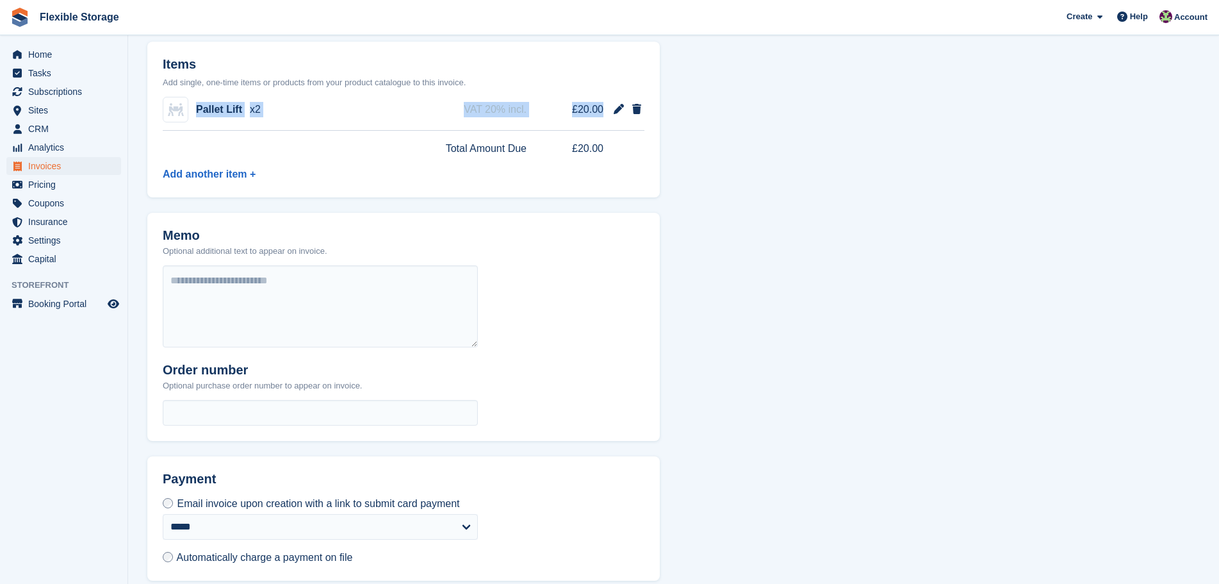
drag, startPoint x: 605, startPoint y: 102, endPoint x: 195, endPoint y: 111, distance: 410.1
click at [195, 111] on div "Pallet Lift x2 VAT 20% incl. £20.00" at bounding box center [404, 110] width 482 height 42
copy div "Pallet Lift x2 VAT 20% incl. £20.00"
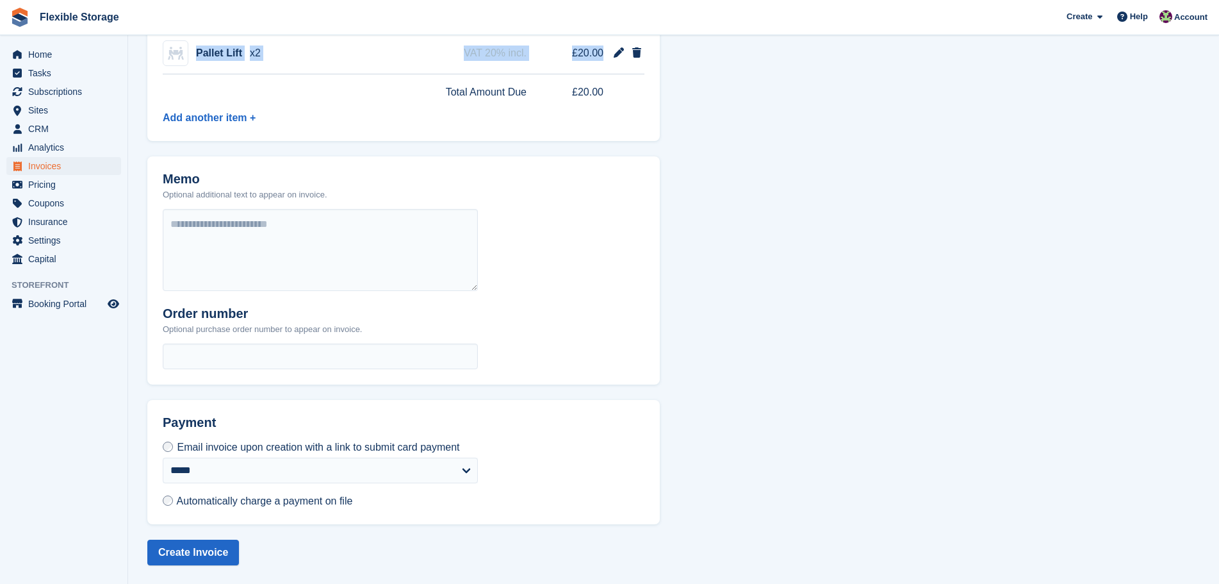
scroll to position [363, 0]
click at [225, 502] on span "Automatically charge a payment on file" at bounding box center [265, 500] width 176 height 11
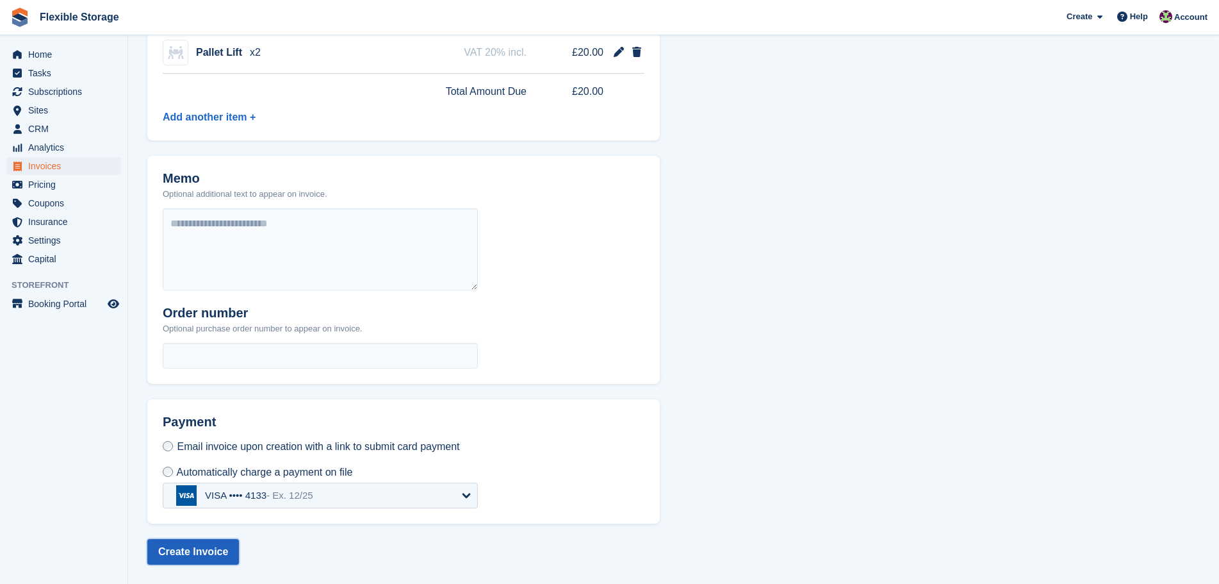
click at [204, 556] on button "Create Invoice" at bounding box center [193, 552] width 92 height 26
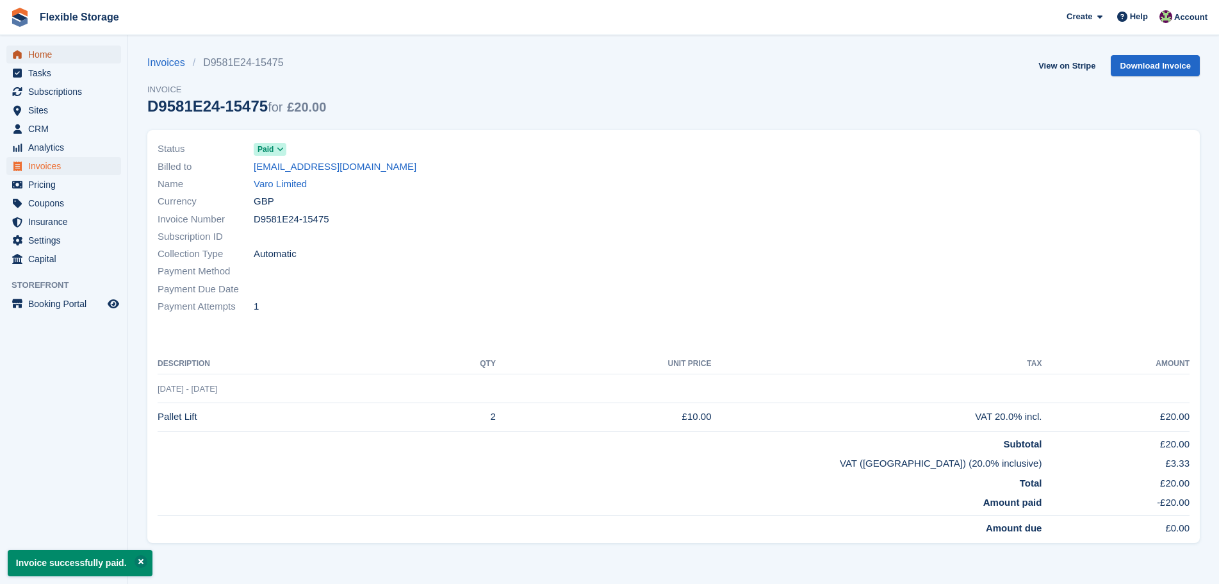
click at [83, 54] on span "Home" at bounding box center [66, 54] width 77 height 18
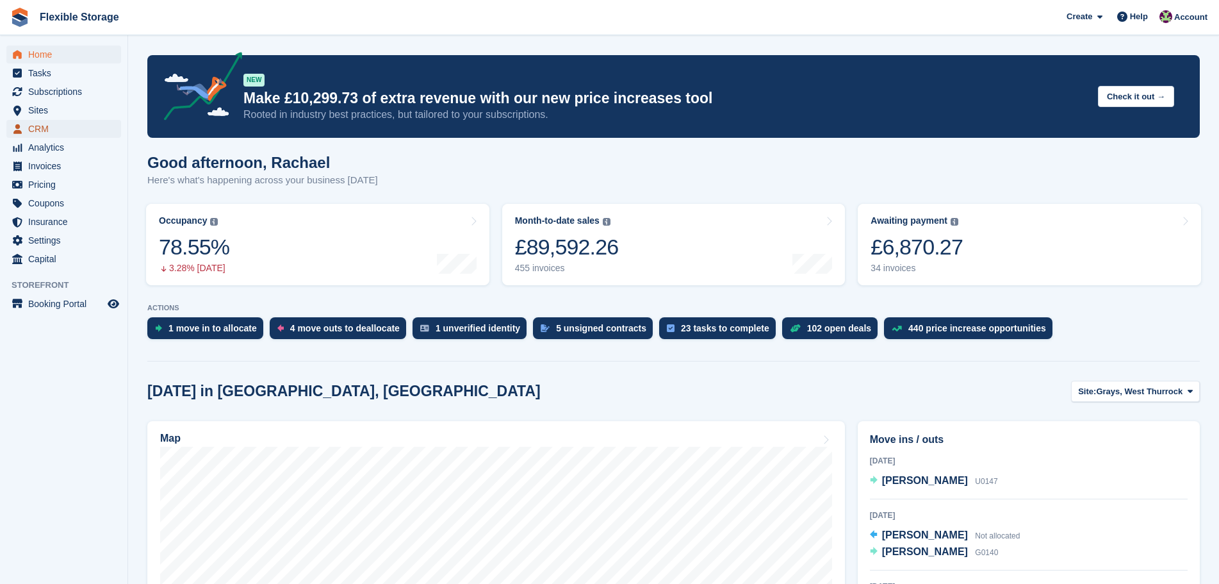
click at [64, 127] on span "CRM" at bounding box center [66, 129] width 77 height 18
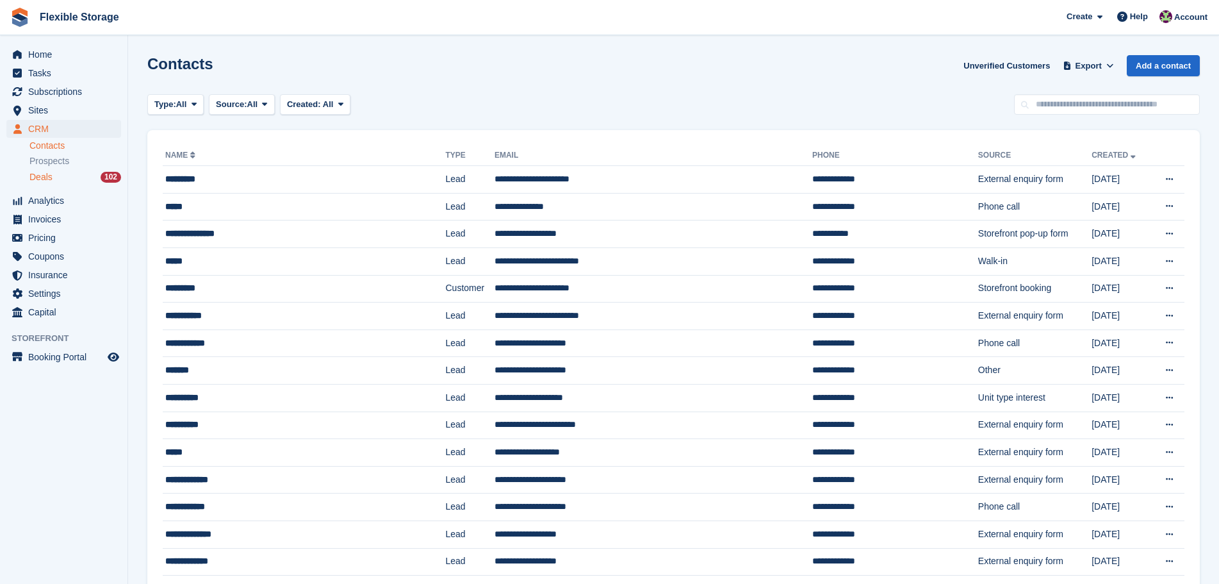
click at [87, 183] on link "Deals 102" at bounding box center [75, 176] width 92 height 13
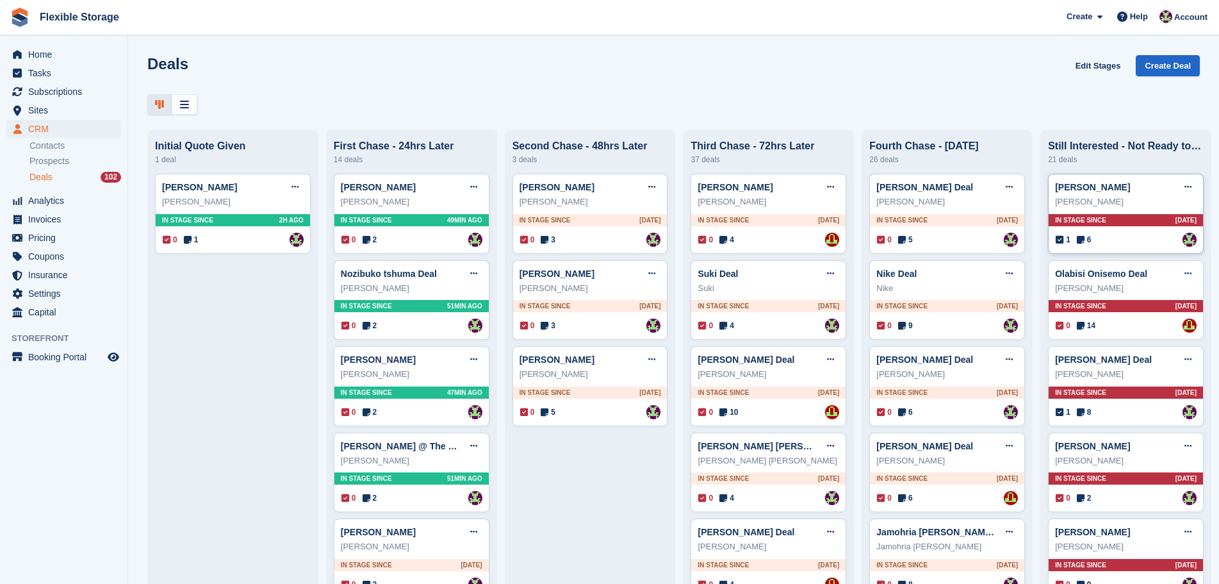
click at [1127, 222] on div "In stage since 6D AGO" at bounding box center [1126, 220] width 154 height 12
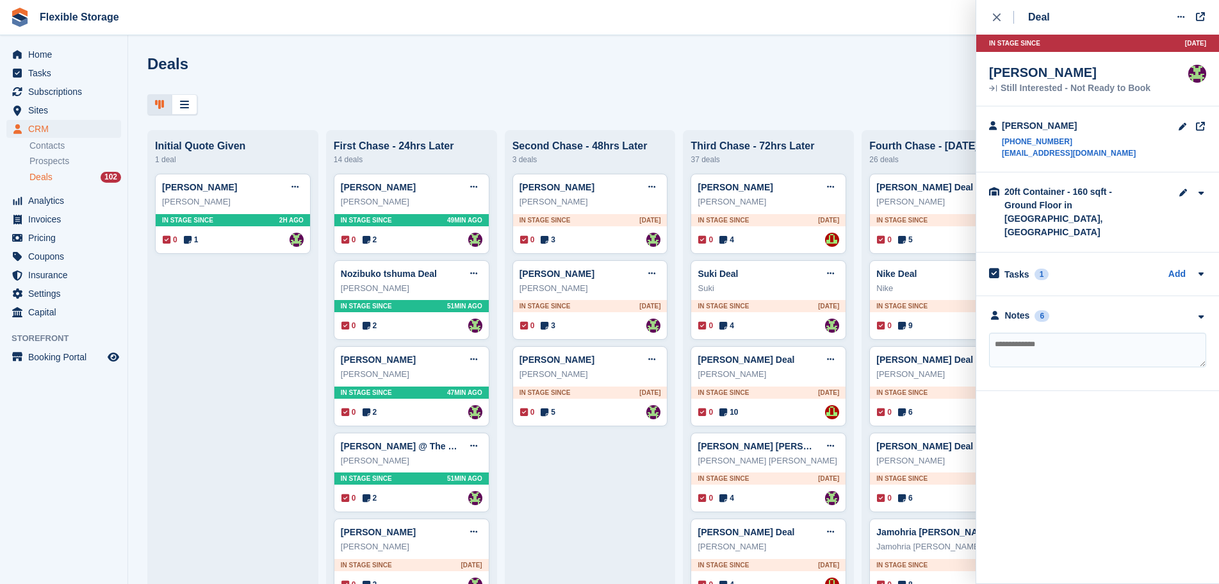
drag, startPoint x: 1079, startPoint y: 300, endPoint x: 1088, endPoint y: 324, distance: 25.9
click at [1080, 309] on div "Notes 6" at bounding box center [1097, 315] width 217 height 13
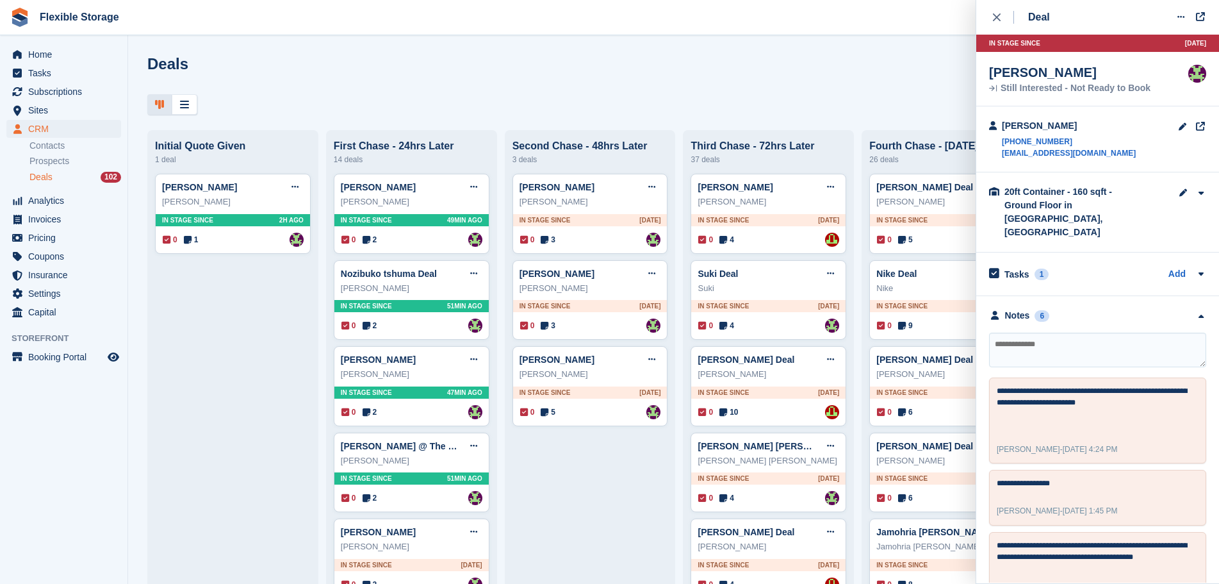
click at [1089, 332] on textarea at bounding box center [1097, 349] width 217 height 35
type textarea "**********"
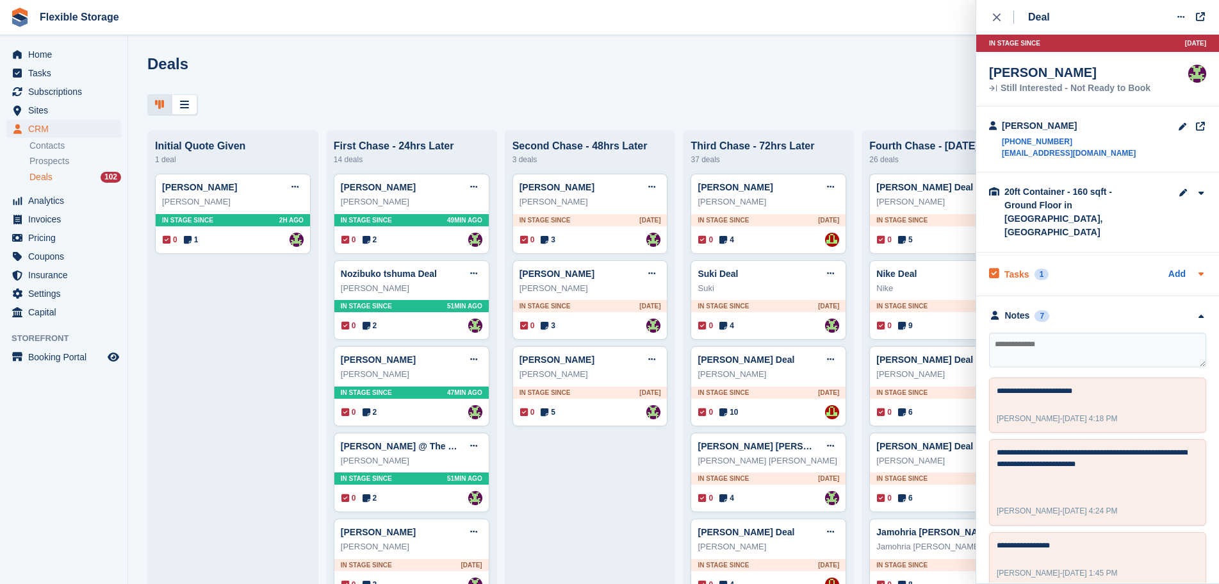
click at [1145, 265] on div "Tasks 1 Add" at bounding box center [1097, 273] width 217 height 17
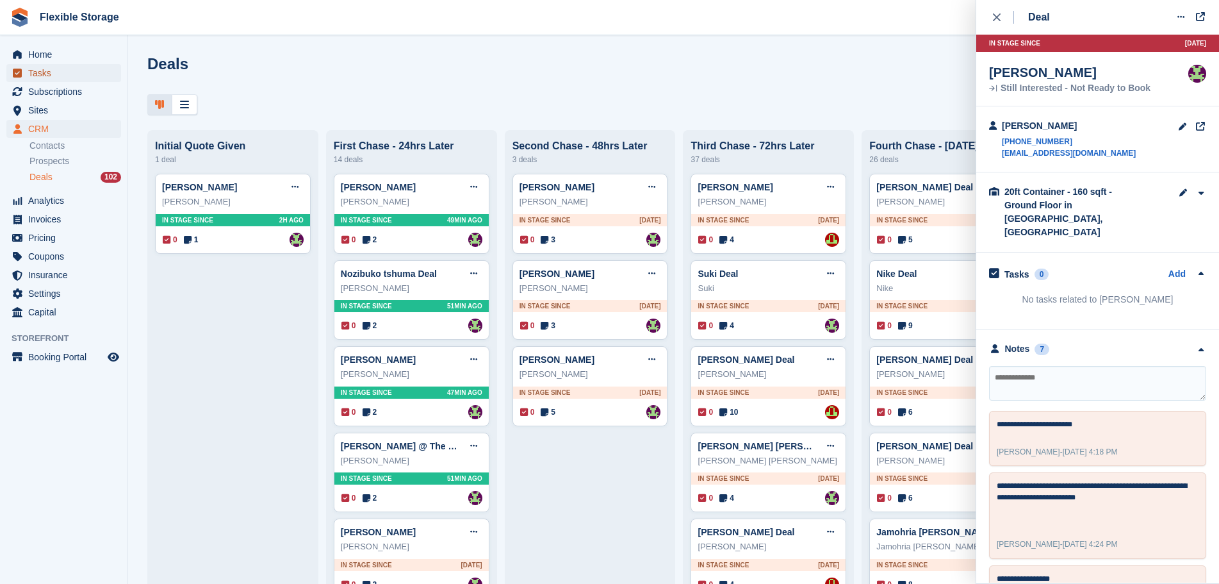
click at [31, 72] on span "Tasks" at bounding box center [66, 73] width 77 height 18
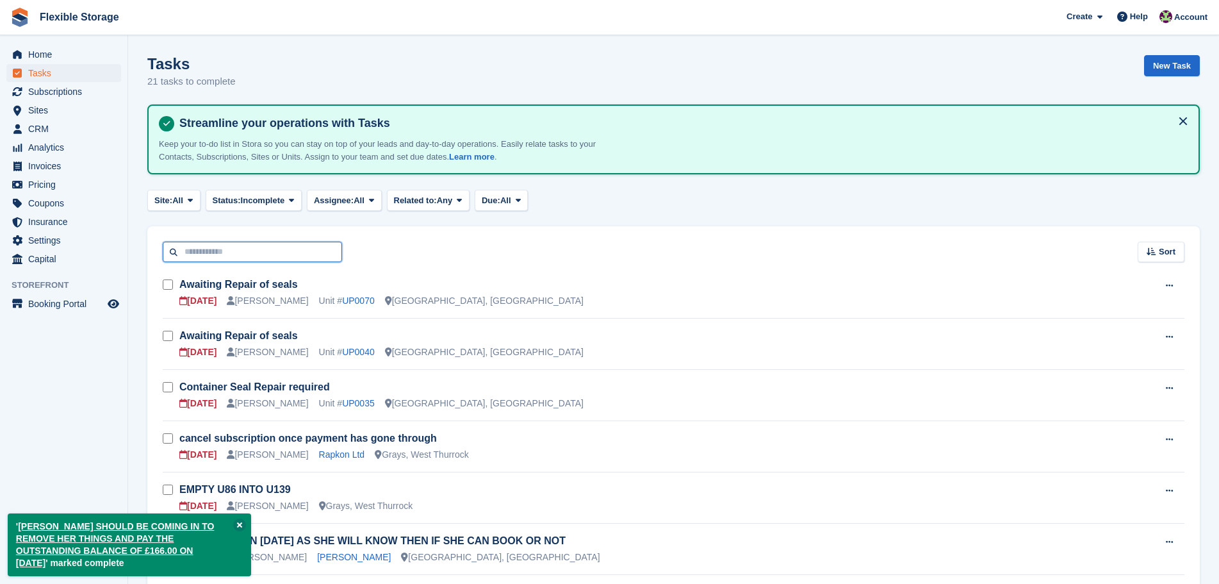
click at [288, 247] on input "text" at bounding box center [252, 252] width 179 height 21
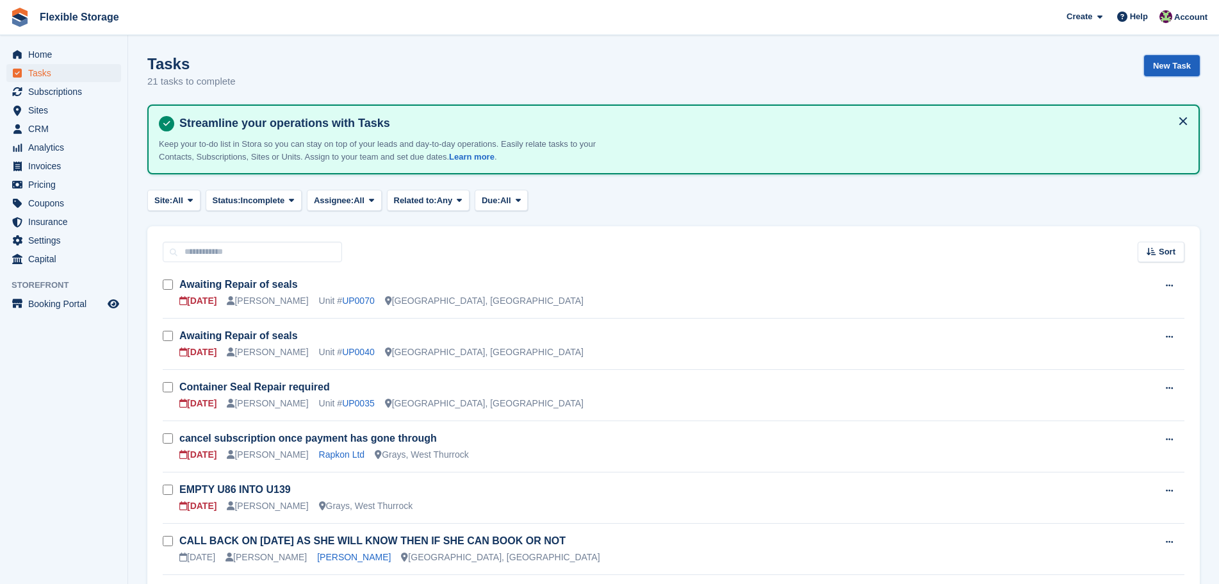
click at [1157, 67] on link "New Task" at bounding box center [1172, 65] width 56 height 21
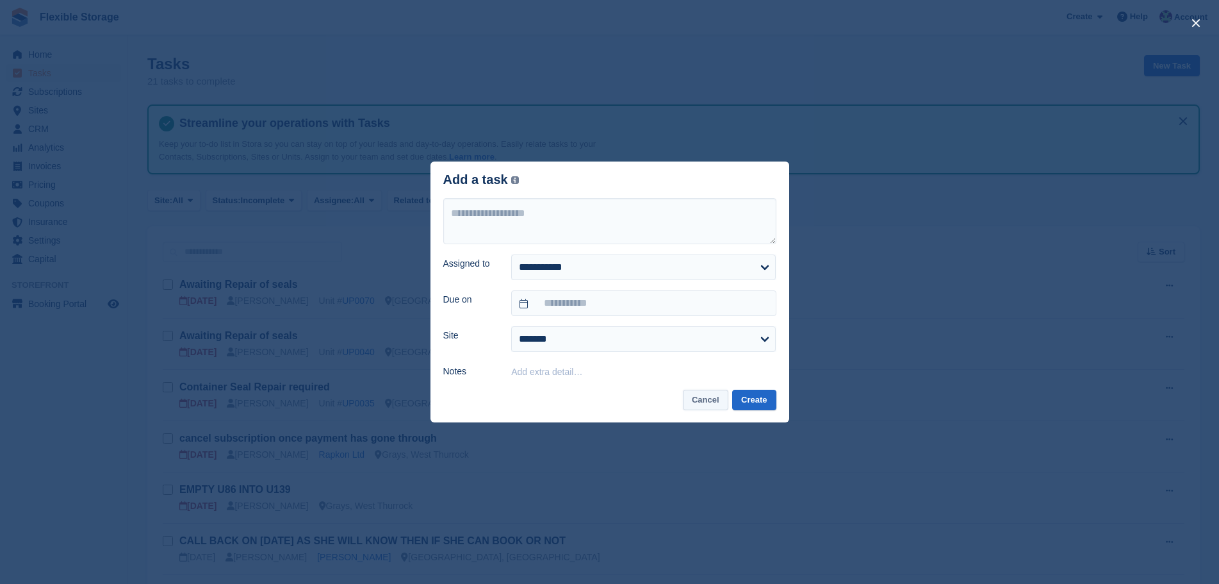
click at [704, 403] on button "Cancel" at bounding box center [705, 399] width 45 height 21
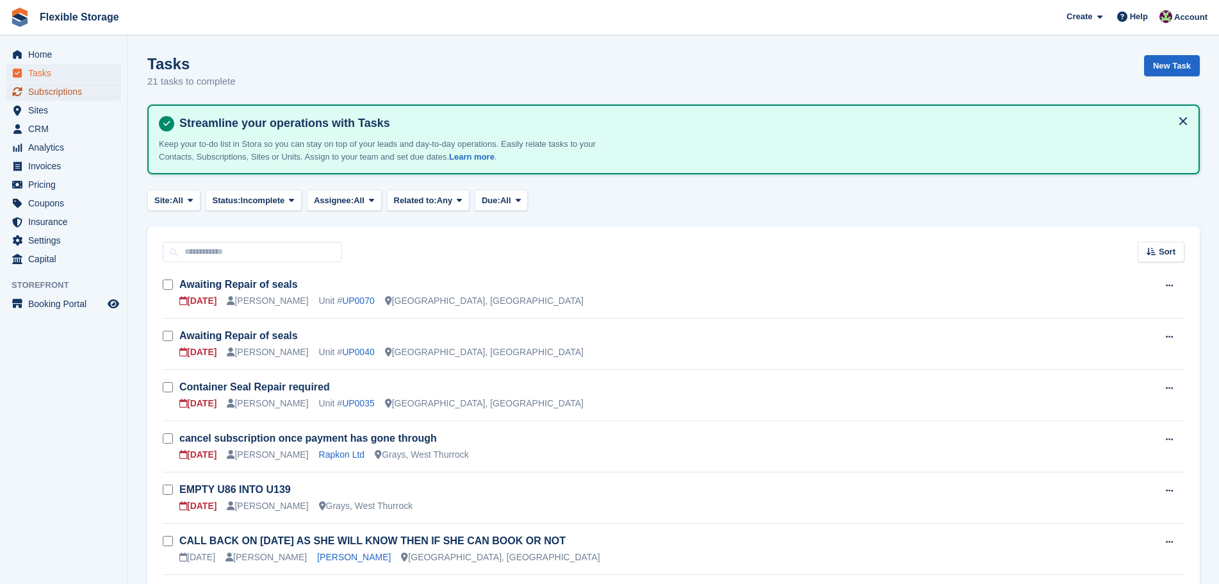
click at [64, 89] on span "Subscriptions" at bounding box center [66, 92] width 77 height 18
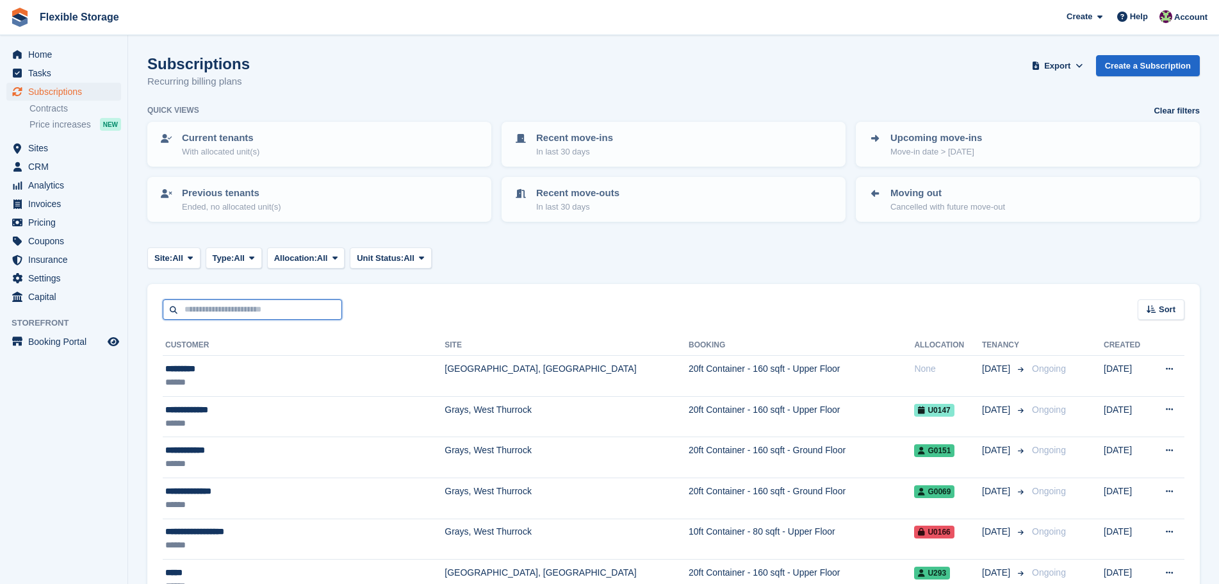
click at [238, 311] on input "text" at bounding box center [252, 309] width 179 height 21
type input "******"
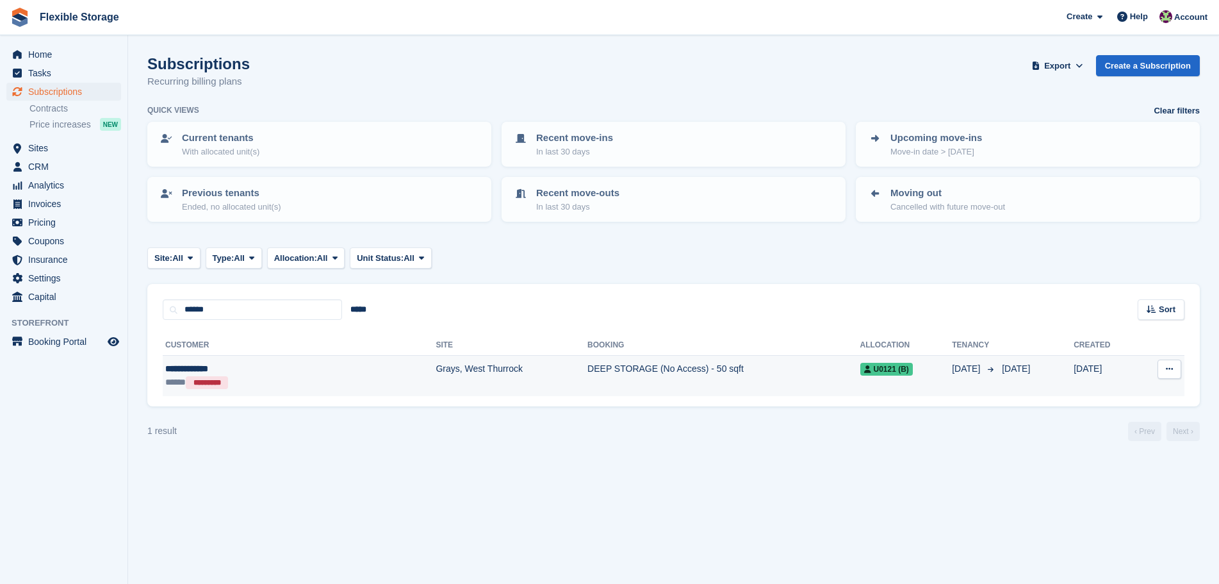
click at [436, 366] on td "Grays, West Thurrock" at bounding box center [512, 376] width 152 height 40
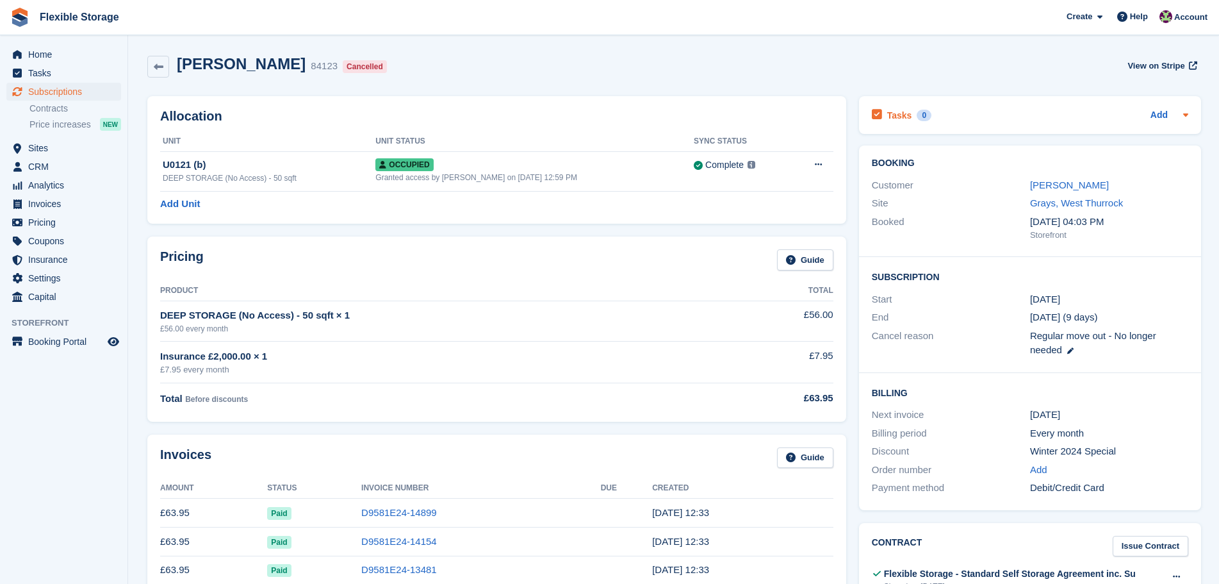
click at [1108, 113] on div "Tasks 0 Add" at bounding box center [1030, 114] width 316 height 17
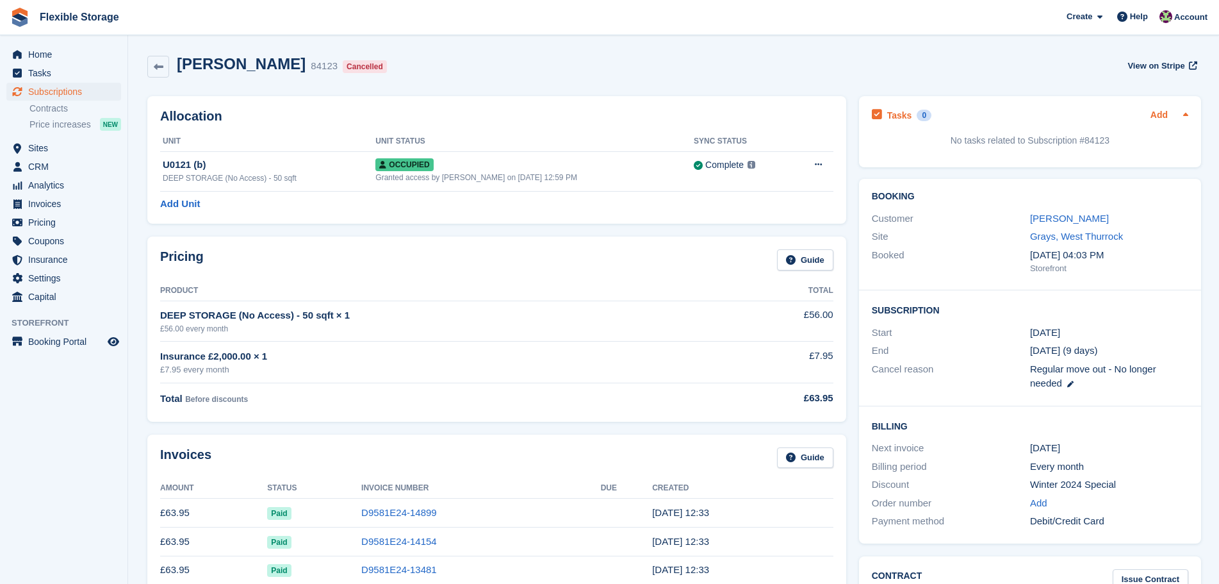
click at [1161, 116] on link "Add" at bounding box center [1159, 115] width 17 height 15
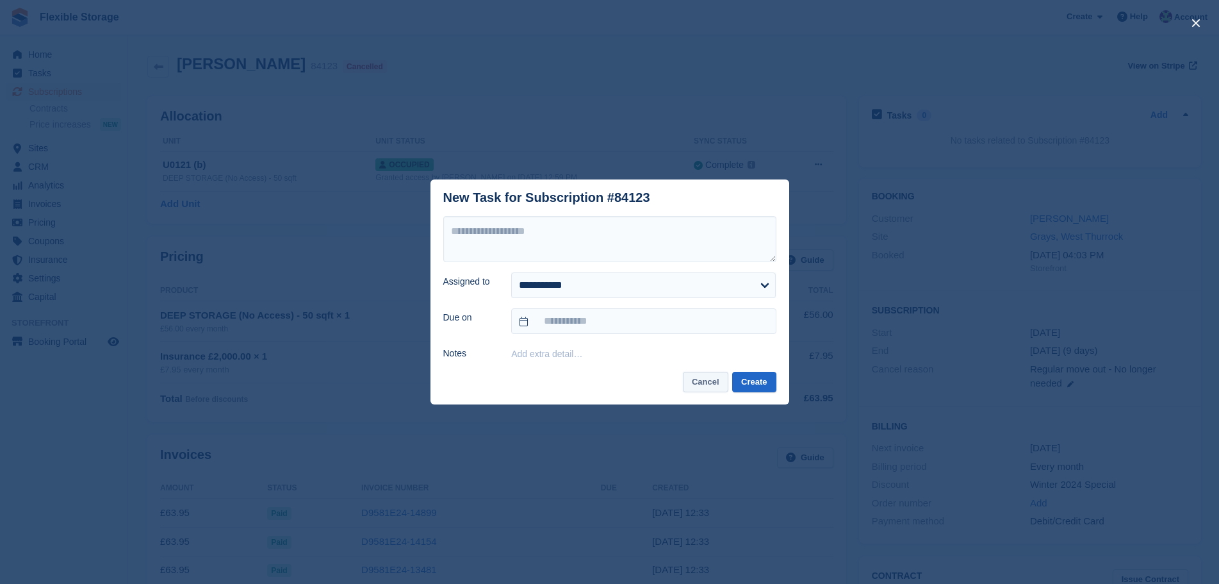
click at [700, 373] on button "Cancel" at bounding box center [705, 382] width 45 height 21
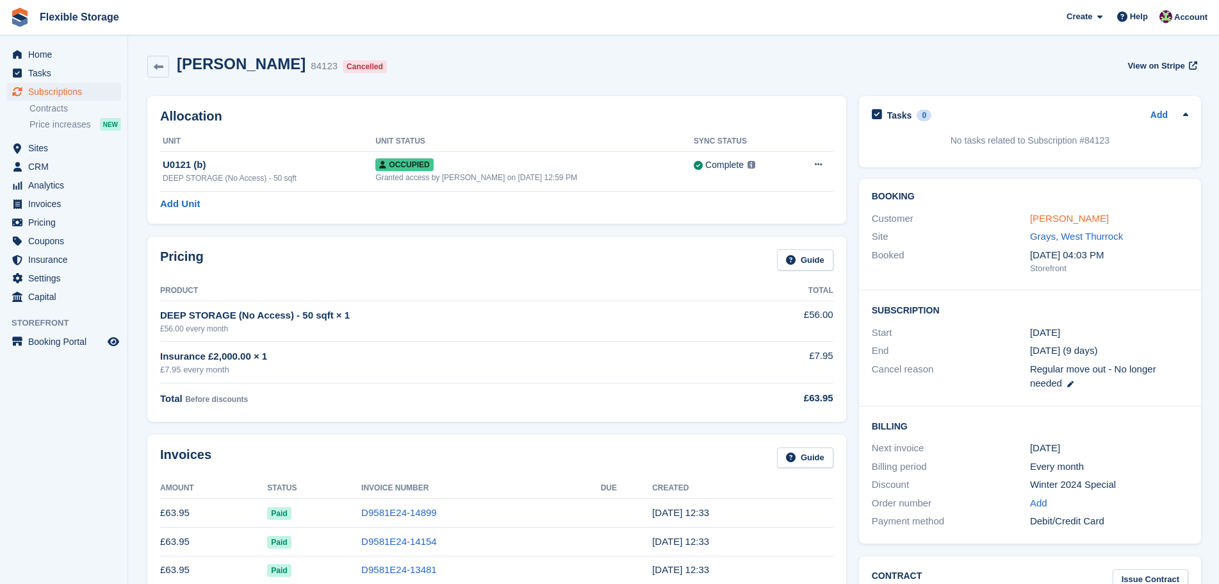
click at [1065, 220] on link "[PERSON_NAME]" at bounding box center [1069, 218] width 79 height 11
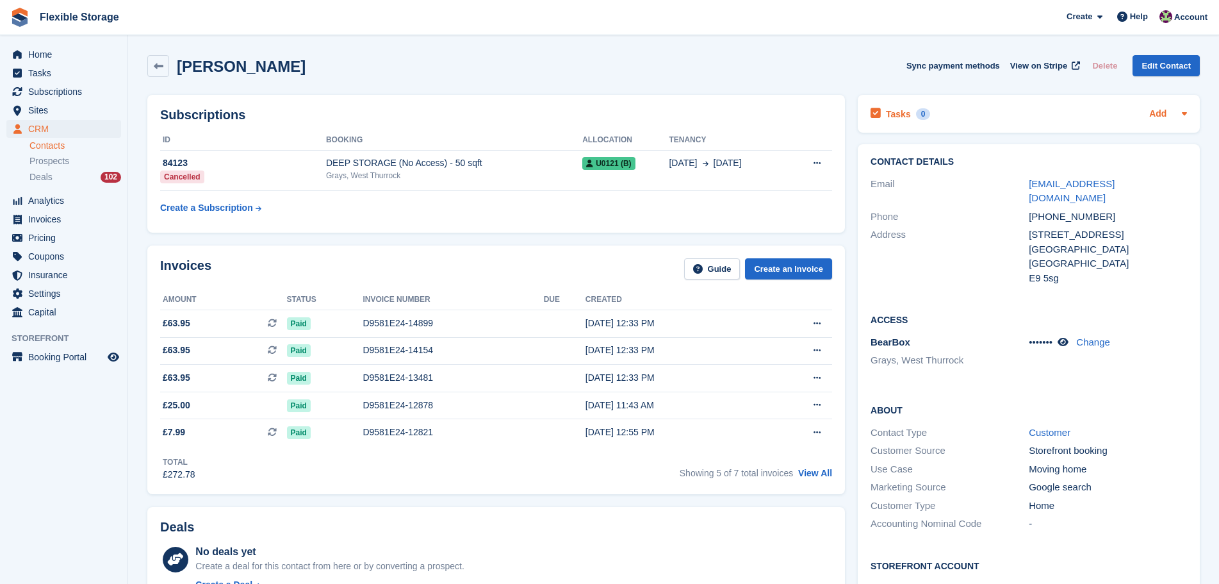
click at [1161, 113] on link "Add" at bounding box center [1157, 114] width 17 height 15
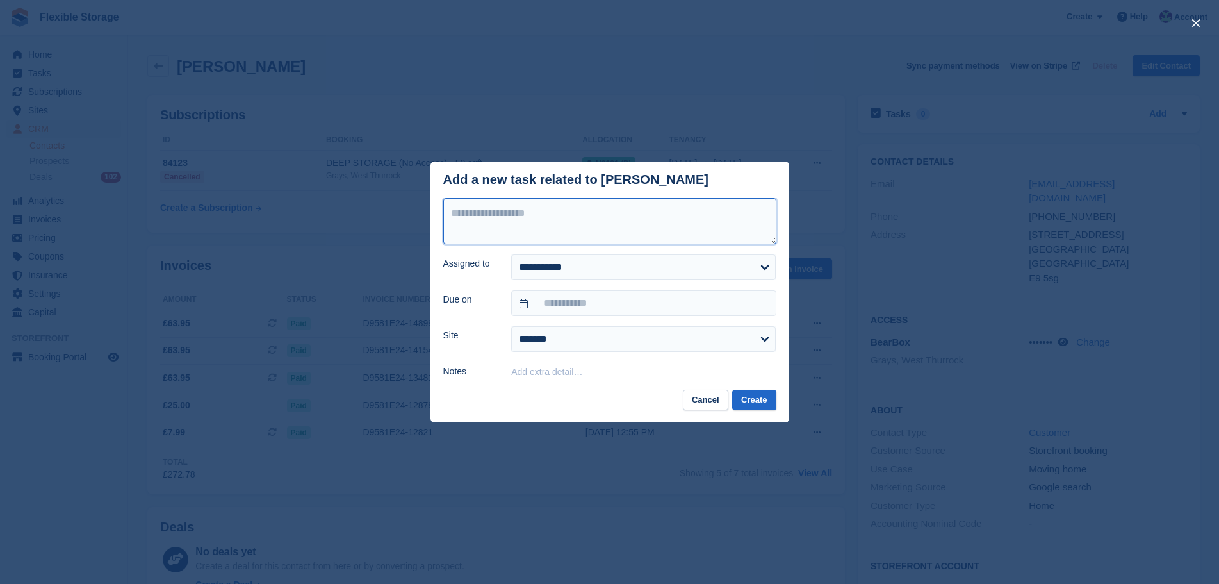
click at [516, 231] on textarea at bounding box center [609, 221] width 333 height 46
click at [516, 229] on textarea at bounding box center [609, 221] width 333 height 46
type textarea "*"
click at [516, 229] on textarea "*" at bounding box center [609, 221] width 333 height 46
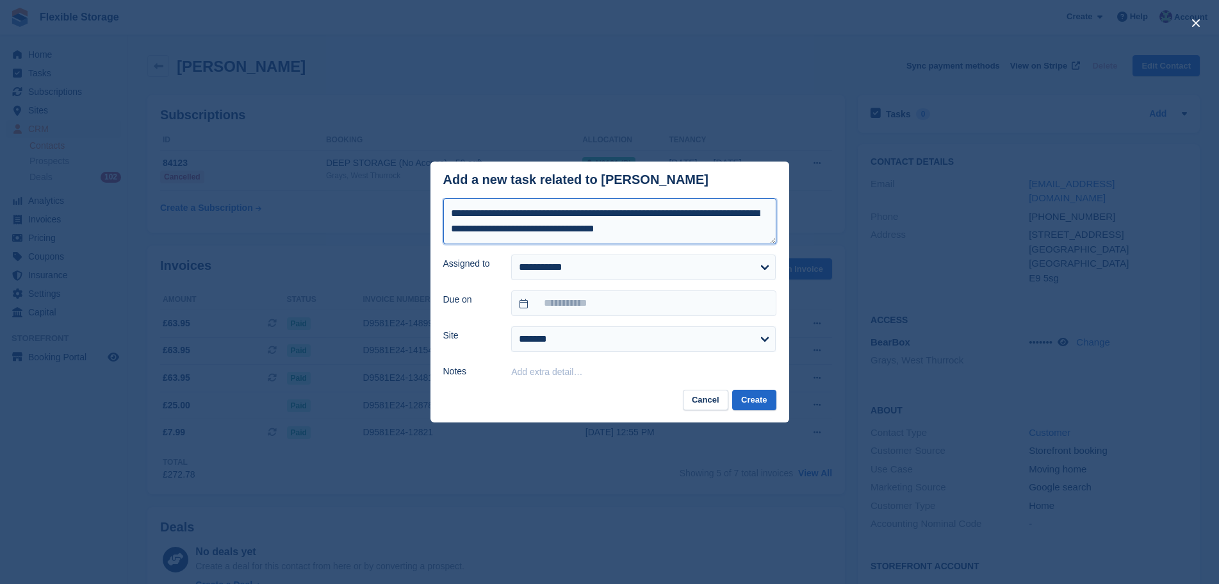
scroll to position [7, 0]
type textarea "**********"
click at [589, 258] on select "**********" at bounding box center [643, 267] width 265 height 26
select select "***"
click at [511, 255] on select "**********" at bounding box center [643, 267] width 265 height 26
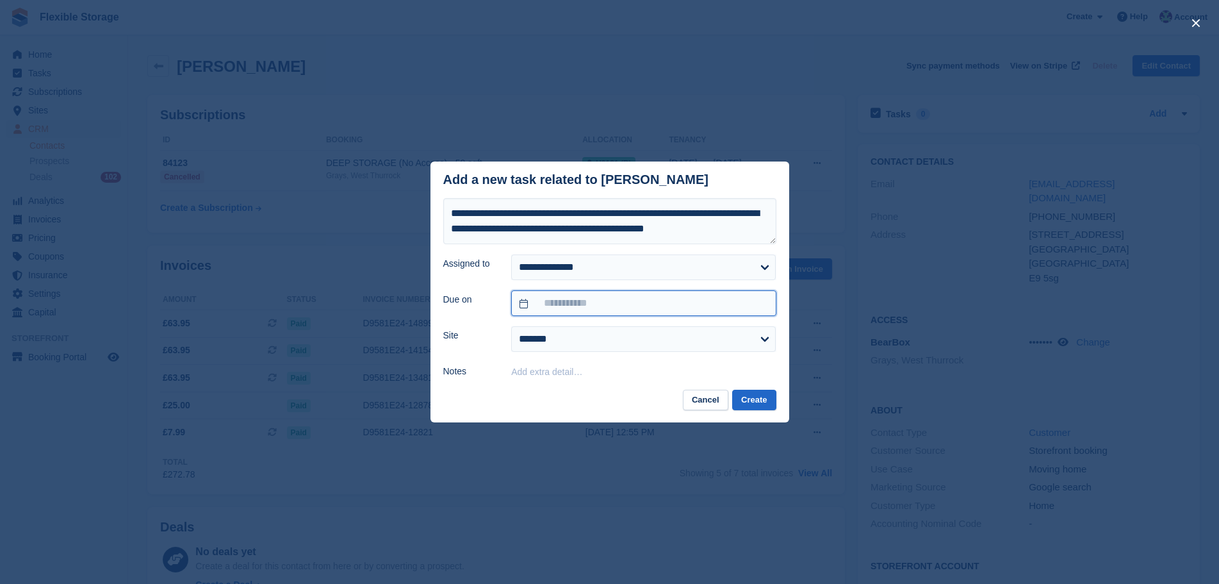
click at [611, 302] on input "text" at bounding box center [643, 303] width 265 height 26
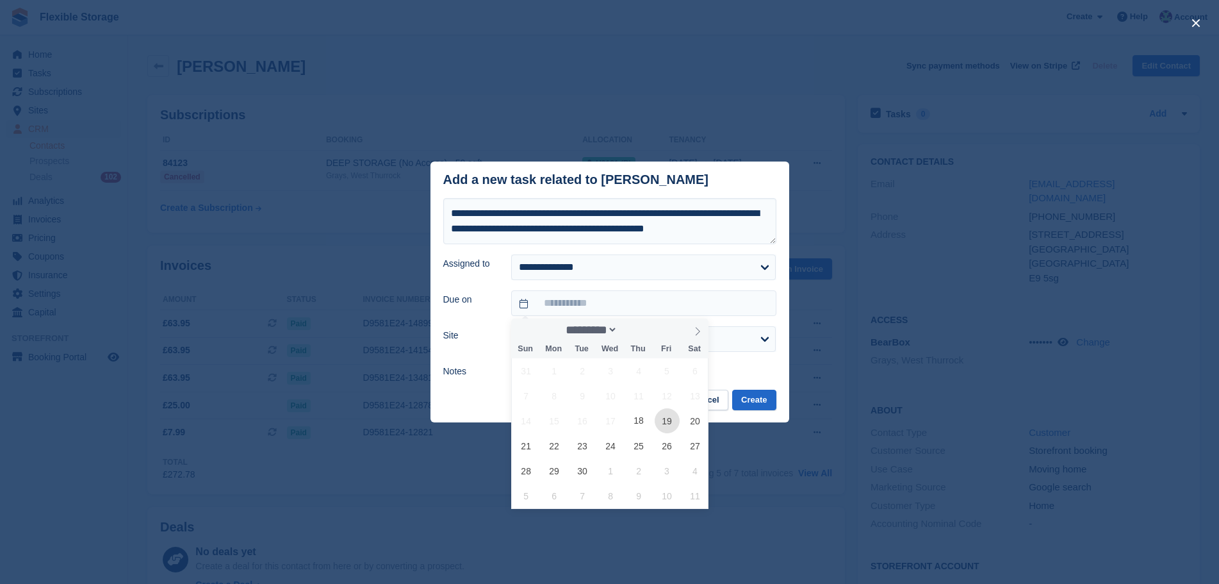
click at [667, 425] on span "19" at bounding box center [667, 420] width 25 height 25
type input "**********"
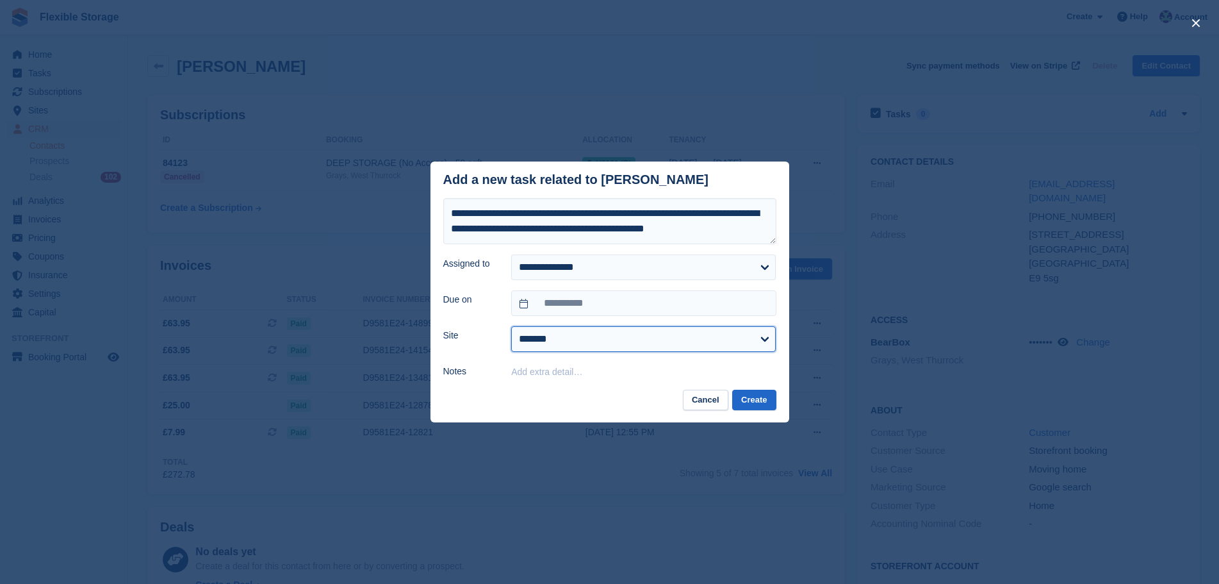
click at [619, 345] on select "**********" at bounding box center [643, 339] width 265 height 26
select select "***"
click at [511, 327] on select "**********" at bounding box center [643, 339] width 265 height 26
click at [741, 396] on button "Create" at bounding box center [754, 399] width 44 height 21
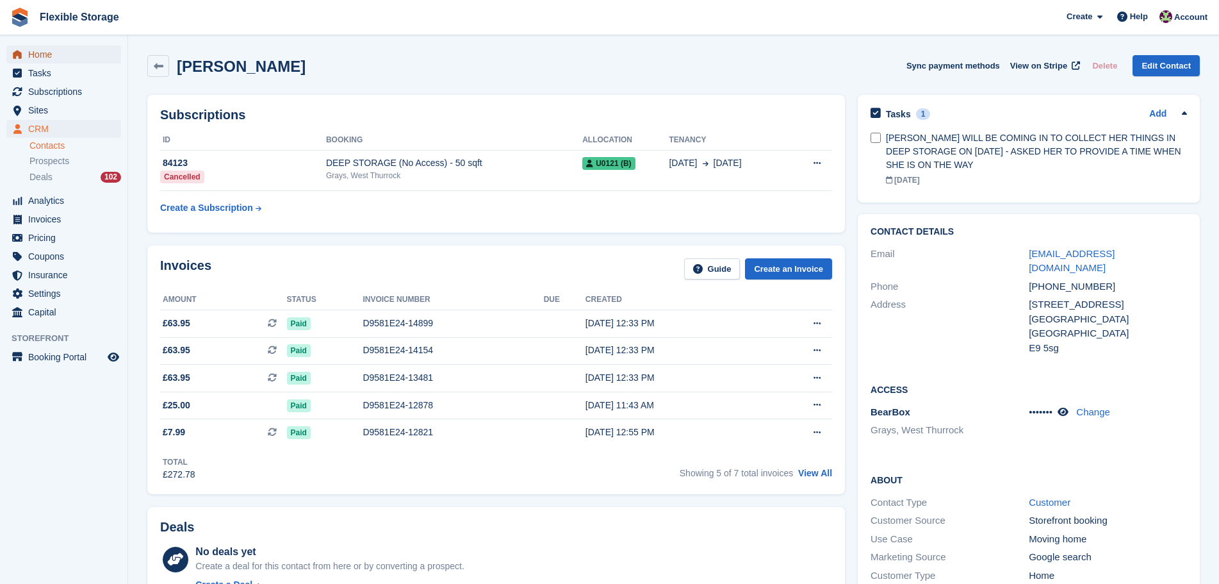
click at [75, 56] on span "Home" at bounding box center [66, 54] width 77 height 18
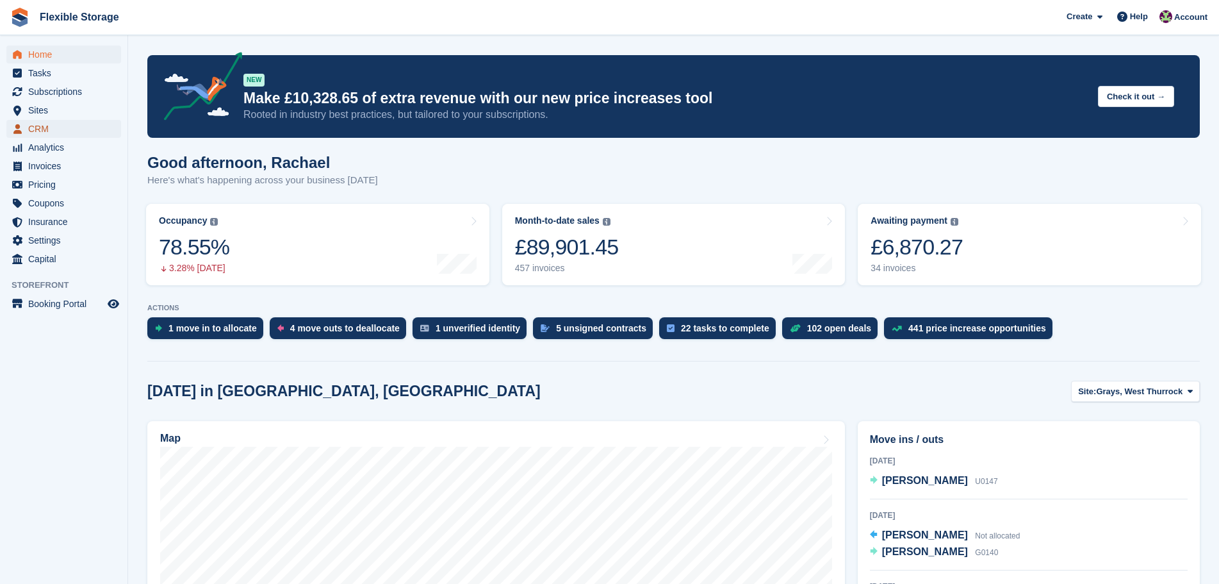
click at [54, 120] on span "CRM" at bounding box center [66, 129] width 77 height 18
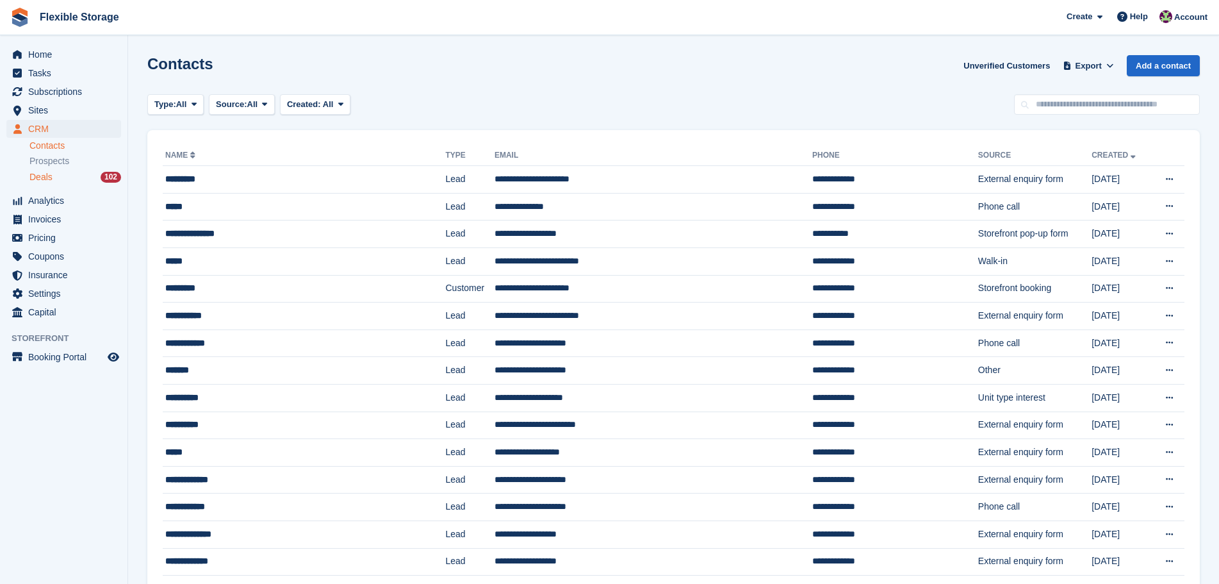
click at [106, 176] on div "102" at bounding box center [111, 177] width 20 height 11
click at [88, 172] on div "Deals 102" at bounding box center [75, 177] width 92 height 12
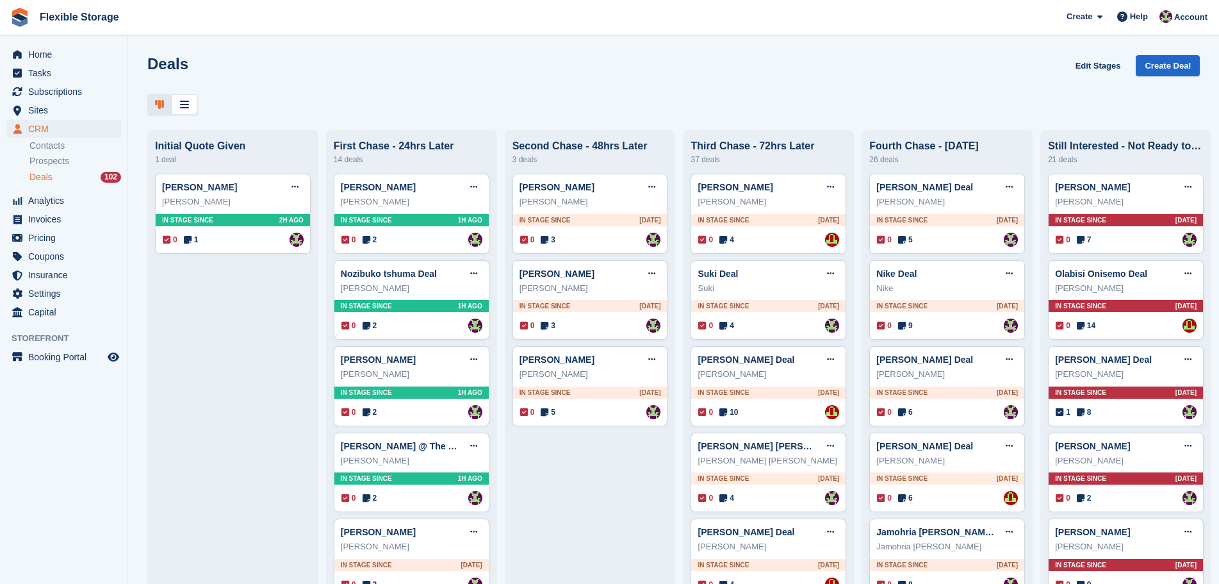
click at [644, 65] on div "Deals Edit Stages Create Deal" at bounding box center [673, 73] width 1053 height 37
click at [494, 74] on div "Deals Edit Stages Create Deal" at bounding box center [673, 73] width 1053 height 37
click at [180, 66] on h1 "Deals" at bounding box center [167, 63] width 41 height 17
click at [234, 70] on div "Deals Edit Stages Create Deal" at bounding box center [673, 73] width 1053 height 37
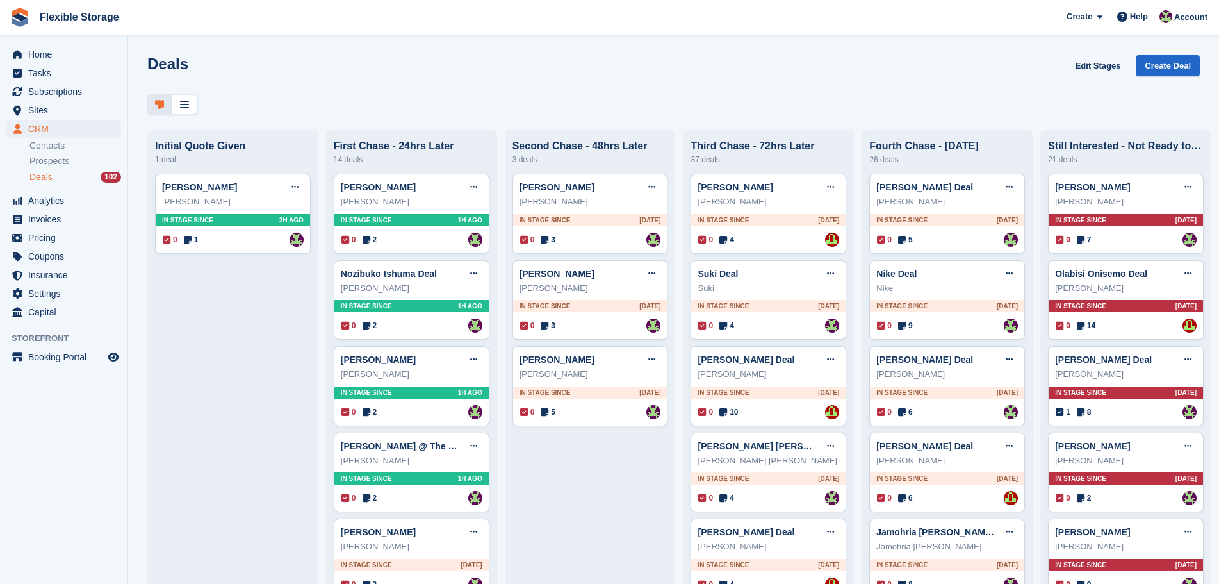
click at [177, 63] on h1 "Deals" at bounding box center [167, 63] width 41 height 17
click at [300, 66] on div "Deals Edit Stages Create Deal" at bounding box center [673, 73] width 1053 height 37
click at [255, 220] on div "In stage since 2H AGO" at bounding box center [233, 220] width 154 height 12
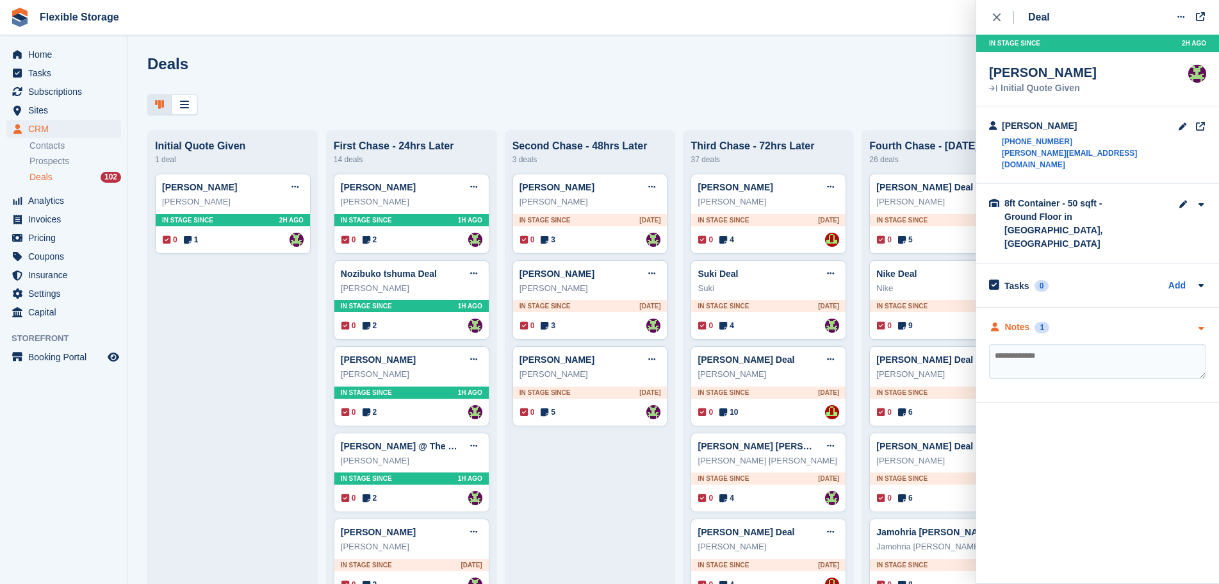
click at [1102, 320] on div "Notes 1" at bounding box center [1097, 326] width 217 height 13
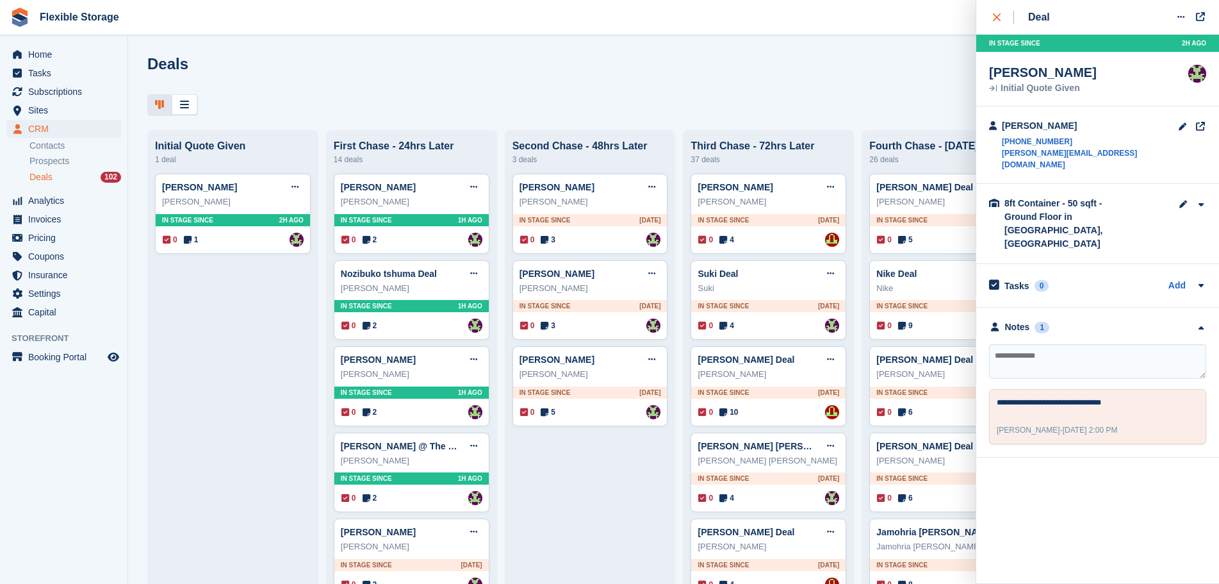
click at [997, 23] on div "close" at bounding box center [1003, 17] width 21 height 13
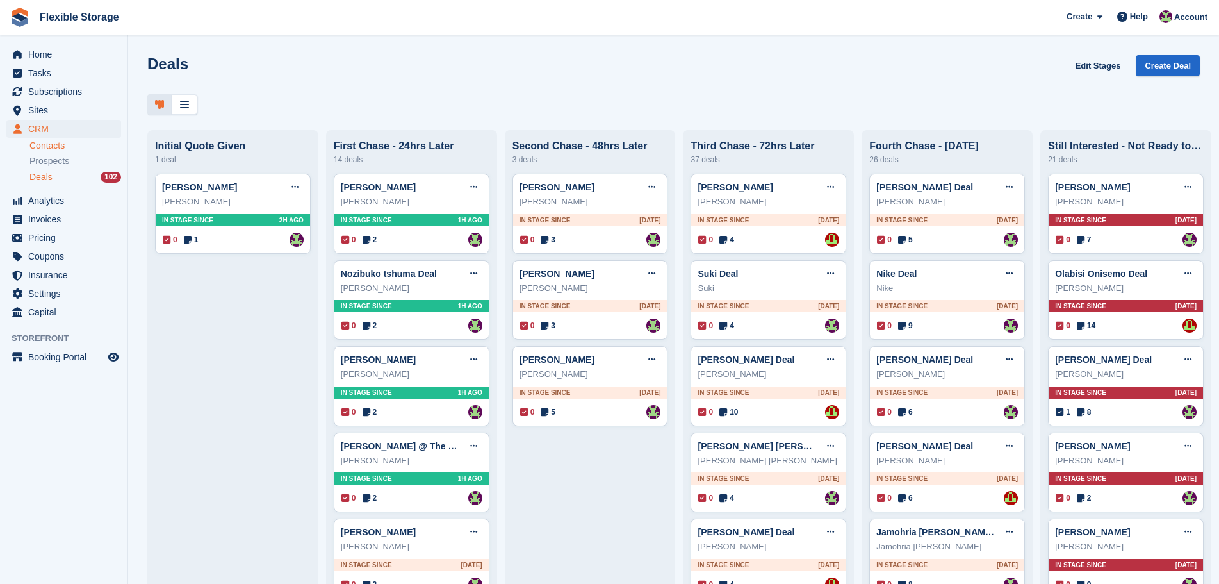
click at [57, 142] on link "Contacts" at bounding box center [75, 146] width 92 height 12
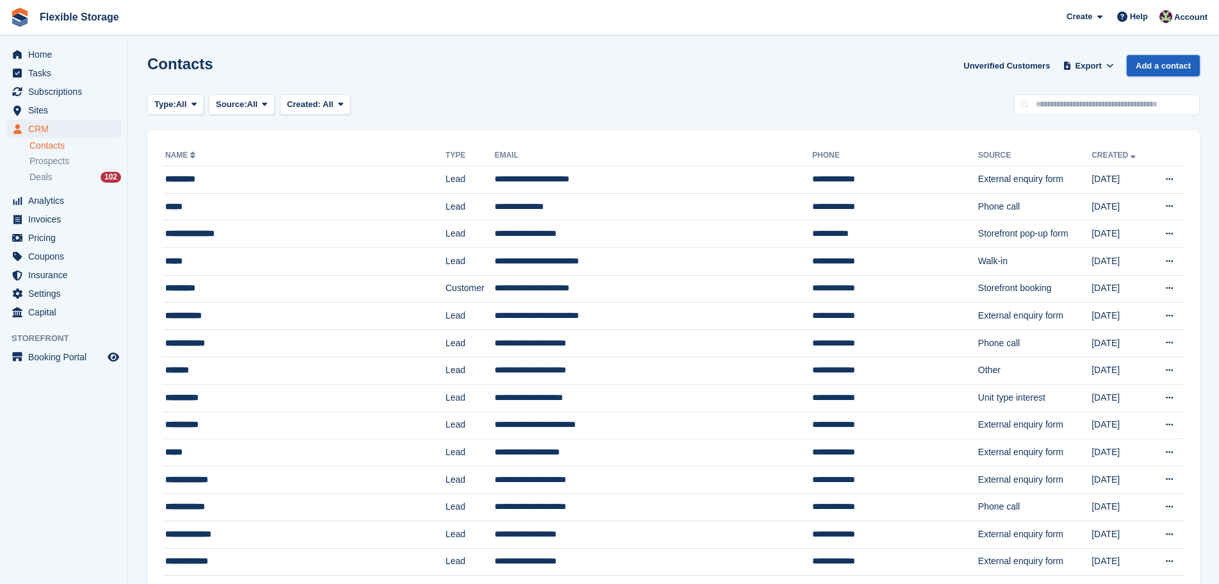
click at [1143, 60] on link "Add a contact" at bounding box center [1163, 65] width 73 height 21
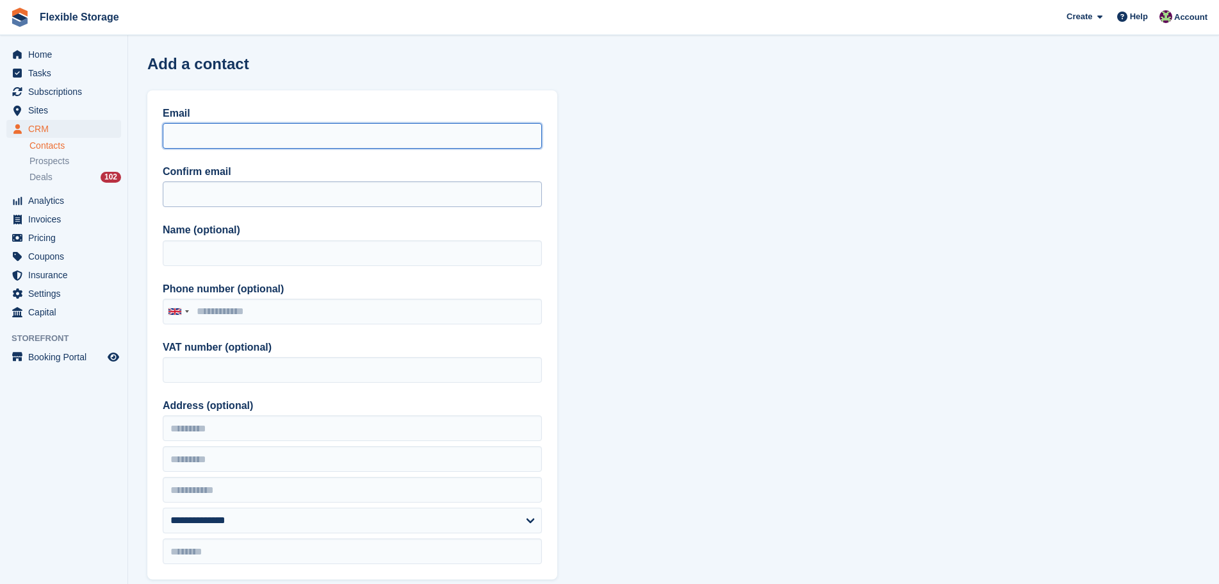
drag, startPoint x: 254, startPoint y: 138, endPoint x: 202, endPoint y: 186, distance: 70.2
click at [253, 137] on input "Email" at bounding box center [352, 136] width 379 height 26
paste input "**********"
type input "**********"
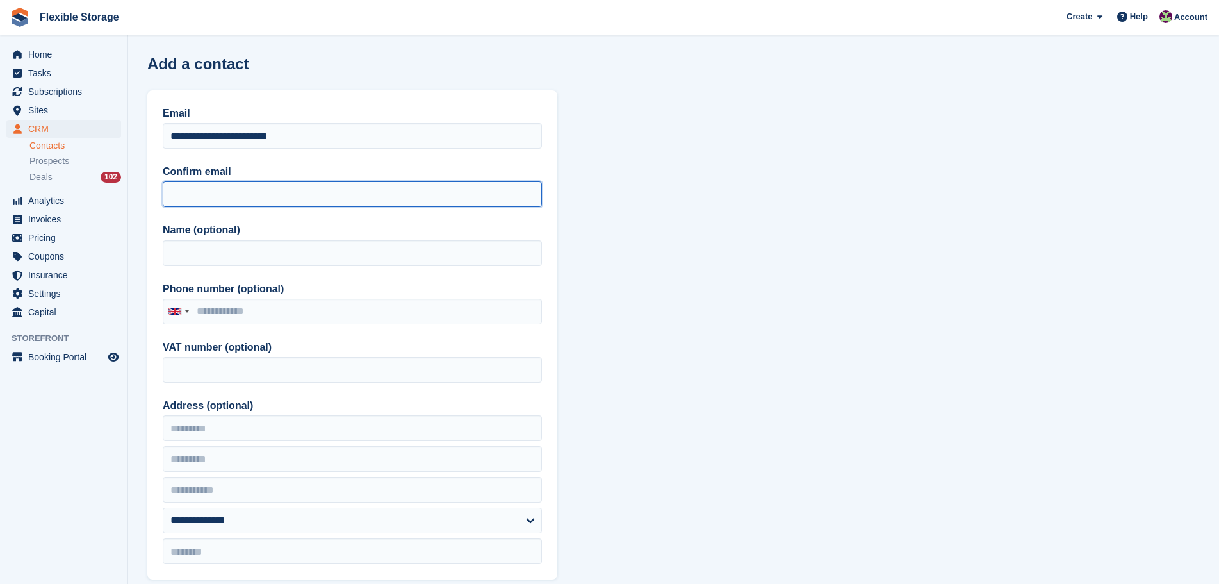
click at [188, 199] on input "Confirm email" at bounding box center [352, 194] width 379 height 26
paste input "**********"
type input "**********"
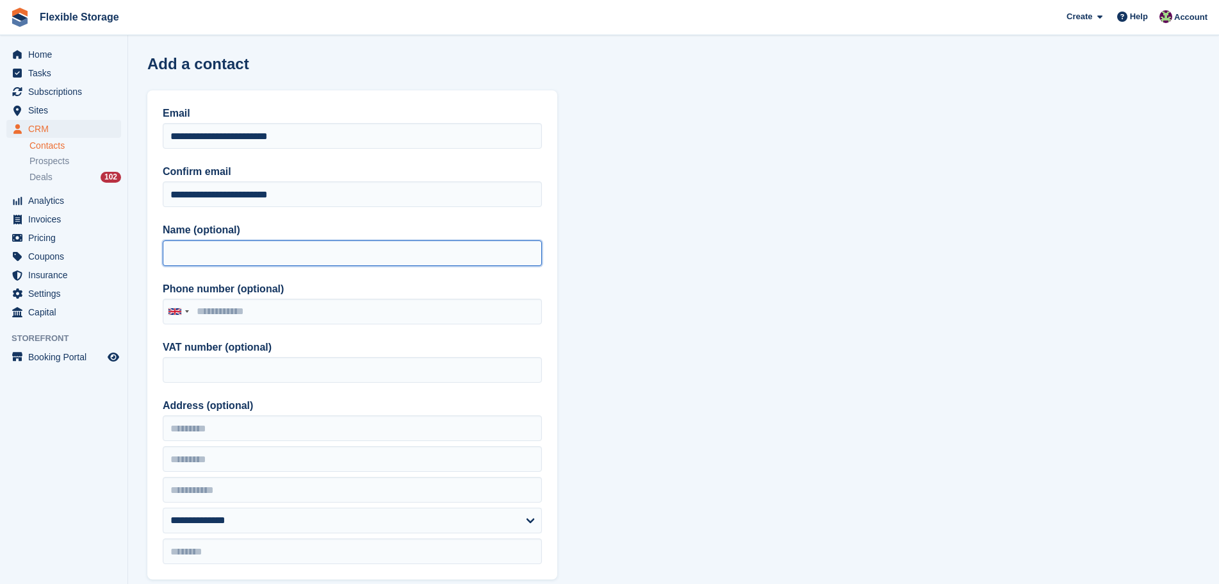
click at [192, 248] on input "Name (optional)" at bounding box center [352, 253] width 379 height 26
type input "**********"
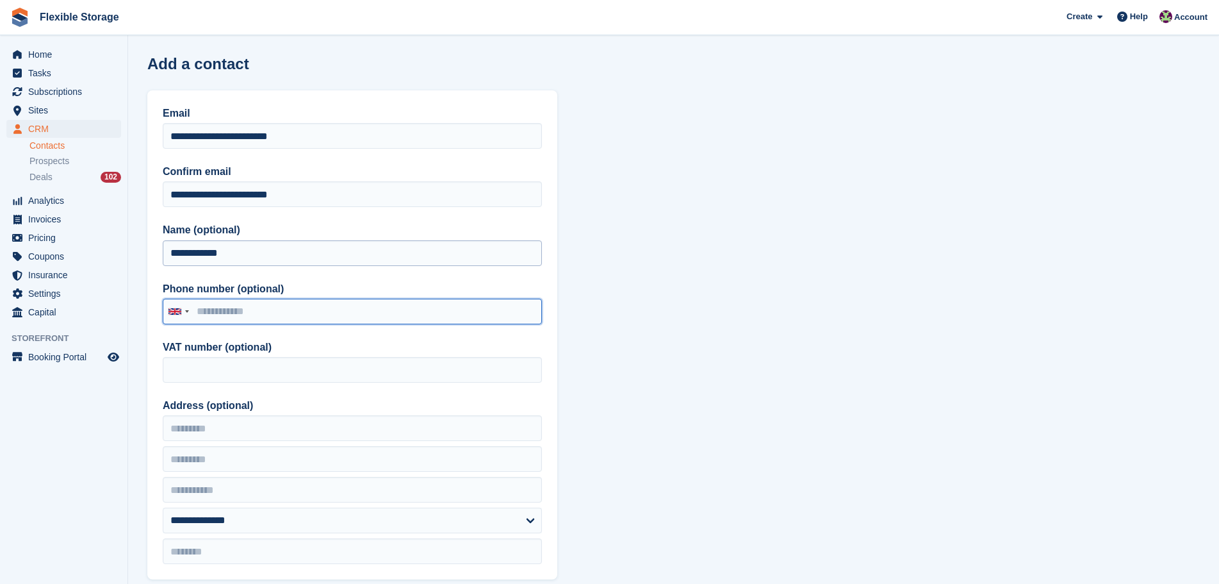
paste input "**********"
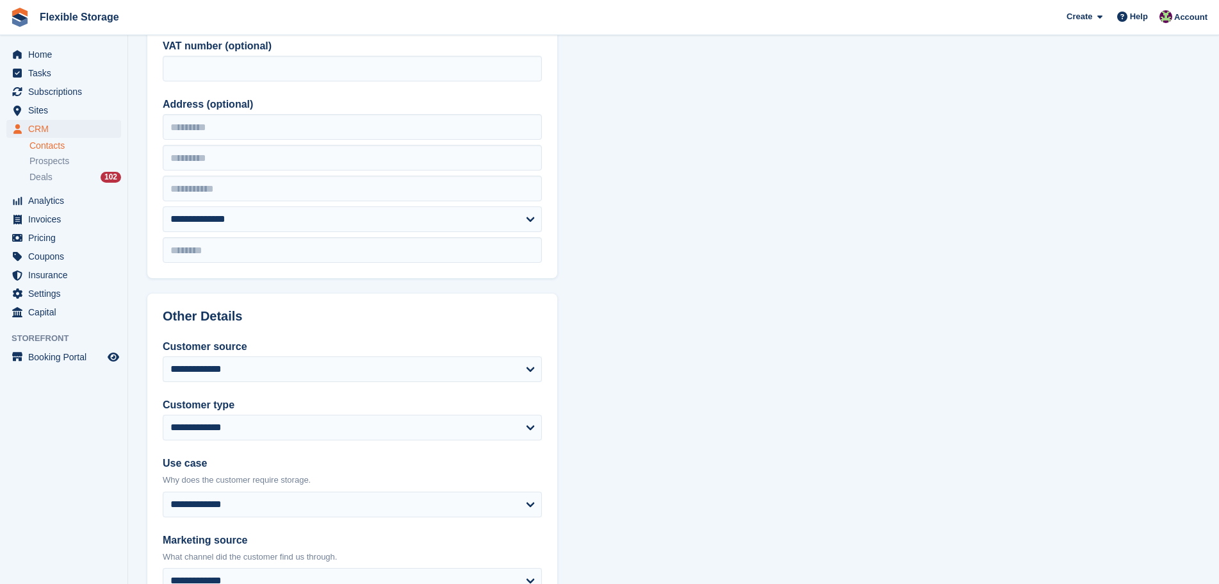
scroll to position [384, 0]
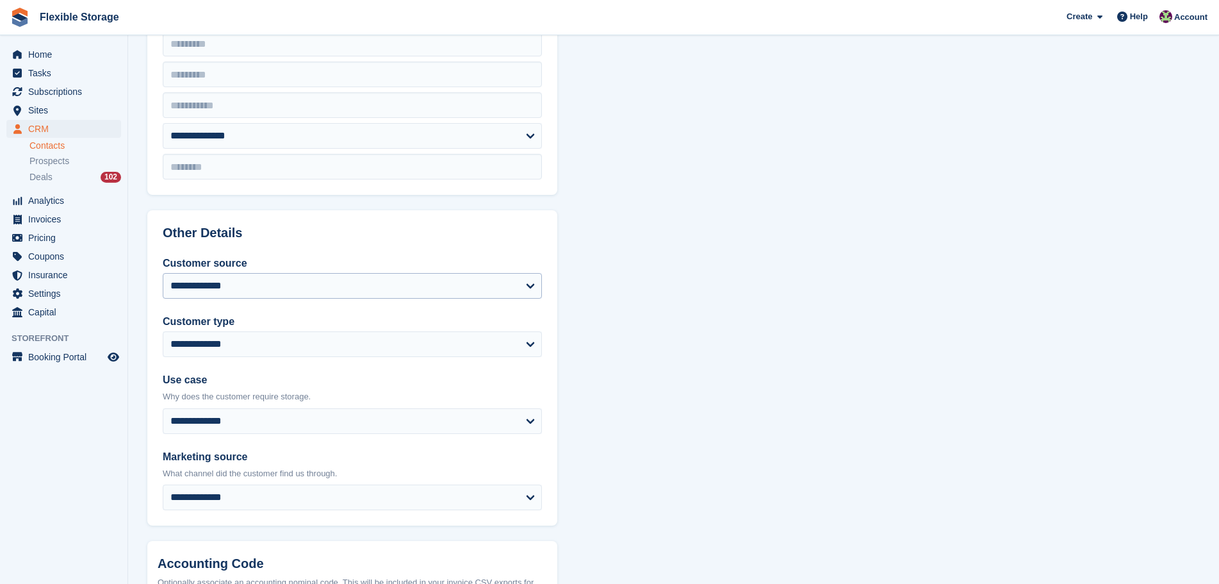
type input "**********"
click at [234, 297] on select "**********" at bounding box center [352, 286] width 379 height 26
select select "*****"
click at [163, 273] on select "**********" at bounding box center [352, 286] width 379 height 26
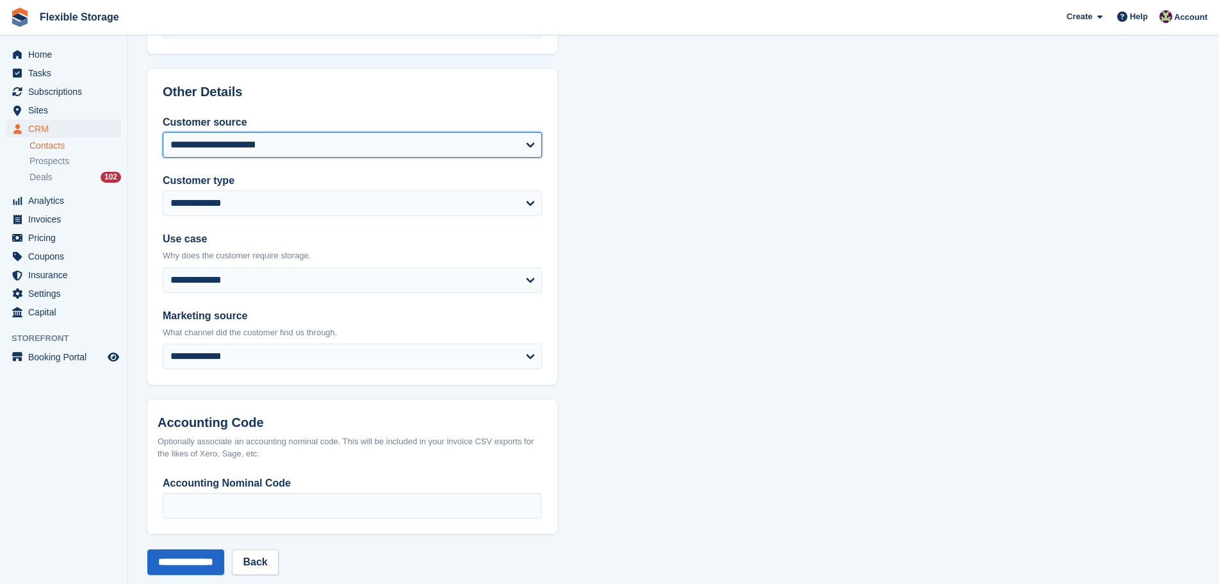
scroll to position [546, 0]
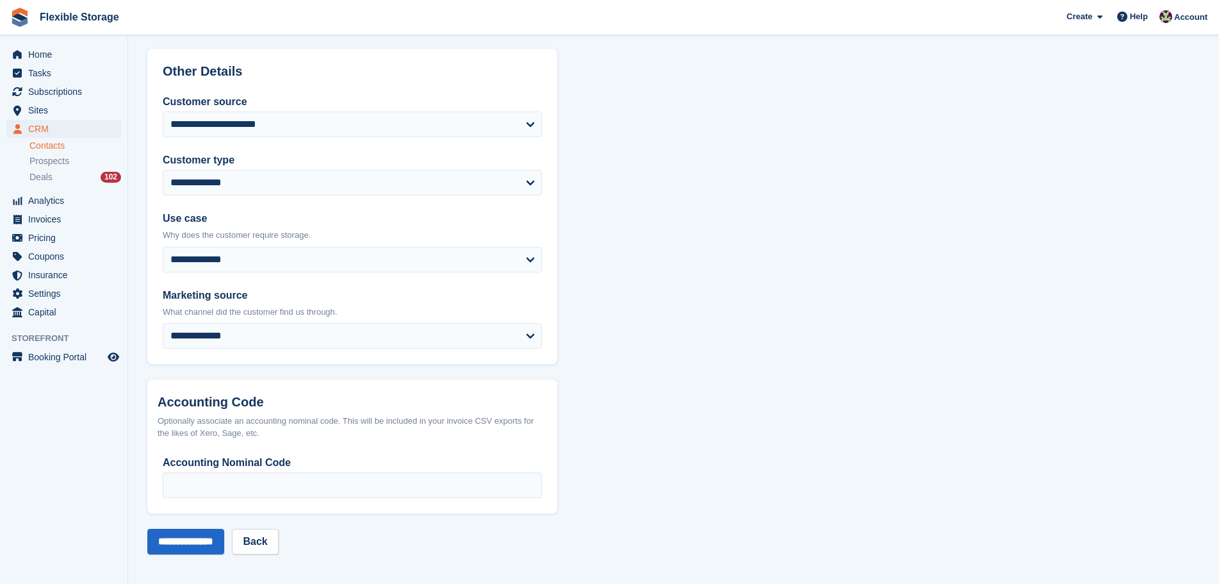
click at [204, 521] on form "**********" at bounding box center [352, 50] width 410 height 1010
click at [211, 539] on input "**********" at bounding box center [185, 542] width 77 height 26
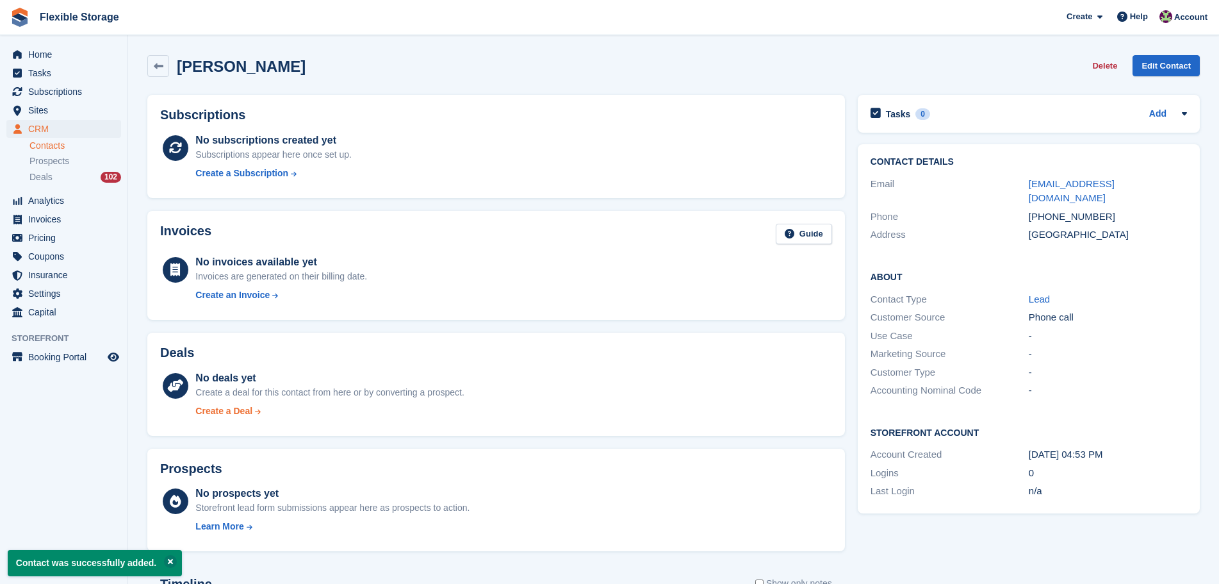
click at [219, 414] on div "Create a Deal" at bounding box center [223, 410] width 57 height 13
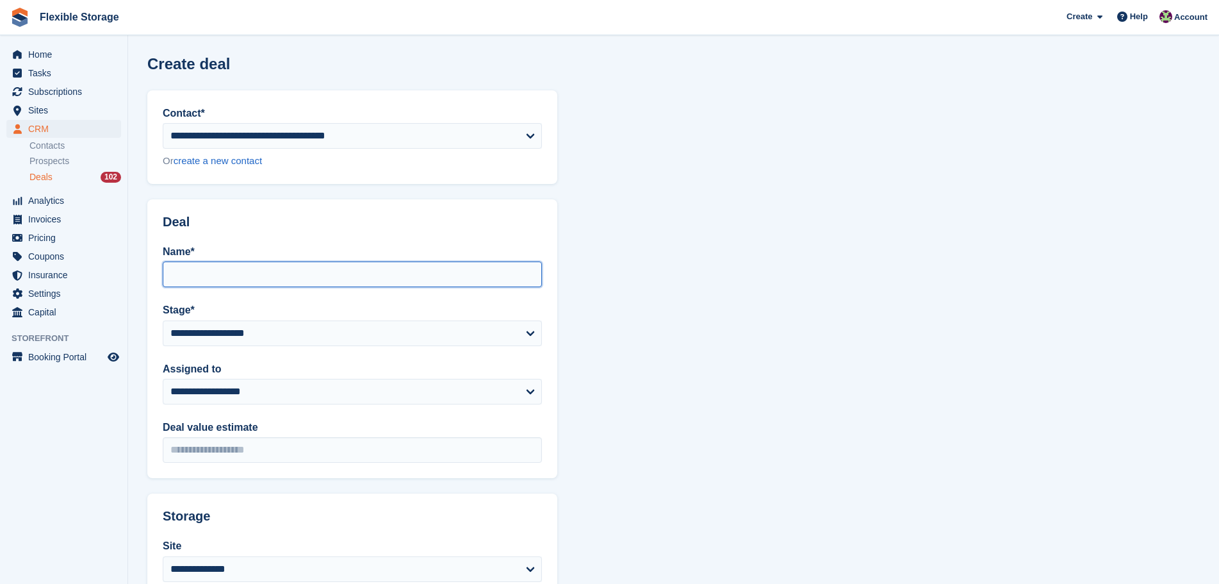
click at [231, 271] on input "Name*" at bounding box center [352, 274] width 379 height 26
type input "**********"
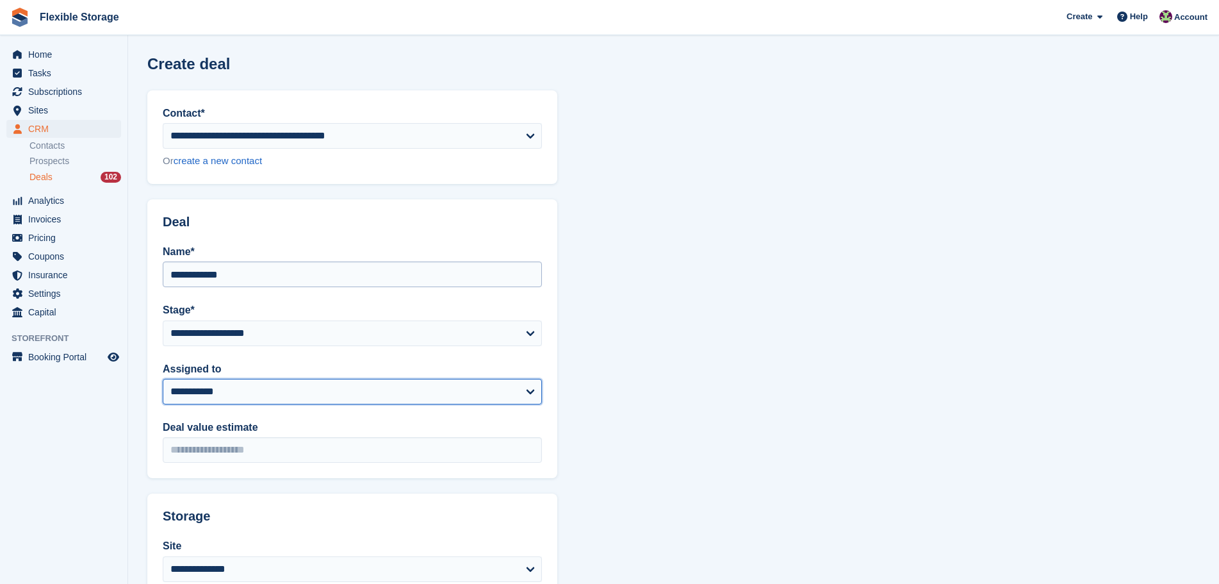
select select "***"
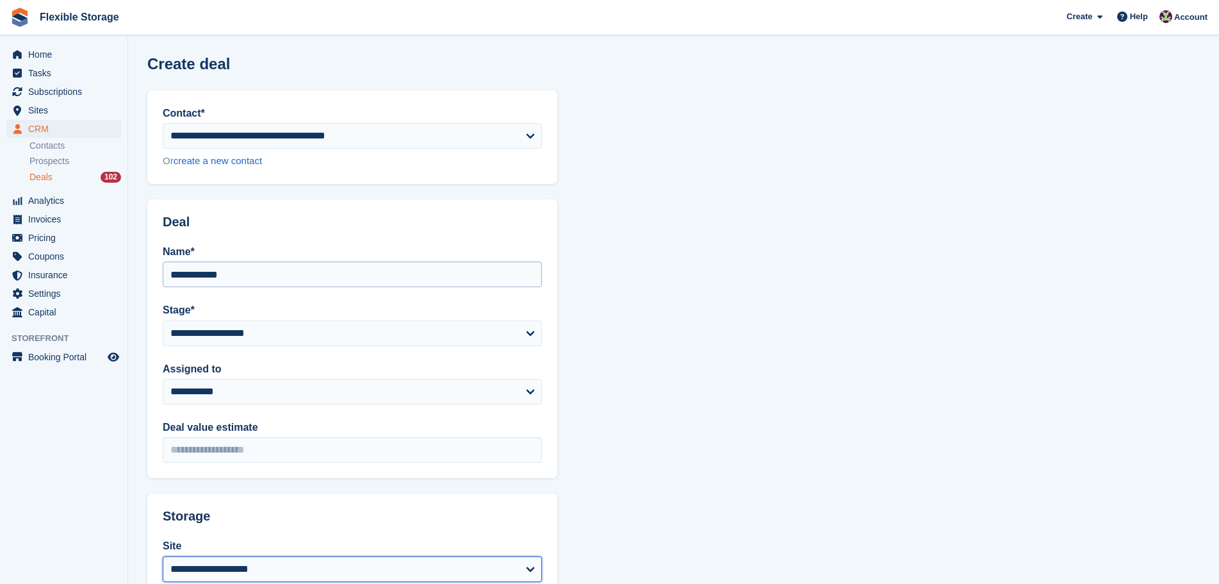
select select "****"
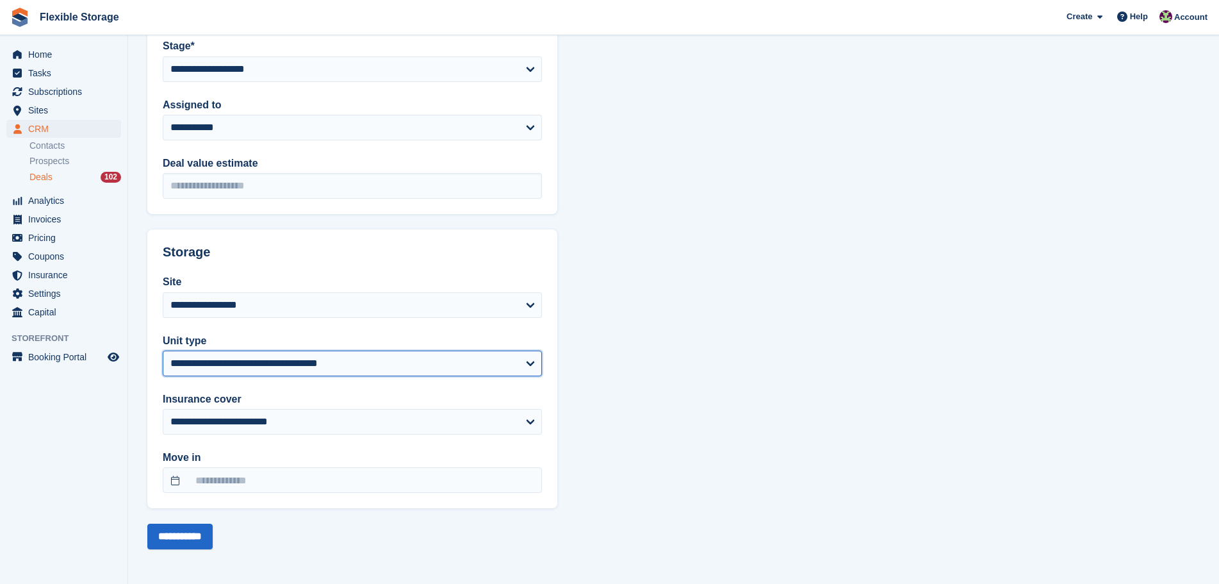
select select "*****"
click at [753, 444] on section "**********" at bounding box center [673, 160] width 1091 height 848
click at [181, 538] on input "**********" at bounding box center [179, 536] width 65 height 26
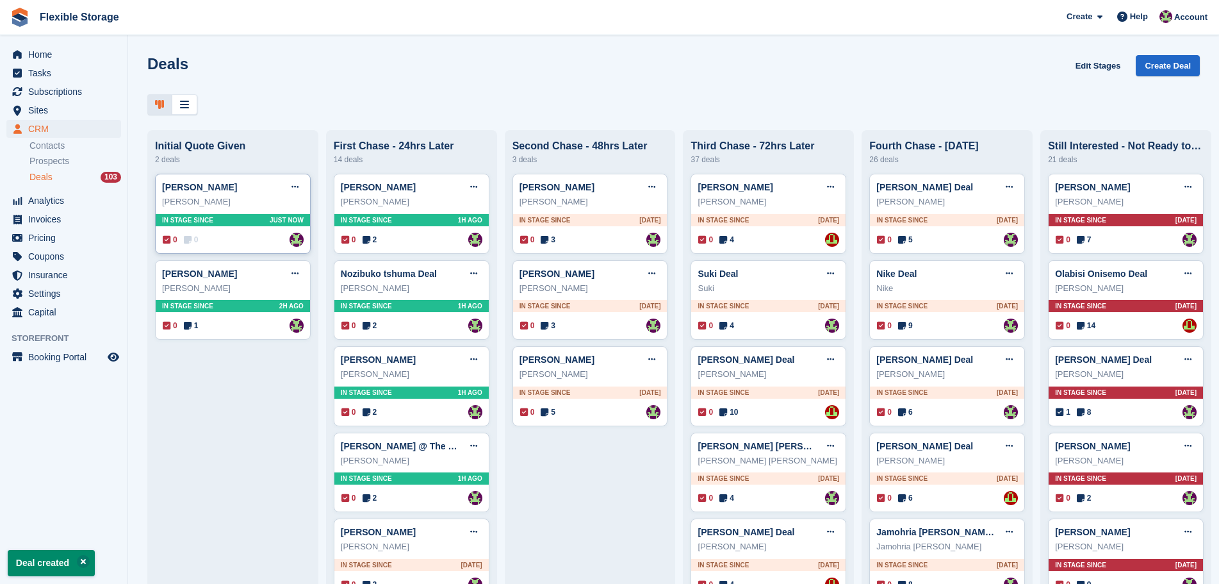
click at [220, 242] on div "0 0 Assigned to [PERSON_NAME]" at bounding box center [233, 240] width 141 height 14
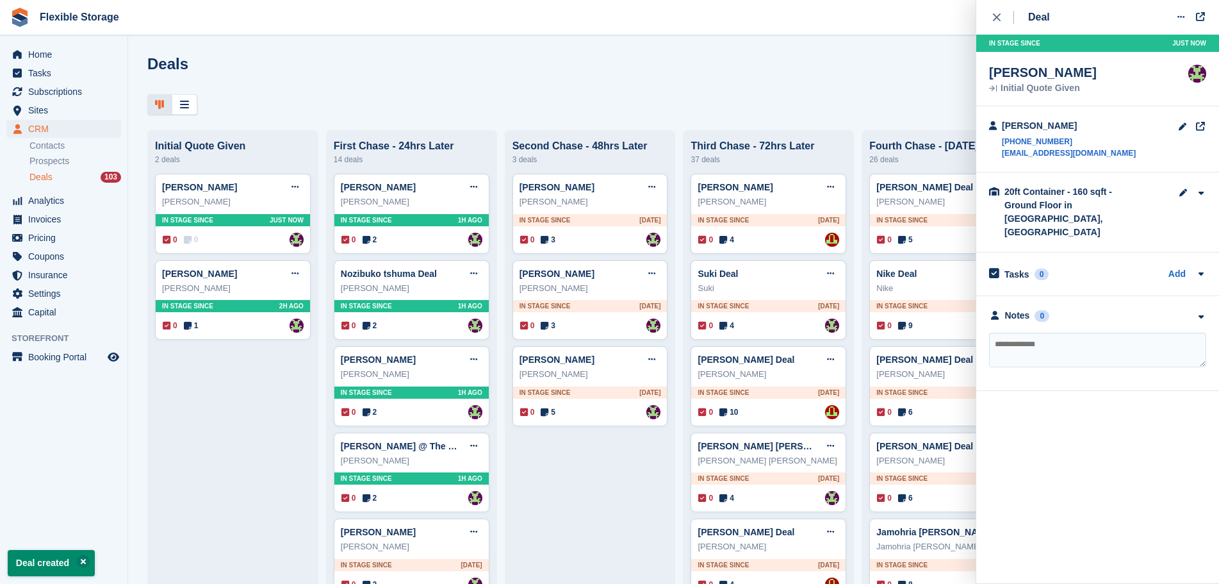
click at [1057, 338] on textarea at bounding box center [1097, 349] width 217 height 35
type textarea "**********"
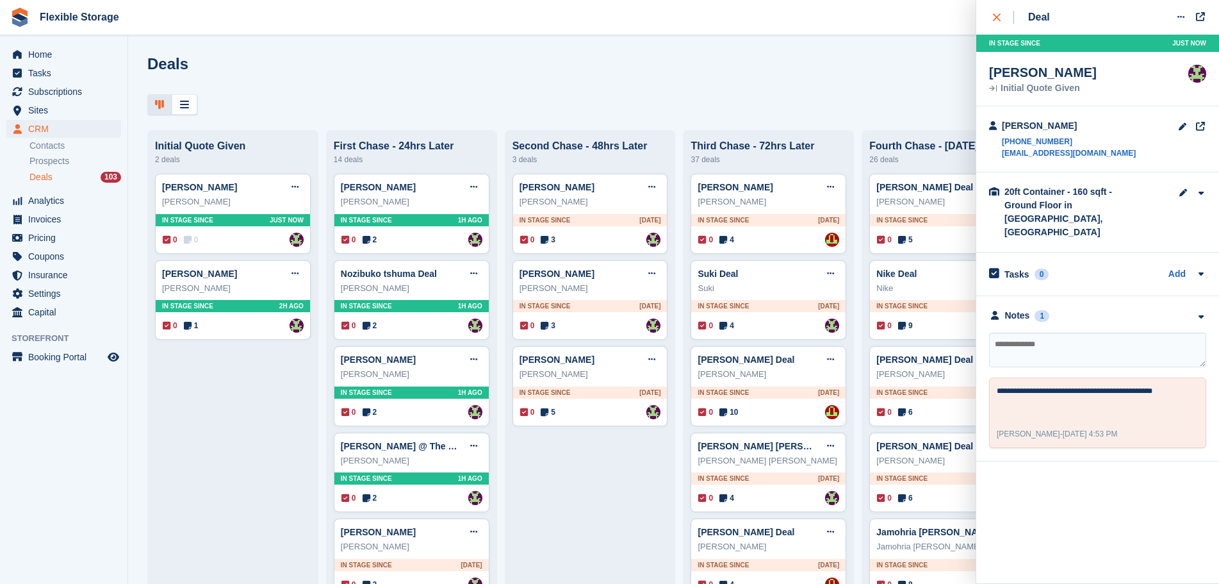
click at [999, 29] on button "close" at bounding box center [1003, 17] width 29 height 35
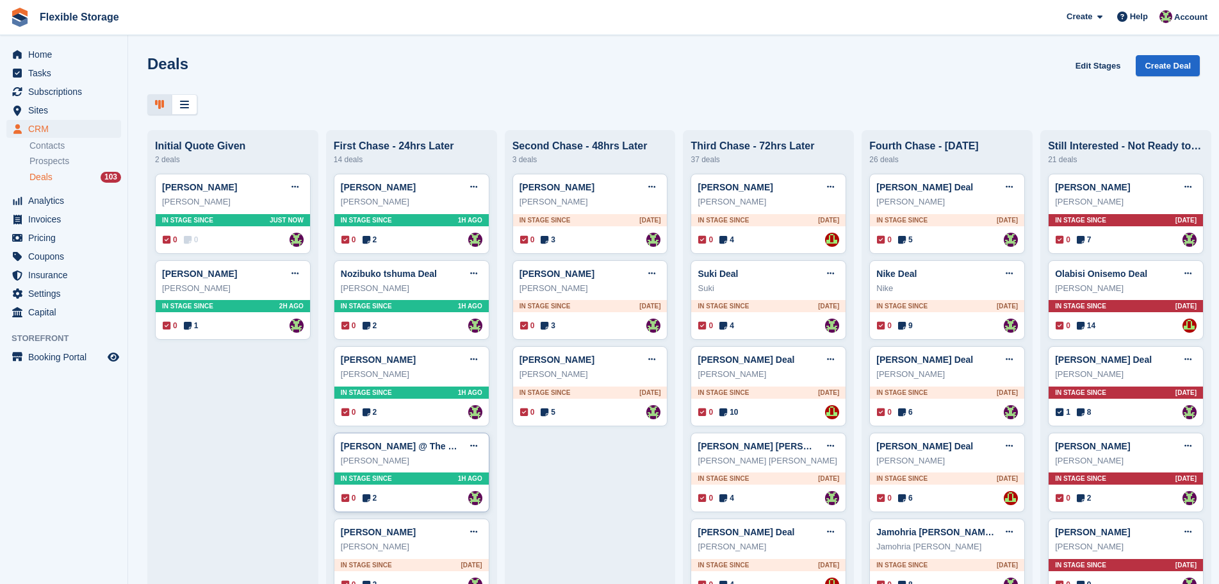
scroll to position [384, 0]
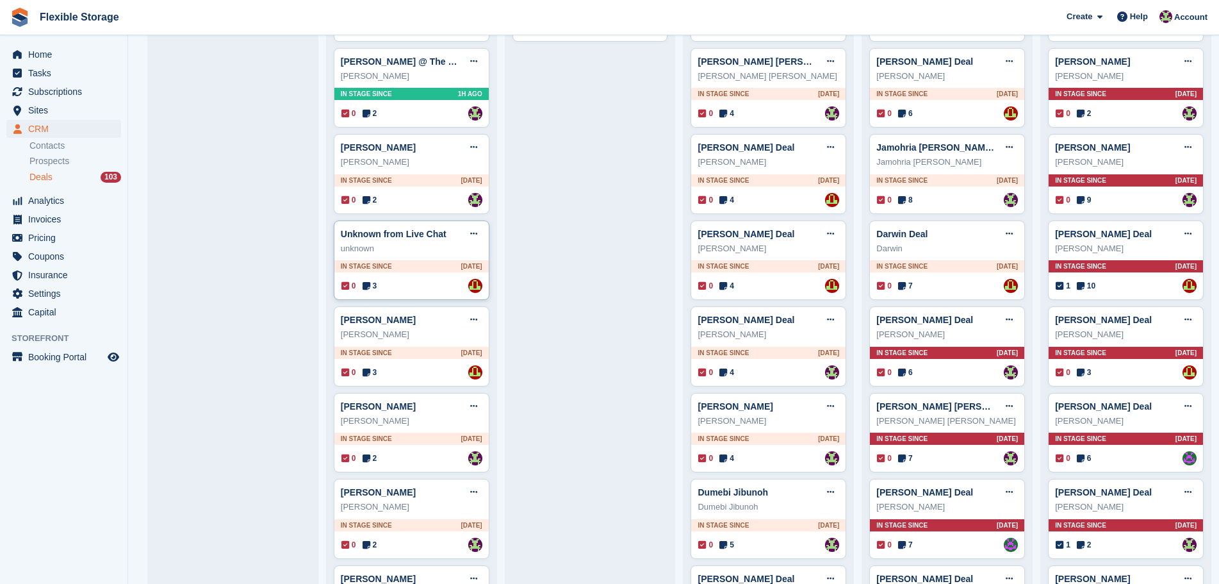
click at [425, 258] on div "Unknown from Live Chat Edit deal [PERSON_NAME] as won [PERSON_NAME] as lost Del…" at bounding box center [412, 260] width 156 height 80
click at [437, 284] on div "0 3 Assigned to [PERSON_NAME]" at bounding box center [411, 286] width 141 height 14
click at [425, 186] on div "In stage since [DATE]" at bounding box center [411, 180] width 154 height 12
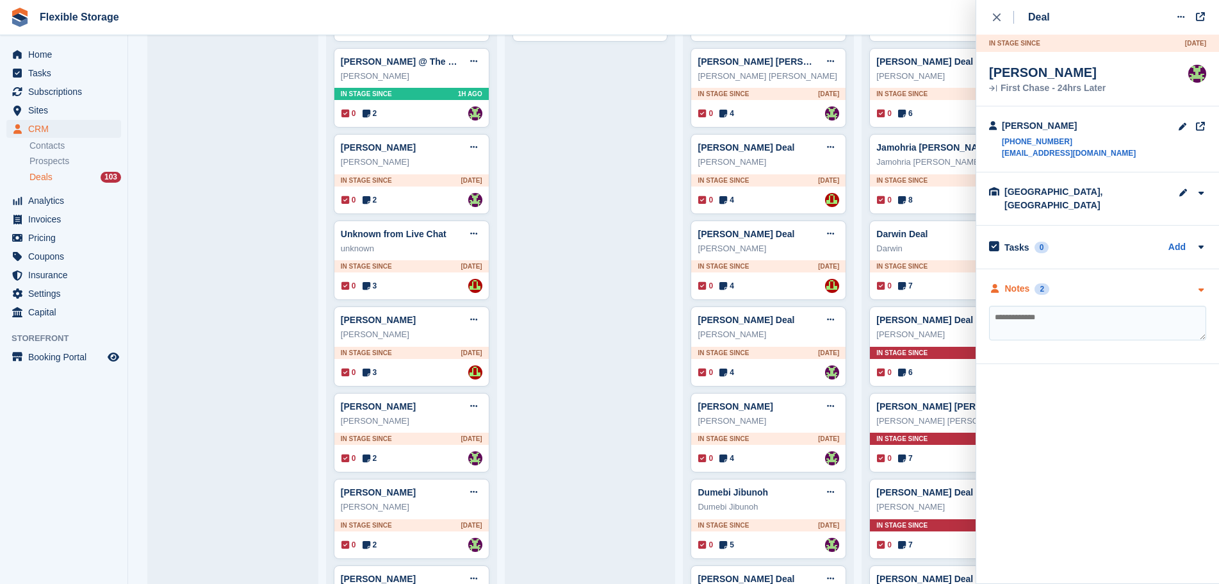
click at [1092, 282] on div "Notes 2" at bounding box center [1097, 288] width 217 height 13
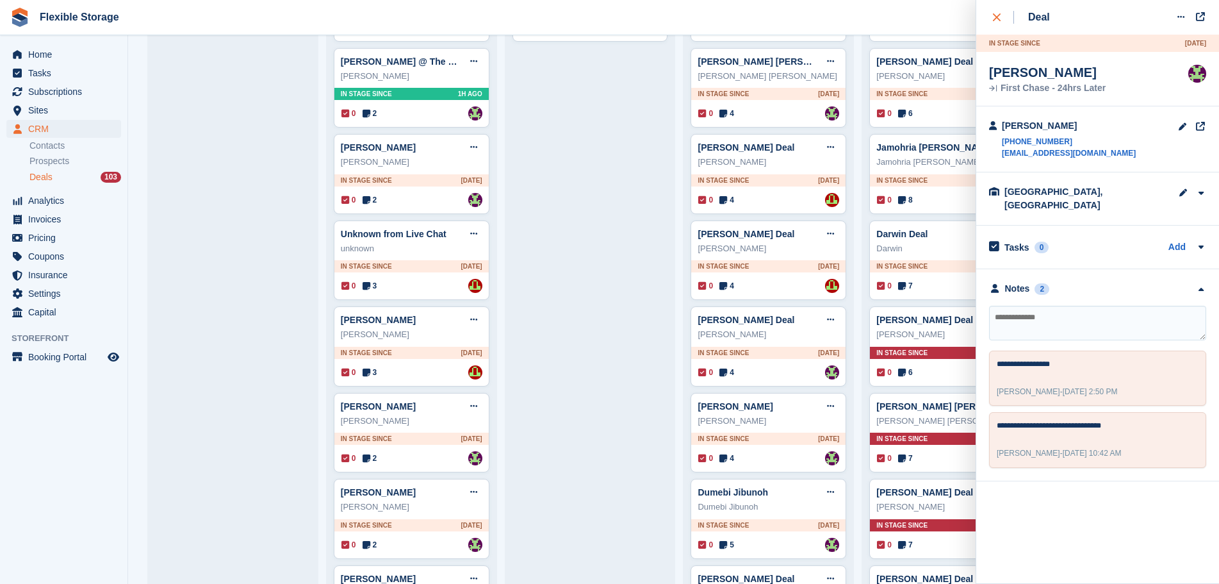
click at [997, 22] on div "close" at bounding box center [1003, 17] width 21 height 13
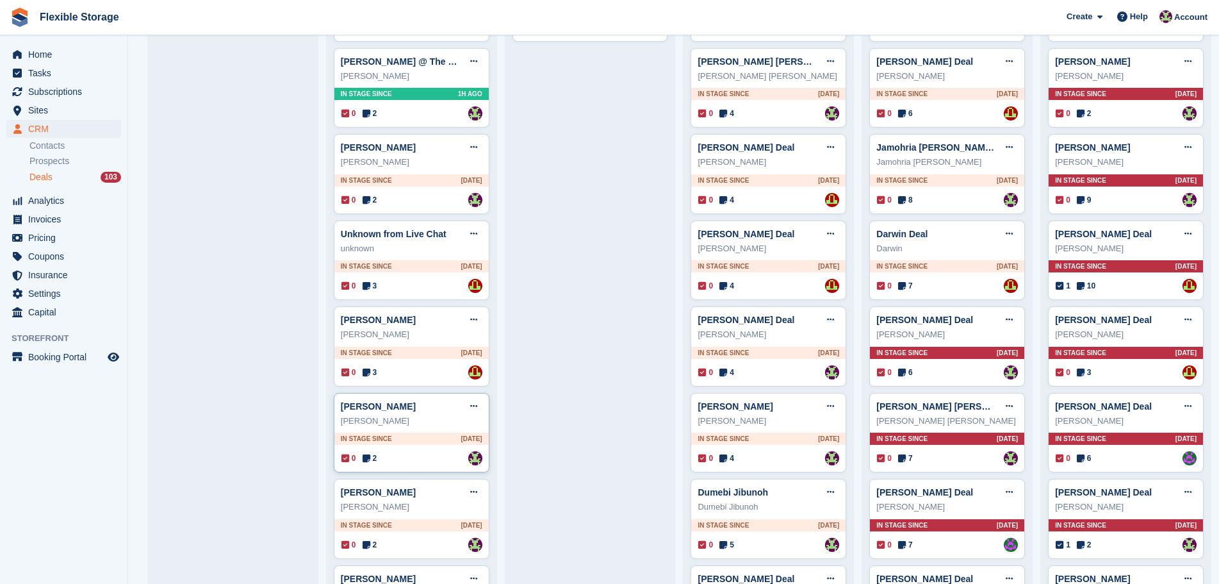
click at [417, 452] on div "[PERSON_NAME] Edit deal [PERSON_NAME] as won [PERSON_NAME] as lost Delete deal …" at bounding box center [412, 433] width 156 height 80
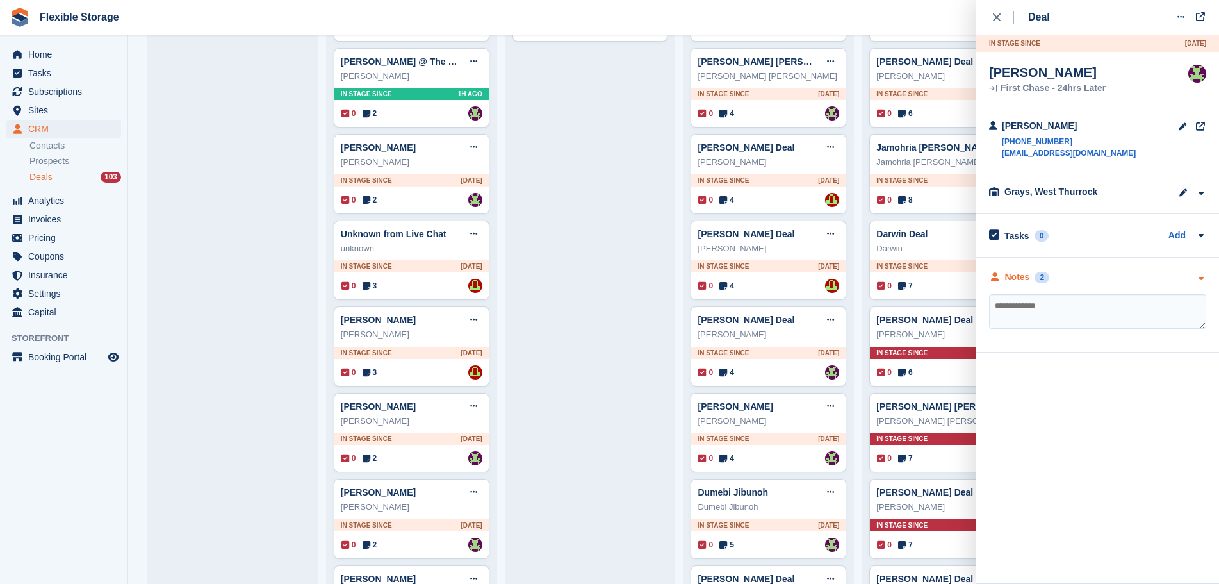
click at [1109, 280] on div "Notes 2" at bounding box center [1097, 276] width 217 height 13
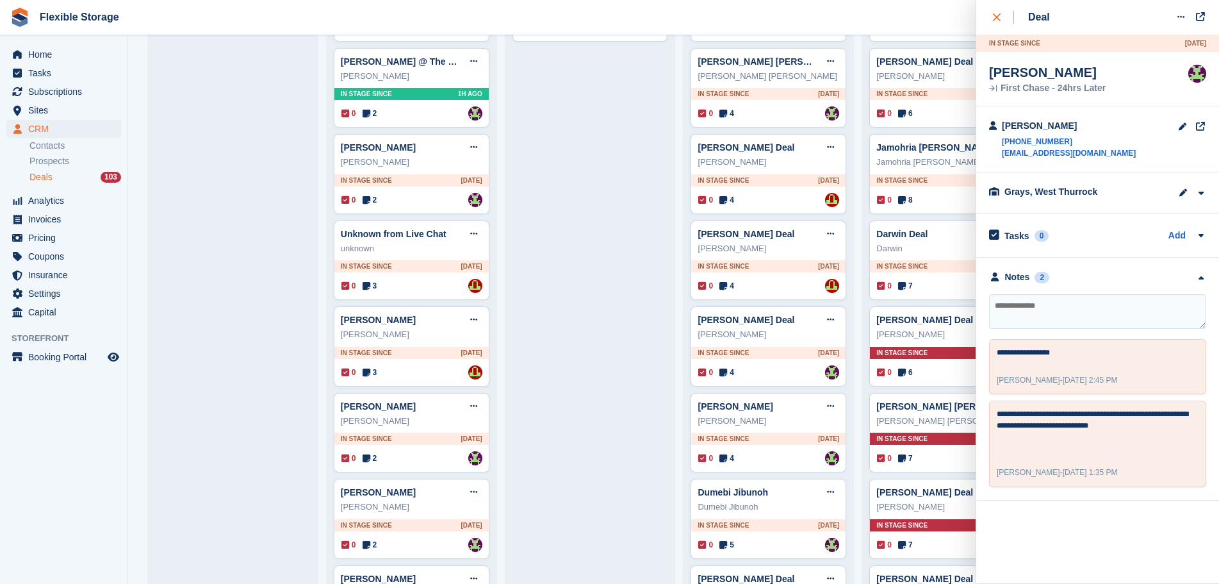
click at [999, 12] on div "close" at bounding box center [1003, 17] width 21 height 13
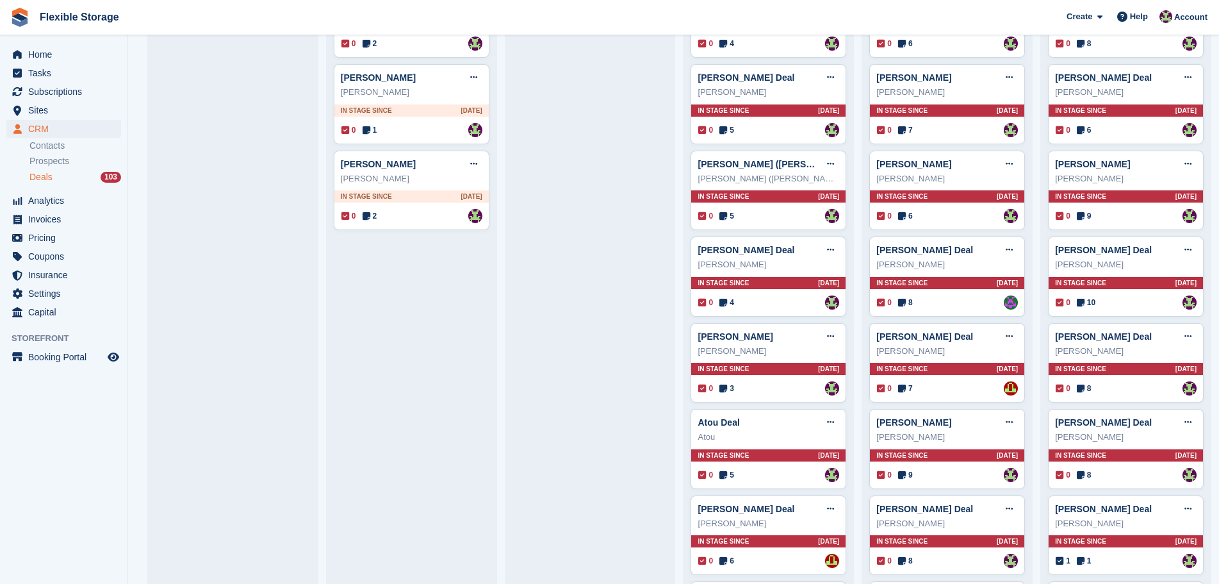
scroll to position [1153, 0]
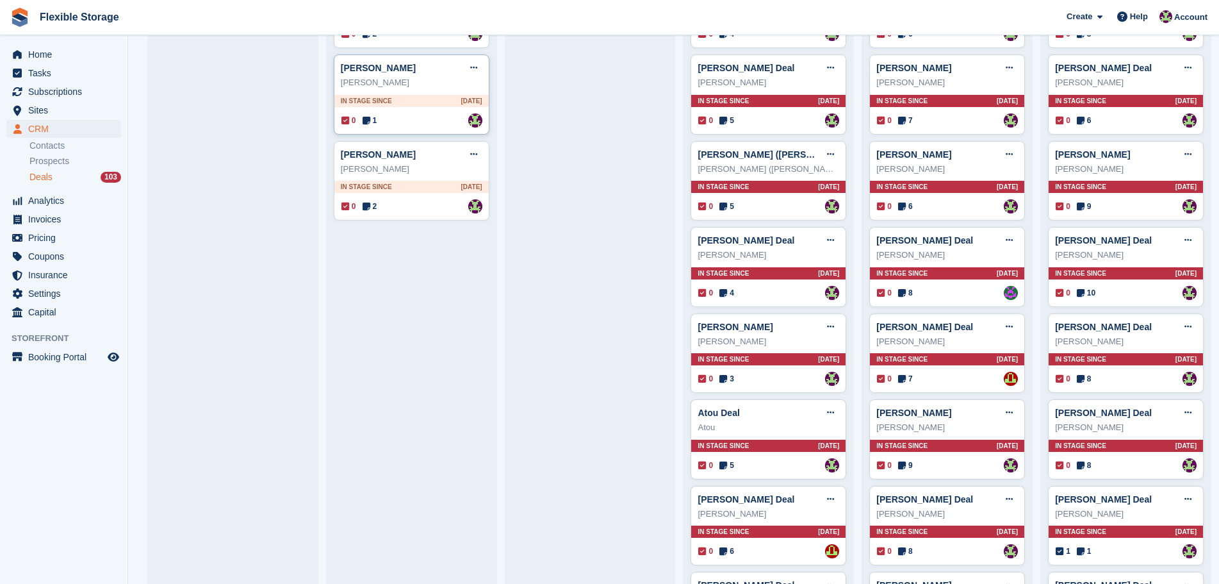
click at [427, 106] on div "In stage since [DATE]" at bounding box center [411, 101] width 154 height 12
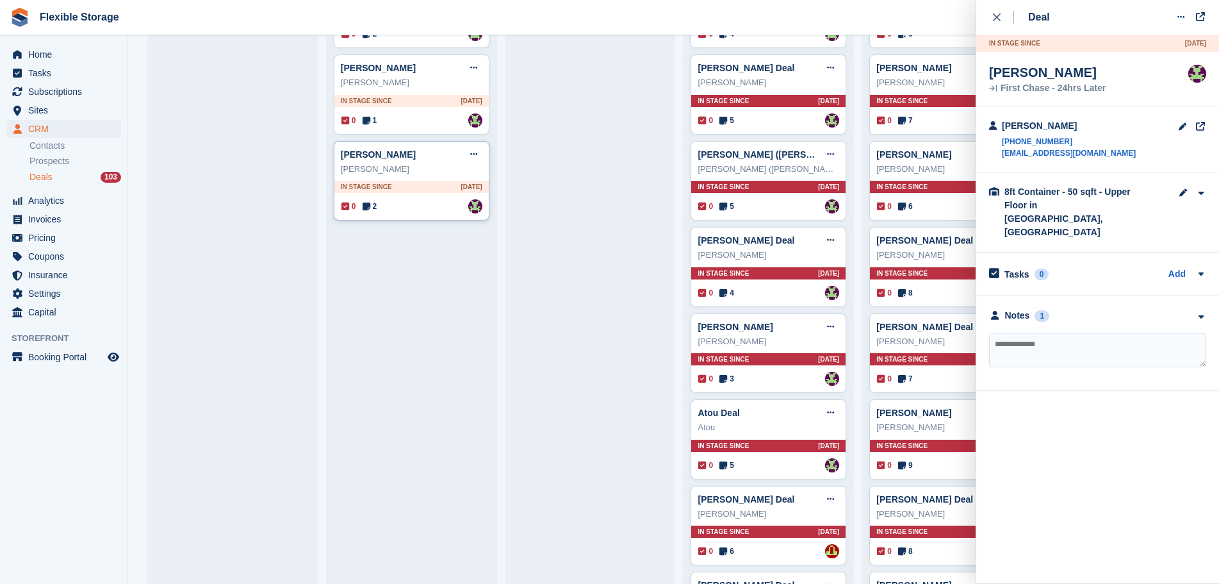
click at [428, 184] on div "In stage since [DATE]" at bounding box center [411, 187] width 154 height 12
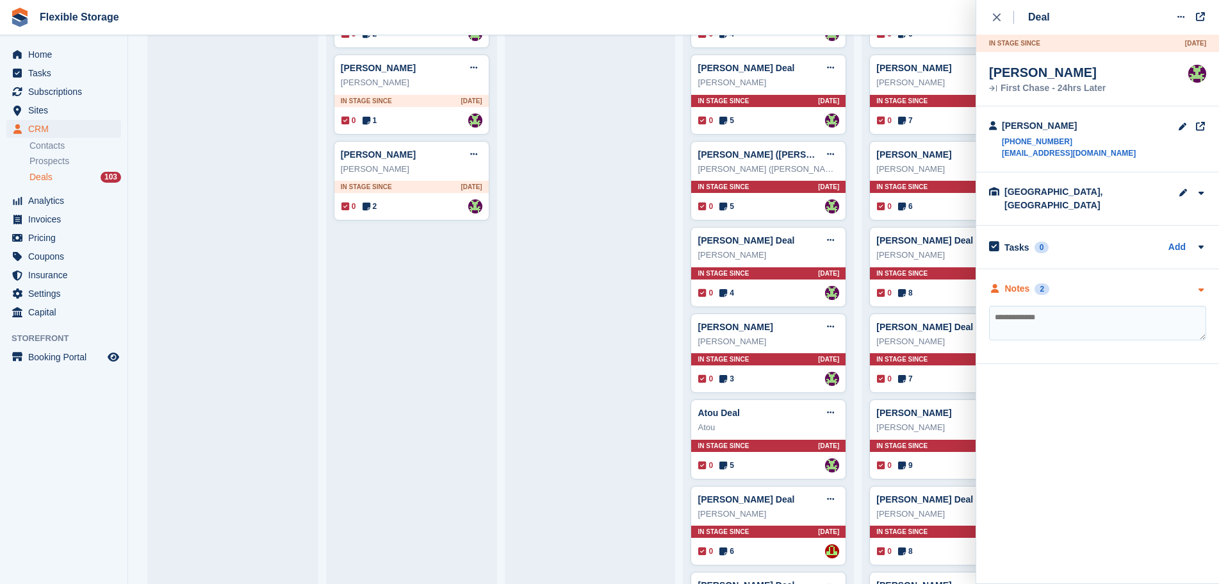
click at [1133, 283] on div "Notes 2" at bounding box center [1097, 288] width 217 height 13
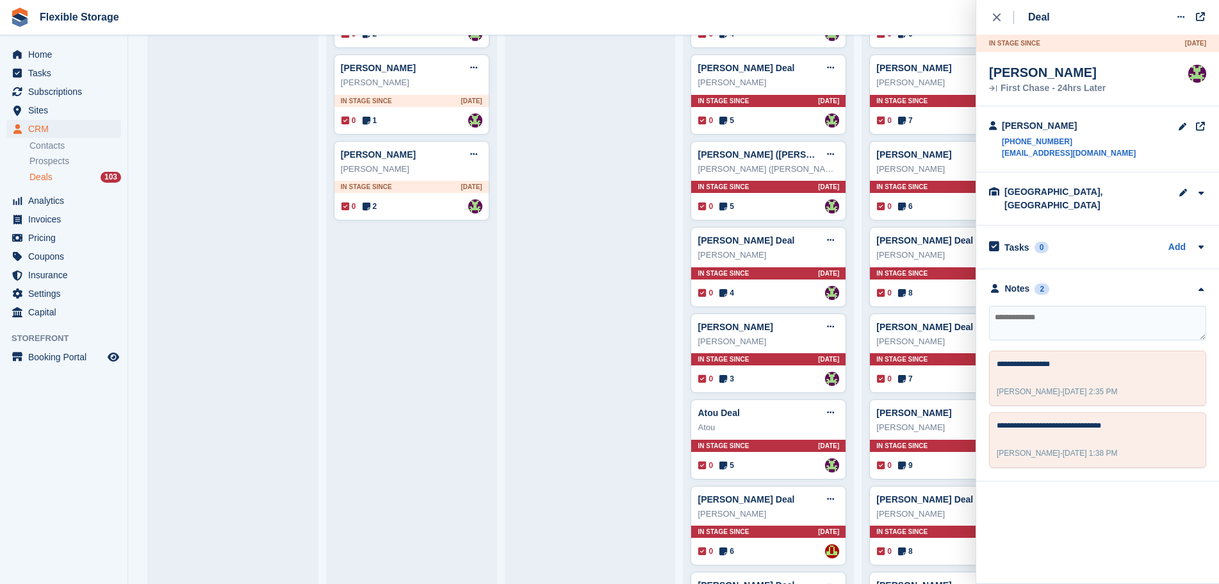
click at [987, 22] on div "Deal Edit deal [PERSON_NAME] as won [PERSON_NAME] as lost Delete deal In stage …" at bounding box center [1097, 240] width 243 height 481
click at [999, 26] on button "close" at bounding box center [1003, 17] width 29 height 35
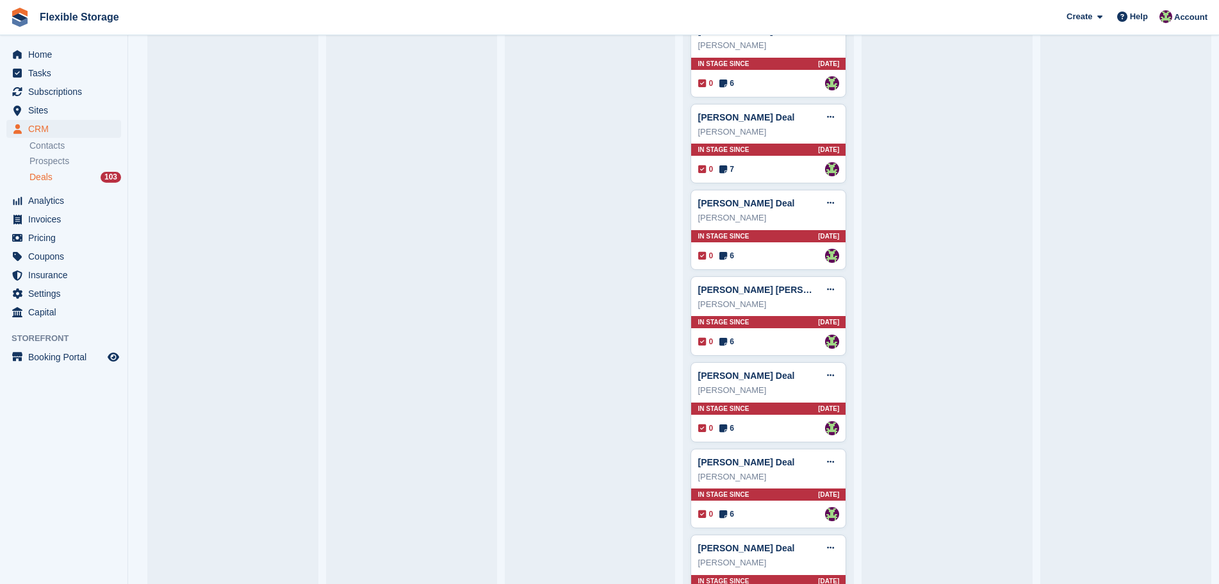
scroll to position [2792, 0]
